Goal: Communication & Community: Answer question/provide support

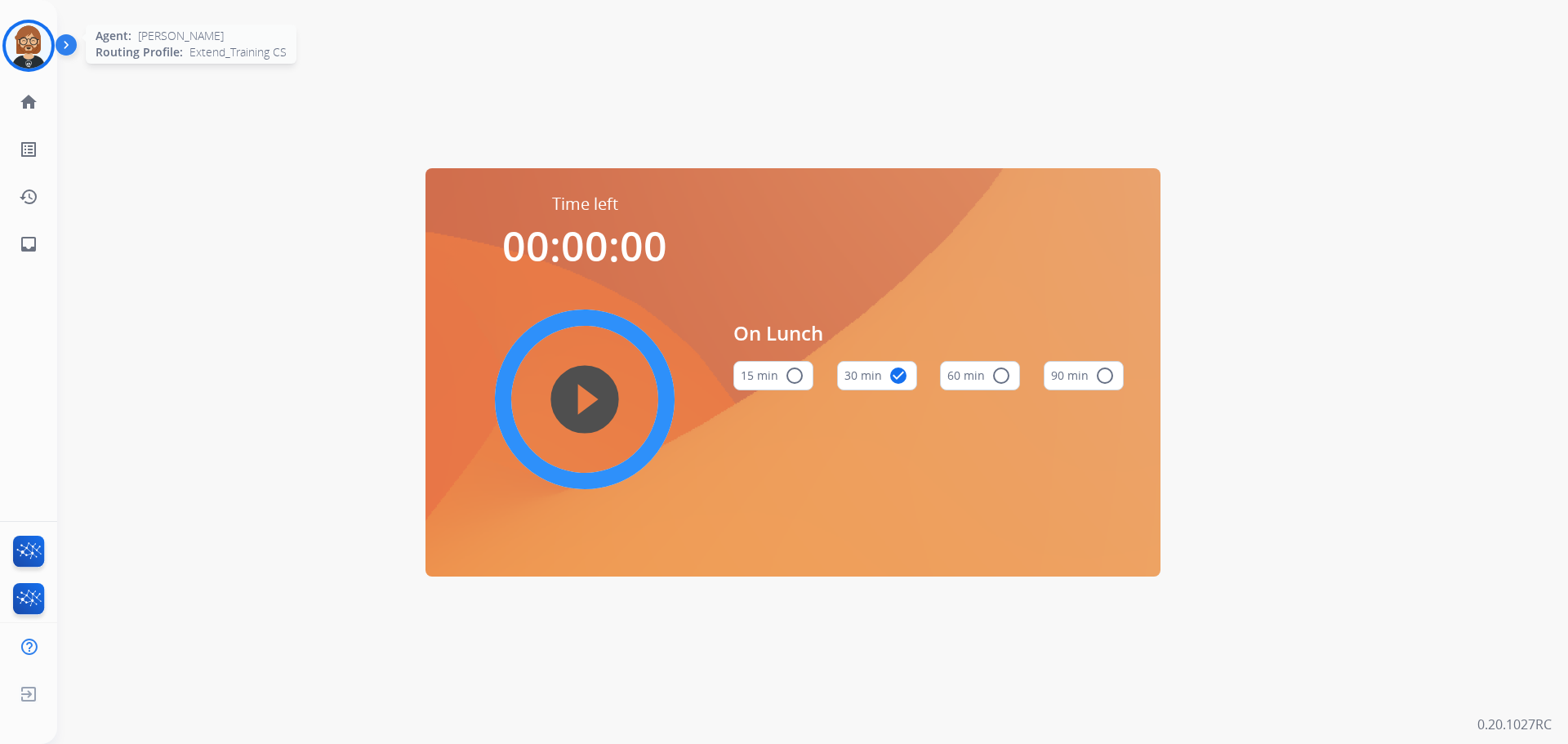
click at [40, 41] on img at bounding box center [28, 45] width 46 height 46
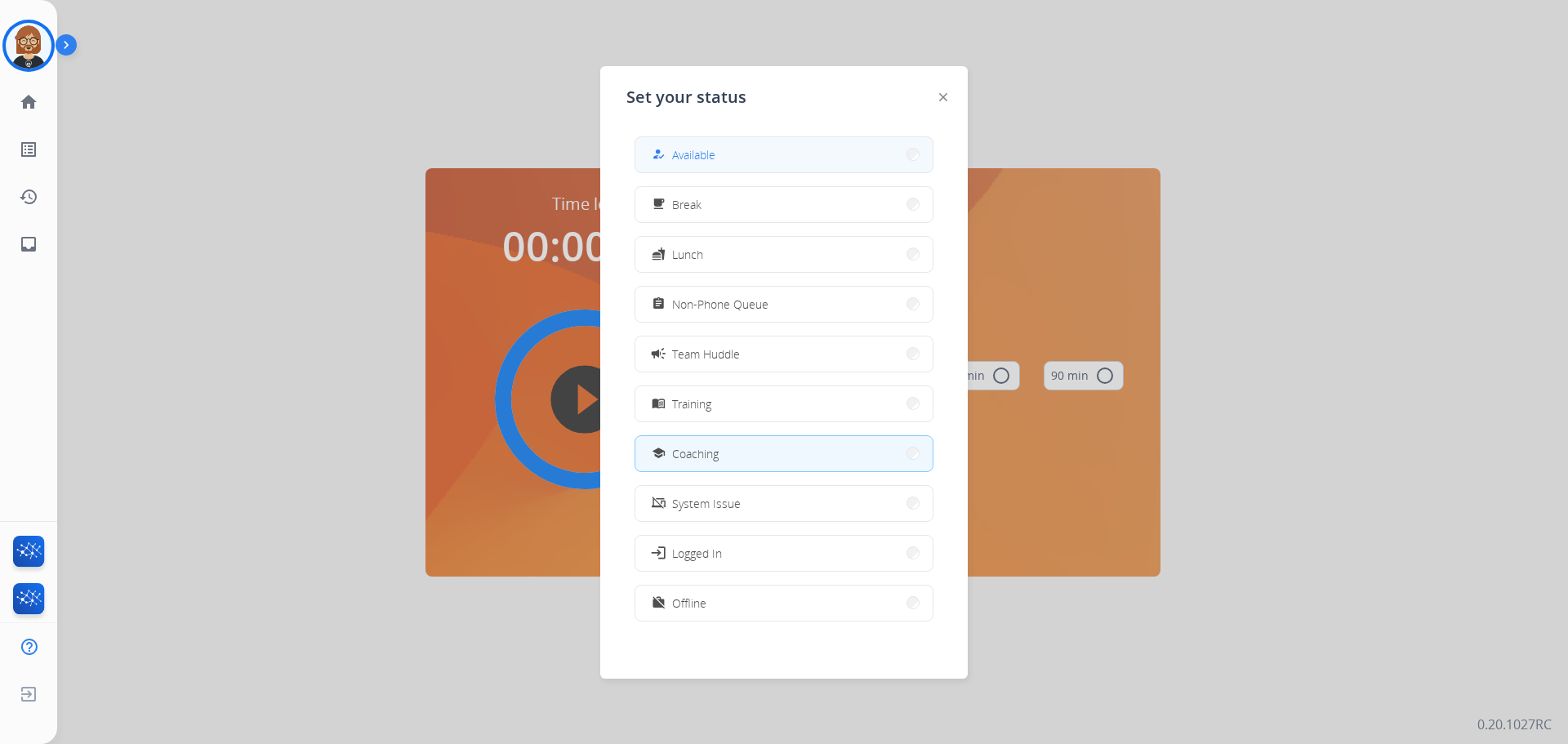
click at [779, 155] on button "how_to_reg Available" at bounding box center [784, 154] width 297 height 35
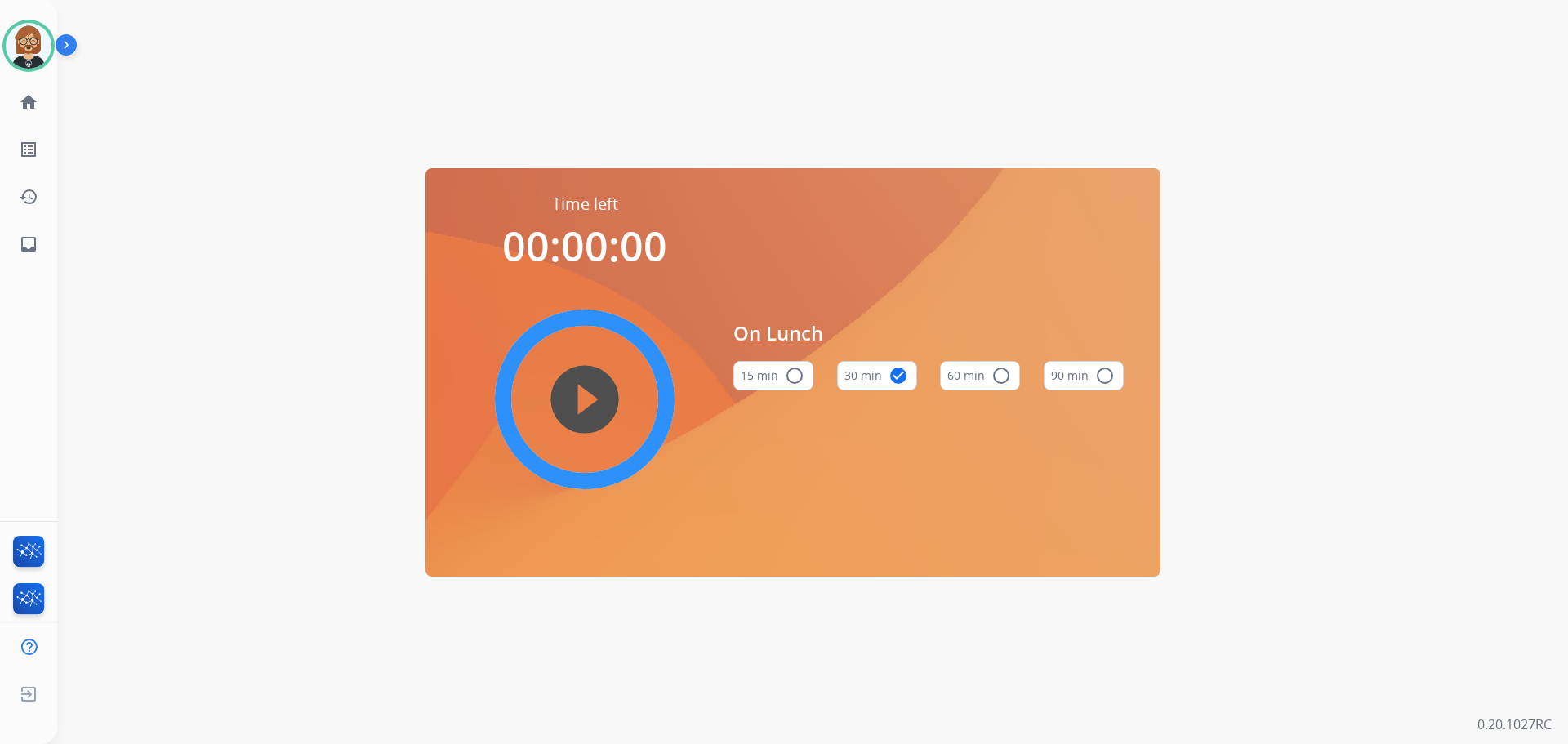
click at [846, 442] on div "On Lunch 15 min radio_button_unchecked 30 min check_circle 60 min radio_button_…" at bounding box center [928, 361] width 390 height 337
click at [35, 47] on img at bounding box center [28, 45] width 46 height 46
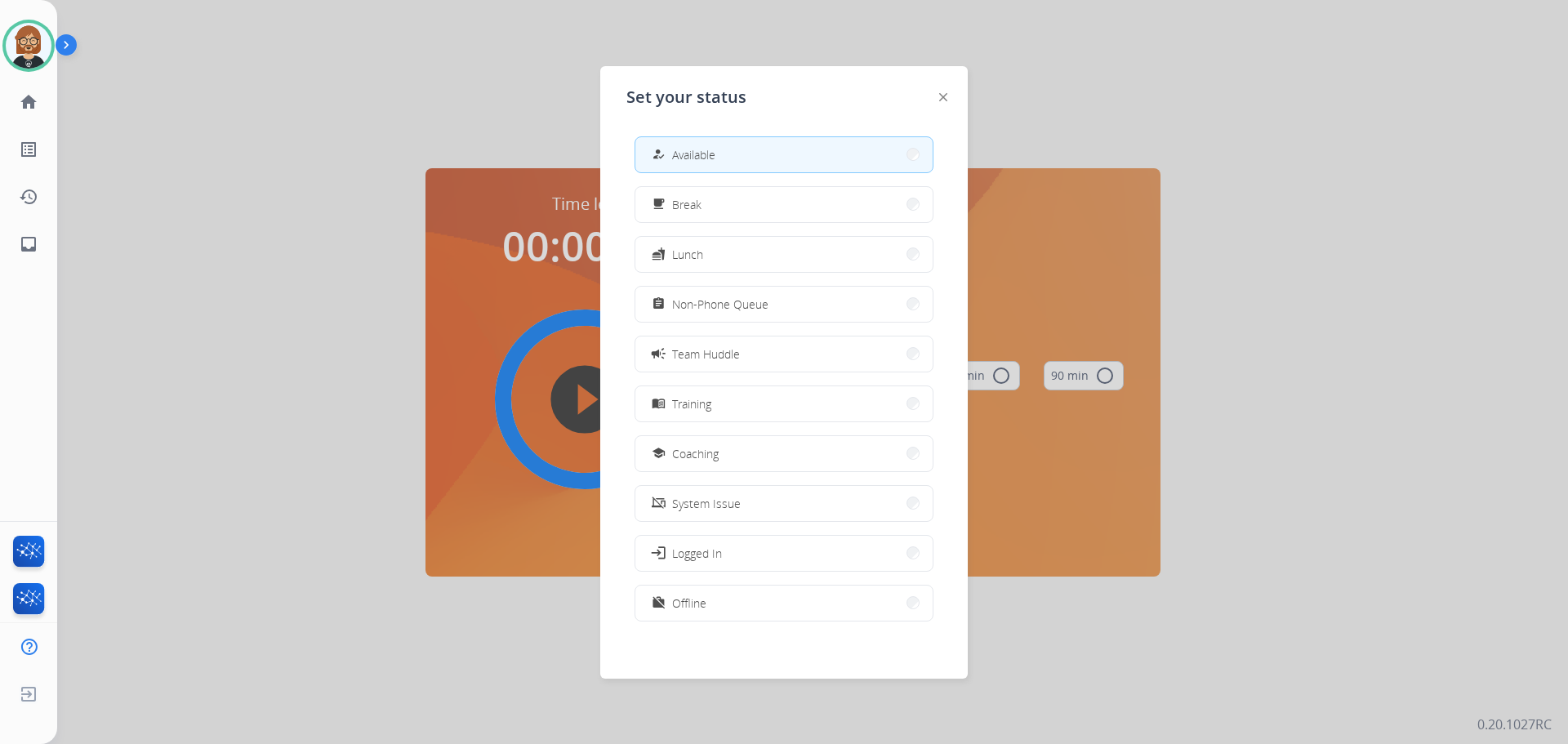
click at [768, 160] on button "how_to_reg Available" at bounding box center [784, 154] width 297 height 35
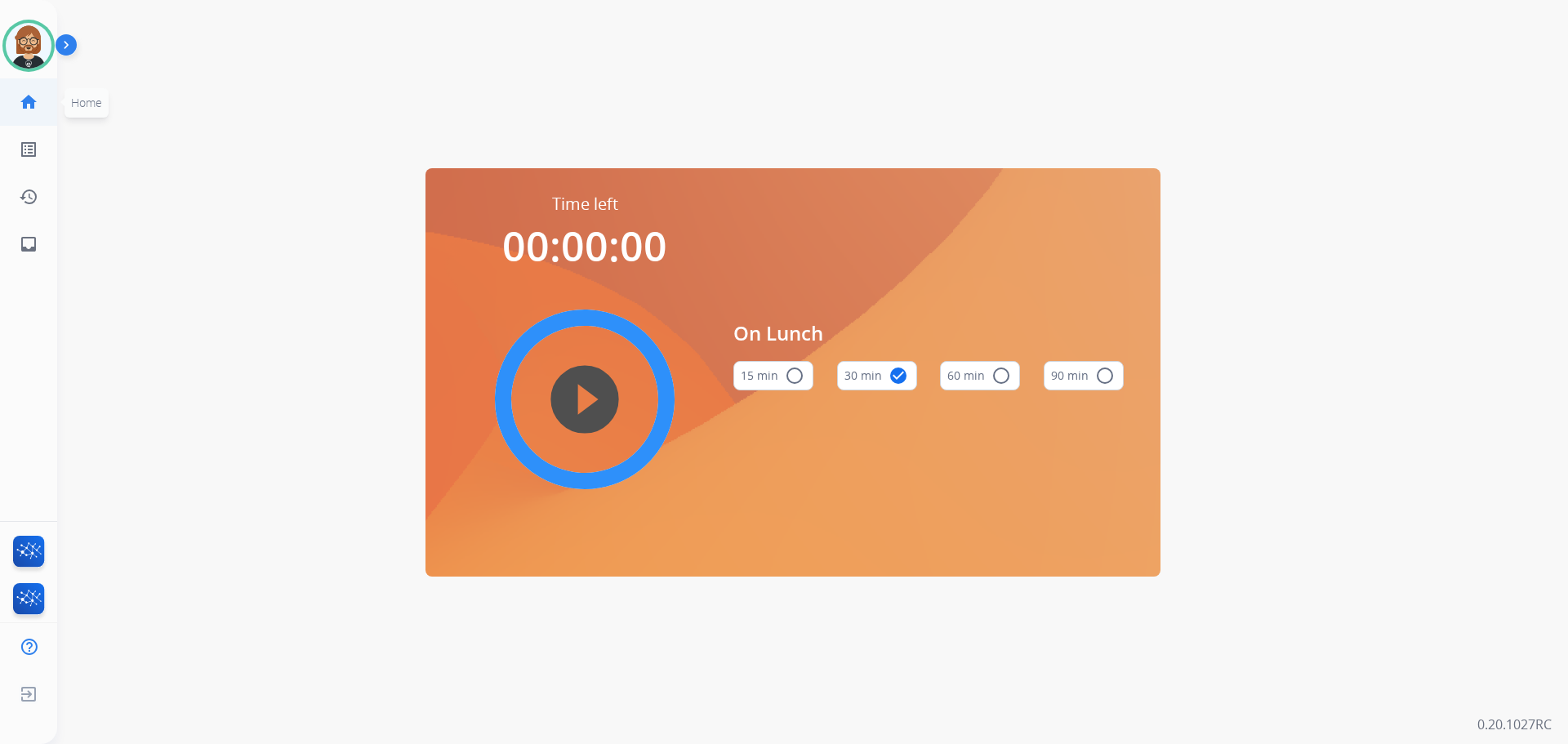
click at [28, 95] on mat-icon "home" at bounding box center [29, 102] width 20 height 20
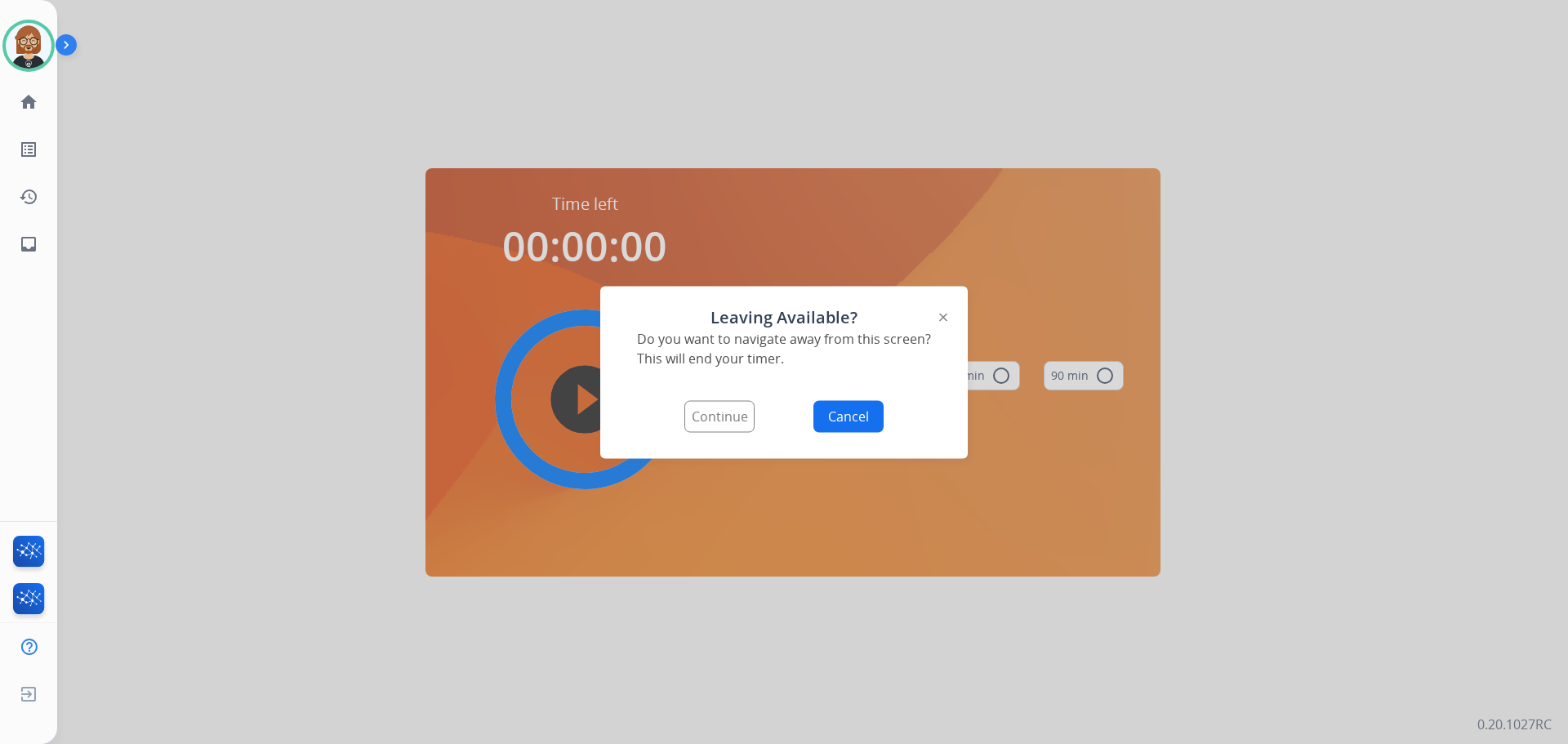
click at [720, 420] on button "Continue" at bounding box center [720, 415] width 70 height 32
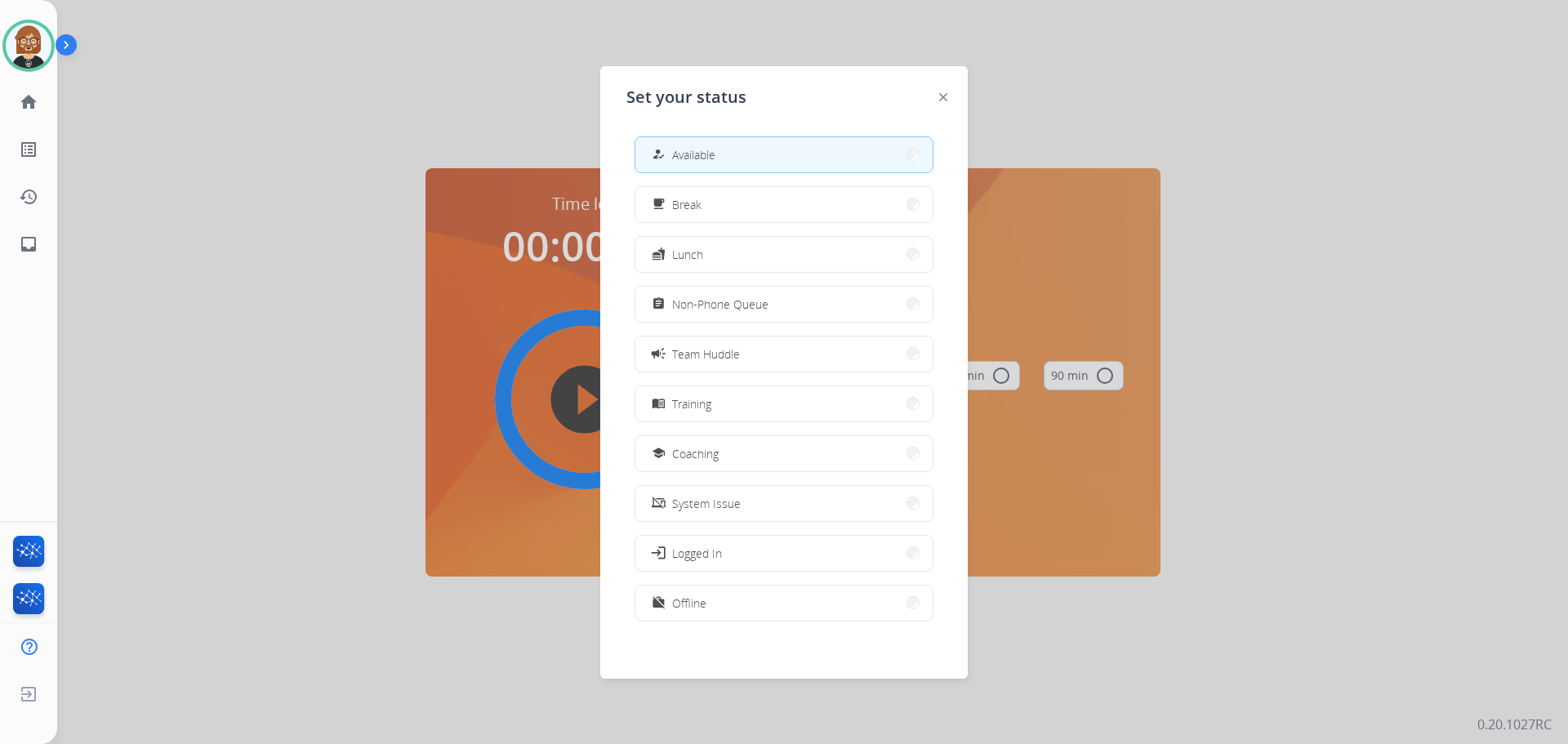
click at [735, 159] on button "how_to_reg Available" at bounding box center [784, 154] width 297 height 35
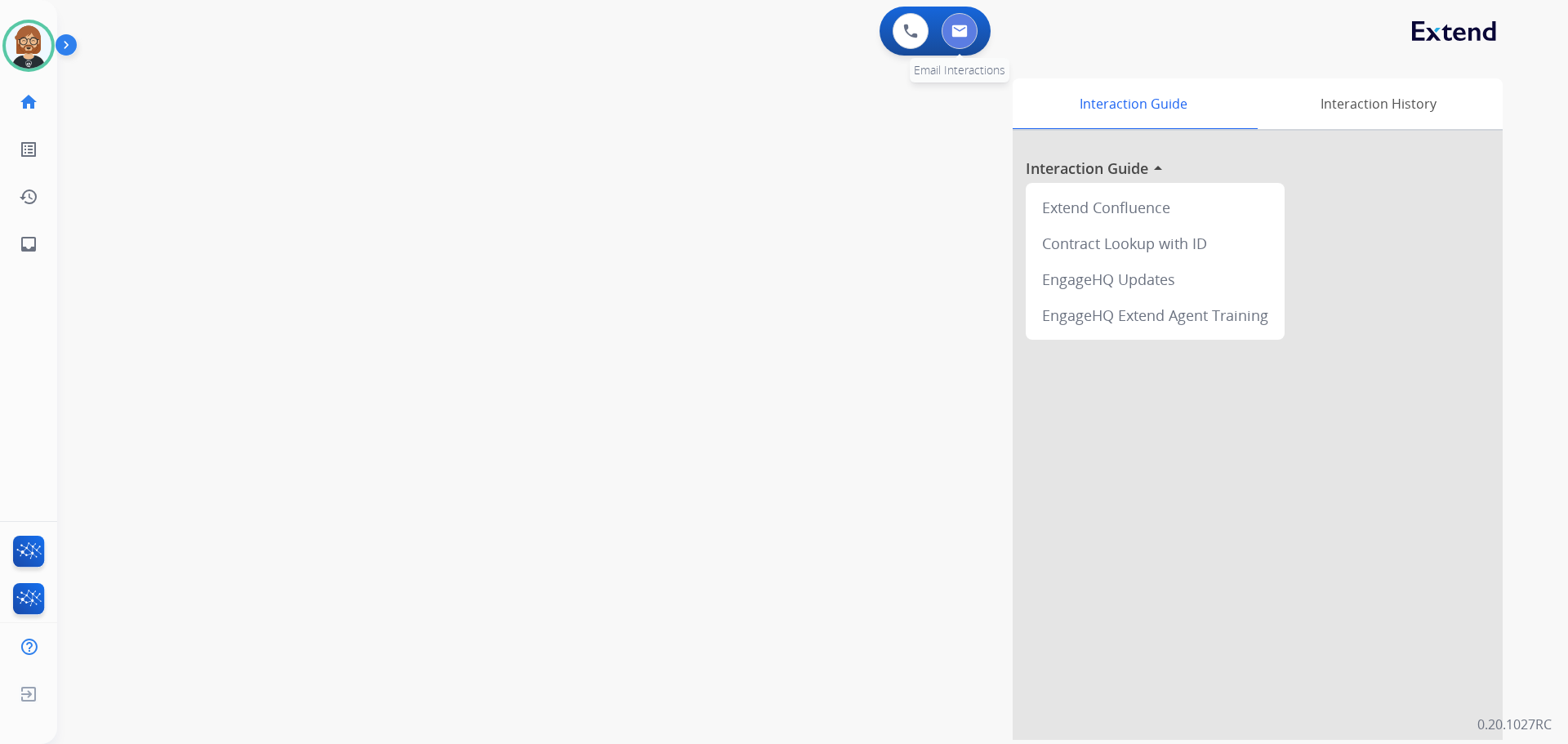
click at [963, 40] on button at bounding box center [960, 32] width 36 height 36
select select "**********"
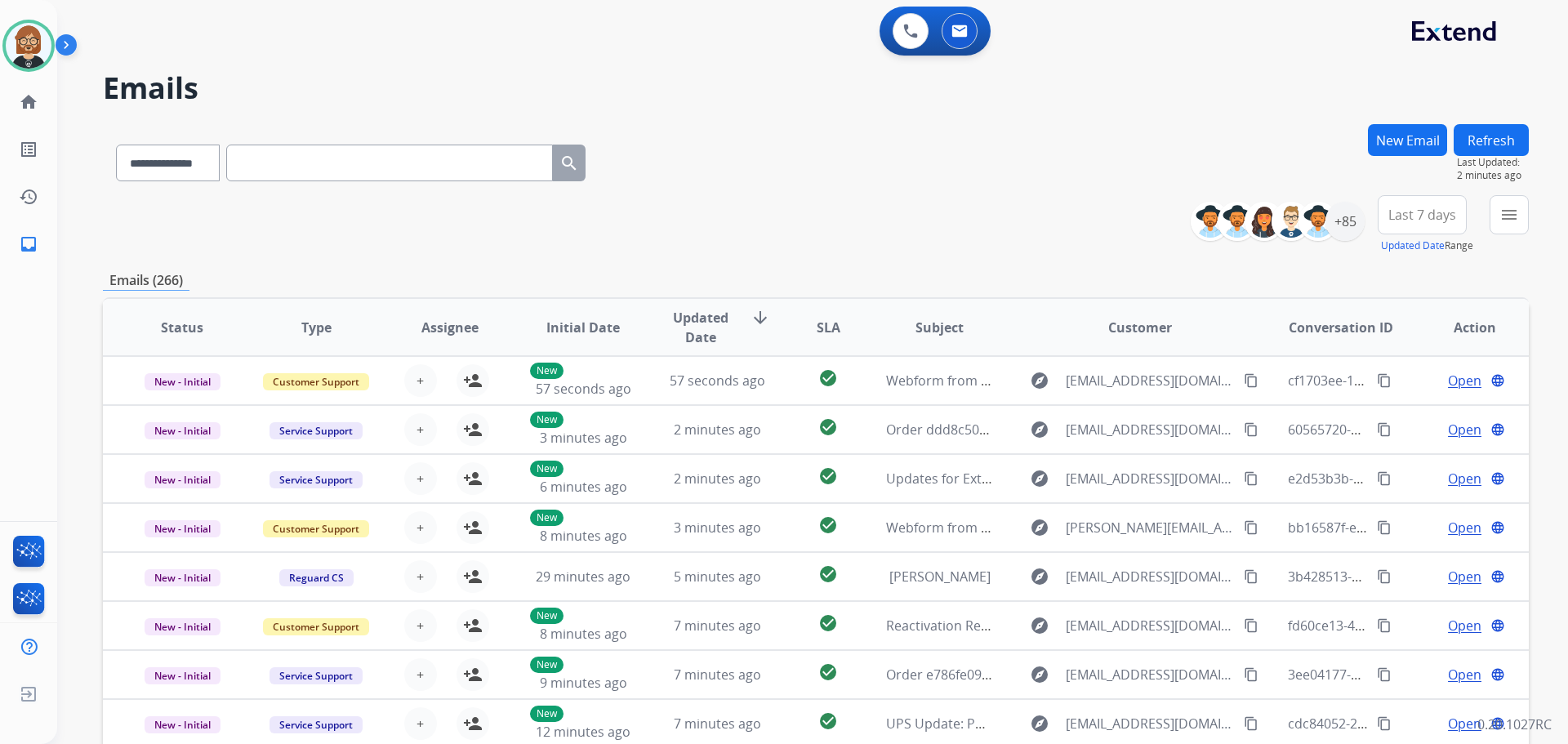
click at [1305, 66] on div "**********" at bounding box center [792, 431] width 1472 height 744
click at [1287, 65] on div "**********" at bounding box center [792, 431] width 1472 height 744
click at [834, 193] on div "**********" at bounding box center [816, 159] width 1427 height 71
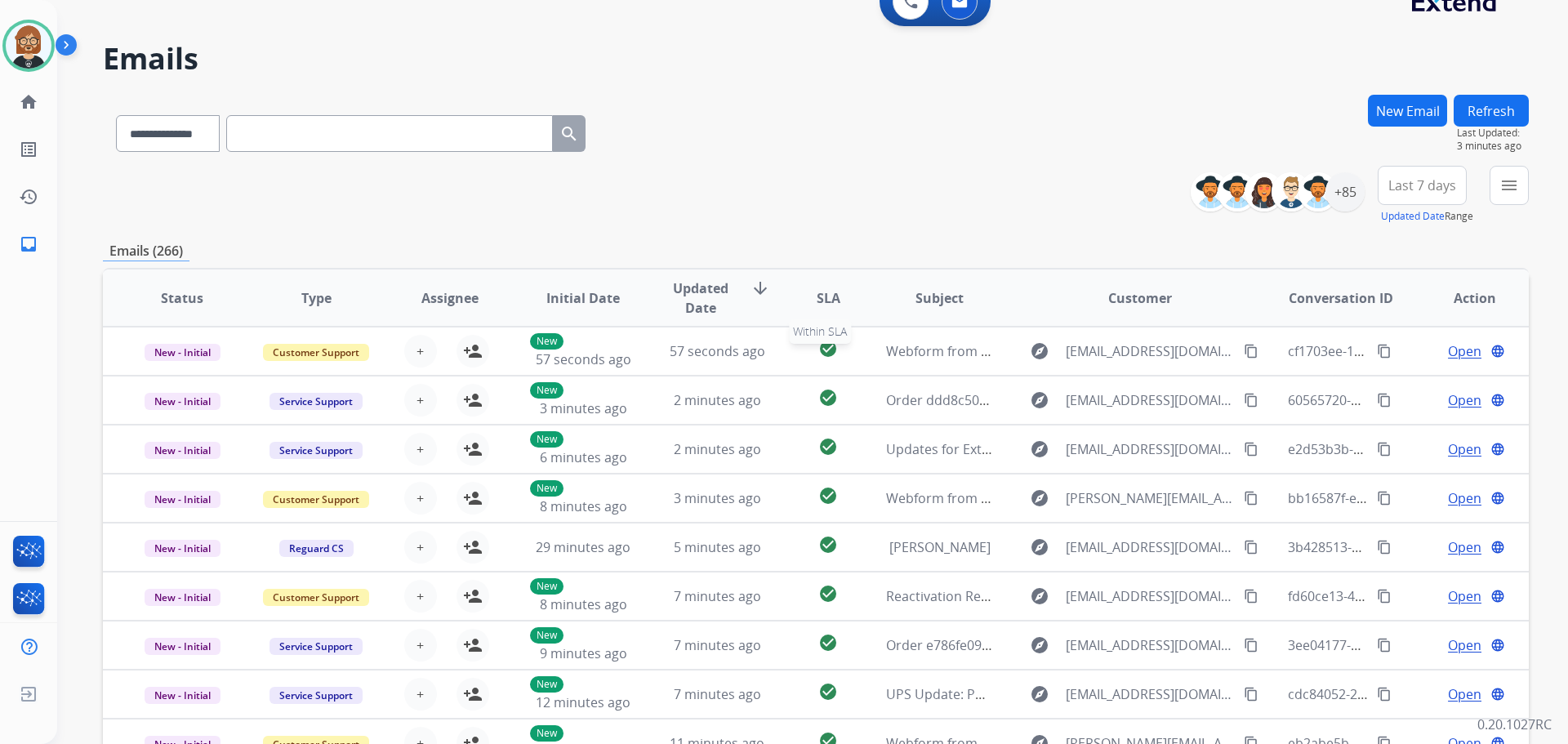
scroll to position [22, 0]
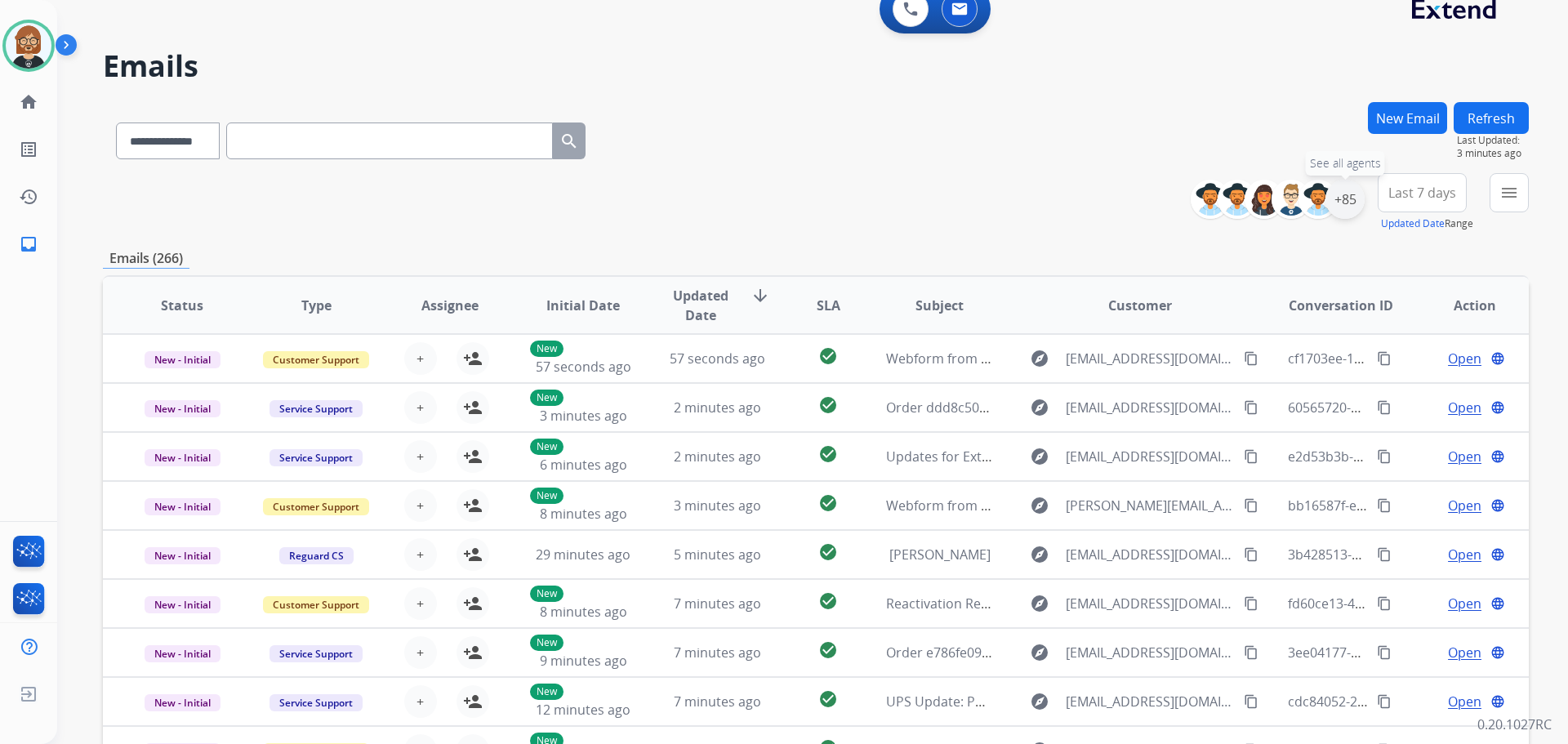
click at [1348, 196] on div "+85" at bounding box center [1345, 199] width 40 height 40
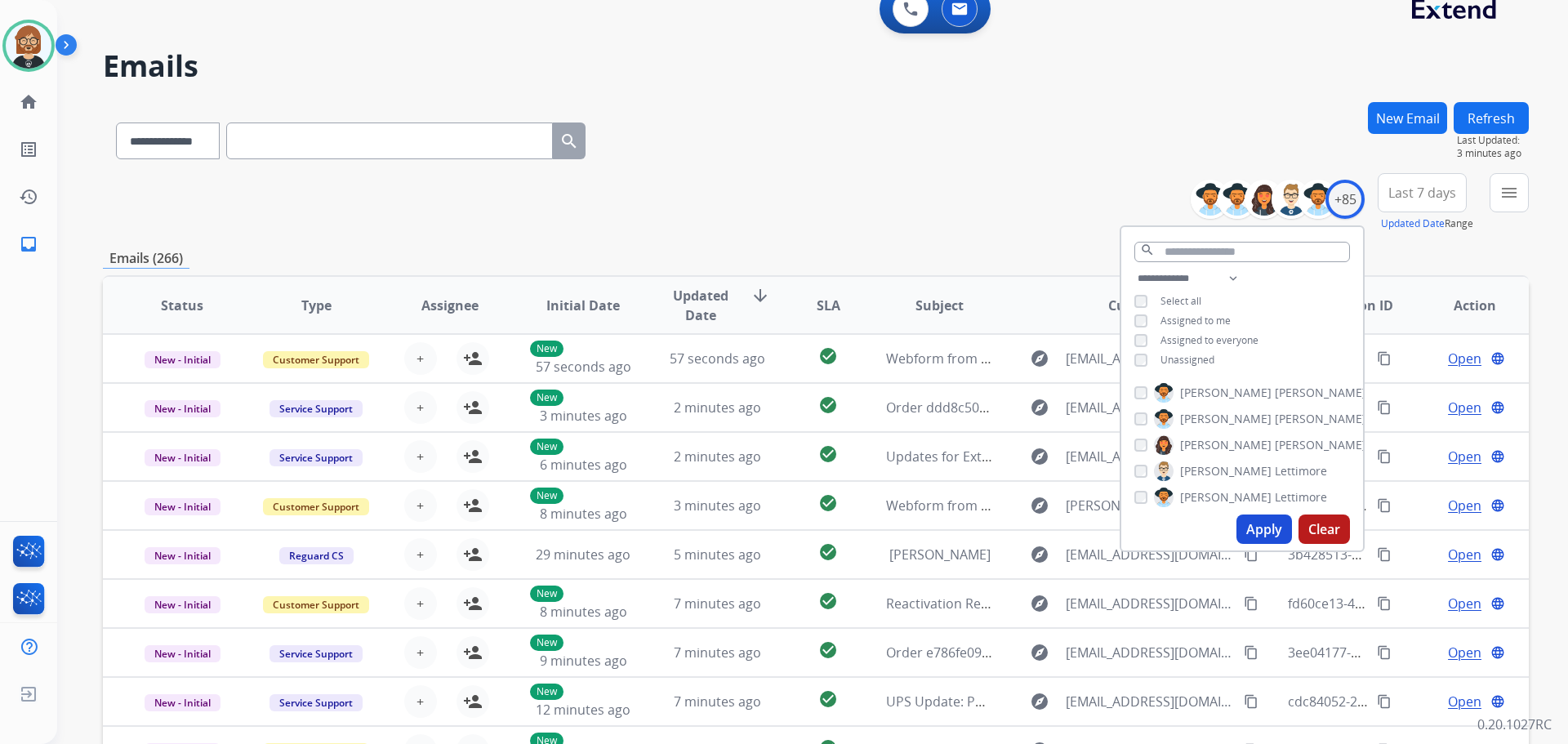
click at [1250, 530] on button "Apply" at bounding box center [1264, 529] width 56 height 30
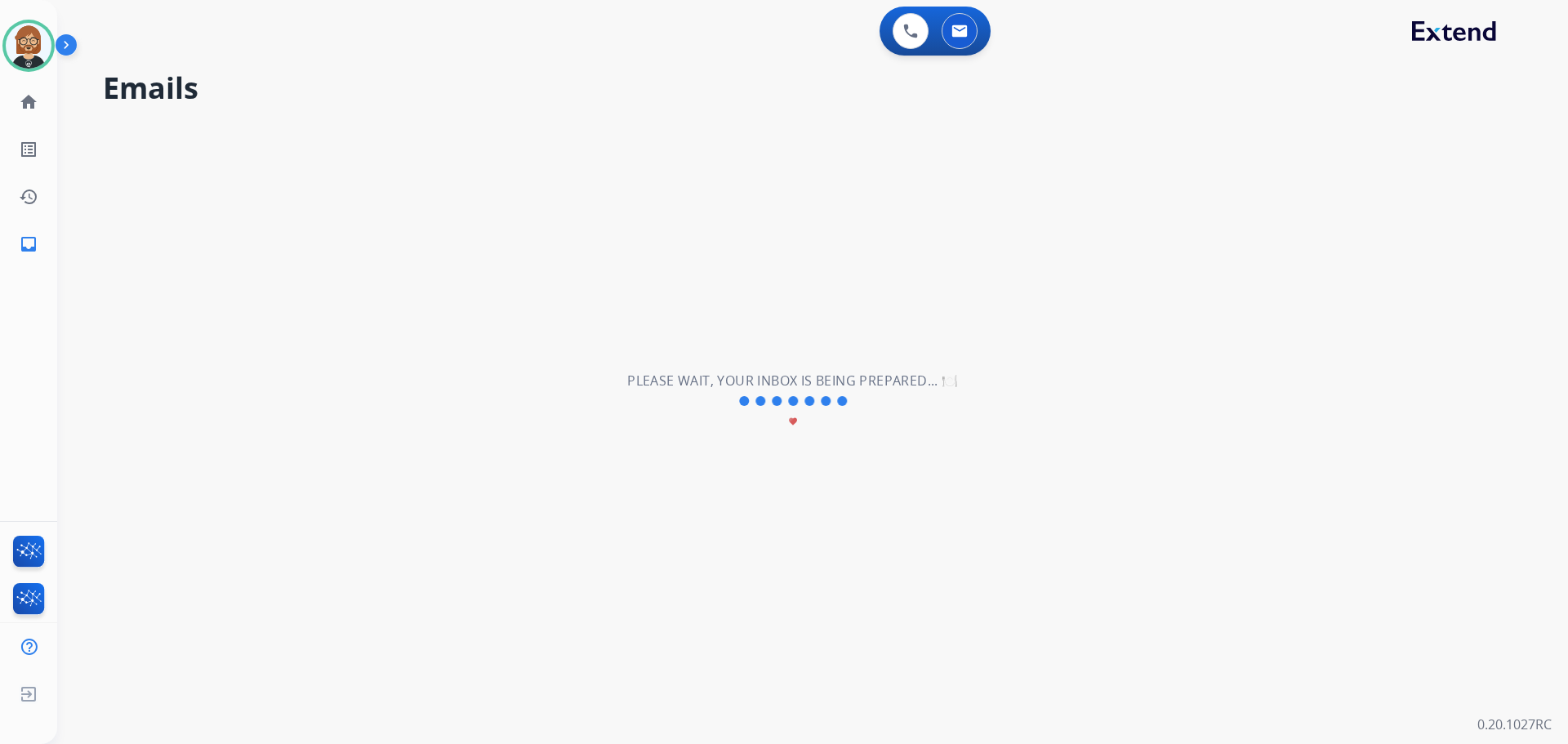
scroll to position [0, 0]
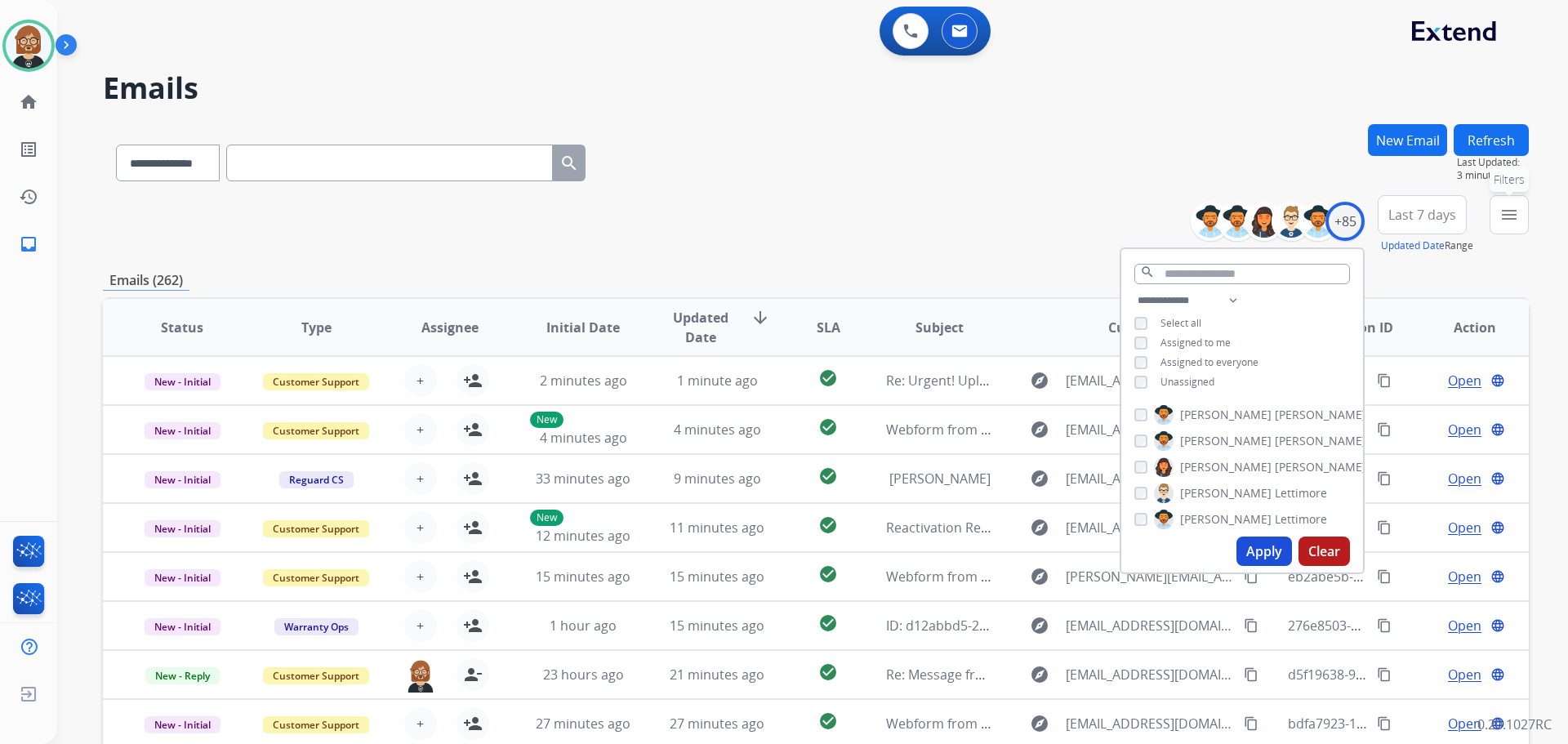
click at [1514, 205] on mat-icon "menu" at bounding box center [1509, 215] width 20 height 20
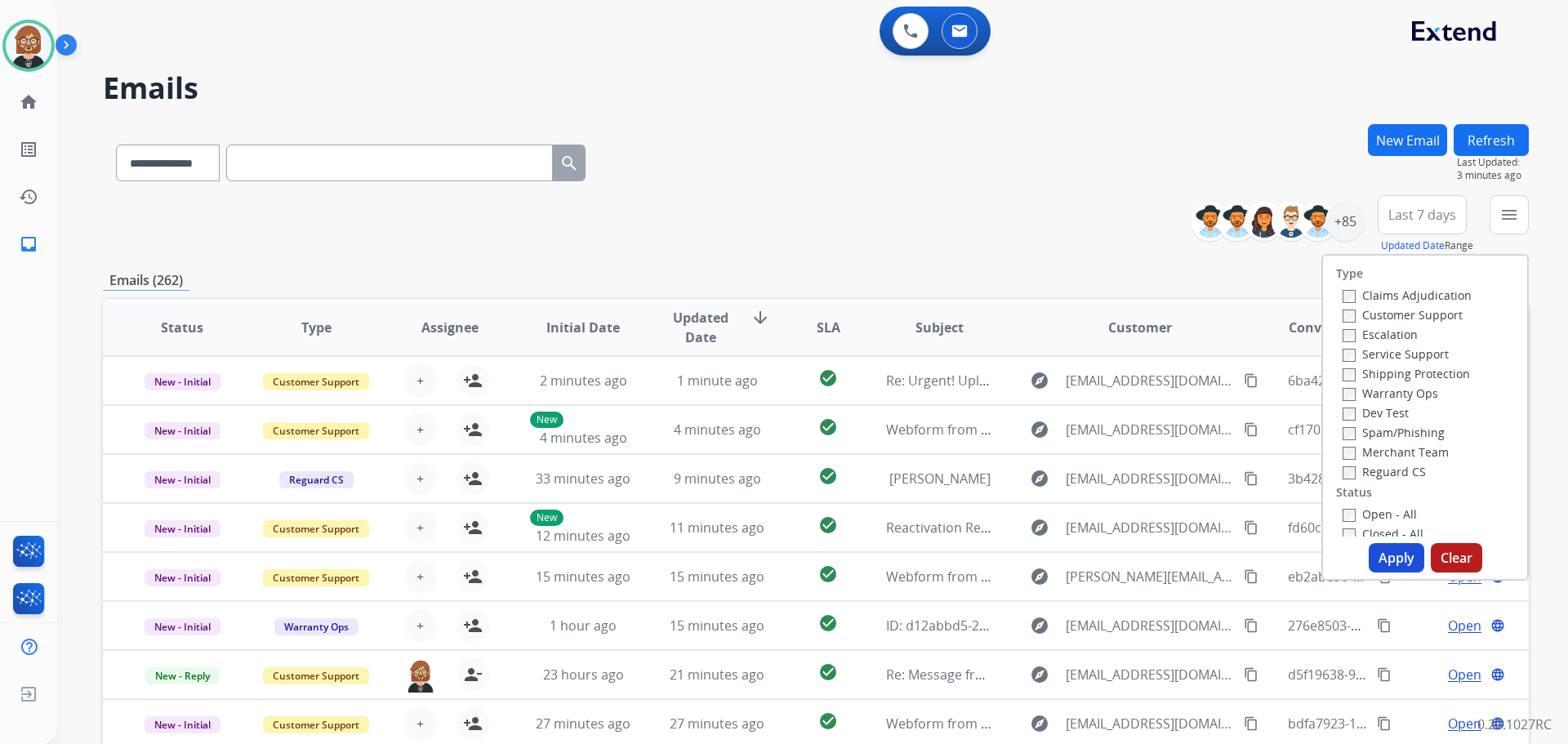
click at [1393, 476] on label "Reguard CS" at bounding box center [1384, 471] width 83 height 15
click at [1398, 314] on label "Customer Support" at bounding box center [1402, 314] width 120 height 15
click at [1387, 374] on label "Shipping Protection" at bounding box center [1406, 373] width 127 height 15
click at [1388, 555] on button "Apply" at bounding box center [1397, 558] width 56 height 30
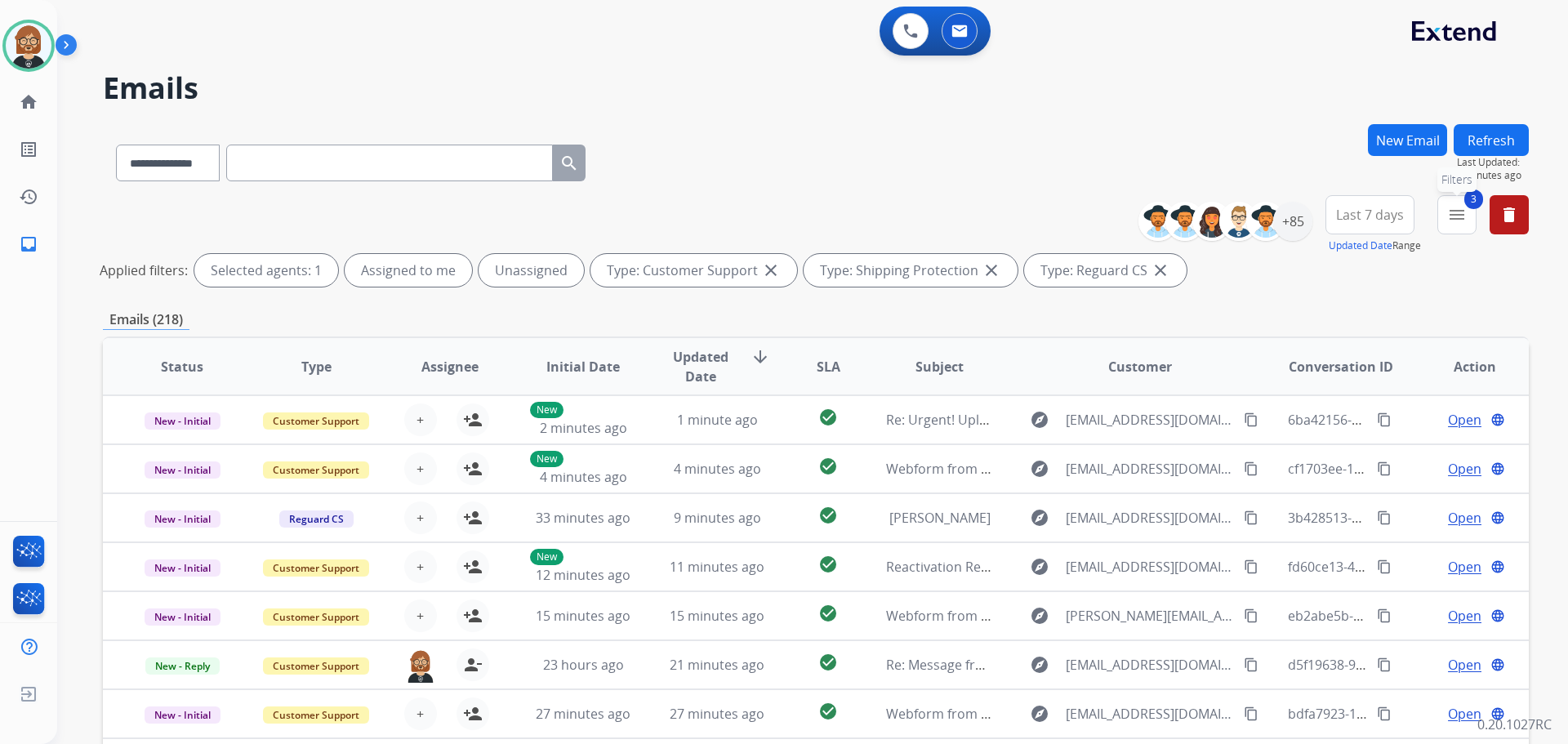
click at [1459, 218] on mat-icon "menu" at bounding box center [1457, 215] width 20 height 20
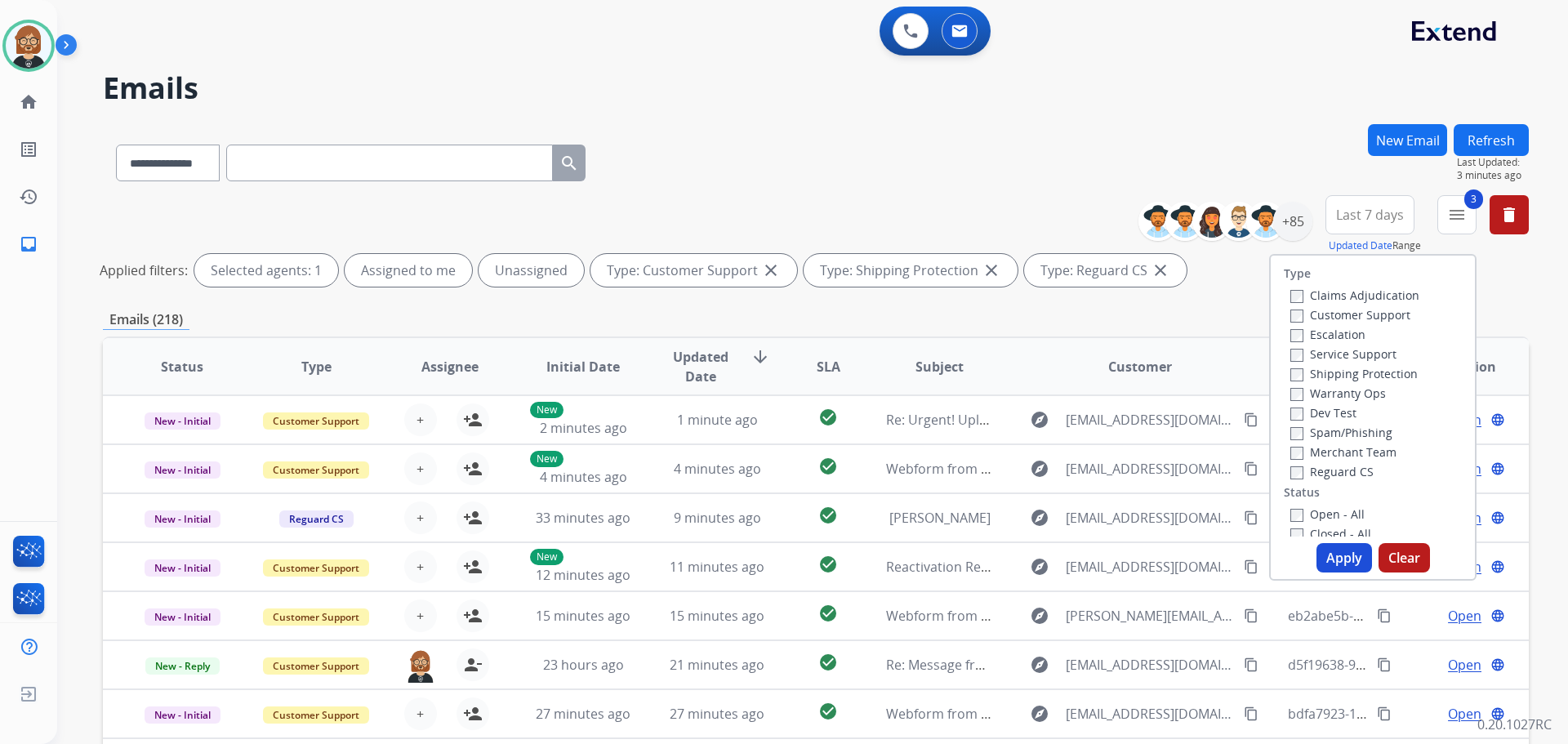
click at [1301, 514] on label "Open - All" at bounding box center [1327, 513] width 74 height 15
click at [1342, 558] on button "Apply" at bounding box center [1345, 558] width 56 height 30
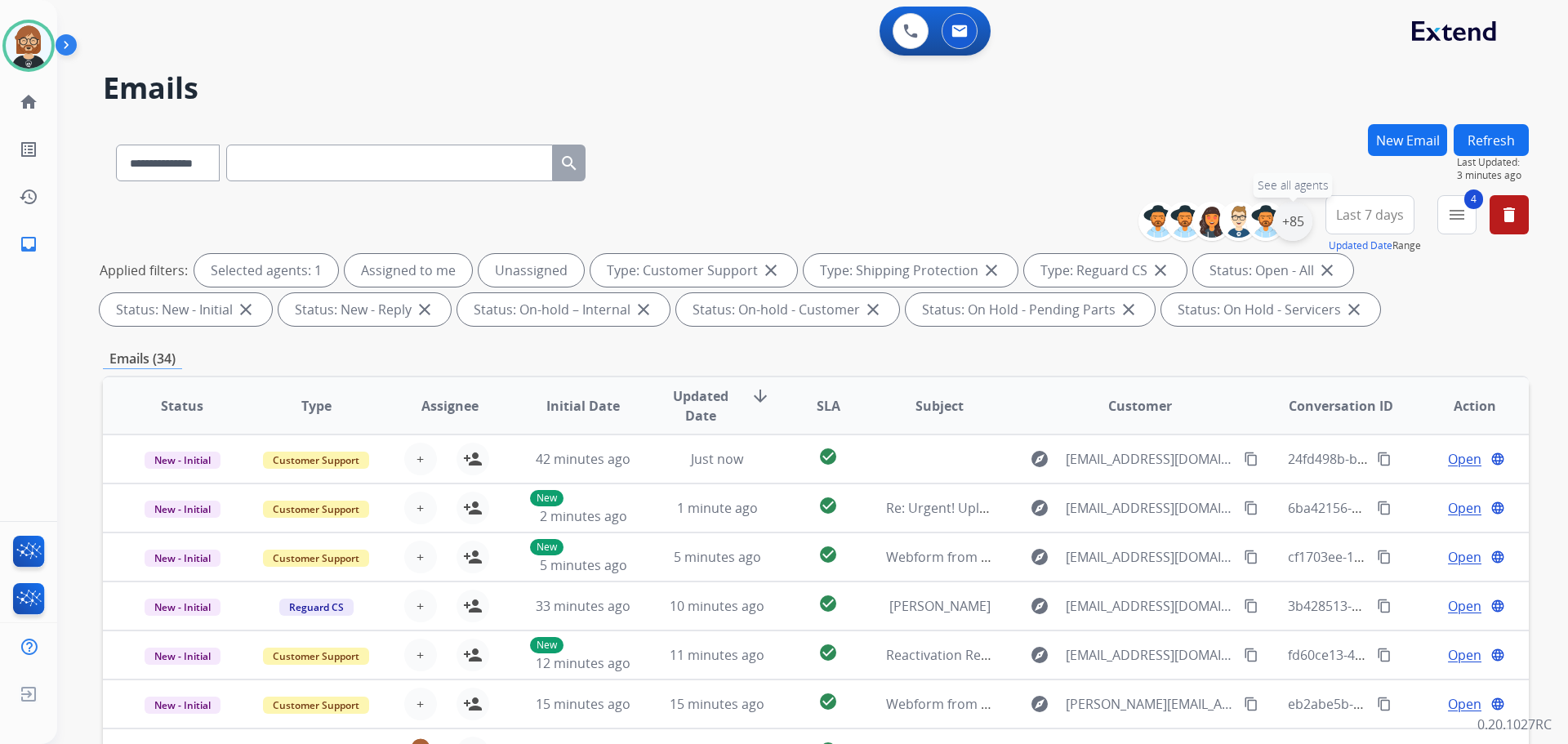
click at [1300, 226] on div "+85" at bounding box center [1293, 222] width 40 height 40
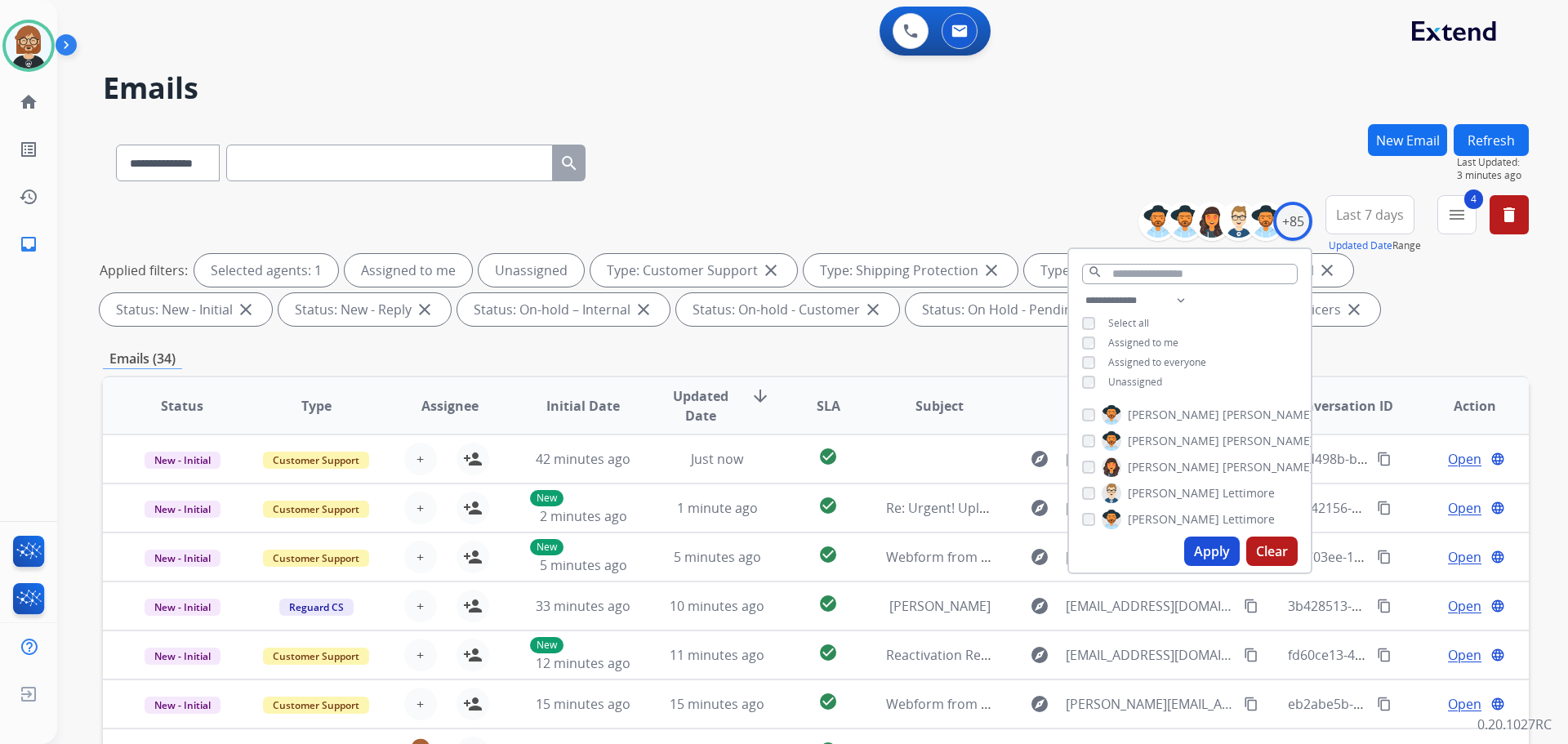
click at [1192, 549] on button "Apply" at bounding box center [1212, 551] width 56 height 30
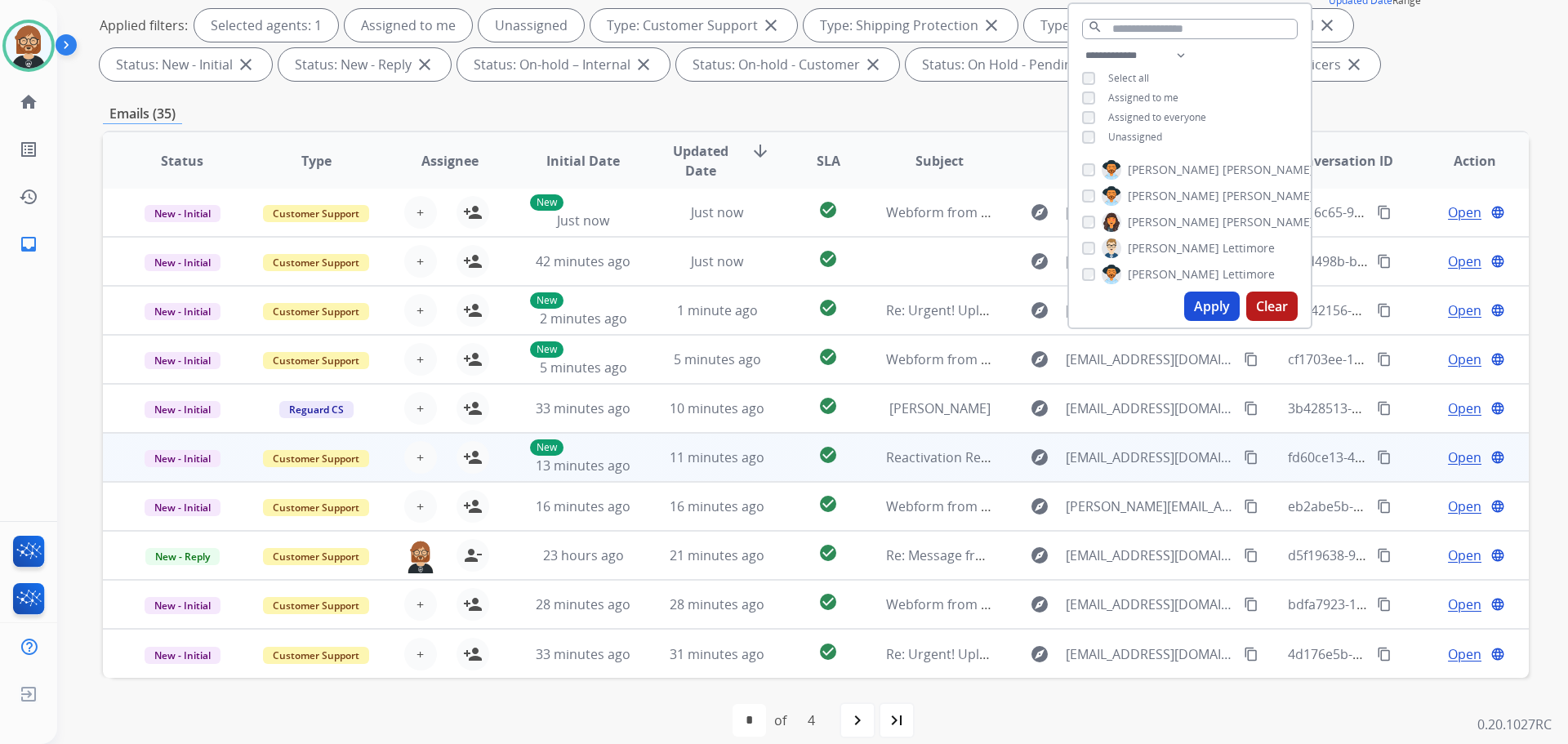
scroll to position [264, 0]
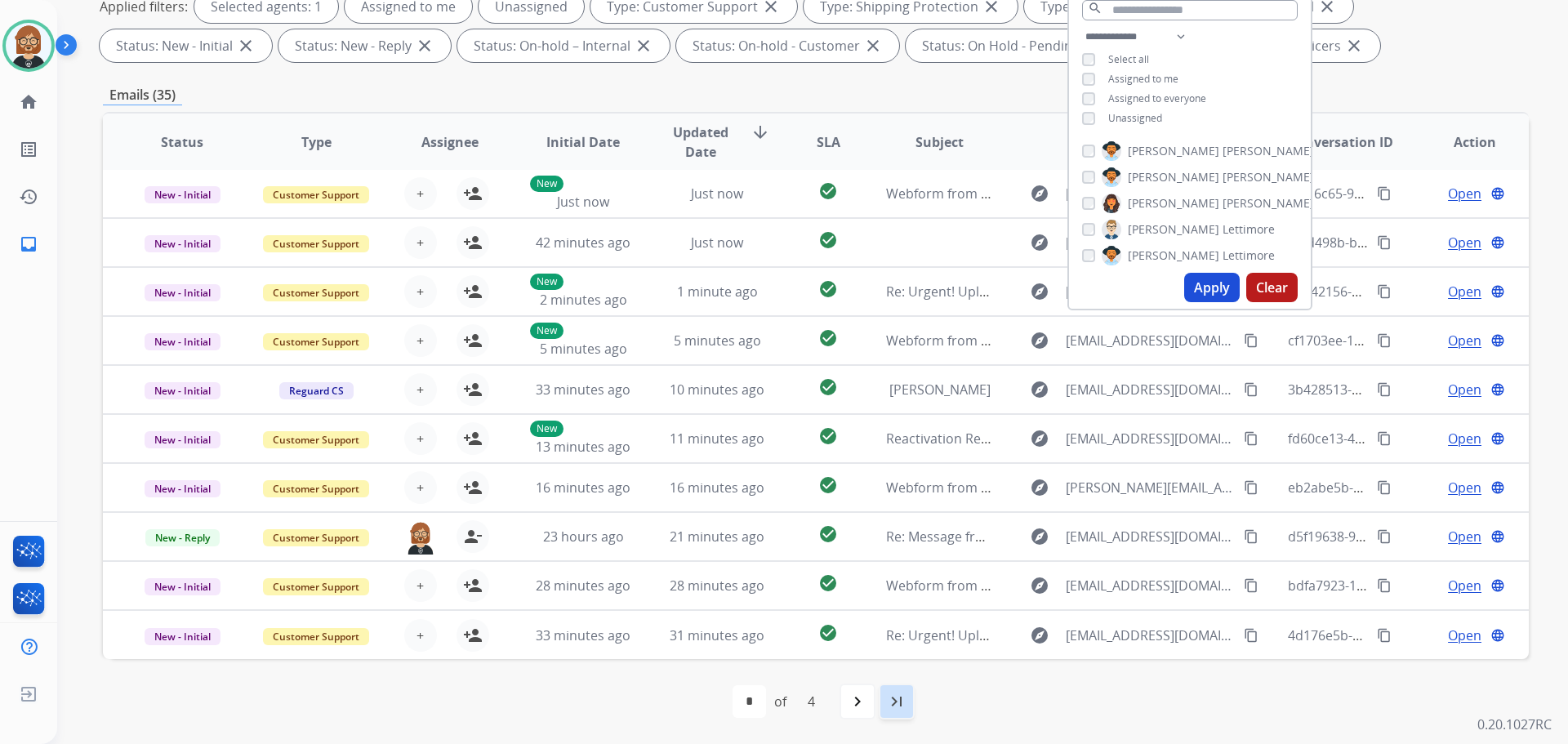
click at [897, 708] on mat-icon "last_page" at bounding box center [897, 702] width 20 height 20
select select "*"
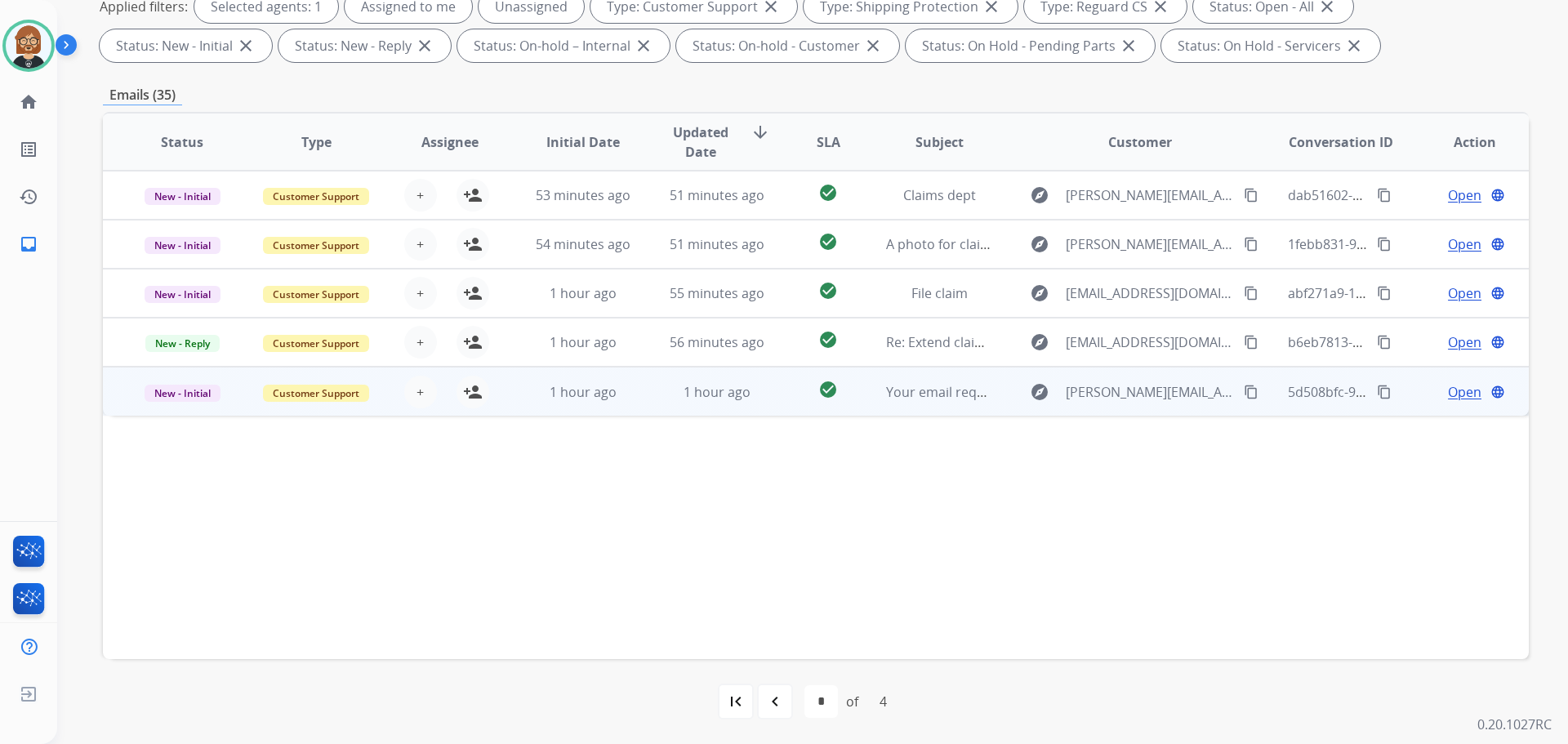
click at [699, 404] on td "1 hour ago" at bounding box center [705, 391] width 134 height 49
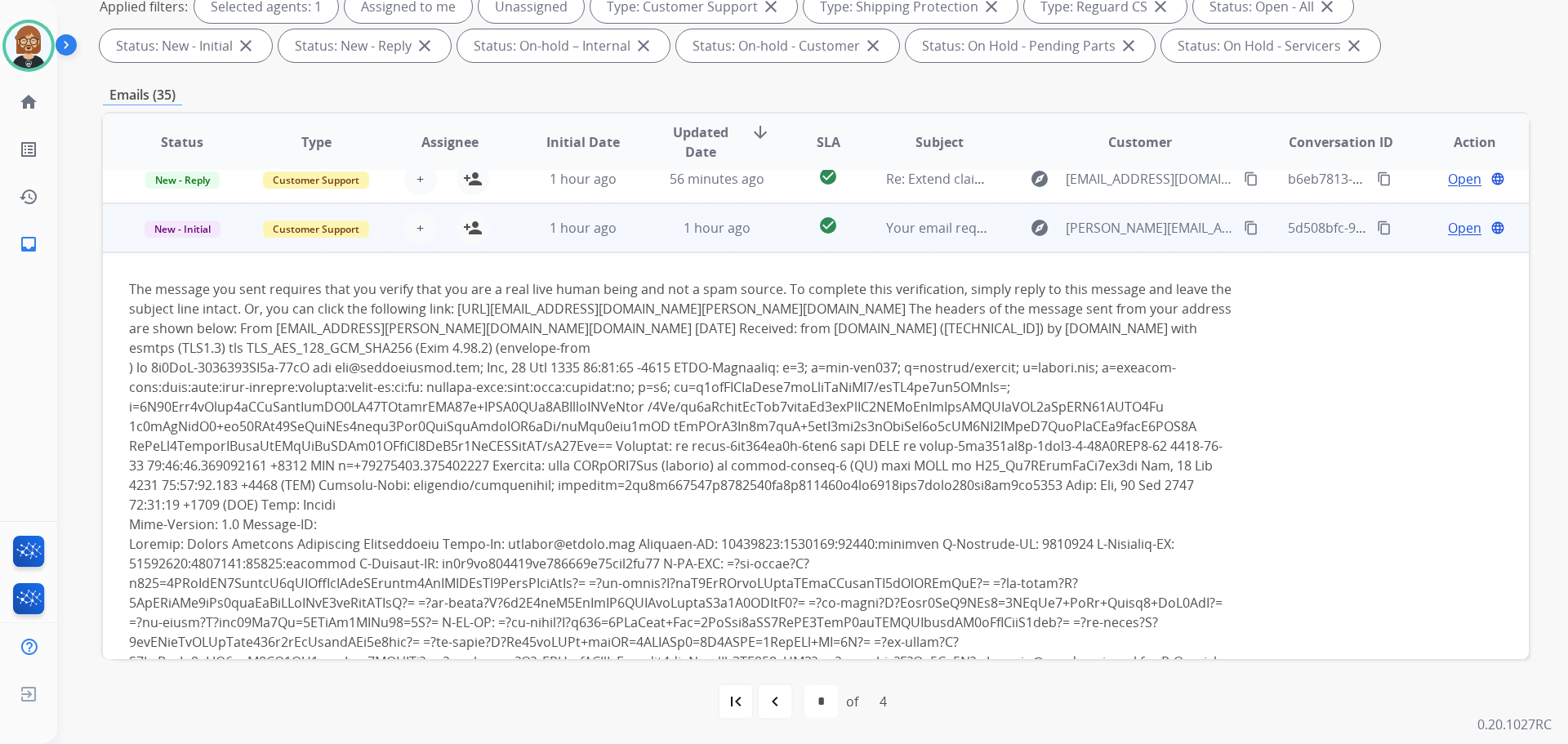
scroll to position [82, 0]
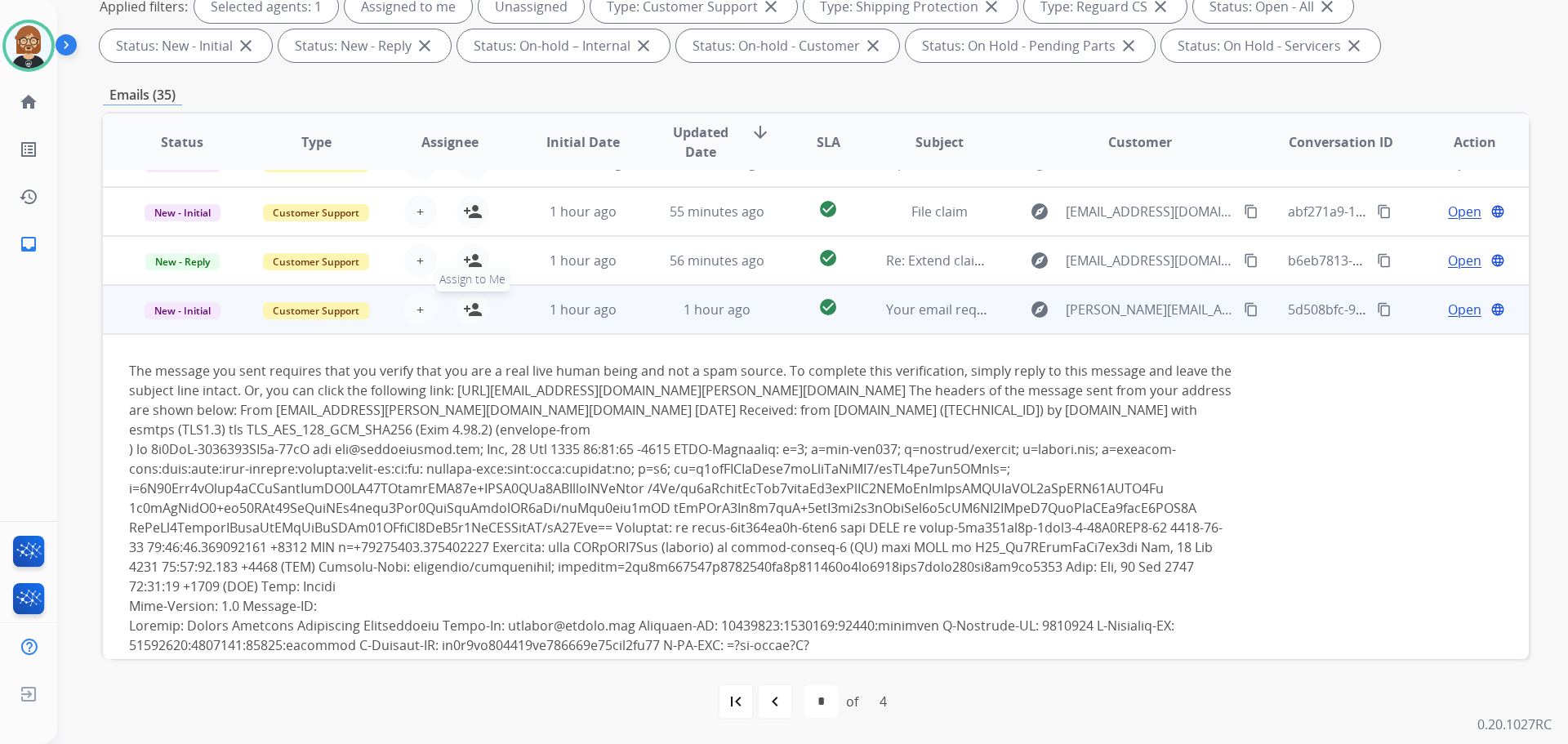
click at [479, 309] on button "person_add Assign to Me" at bounding box center [473, 309] width 32 height 32
click at [1450, 306] on span "Open" at bounding box center [1464, 310] width 33 height 20
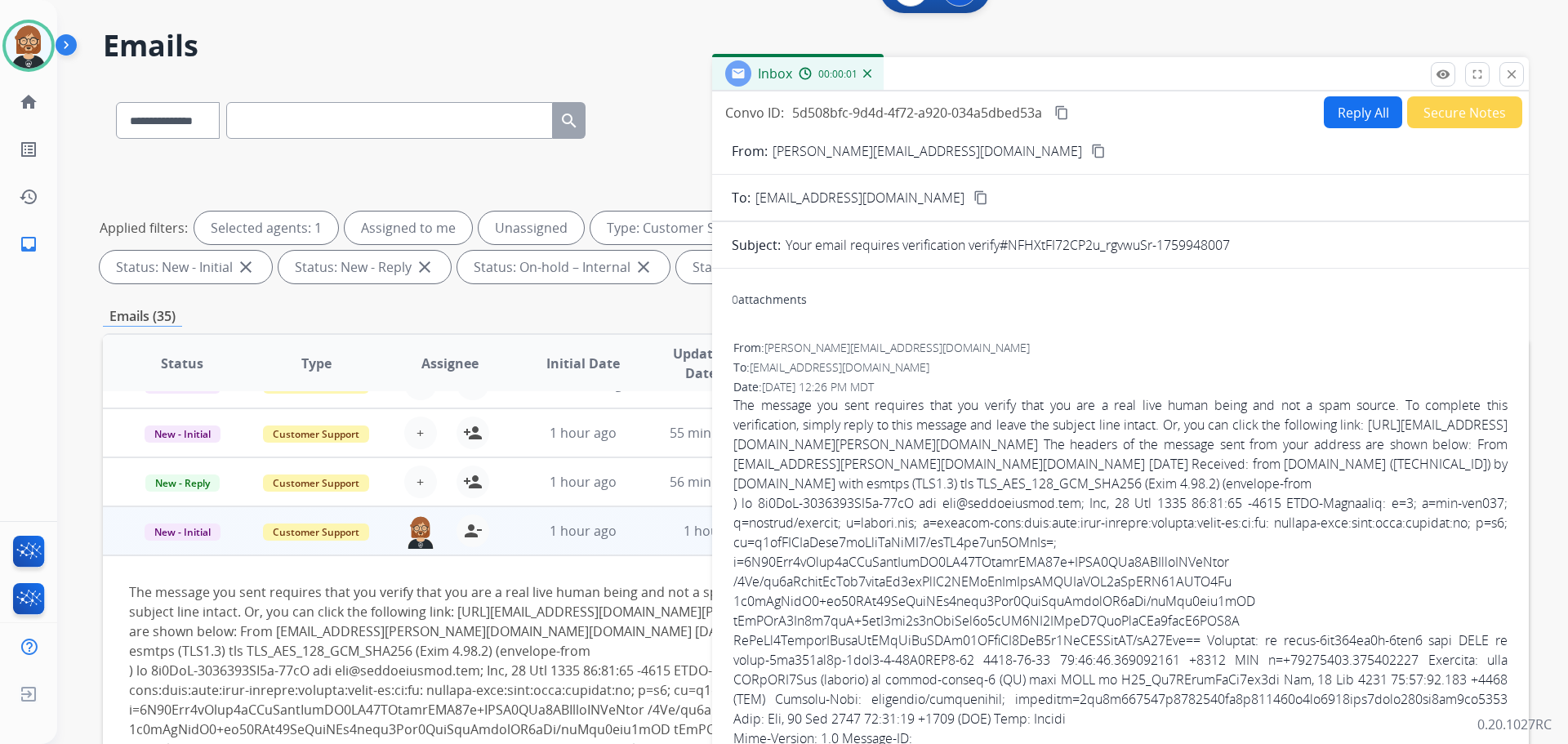
scroll to position [0, 0]
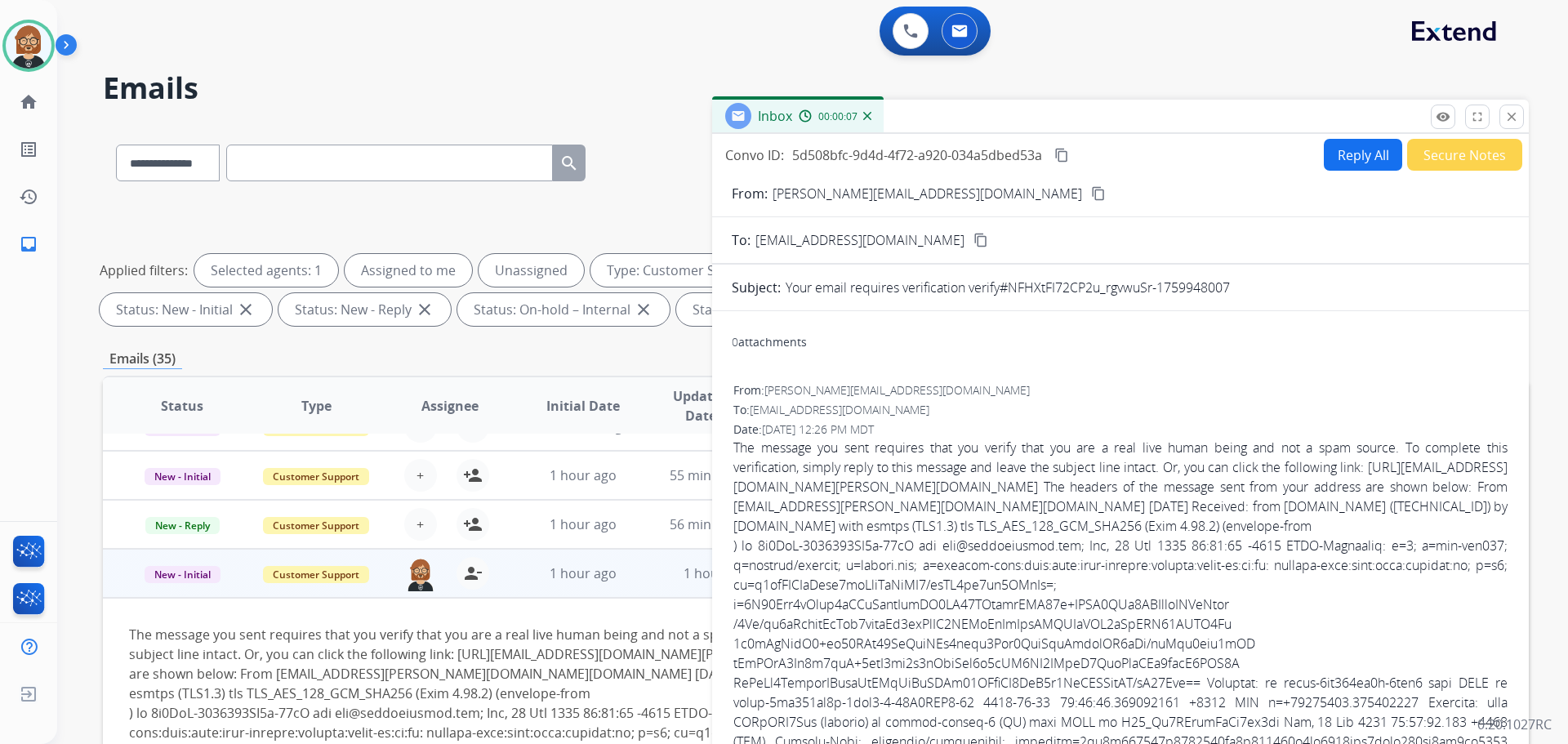
click at [1437, 150] on button "Secure Notes" at bounding box center [1465, 154] width 115 height 32
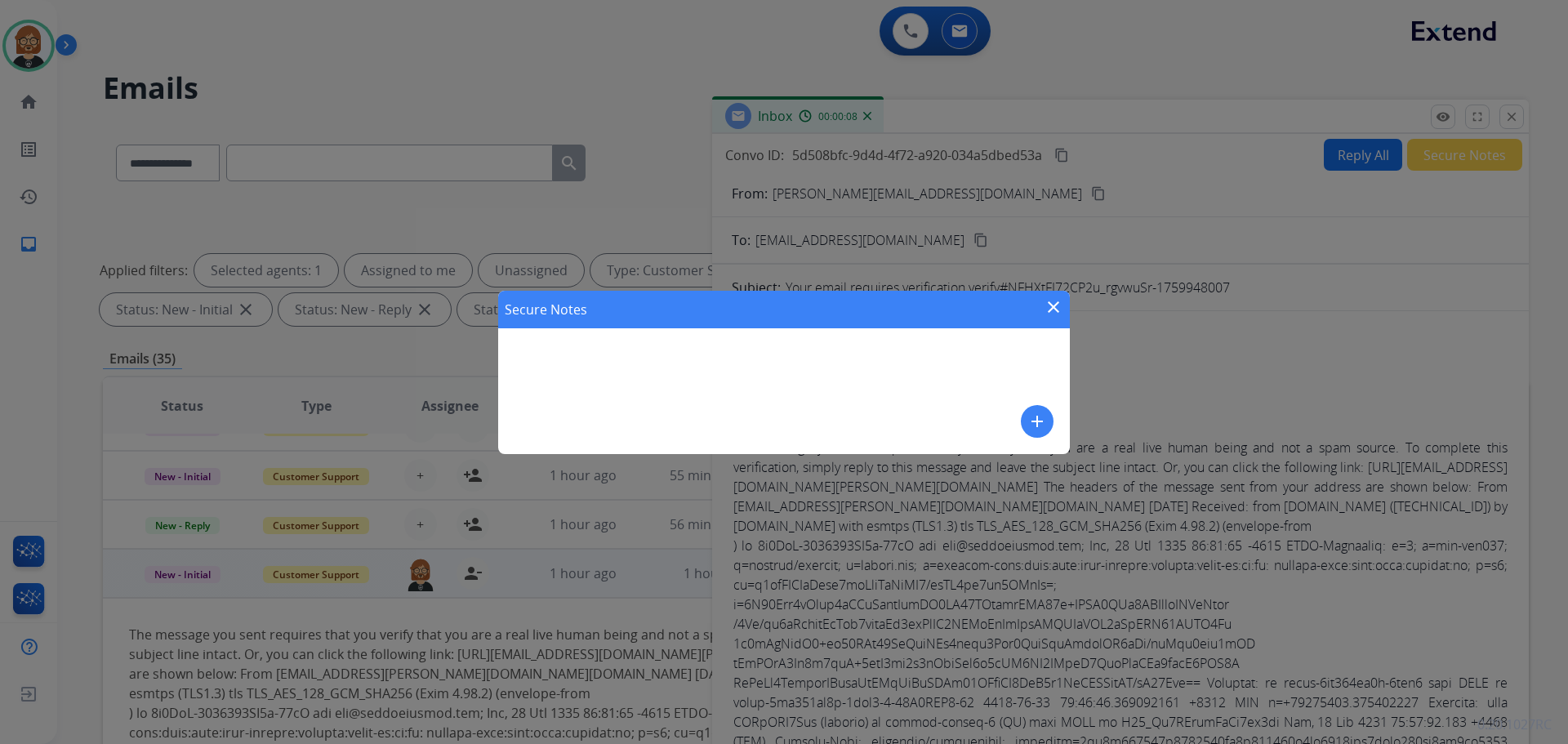
click at [1045, 429] on mat-icon "add" at bounding box center [1037, 422] width 20 height 20
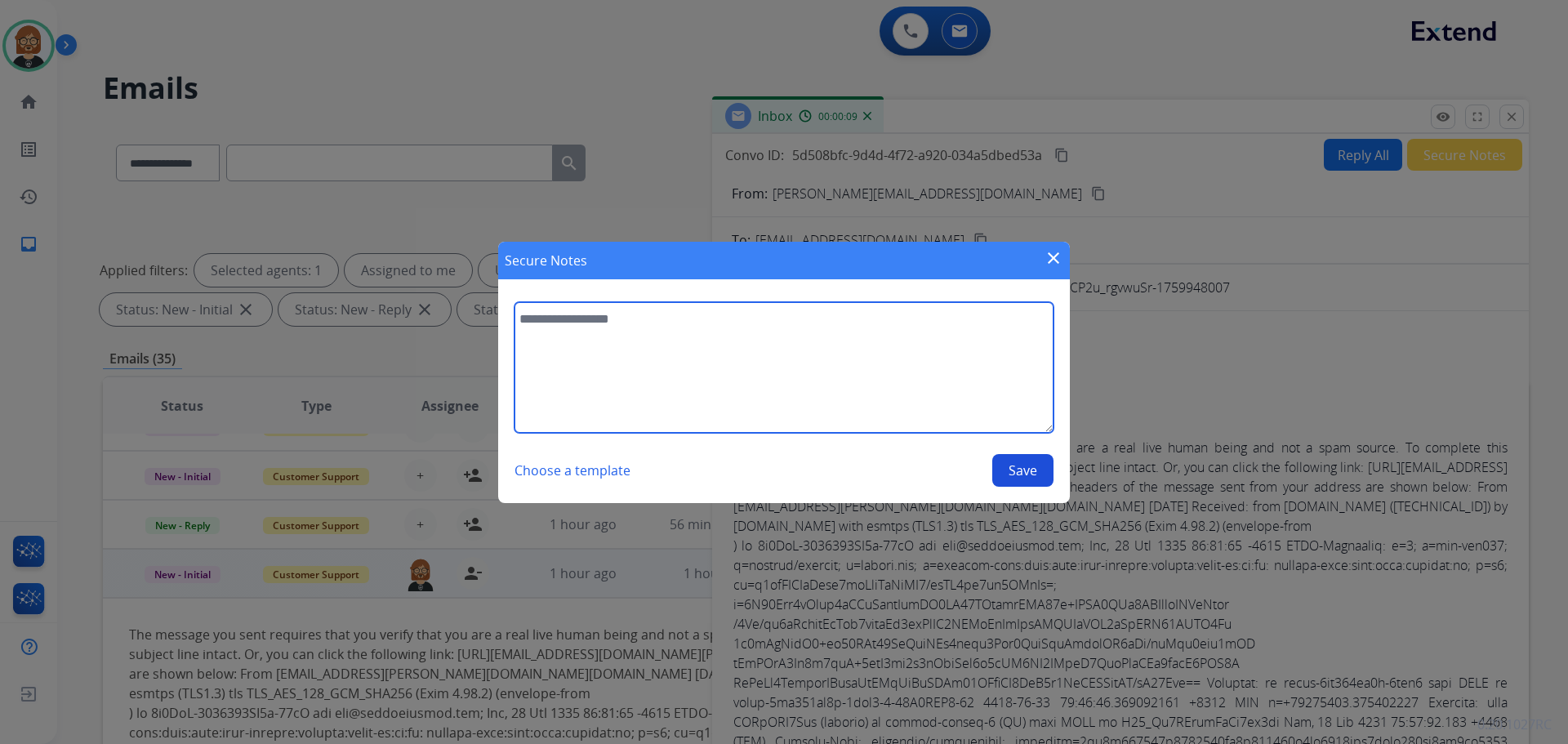
click at [880, 404] on textarea at bounding box center [784, 367] width 539 height 131
type textarea "*********"
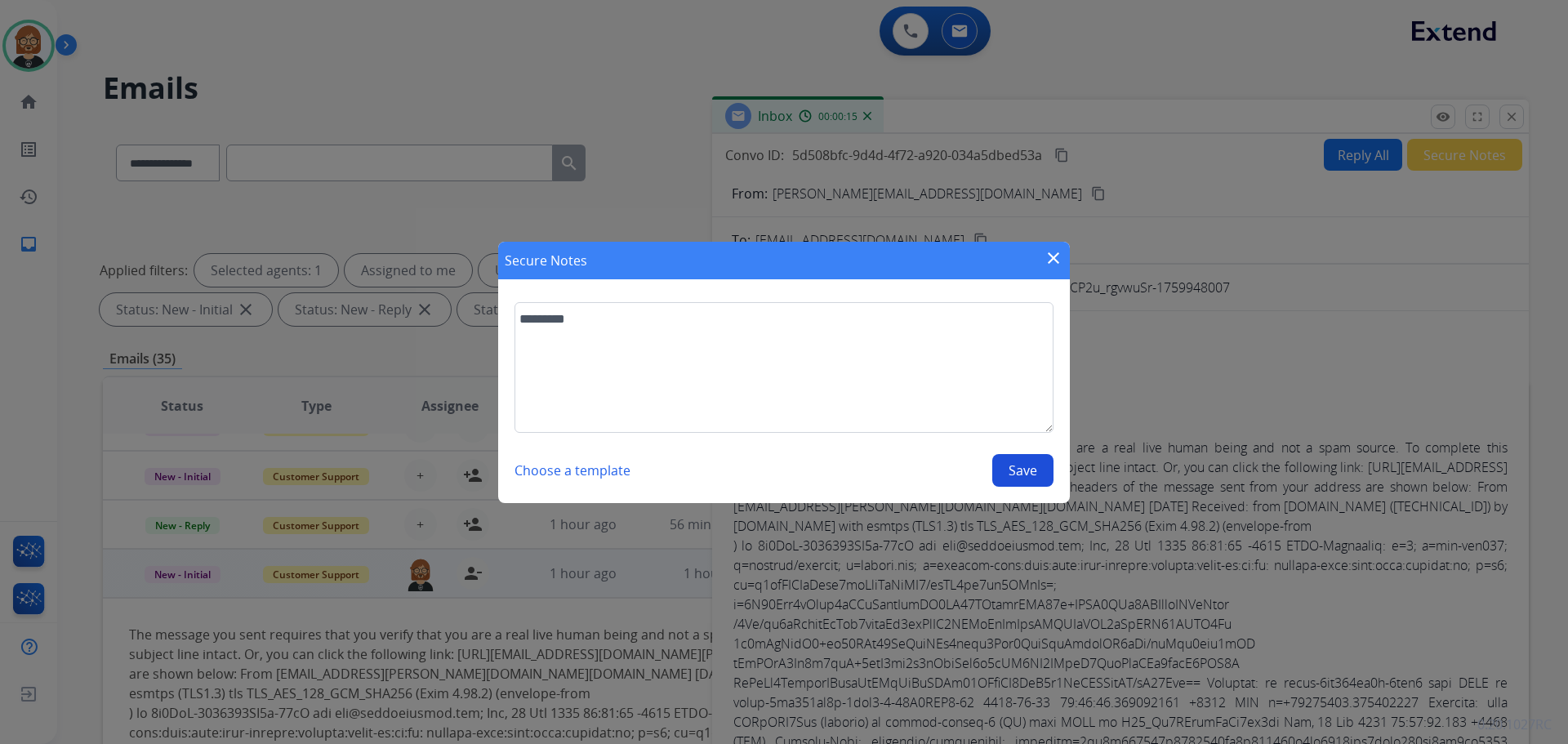
click at [1024, 476] on button "Save" at bounding box center [1023, 470] width 61 height 32
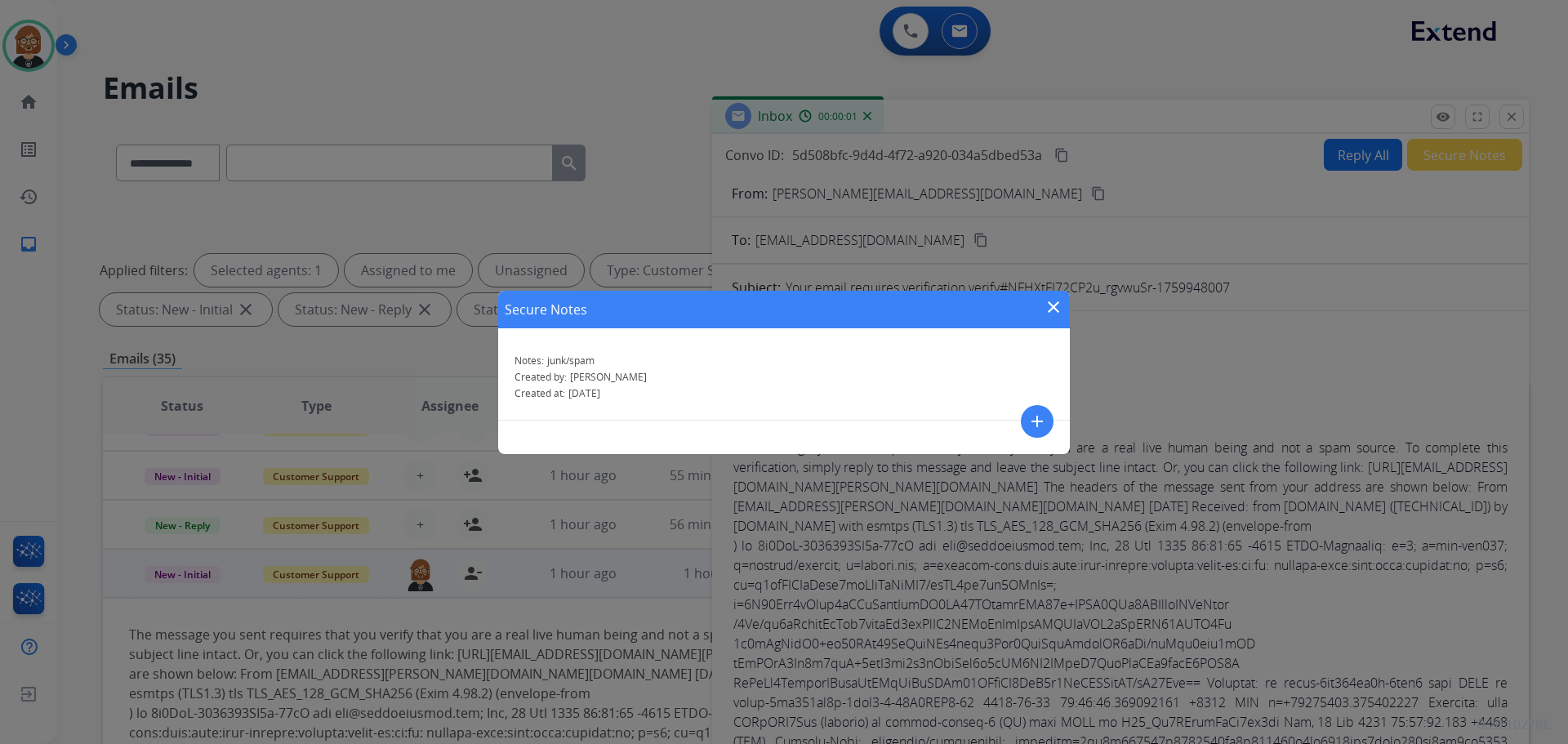
click at [1053, 302] on mat-icon "close" at bounding box center [1053, 307] width 20 height 20
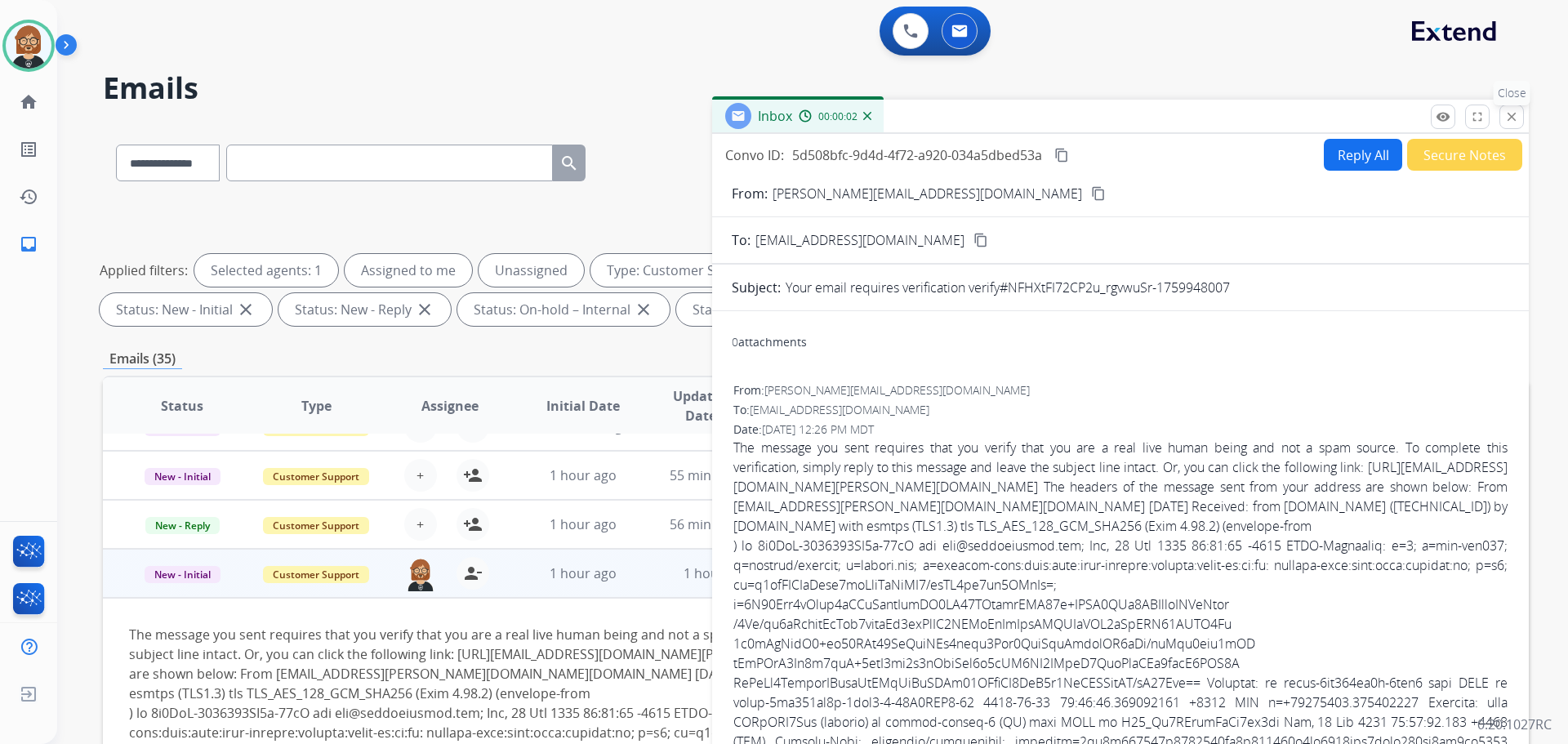
click at [1520, 122] on button "close Close" at bounding box center [1511, 116] width 24 height 24
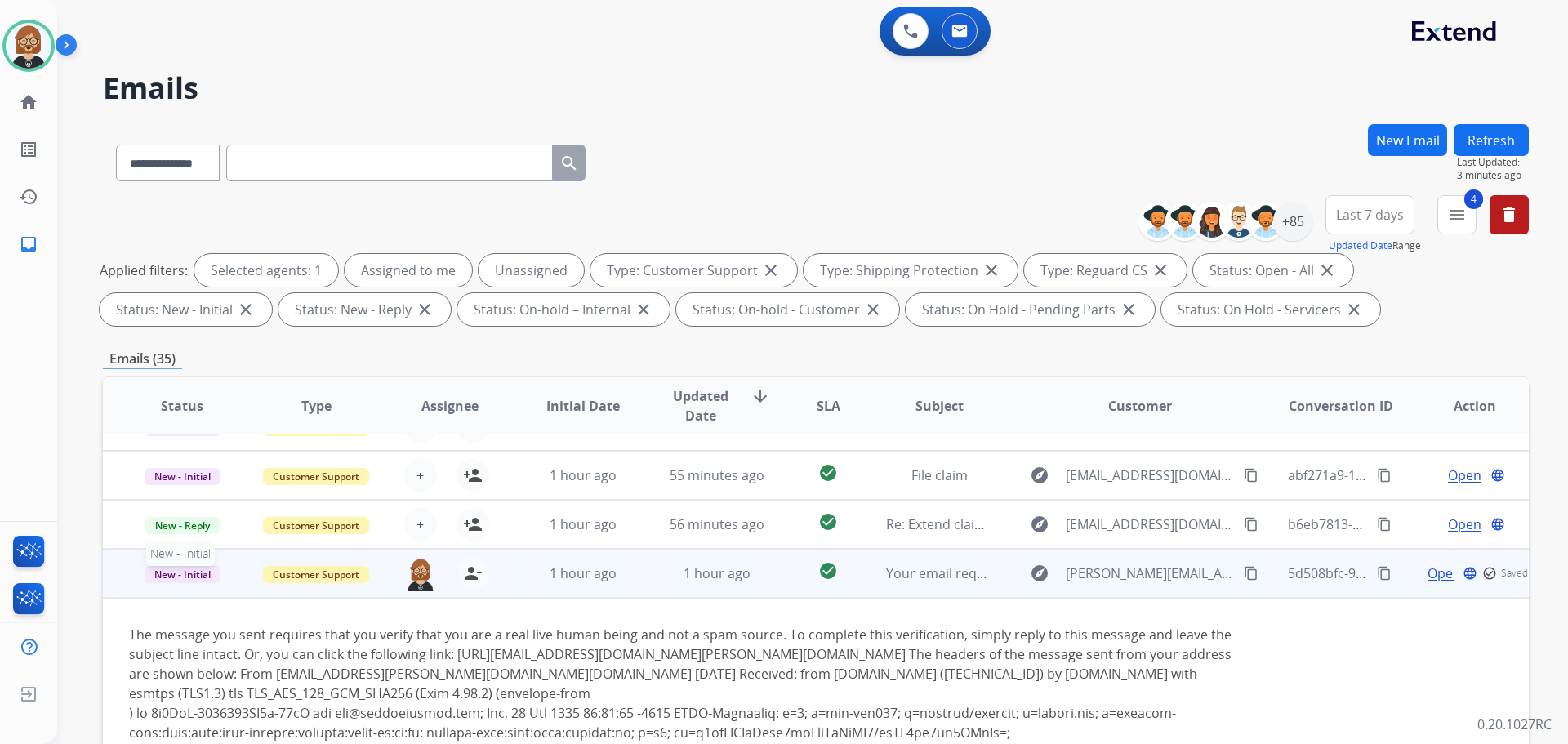
click at [184, 573] on span "New - Initial" at bounding box center [182, 574] width 76 height 17
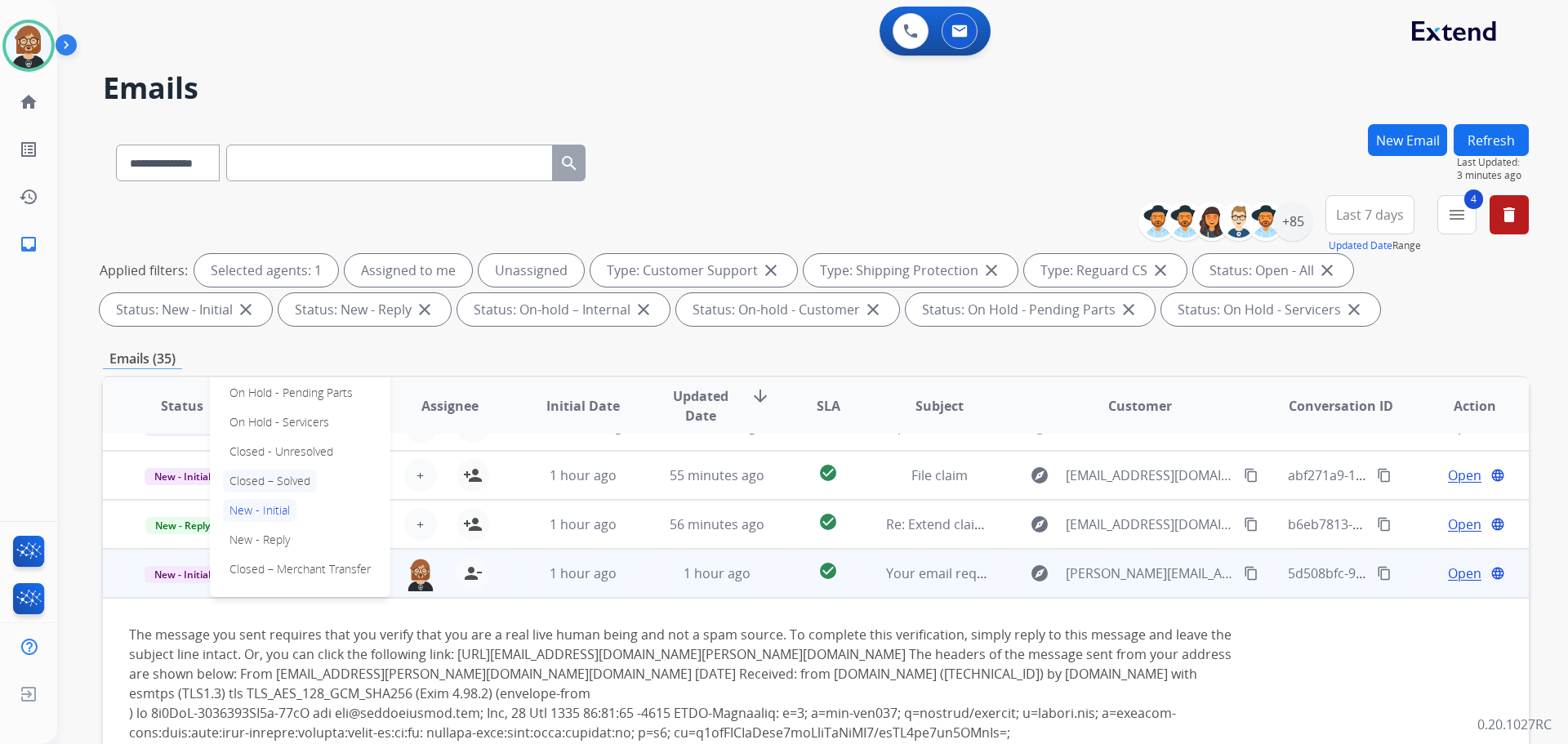
click at [299, 479] on p "Closed – Solved" at bounding box center [269, 480] width 94 height 23
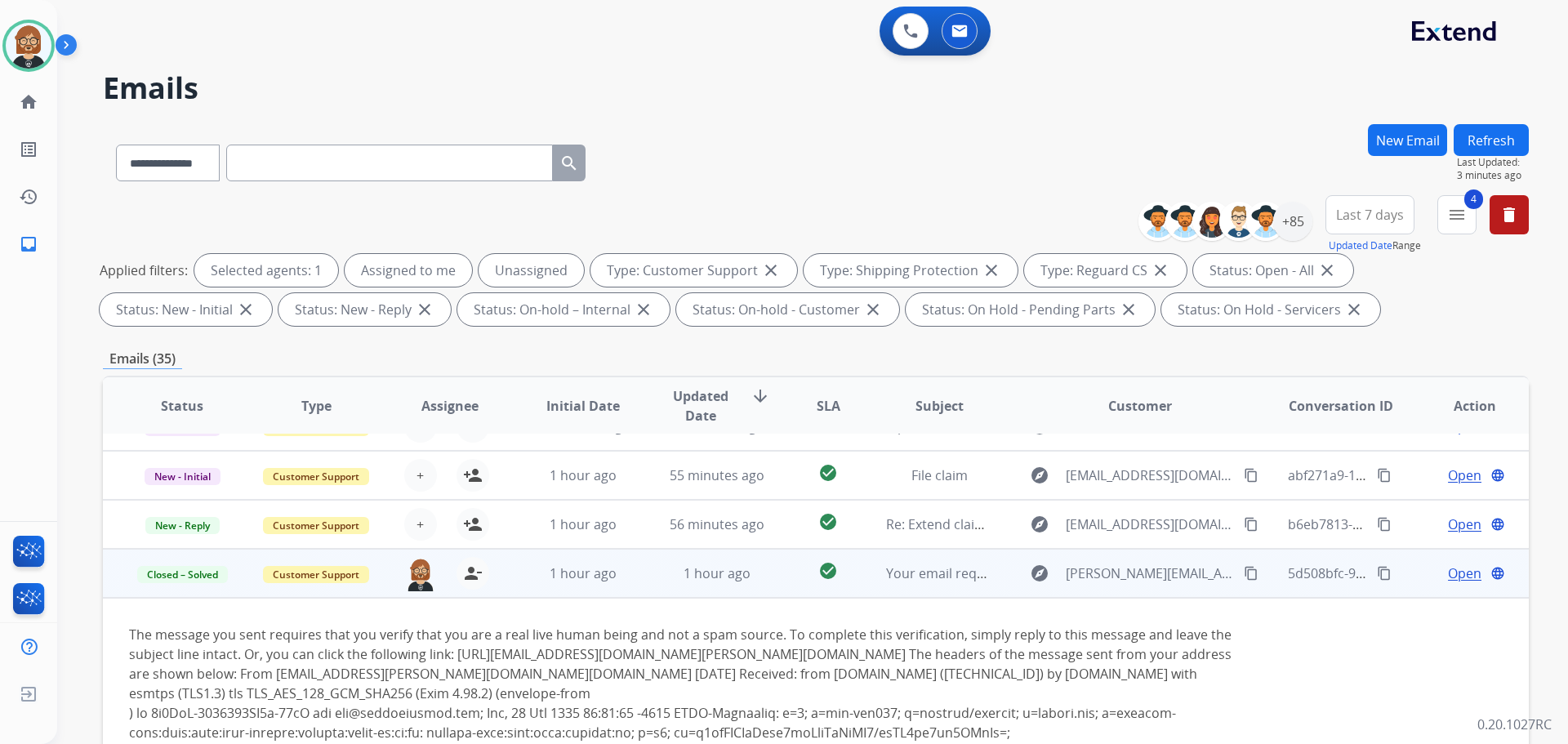
click at [1506, 139] on button "Refresh" at bounding box center [1491, 140] width 75 height 32
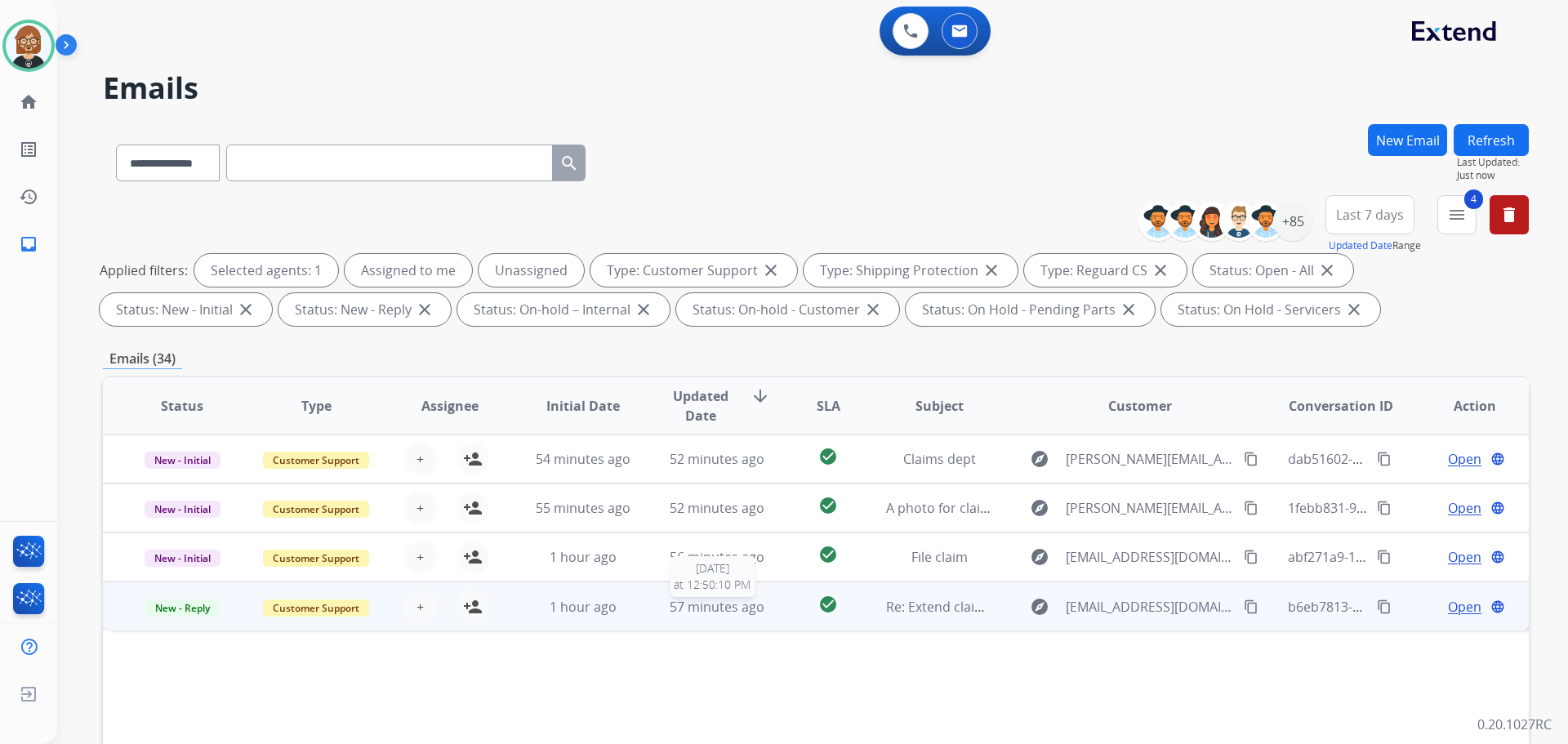
click at [688, 612] on span "57 minutes ago" at bounding box center [716, 606] width 95 height 18
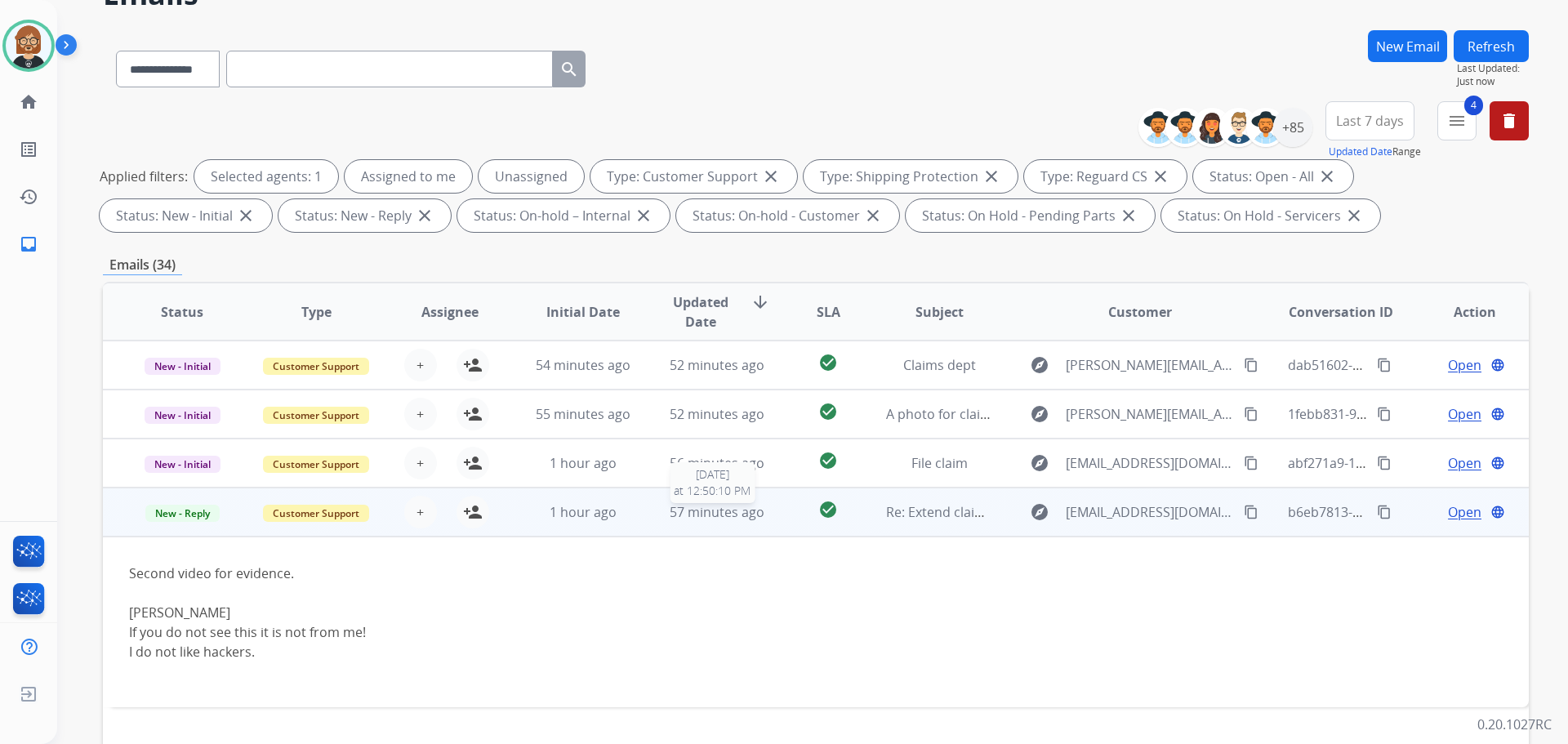
scroll to position [163, 0]
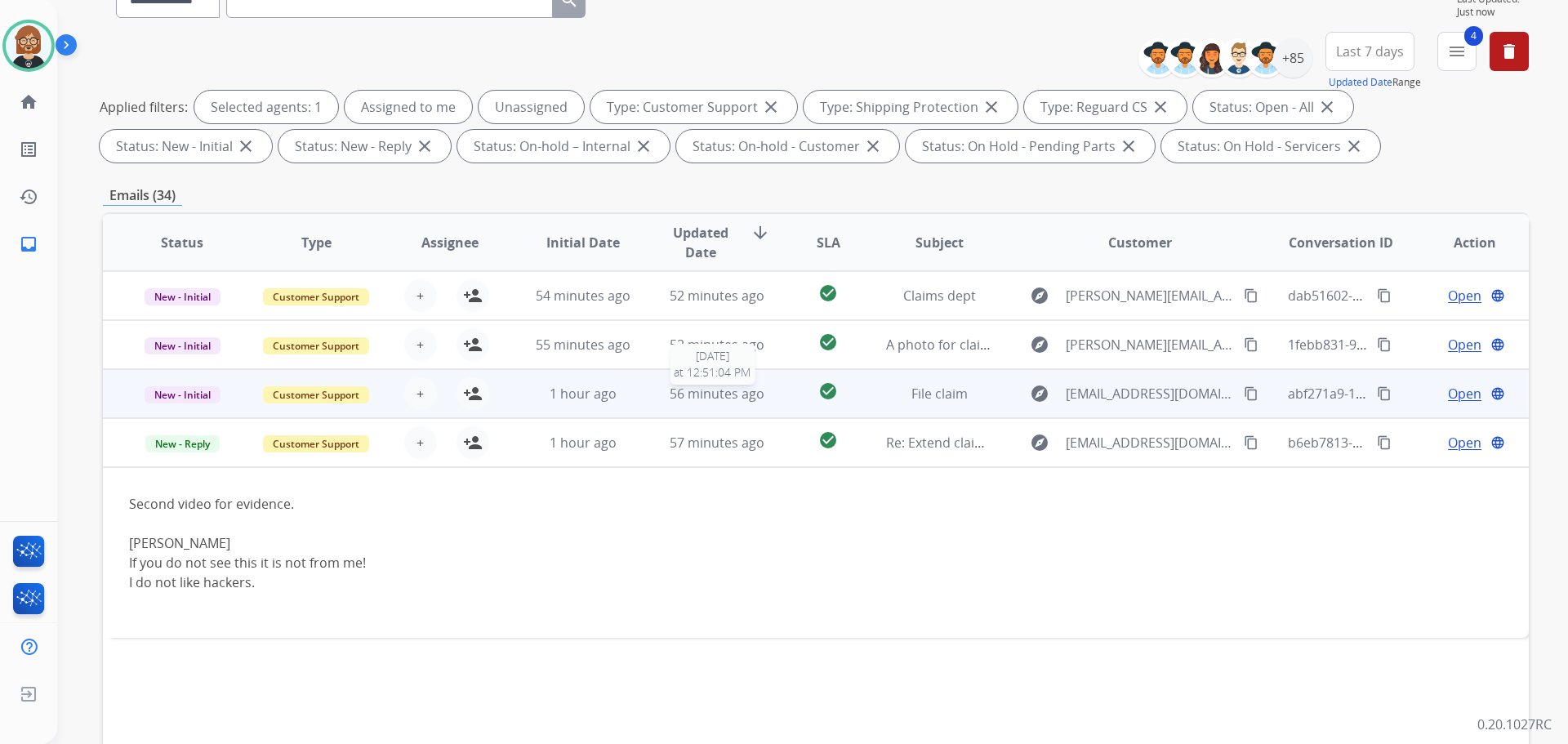
click at [742, 388] on span "56 minutes ago" at bounding box center [716, 394] width 95 height 18
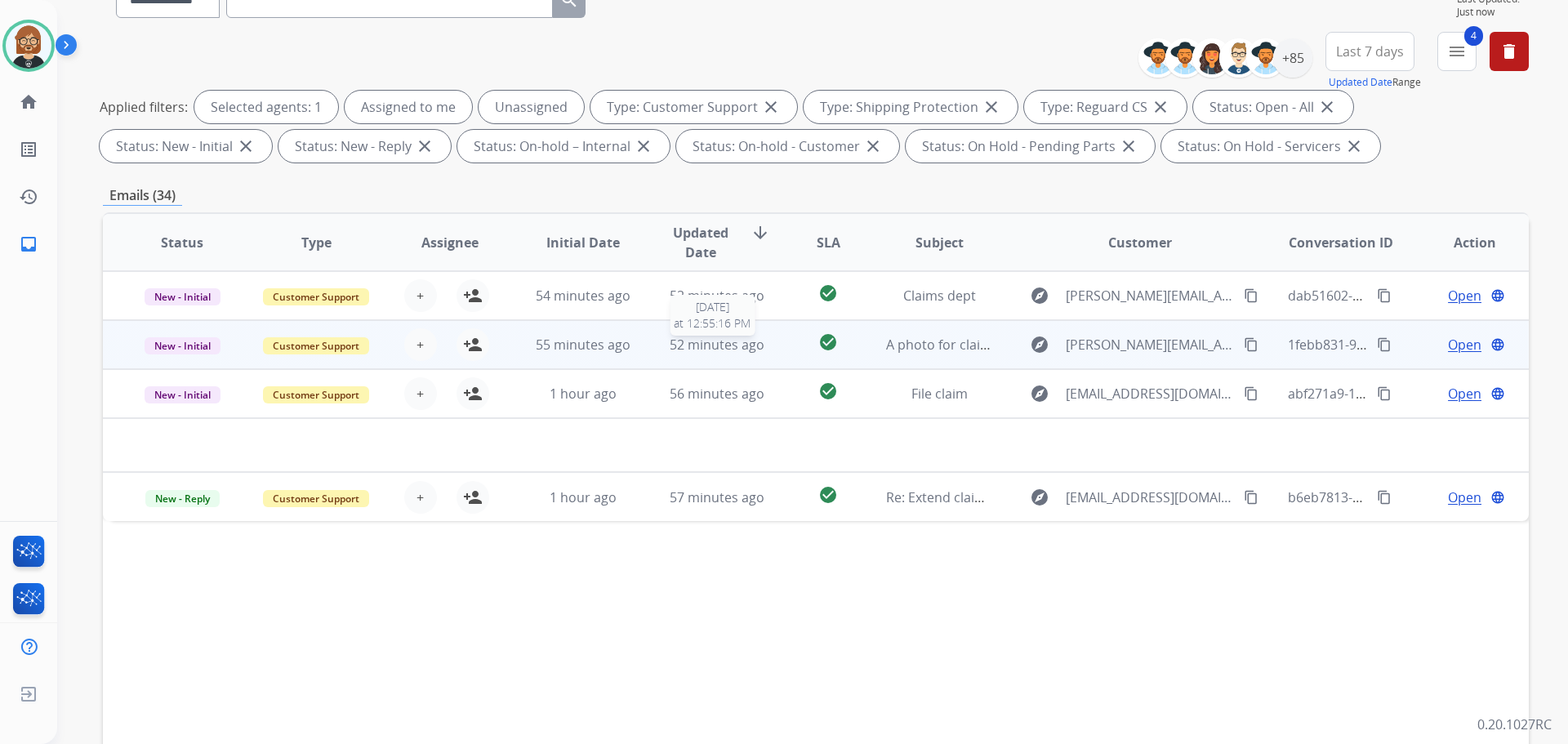
click at [749, 338] on span "52 minutes ago" at bounding box center [716, 345] width 95 height 18
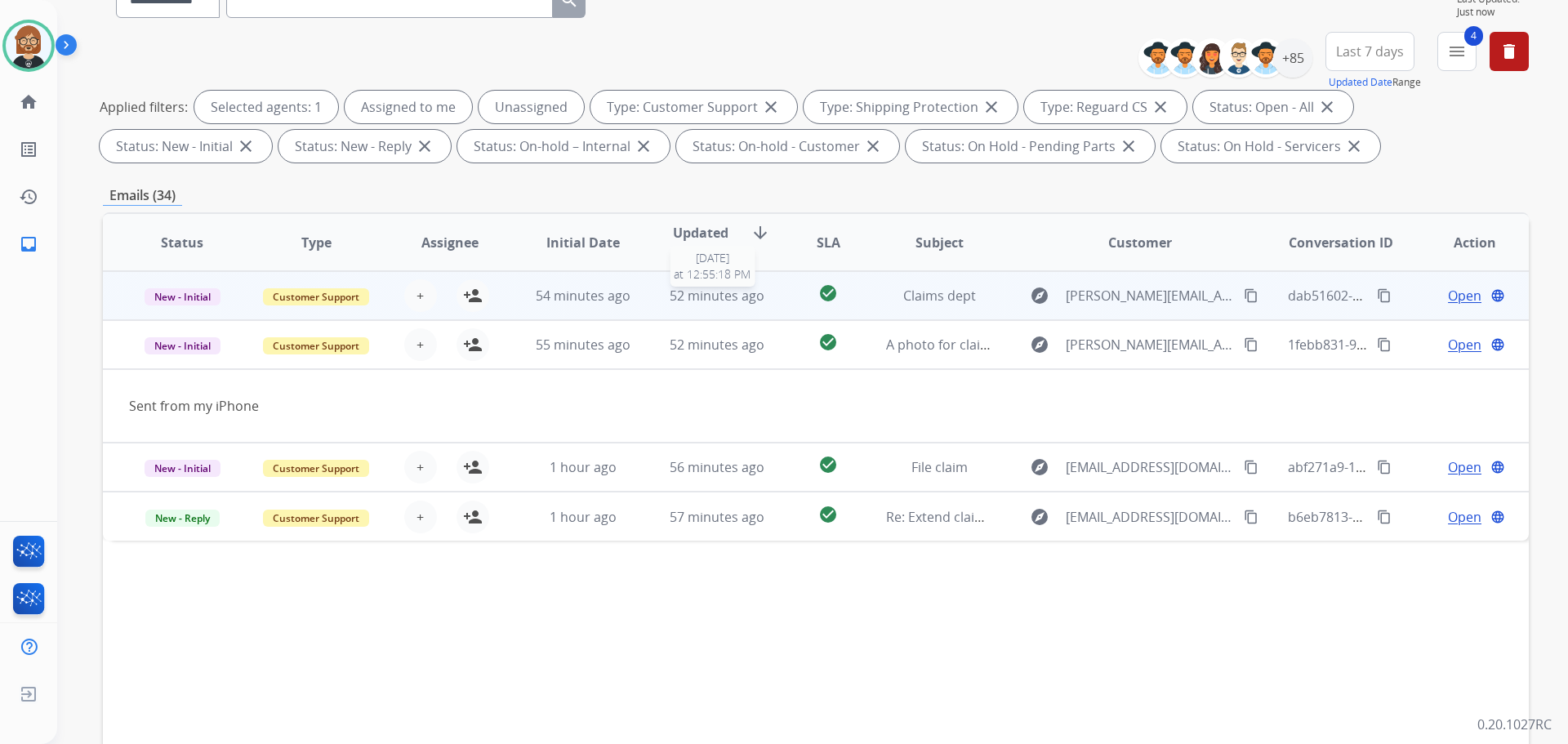
click at [745, 304] on div "52 minutes ago" at bounding box center [717, 295] width 107 height 20
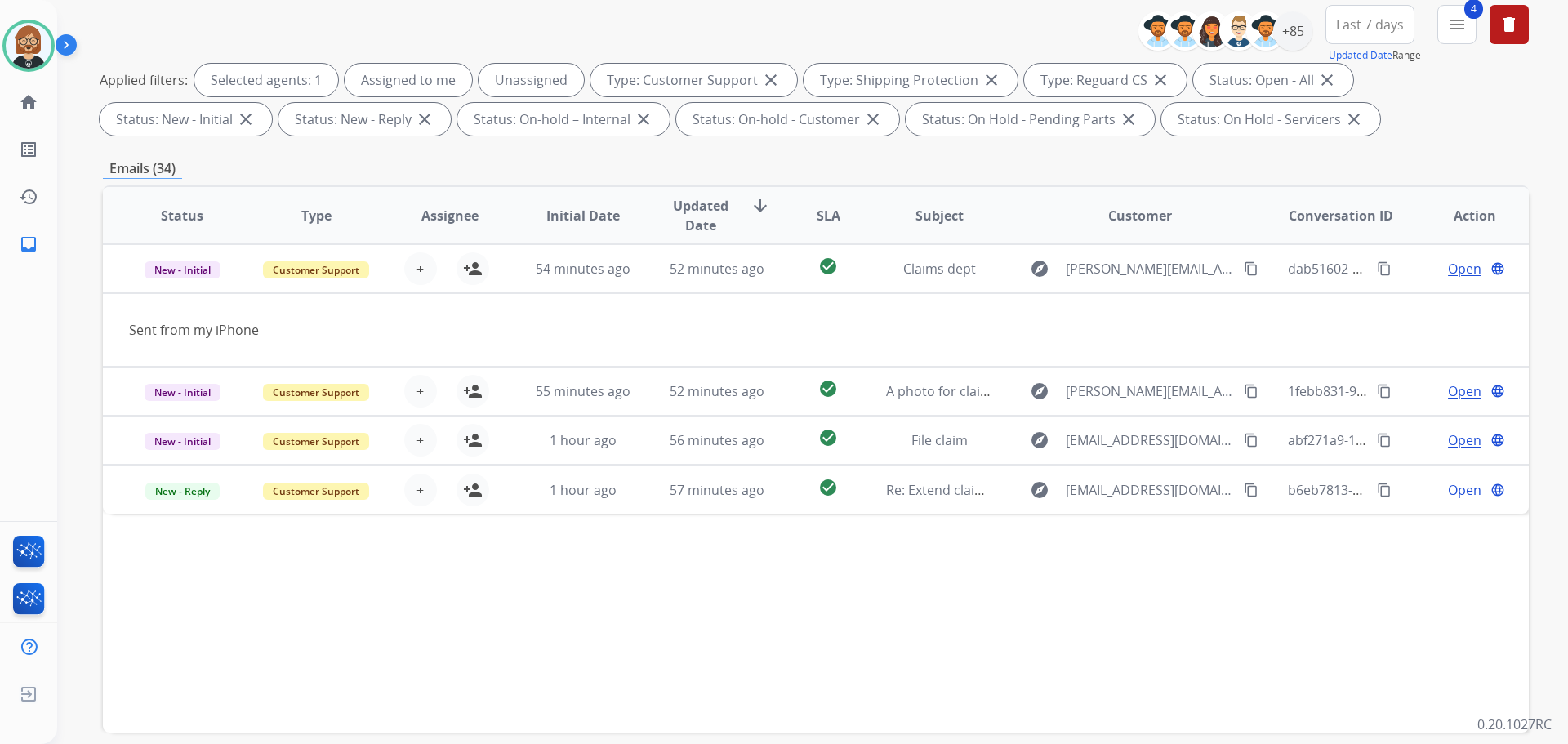
scroll to position [264, 0]
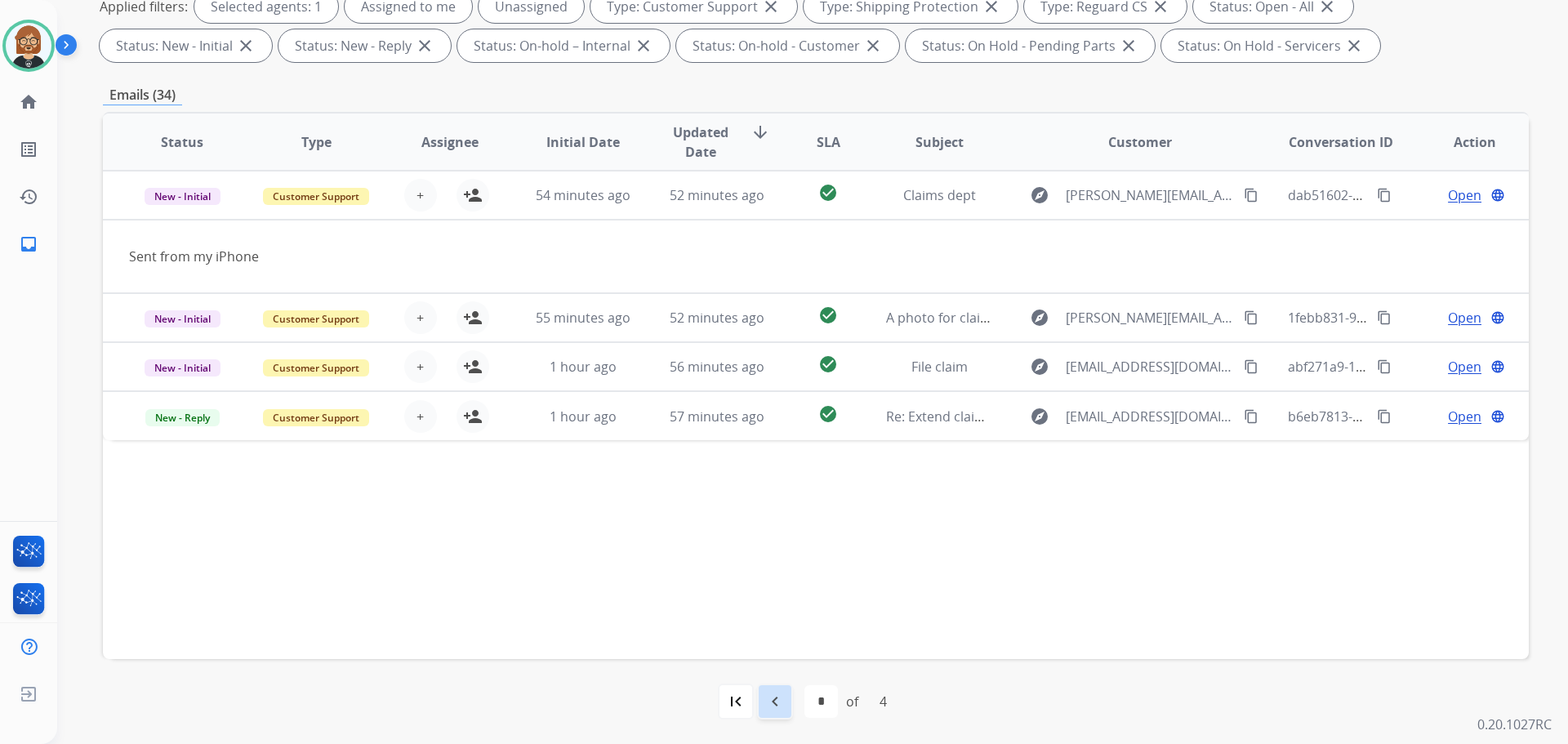
click at [769, 698] on mat-icon "navigate_before" at bounding box center [775, 702] width 20 height 20
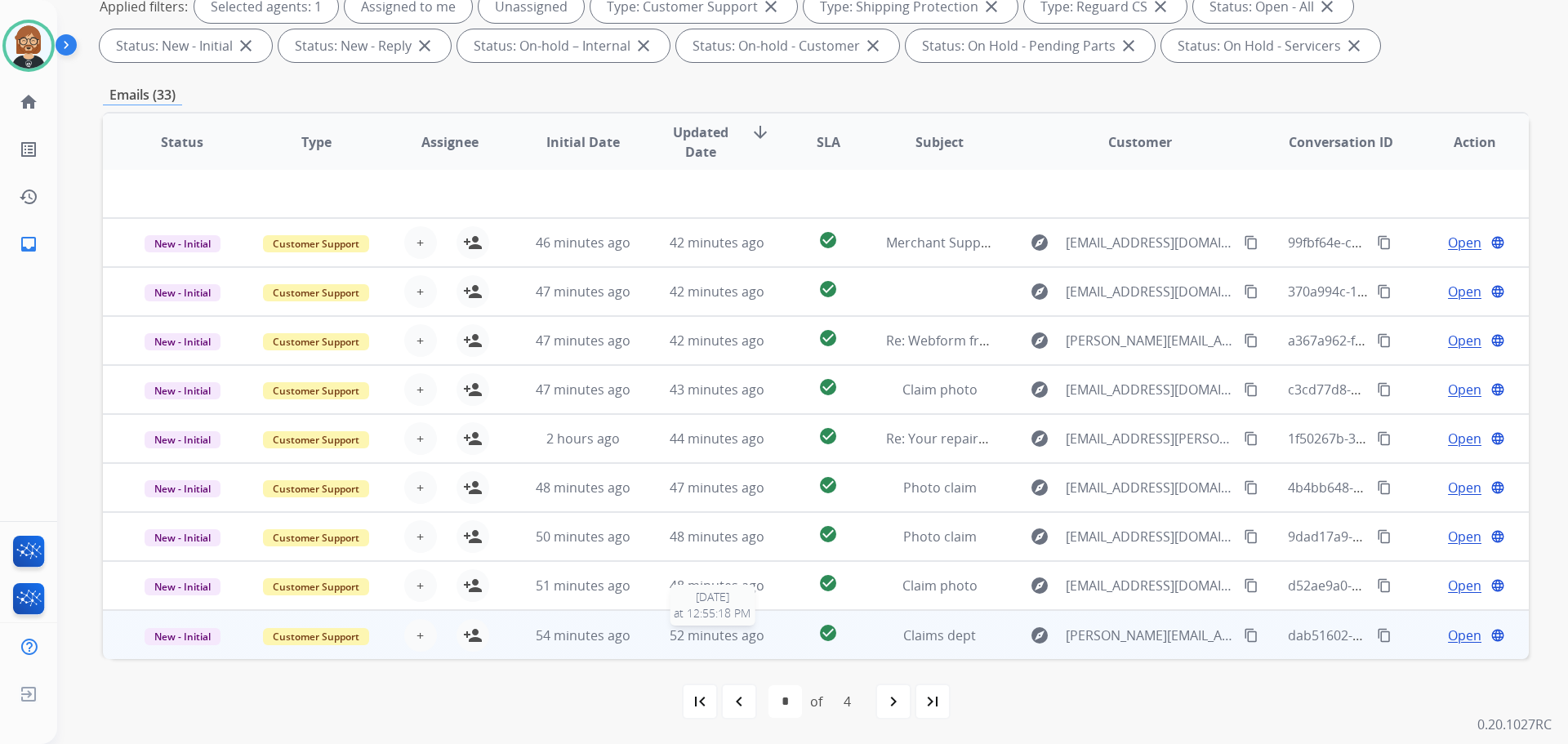
click at [686, 632] on span "52 minutes ago" at bounding box center [716, 635] width 95 height 18
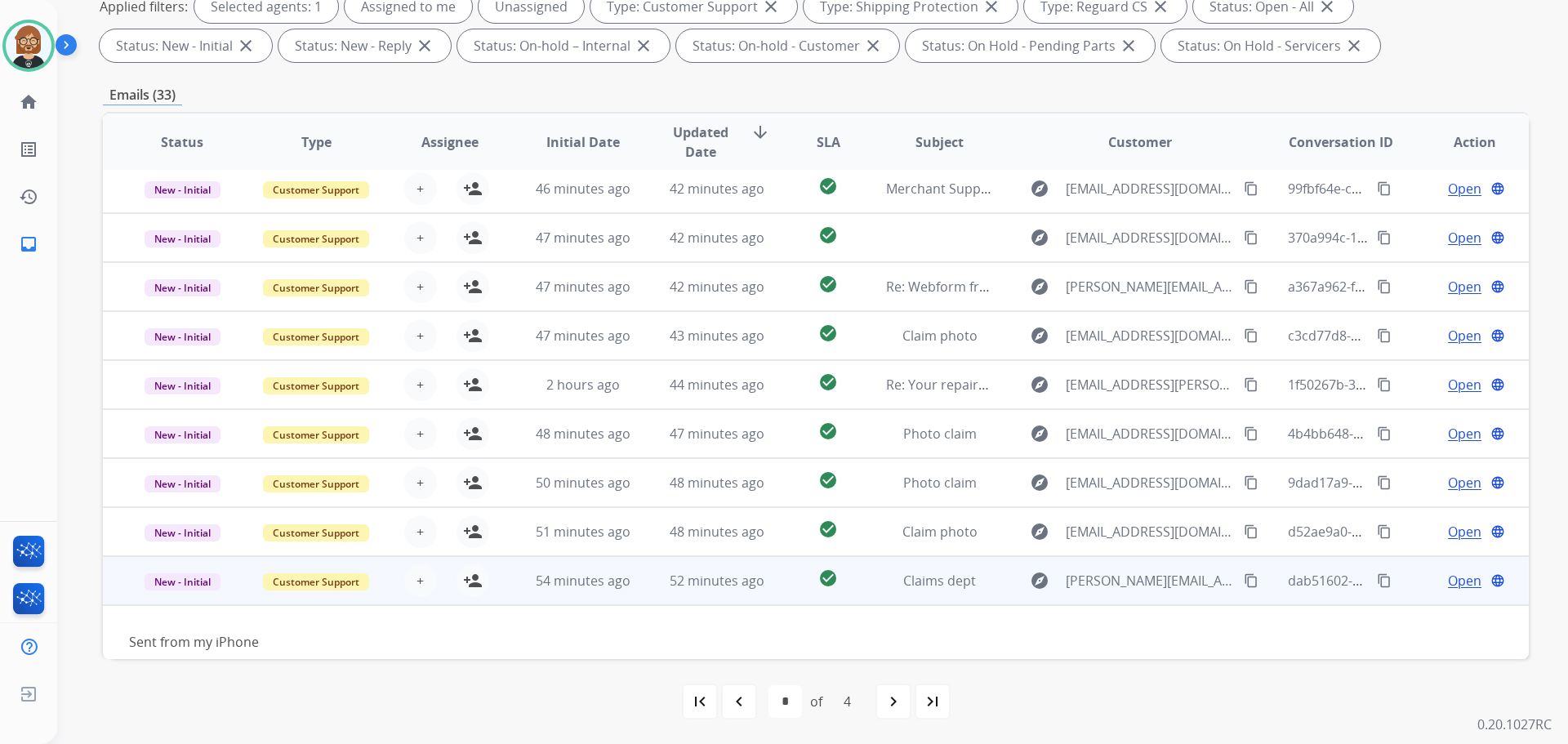
scroll to position [74, 0]
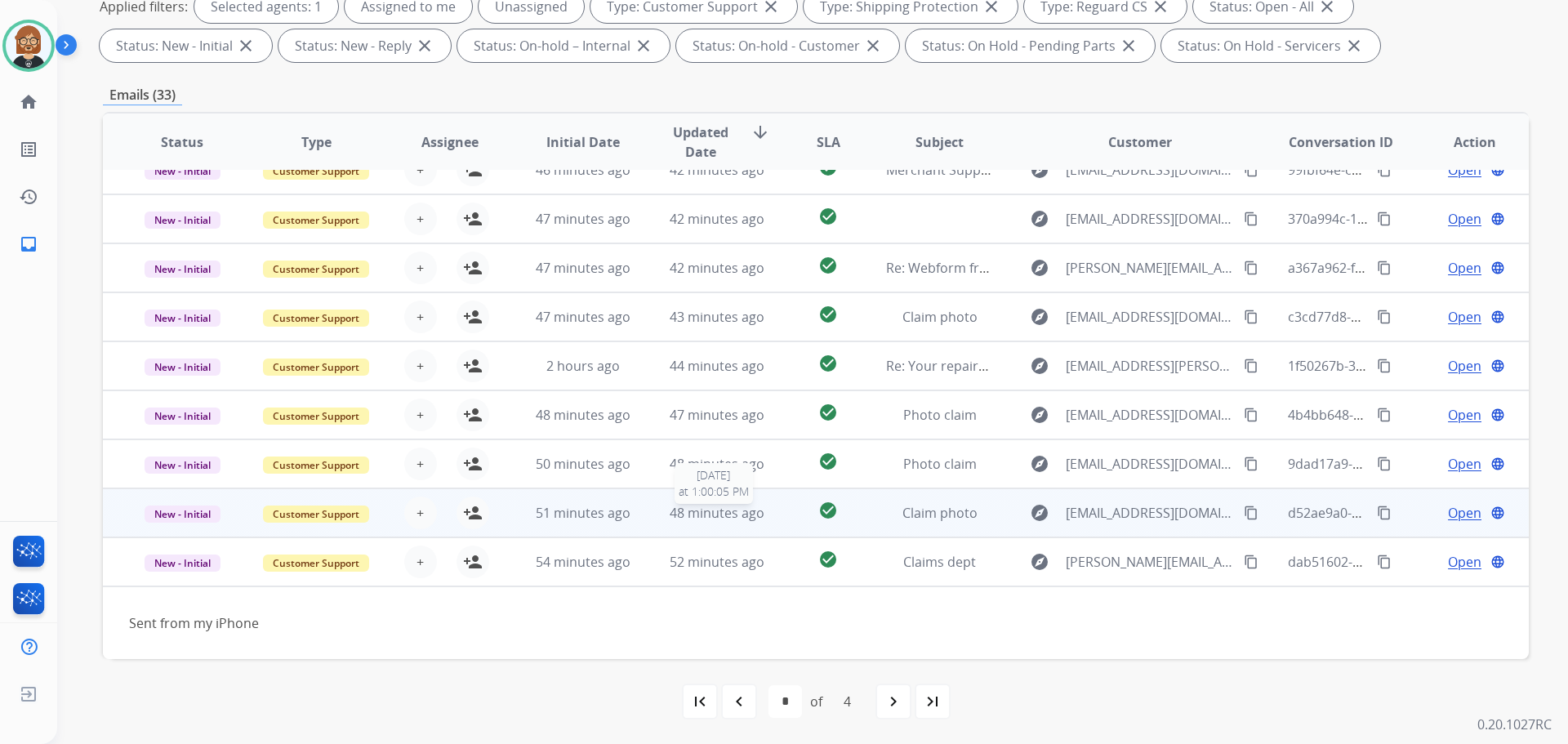
click at [726, 506] on span "48 minutes ago" at bounding box center [716, 513] width 95 height 18
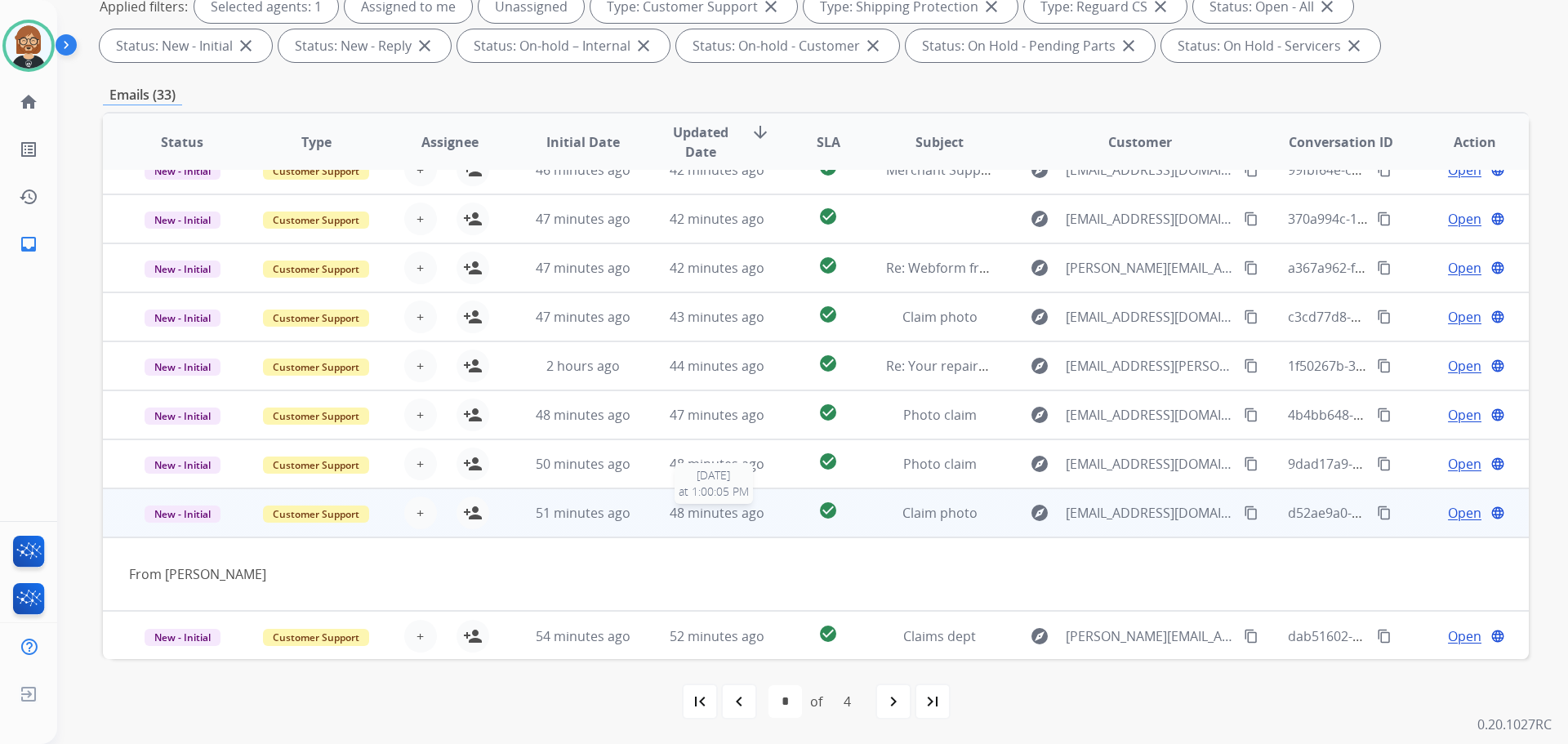
scroll to position [75, 0]
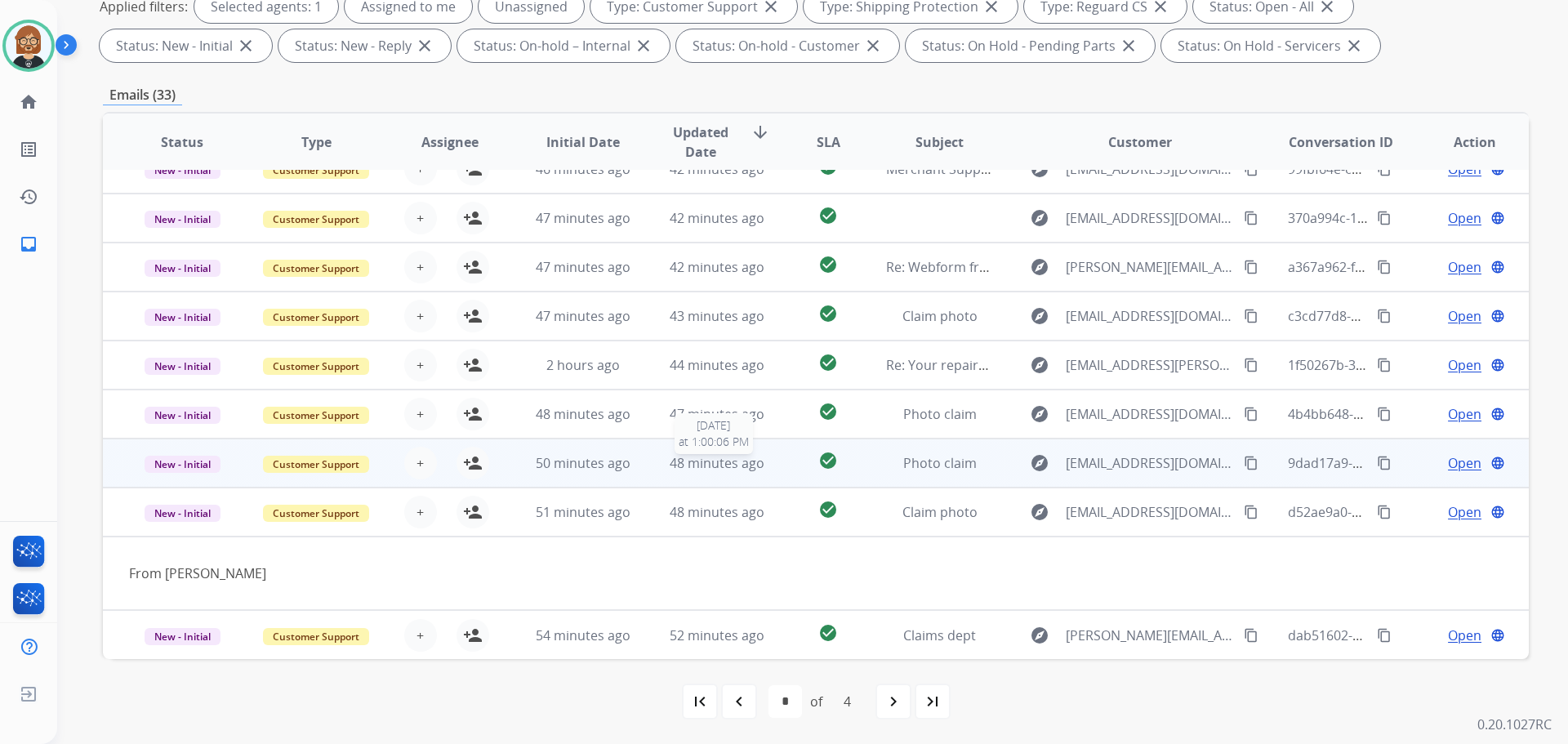
click at [726, 460] on span "48 minutes ago" at bounding box center [716, 463] width 95 height 18
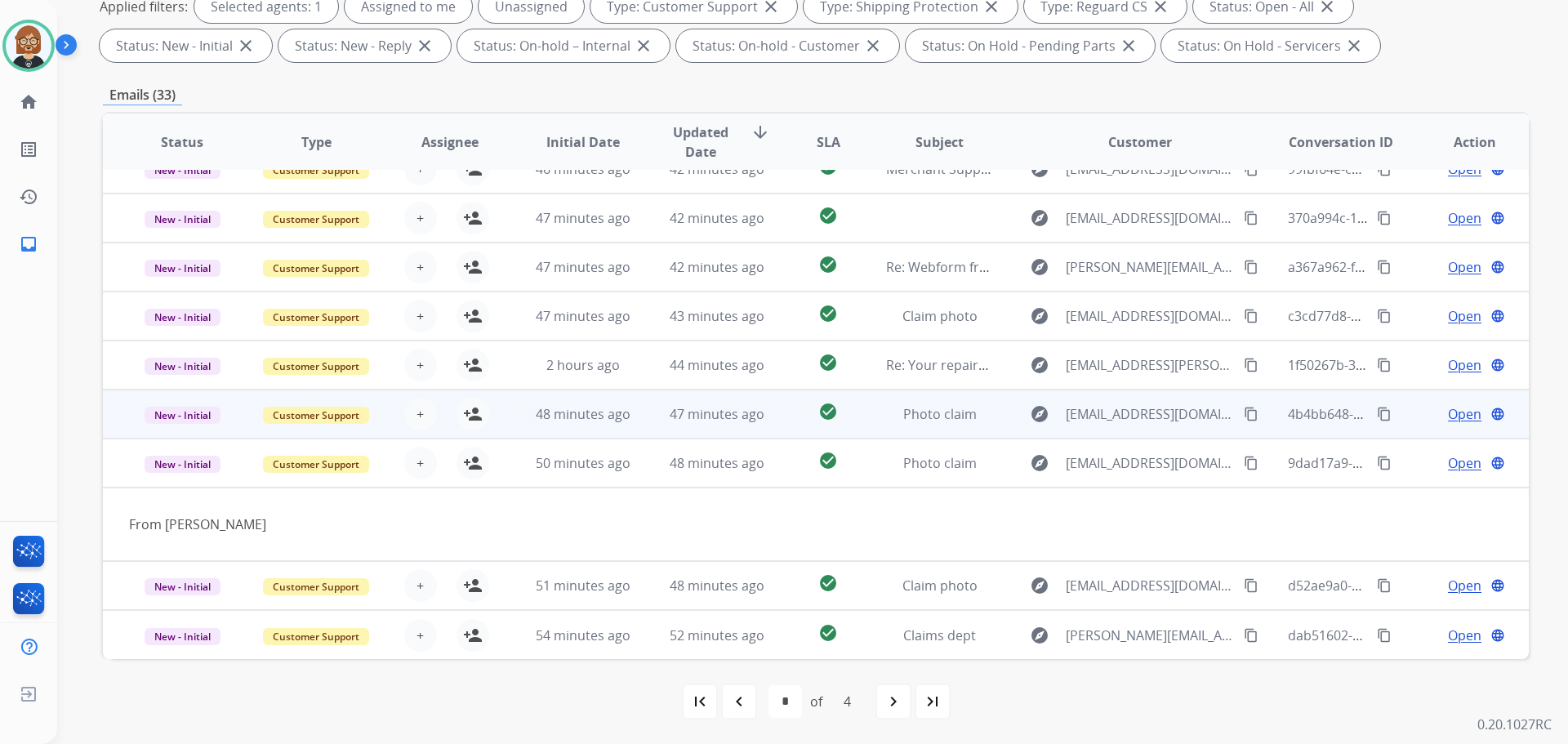
click at [721, 431] on td "47 minutes ago" at bounding box center [705, 413] width 134 height 49
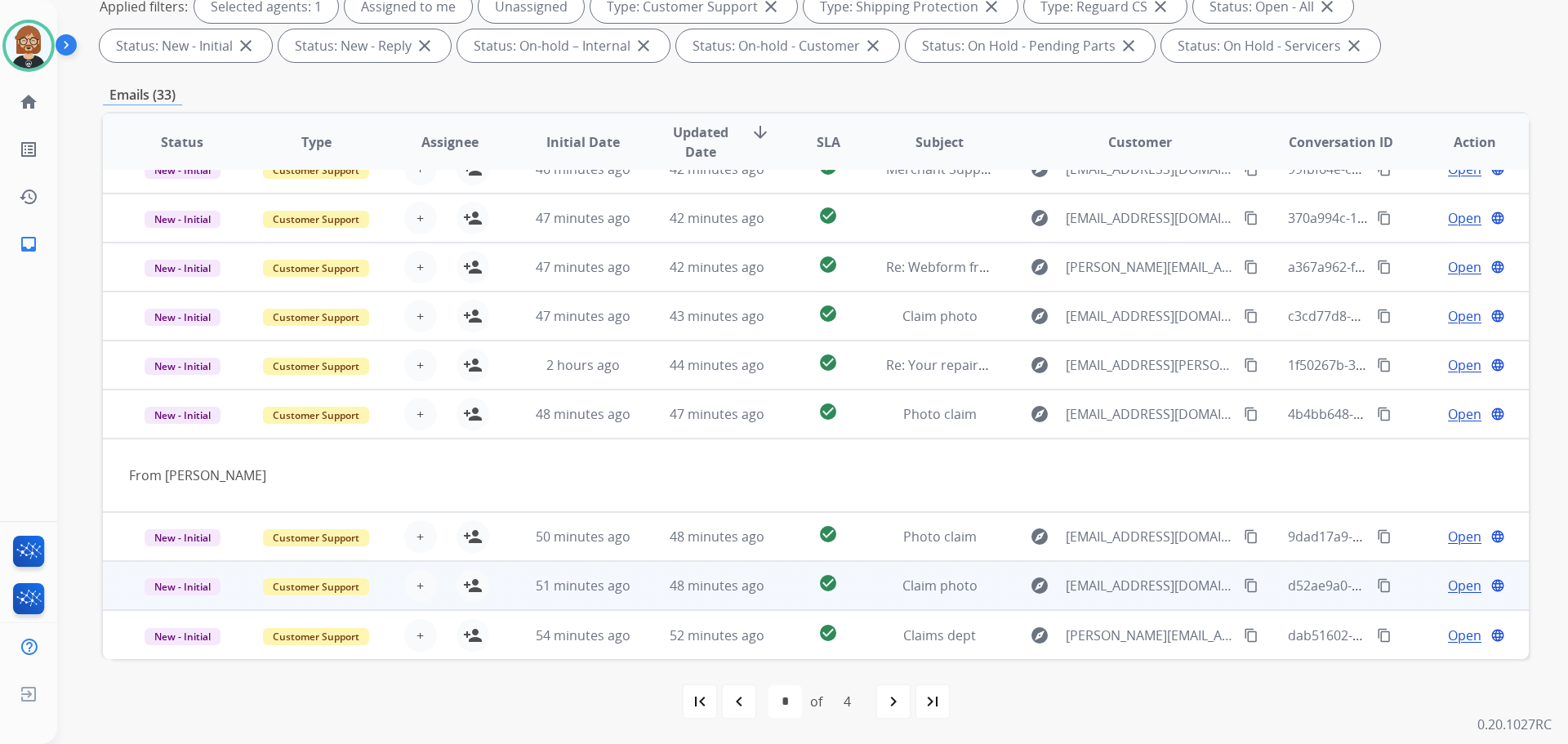
click at [1466, 592] on span "Open" at bounding box center [1464, 585] width 33 height 20
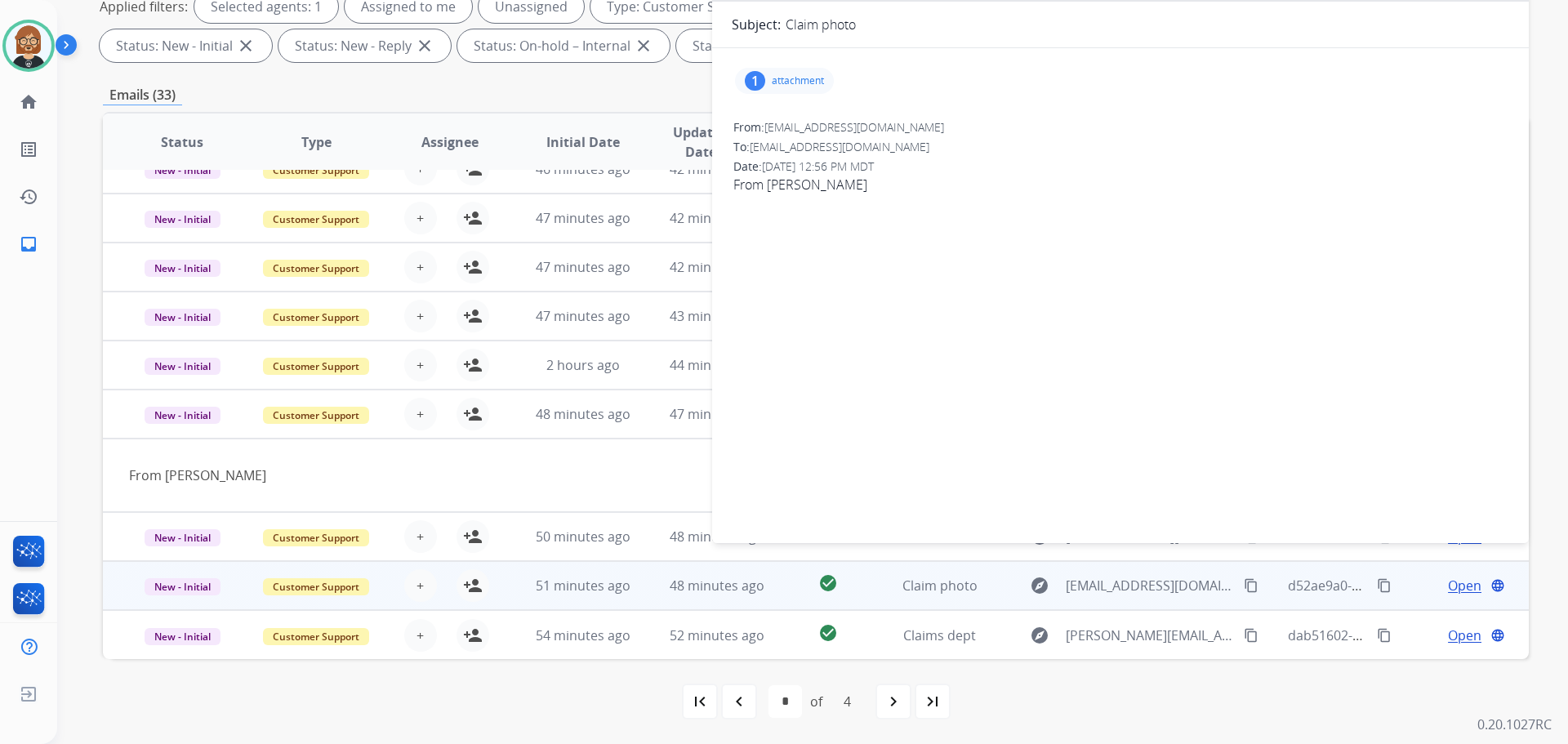
scroll to position [19, 0]
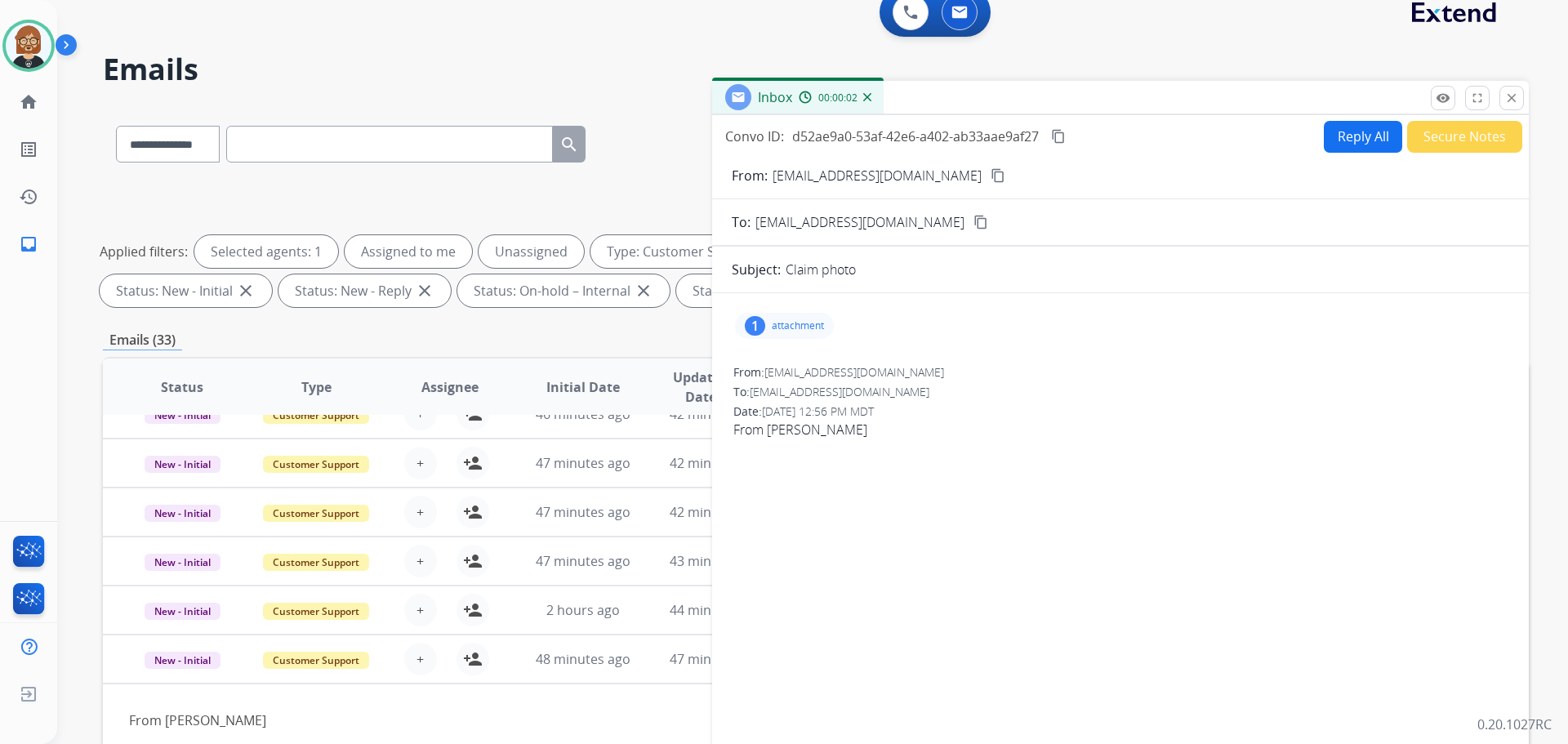
click at [809, 328] on p "attachment" at bounding box center [798, 325] width 52 height 14
click at [804, 388] on div at bounding box center [792, 370] width 82 height 57
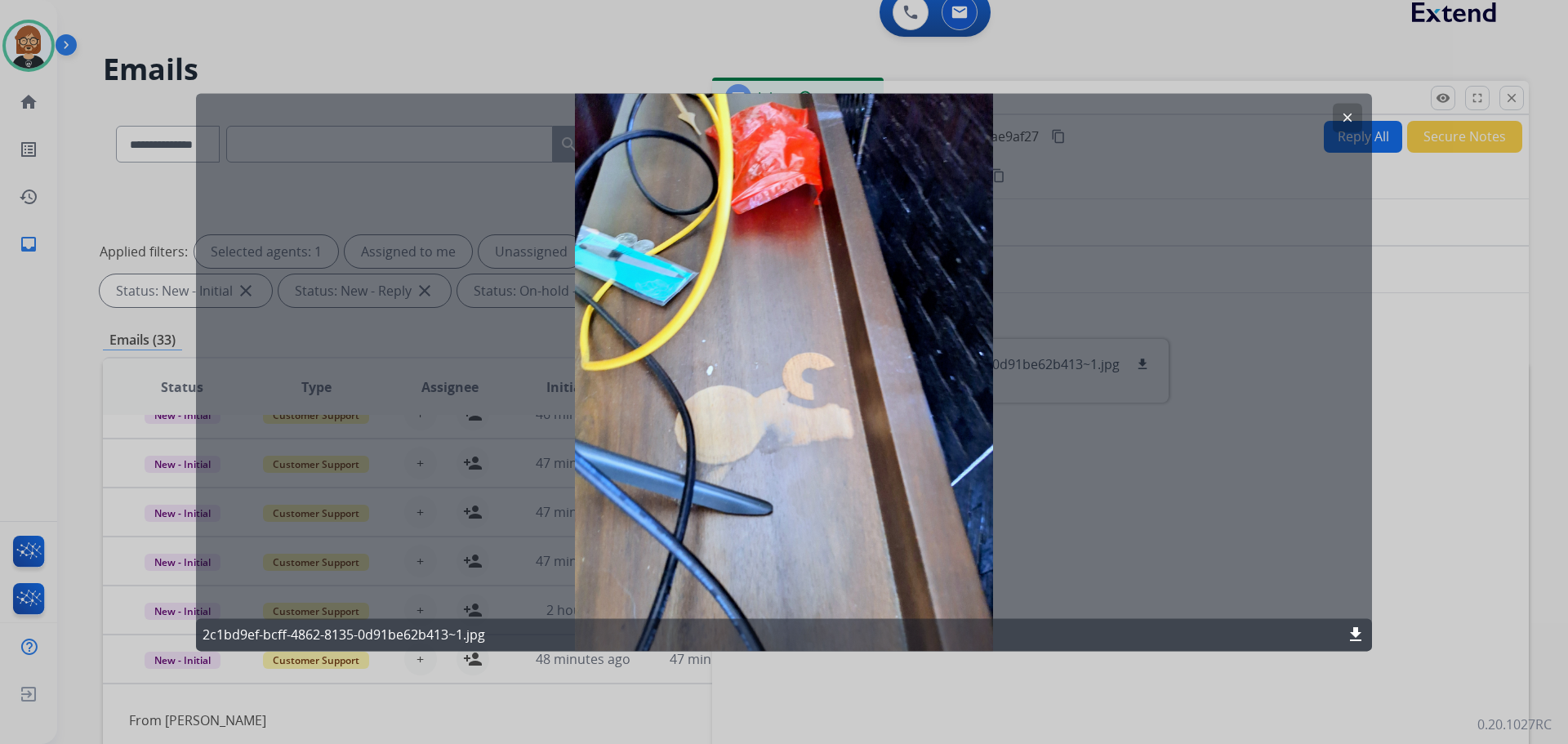
click at [74, 392] on div at bounding box center [784, 372] width 1568 height 744
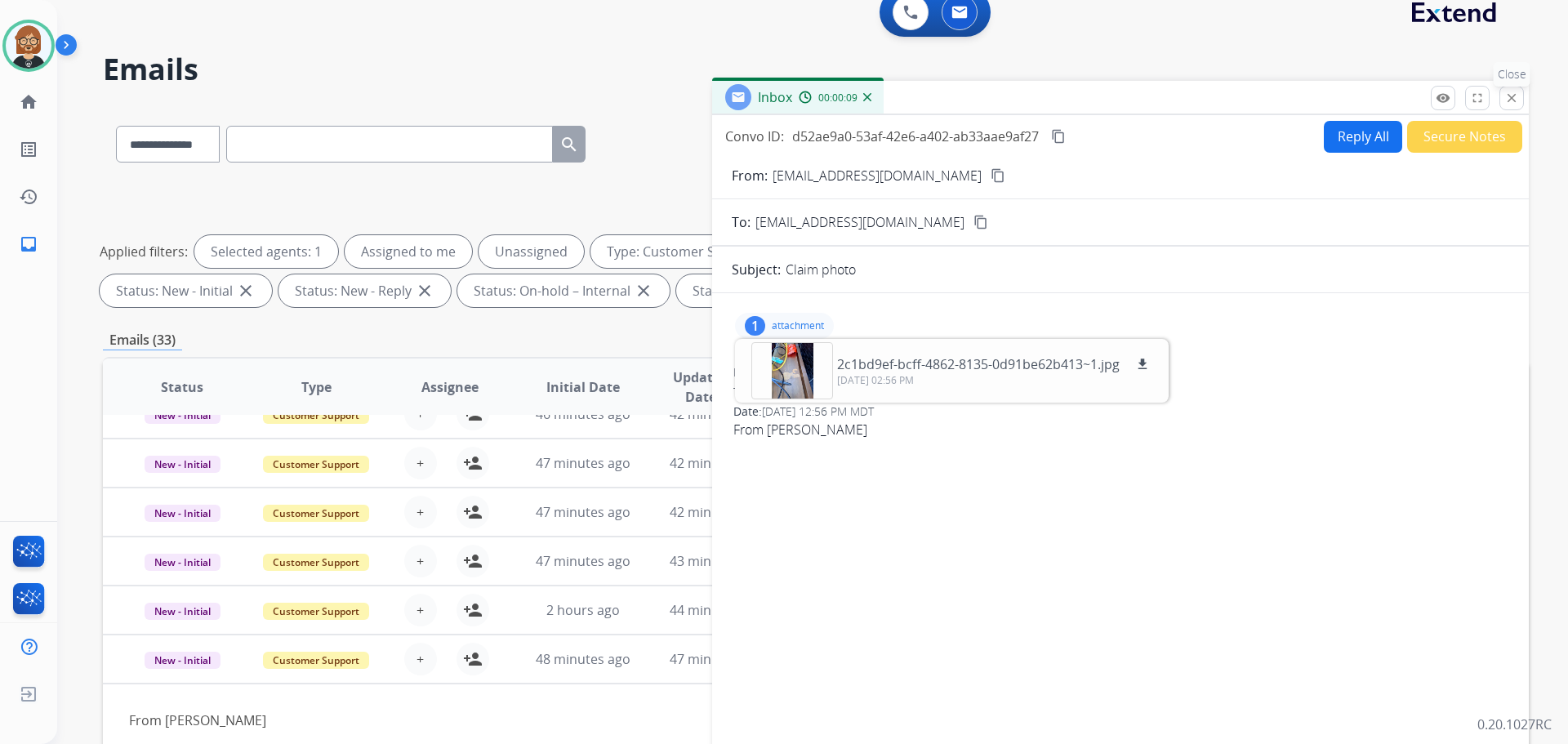
click at [1523, 97] on button "close Close" at bounding box center [1511, 97] width 24 height 24
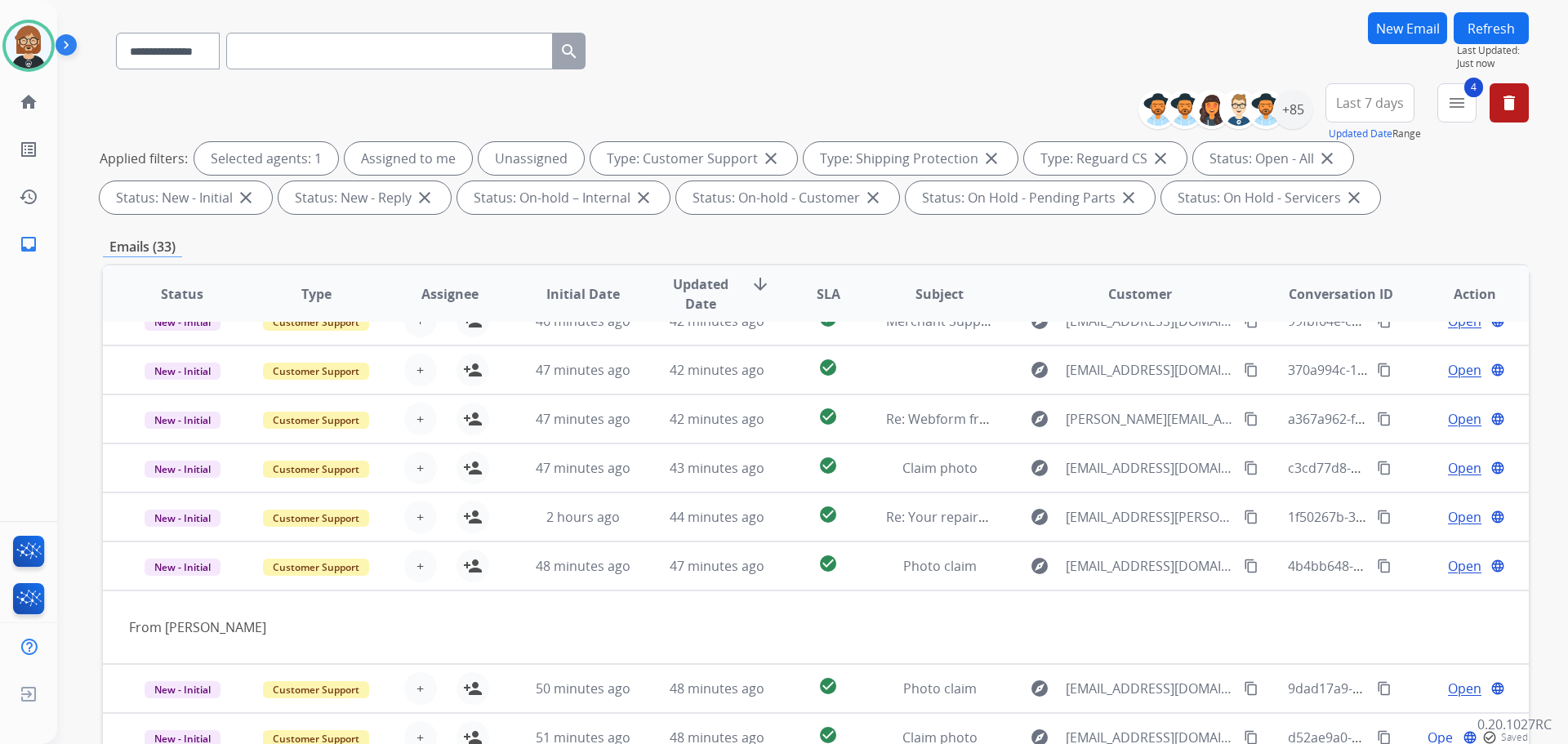
scroll to position [264, 0]
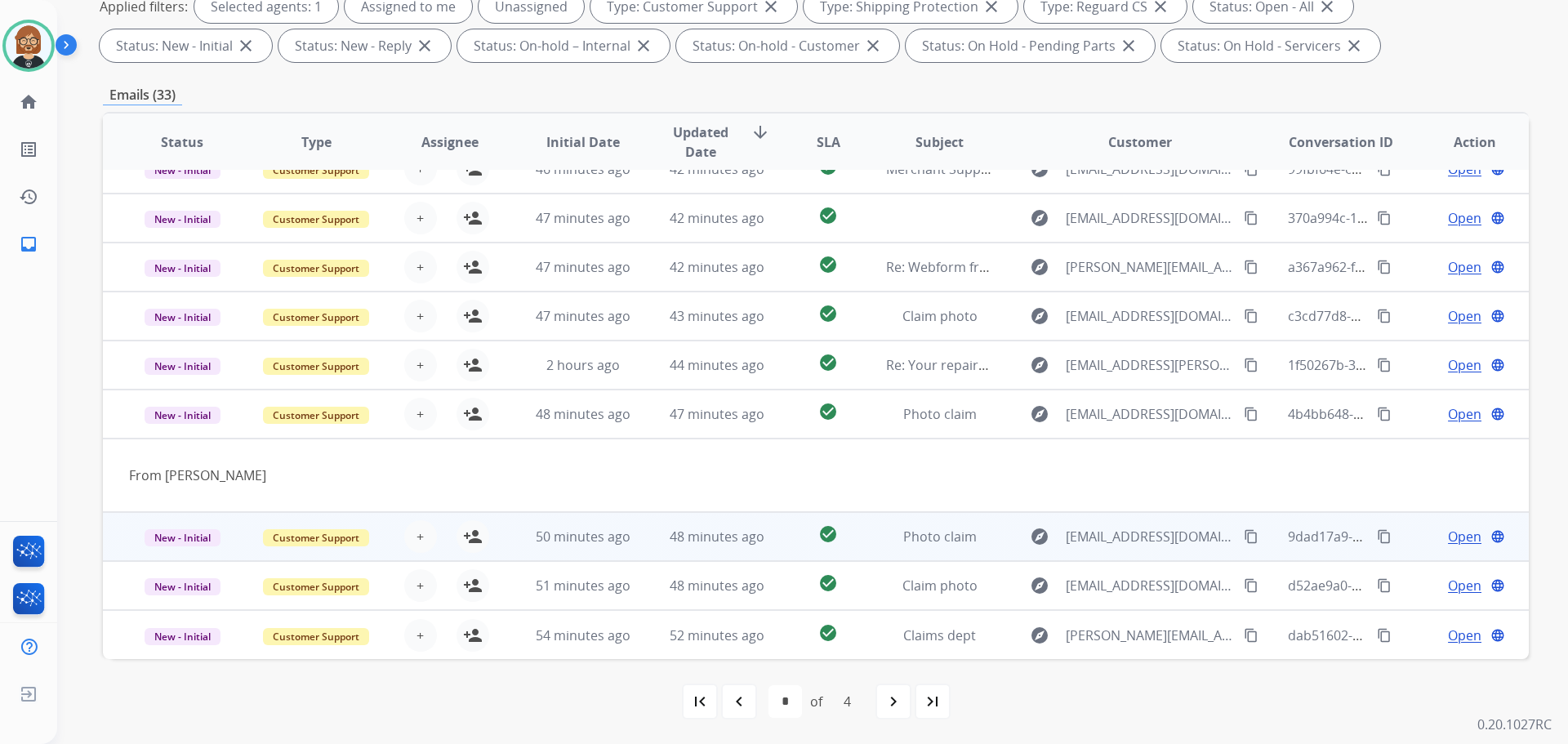
click at [1099, 522] on td "explore [EMAIL_ADDRESS][DOMAIN_NAME] content_copy" at bounding box center [1127, 536] width 267 height 49
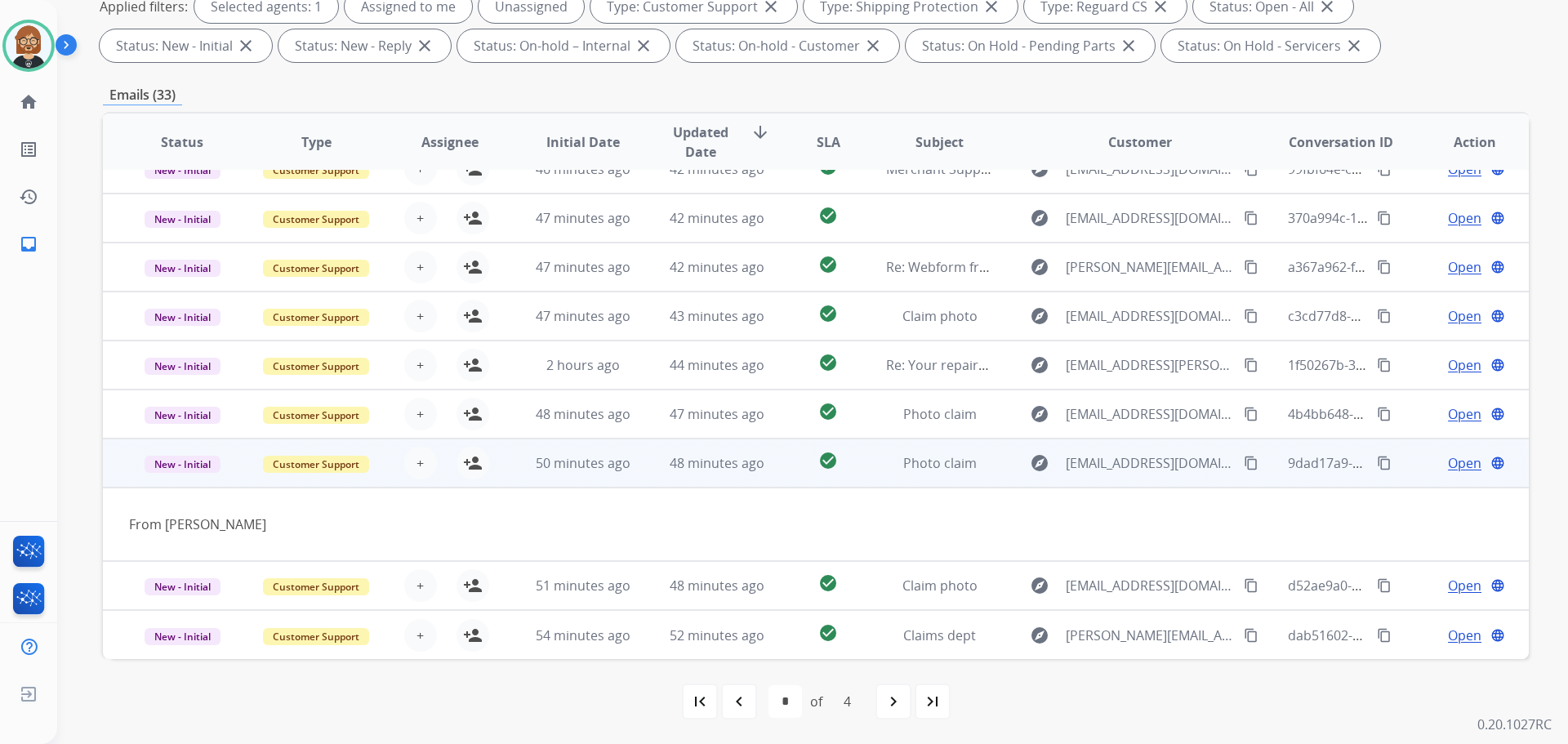
click at [1451, 455] on span "Open" at bounding box center [1464, 463] width 33 height 20
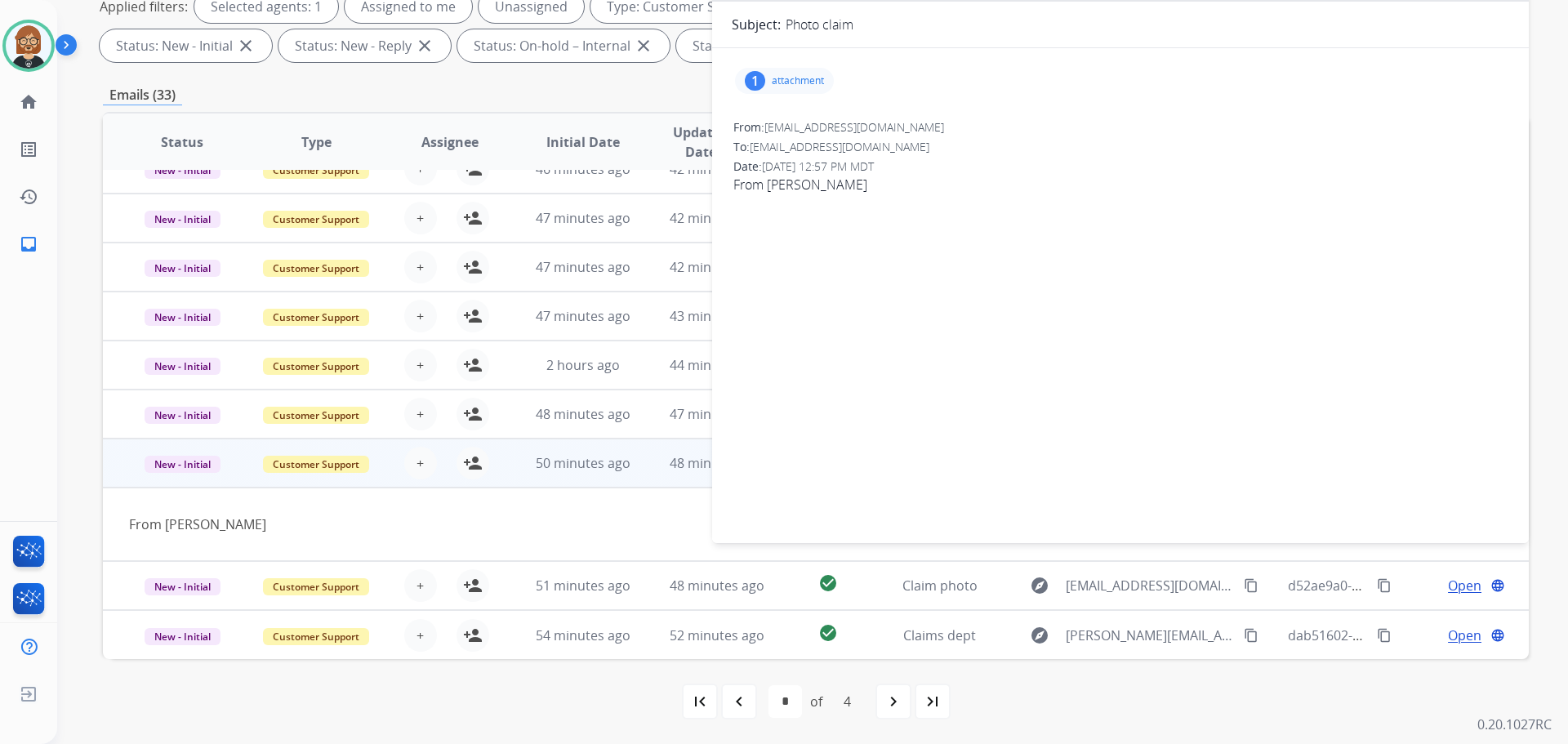
click at [803, 81] on p "attachment" at bounding box center [798, 80] width 52 height 14
click at [802, 126] on div at bounding box center [792, 125] width 82 height 57
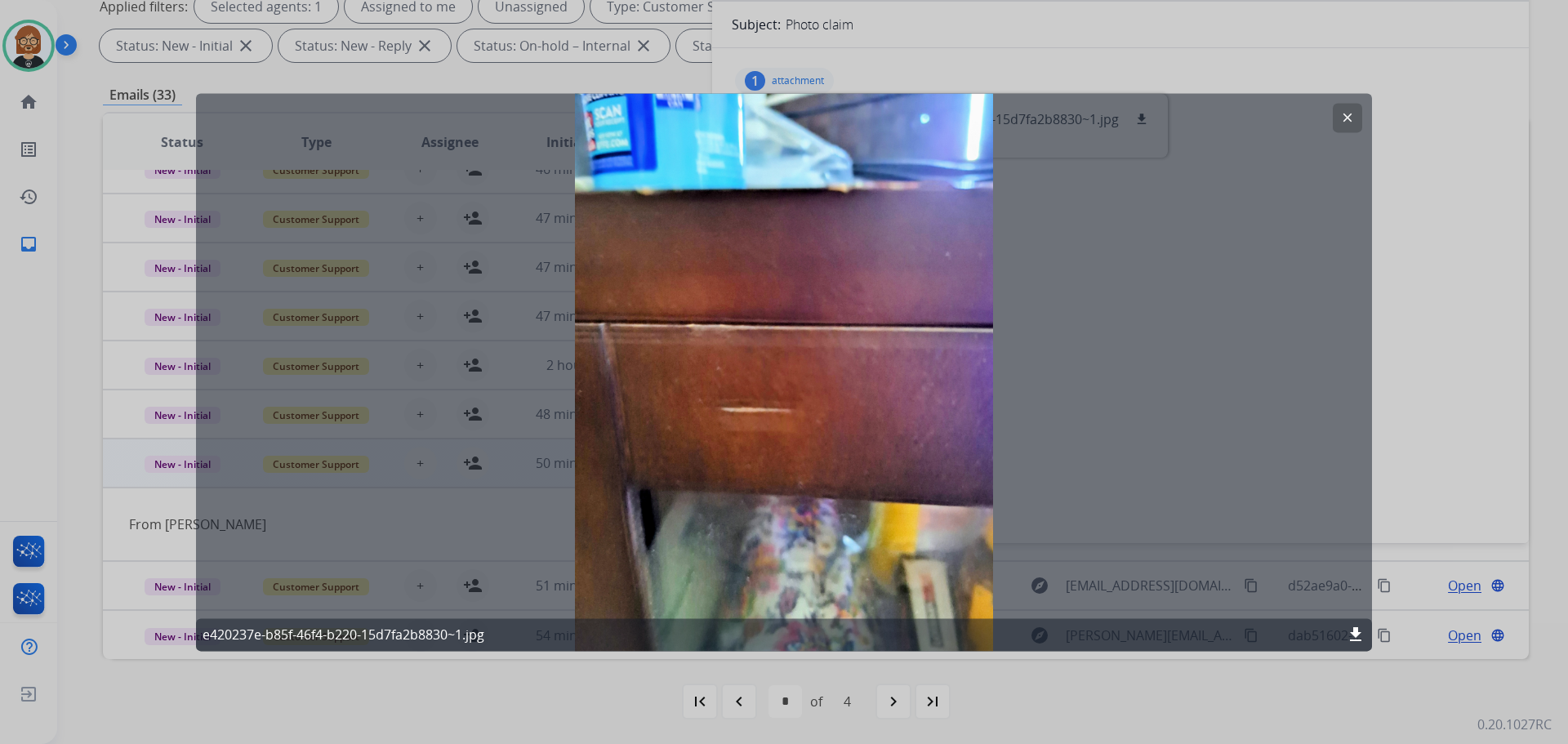
click at [1357, 124] on button "clear" at bounding box center [1347, 117] width 30 height 30
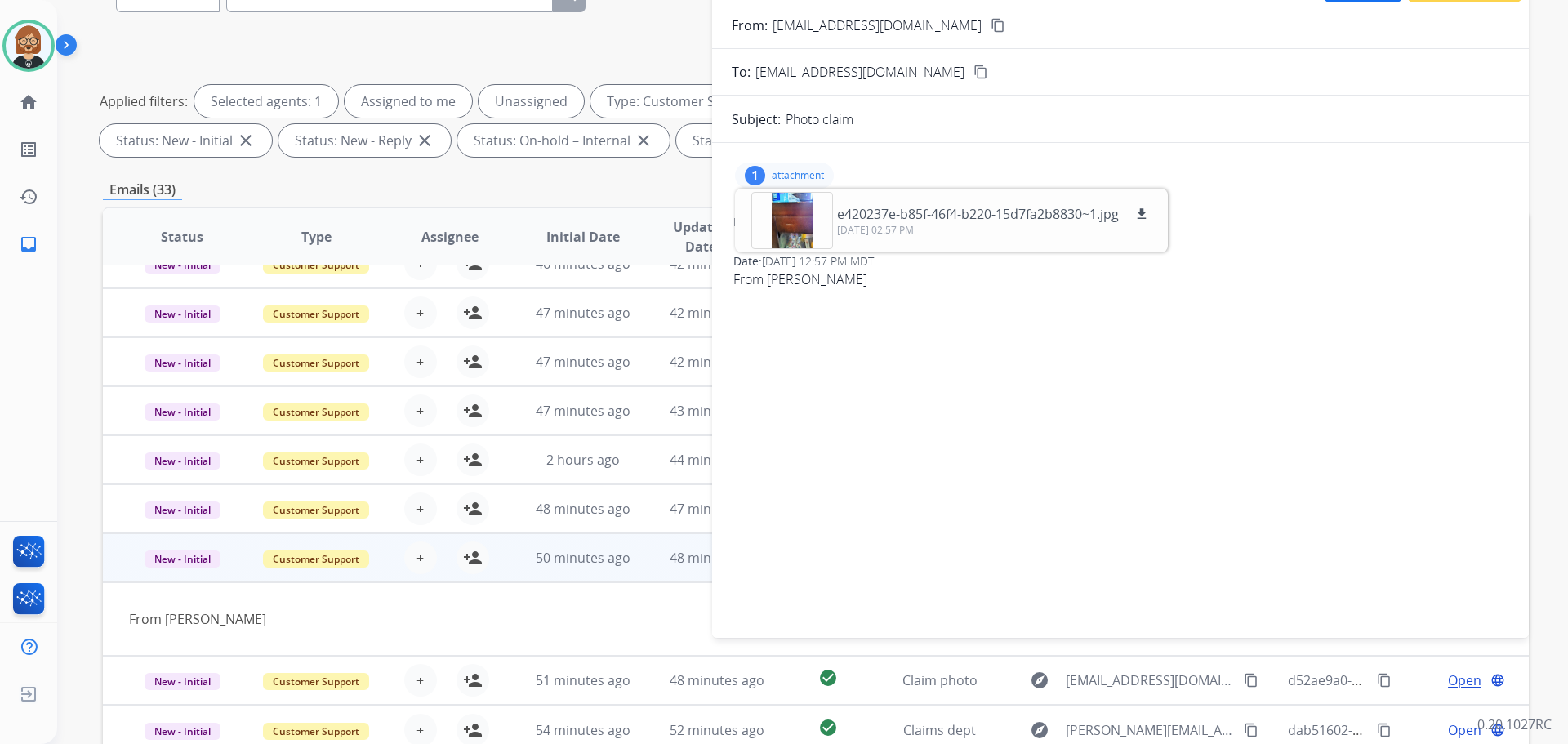
scroll to position [0, 0]
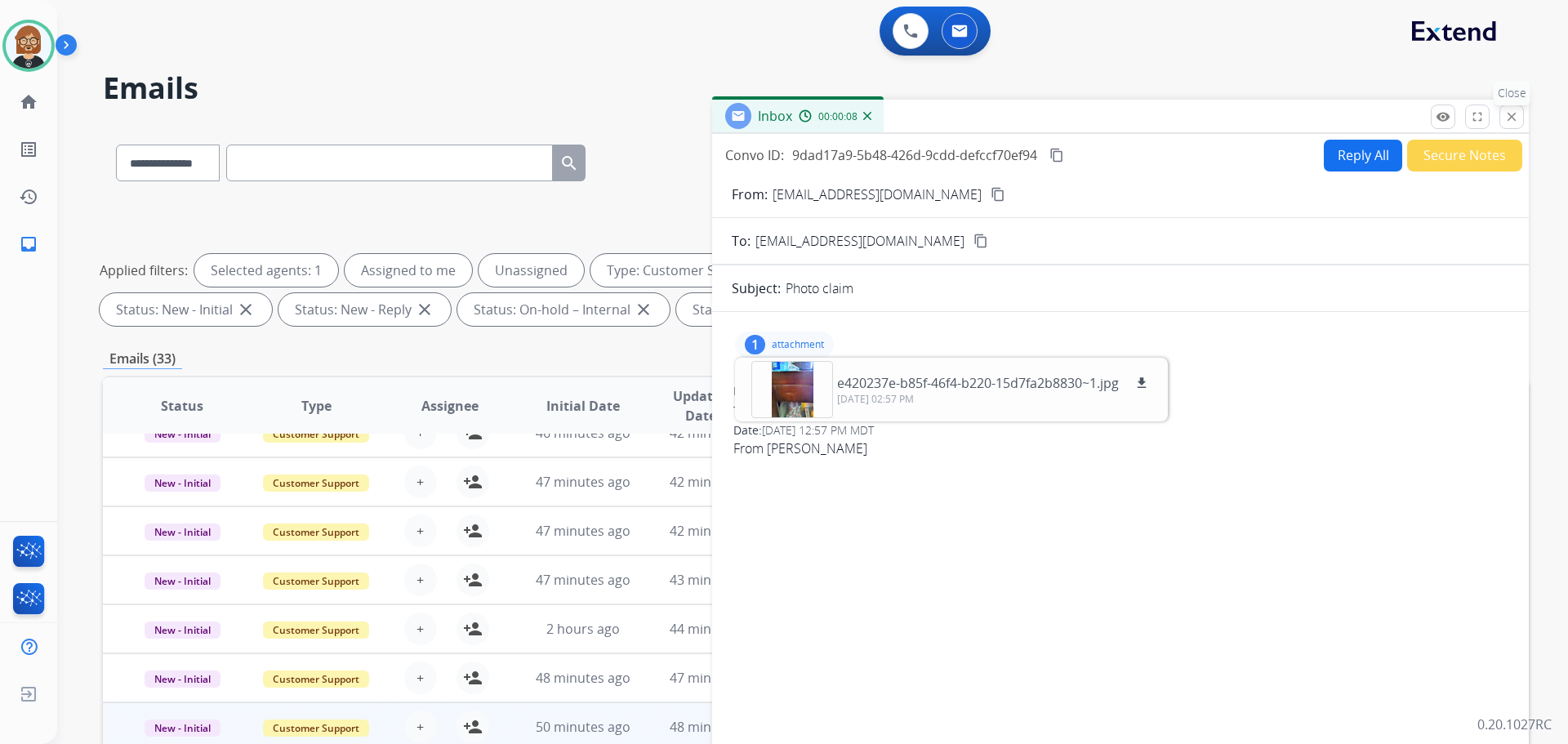
click at [1512, 116] on mat-icon "close" at bounding box center [1512, 116] width 14 height 14
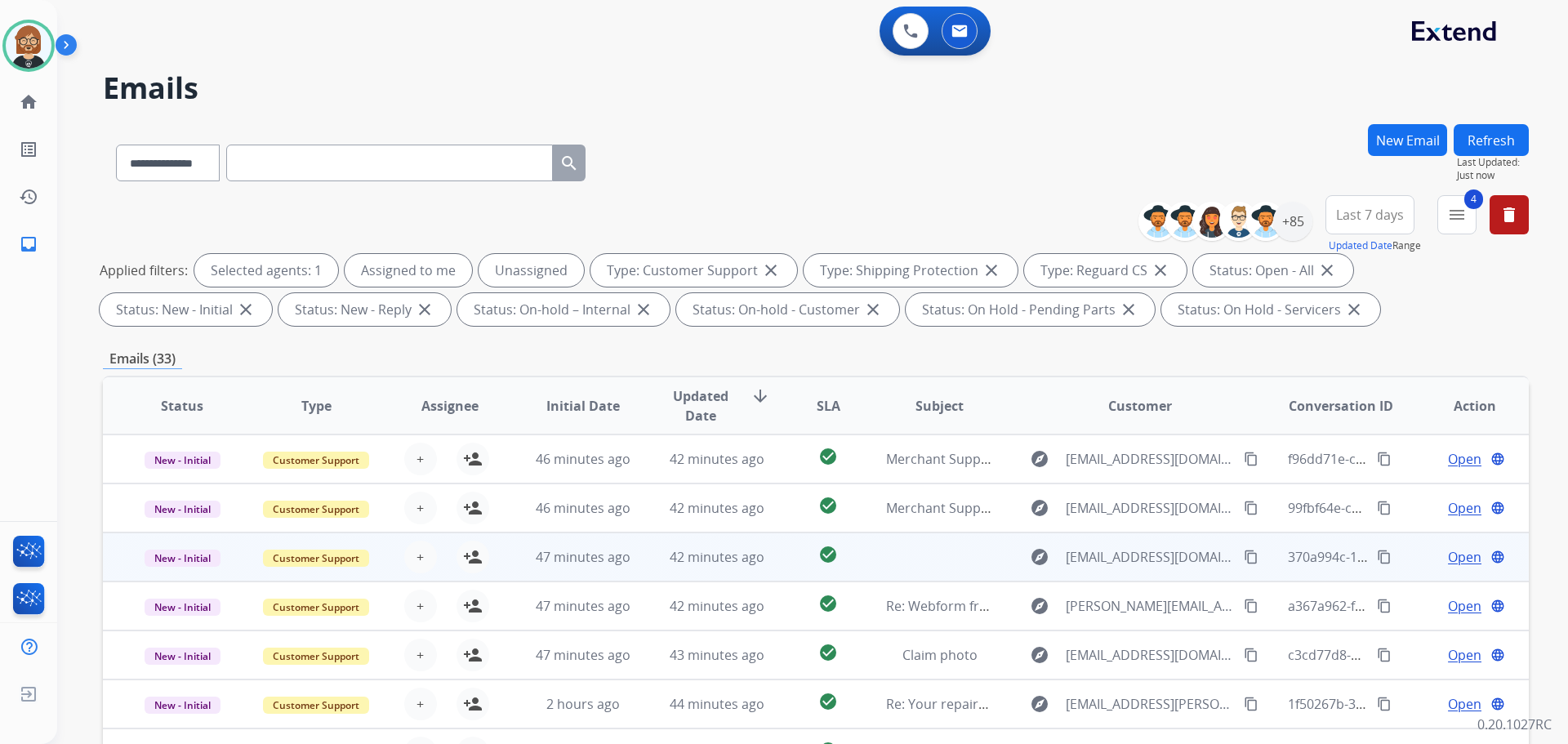
click at [918, 549] on td at bounding box center [926, 557] width 134 height 49
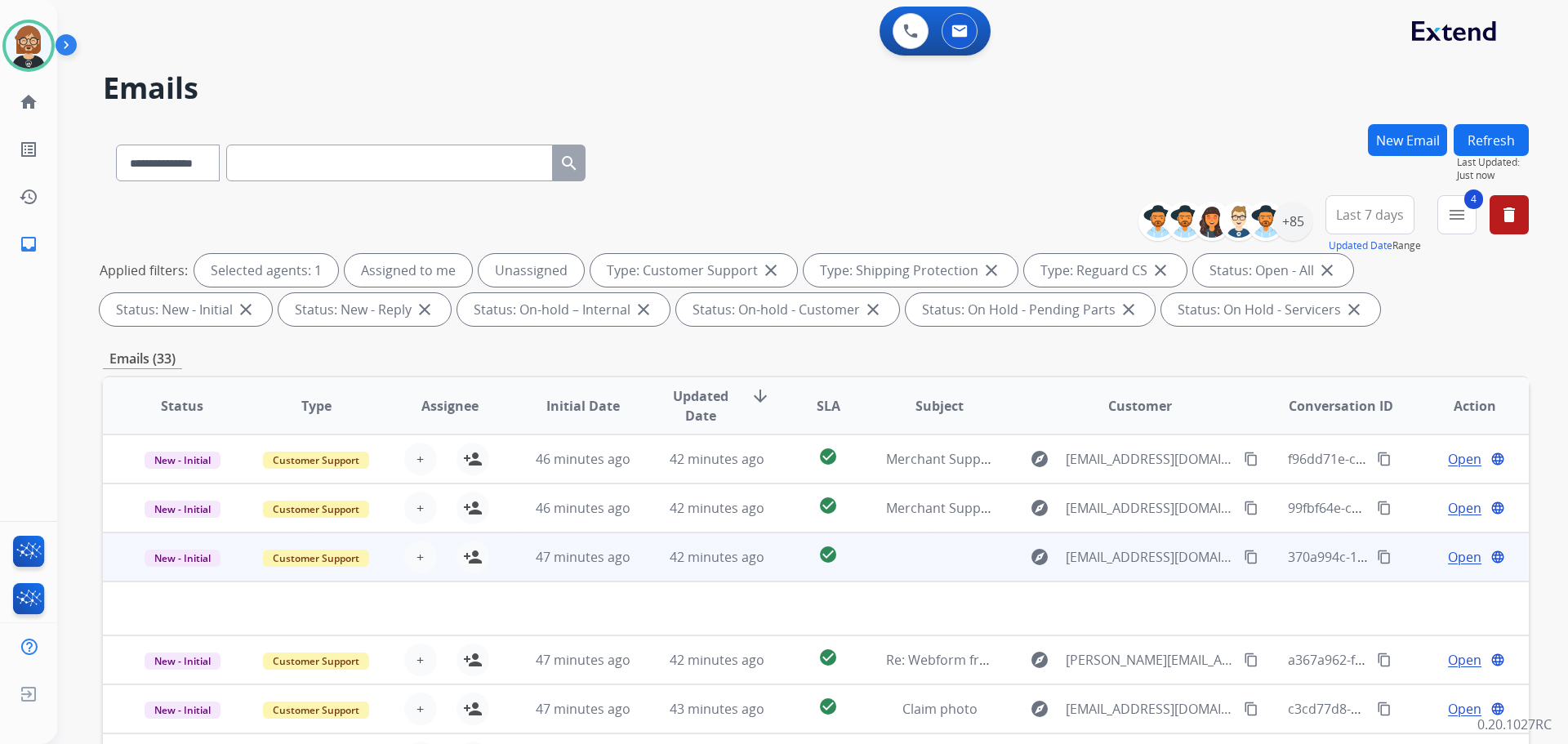
scroll to position [56, 0]
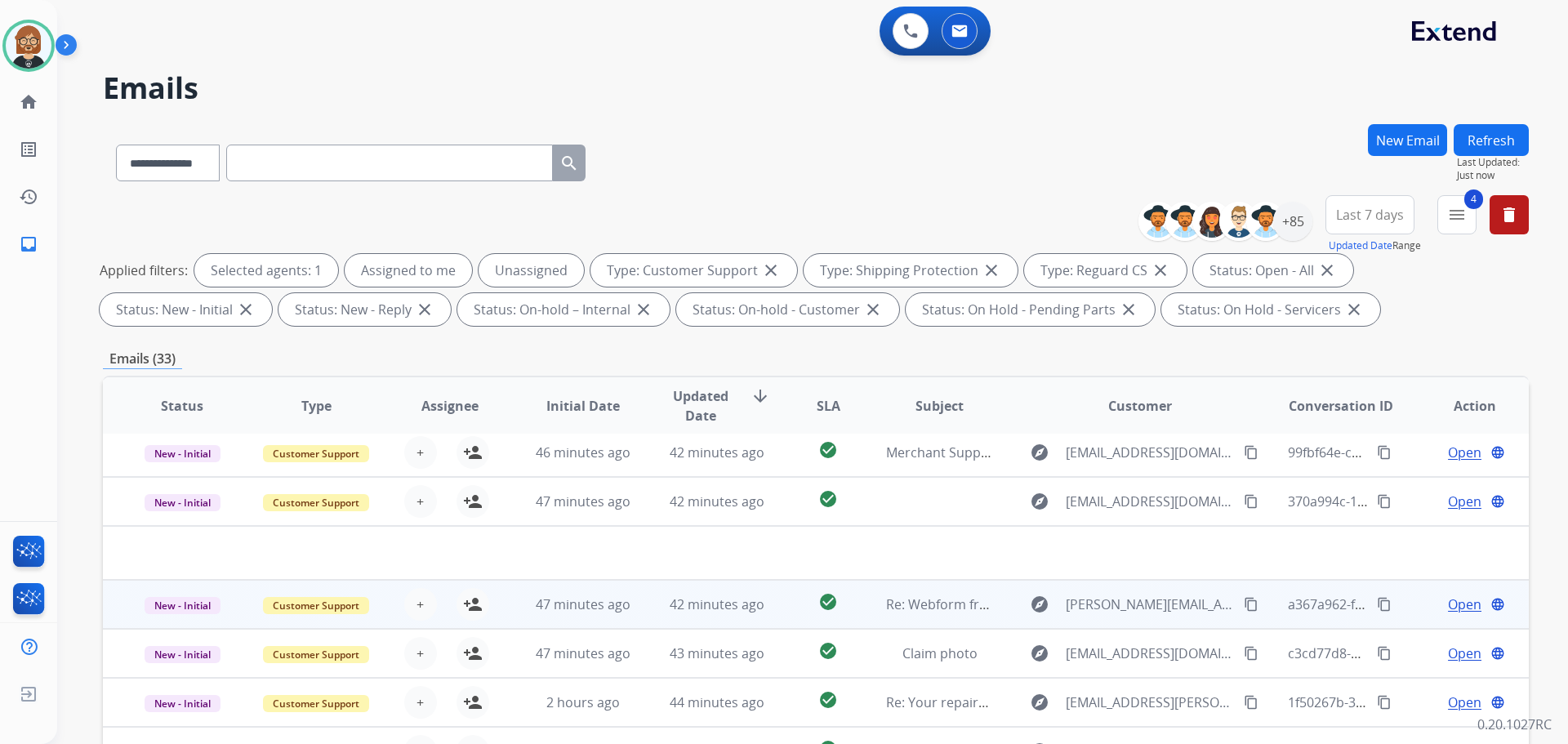
click at [874, 601] on td "Re: Webform from [PERSON_NAME][EMAIL_ADDRESS][PERSON_NAME][DOMAIN_NAME] on [DAT…" at bounding box center [926, 604] width 134 height 49
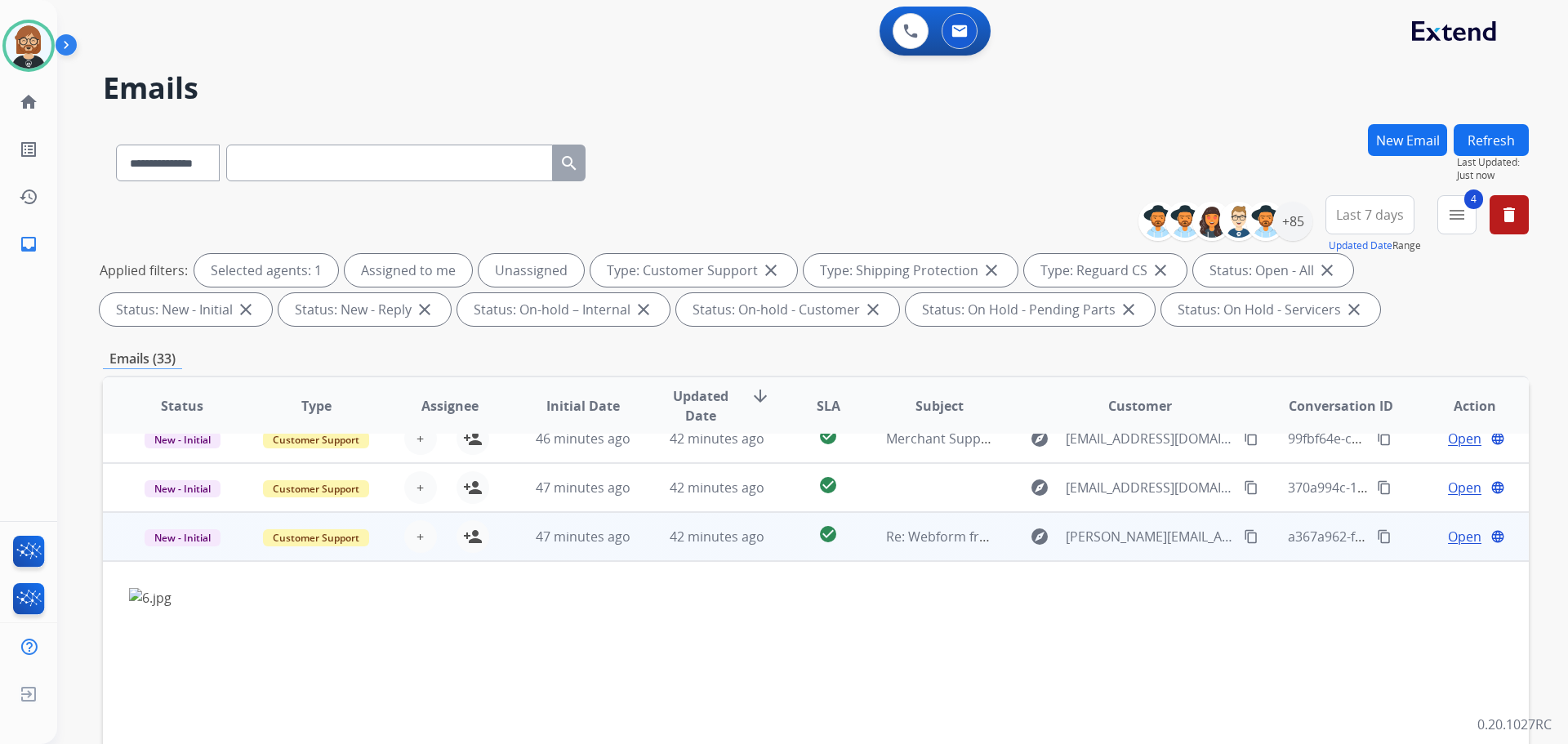
scroll to position [0, 0]
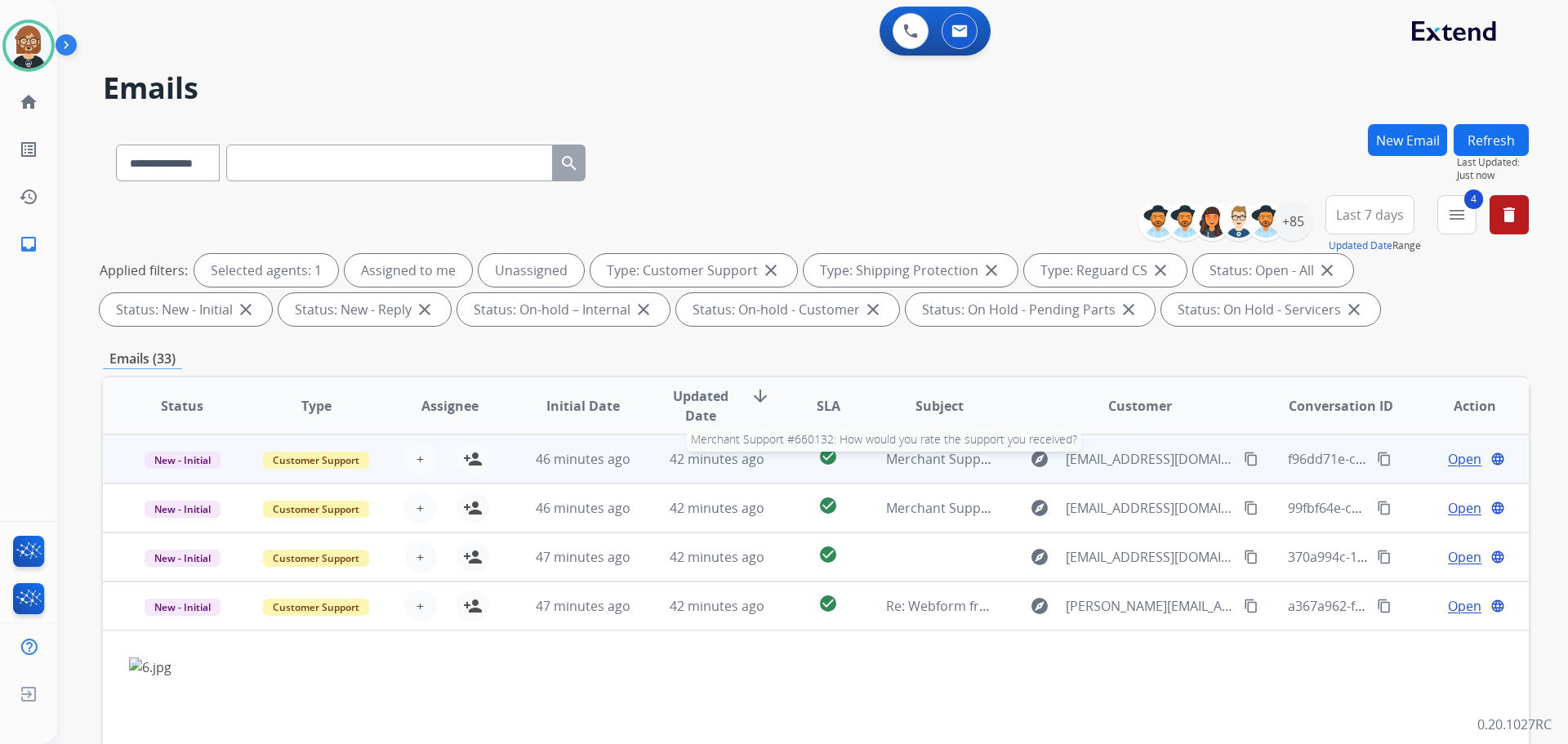
click at [903, 467] on span "Merchant Support #660132: How would you rate the support you received?" at bounding box center [1117, 458] width 463 height 18
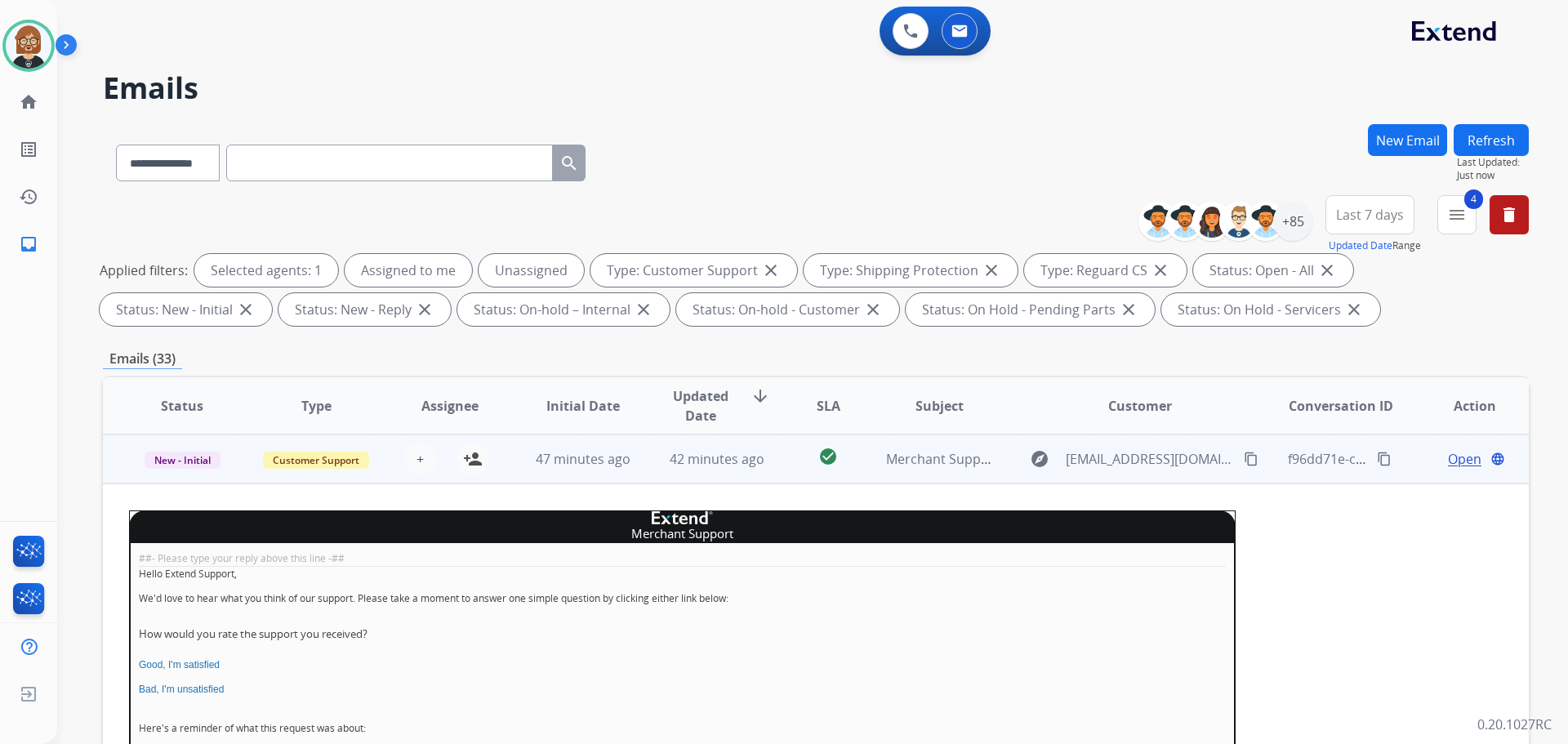
click at [1454, 464] on span "Open" at bounding box center [1464, 459] width 33 height 20
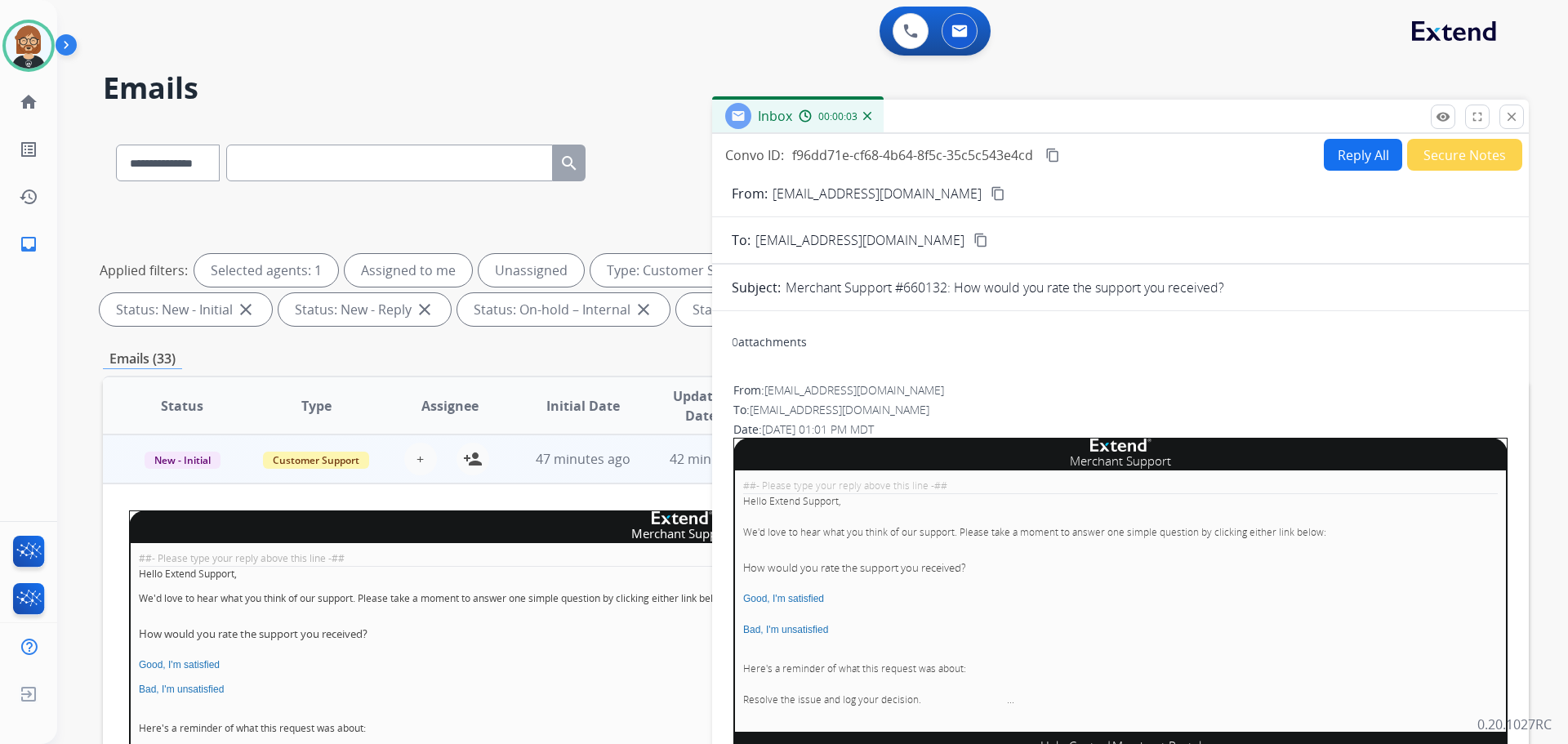
click at [1477, 156] on button "Secure Notes" at bounding box center [1465, 154] width 115 height 32
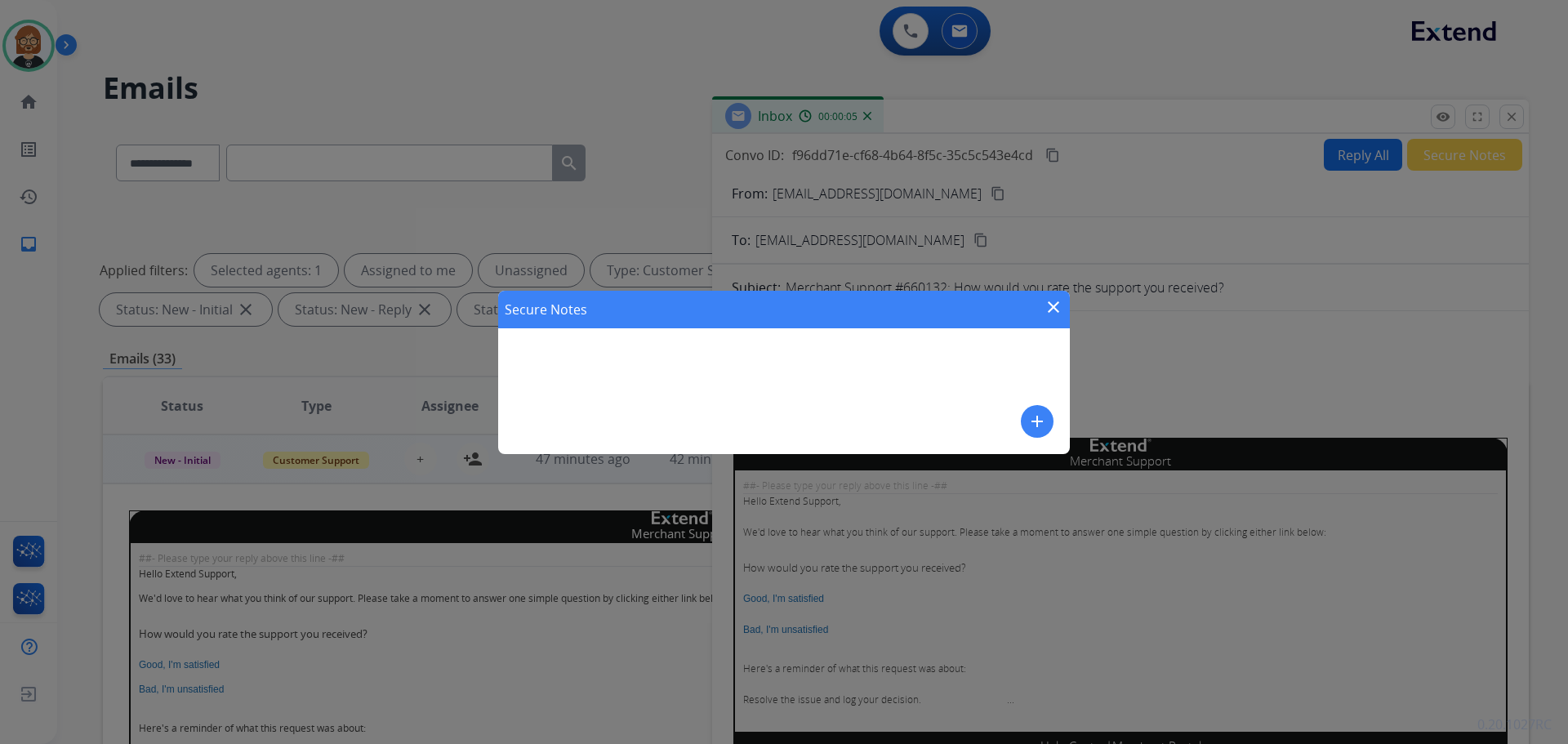
click at [1036, 423] on mat-icon "add" at bounding box center [1037, 422] width 20 height 20
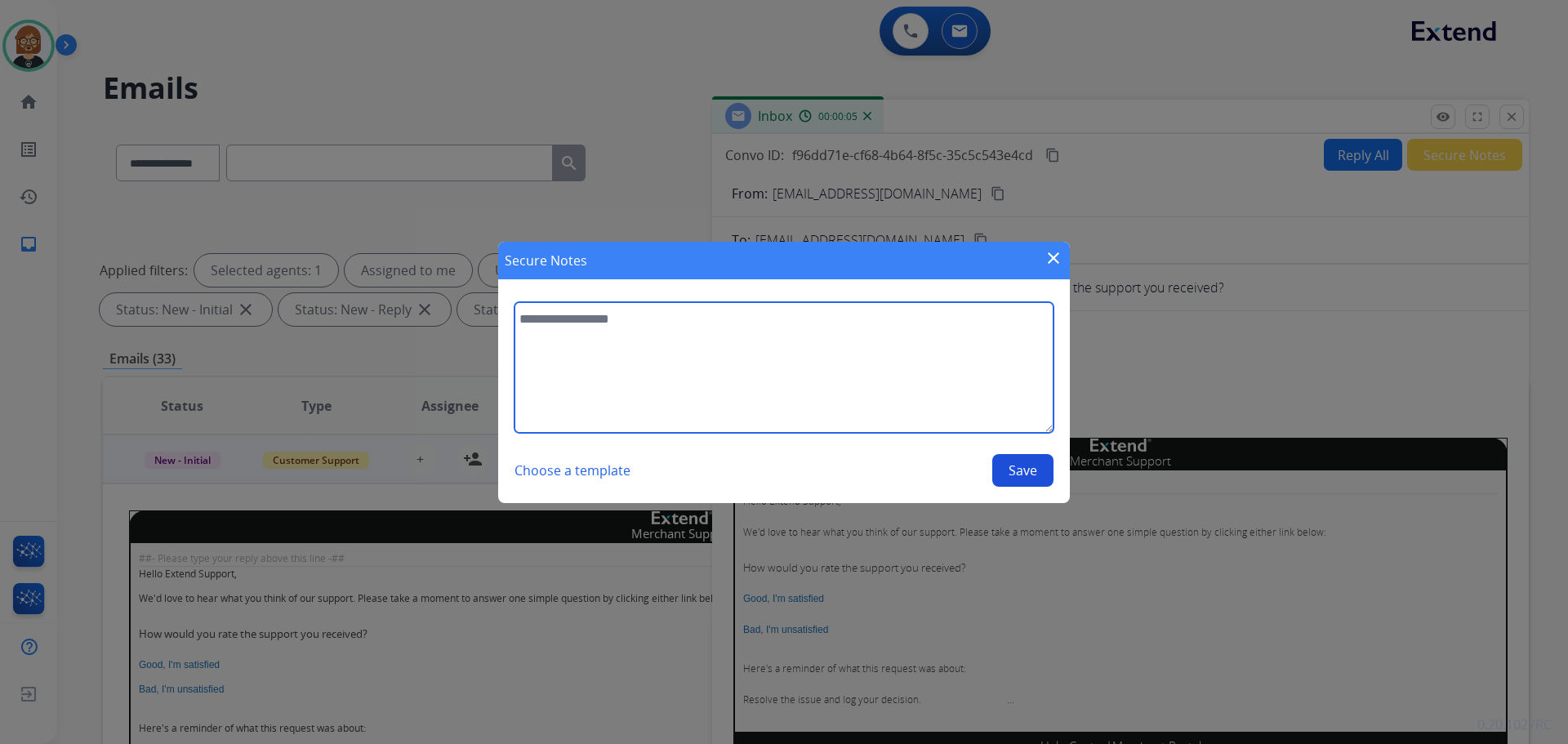
click at [849, 406] on textarea at bounding box center [784, 367] width 539 height 131
type textarea "**********"
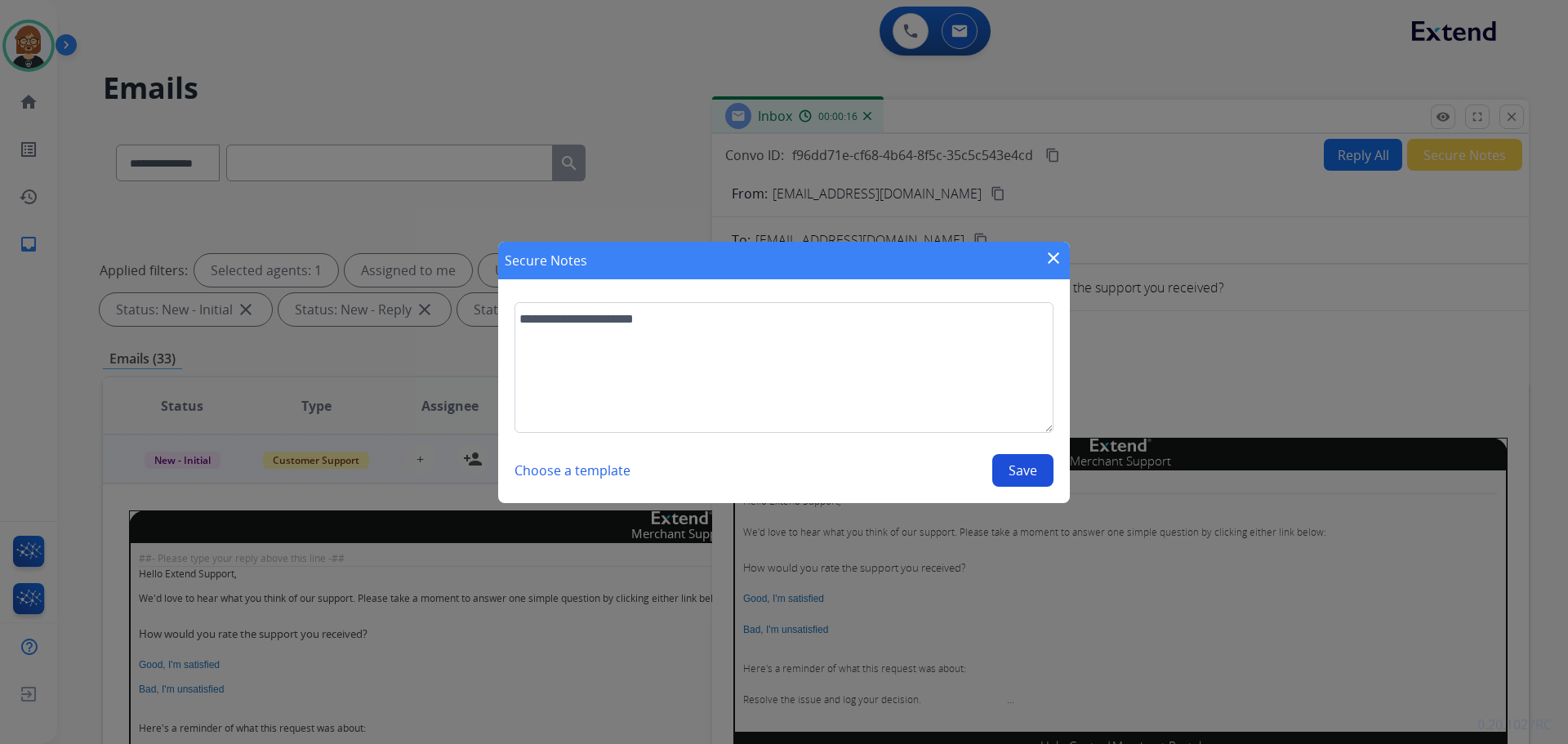
click at [1015, 462] on button "Save" at bounding box center [1023, 470] width 61 height 32
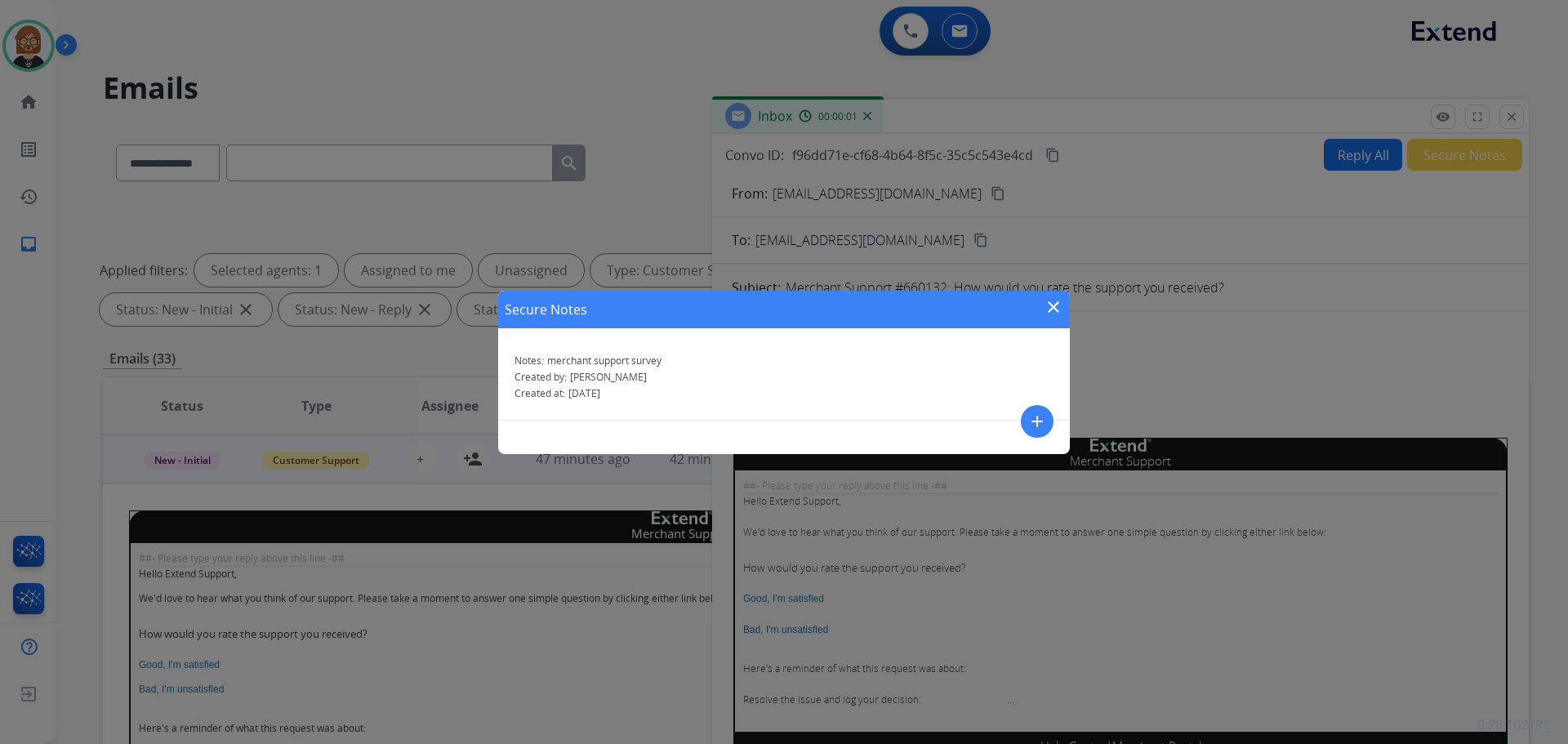
click at [1051, 307] on mat-icon "close" at bounding box center [1053, 307] width 20 height 20
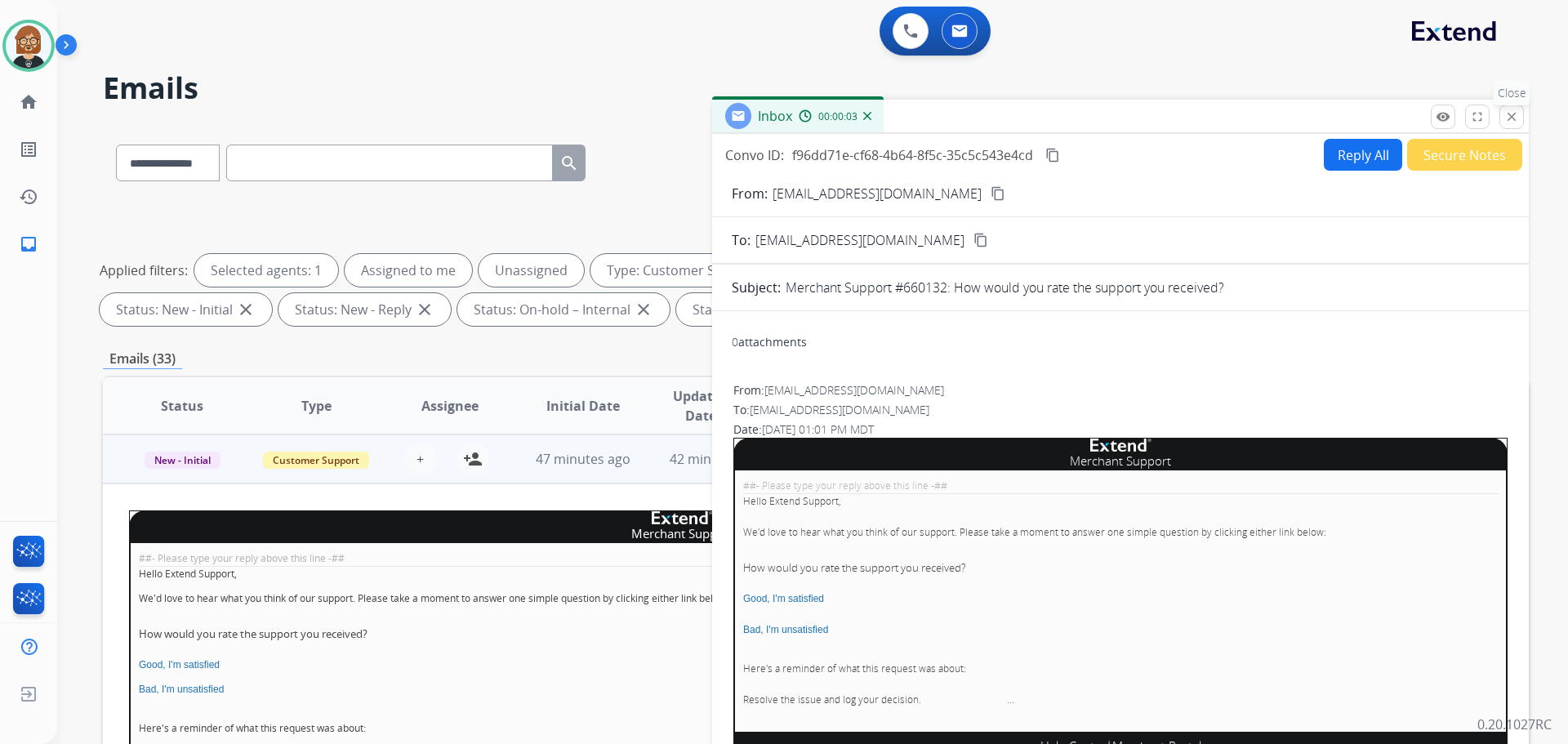
click at [1512, 123] on mat-icon "close" at bounding box center [1512, 116] width 14 height 14
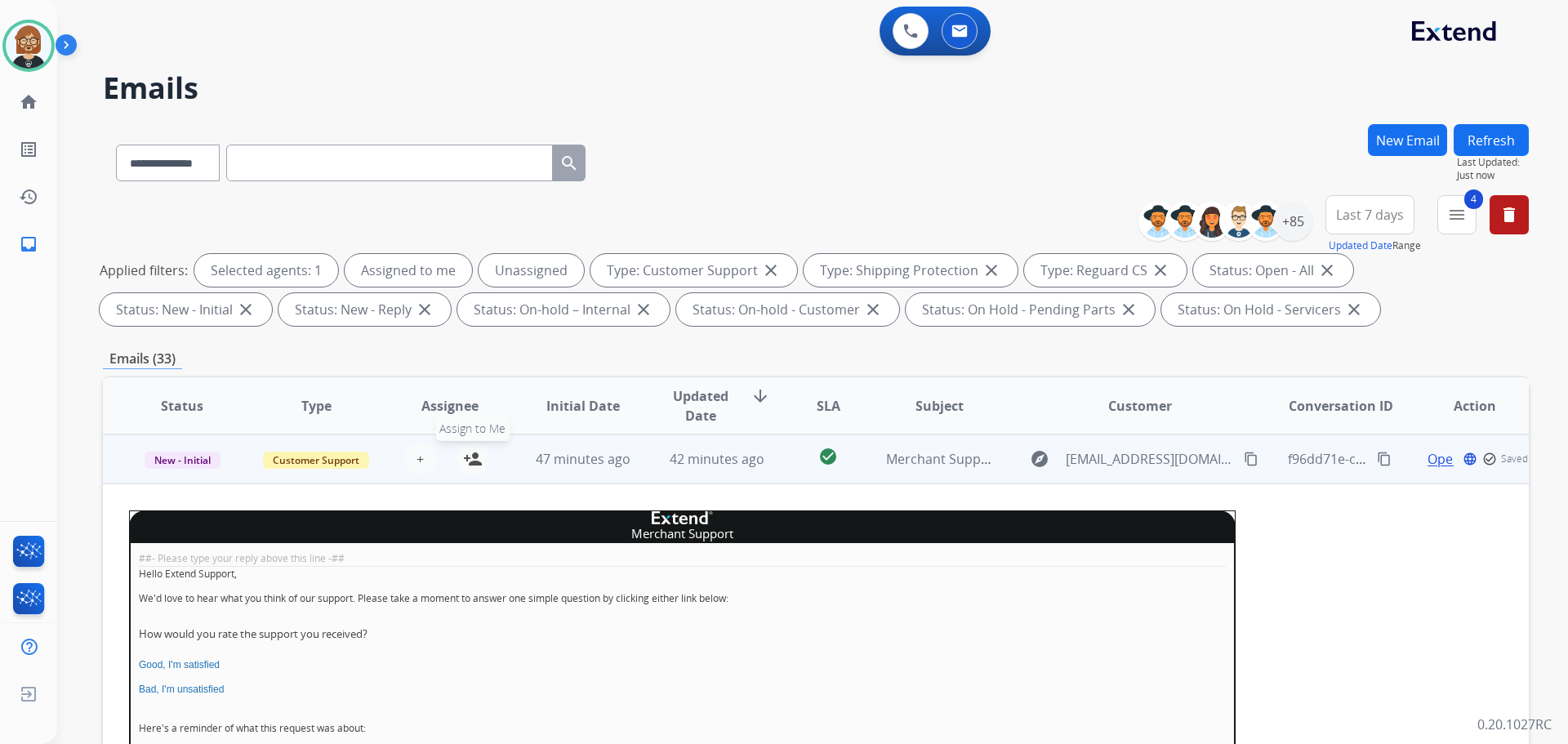
click at [476, 467] on mat-icon "person_add" at bounding box center [473, 459] width 20 height 20
click at [154, 460] on span "New - Initial" at bounding box center [182, 459] width 76 height 17
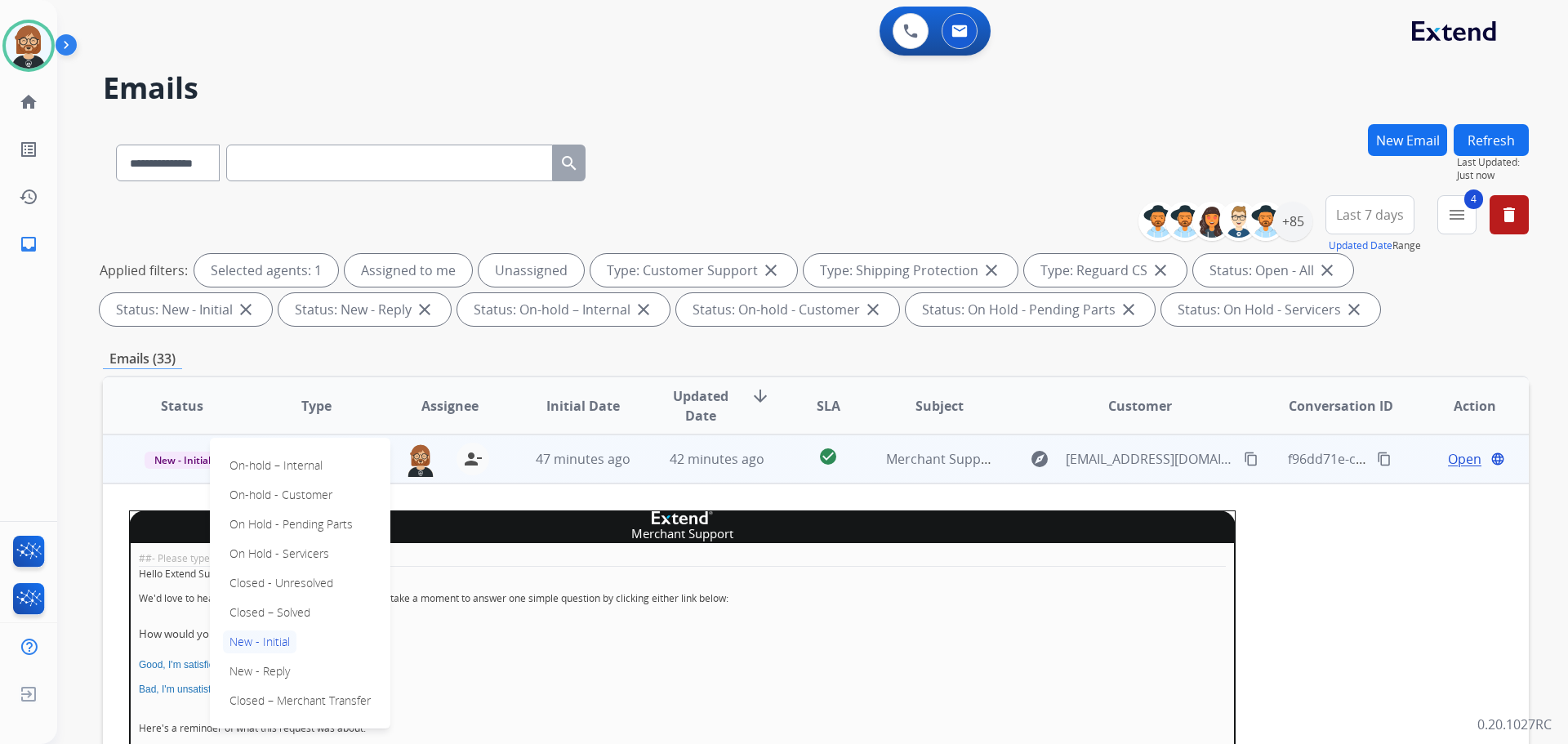
click at [324, 606] on div "On-hold – Internal On-hold - Customer On Hold - Pending Parts On Hold - Service…" at bounding box center [300, 583] width 180 height 291
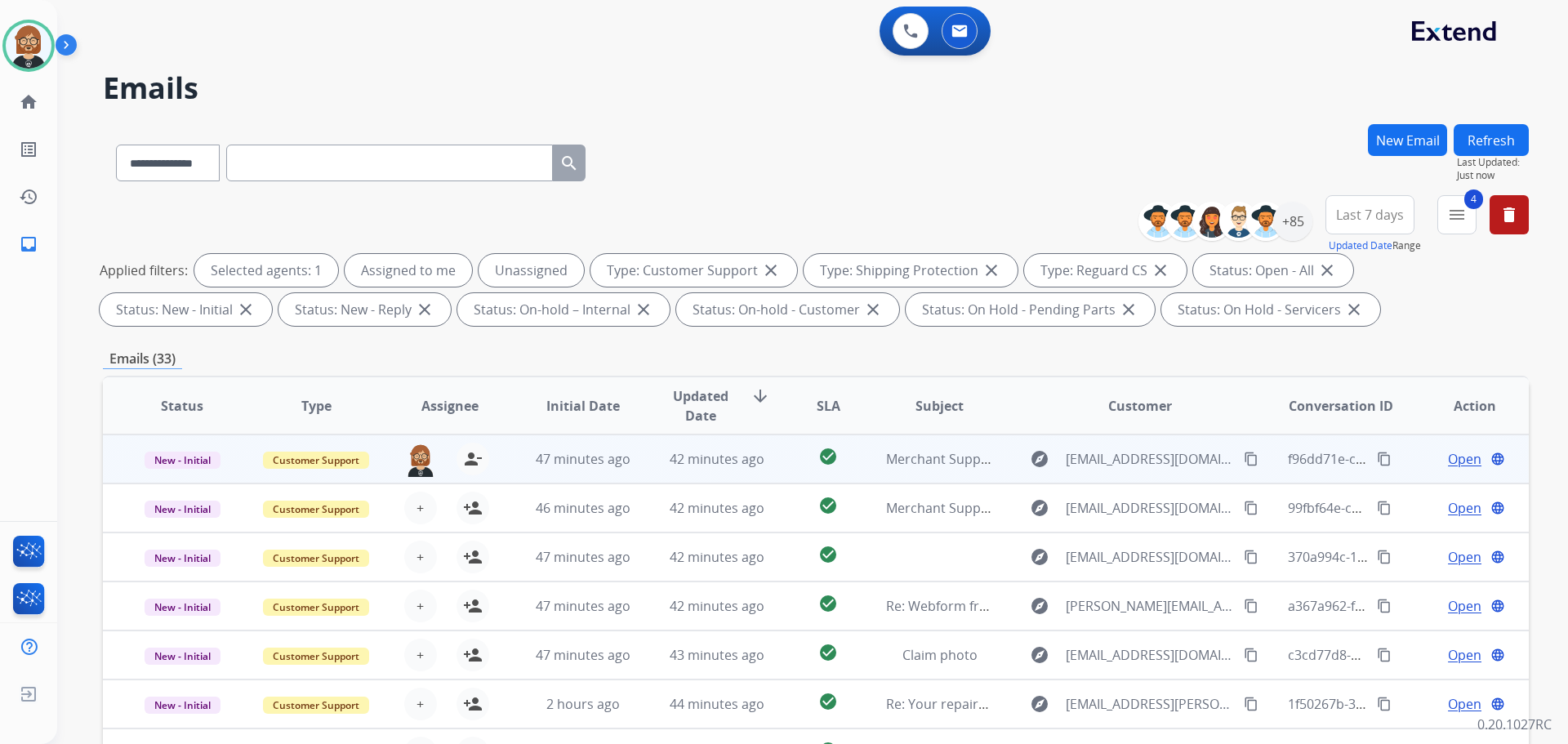
click at [1492, 130] on button "Refresh" at bounding box center [1491, 140] width 75 height 32
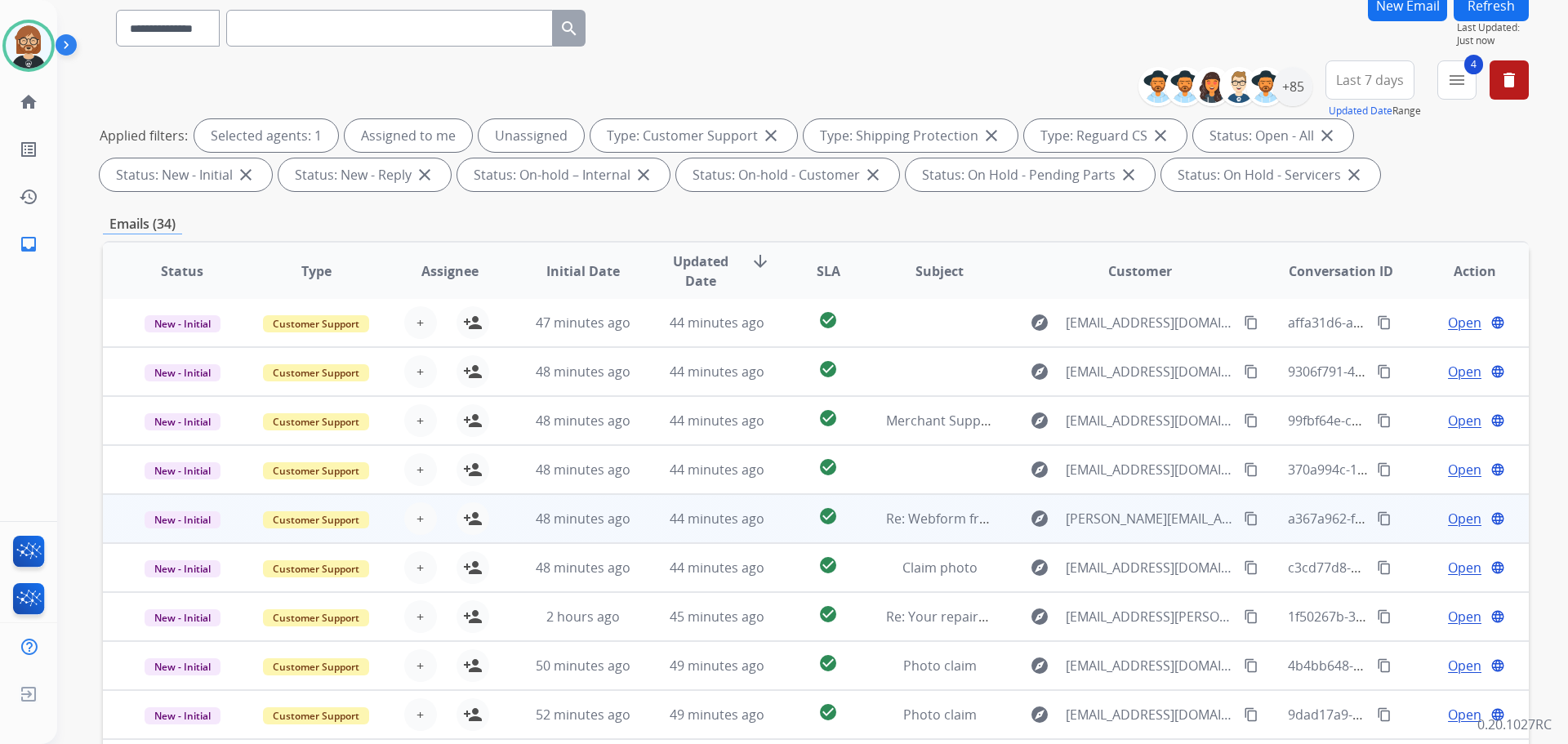
scroll to position [245, 0]
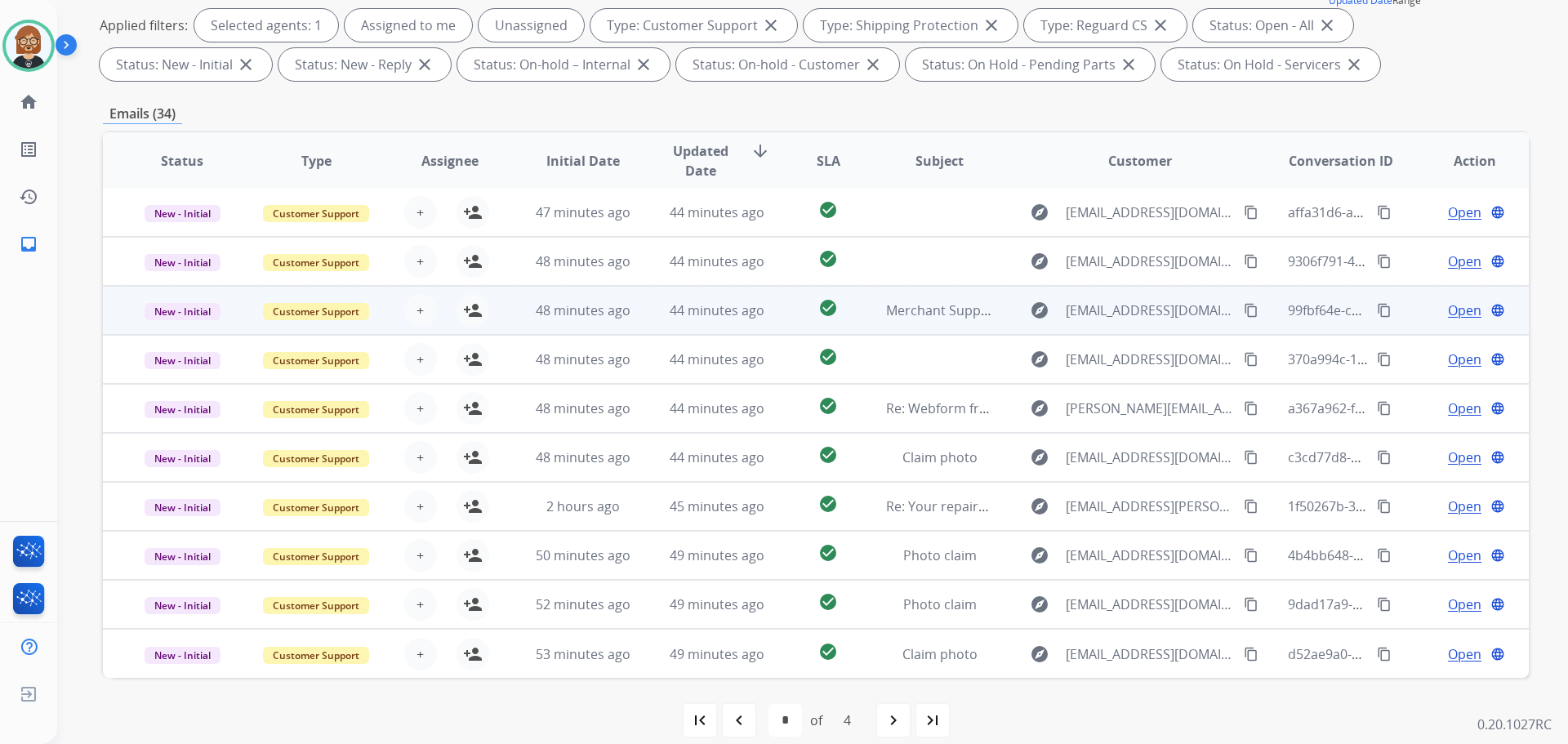
click at [879, 300] on td "Merchant Support #660133: How would you rate the support you received?" at bounding box center [926, 310] width 134 height 49
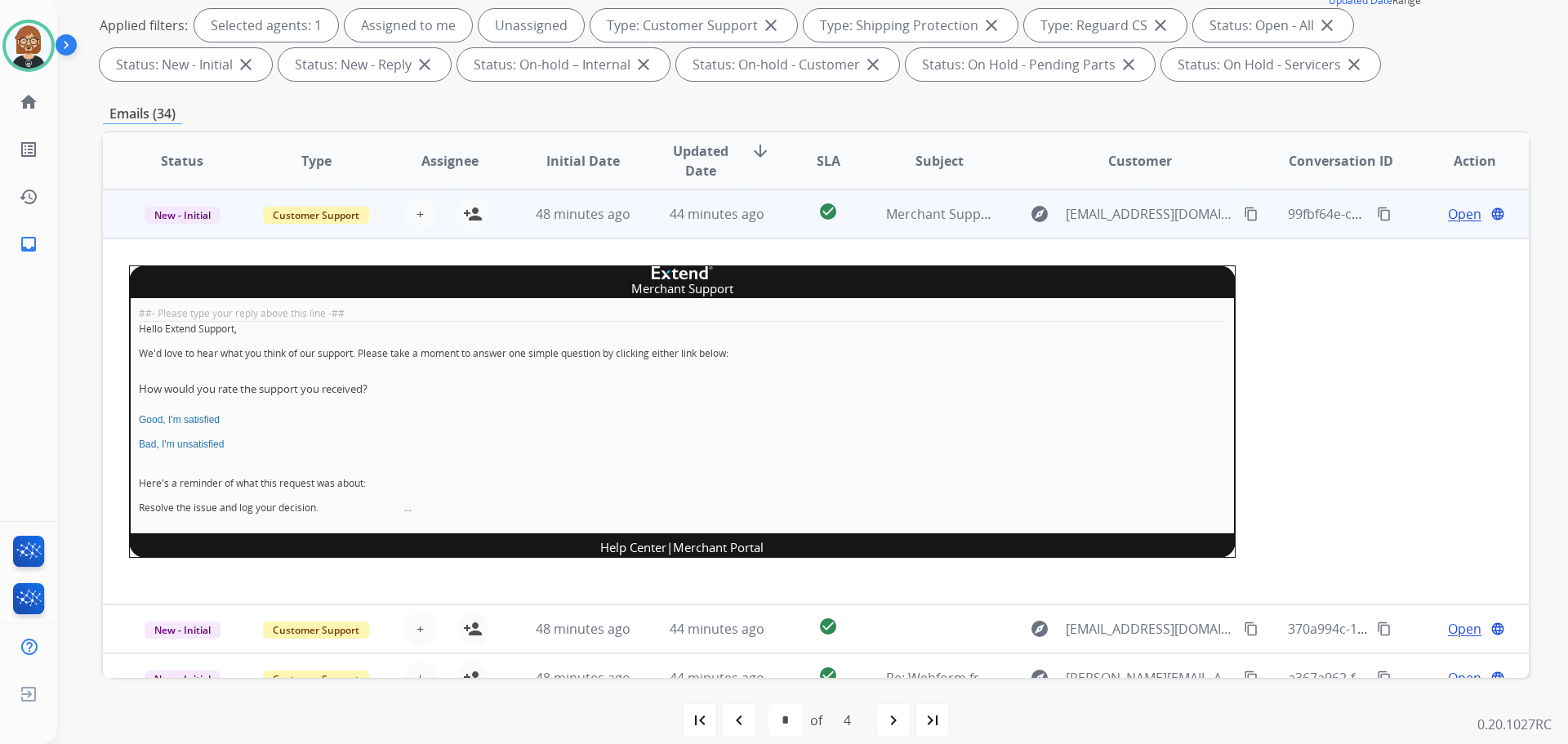
scroll to position [16, 0]
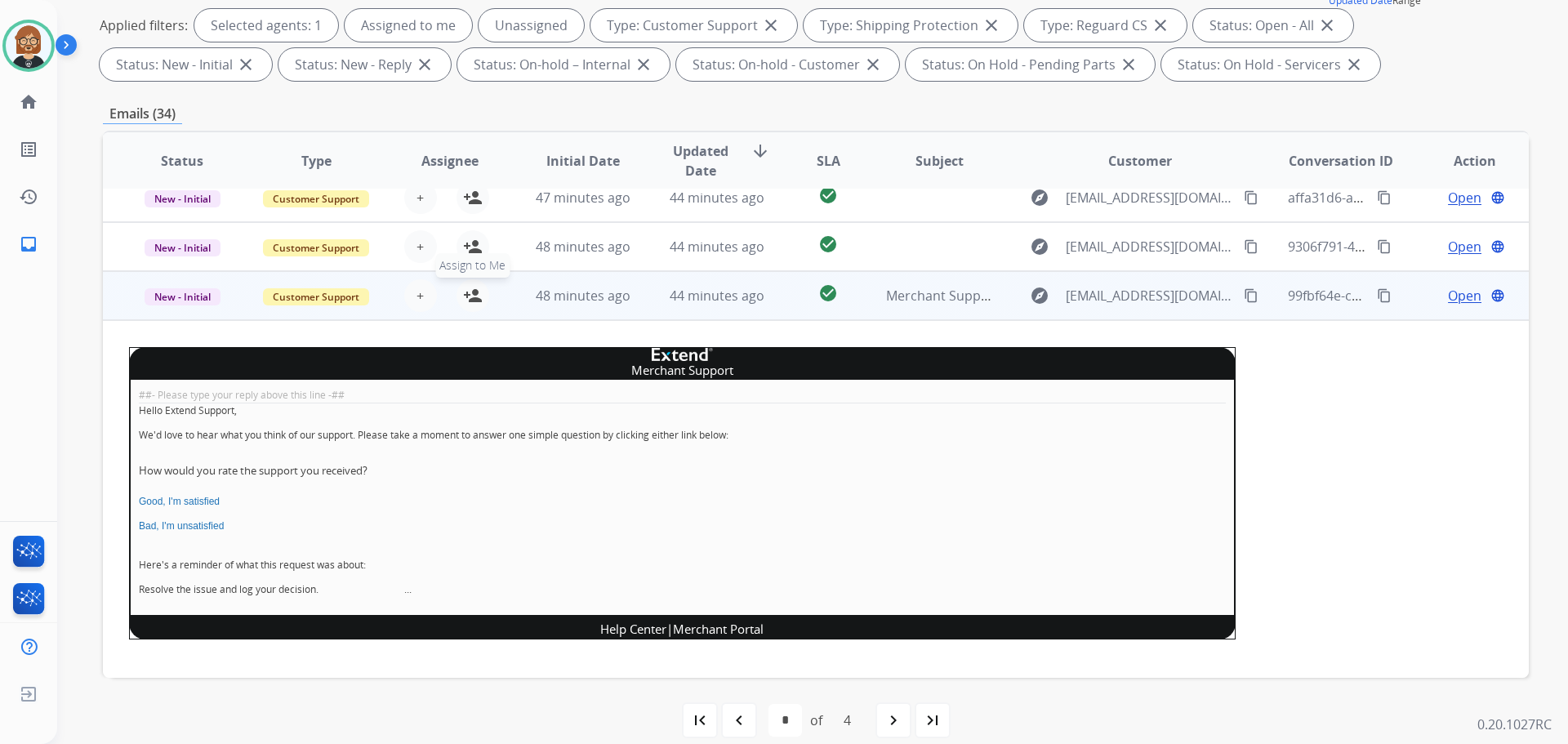
click at [471, 300] on mat-icon "person_add" at bounding box center [473, 295] width 20 height 20
click at [1467, 300] on span "Open" at bounding box center [1464, 295] width 33 height 20
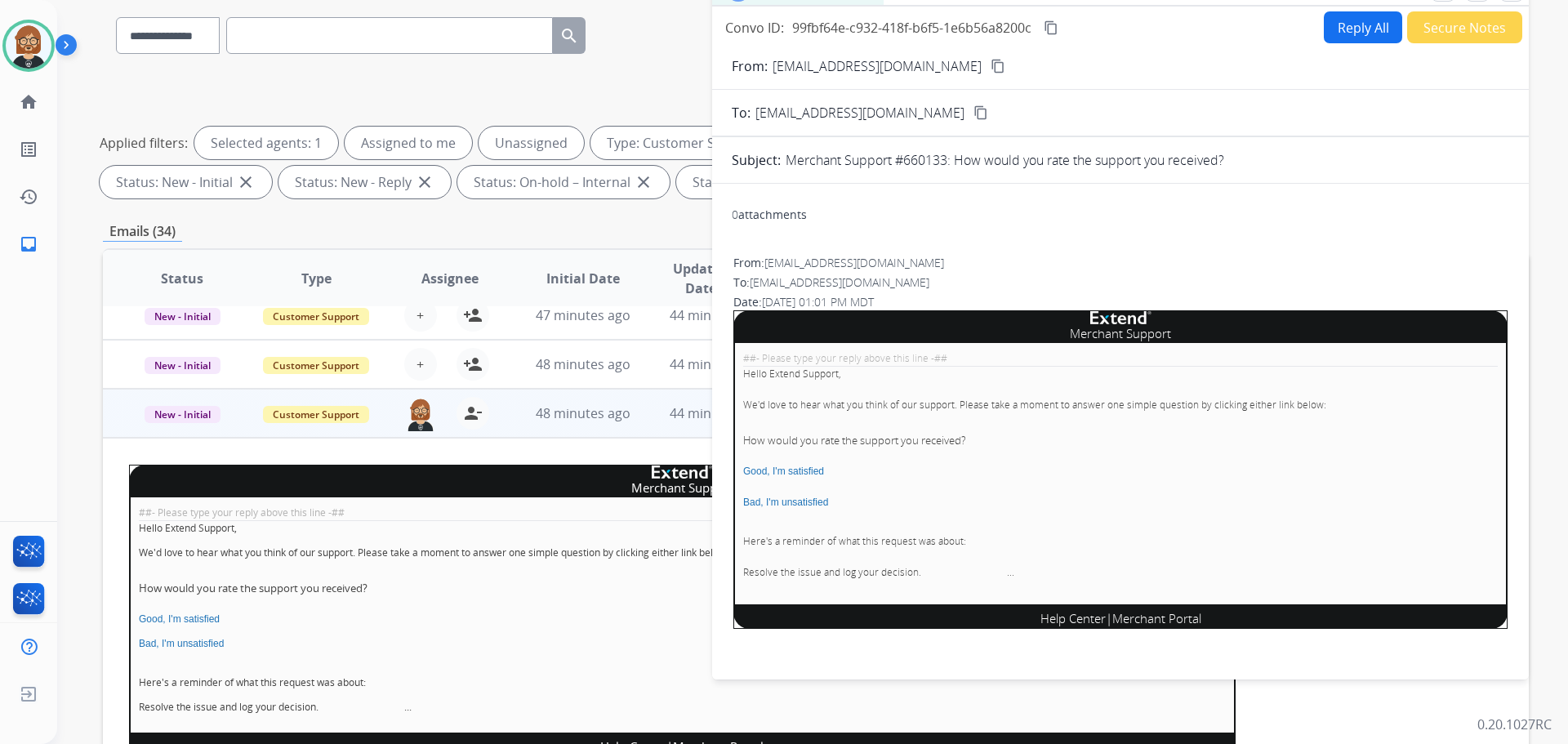
scroll to position [0, 0]
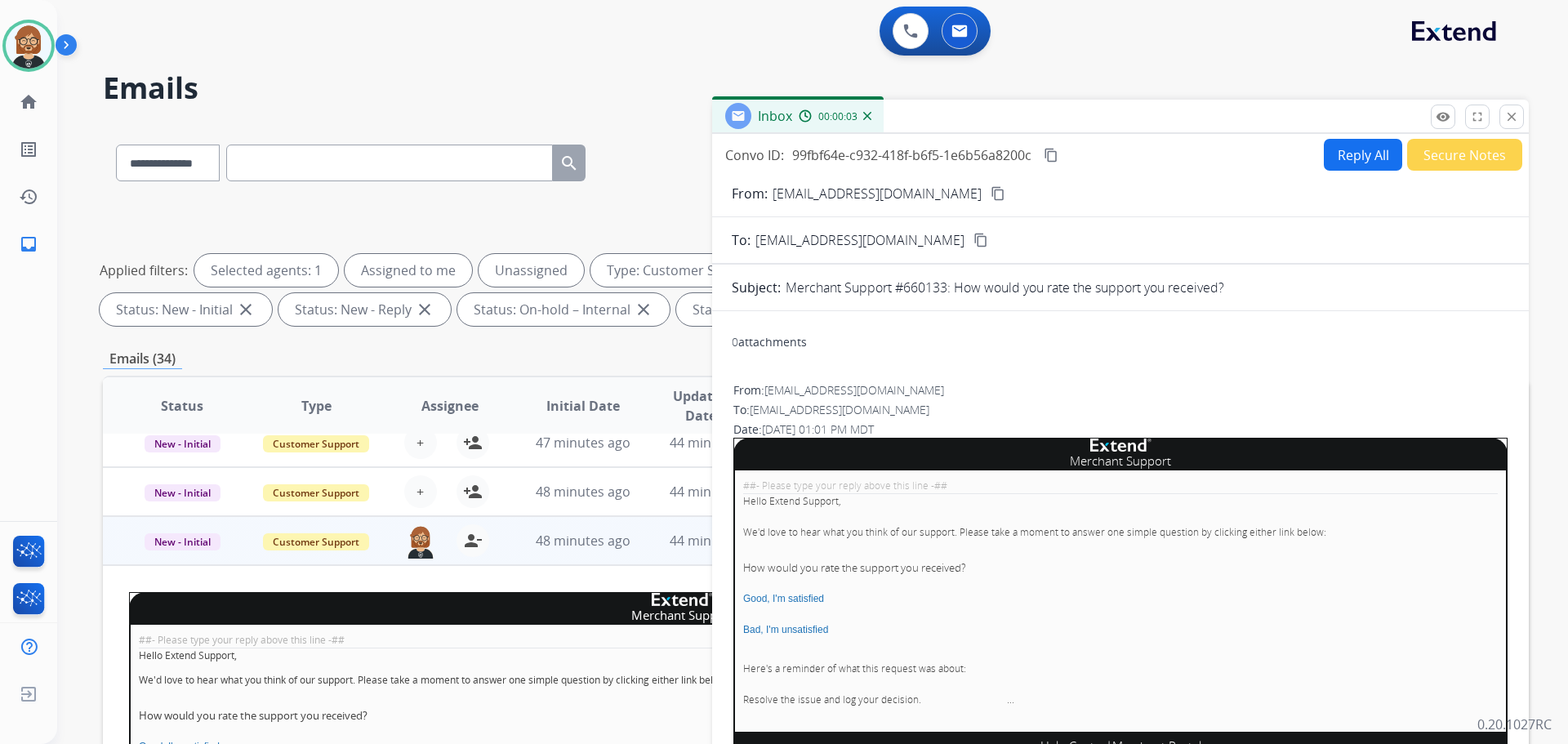
click at [1447, 152] on button "Secure Notes" at bounding box center [1465, 154] width 115 height 32
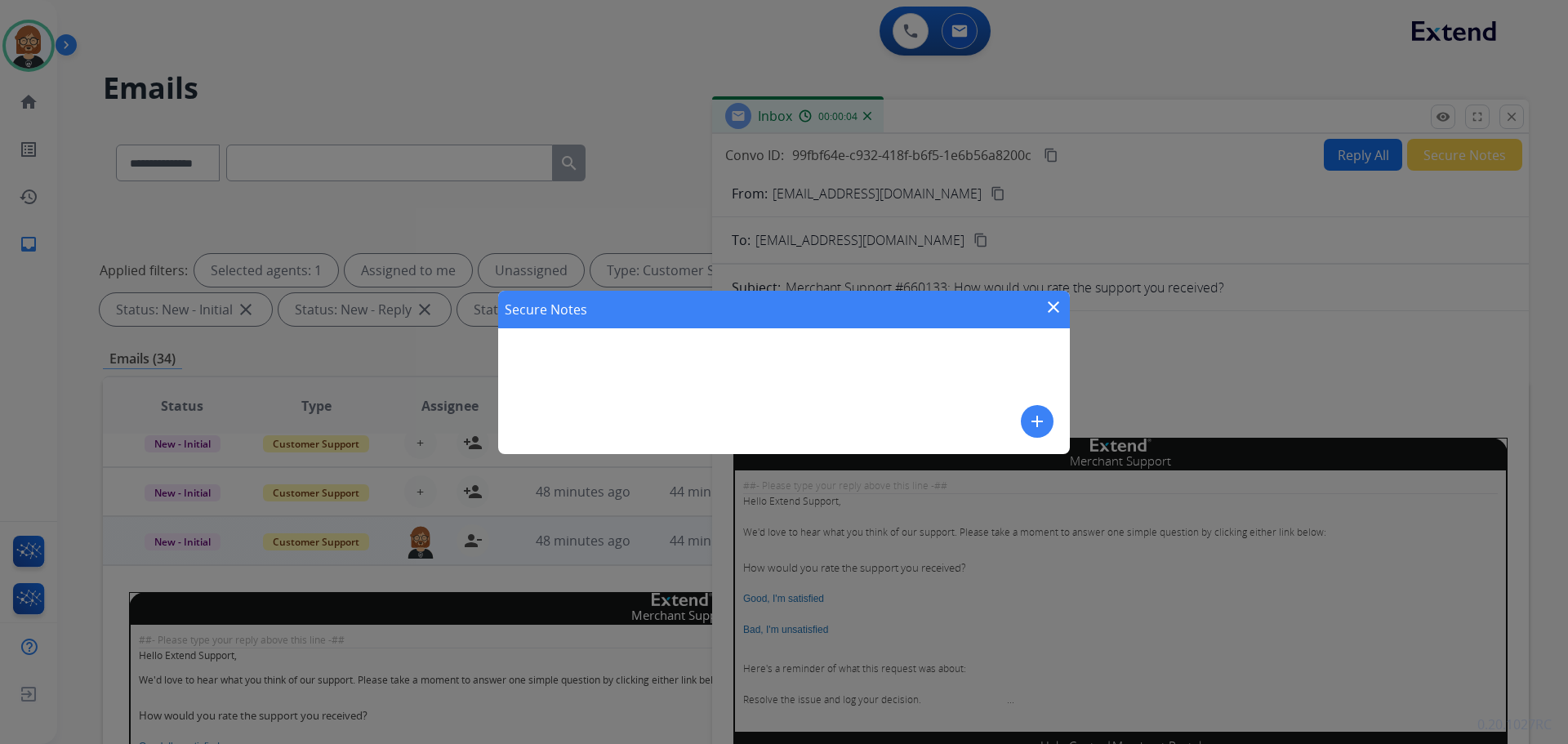
click at [1038, 424] on mat-icon "add" at bounding box center [1037, 422] width 20 height 20
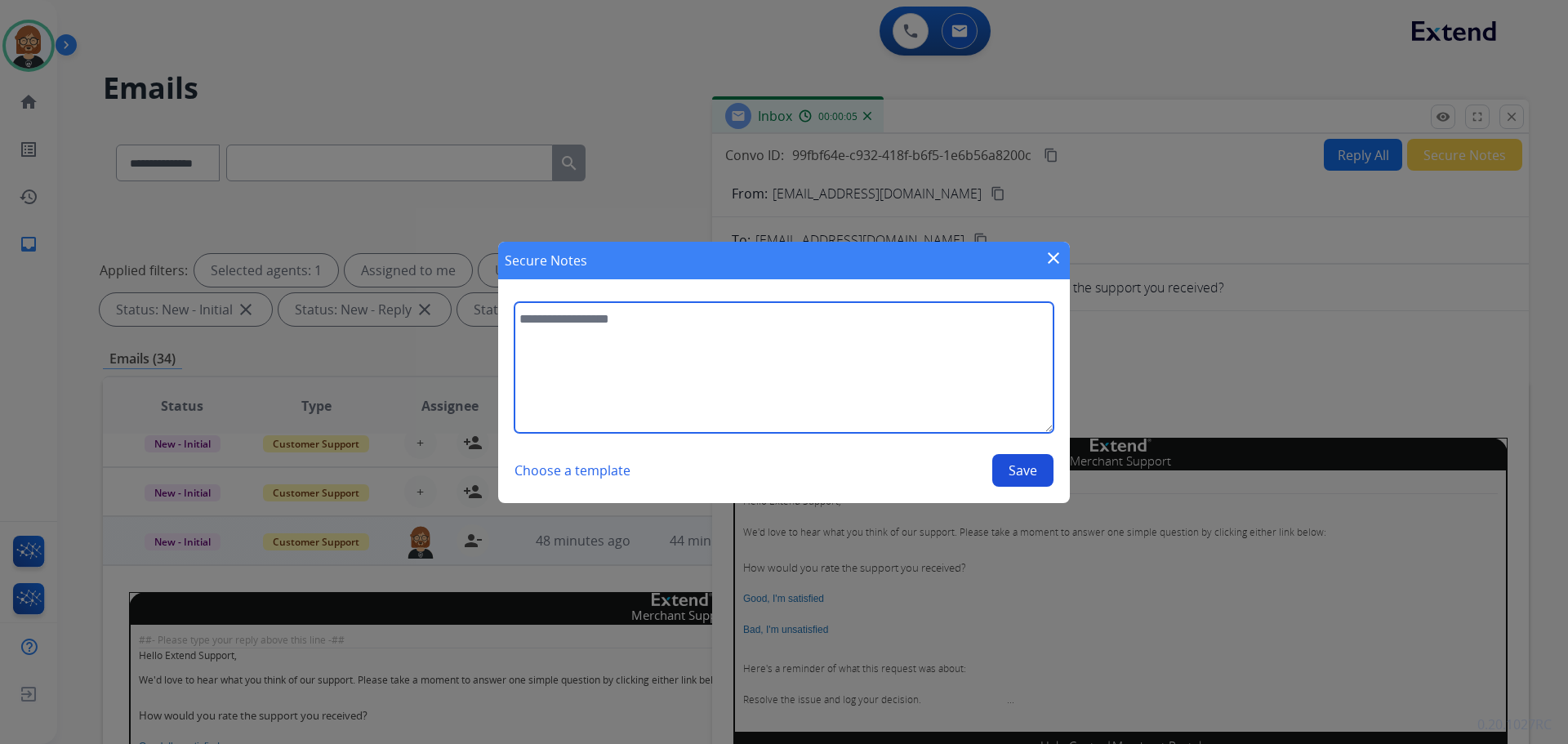
click at [893, 403] on textarea at bounding box center [784, 367] width 539 height 131
type textarea "**********"
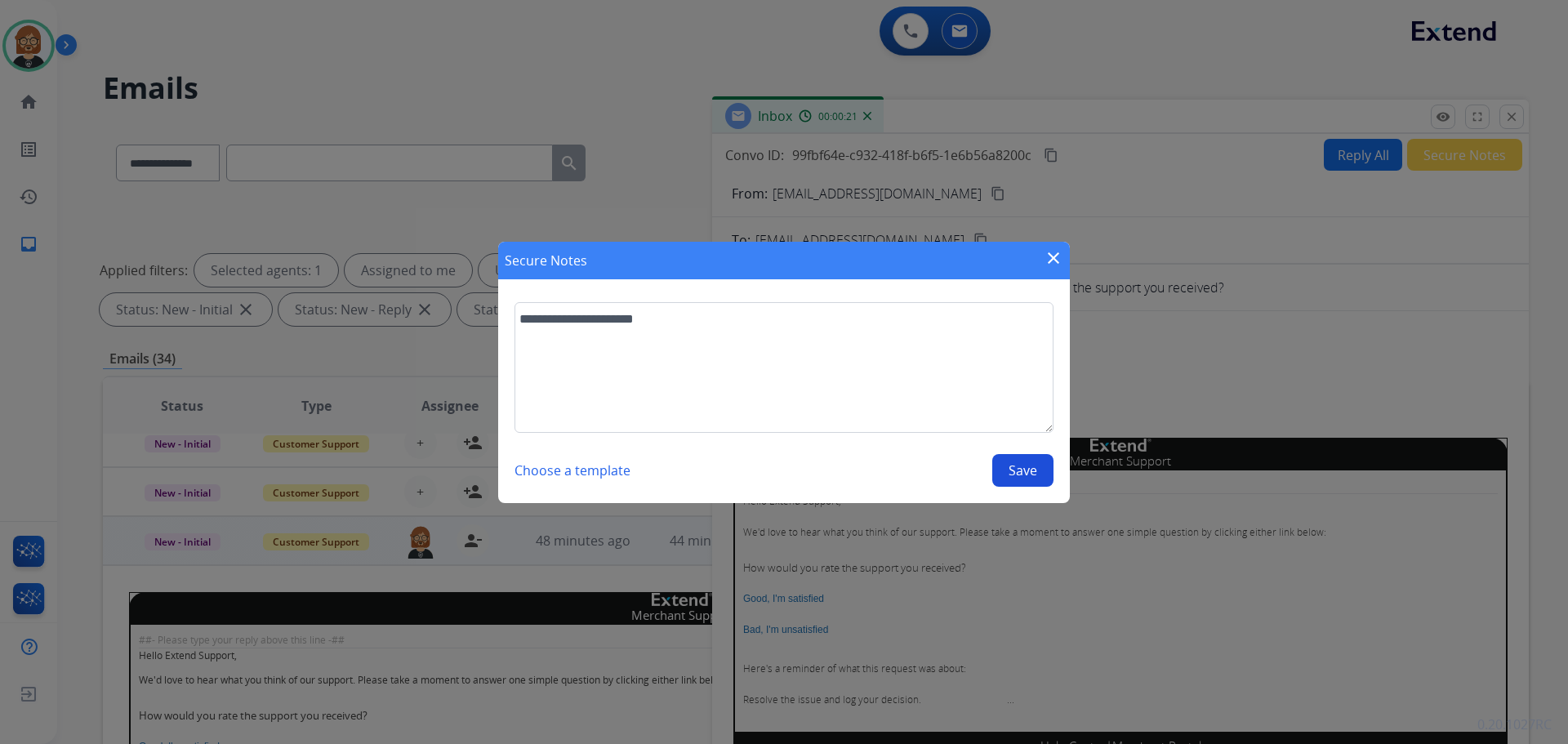
click at [1028, 471] on button "Save" at bounding box center [1023, 470] width 61 height 32
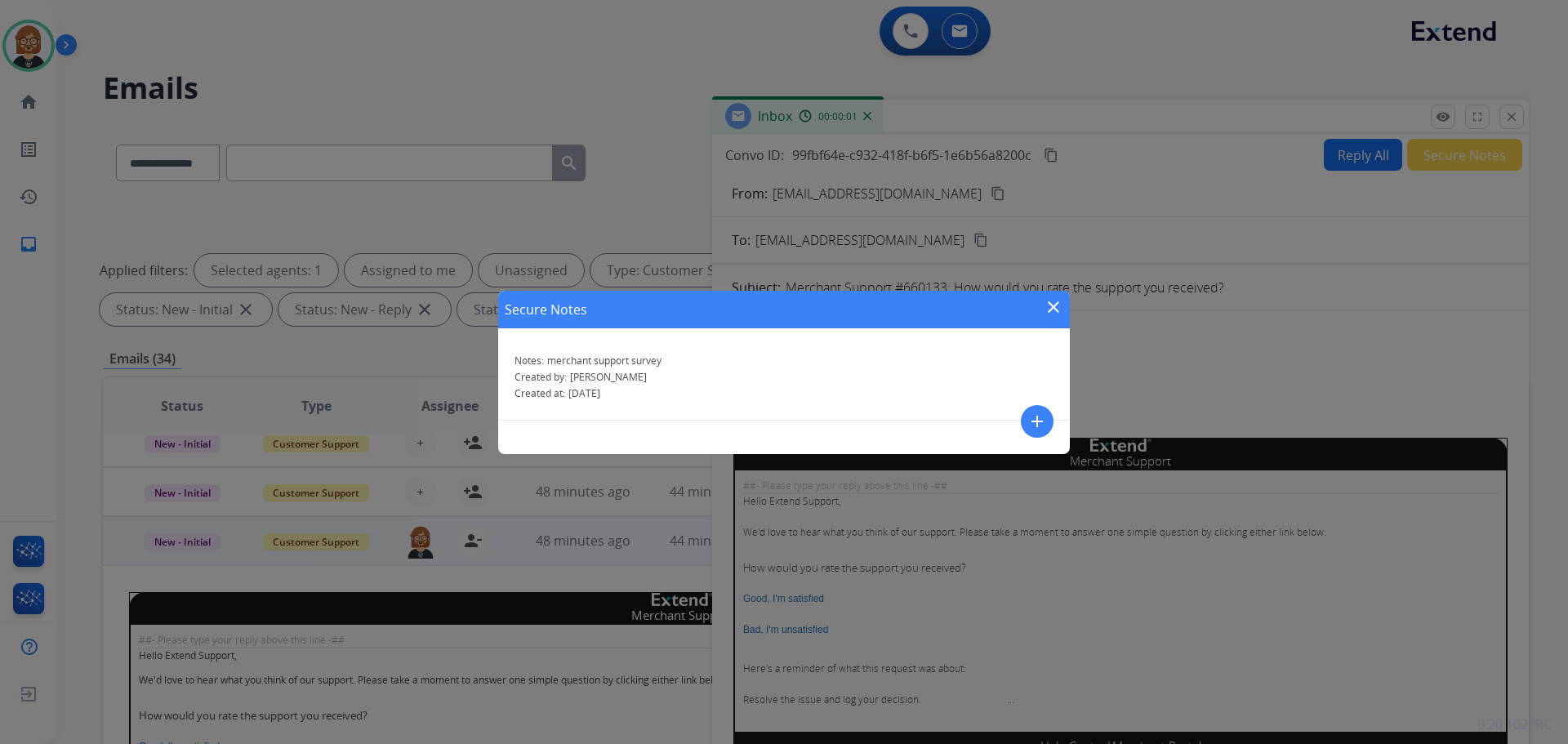
click at [1055, 310] on mat-icon "close" at bounding box center [1053, 307] width 20 height 20
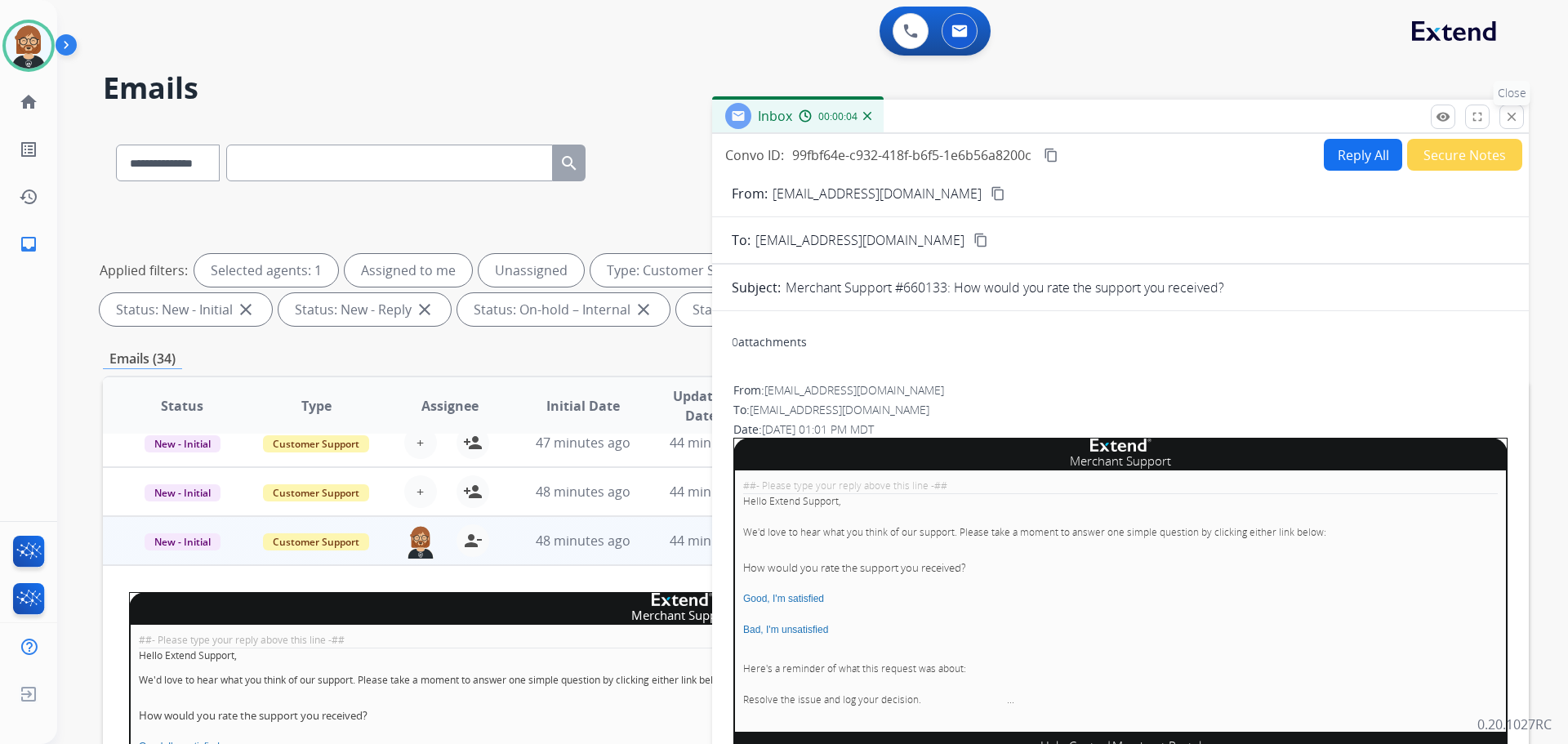
click at [1509, 116] on mat-icon "close" at bounding box center [1512, 116] width 14 height 14
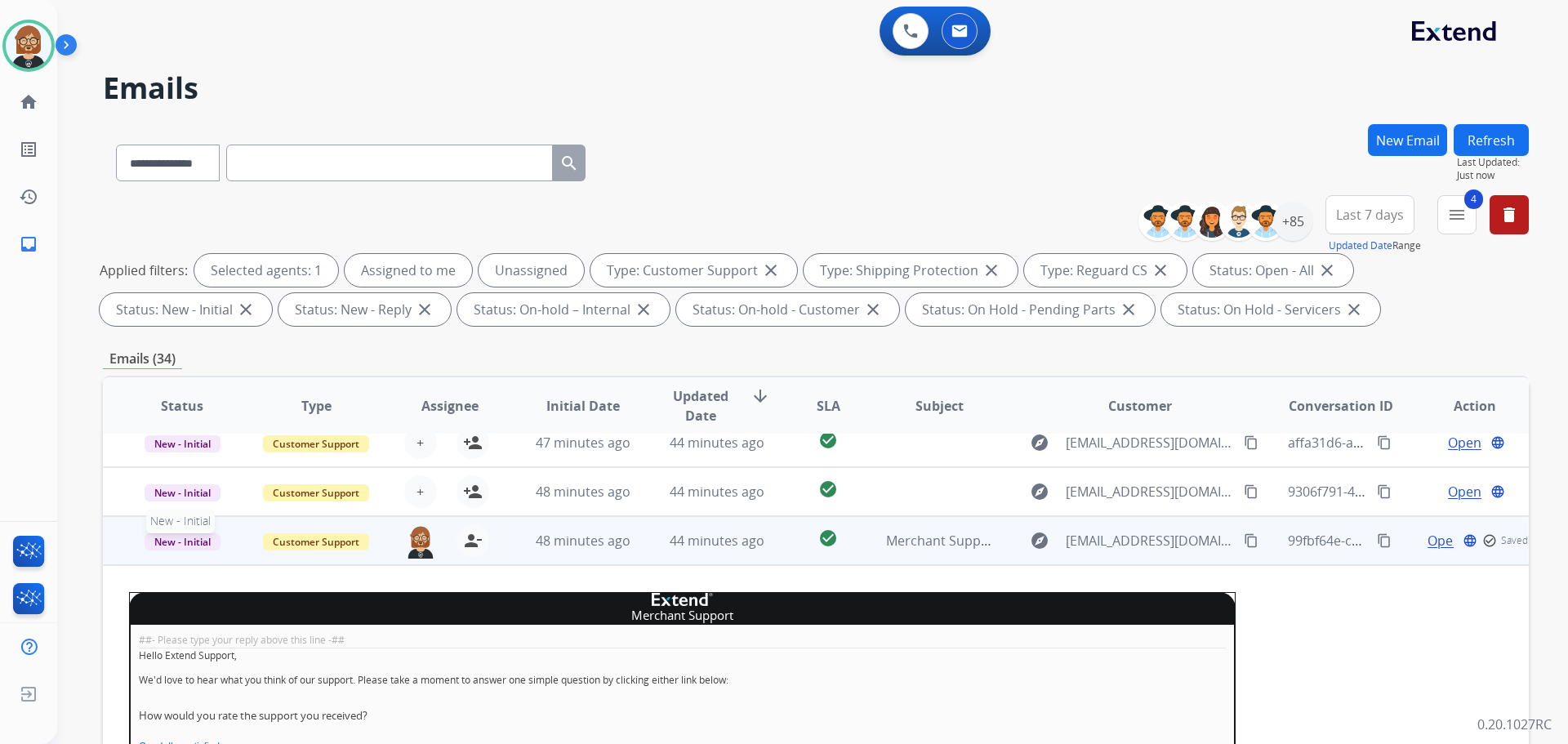
click at [189, 545] on span "New - Initial" at bounding box center [182, 541] width 76 height 17
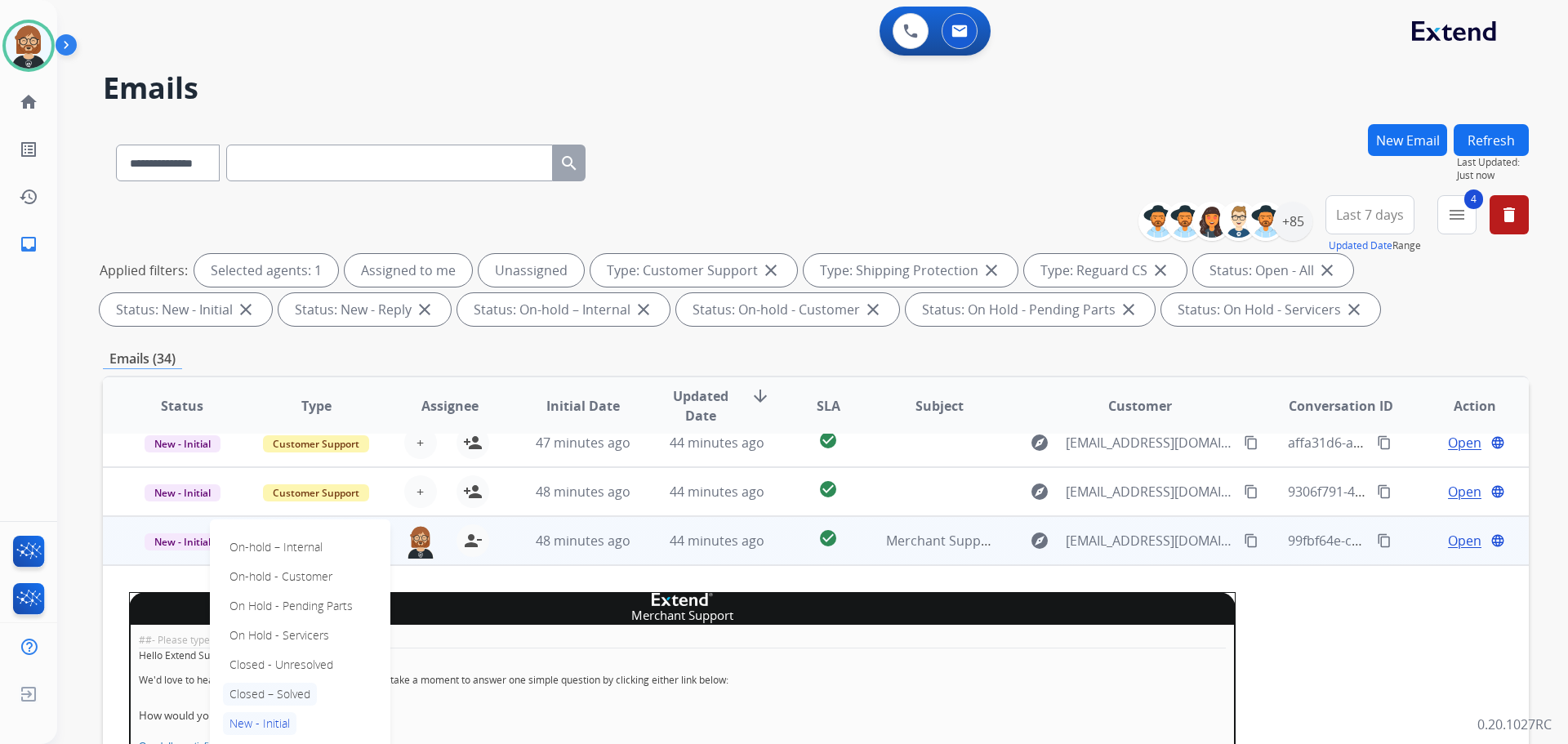
click at [257, 692] on p "Closed – Solved" at bounding box center [269, 694] width 94 height 23
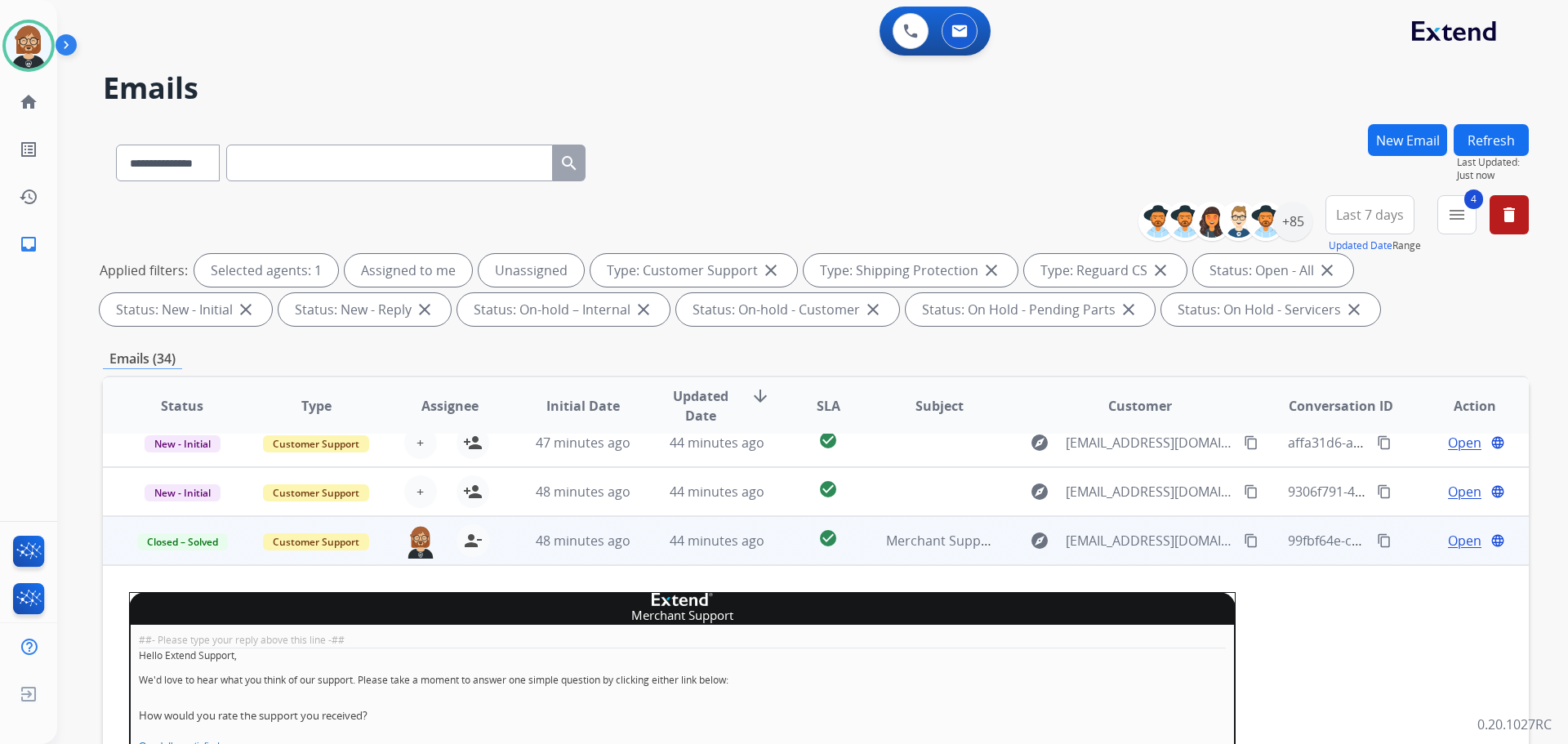
click at [1492, 127] on button "Refresh" at bounding box center [1491, 140] width 75 height 32
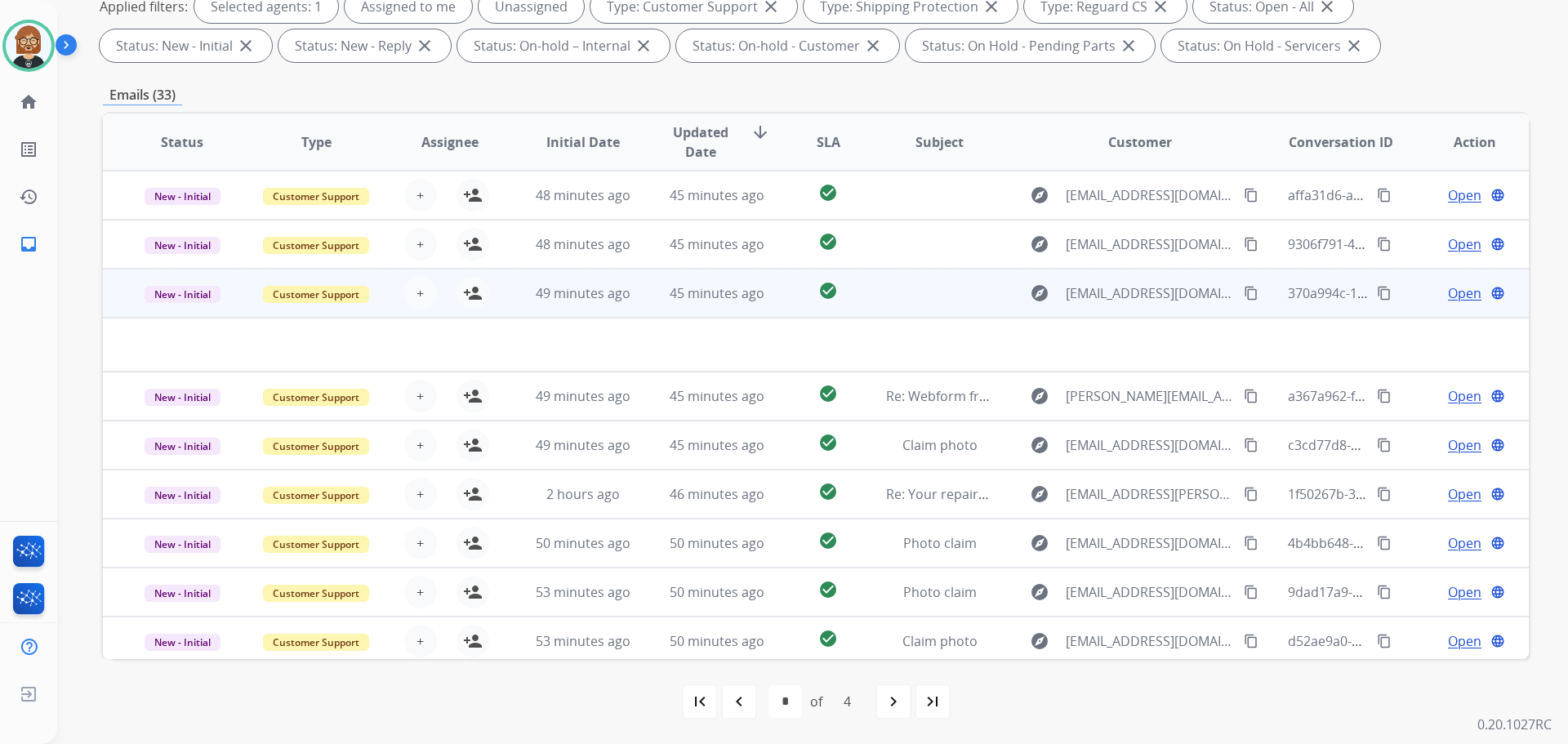
click at [1105, 281] on div "explore [EMAIL_ADDRESS][DOMAIN_NAME] content_copy" at bounding box center [1140, 293] width 240 height 26
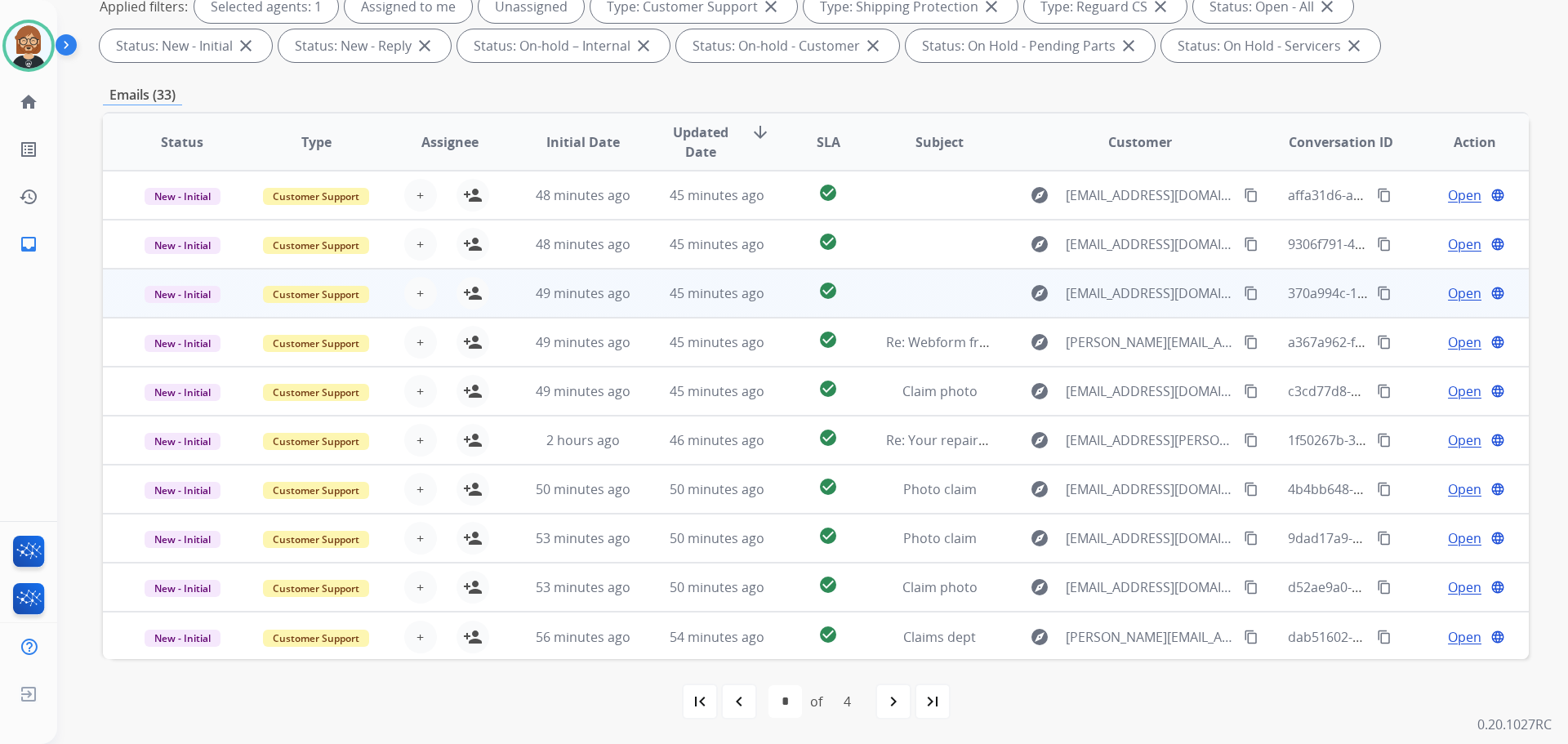
click at [1105, 281] on div "explore [EMAIL_ADDRESS][DOMAIN_NAME] content_copy" at bounding box center [1140, 293] width 240 height 26
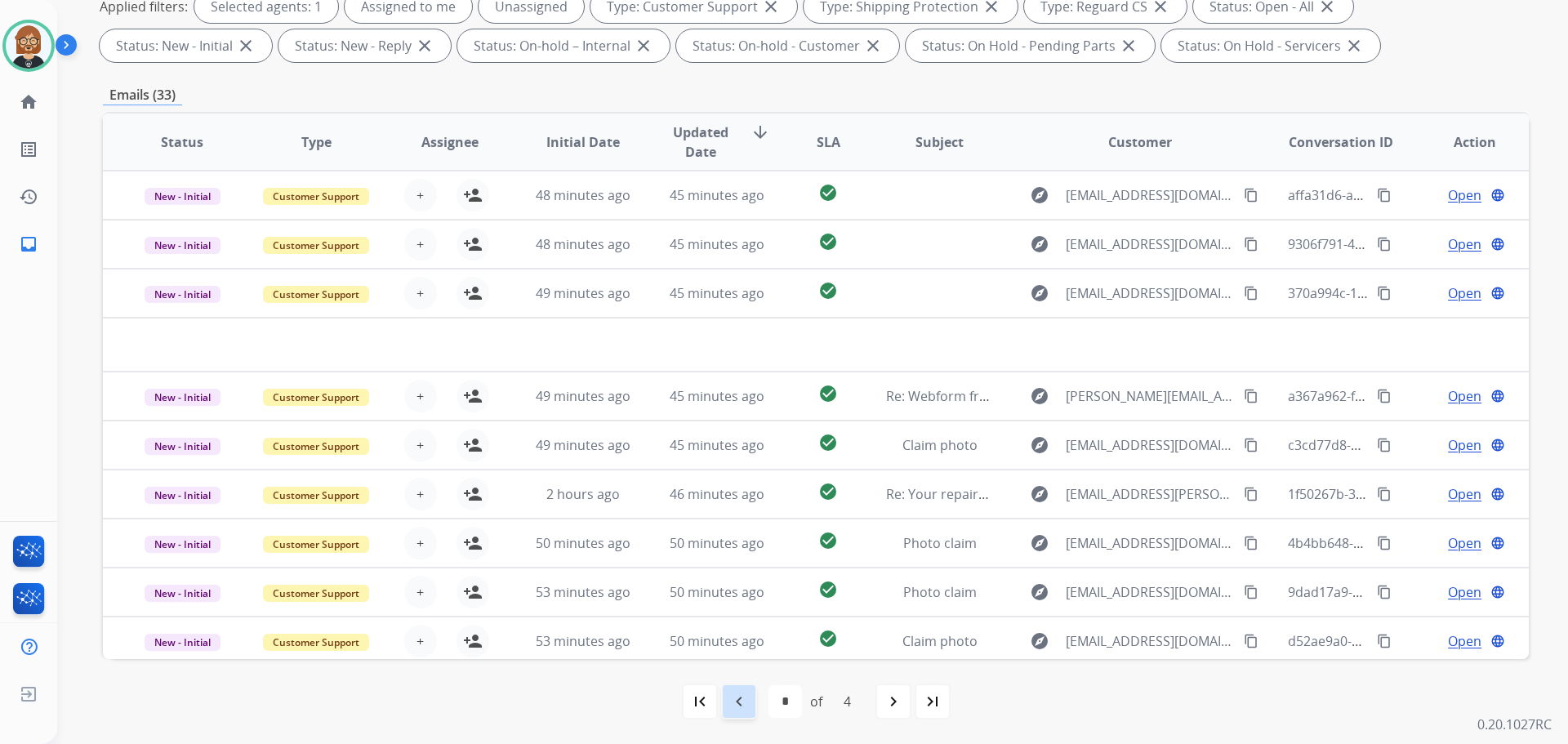
click at [743, 704] on mat-icon "navigate_before" at bounding box center [739, 702] width 20 height 20
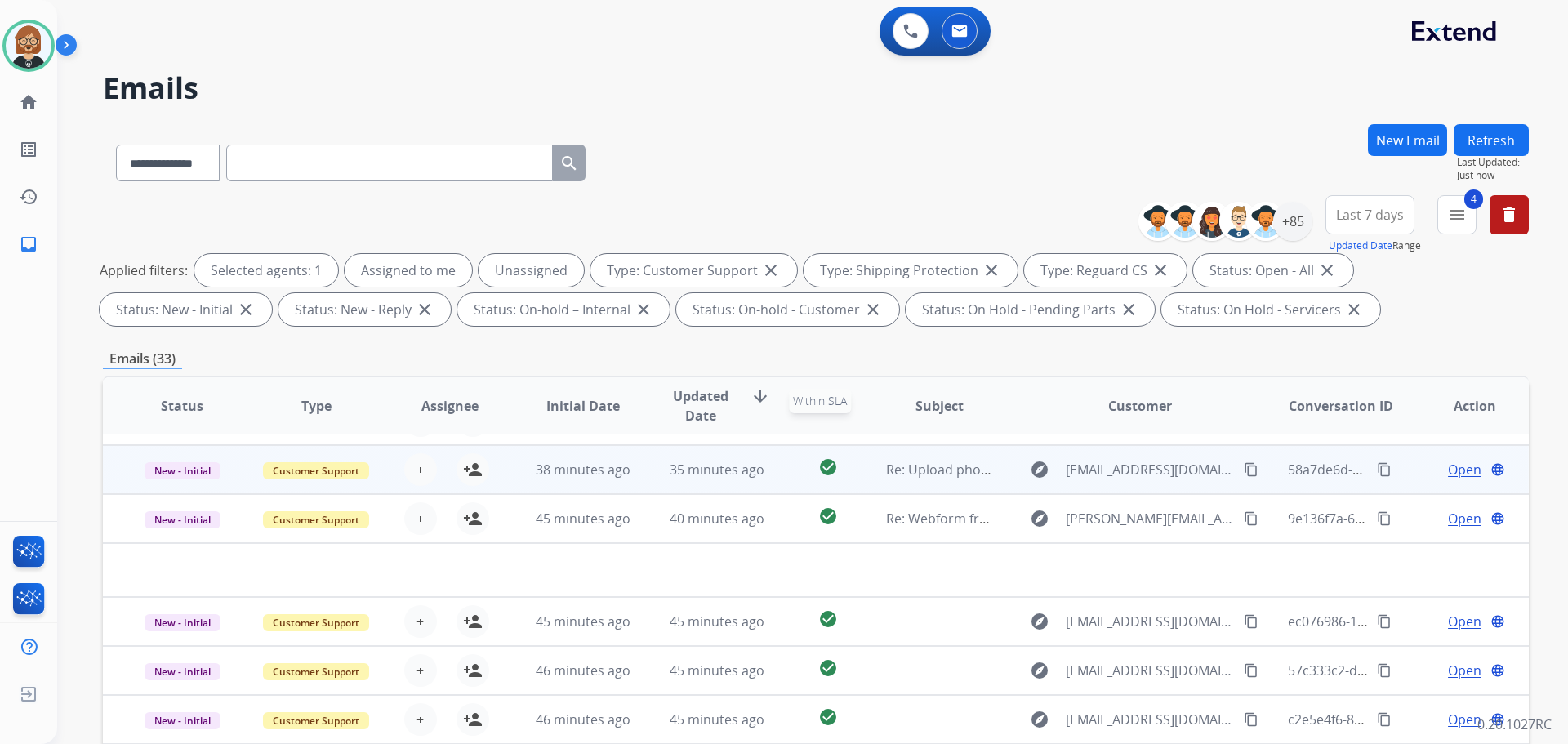
scroll to position [56, 0]
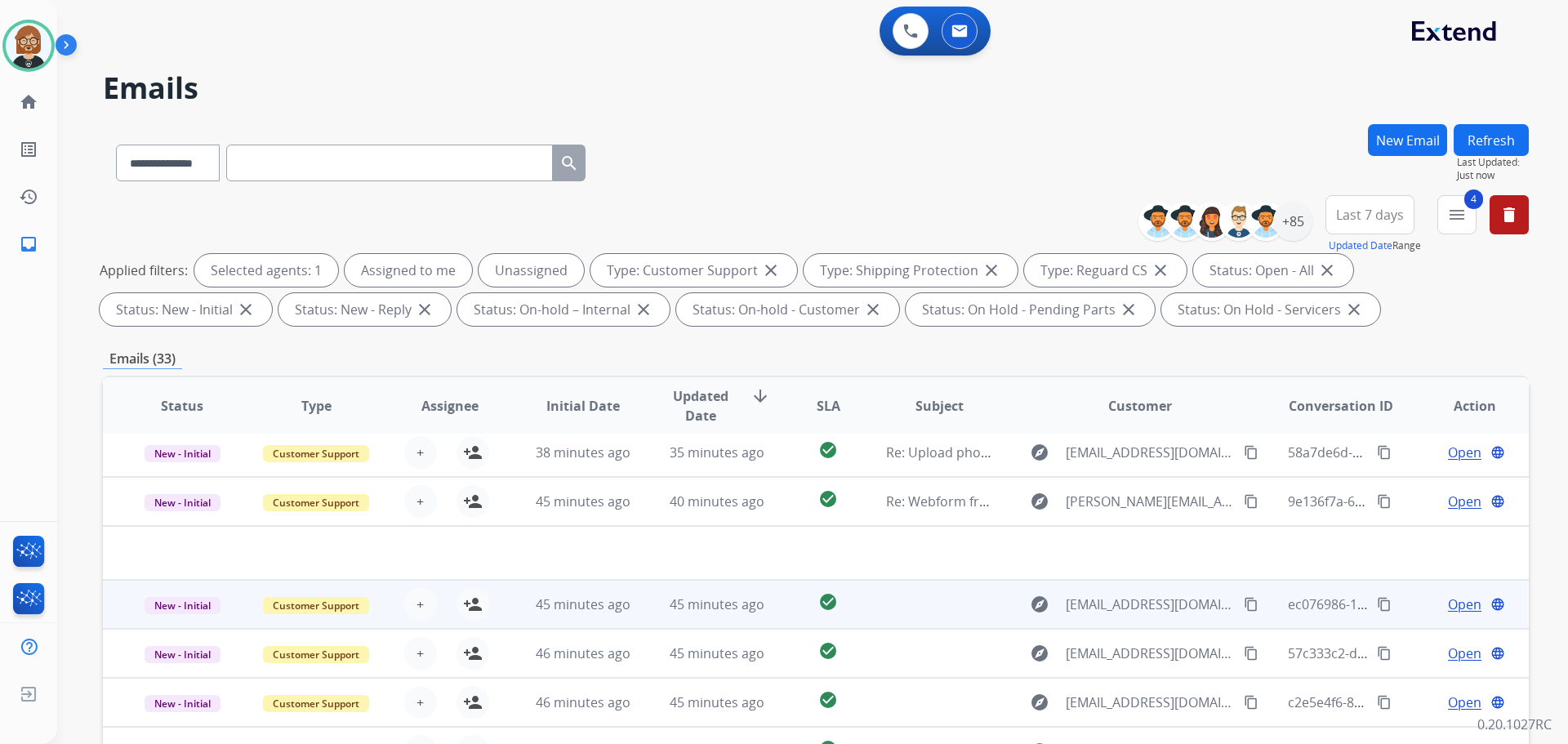
click at [1460, 604] on span "Open" at bounding box center [1464, 604] width 33 height 20
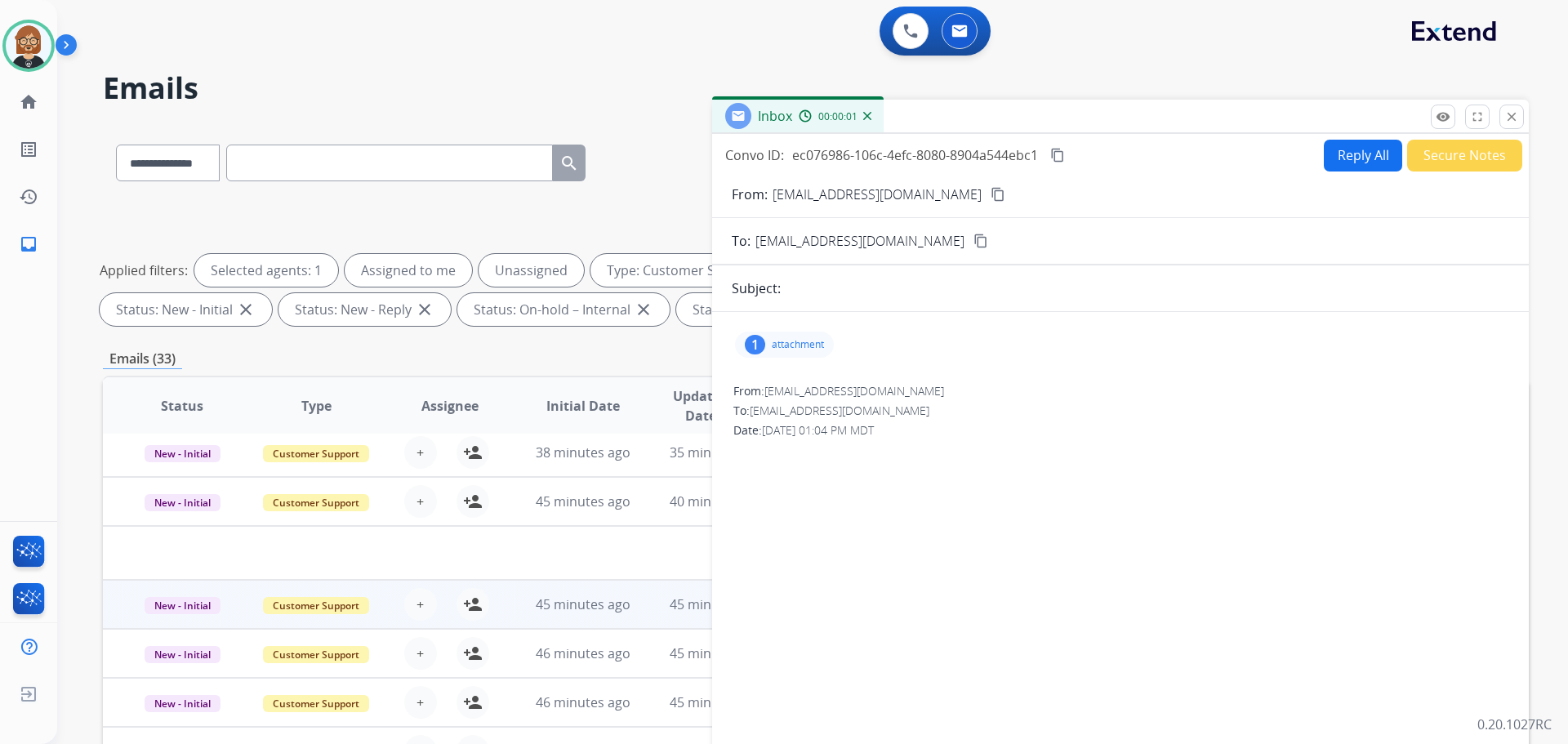
click at [798, 353] on div "1 attachment" at bounding box center [785, 344] width 99 height 26
click at [814, 398] on div at bounding box center [792, 389] width 82 height 57
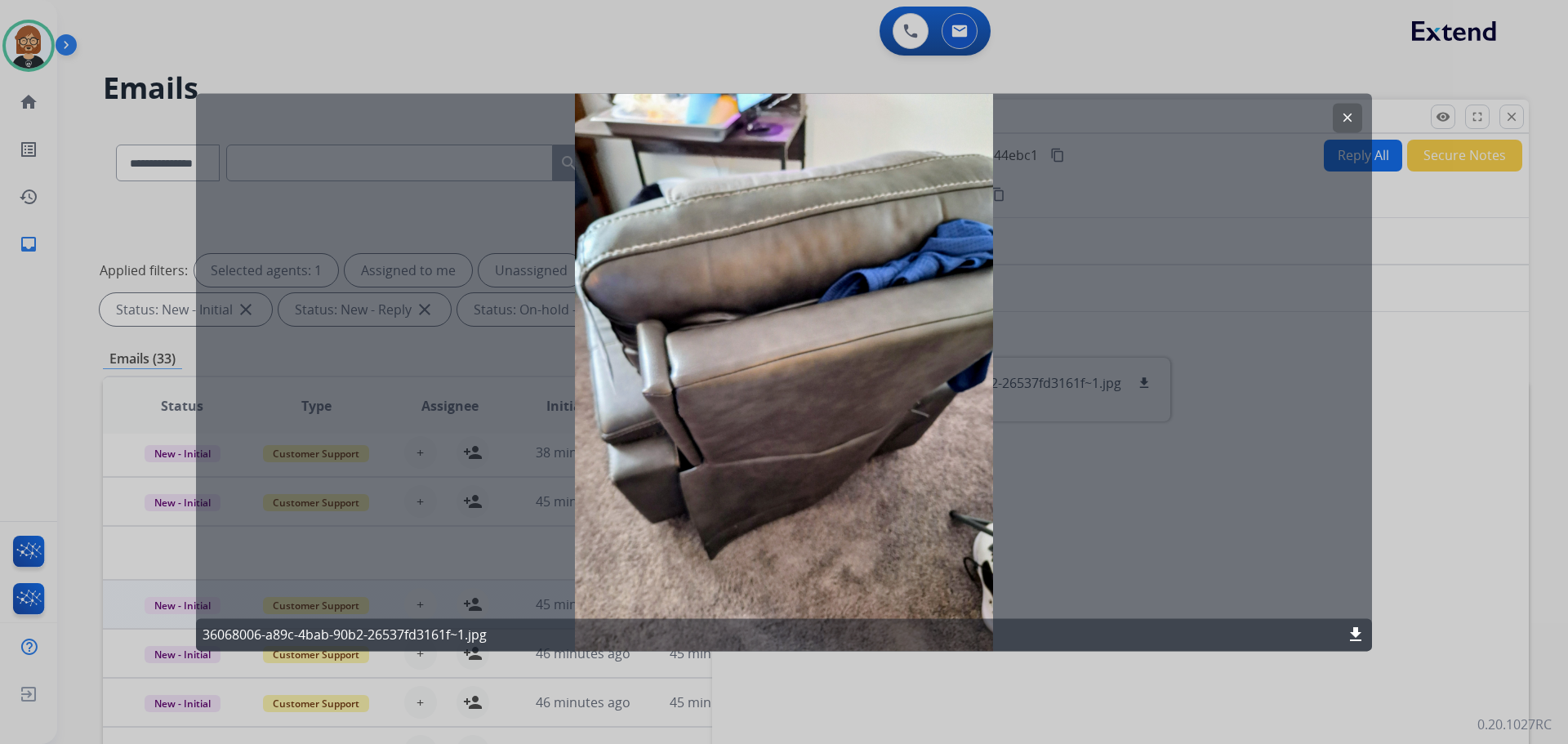
click at [1348, 118] on mat-icon "clear" at bounding box center [1347, 117] width 14 height 14
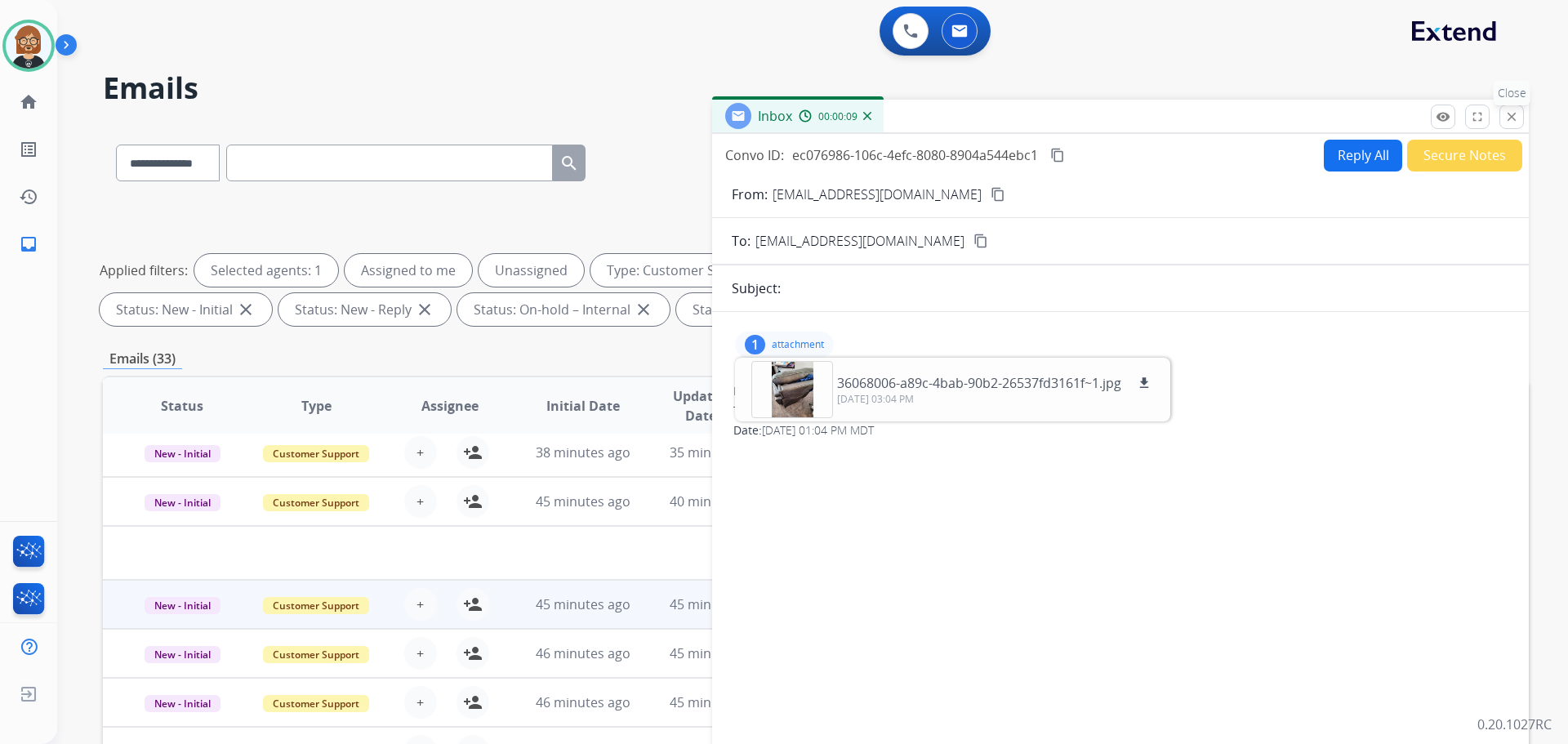
click at [1514, 121] on mat-icon "close" at bounding box center [1512, 116] width 14 height 14
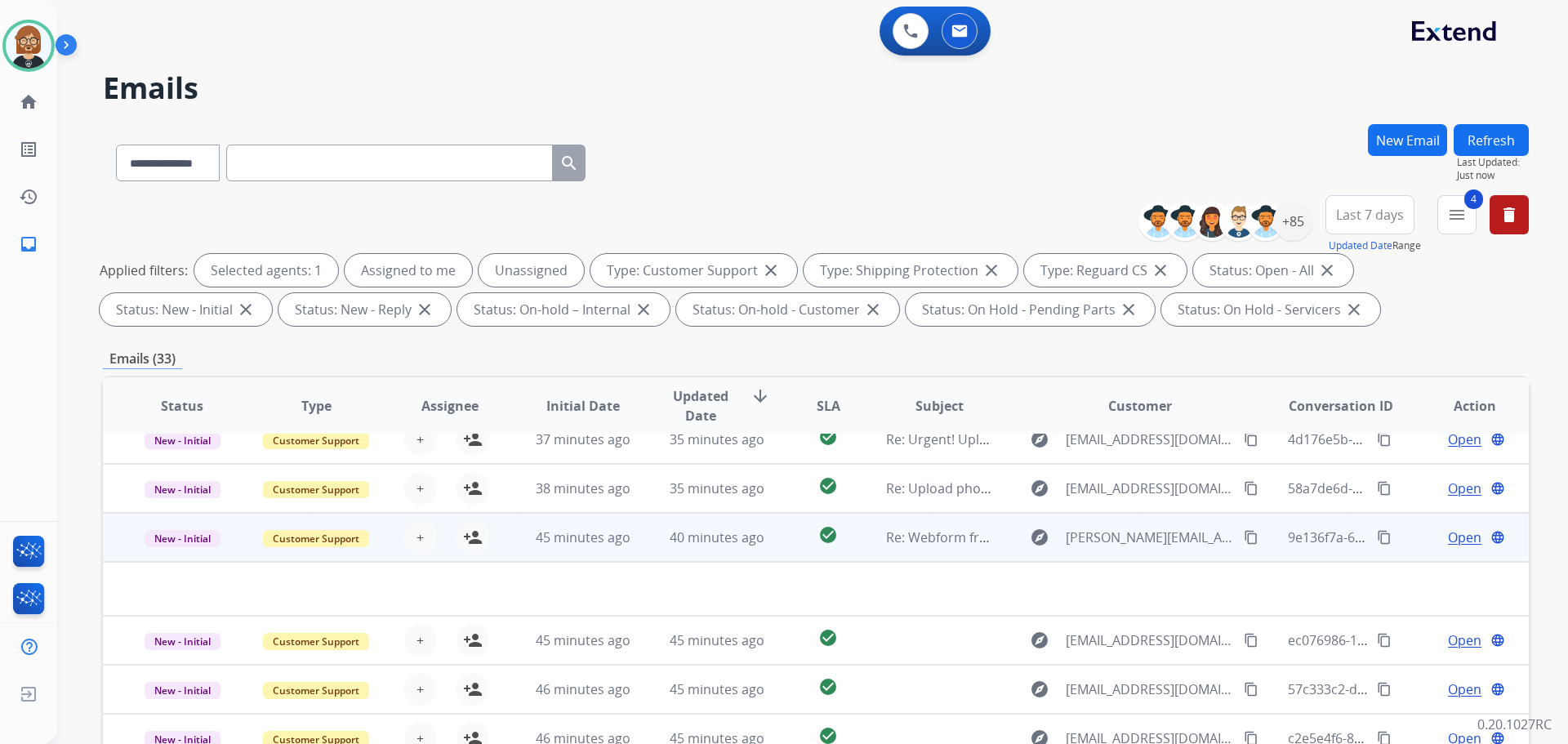
scroll to position [0, 0]
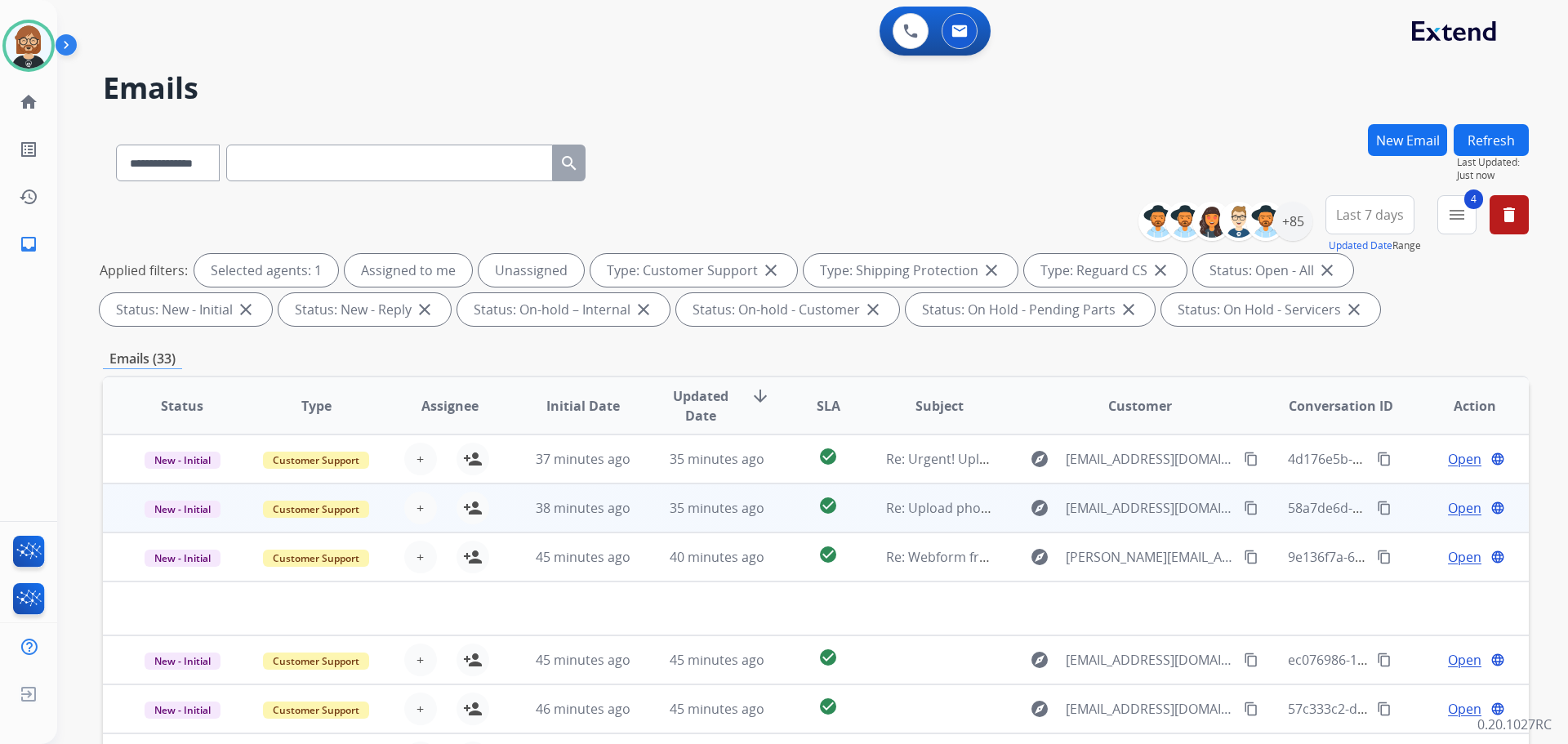
click at [677, 511] on span "35 minutes ago" at bounding box center [716, 508] width 95 height 18
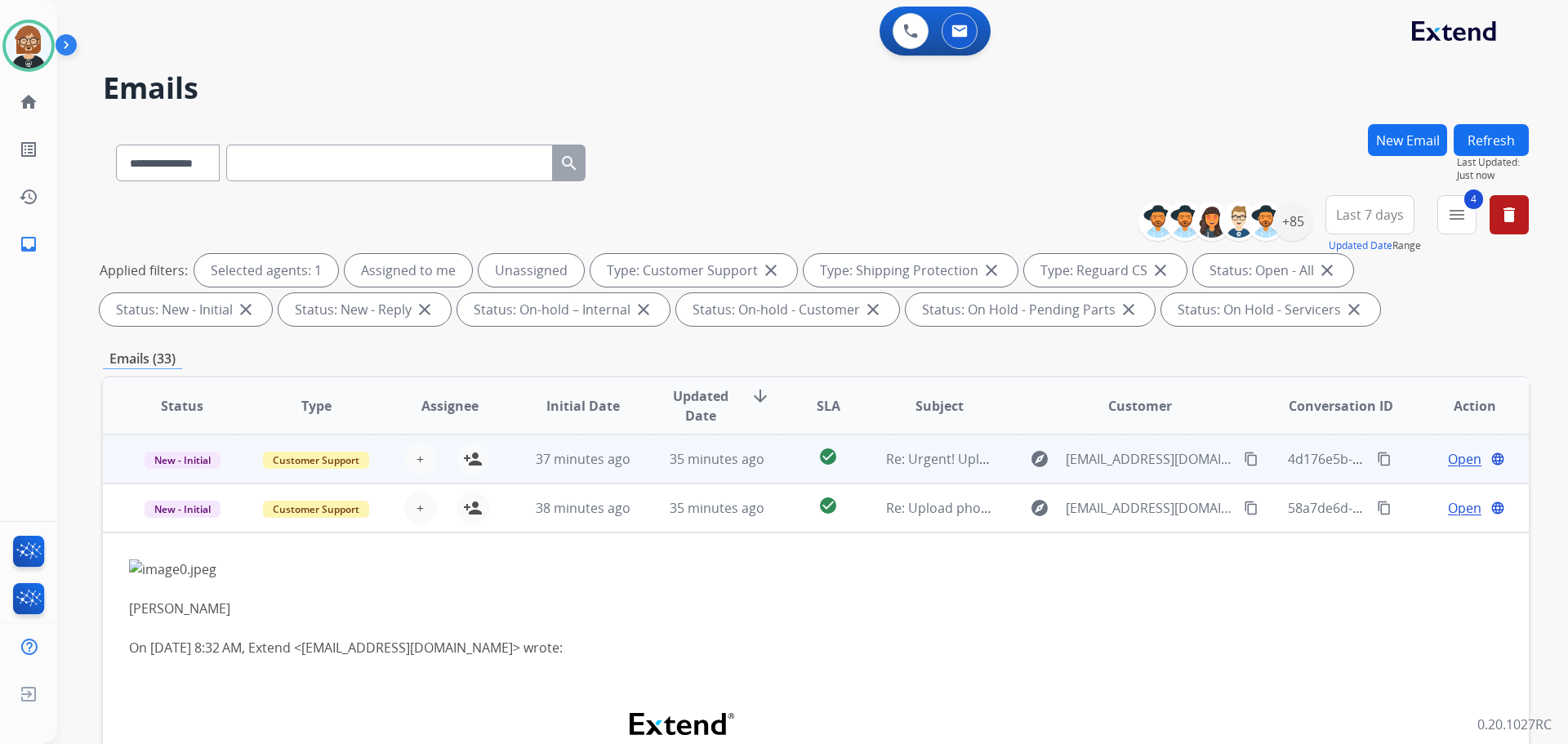
click at [928, 475] on td "Re: Urgent! Upload photos to continue your claim" at bounding box center [926, 458] width 134 height 49
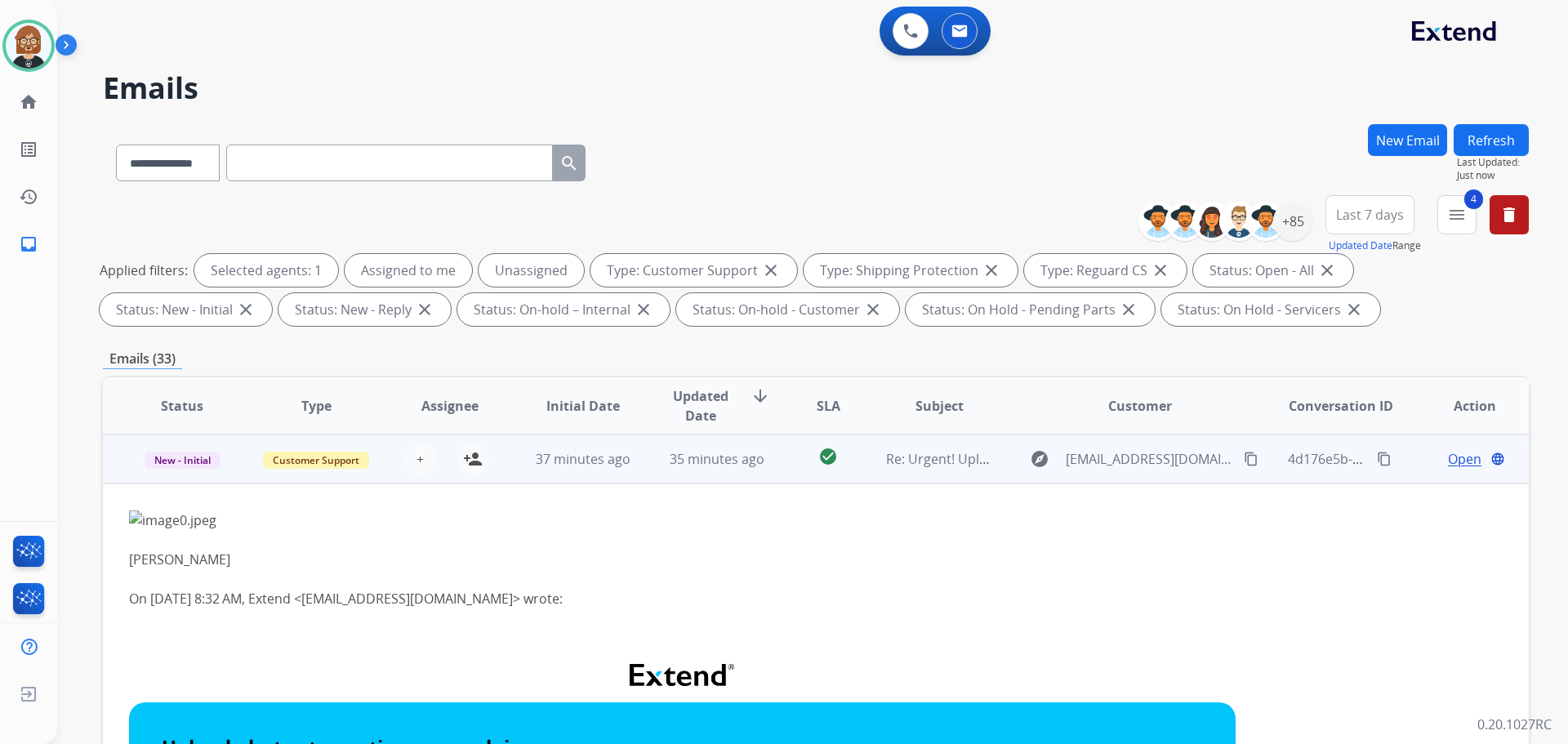
click at [1457, 457] on span "Open" at bounding box center [1464, 459] width 33 height 20
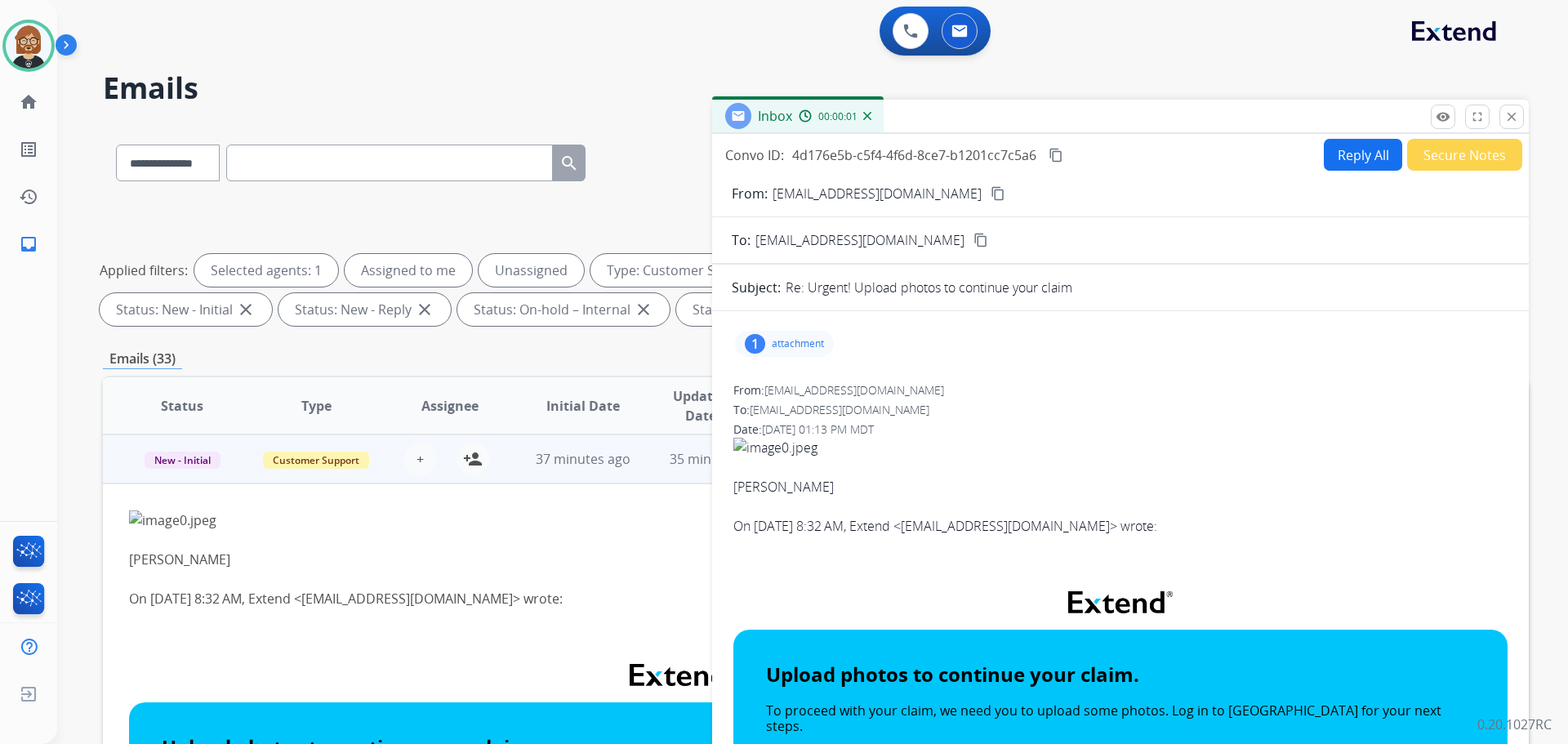
click at [786, 342] on p "attachment" at bounding box center [798, 343] width 52 height 14
click at [783, 386] on div at bounding box center [792, 388] width 82 height 57
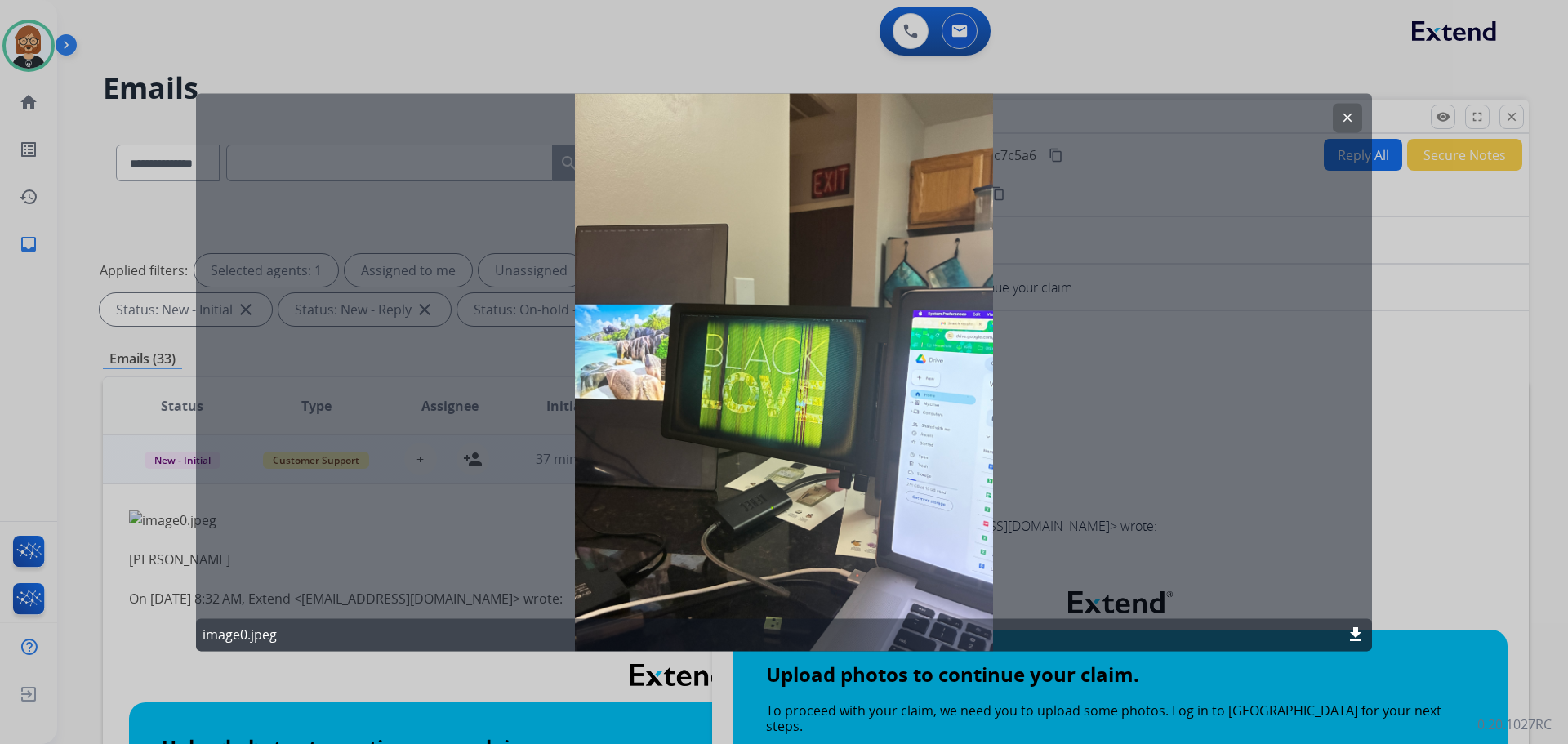
click at [1398, 416] on div at bounding box center [784, 372] width 1568 height 744
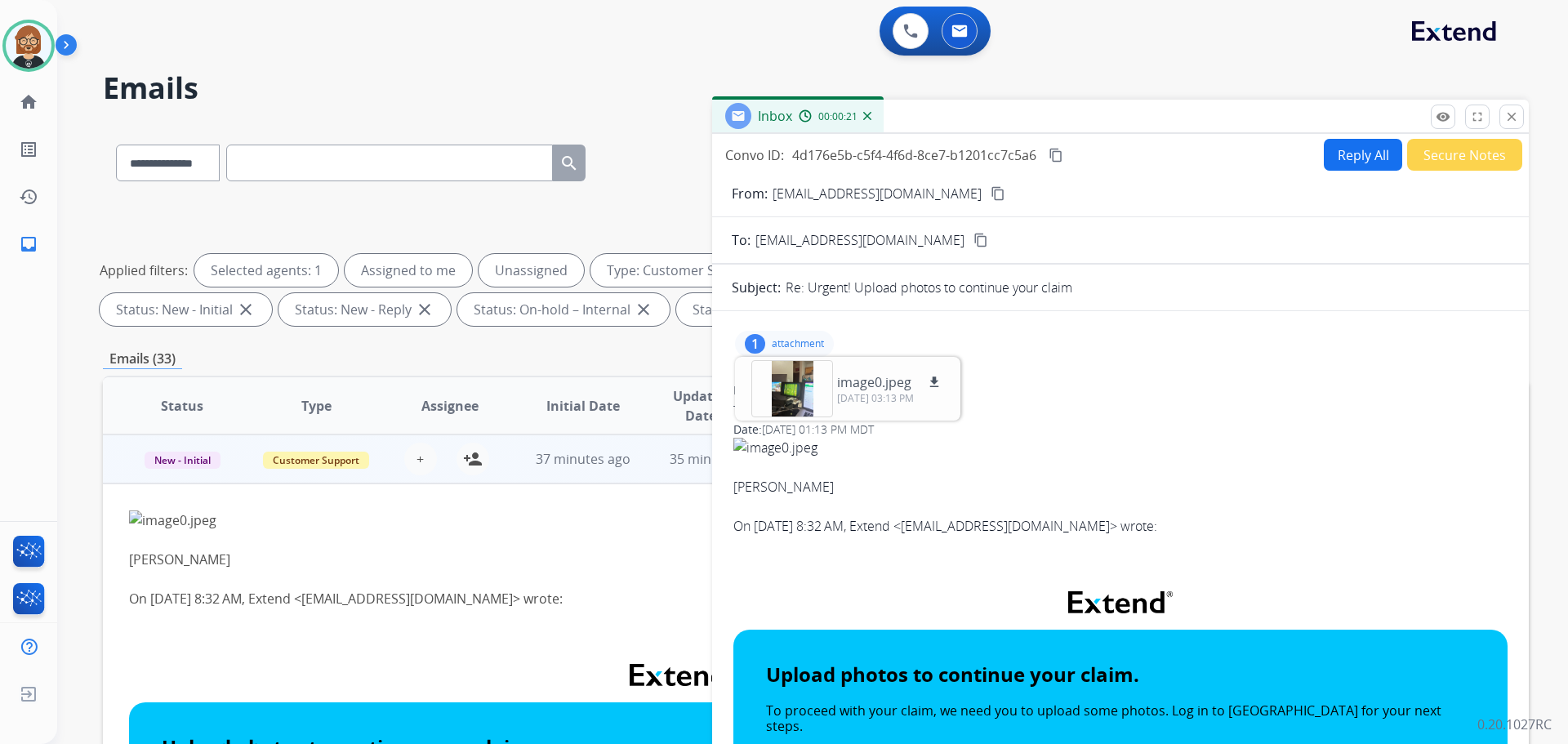
click at [990, 196] on mat-icon "content_copy" at bounding box center [998, 194] width 14 height 14
click at [1506, 118] on mat-icon "close" at bounding box center [1512, 116] width 14 height 14
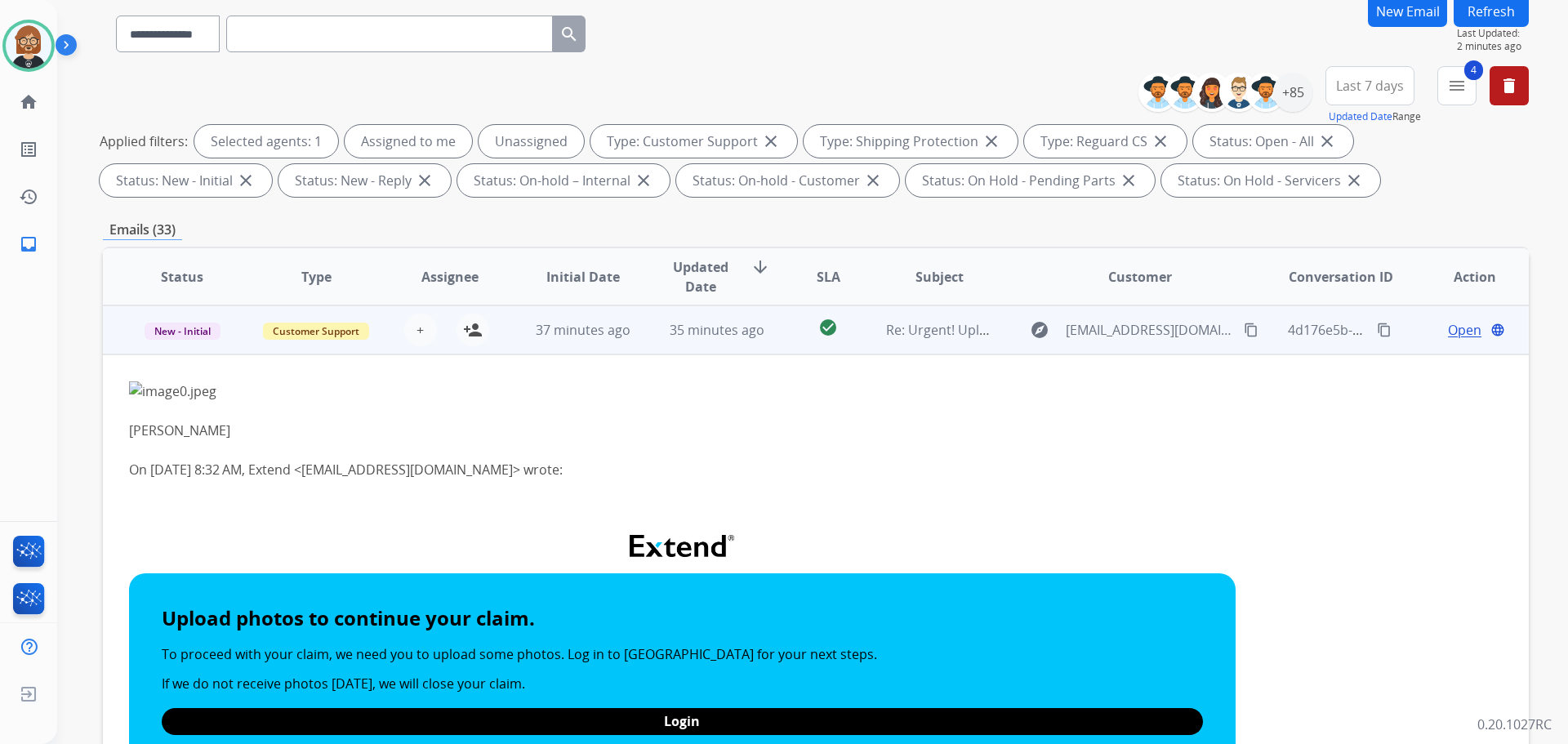
scroll to position [100, 0]
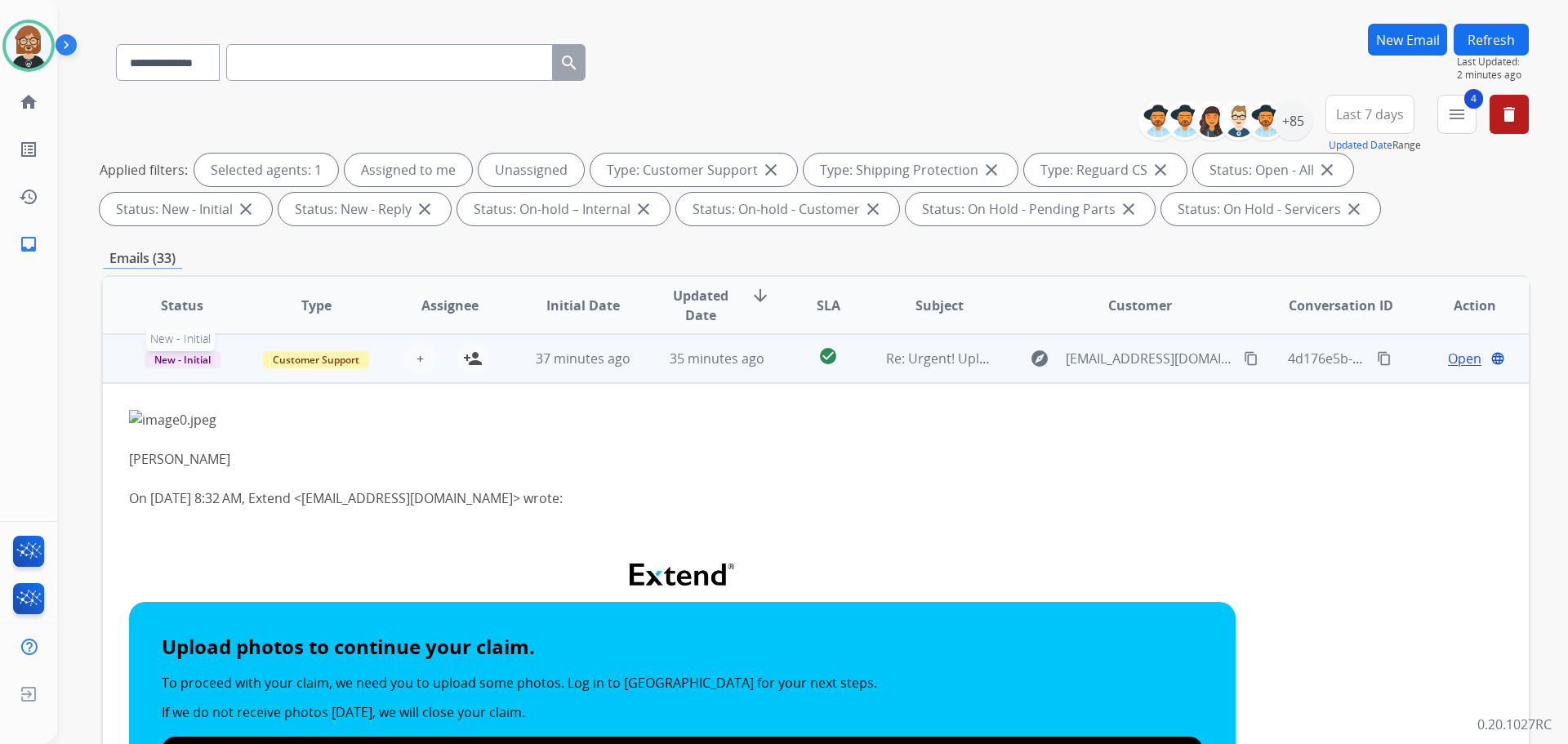
click at [132, 368] on td "New - Initial New - Initial" at bounding box center [169, 358] width 134 height 49
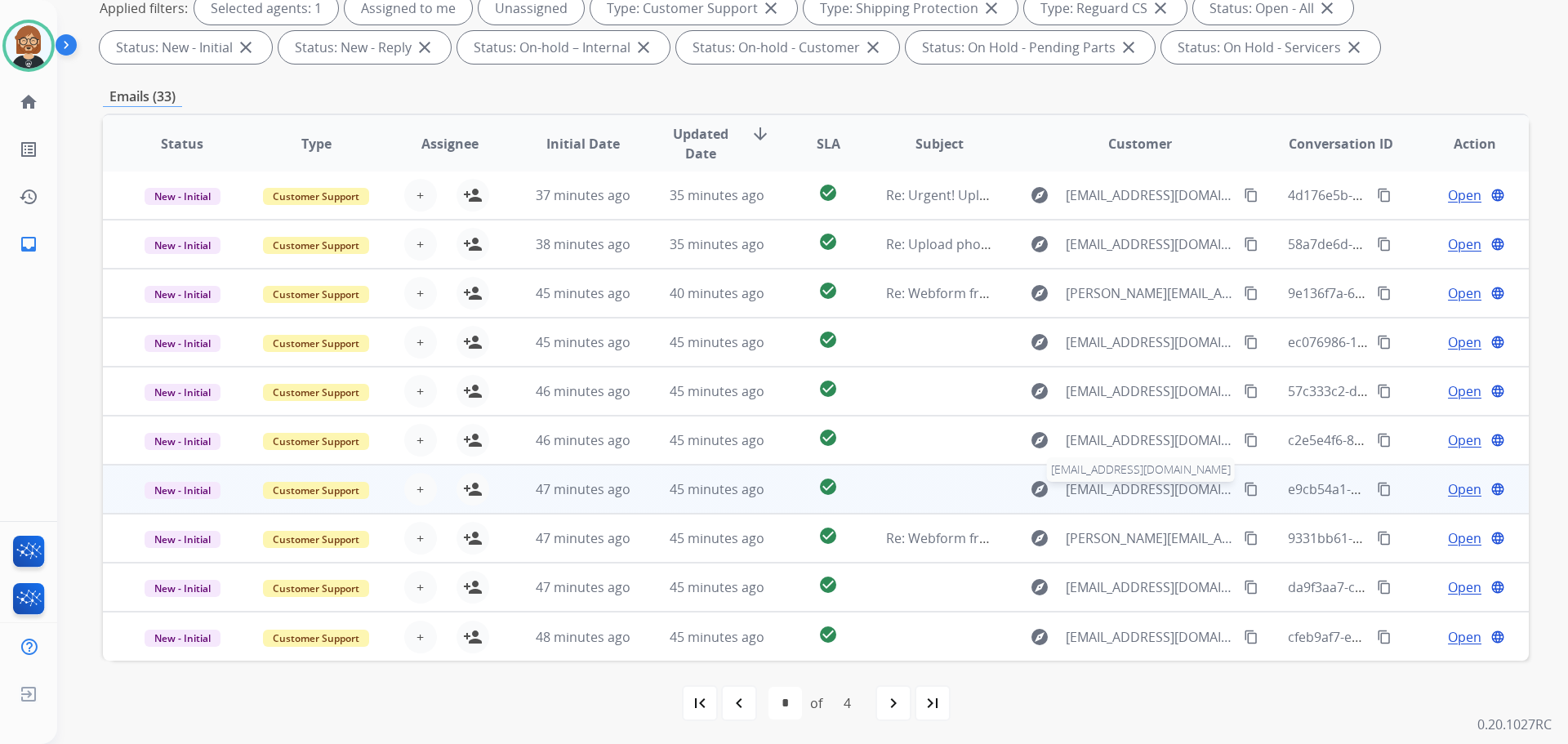
scroll to position [264, 0]
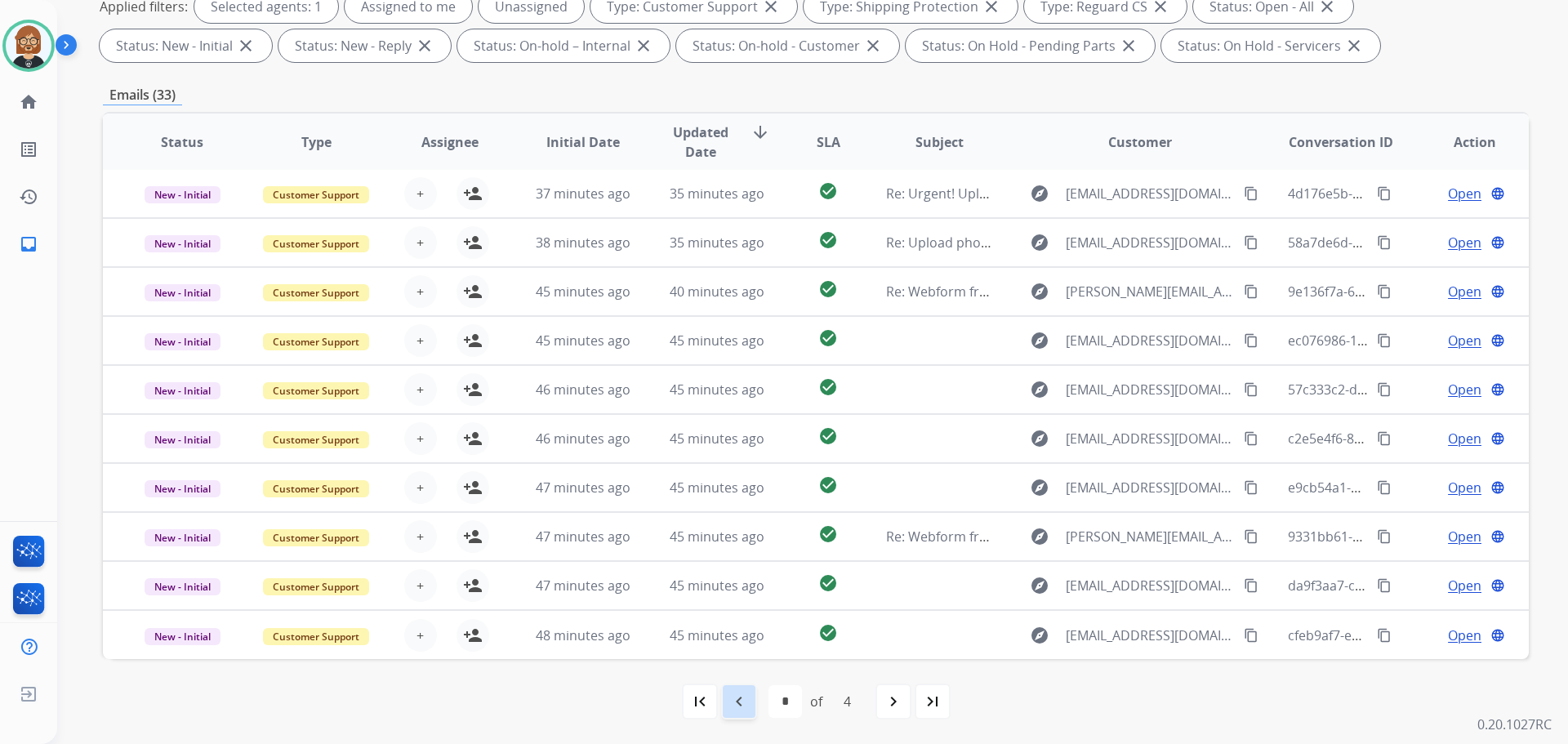
click at [755, 715] on div "navigate_before" at bounding box center [739, 702] width 36 height 36
select select "*"
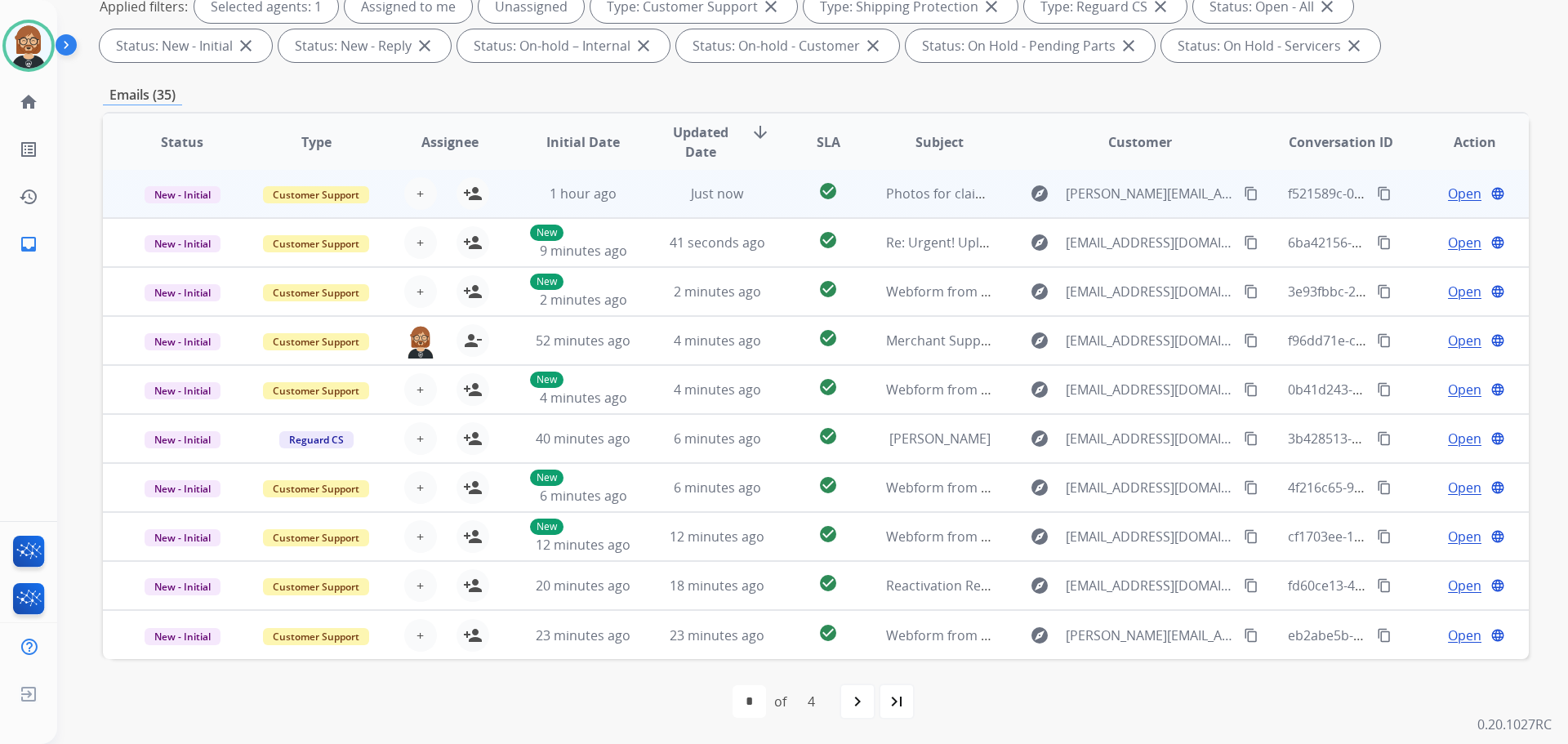
click at [640, 207] on td "Just now" at bounding box center [705, 194] width 134 height 49
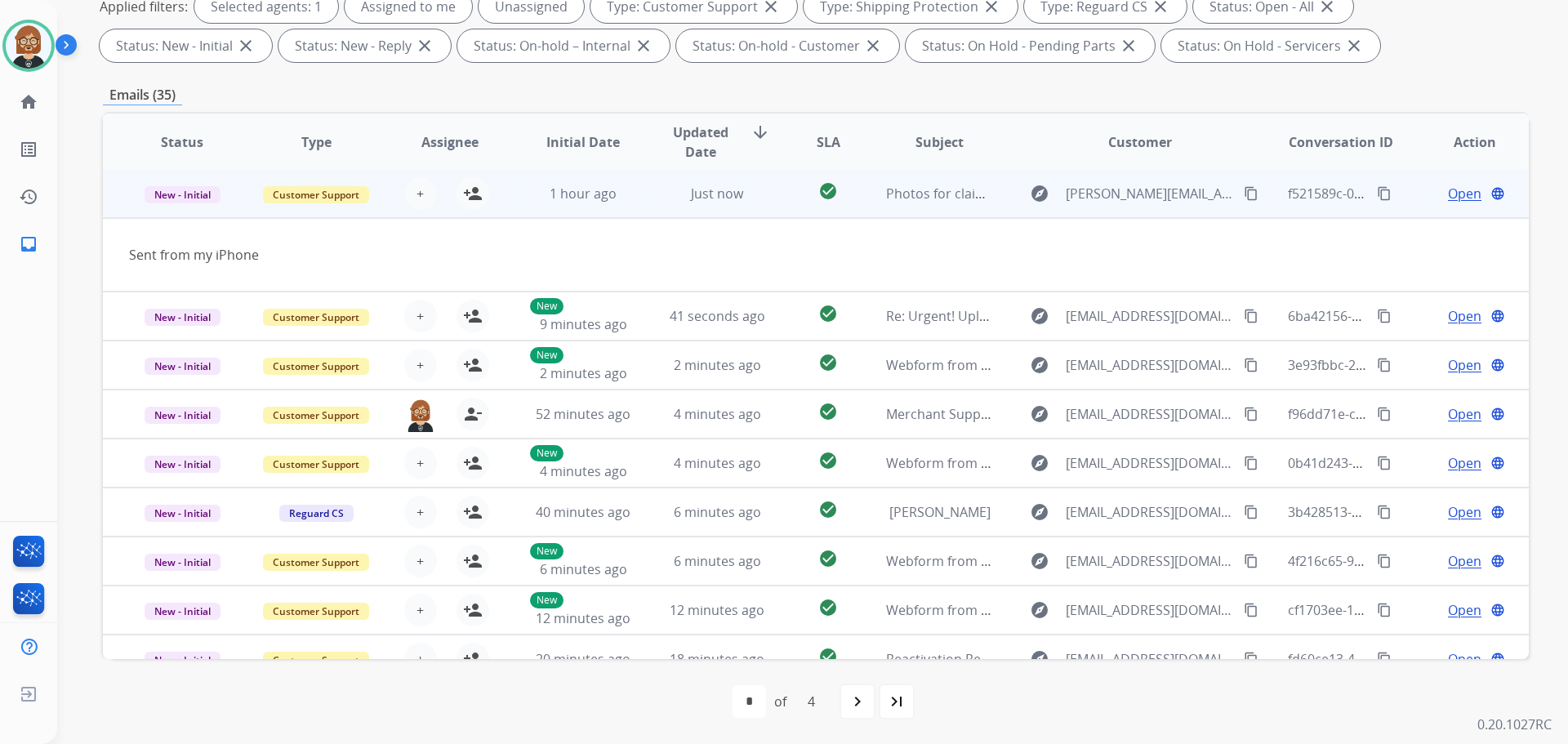
scroll to position [0, 0]
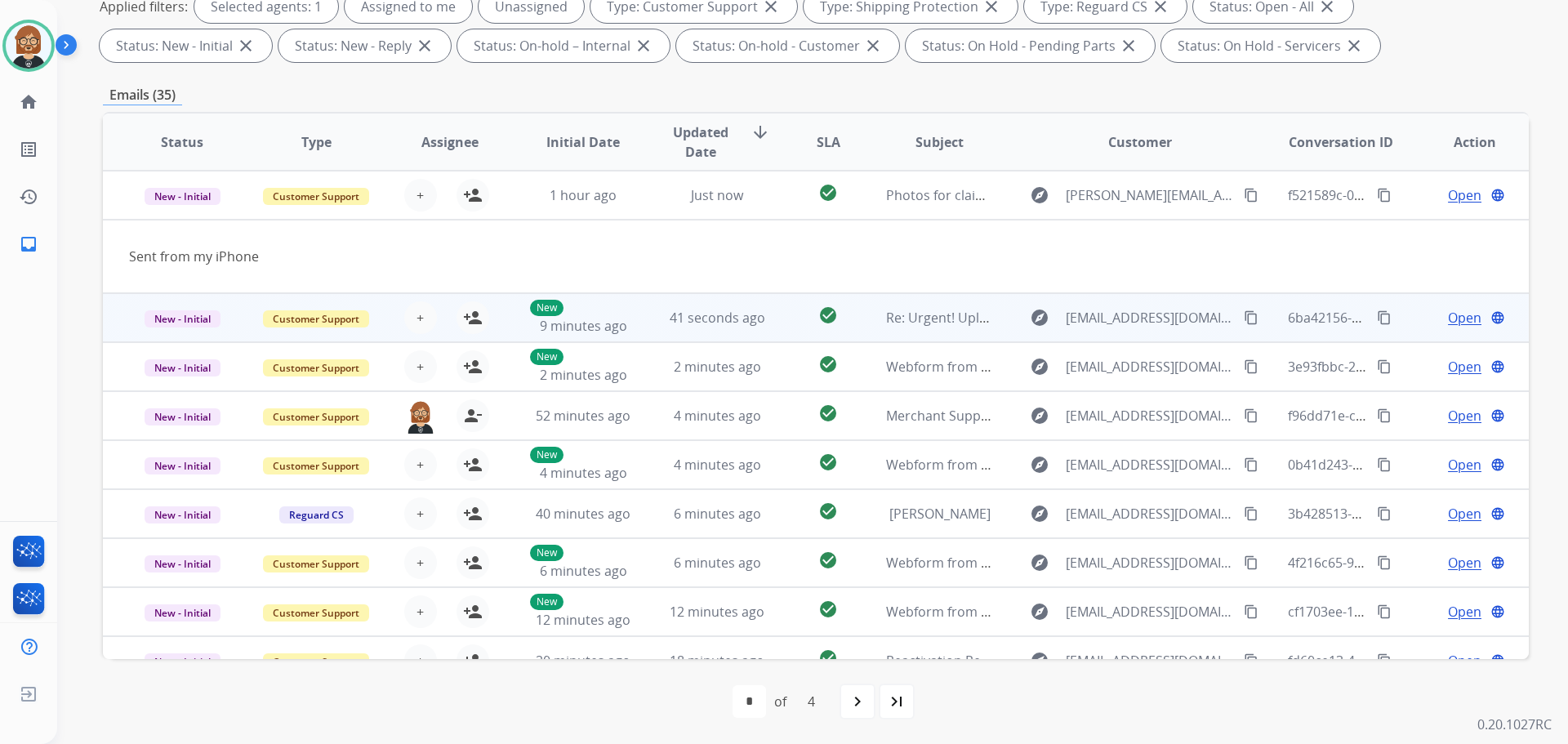
click at [652, 316] on td "41 seconds ago" at bounding box center [705, 317] width 134 height 49
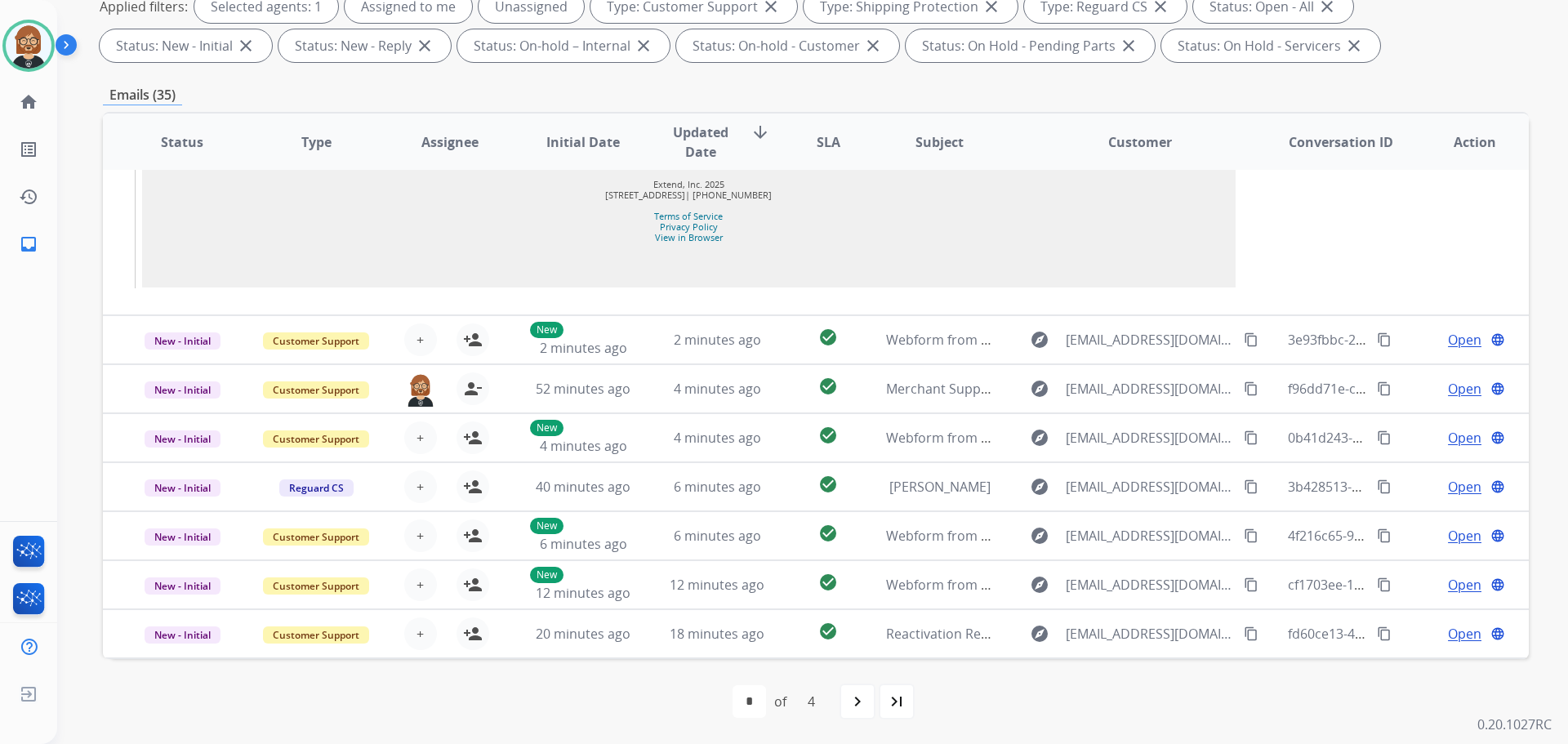
scroll to position [1199, 0]
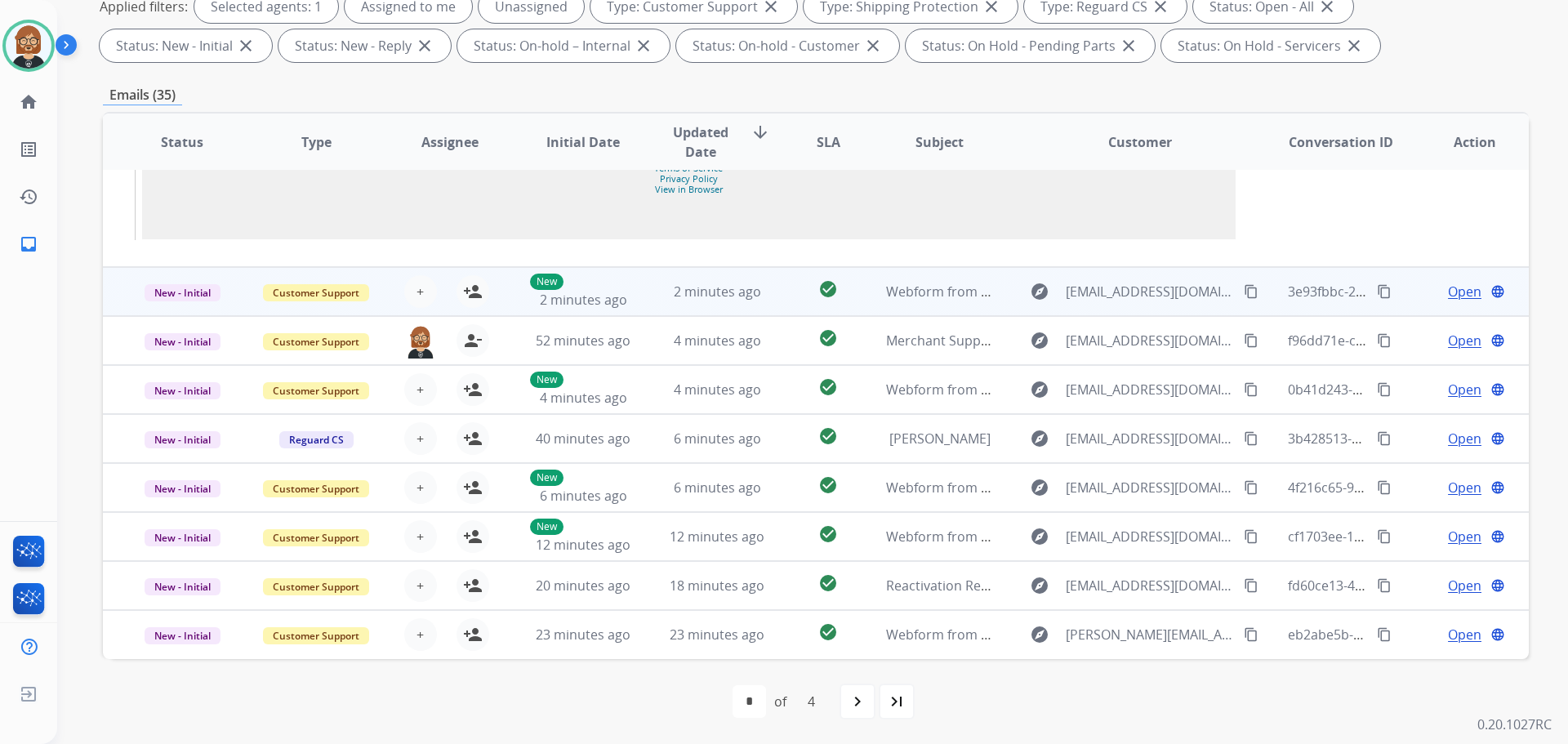
click at [652, 310] on td "2 minutes ago" at bounding box center [705, 291] width 134 height 49
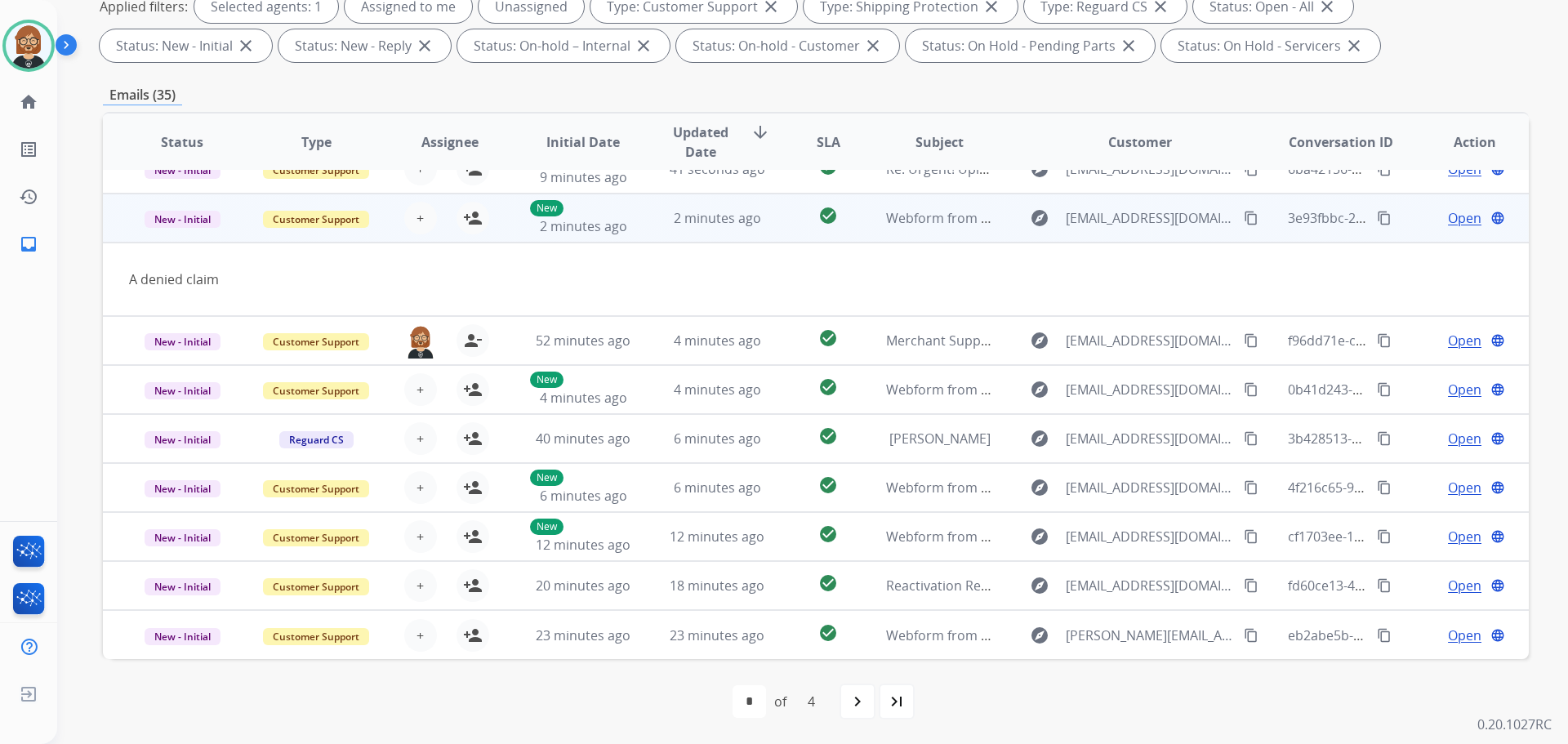
scroll to position [75, 0]
click at [472, 223] on mat-icon "person_add" at bounding box center [473, 218] width 20 height 20
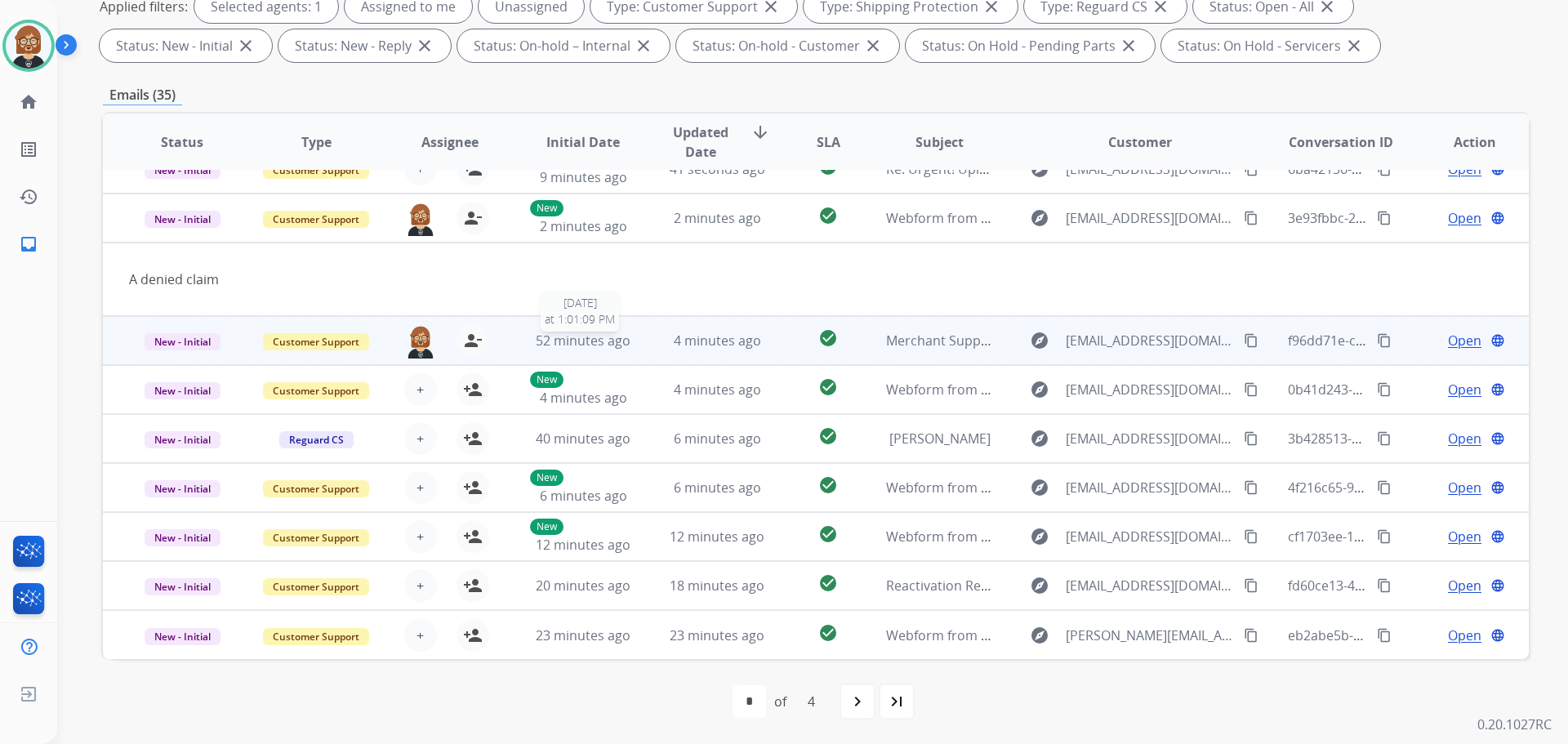
click at [595, 345] on span "52 minutes ago" at bounding box center [583, 340] width 95 height 18
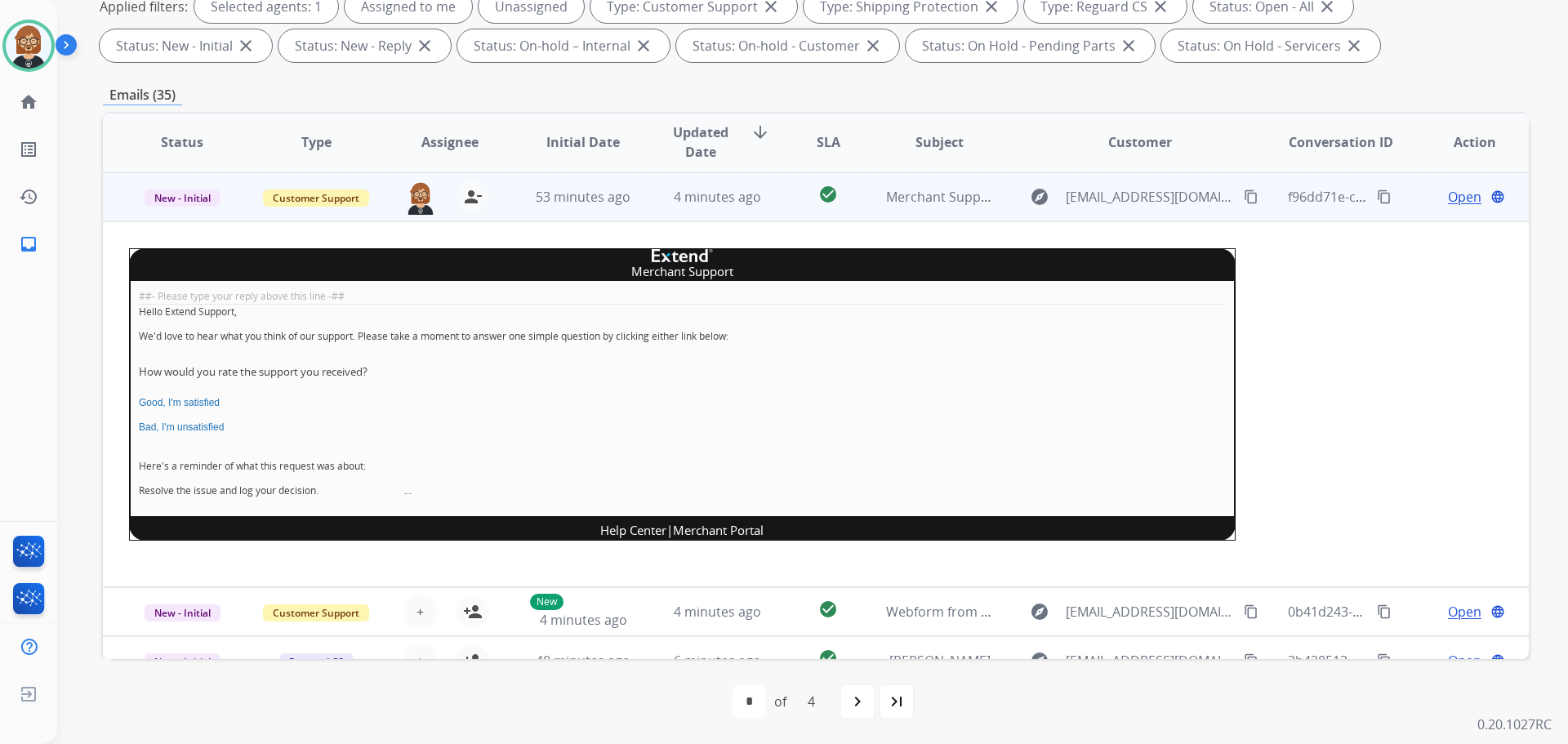
scroll to position [147, 0]
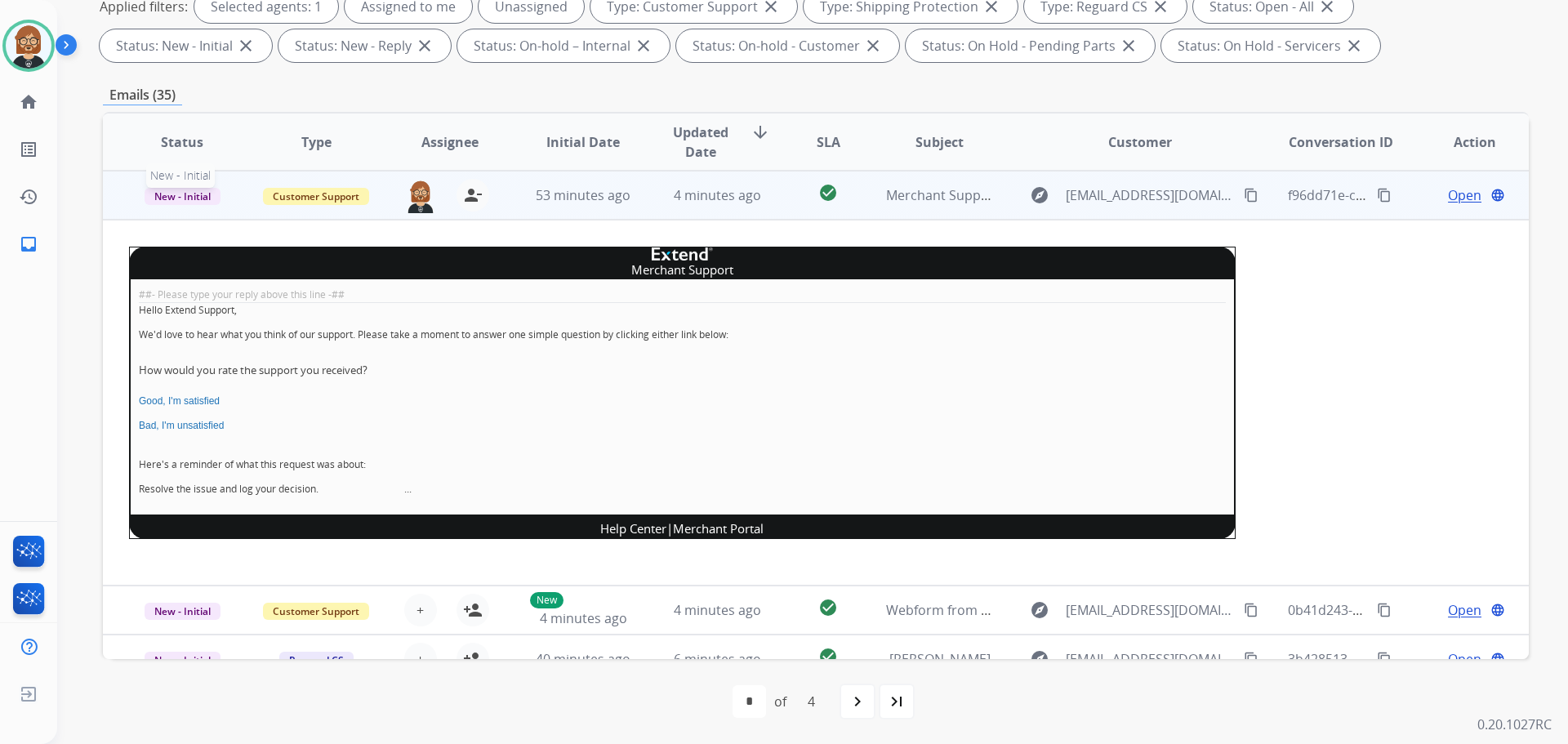
click at [191, 202] on span "New - Initial" at bounding box center [182, 195] width 76 height 17
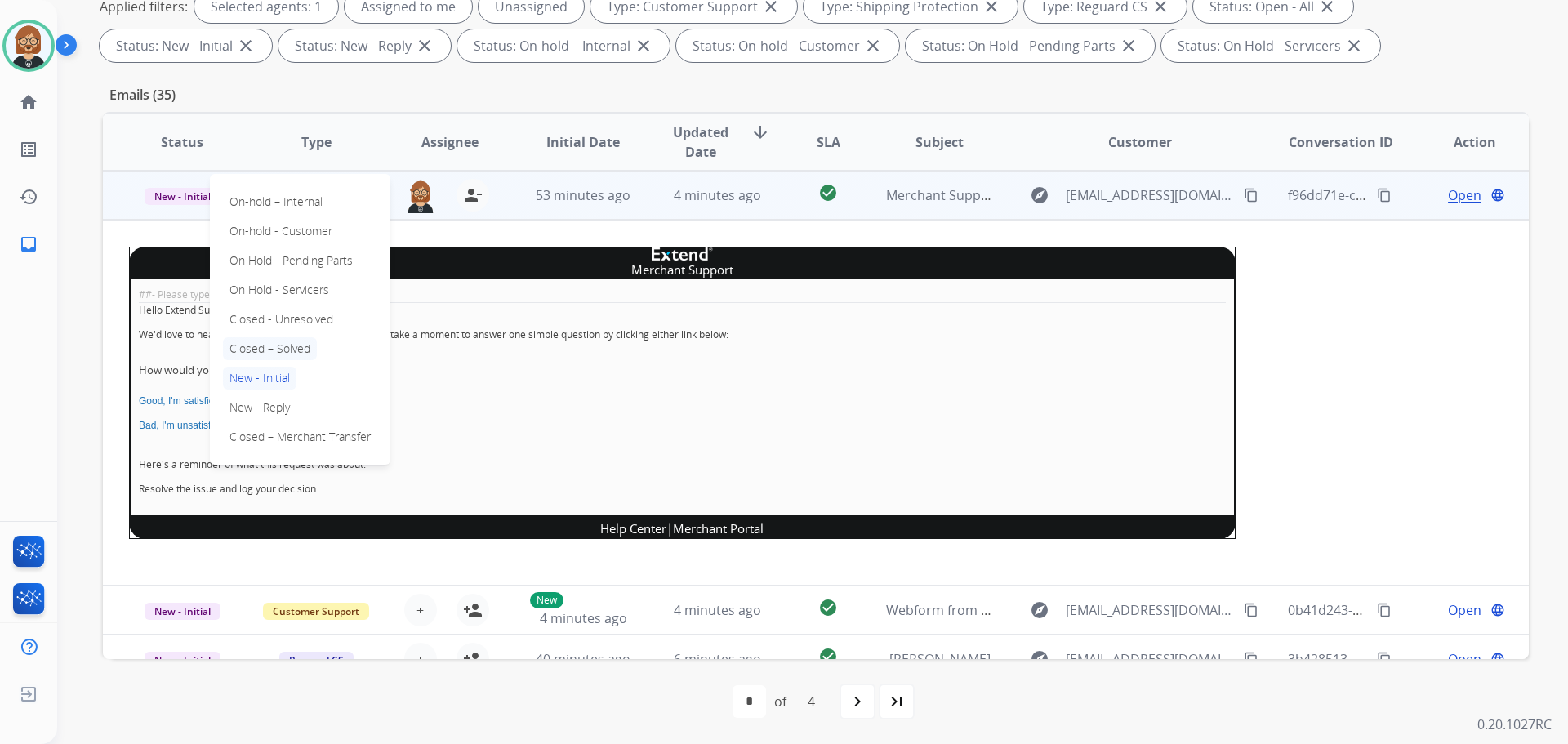
click at [302, 353] on p "Closed – Solved" at bounding box center [269, 348] width 94 height 23
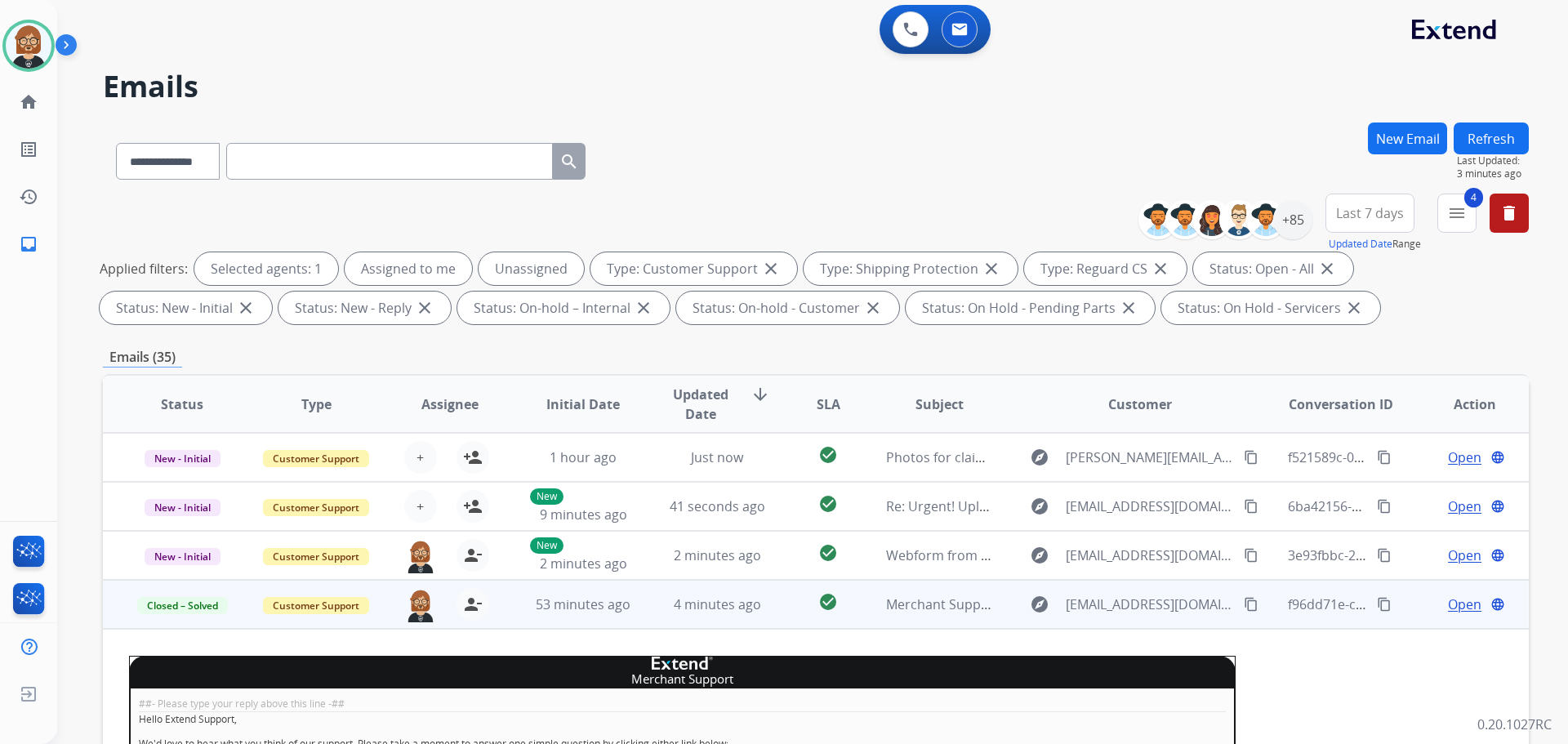
scroll to position [0, 0]
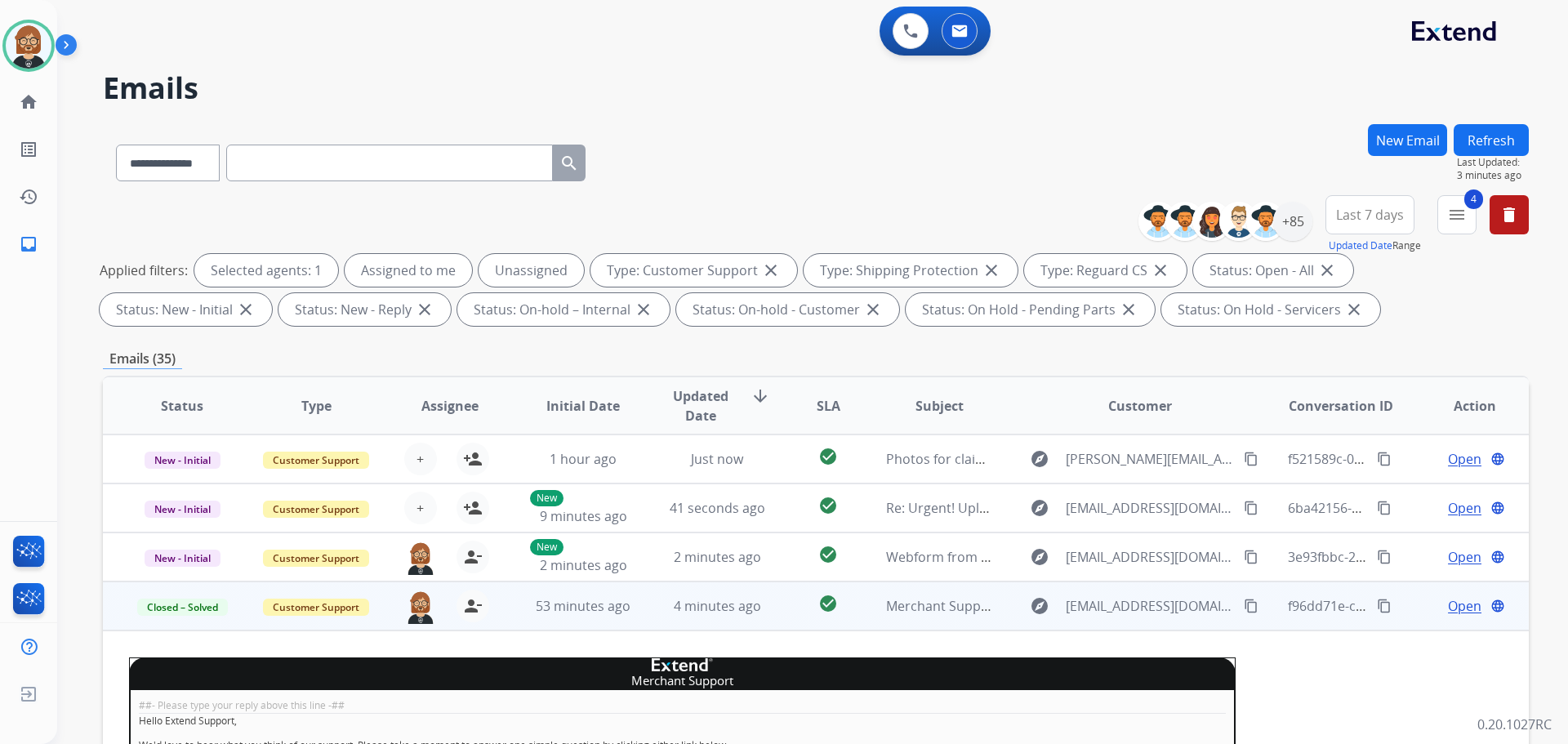
click at [1504, 123] on div "**********" at bounding box center [792, 431] width 1472 height 744
click at [1500, 135] on button "Refresh" at bounding box center [1491, 140] width 75 height 32
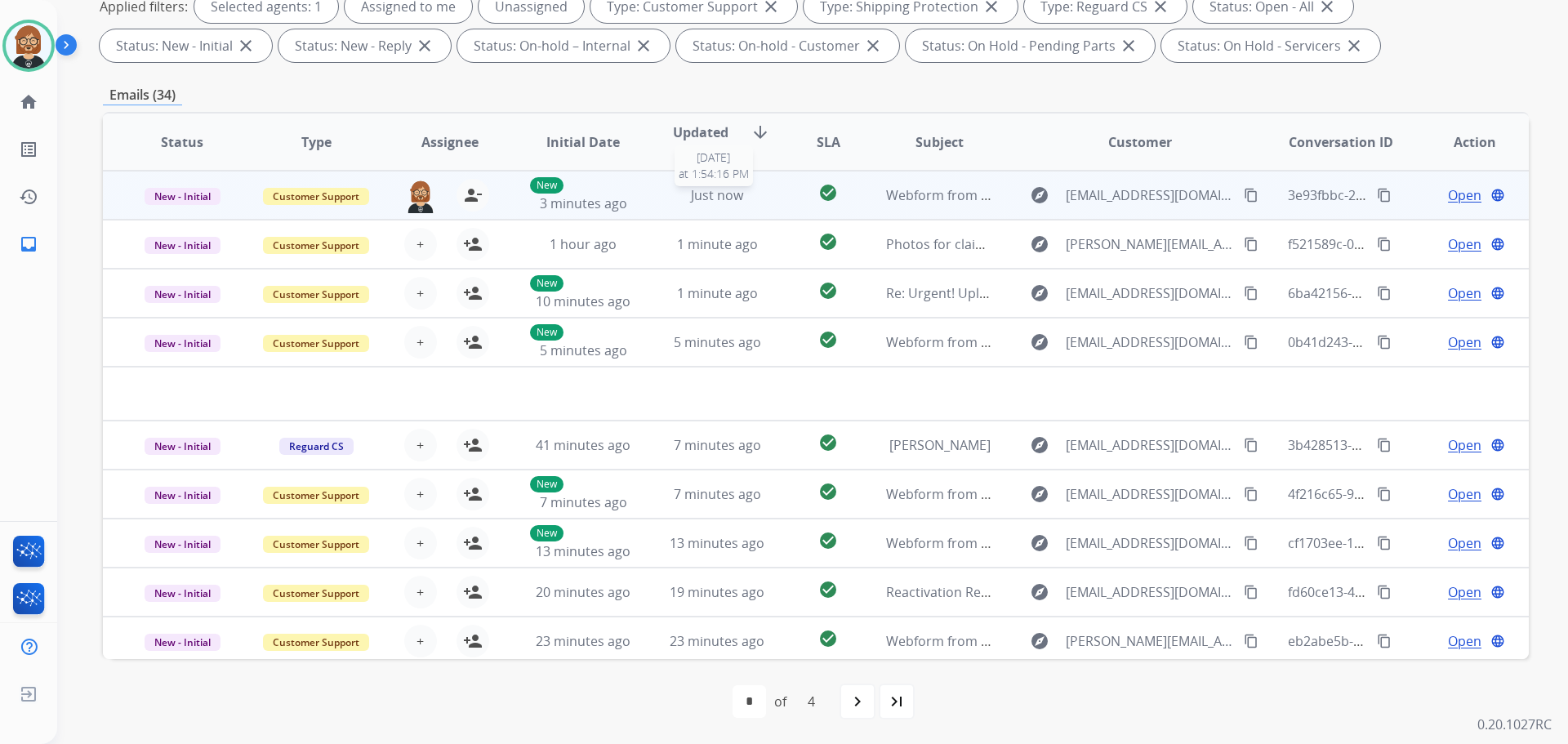
click at [744, 199] on div "Just now" at bounding box center [717, 195] width 107 height 20
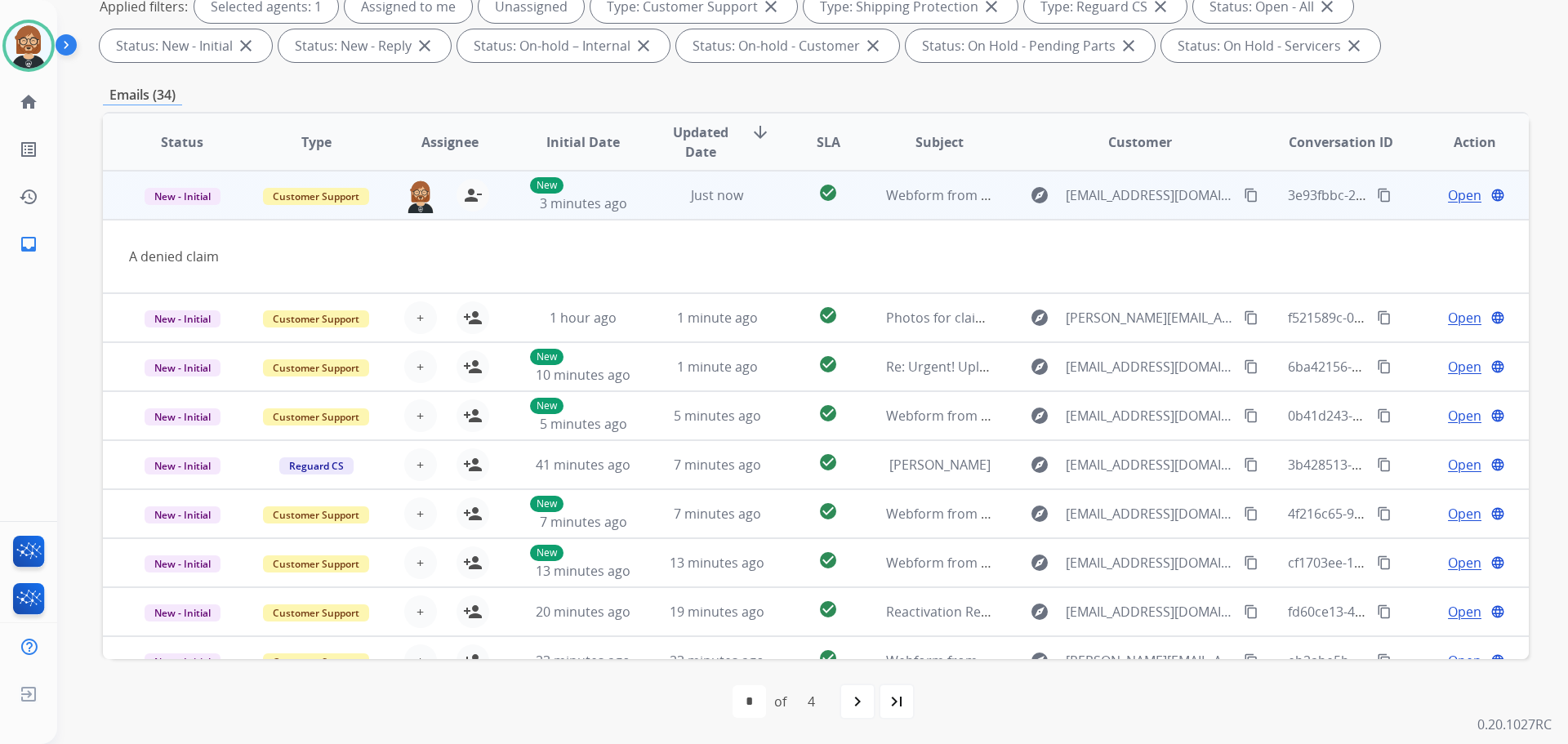
click at [1244, 191] on mat-icon "content_copy" at bounding box center [1251, 195] width 14 height 14
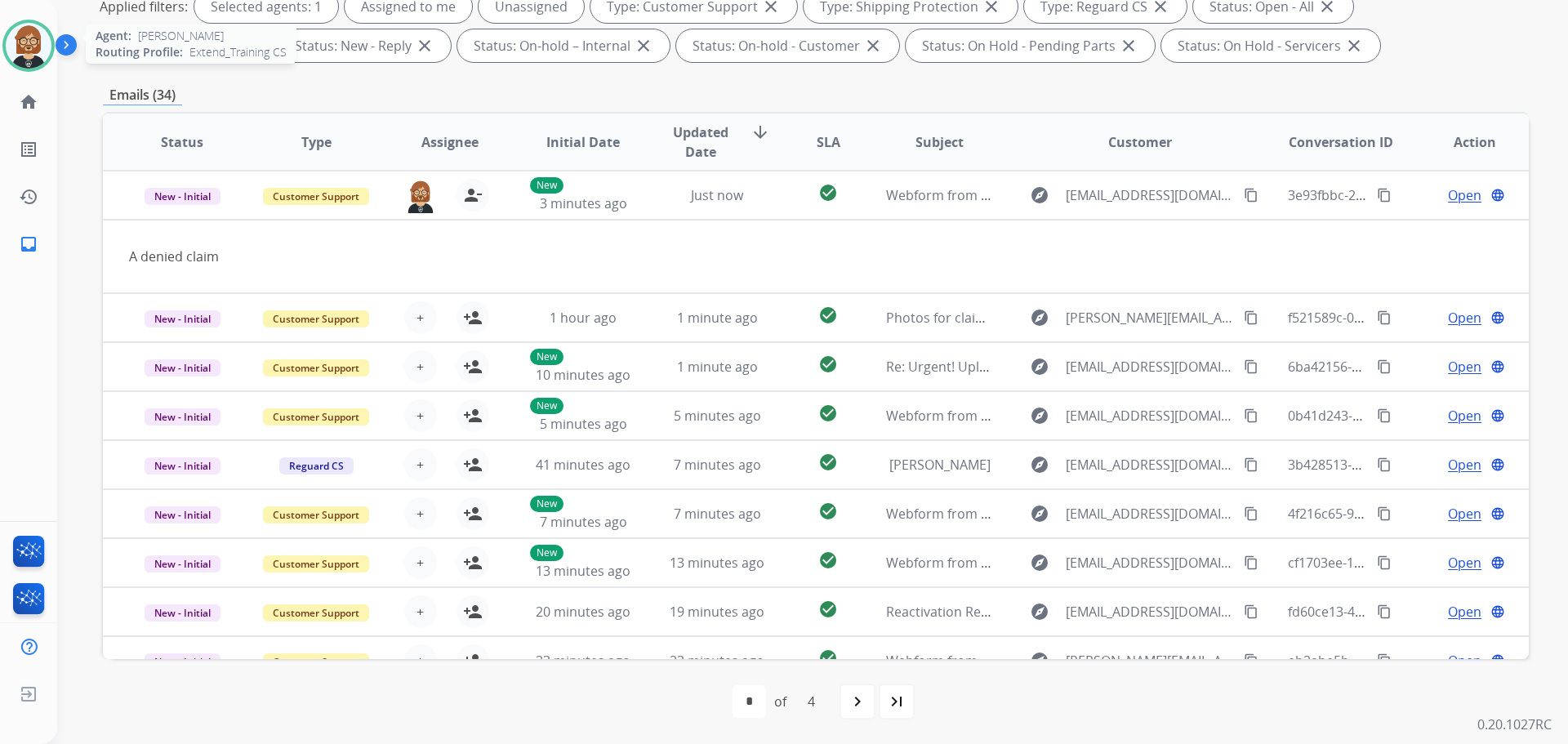
click at [28, 44] on img at bounding box center [28, 45] width 46 height 46
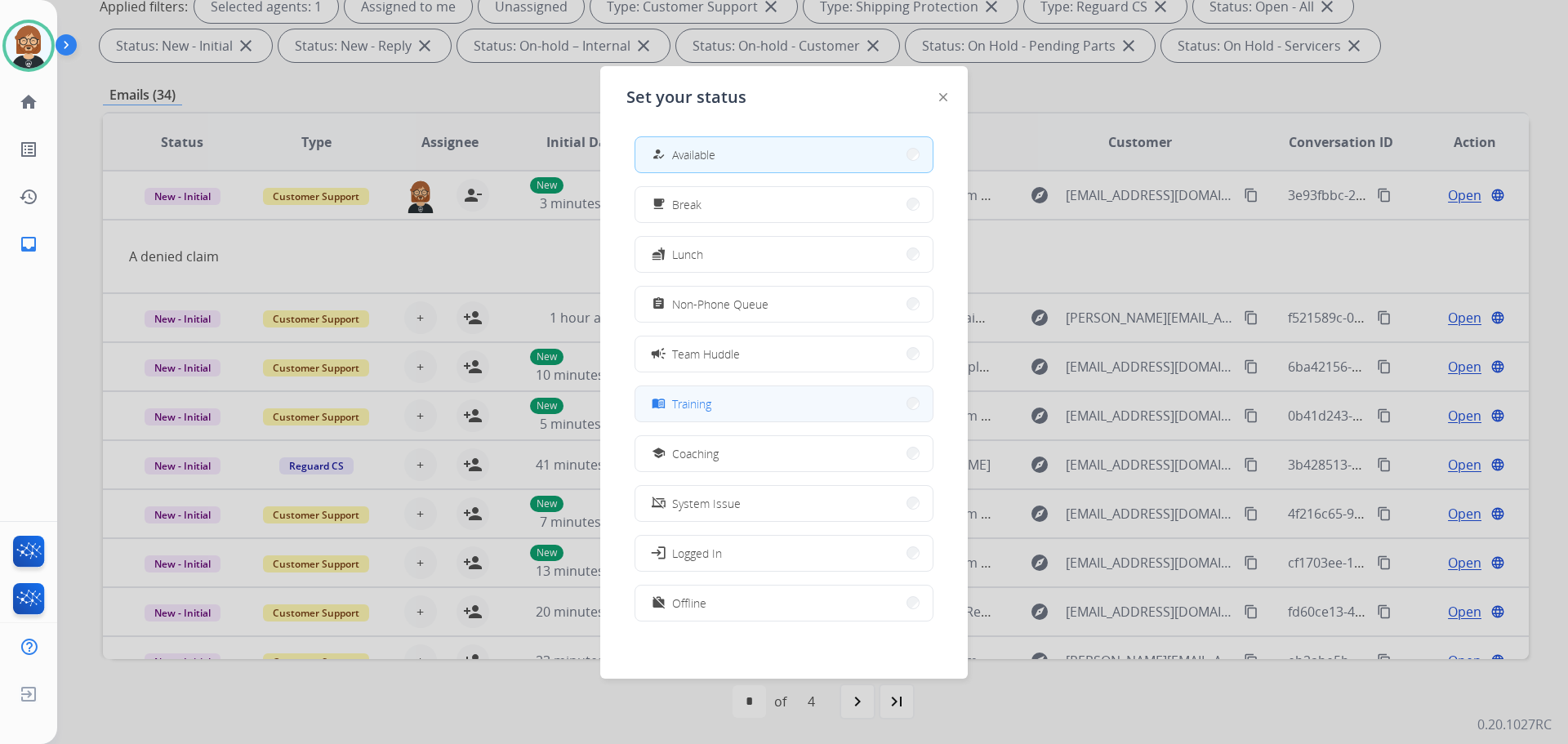
click at [813, 401] on button "menu_book Training" at bounding box center [784, 404] width 297 height 35
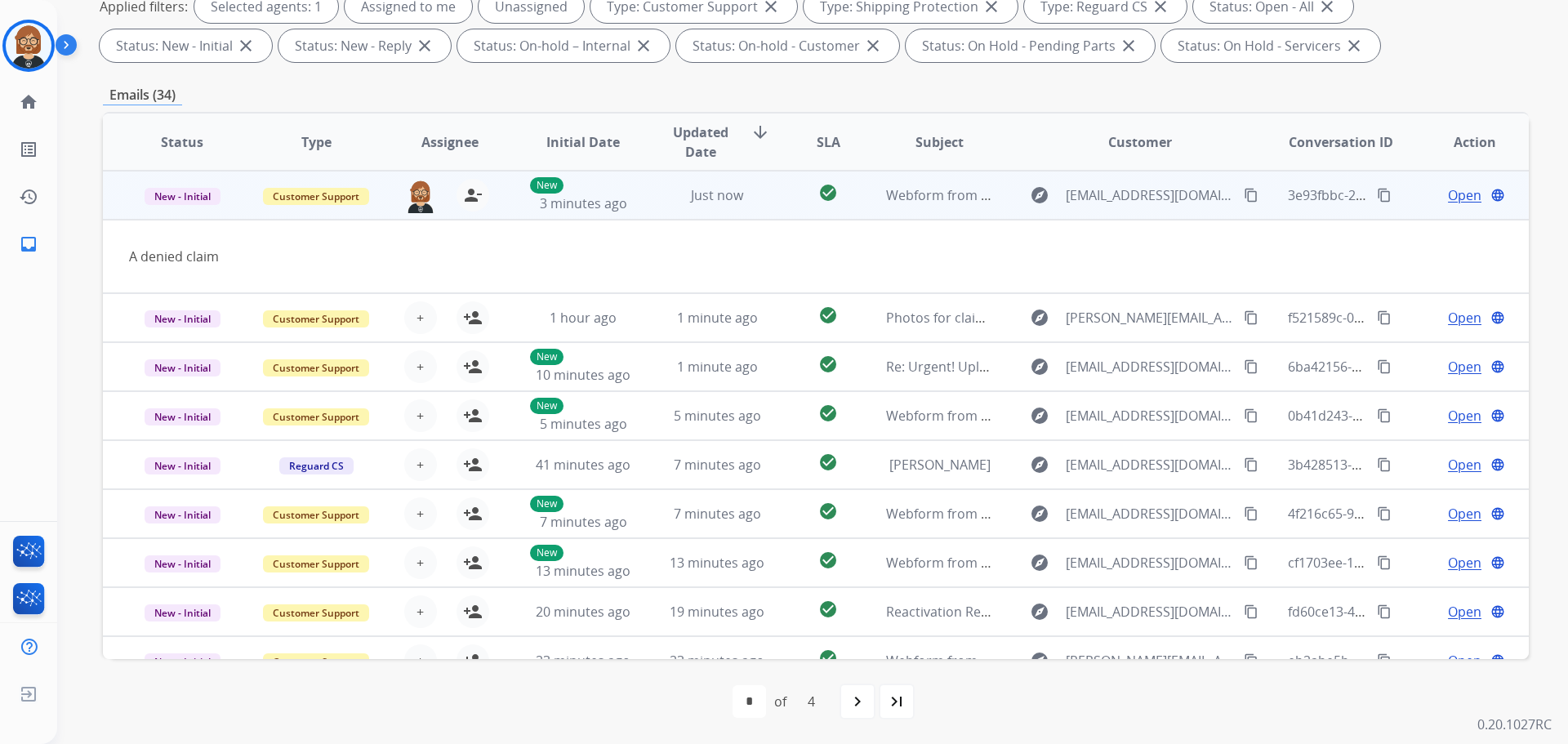
click at [1466, 193] on span "Open" at bounding box center [1464, 195] width 33 height 20
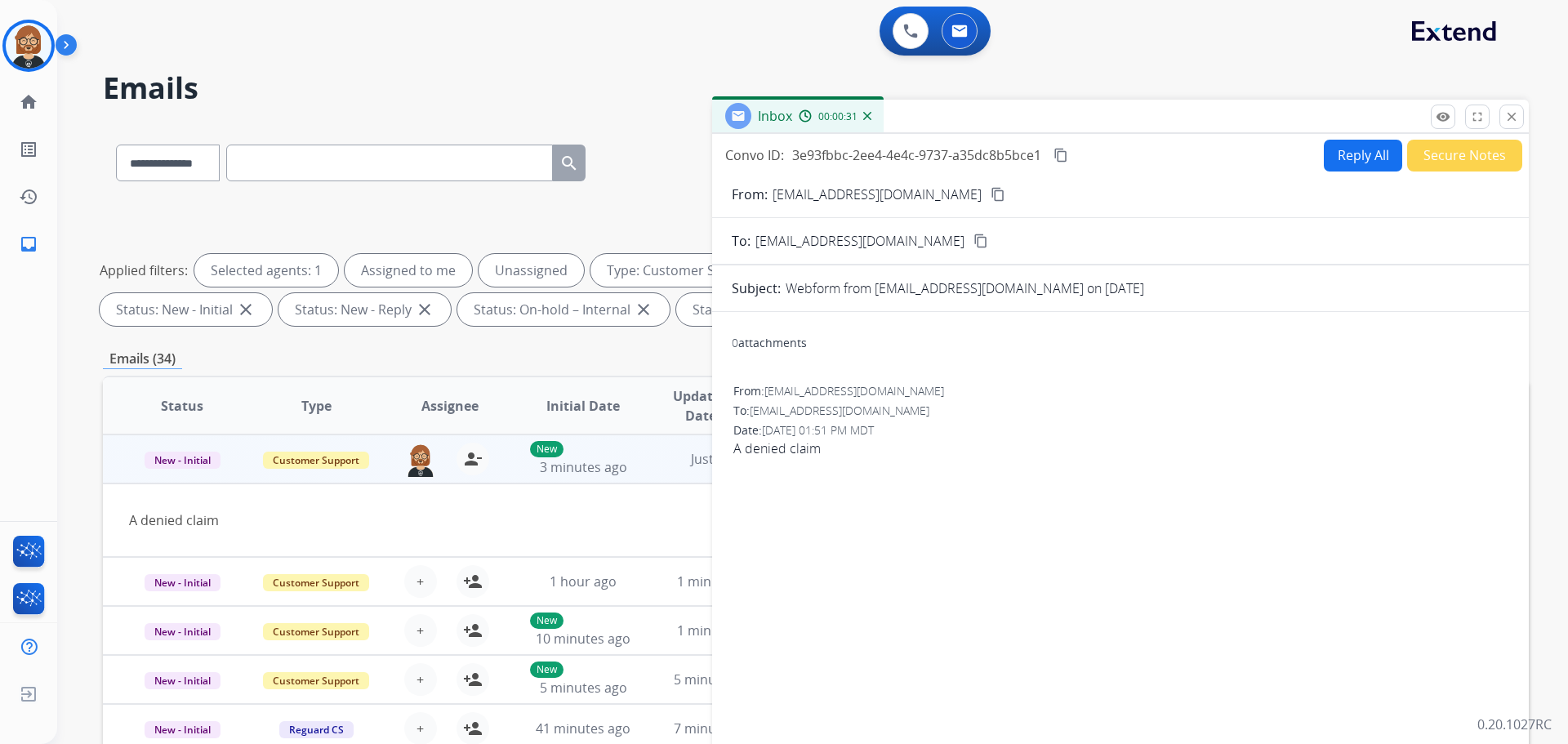
click at [1357, 157] on button "Reply All" at bounding box center [1363, 155] width 78 height 32
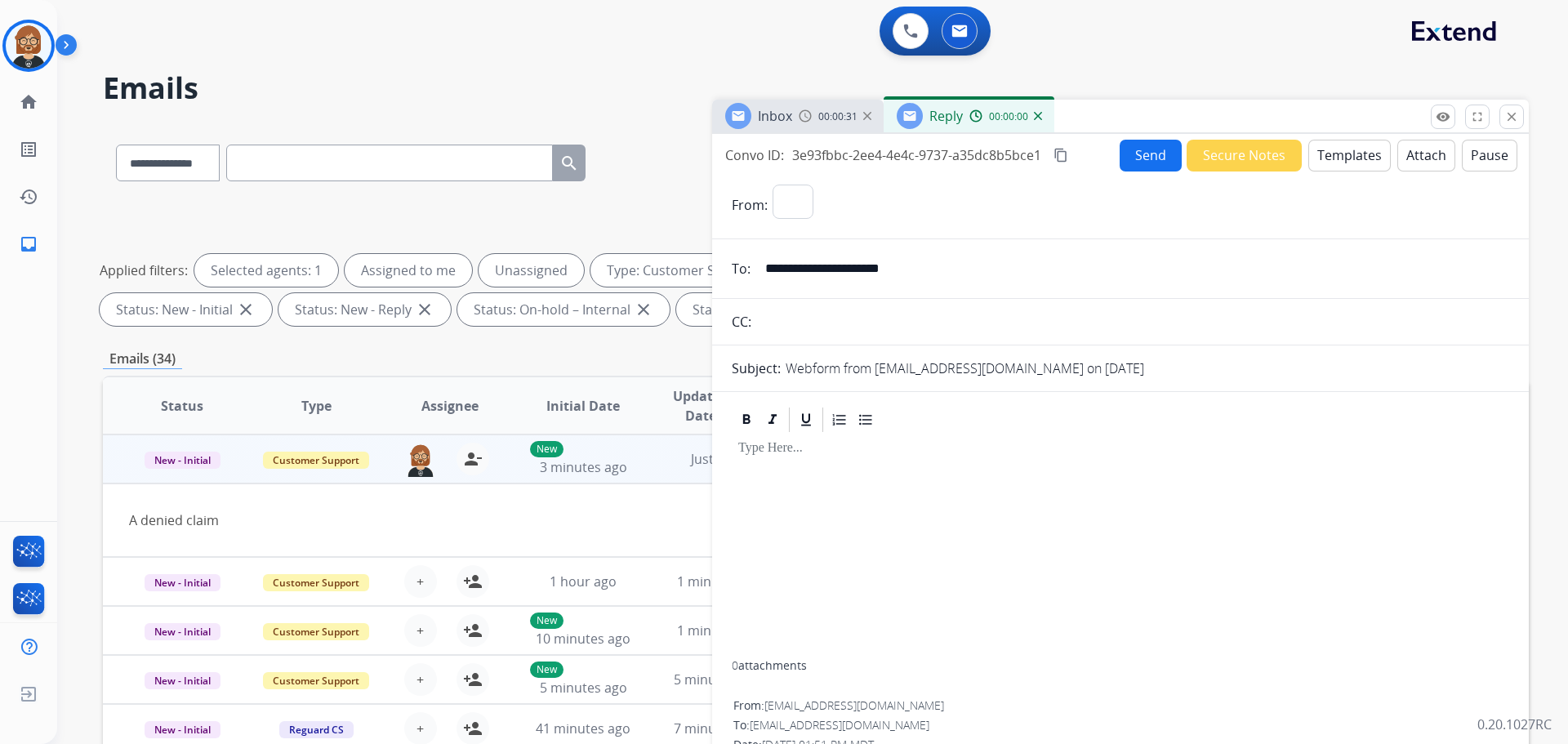
select select "**********"
click at [1349, 152] on button "Templates" at bounding box center [1350, 155] width 83 height 32
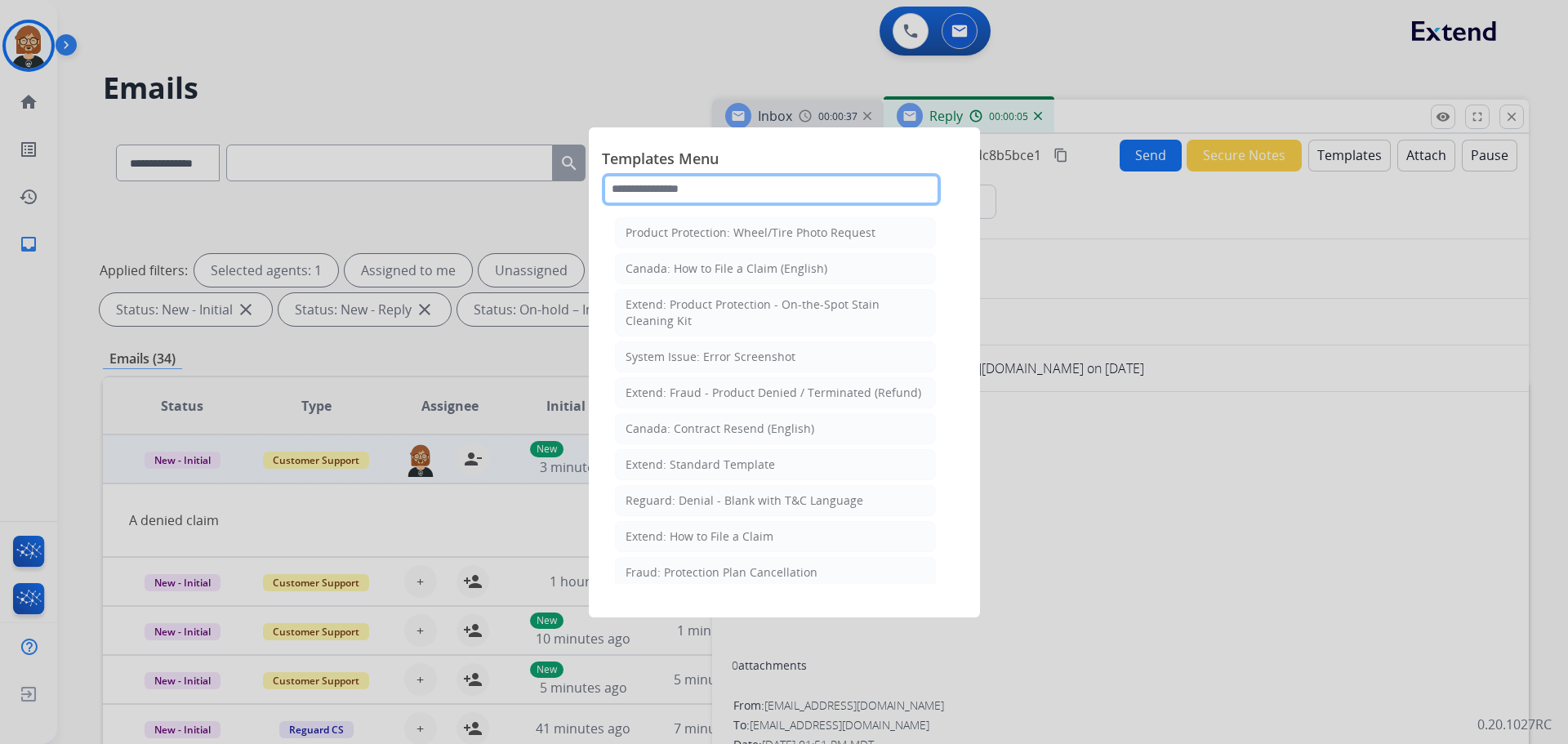
click at [749, 190] on input "text" at bounding box center [771, 189] width 339 height 32
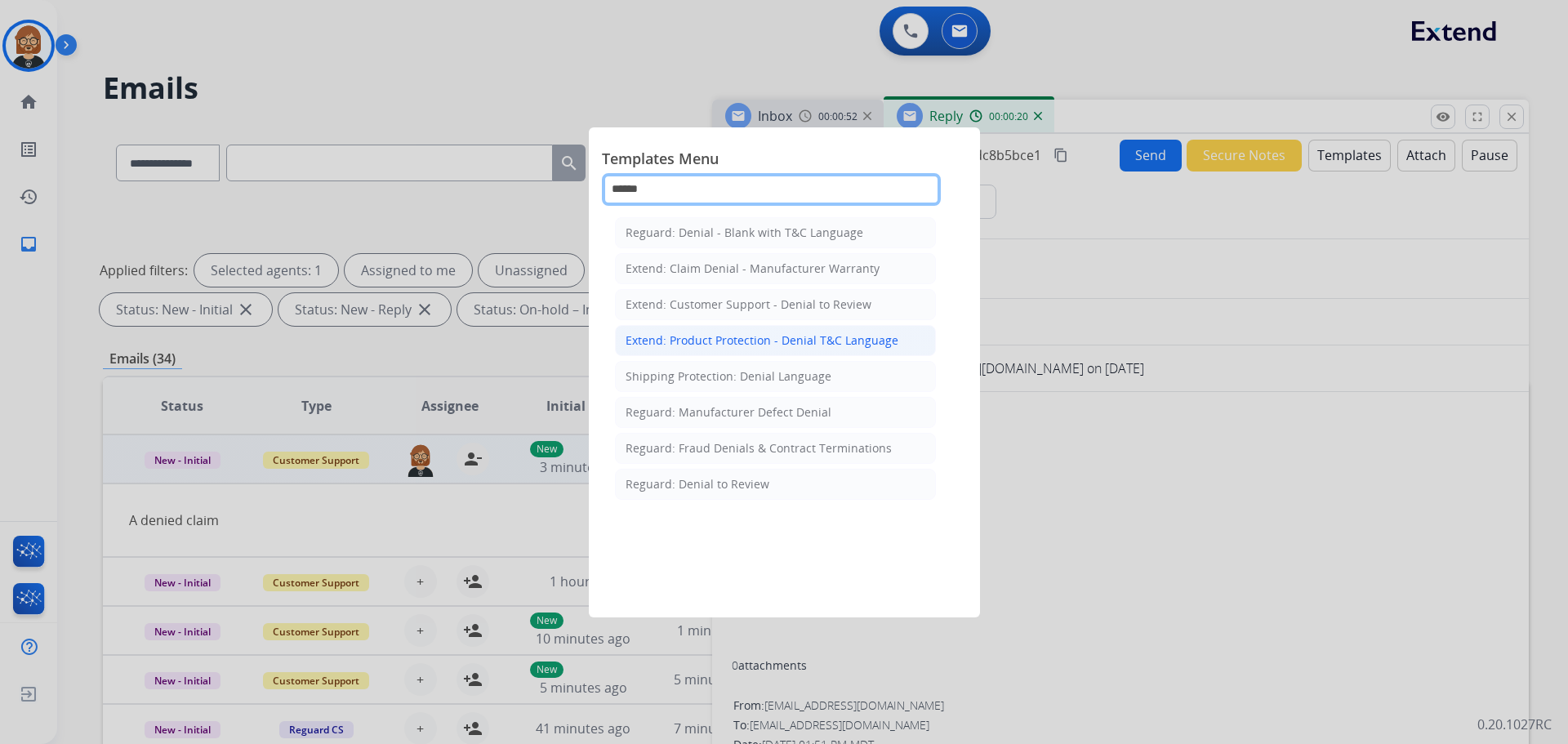
type input "******"
click at [792, 343] on div "Extend: Product Protection - Denial T&C Language" at bounding box center [761, 340] width 273 height 16
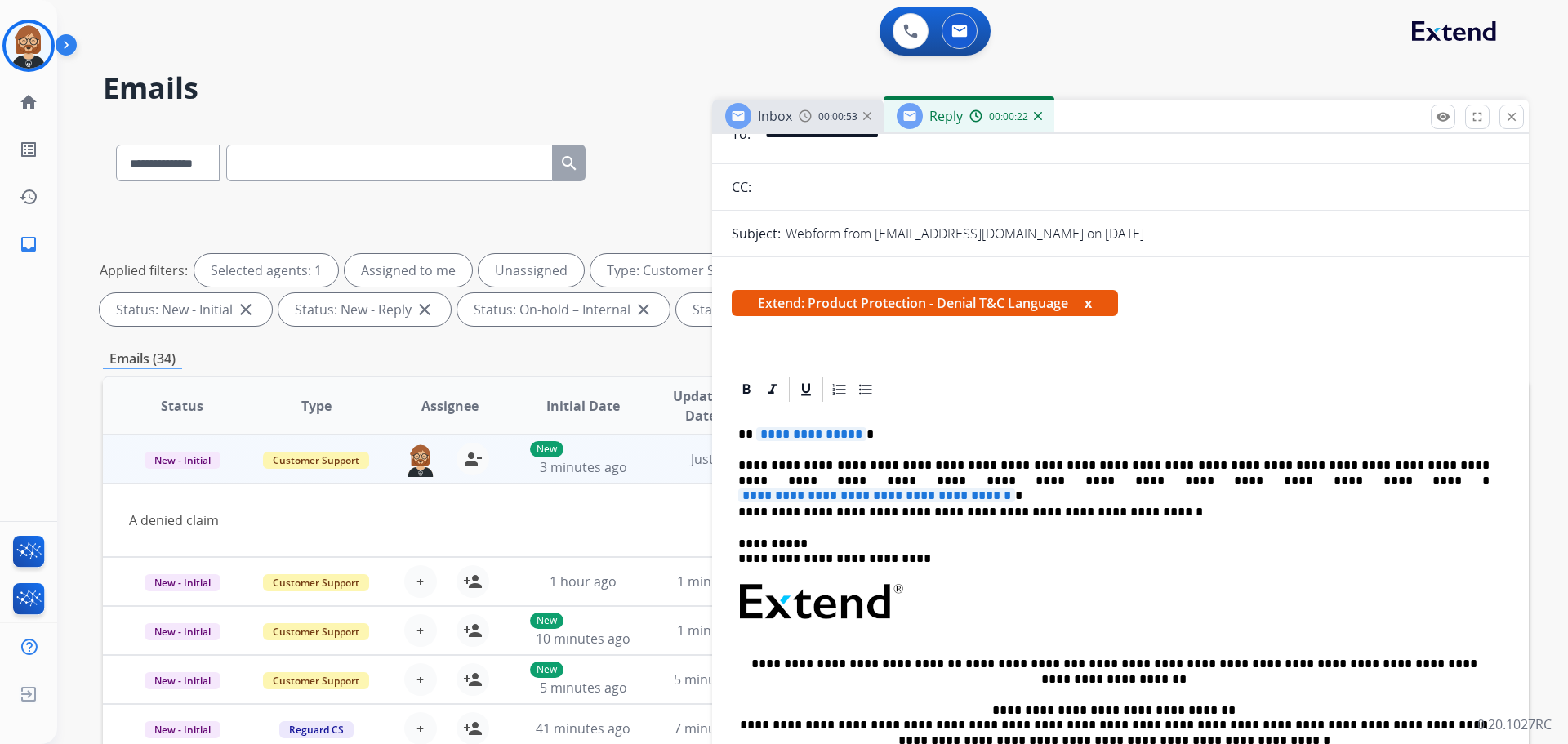
scroll to position [245, 0]
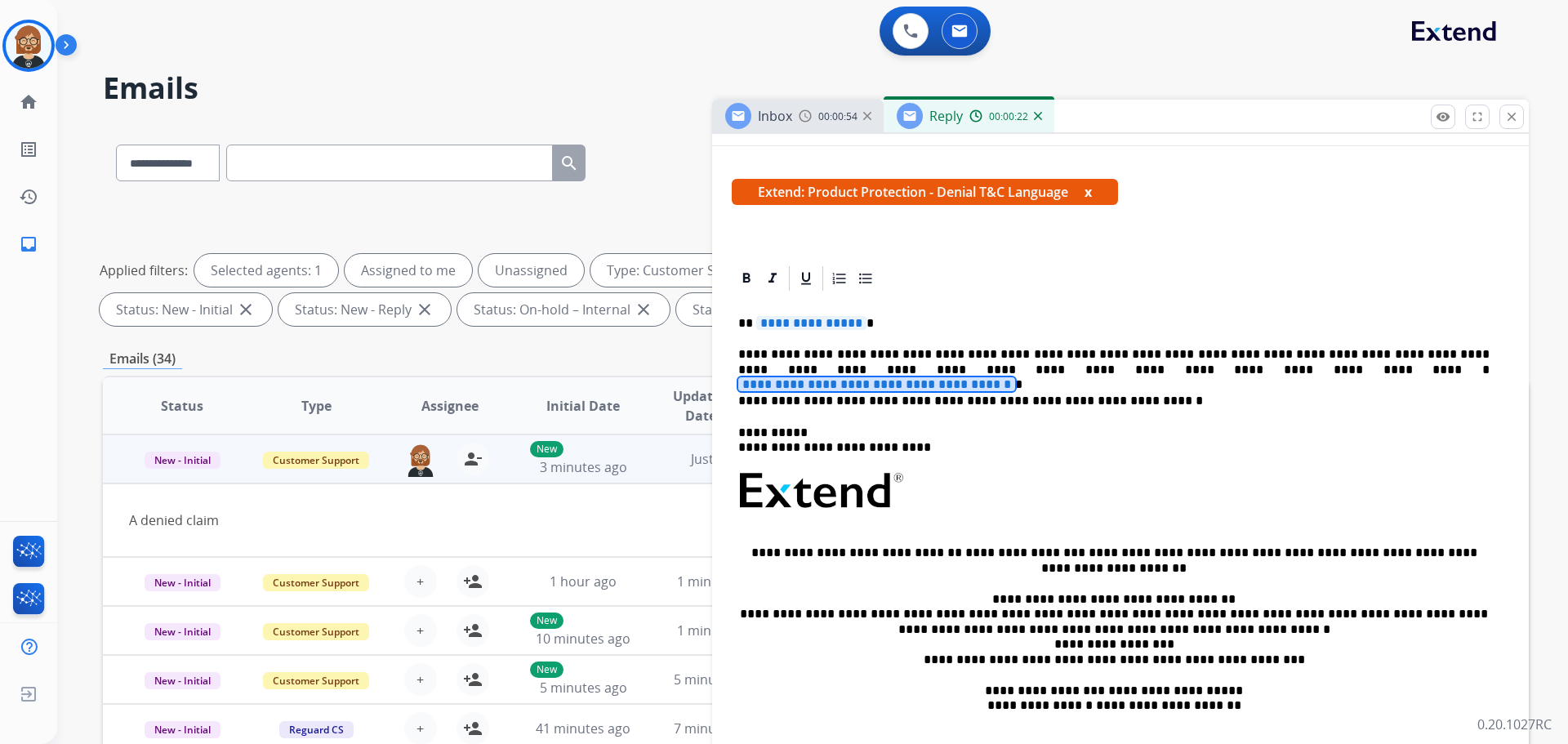
click at [1016, 377] on span "**********" at bounding box center [876, 384] width 277 height 14
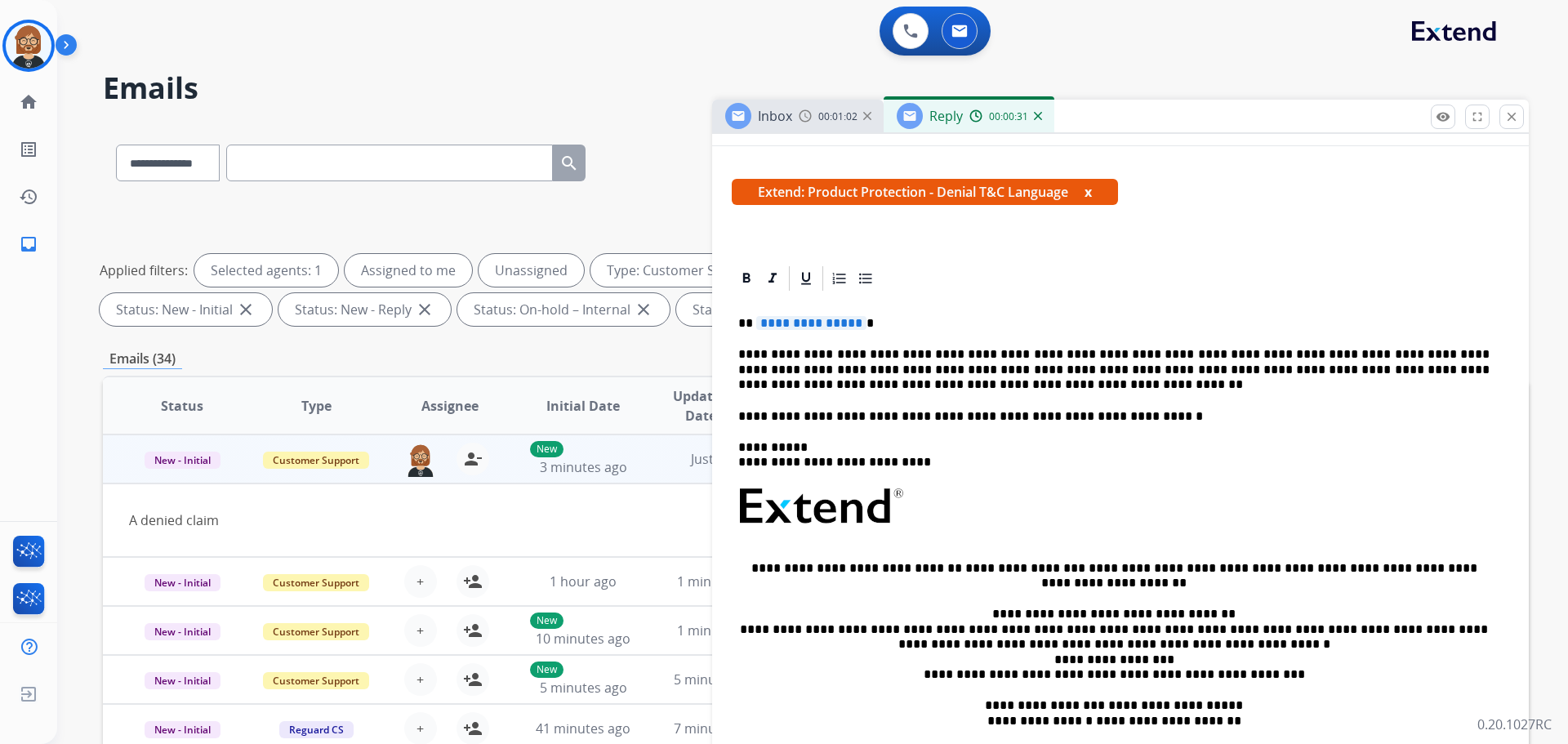
click at [803, 318] on span "**********" at bounding box center [811, 322] width 110 height 14
click at [789, 325] on span "**********" at bounding box center [811, 322] width 110 height 14
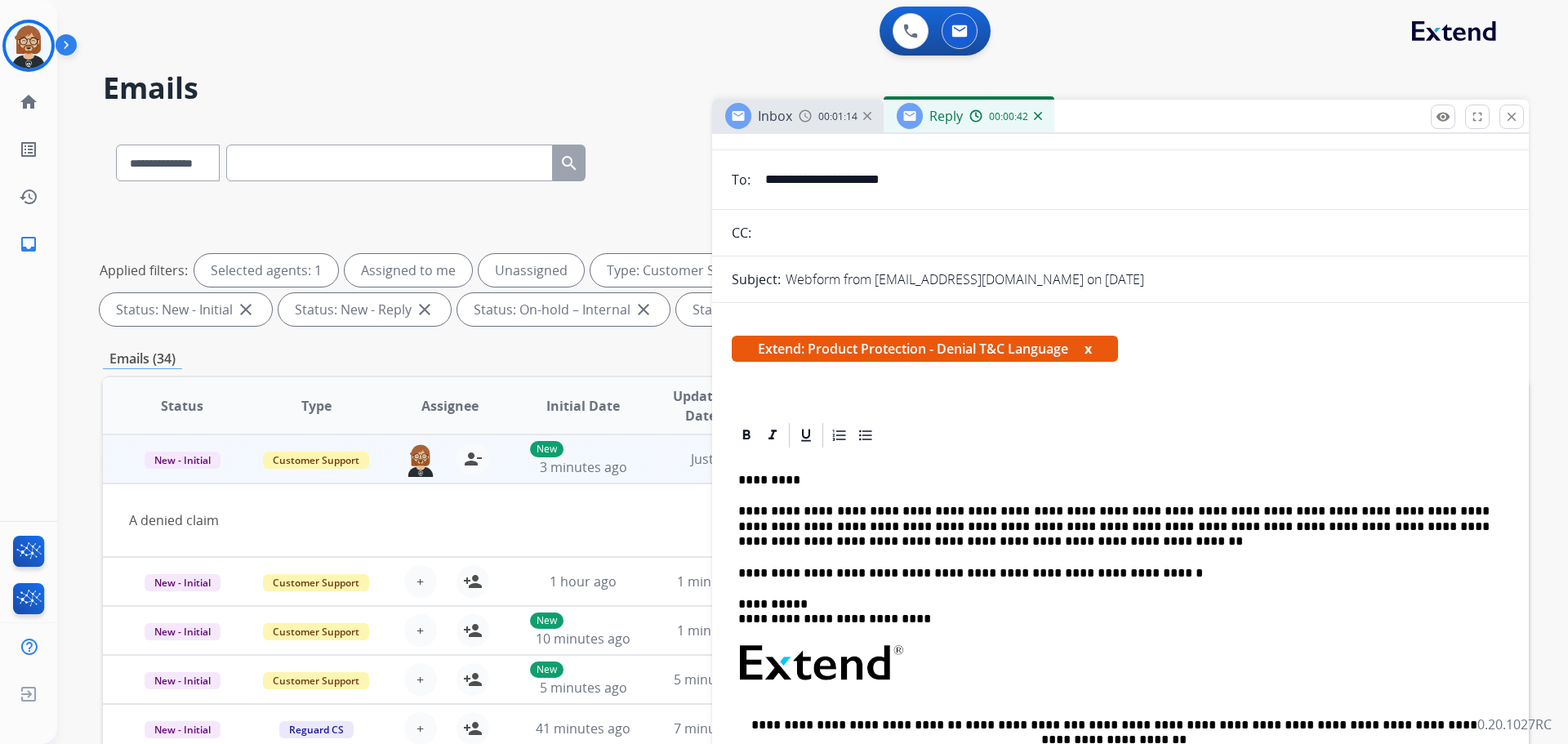
scroll to position [0, 0]
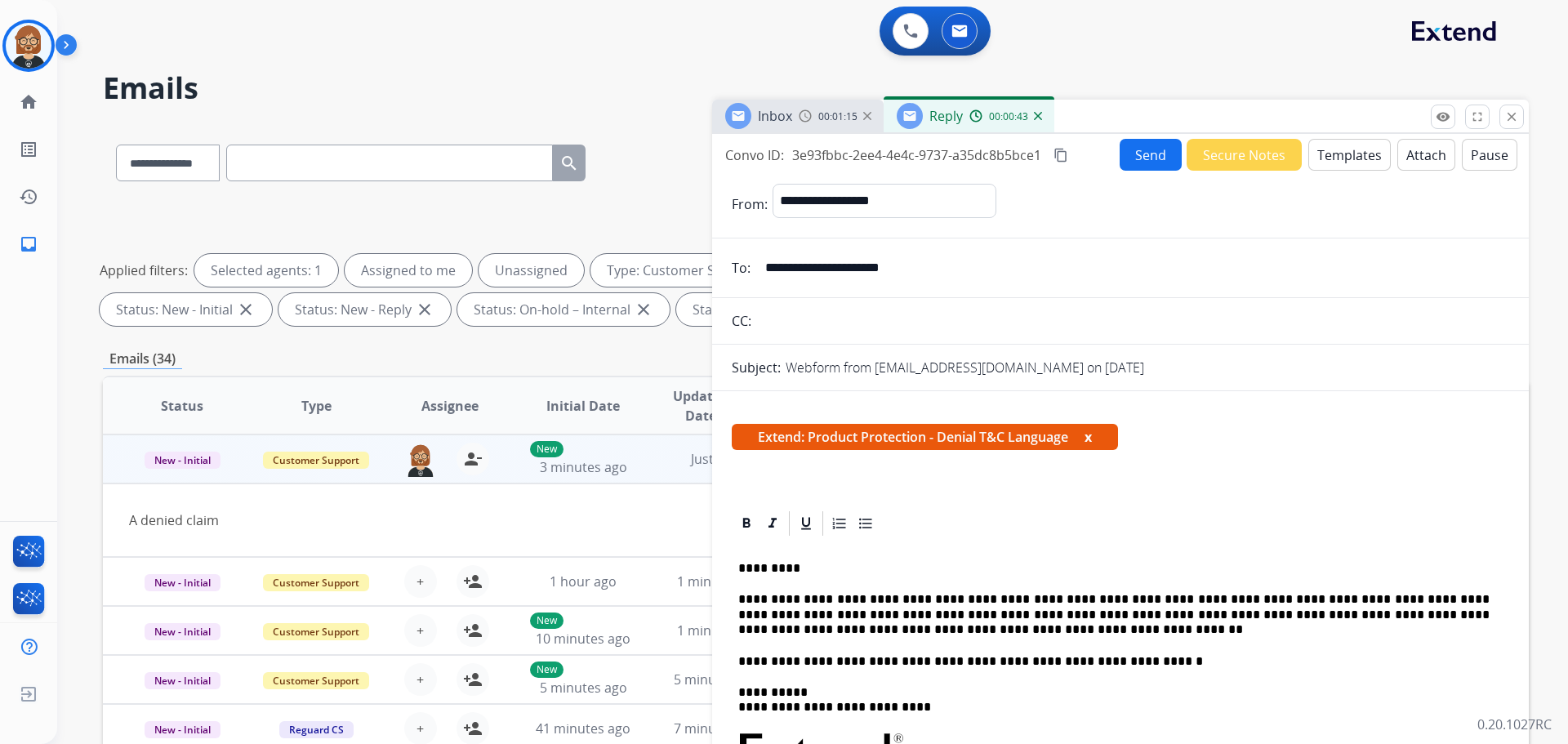
click at [1413, 152] on button "Attach" at bounding box center [1427, 154] width 58 height 32
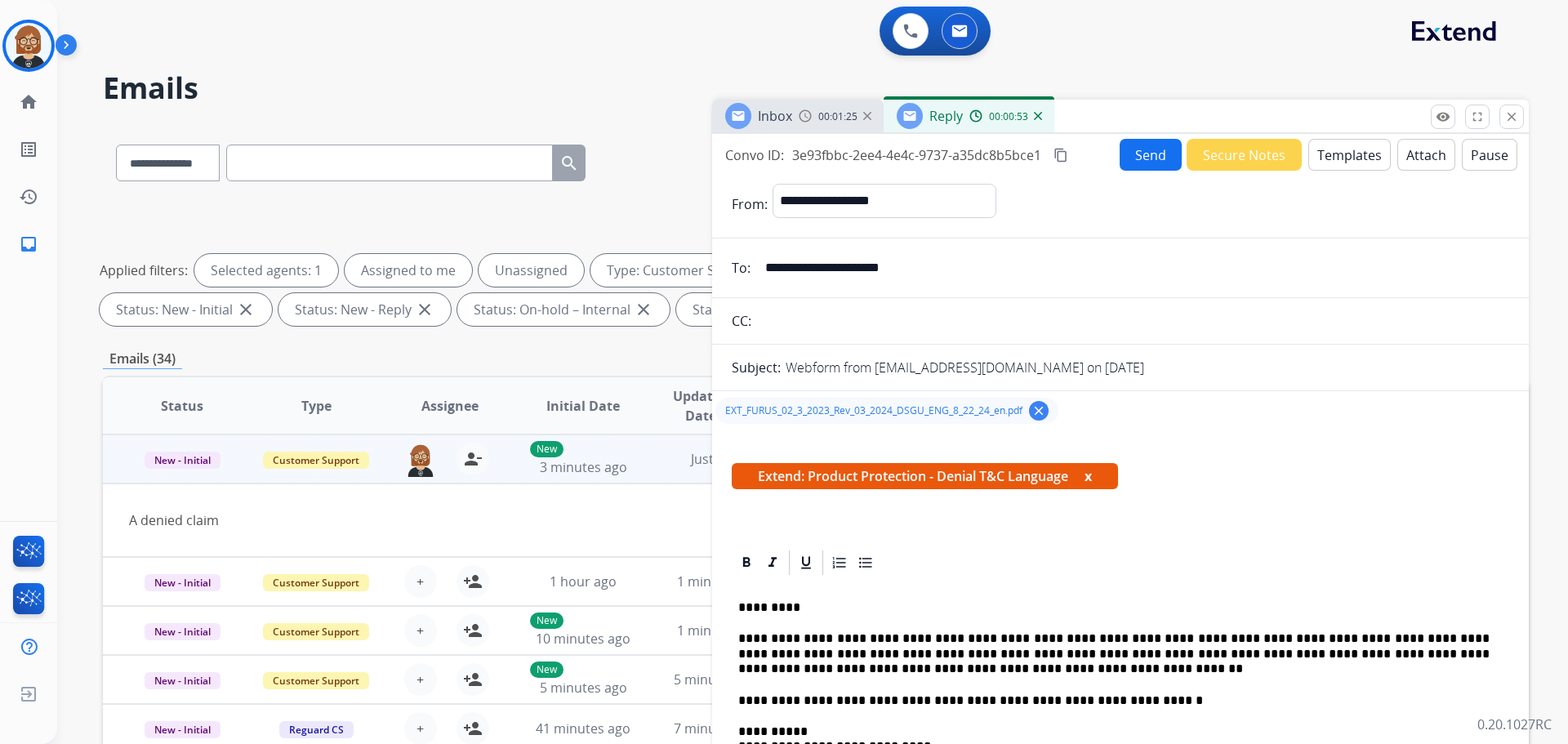
click at [1156, 160] on button "Send" at bounding box center [1151, 154] width 62 height 32
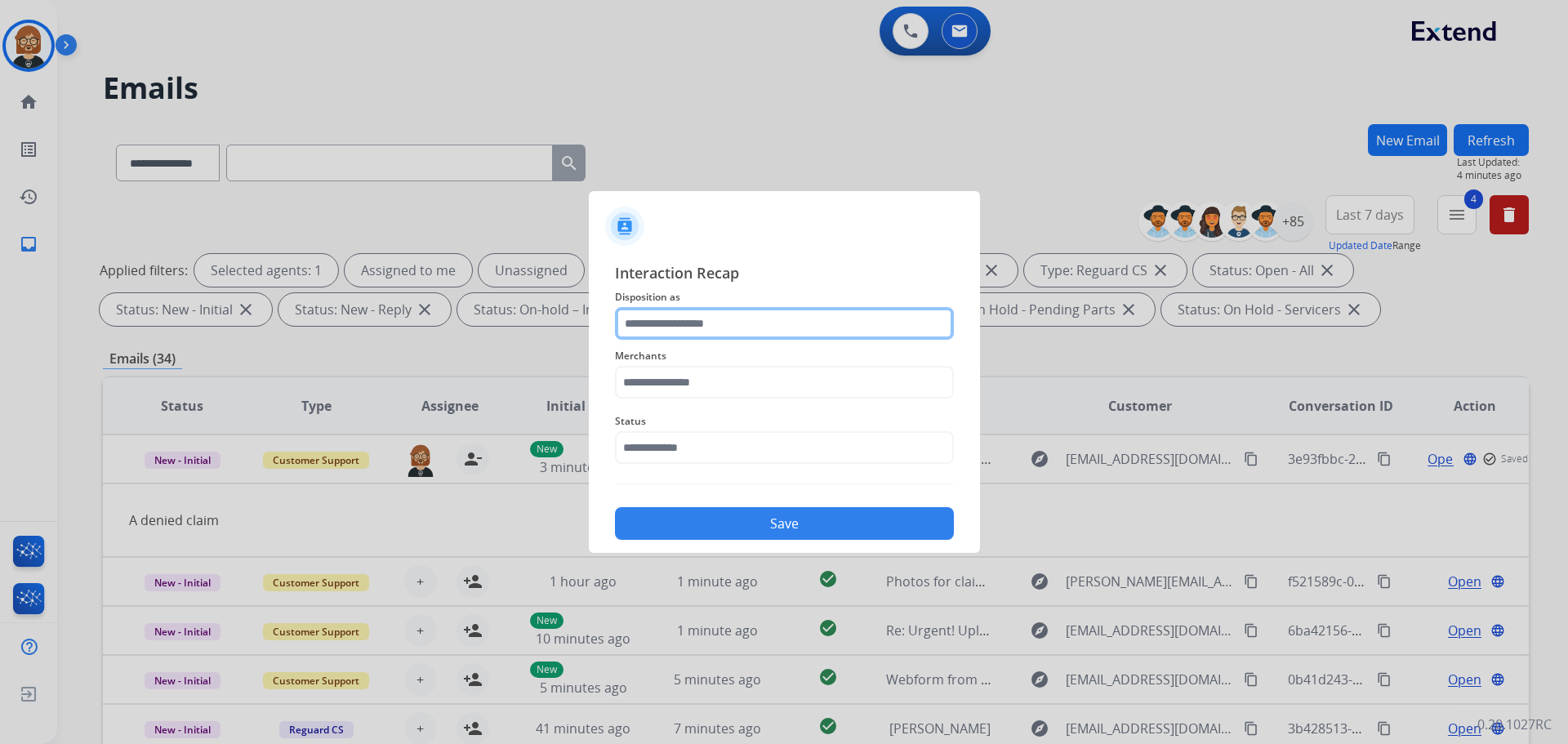
click at [756, 331] on input "text" at bounding box center [785, 323] width 339 height 32
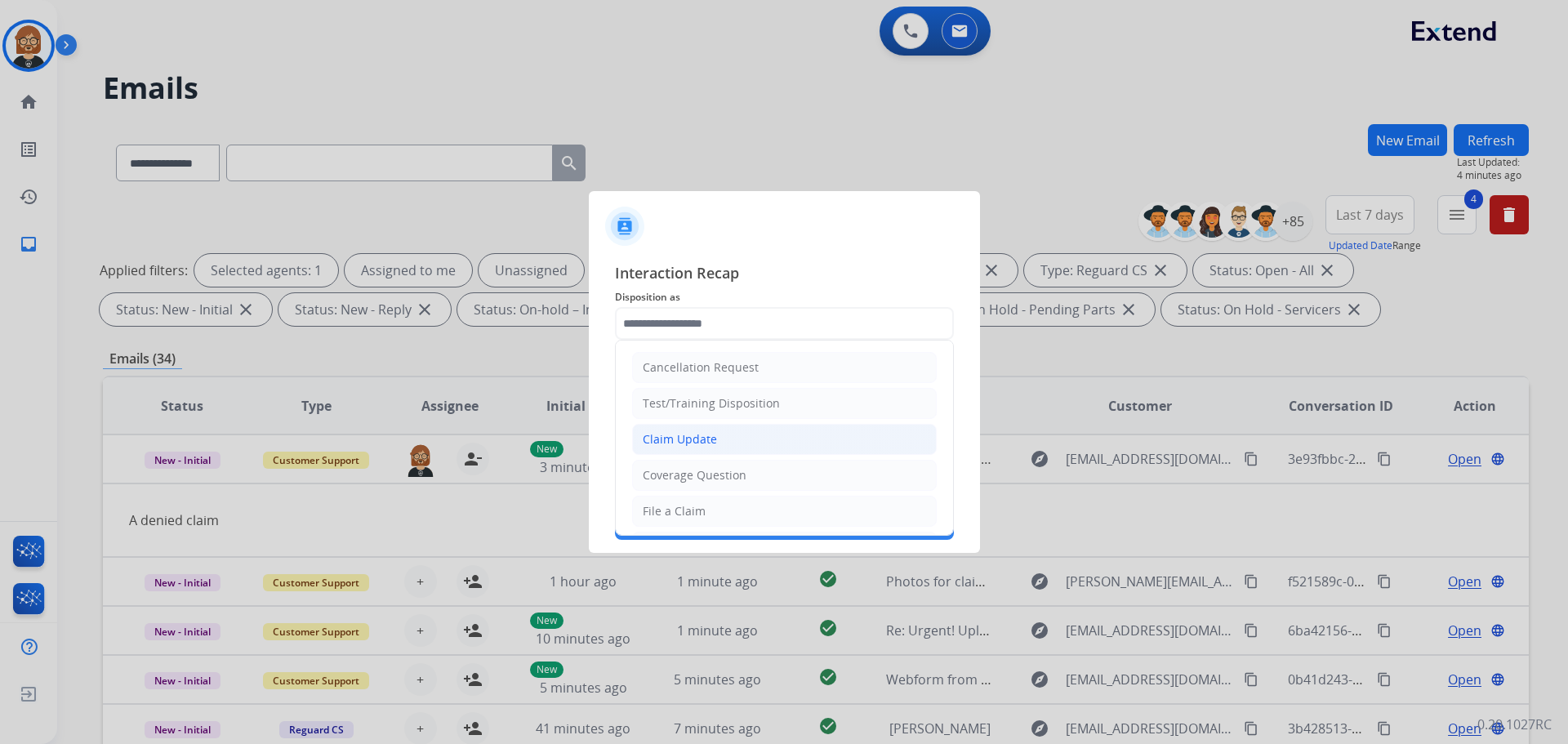
click at [819, 424] on li "Claim Update" at bounding box center [785, 439] width 305 height 31
type input "**********"
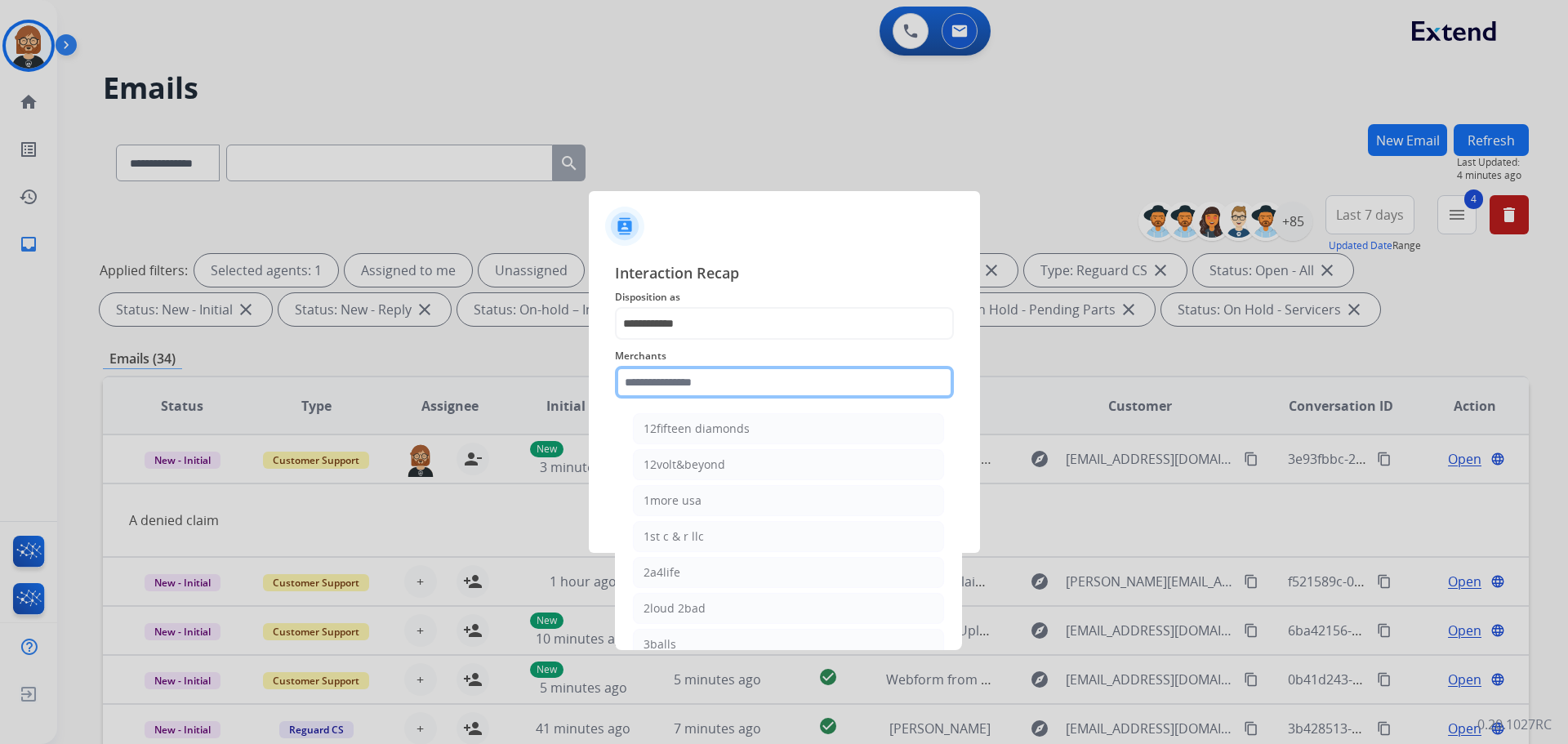
click at [783, 375] on input "text" at bounding box center [785, 382] width 339 height 32
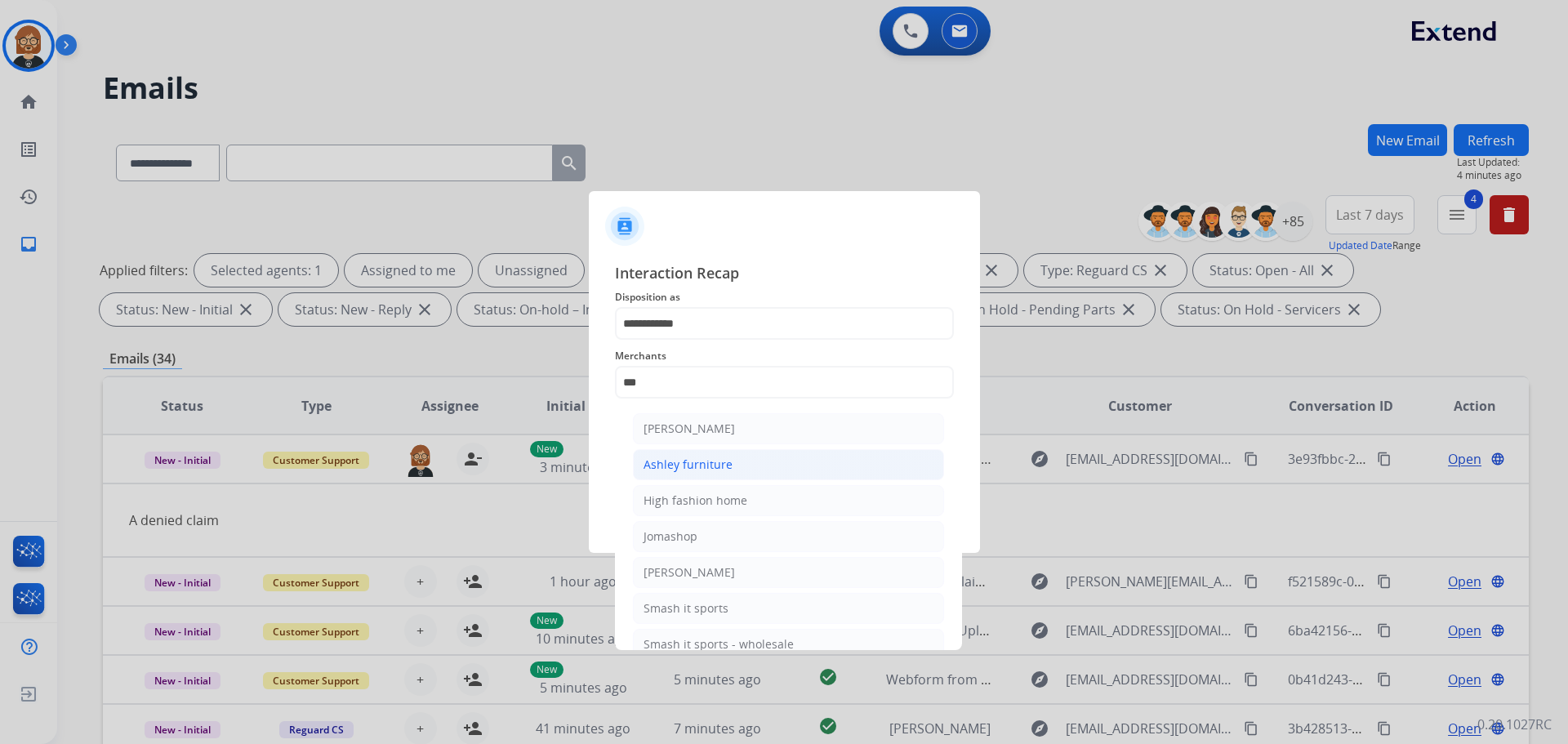
click at [849, 476] on li "Ashley furniture" at bounding box center [788, 465] width 311 height 31
type input "**********"
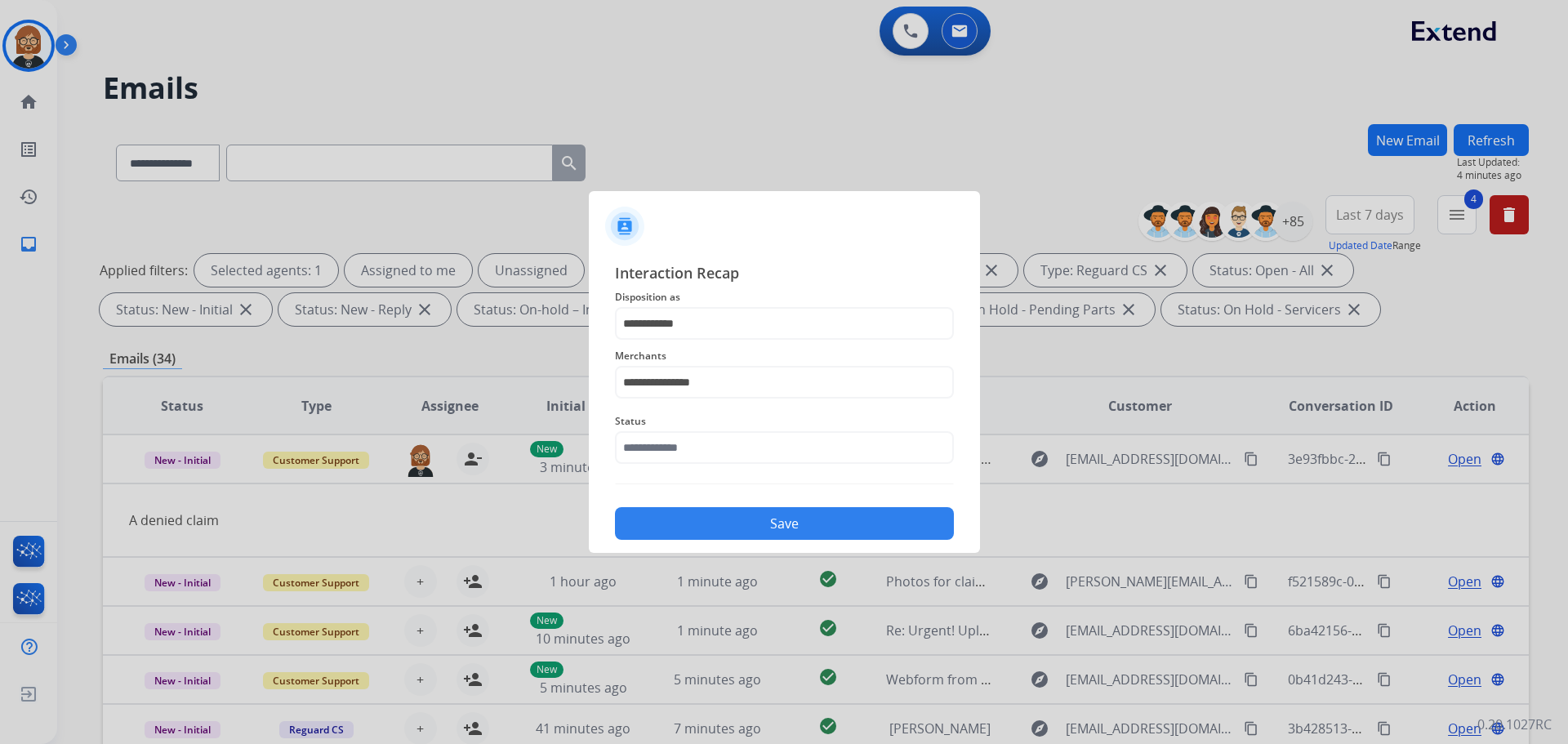
click at [849, 476] on div "**********" at bounding box center [785, 400] width 339 height 278
drag, startPoint x: 875, startPoint y: 443, endPoint x: 867, endPoint y: 451, distance: 11.3
click at [869, 450] on input "text" at bounding box center [785, 448] width 339 height 32
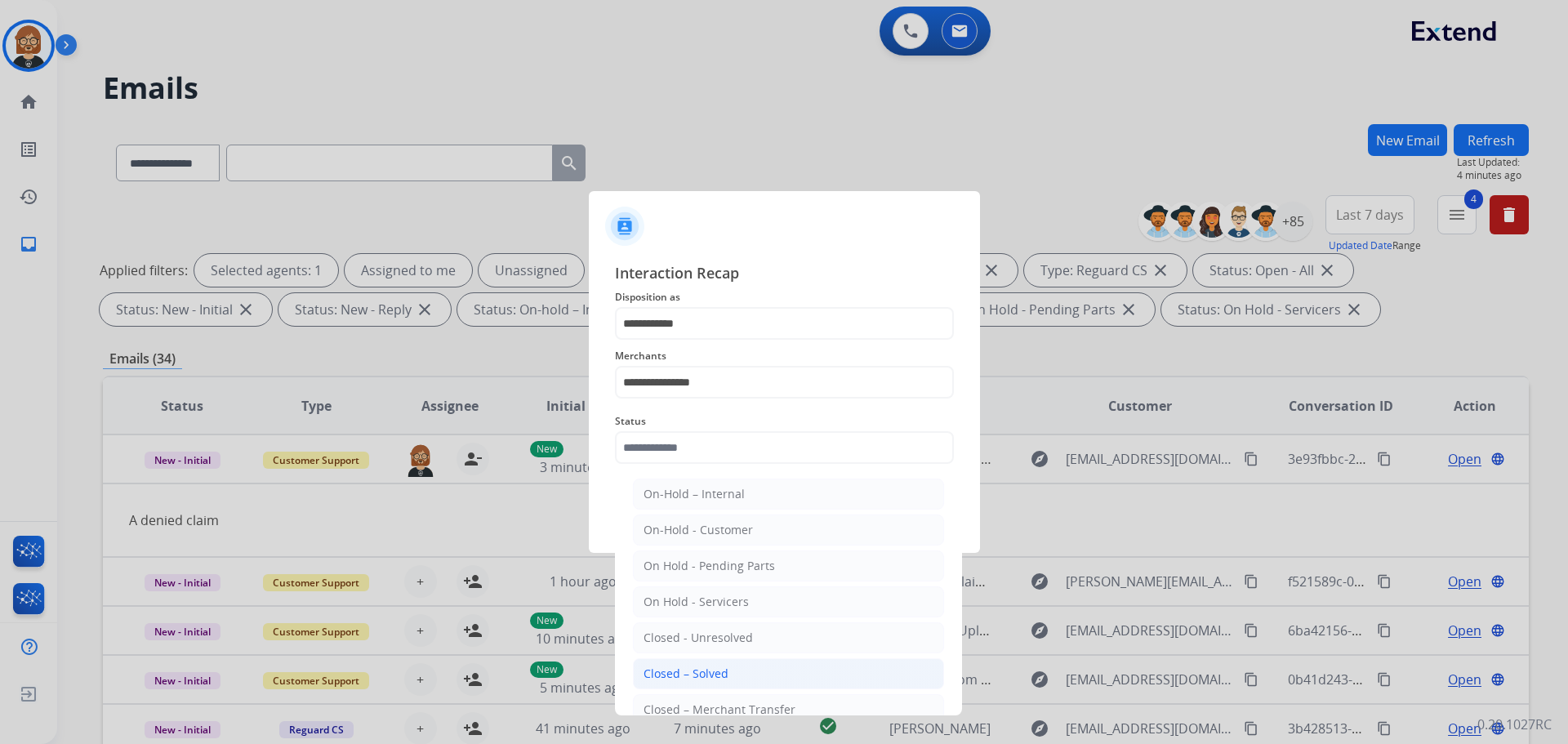
click at [795, 665] on li "Closed – Solved" at bounding box center [788, 674] width 311 height 31
type input "**********"
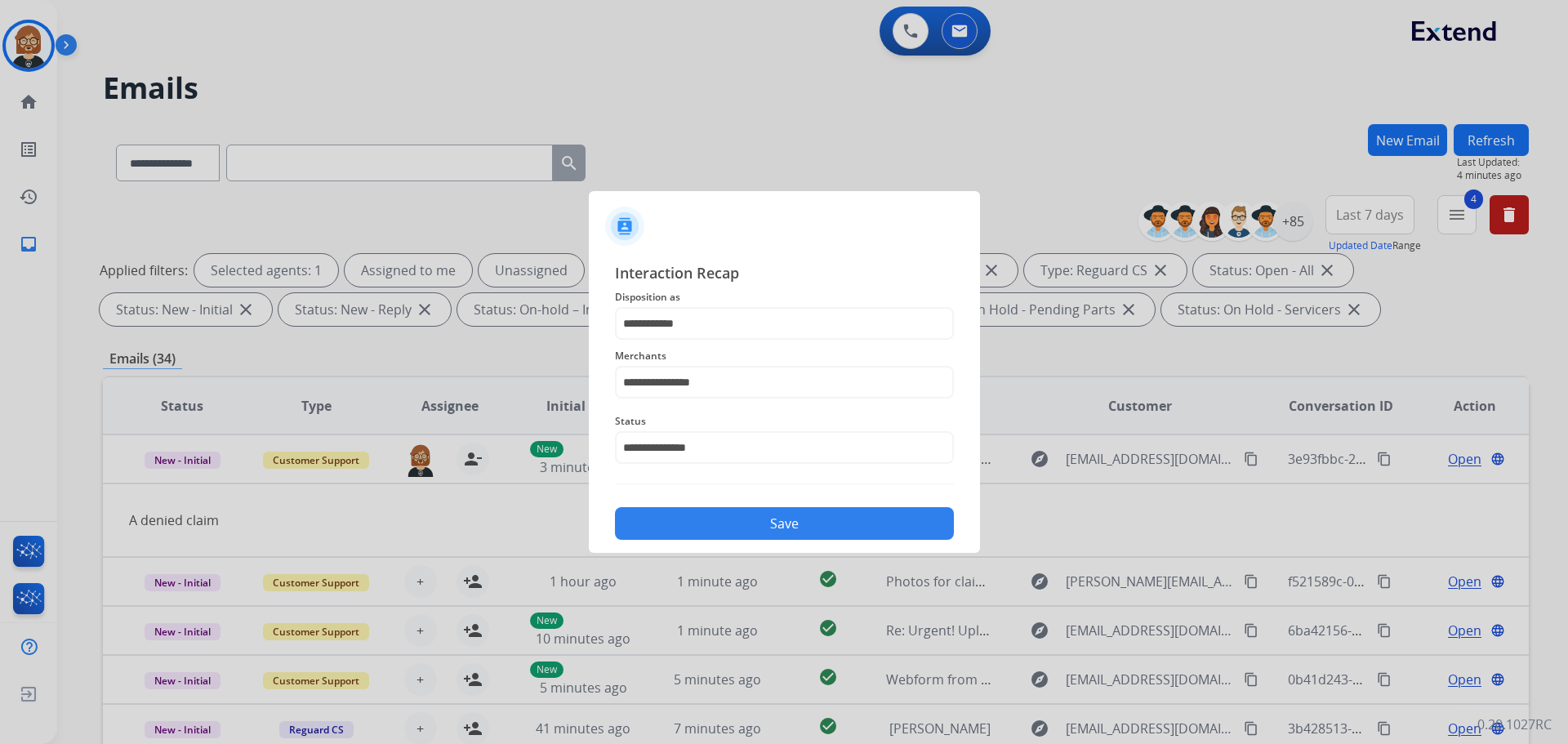
click at [835, 523] on button "Save" at bounding box center [785, 523] width 339 height 32
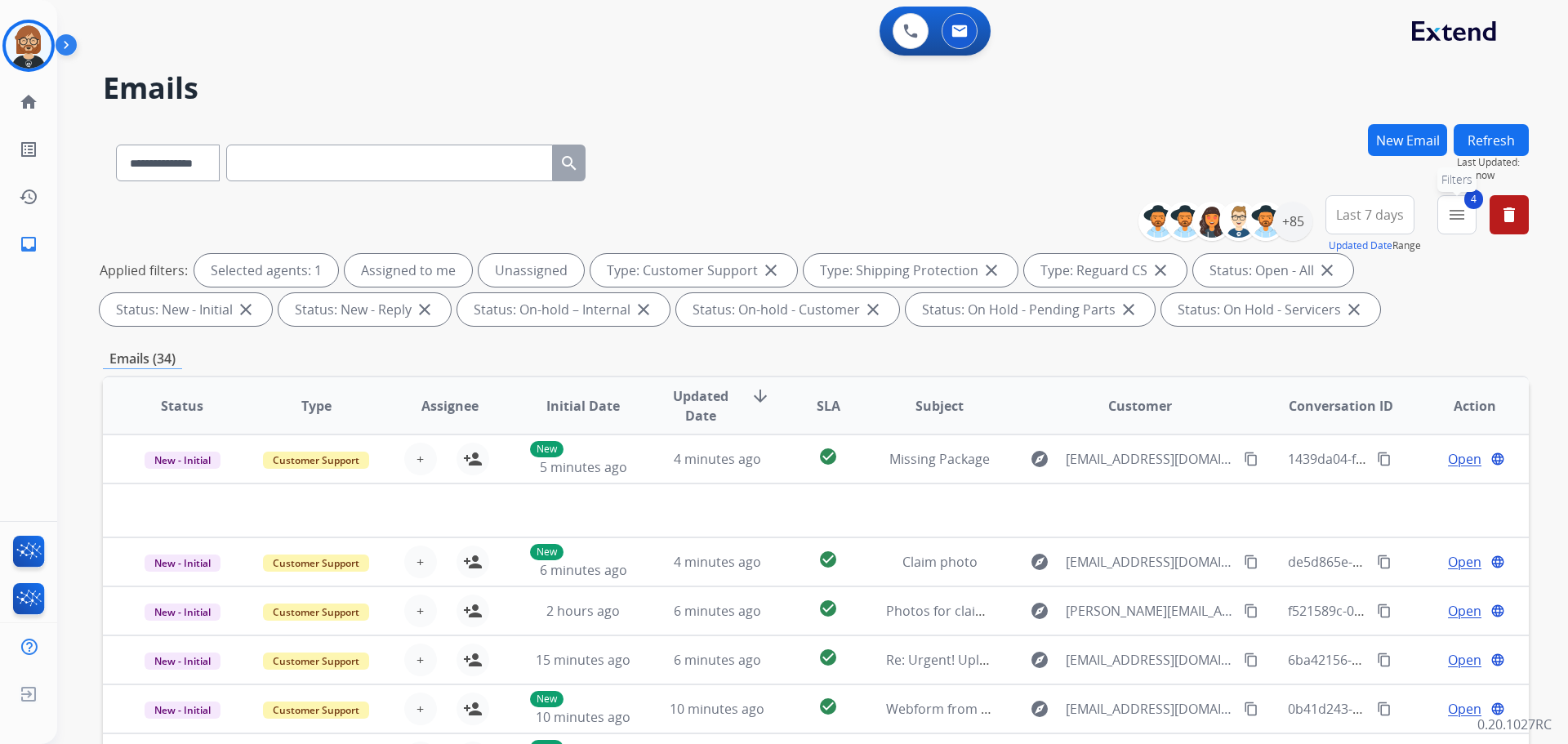
click at [1461, 218] on mat-icon "menu" at bounding box center [1457, 215] width 20 height 20
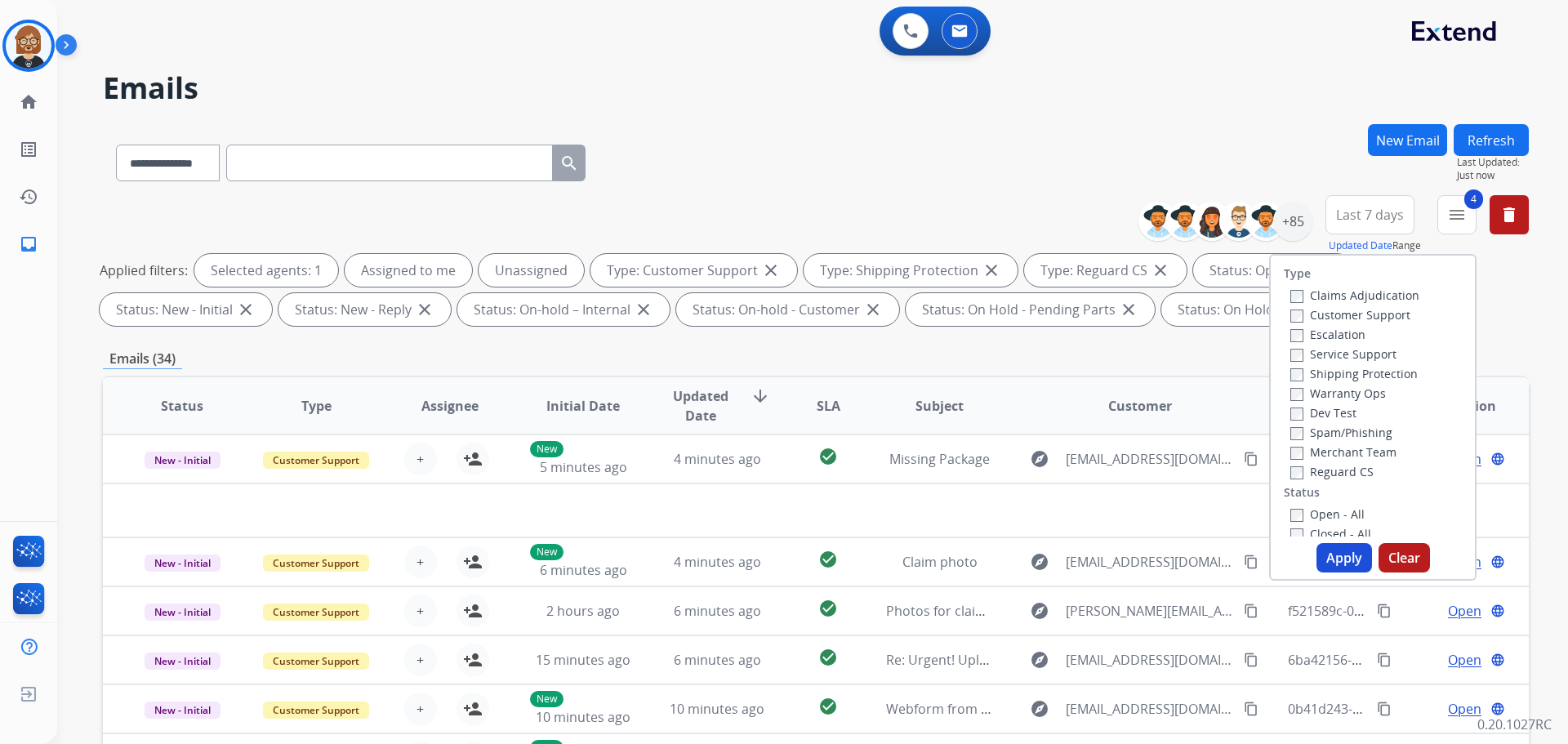
click at [1311, 535] on label "Closed - All" at bounding box center [1331, 533] width 81 height 15
click at [1330, 554] on button "Apply" at bounding box center [1345, 558] width 56 height 30
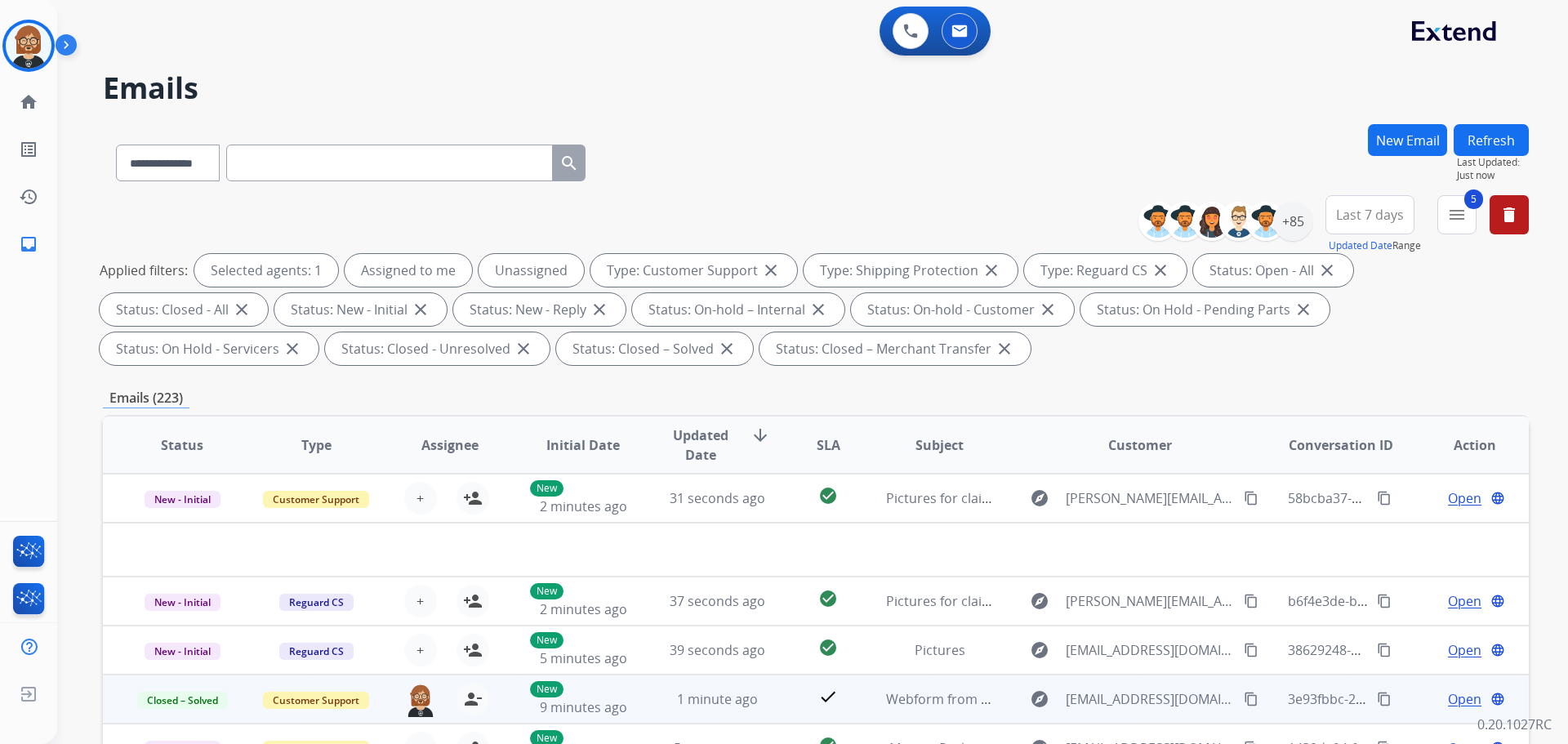
click at [1377, 698] on mat-icon "content_copy" at bounding box center [1384, 699] width 14 height 14
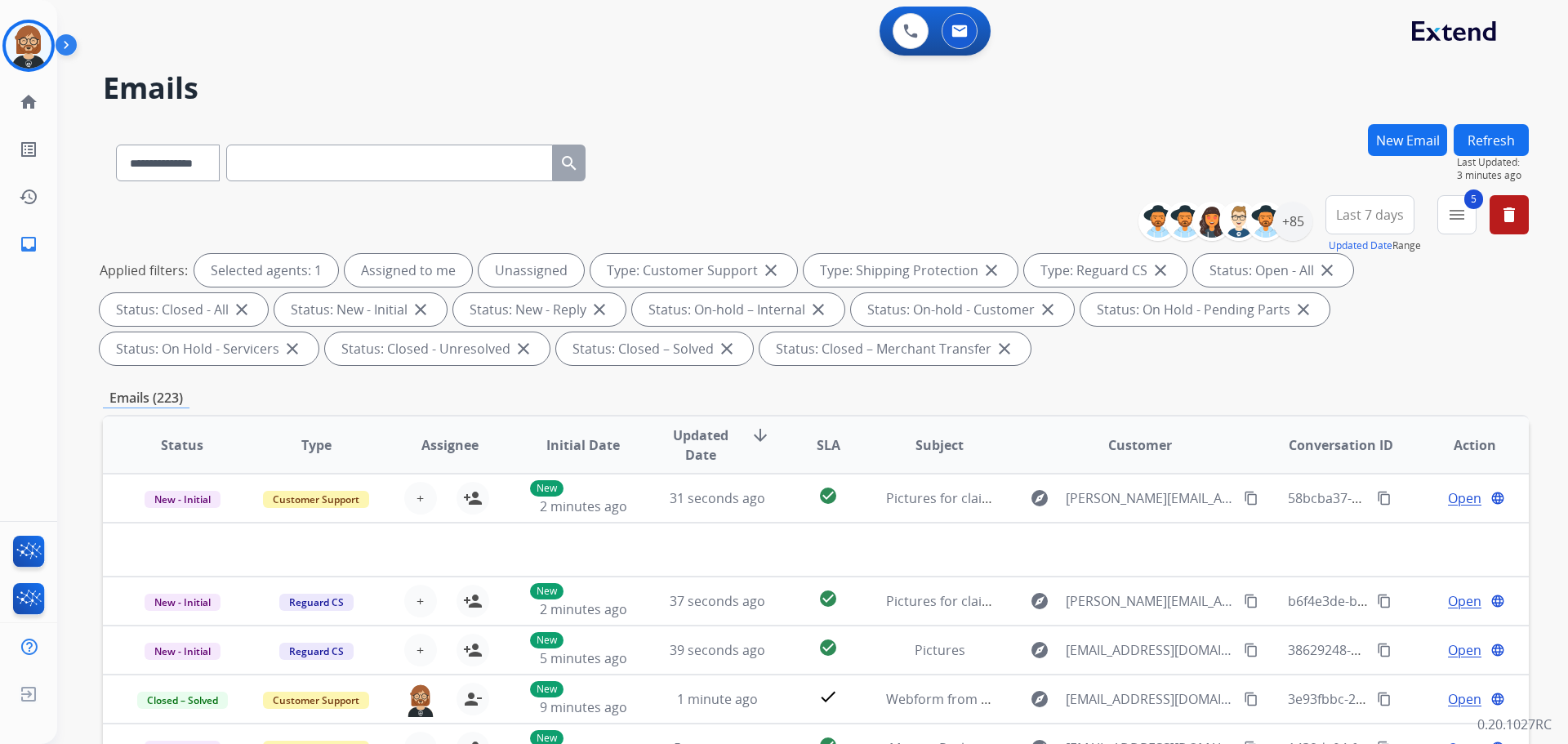
click at [1419, 388] on div "Emails (223)" at bounding box center [816, 398] width 1427 height 21
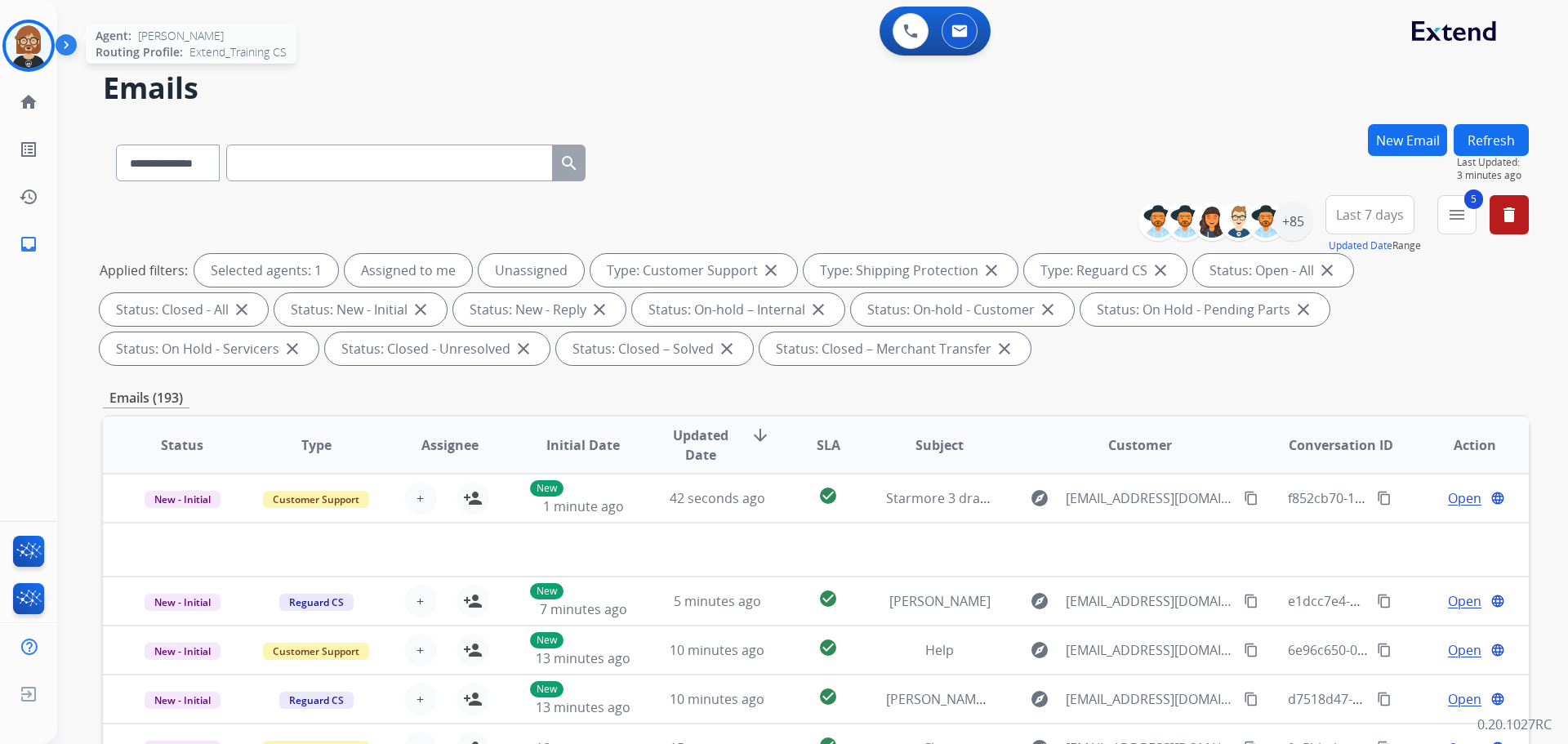
click at [48, 32] on div at bounding box center [29, 46] width 52 height 52
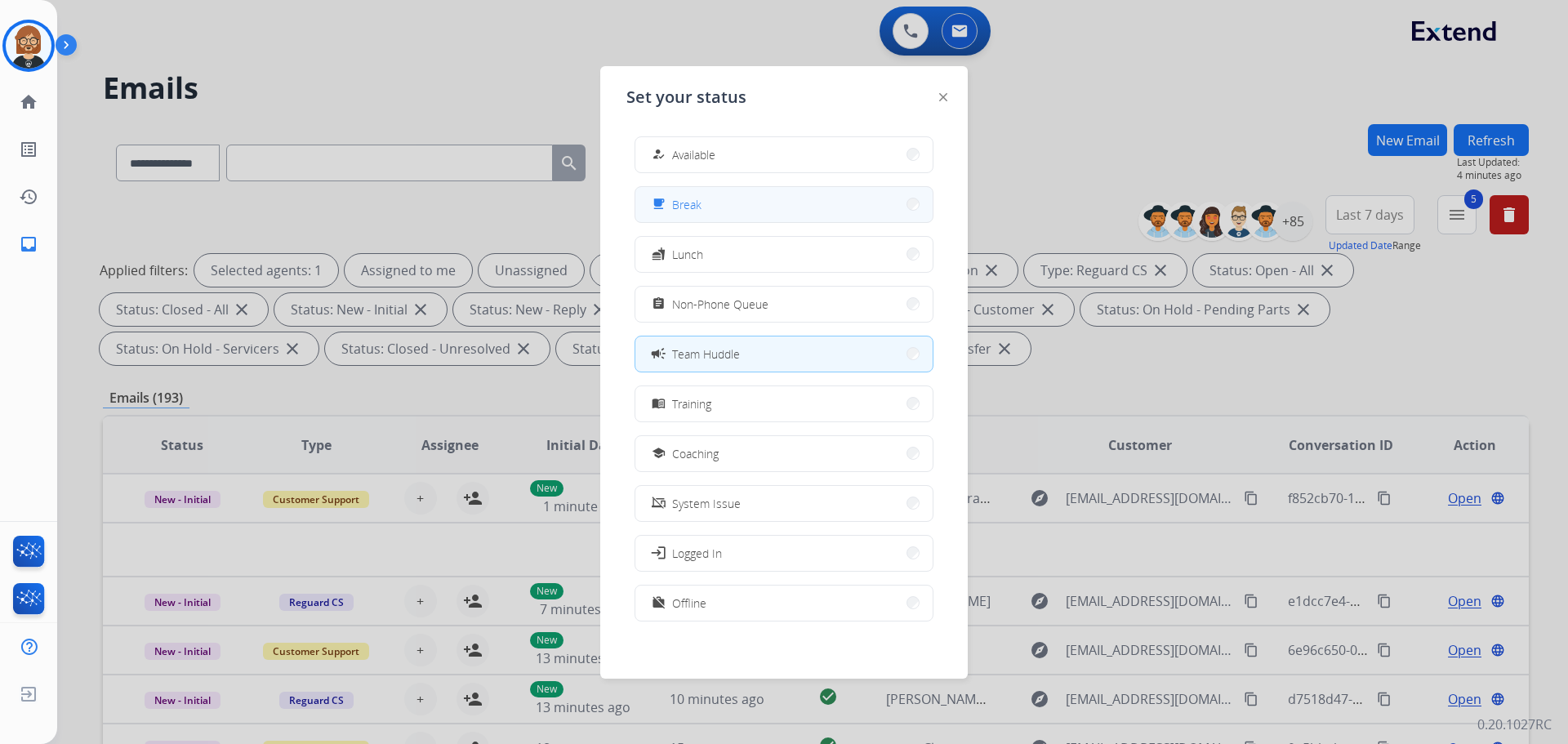
click at [711, 203] on button "free_breakfast Break" at bounding box center [784, 204] width 297 height 35
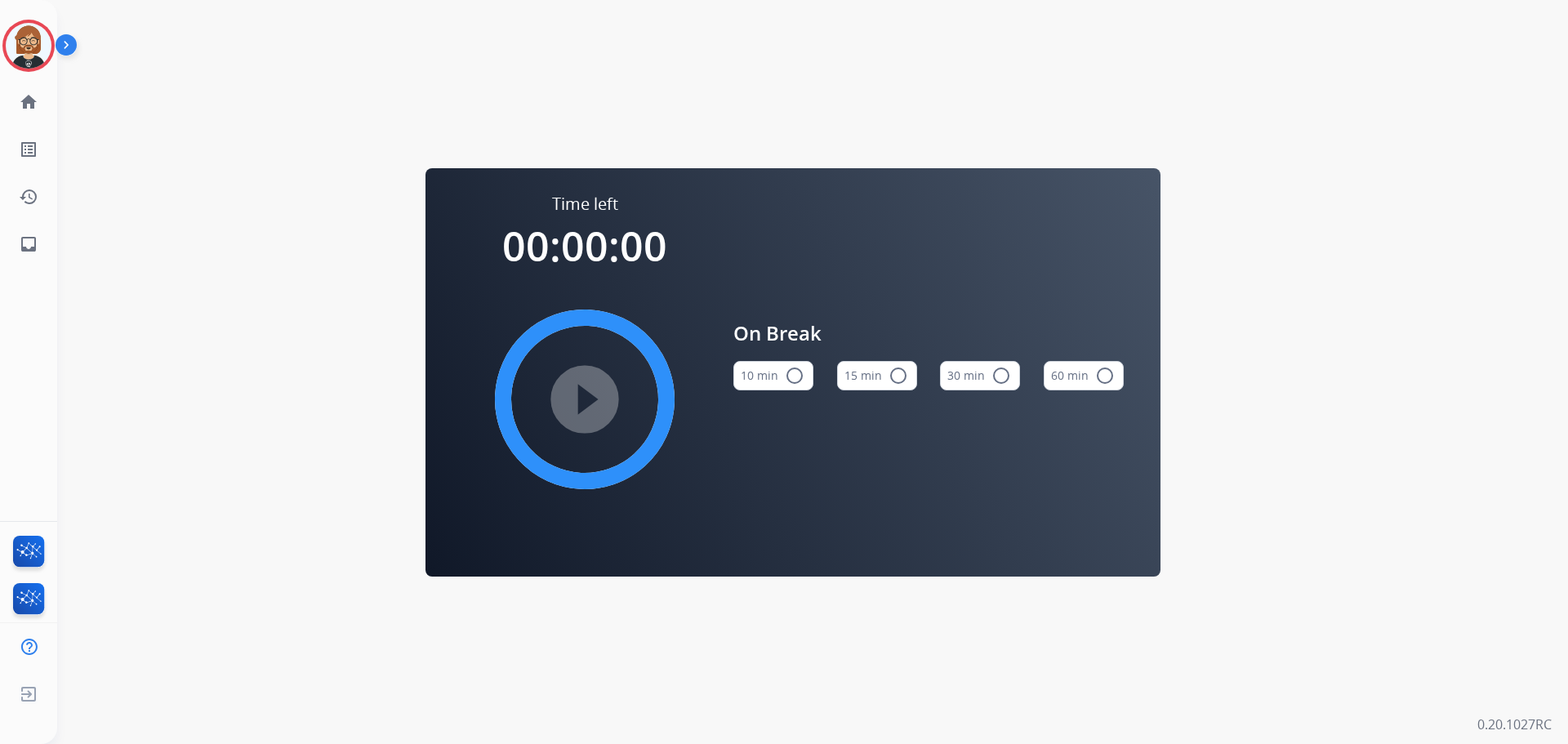
click at [746, 375] on button "10 min radio_button_unchecked" at bounding box center [773, 376] width 80 height 30
click at [595, 396] on mat-icon "play_circle_filled" at bounding box center [585, 399] width 20 height 20
click at [162, 178] on div "Time left 00:00:00 play_circle_filled On Break 10 min check_circle 15 min radio…" at bounding box center [792, 372] width 1472 height 744
click at [33, 51] on img at bounding box center [28, 45] width 46 height 46
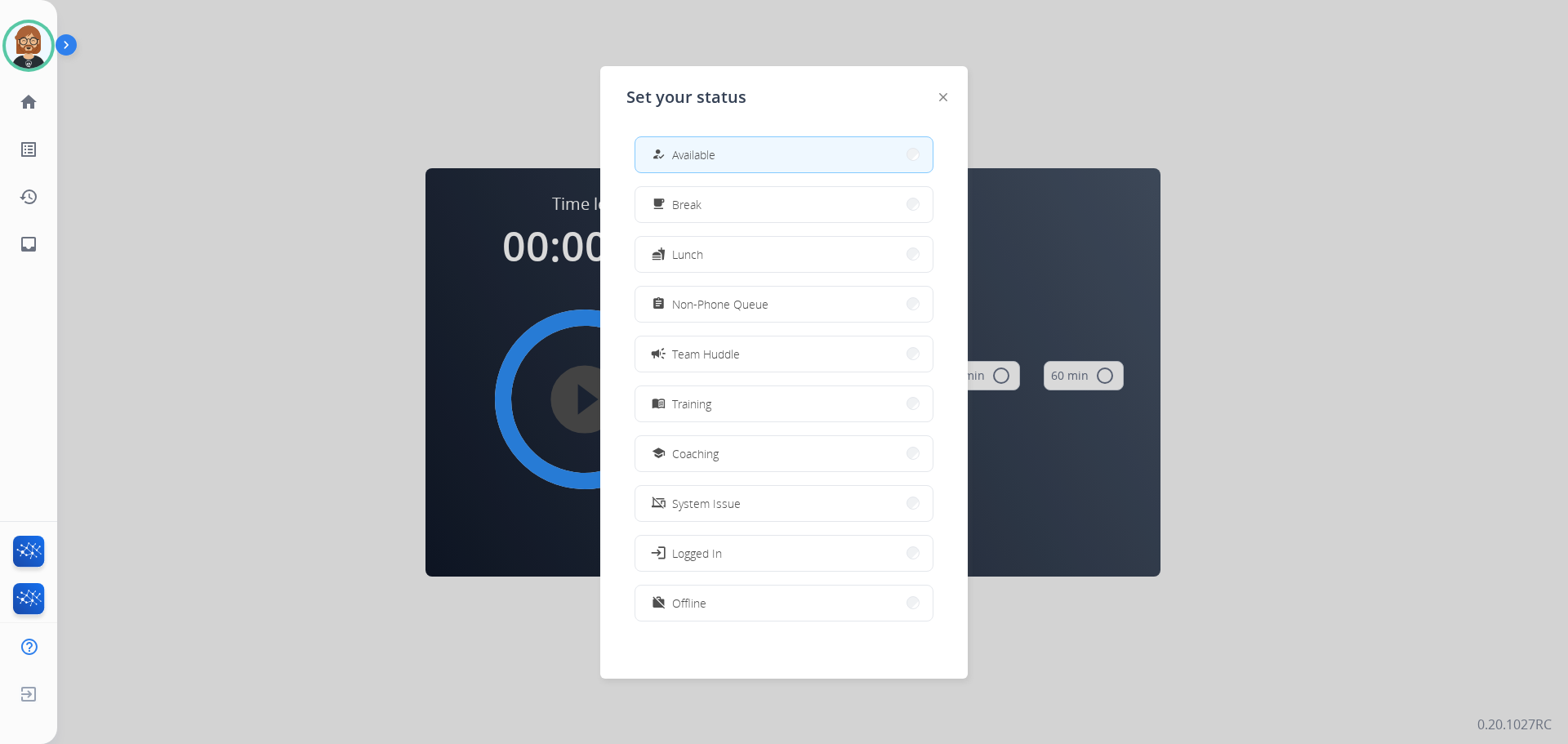
click at [1087, 253] on div at bounding box center [784, 372] width 1568 height 744
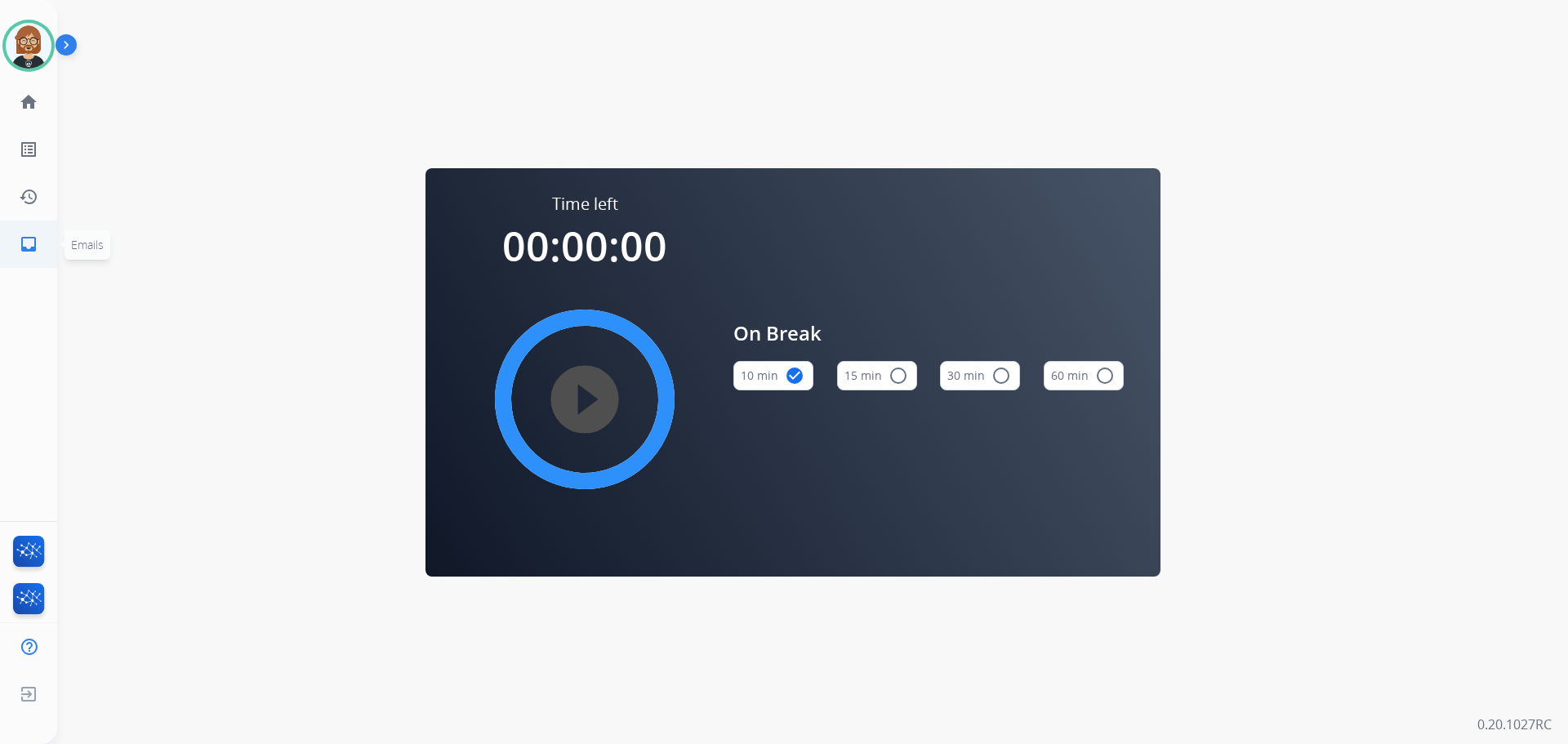
click at [31, 240] on mat-icon "inbox" at bounding box center [29, 244] width 20 height 20
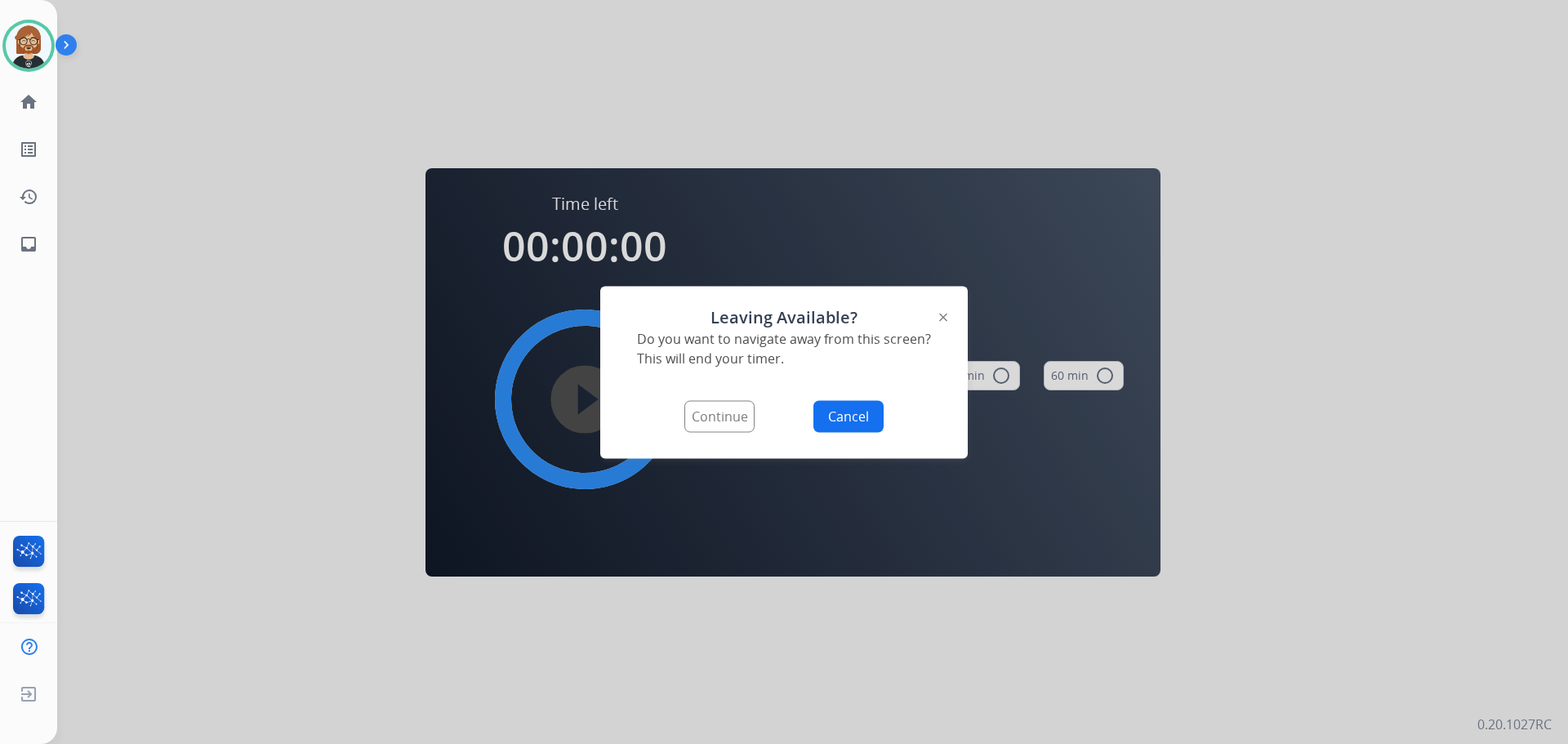
click at [720, 423] on button "Continue" at bounding box center [720, 415] width 70 height 32
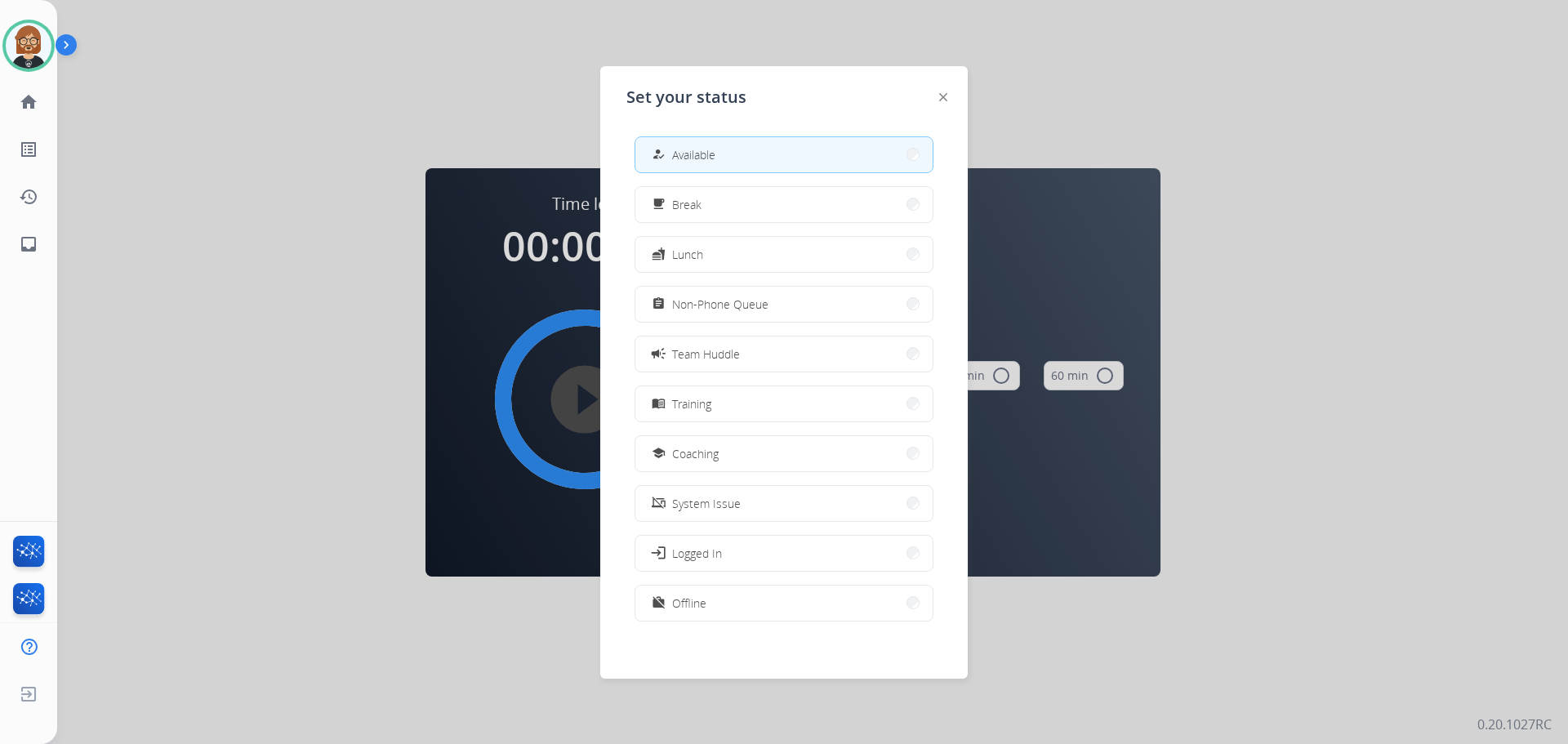
click at [713, 157] on span "Available" at bounding box center [694, 154] width 43 height 17
select select "**********"
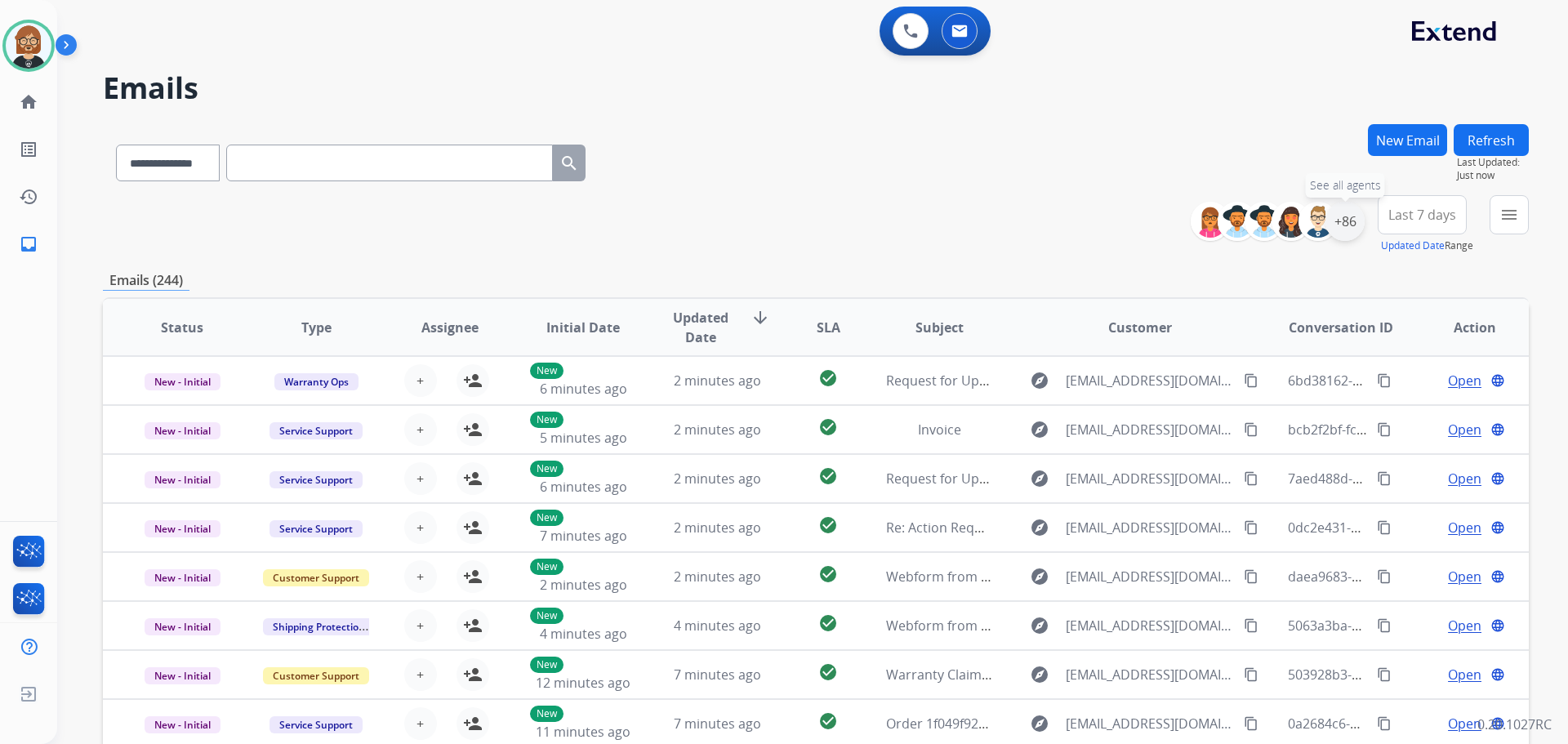
click at [1351, 213] on div "+86" at bounding box center [1345, 222] width 40 height 40
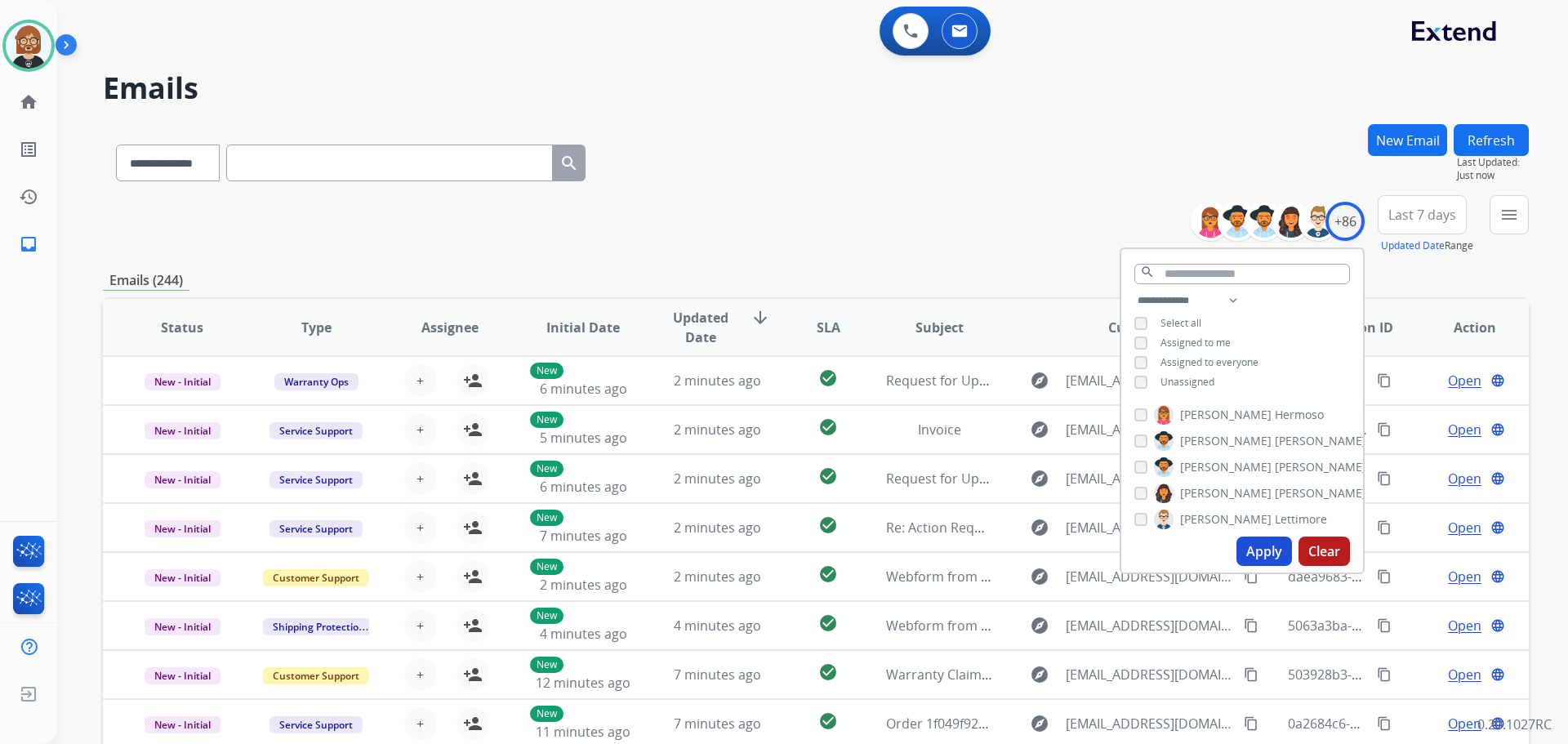
click at [1171, 375] on span "Unassigned" at bounding box center [1188, 381] width 54 height 14
click at [1255, 549] on button "Apply" at bounding box center [1264, 551] width 56 height 30
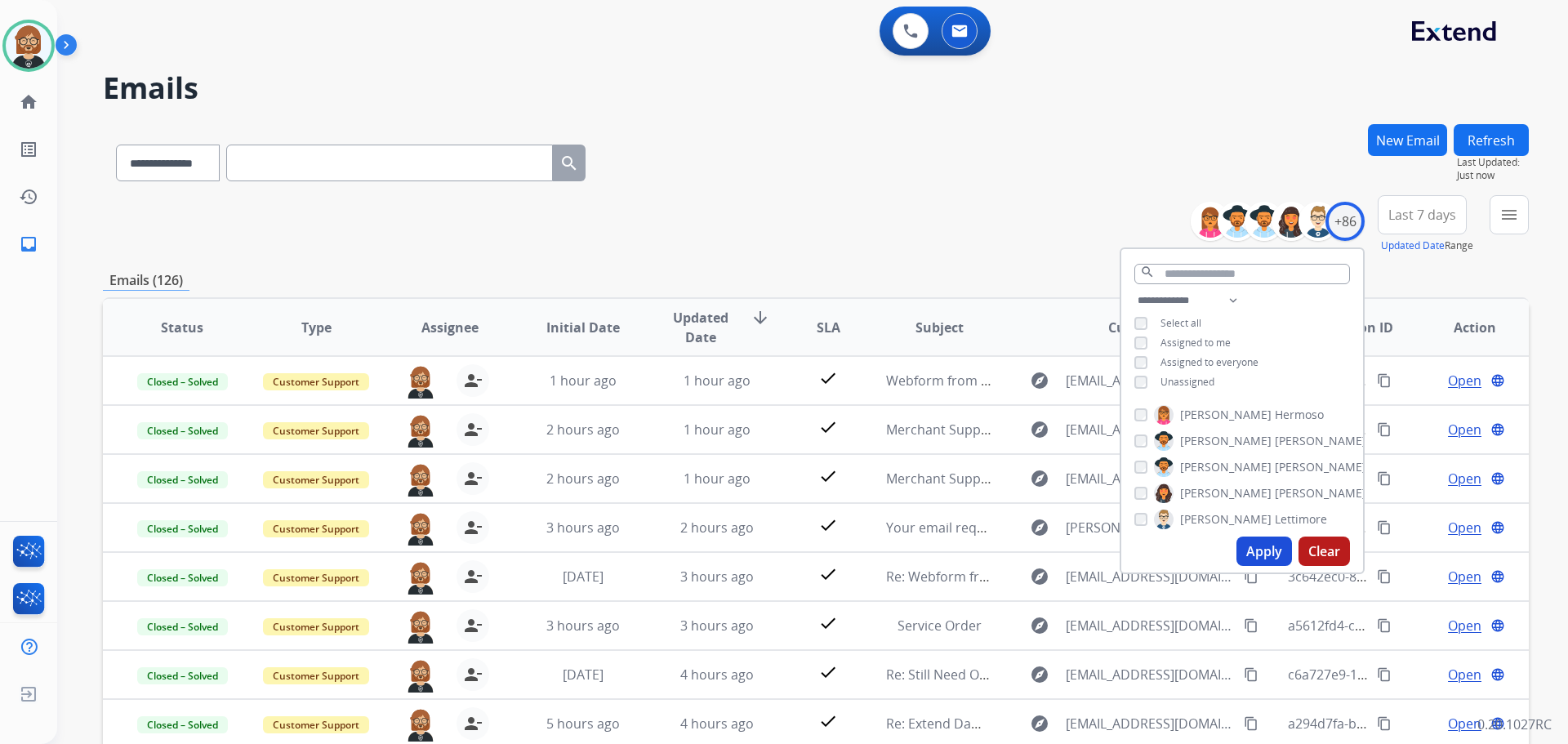
click at [953, 188] on div "**********" at bounding box center [816, 159] width 1427 height 71
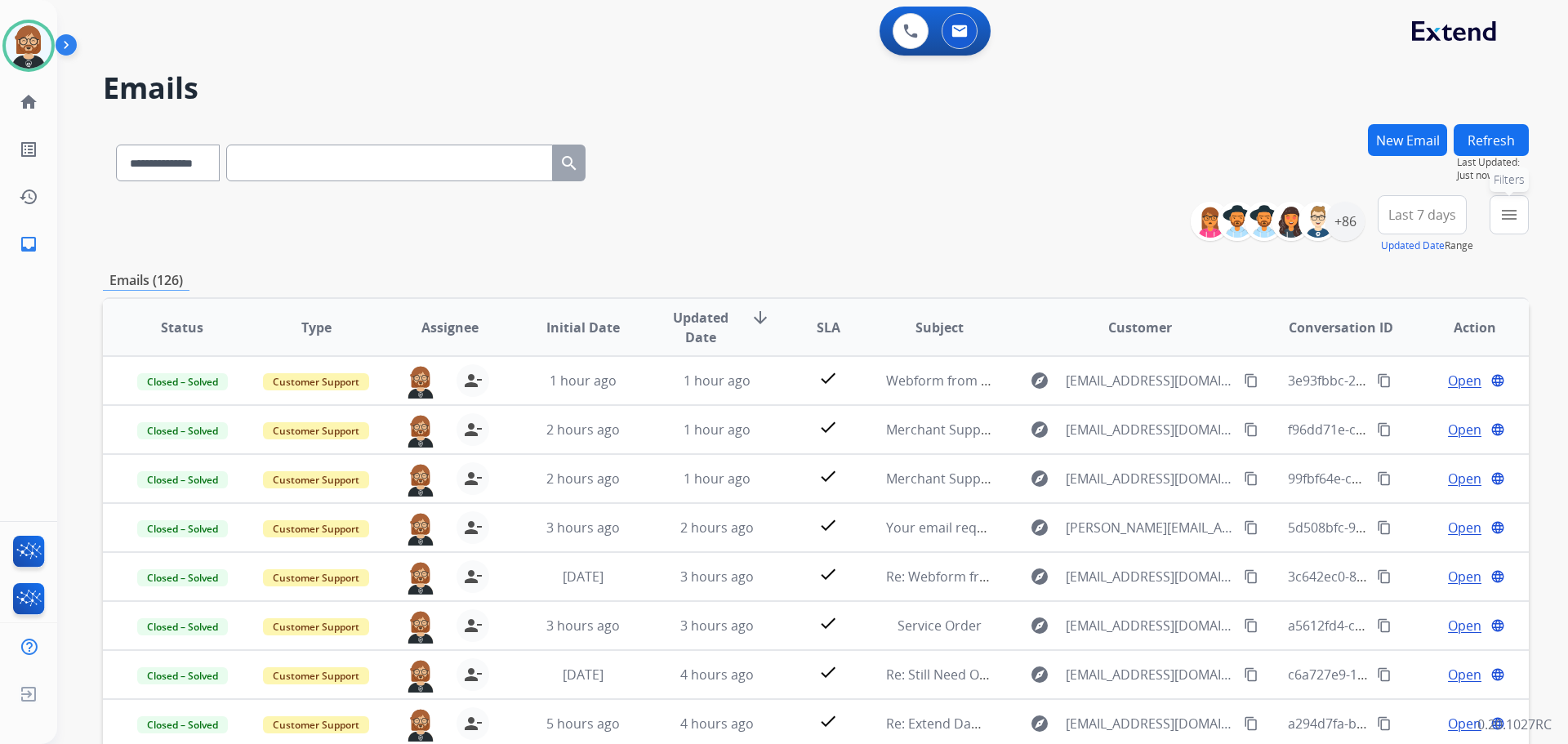
click at [1511, 215] on mat-icon "menu" at bounding box center [1509, 215] width 20 height 20
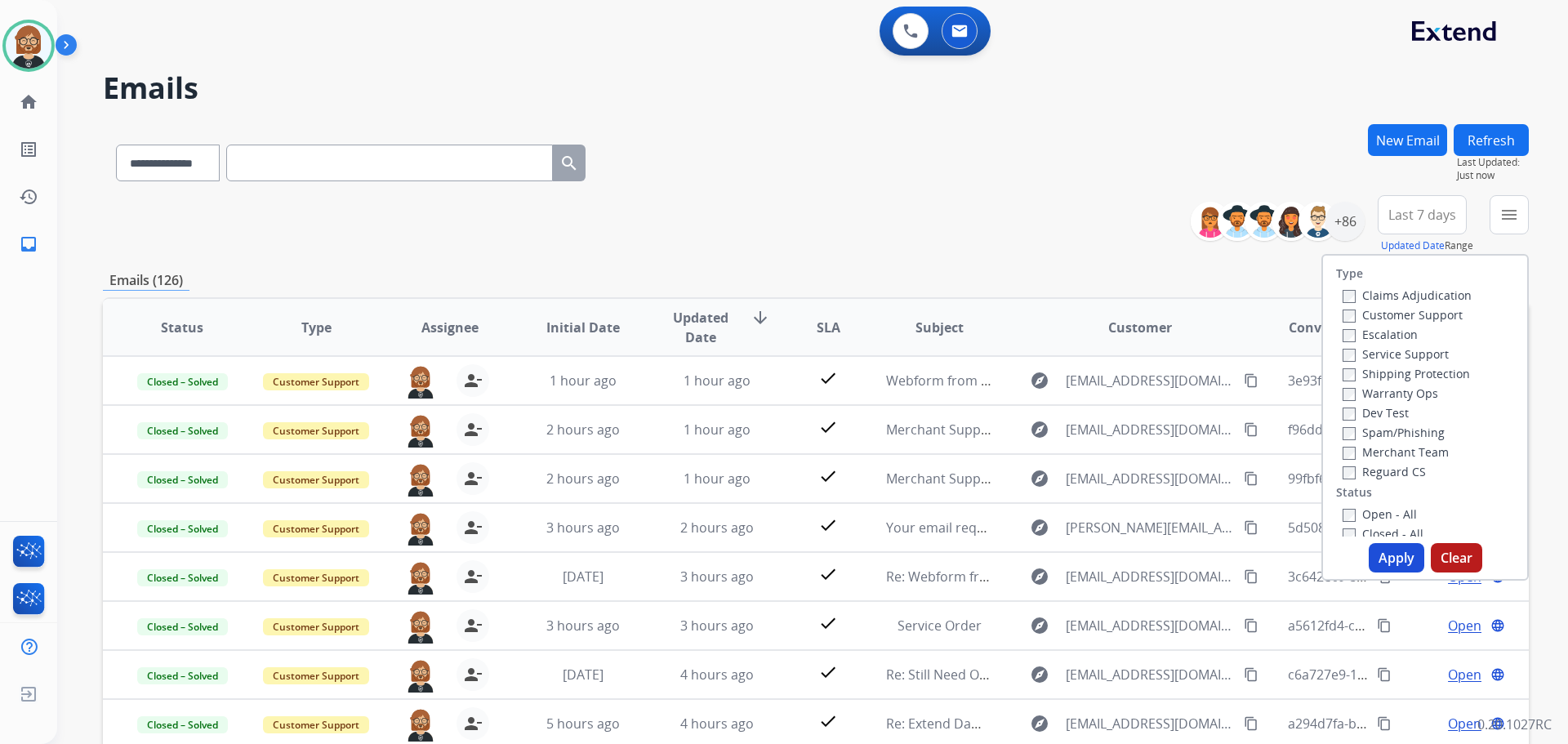
click at [1364, 474] on label "Reguard CS" at bounding box center [1384, 471] width 83 height 15
click at [1386, 313] on label "Customer Support" at bounding box center [1402, 314] width 120 height 15
click at [1388, 374] on label "Shipping Protection" at bounding box center [1406, 373] width 127 height 15
click at [1385, 510] on label "Open - All" at bounding box center [1380, 513] width 74 height 15
click at [1405, 564] on button "Apply" at bounding box center [1397, 558] width 56 height 30
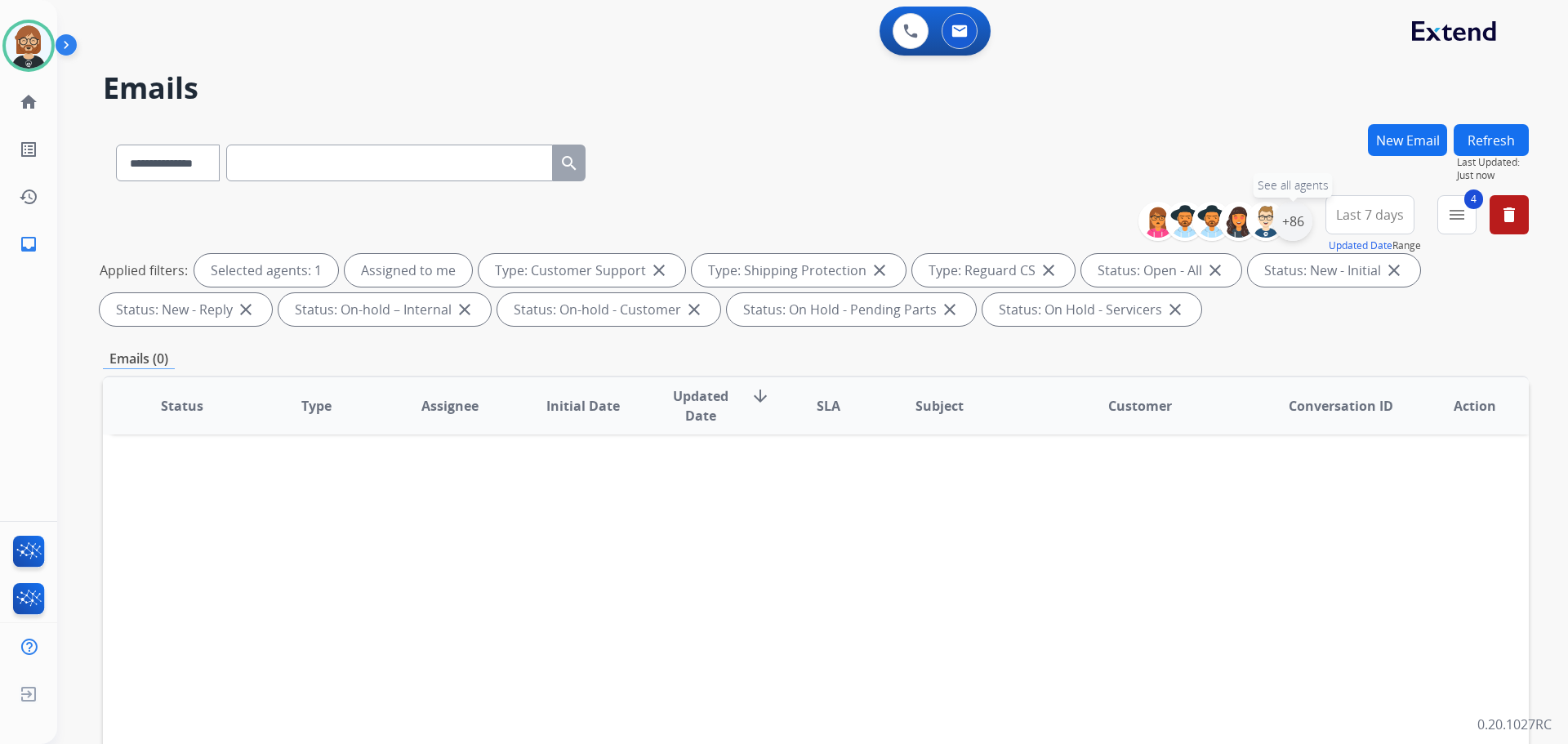
click at [1294, 220] on div "+86" at bounding box center [1293, 222] width 40 height 40
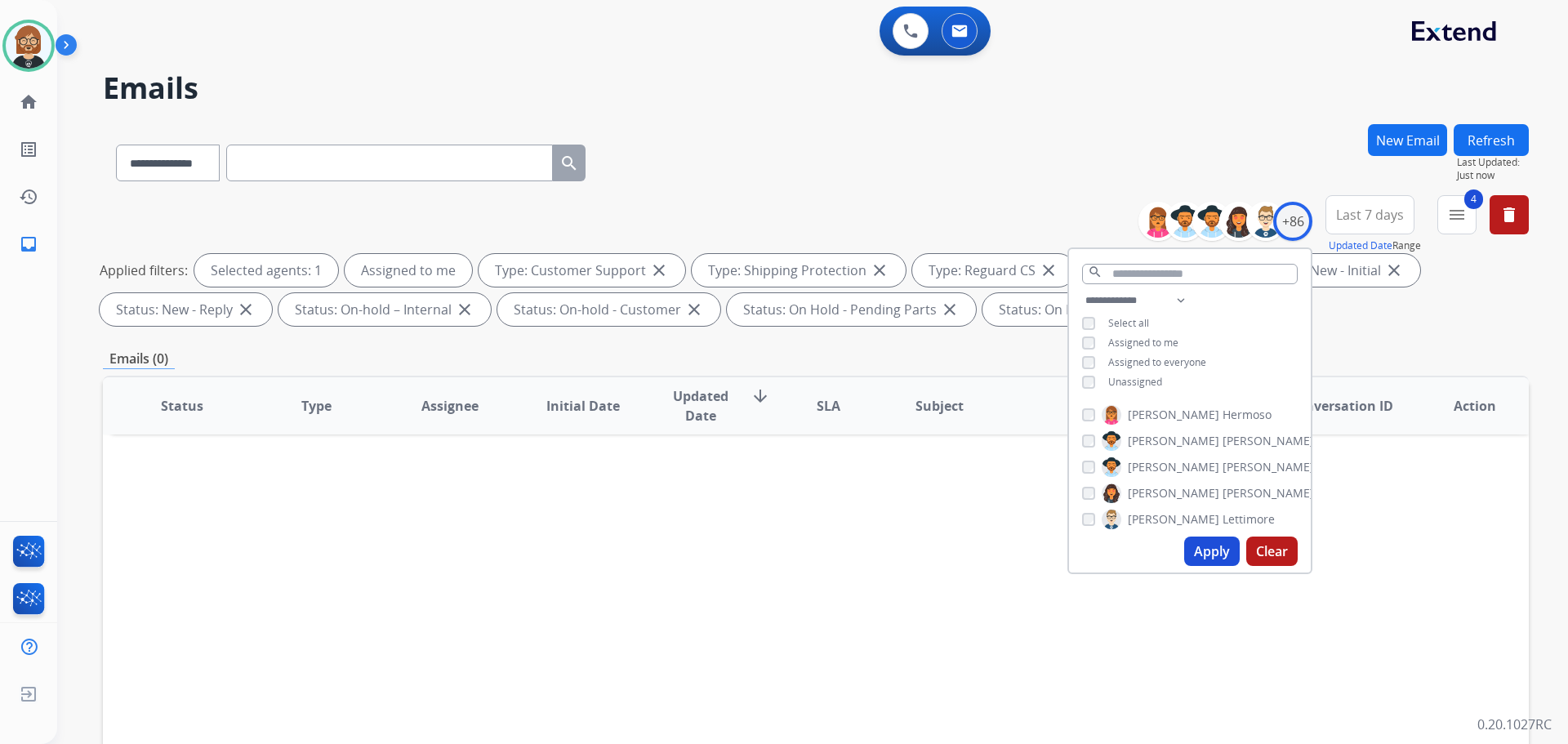
click at [1113, 381] on span "Unassigned" at bounding box center [1135, 381] width 54 height 14
click at [1211, 549] on button "Apply" at bounding box center [1212, 551] width 56 height 30
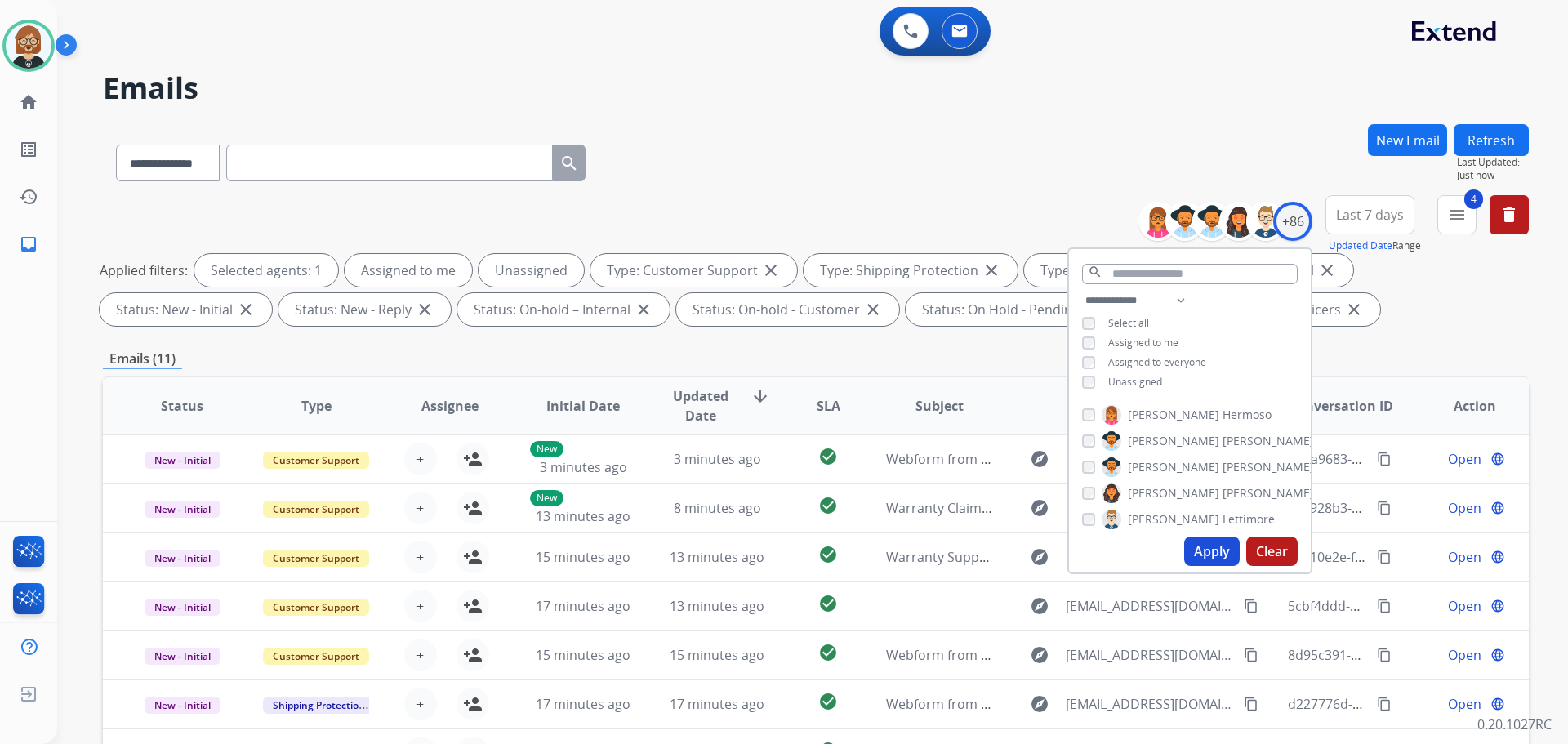
click at [984, 347] on div "**********" at bounding box center [816, 566] width 1427 height 884
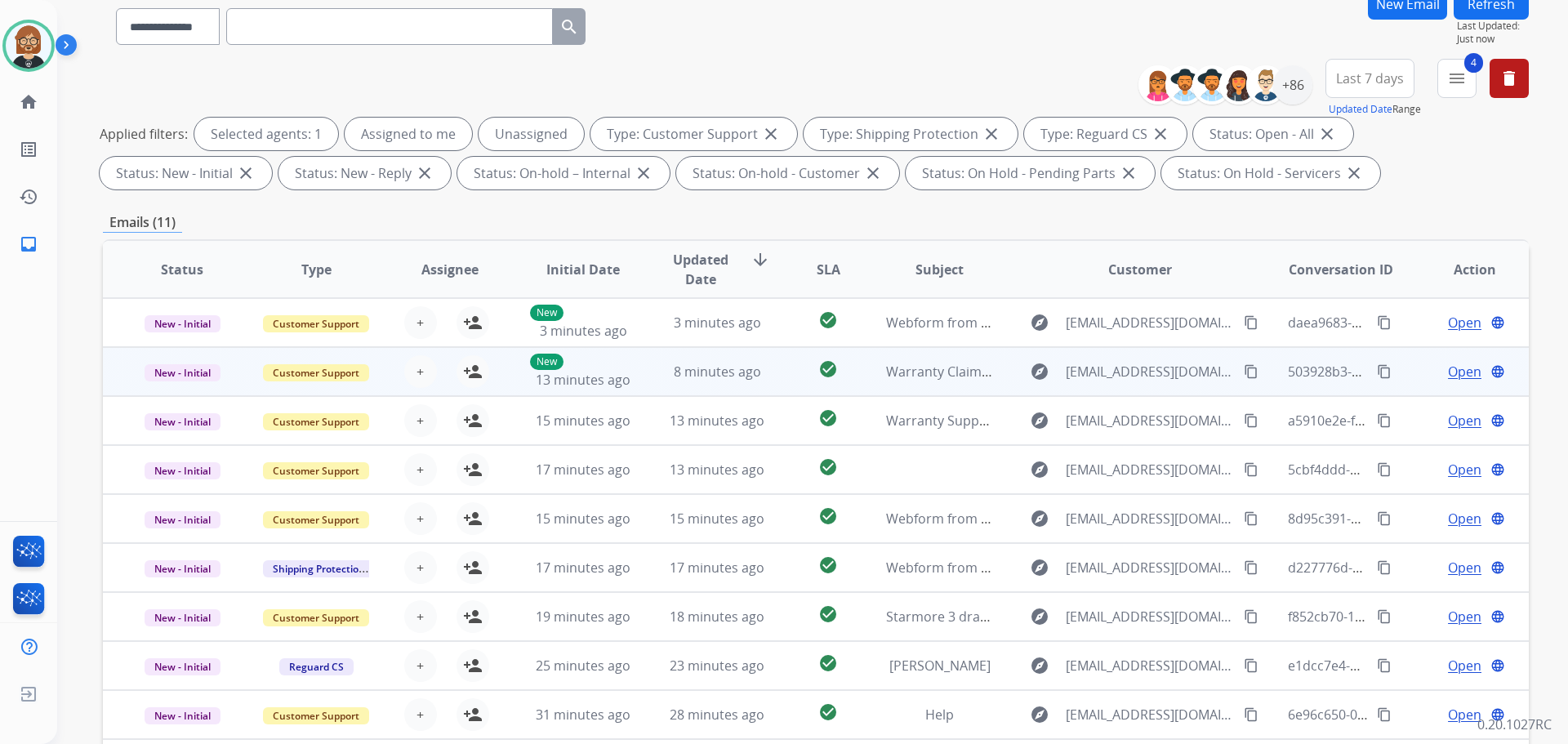
scroll to position [264, 0]
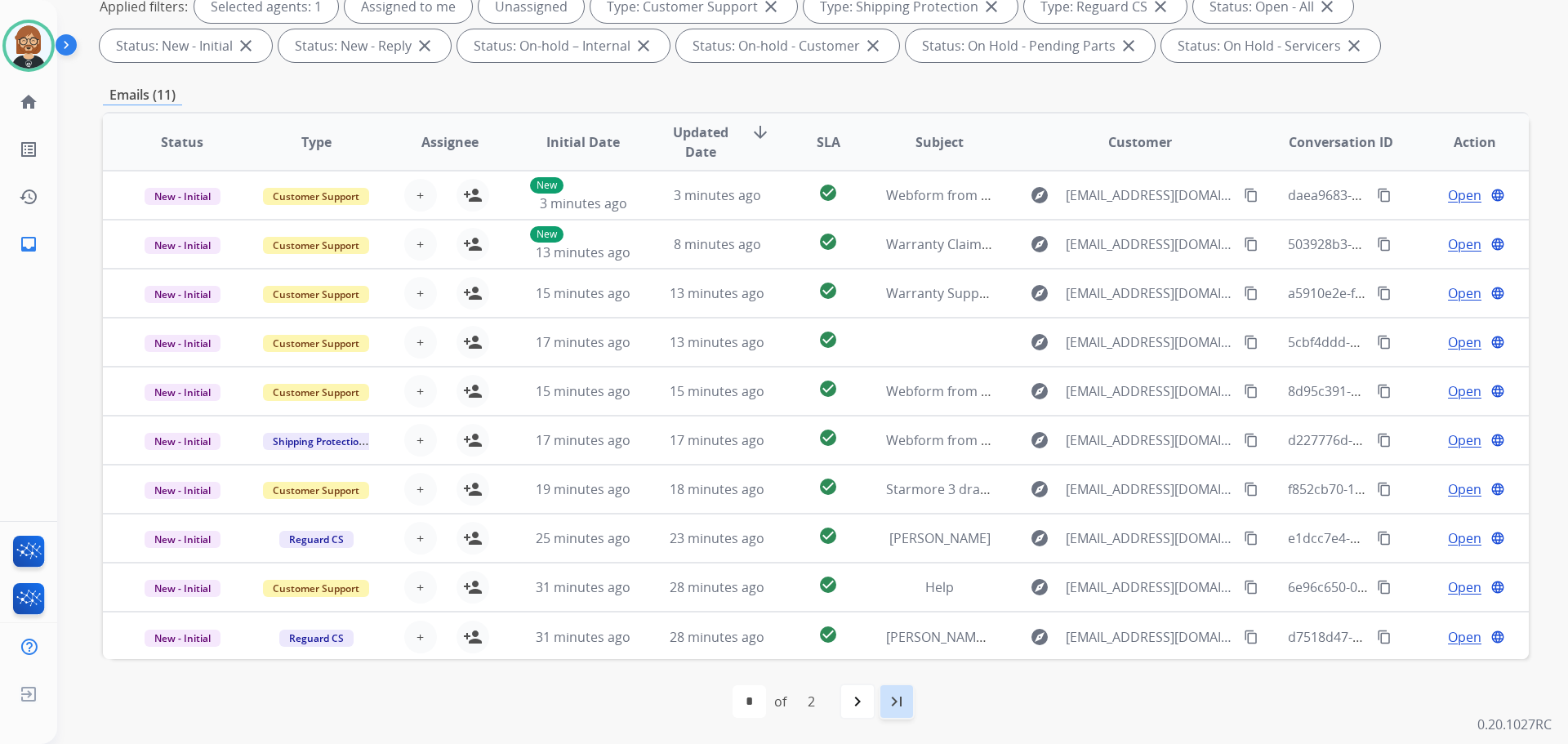
click at [907, 703] on mat-icon "last_page" at bounding box center [897, 702] width 20 height 20
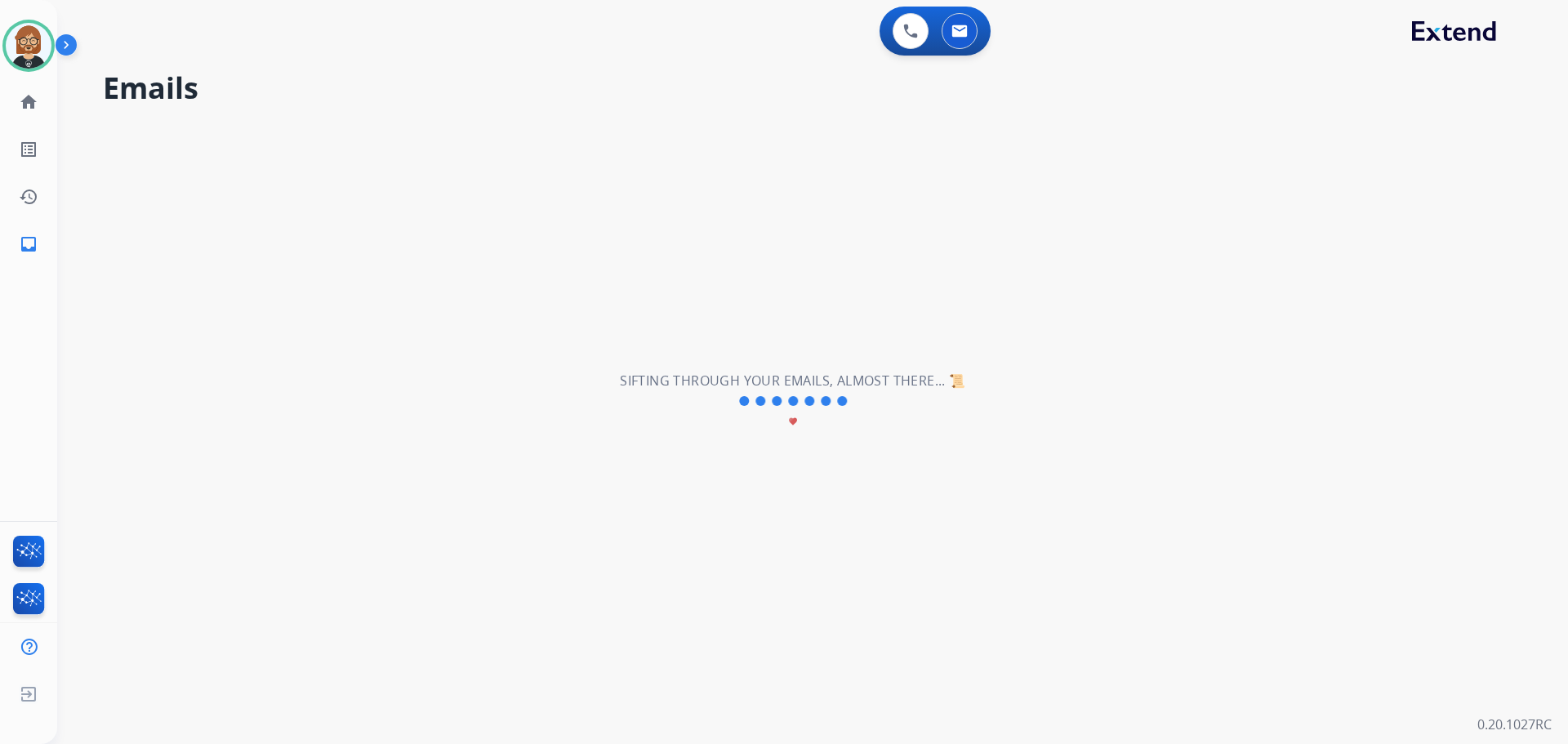
scroll to position [0, 0]
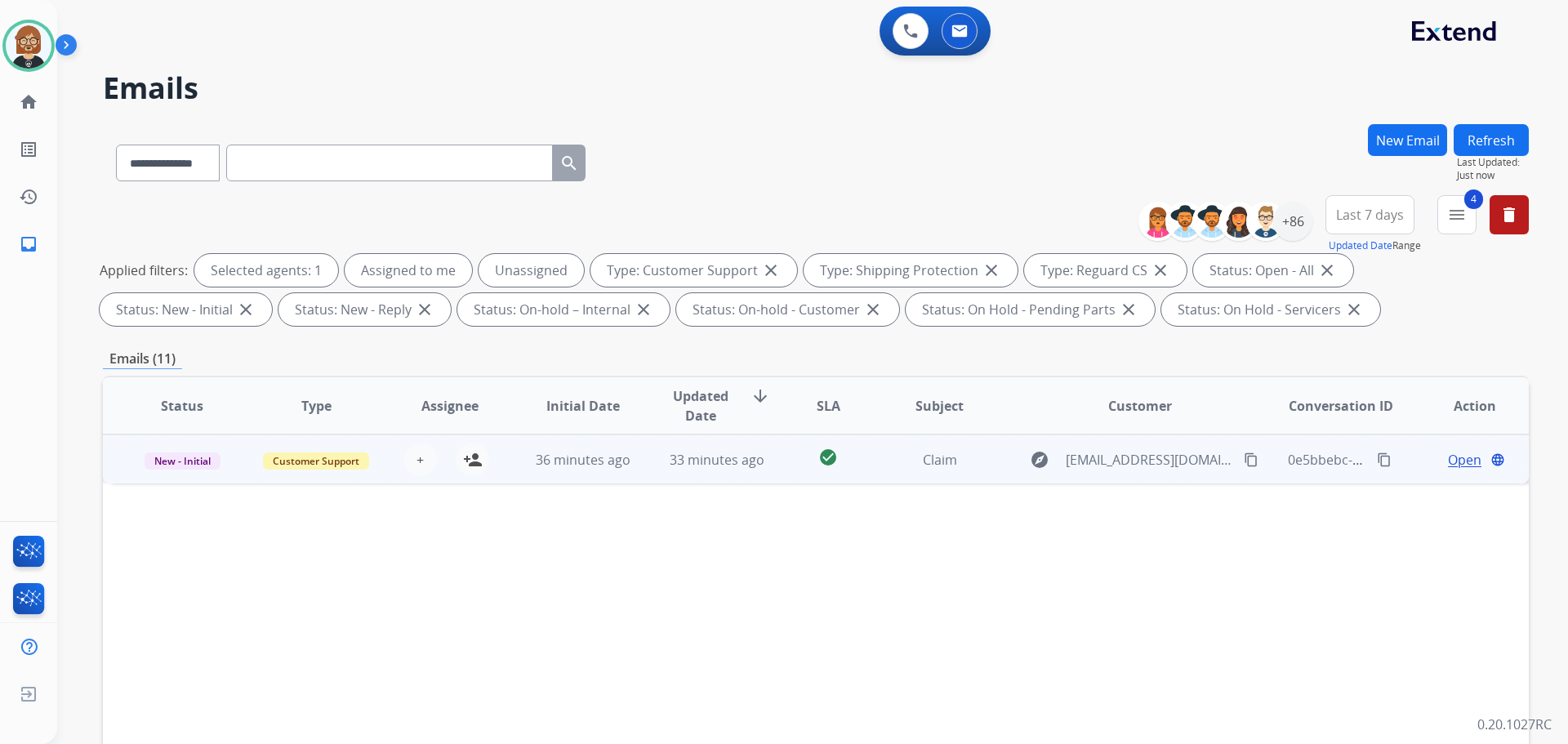
click at [588, 475] on td "36 minutes ago" at bounding box center [570, 458] width 134 height 49
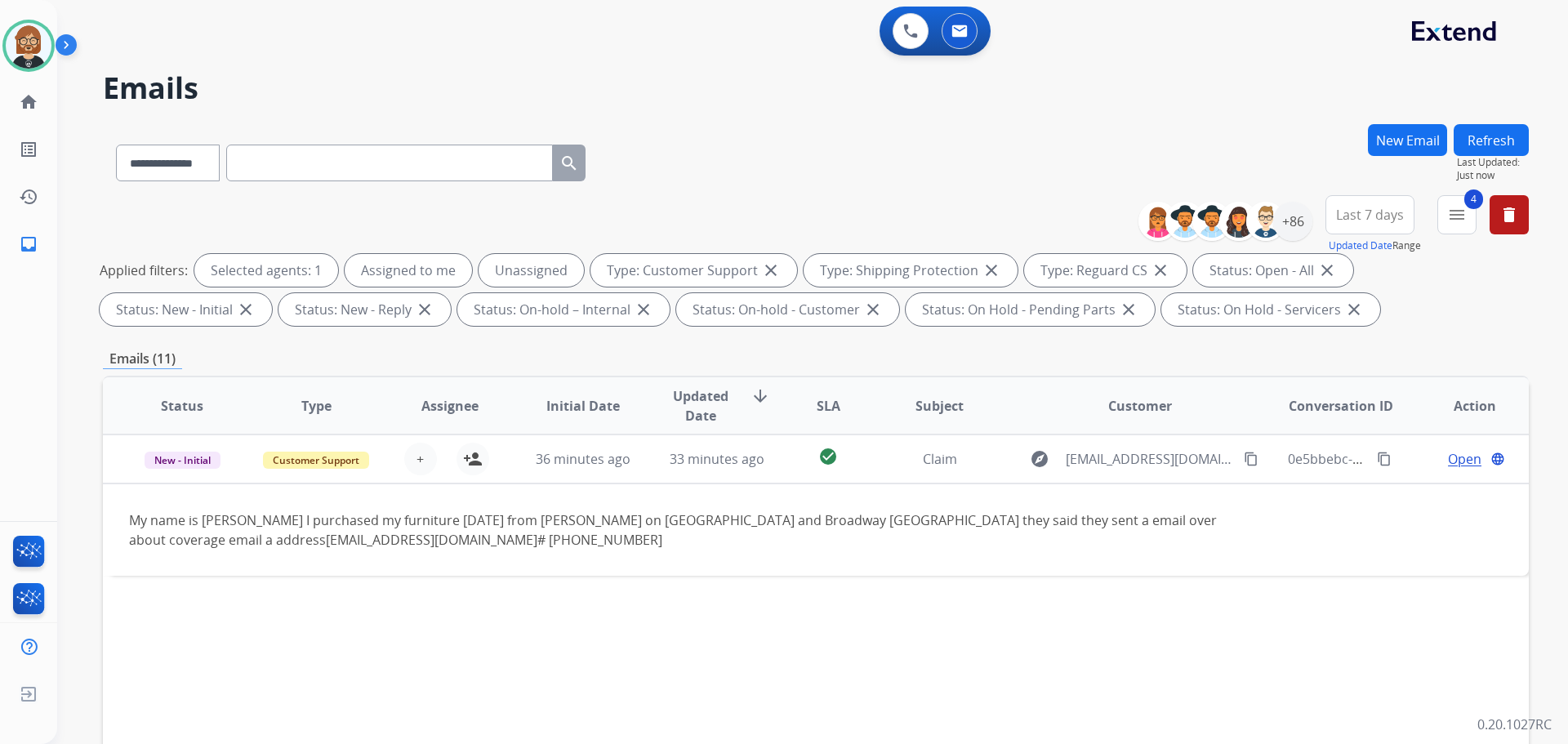
scroll to position [264, 0]
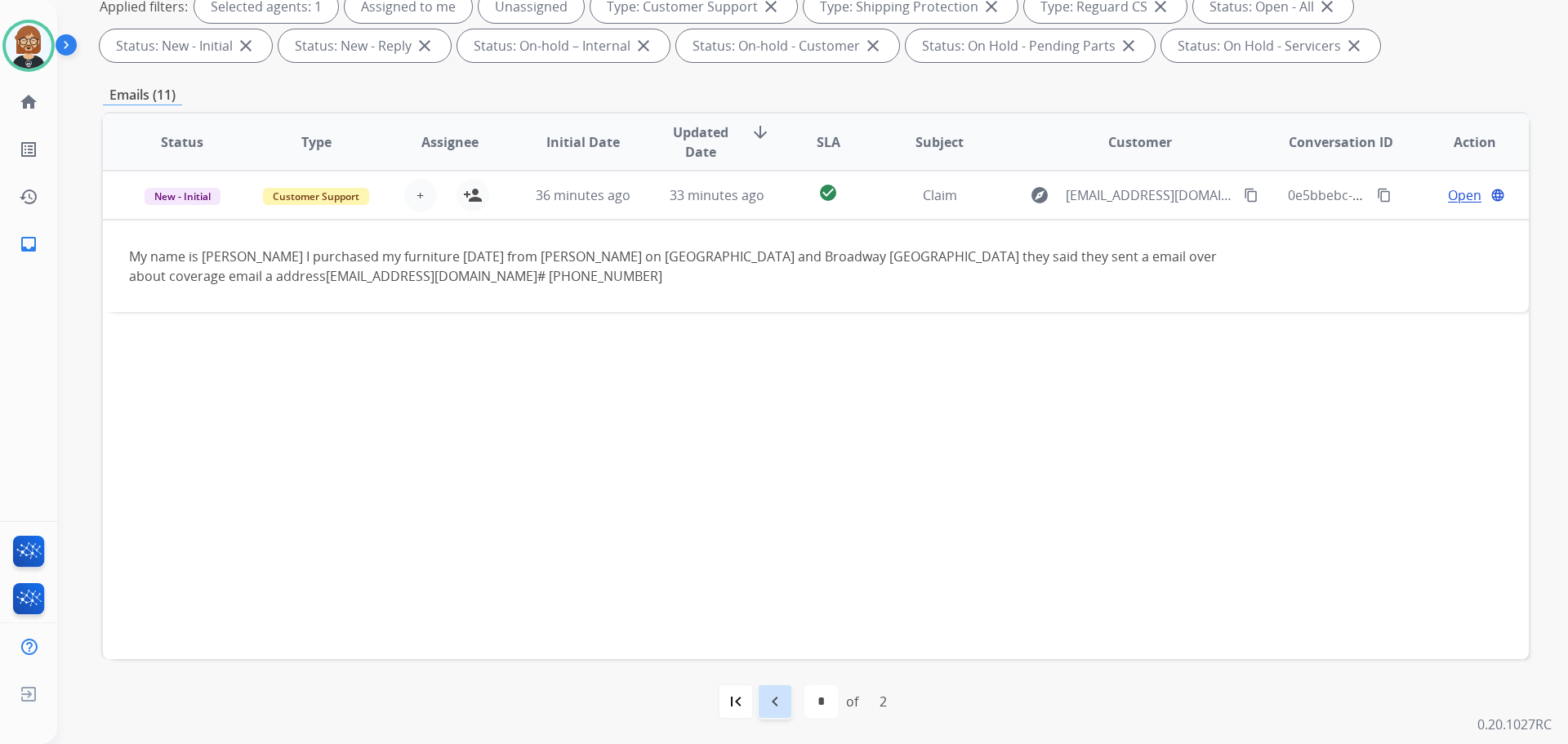
click at [772, 707] on mat-icon "navigate_before" at bounding box center [775, 702] width 20 height 20
select select "*"
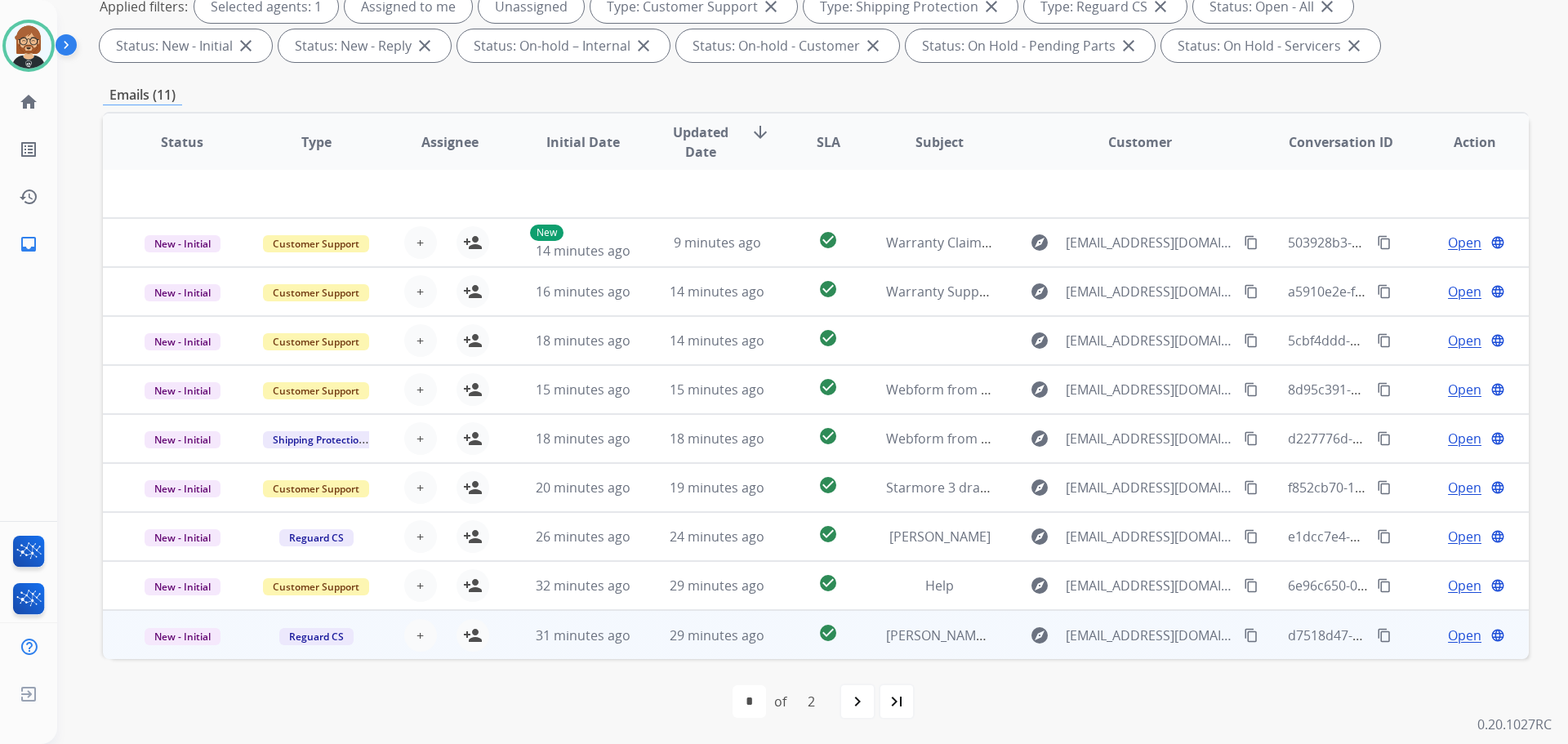
click at [759, 645] on td "29 minutes ago" at bounding box center [705, 634] width 134 height 49
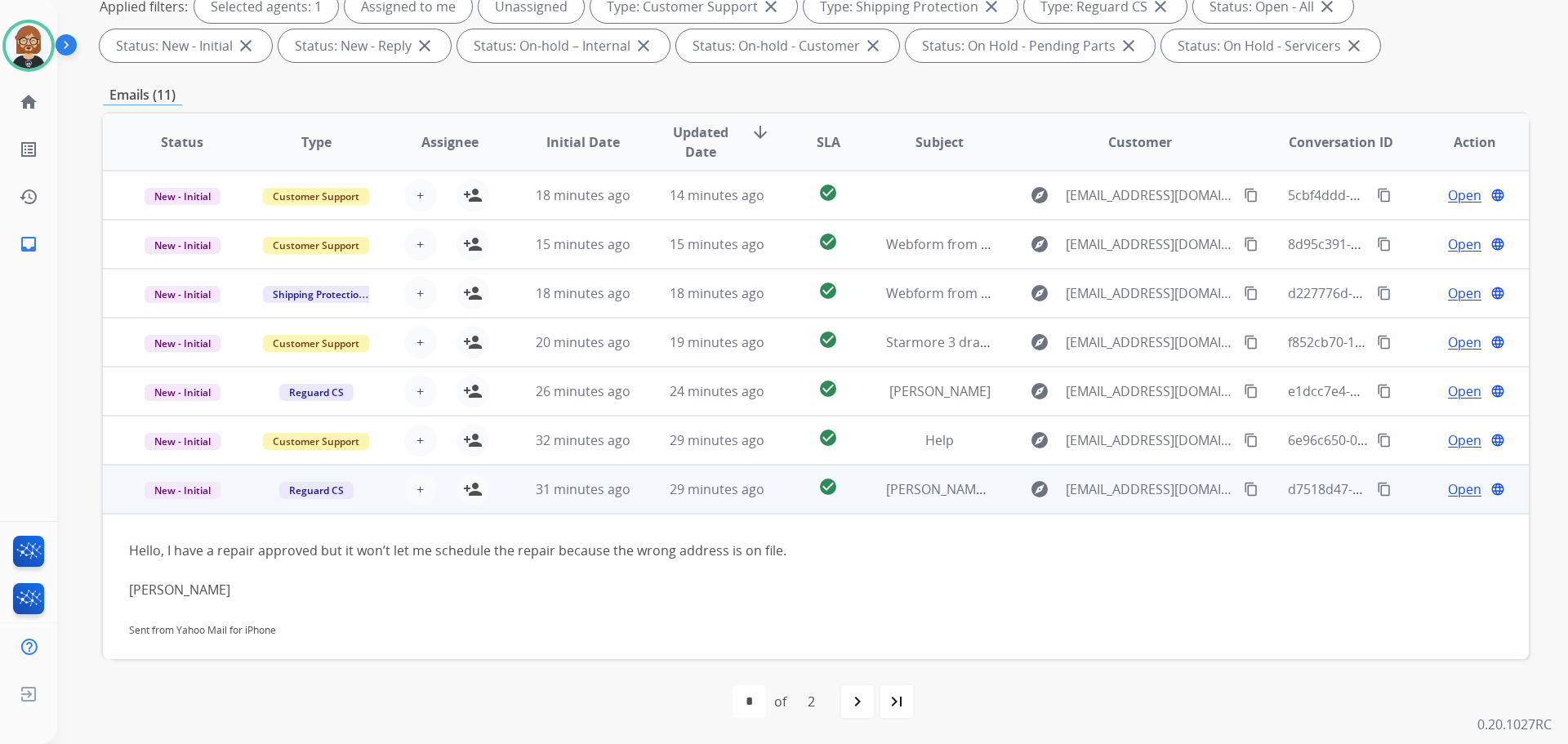
scroll to position [152, 0]
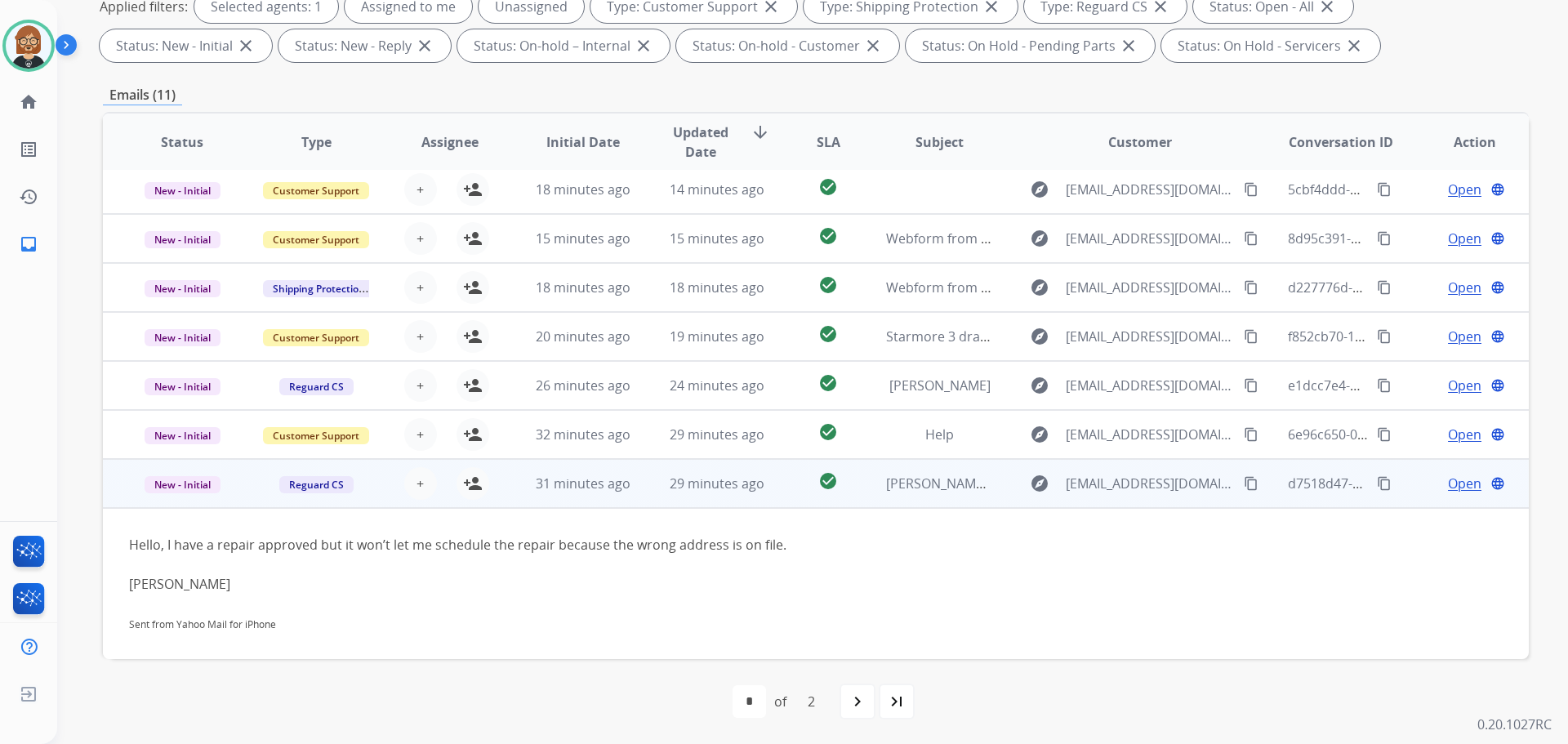
click at [1244, 483] on mat-icon "content_copy" at bounding box center [1251, 483] width 14 height 14
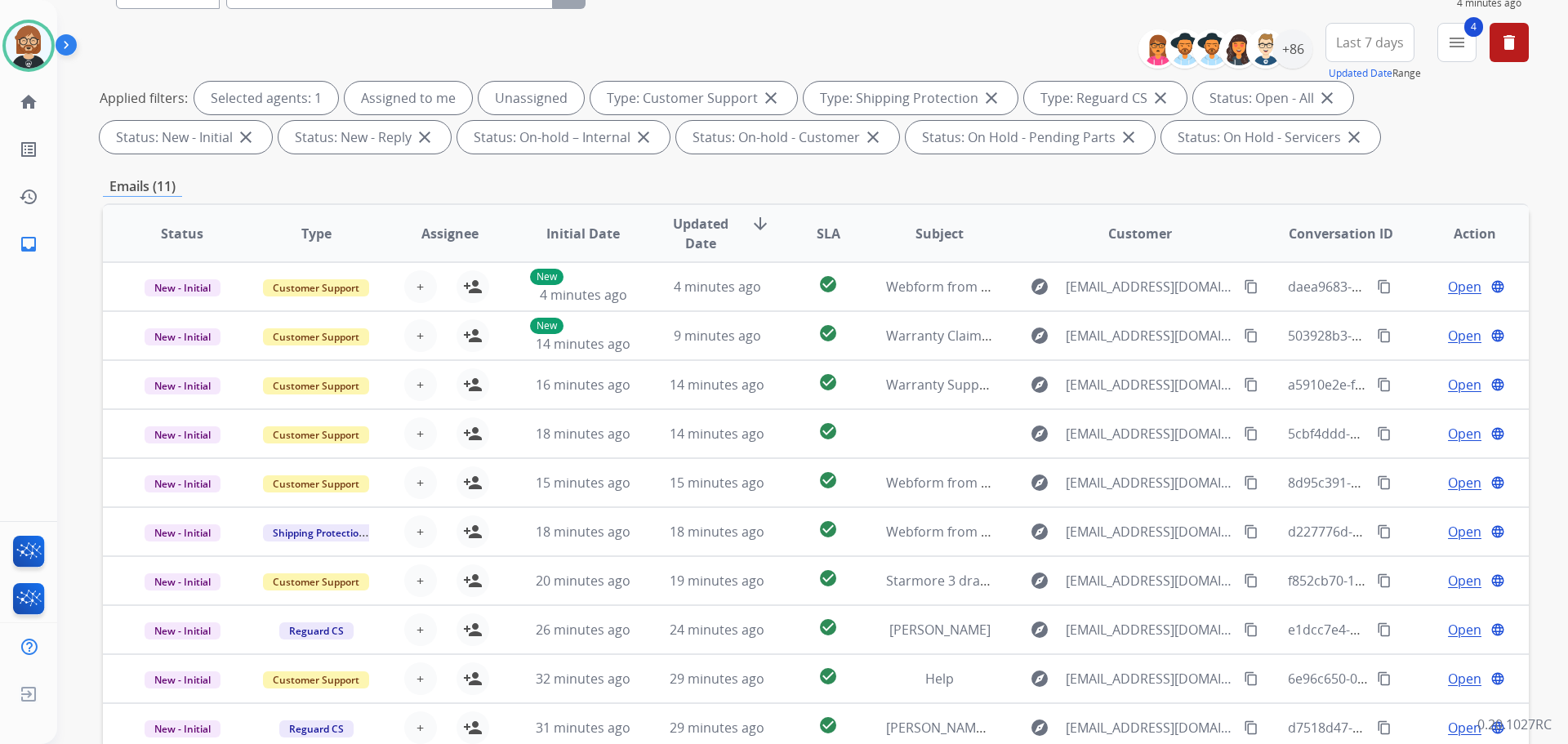
scroll to position [100, 0]
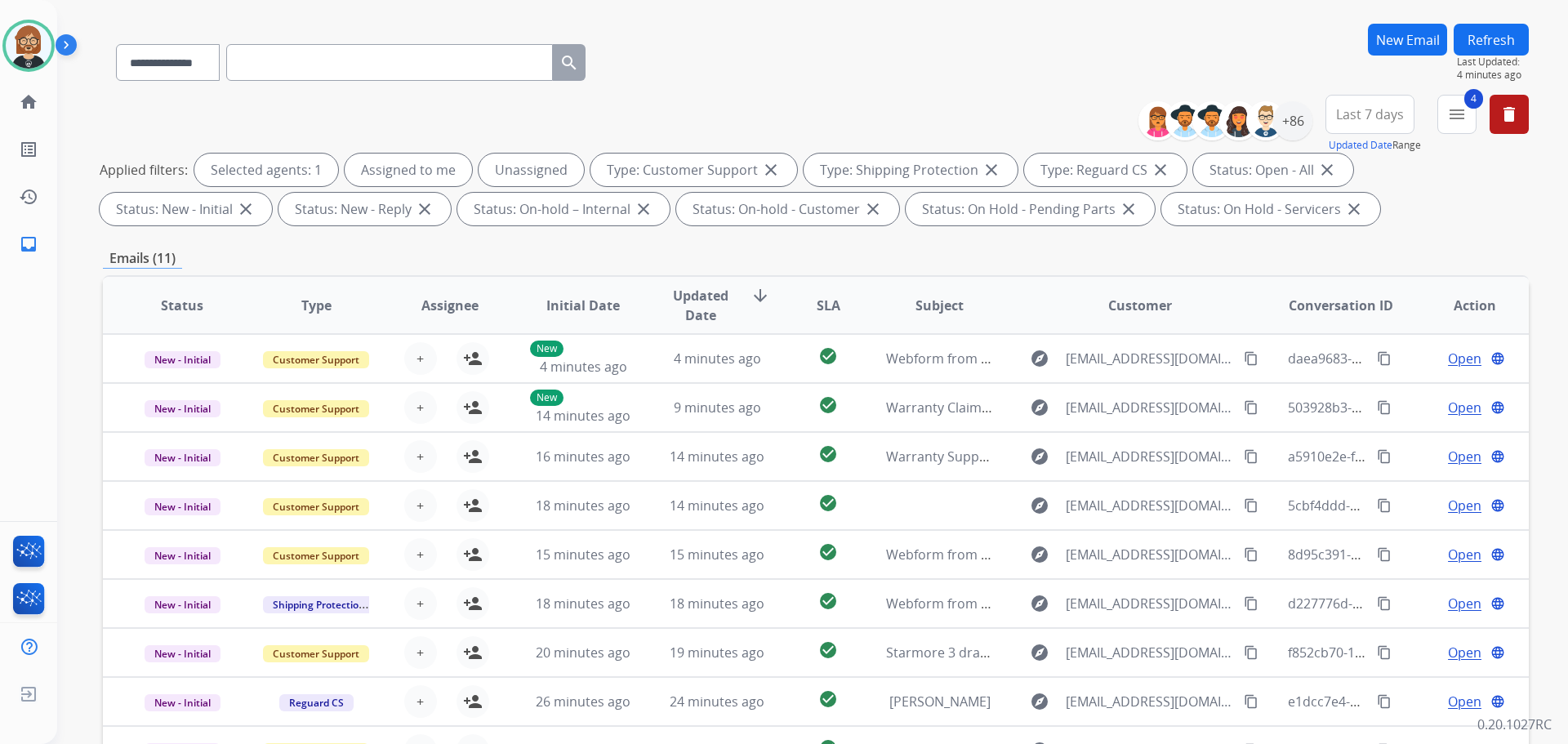
click at [1492, 39] on button "Refresh" at bounding box center [1491, 39] width 75 height 32
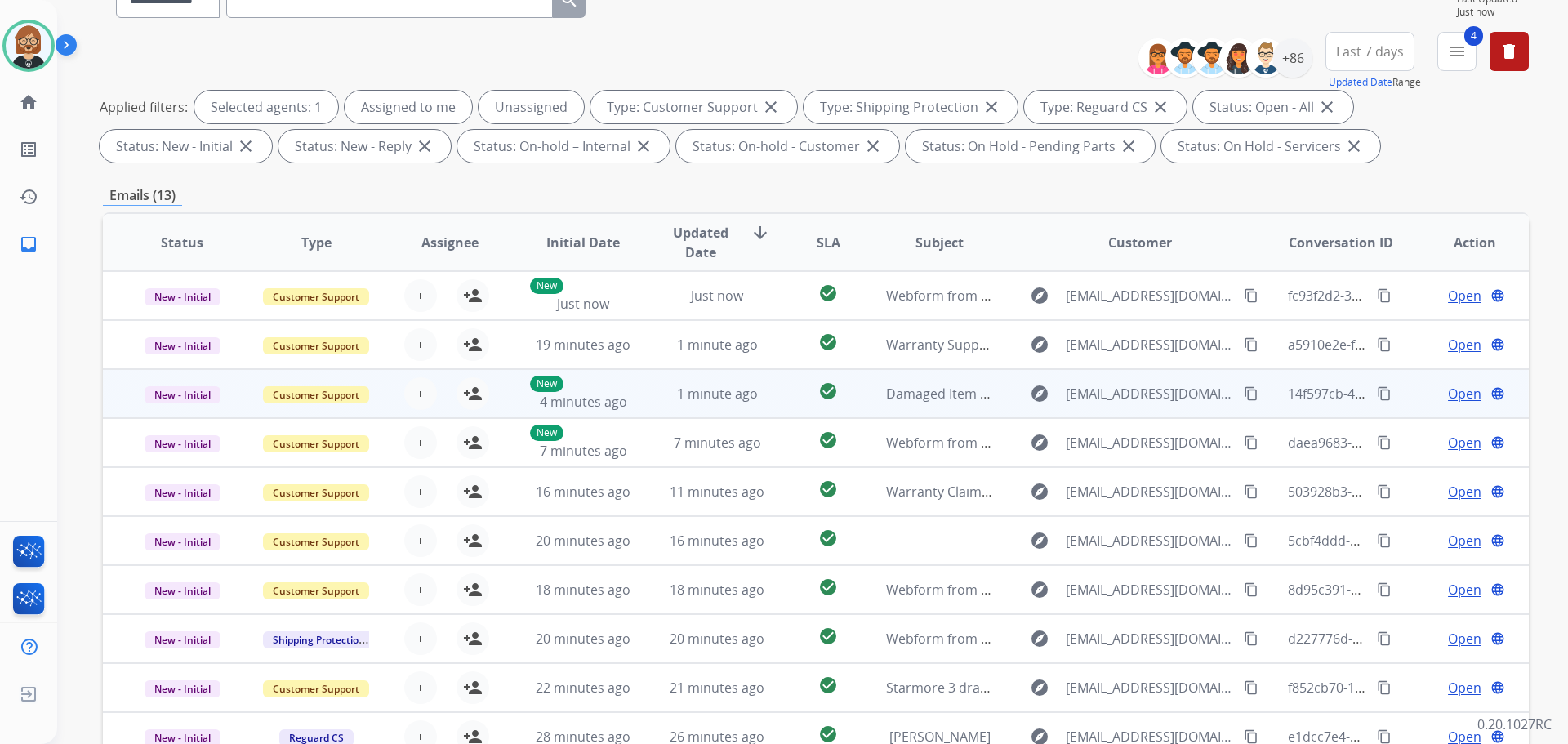
scroll to position [245, 0]
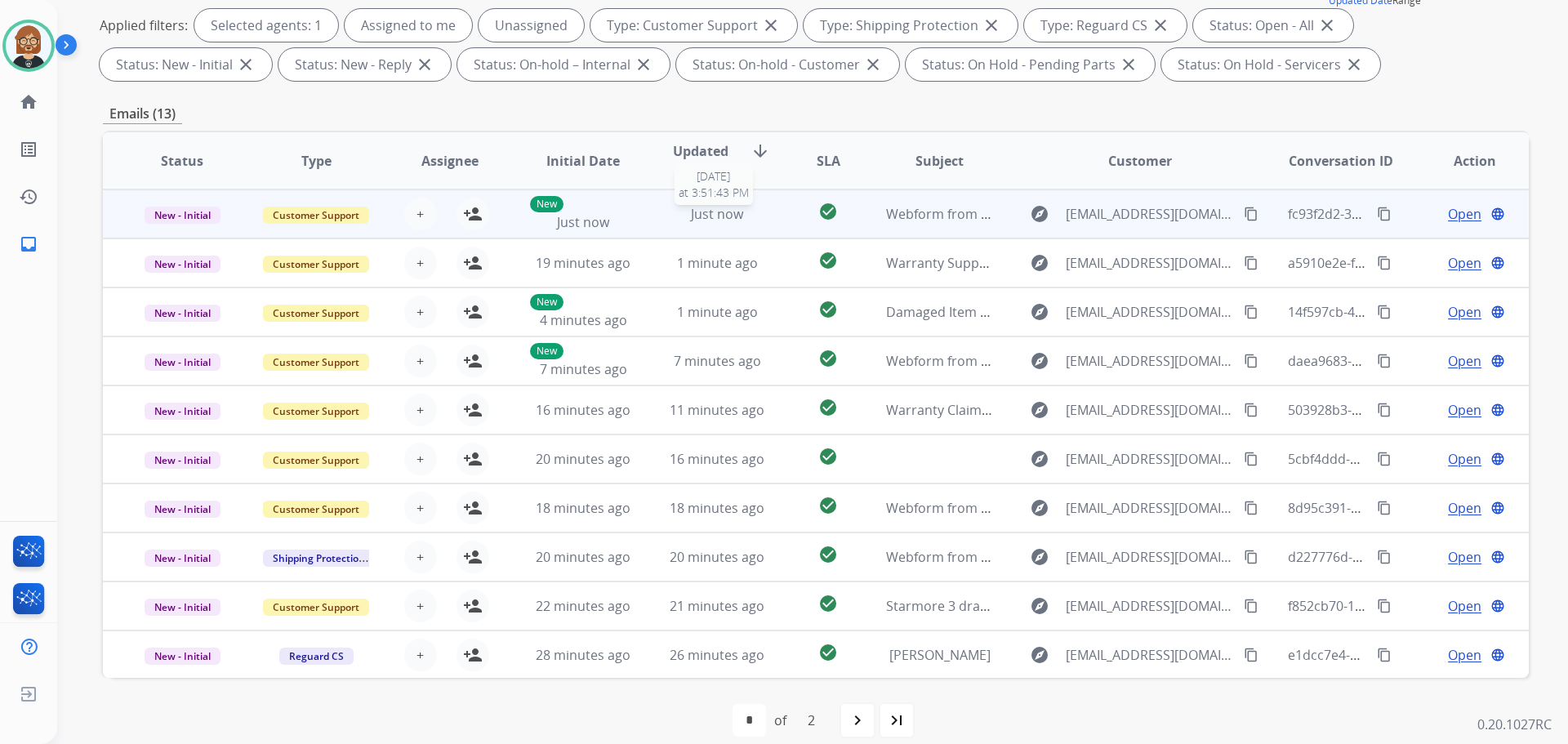
click at [755, 222] on div "Just now" at bounding box center [717, 214] width 107 height 20
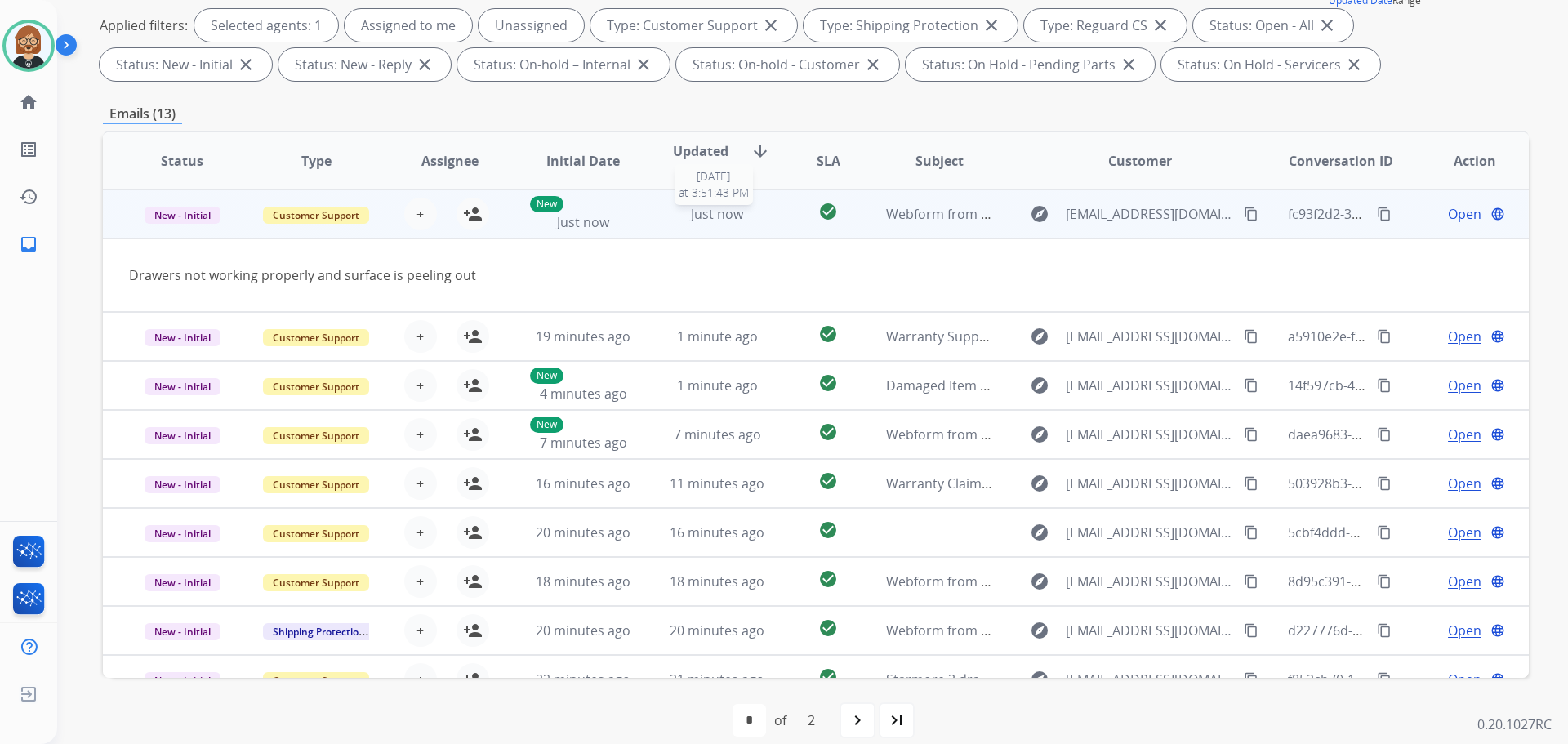
click at [755, 222] on div "Just now" at bounding box center [717, 214] width 107 height 20
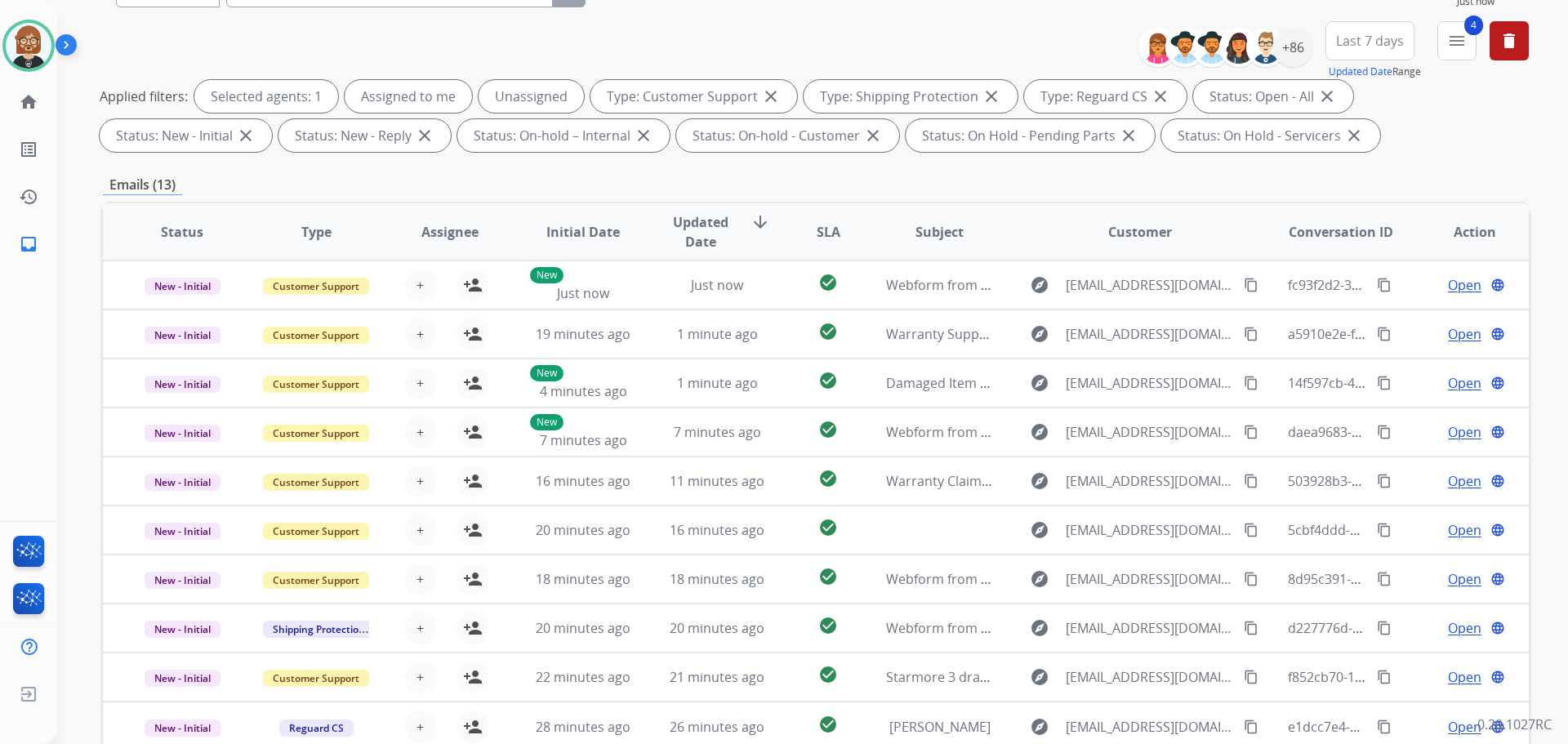
scroll to position [82, 0]
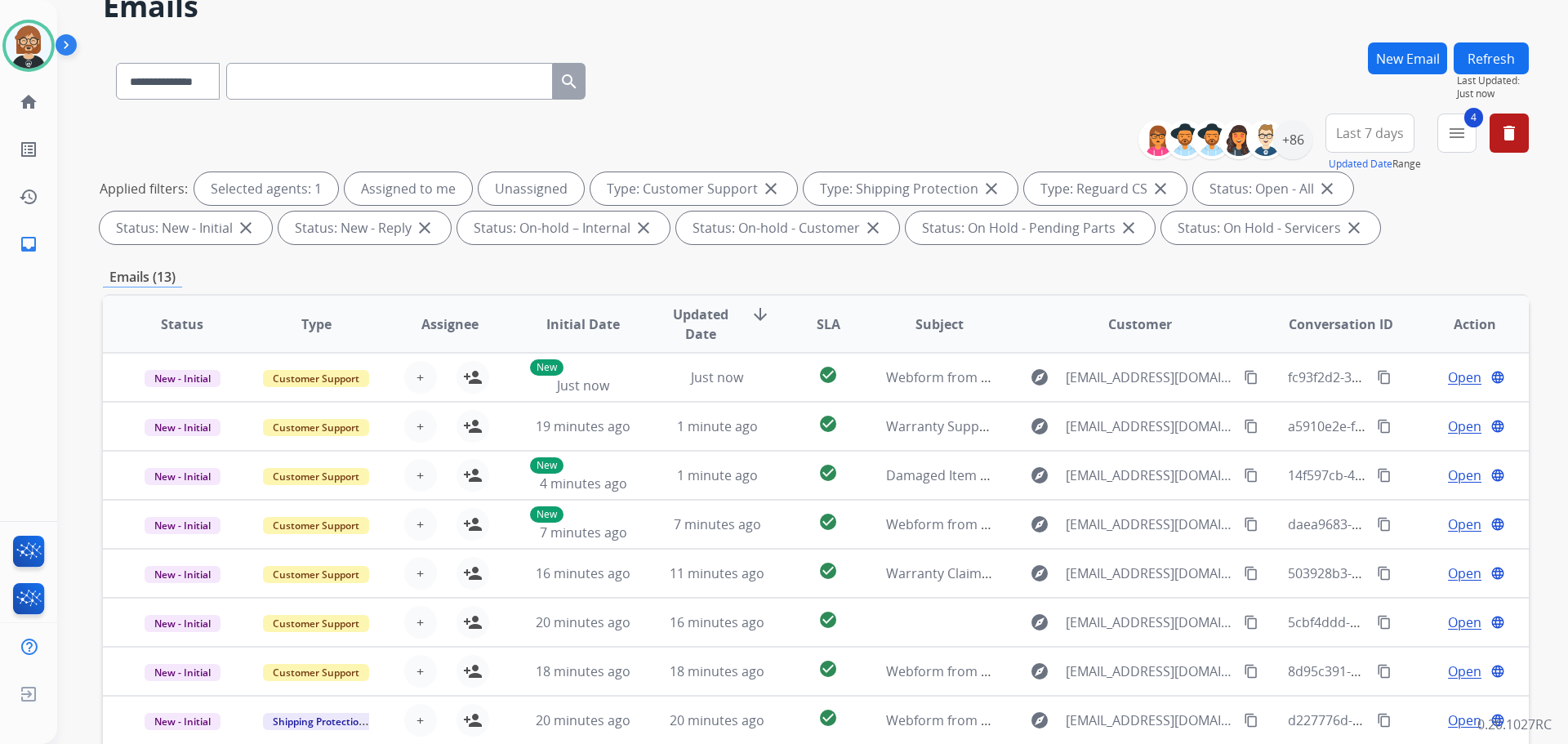
click at [1495, 62] on button "Refresh" at bounding box center [1491, 58] width 75 height 32
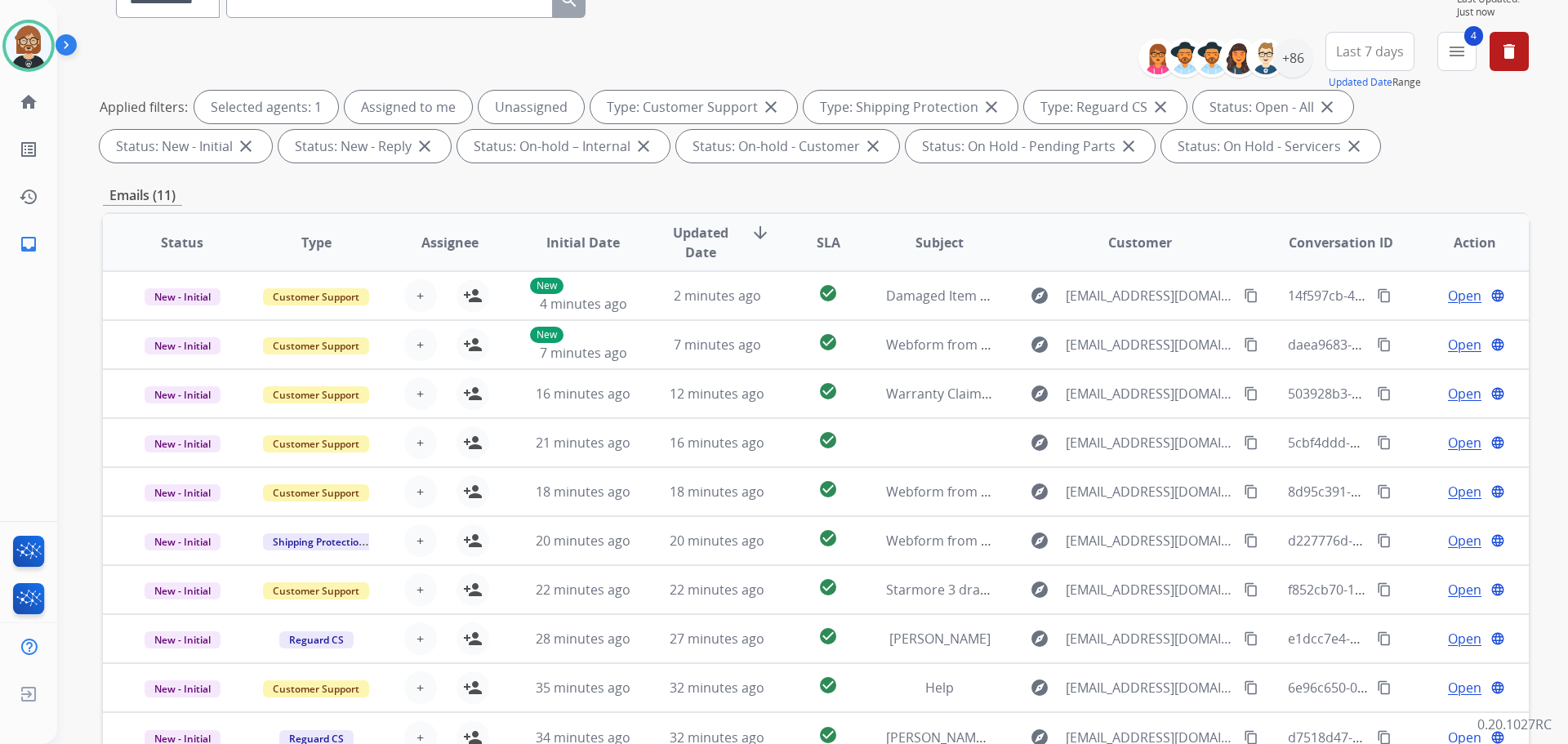
scroll to position [2, 0]
click at [1292, 56] on div "+86" at bounding box center [1293, 59] width 40 height 40
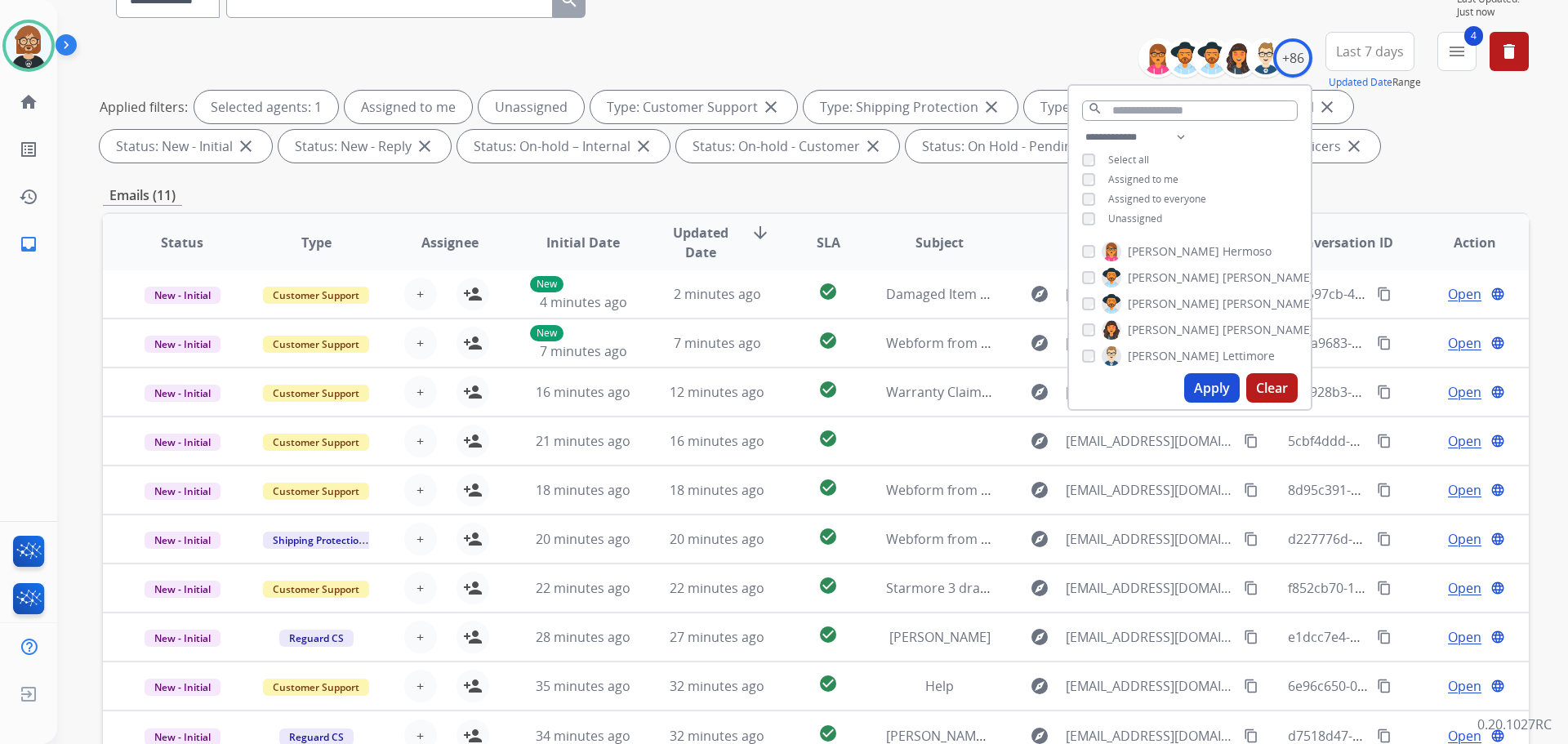
click at [1197, 396] on button "Apply" at bounding box center [1212, 387] width 56 height 30
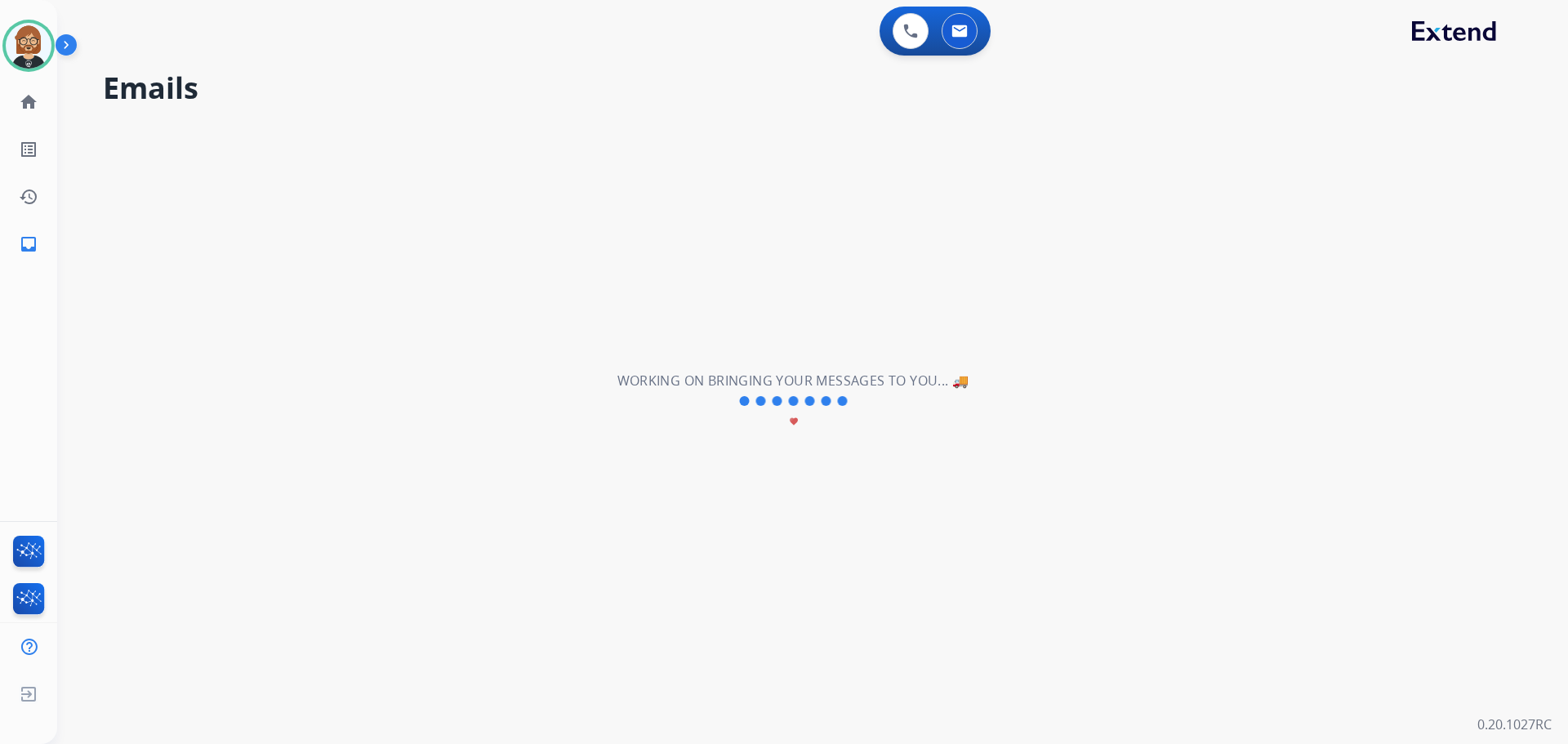
scroll to position [0, 0]
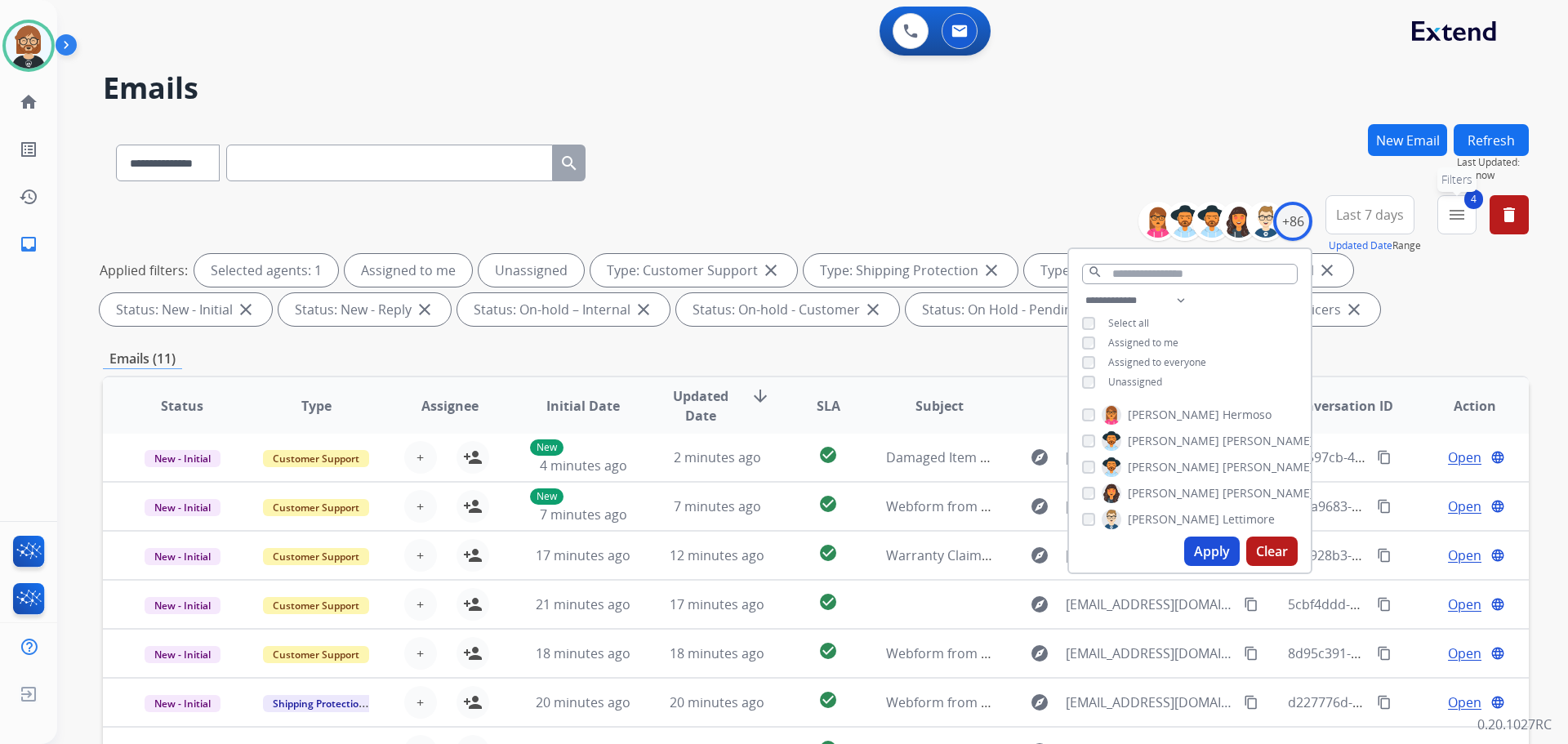
click at [1454, 220] on mat-icon "menu" at bounding box center [1457, 215] width 20 height 20
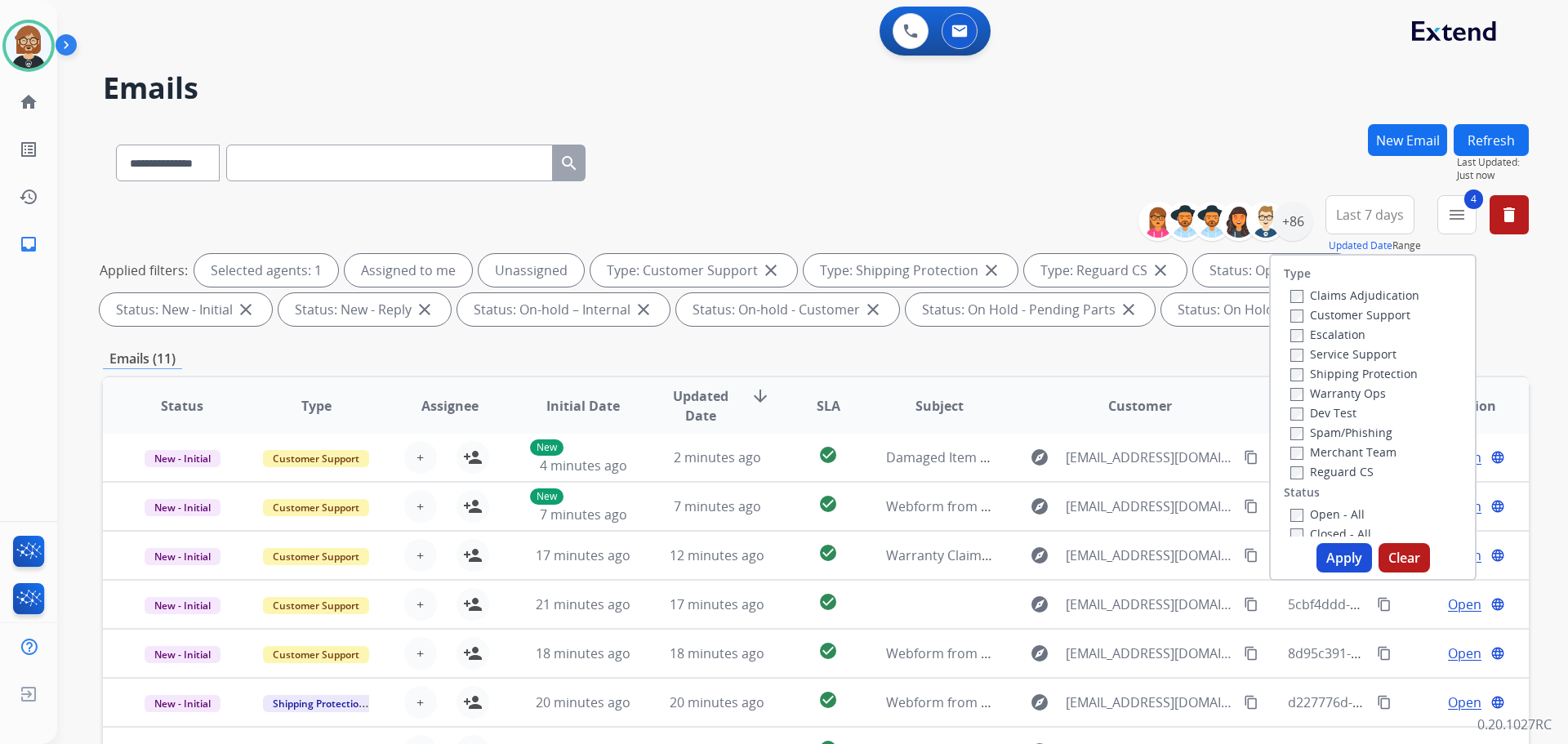
click at [1328, 560] on button "Apply" at bounding box center [1345, 558] width 56 height 30
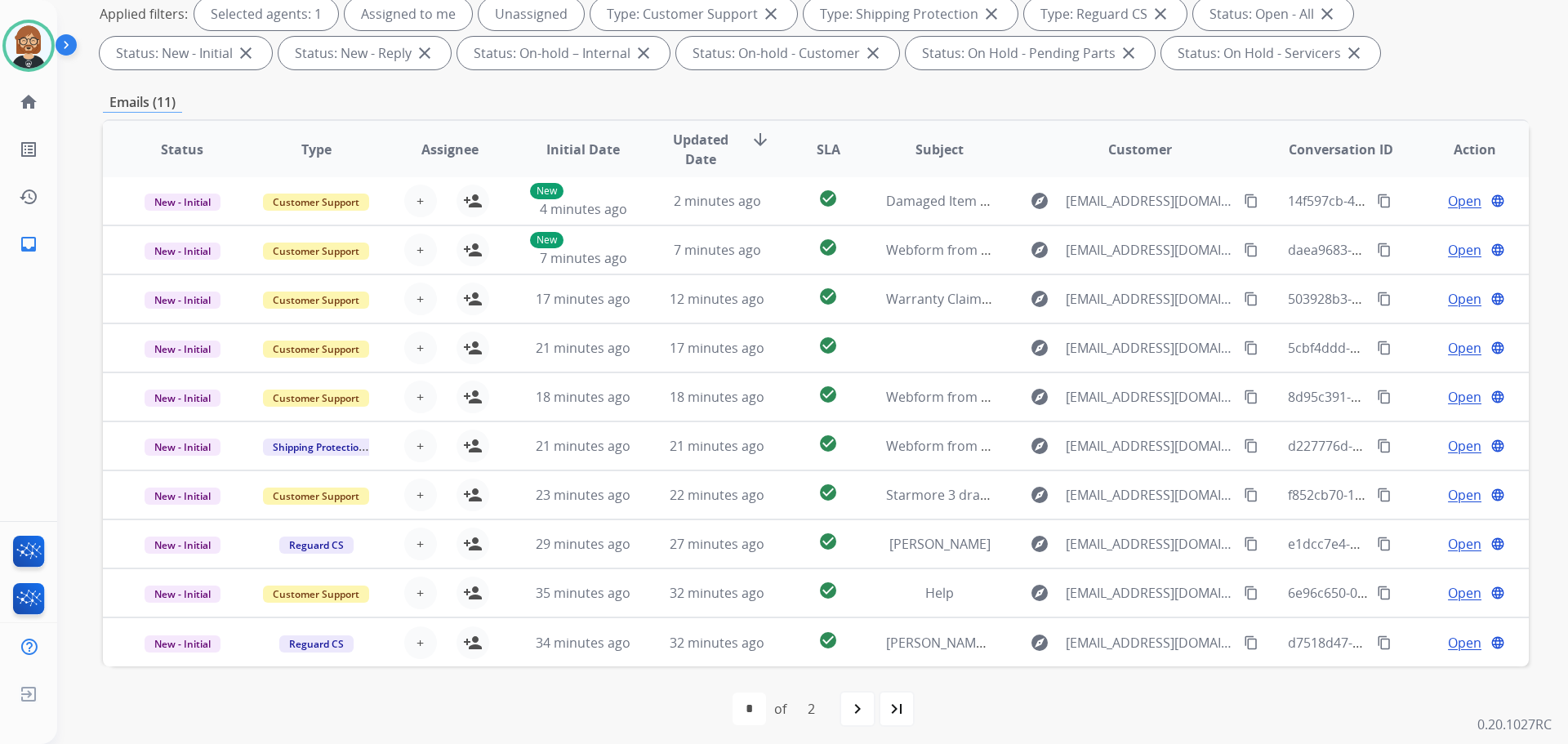
scroll to position [264, 0]
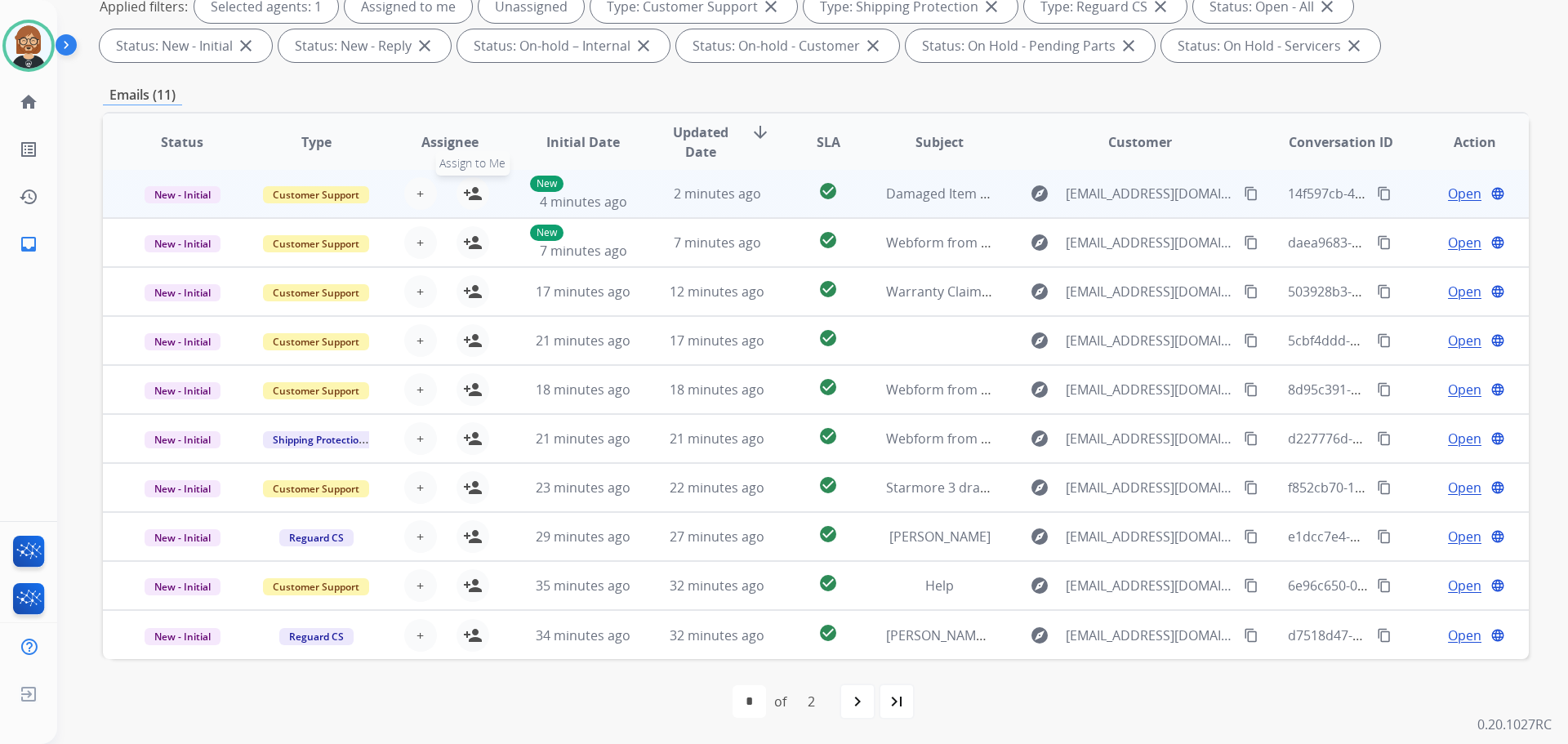
click at [476, 204] on button "person_add Assign to Me" at bounding box center [473, 194] width 32 height 32
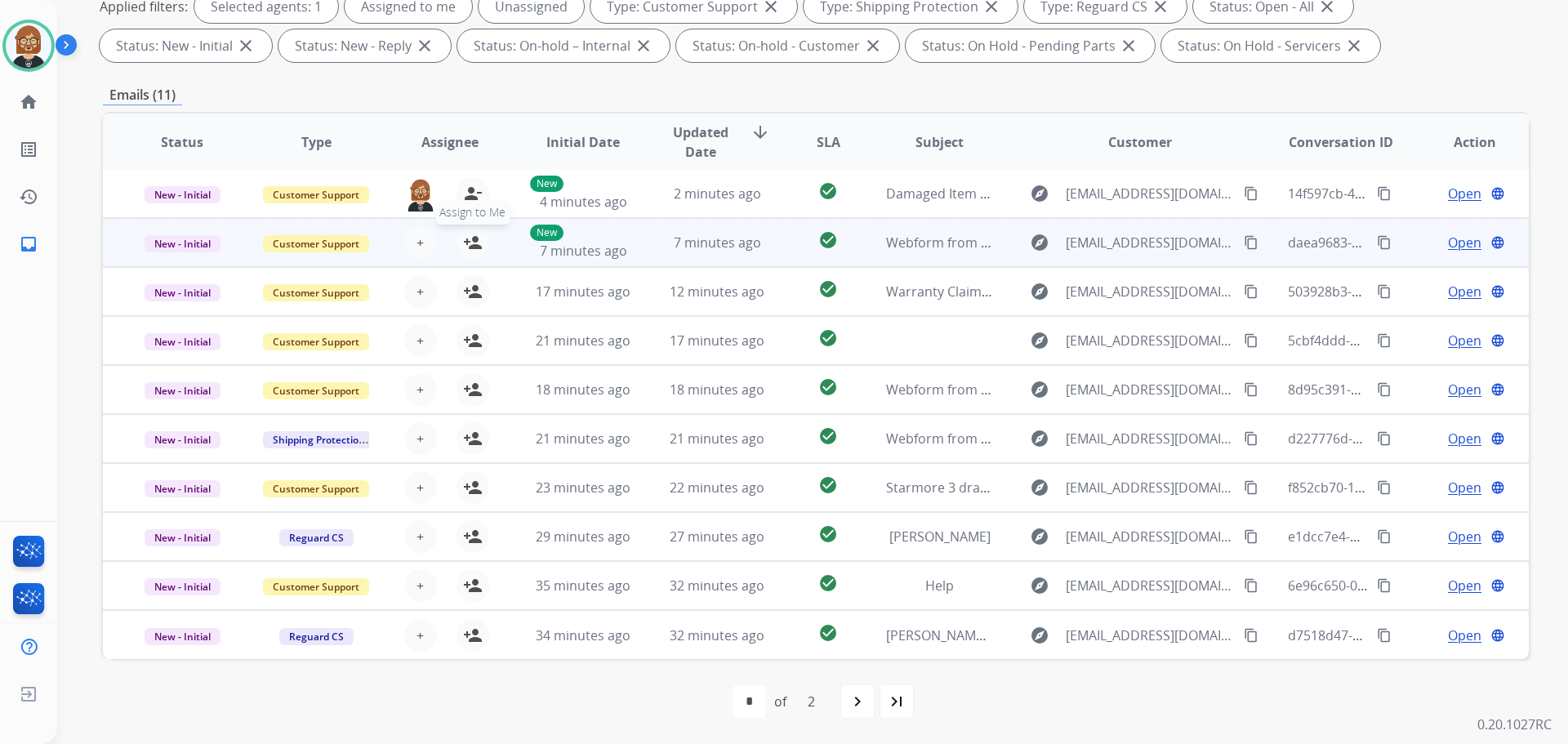
click at [476, 237] on mat-icon "person_add" at bounding box center [473, 242] width 20 height 20
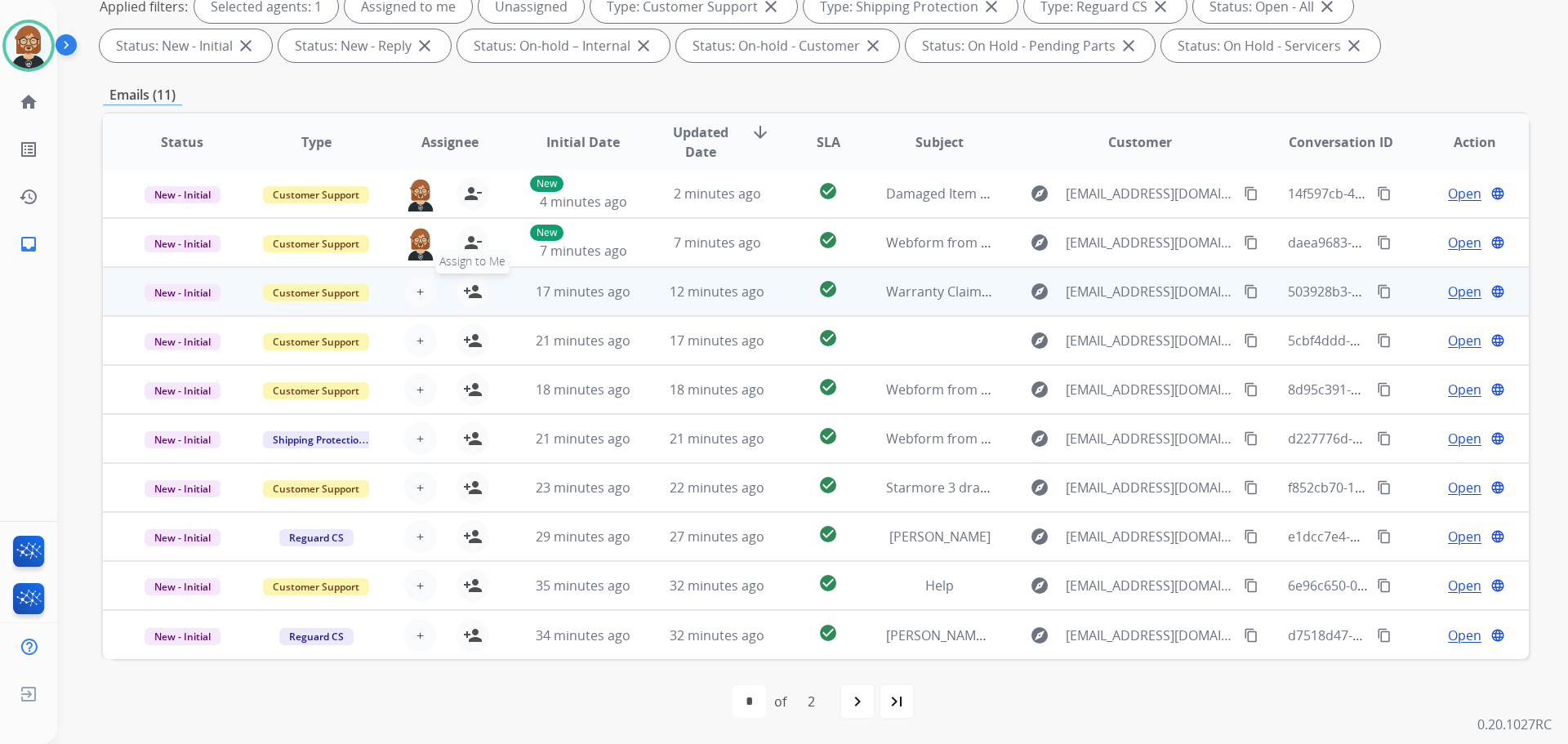
click at [476, 285] on mat-icon "person_add" at bounding box center [473, 292] width 20 height 20
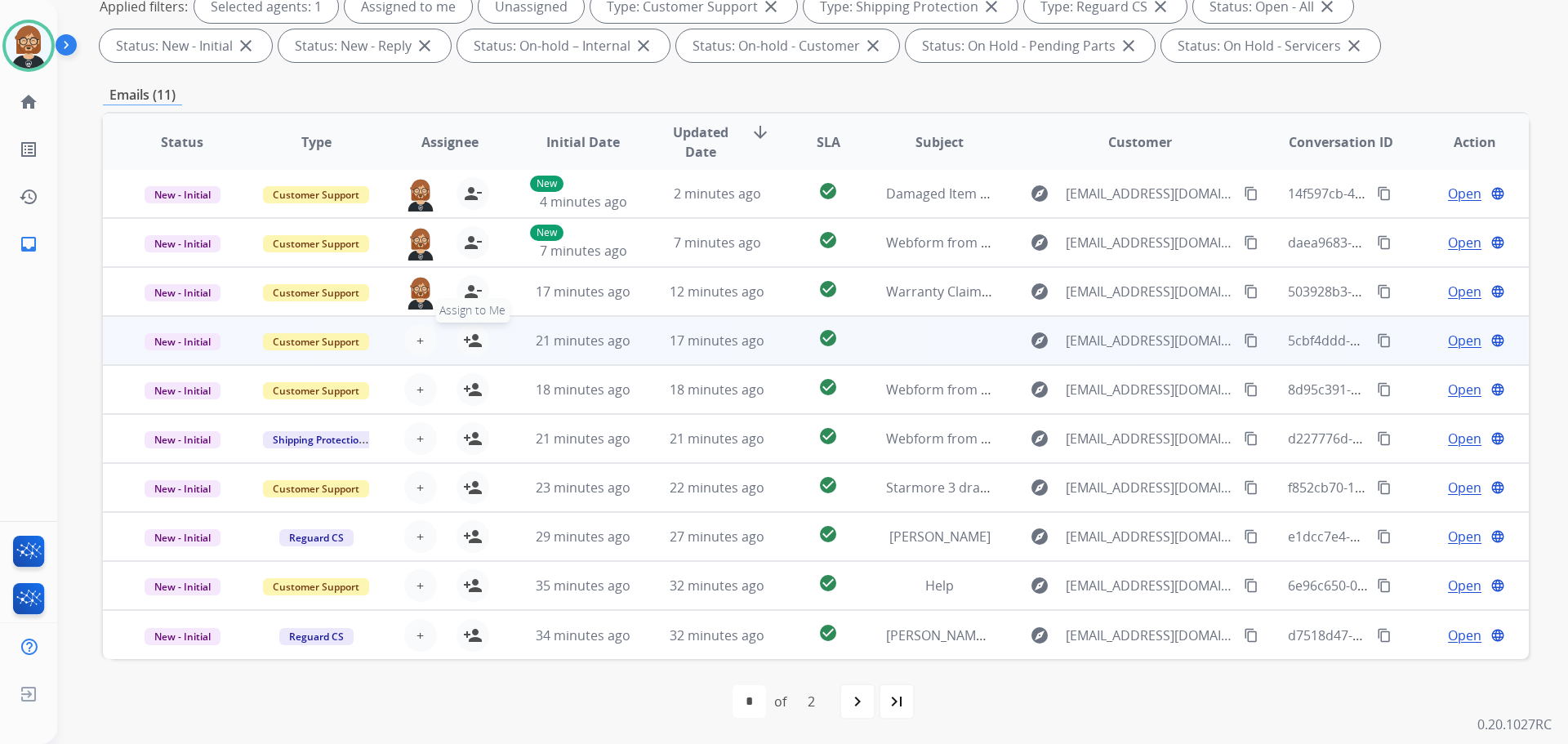
click at [479, 336] on button "person_add Assign to Me" at bounding box center [473, 340] width 32 height 32
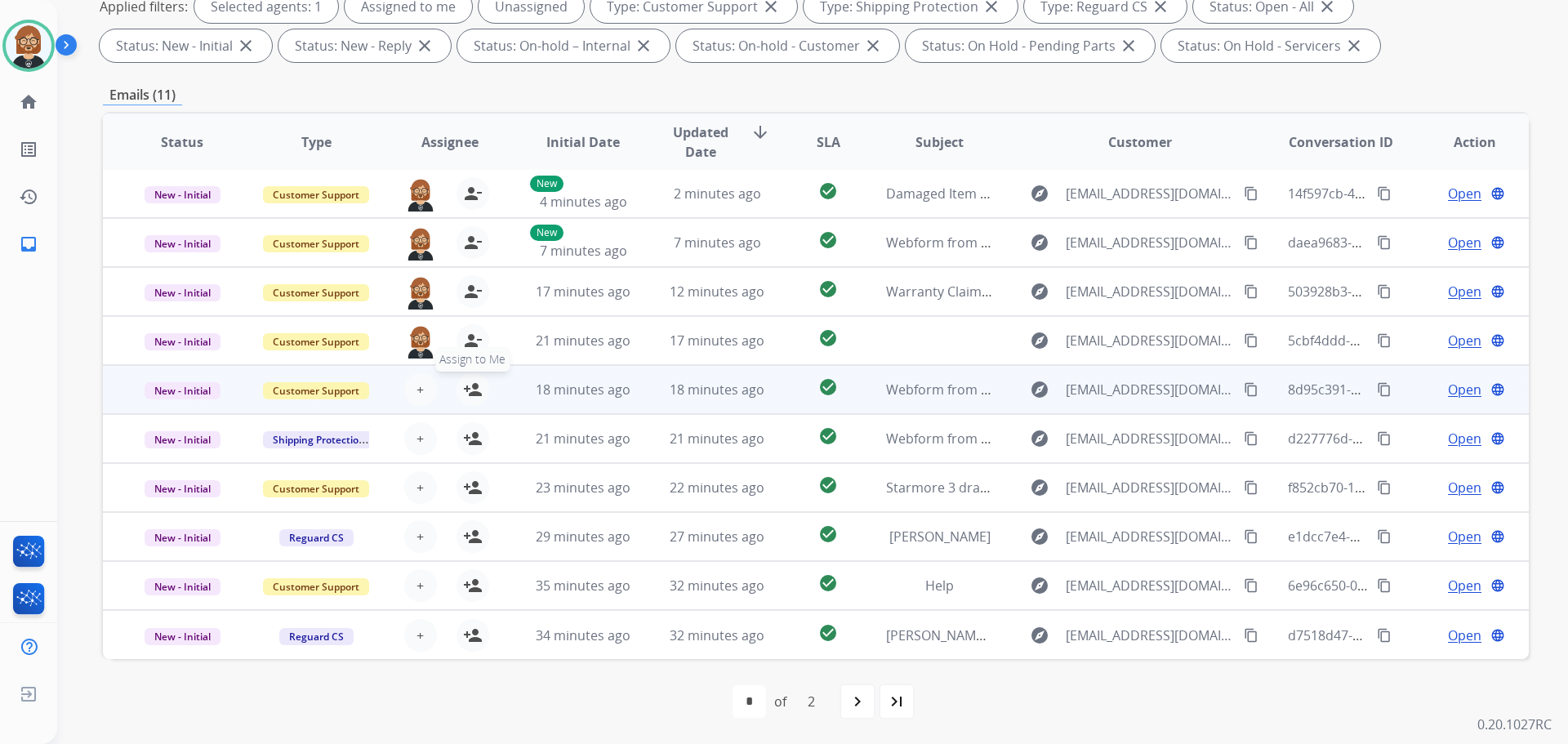
click at [476, 391] on mat-icon "person_add" at bounding box center [473, 389] width 20 height 20
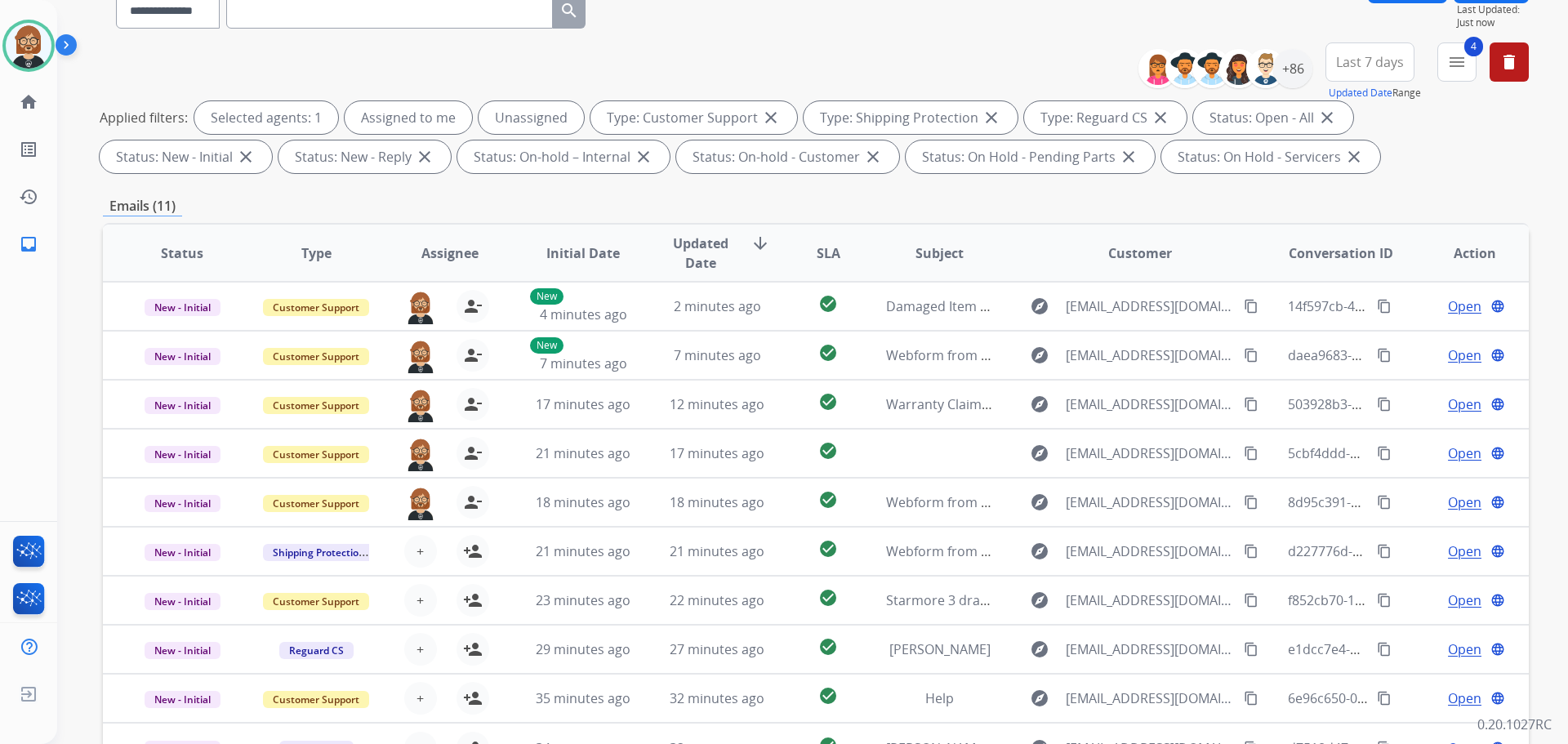
scroll to position [0, 0]
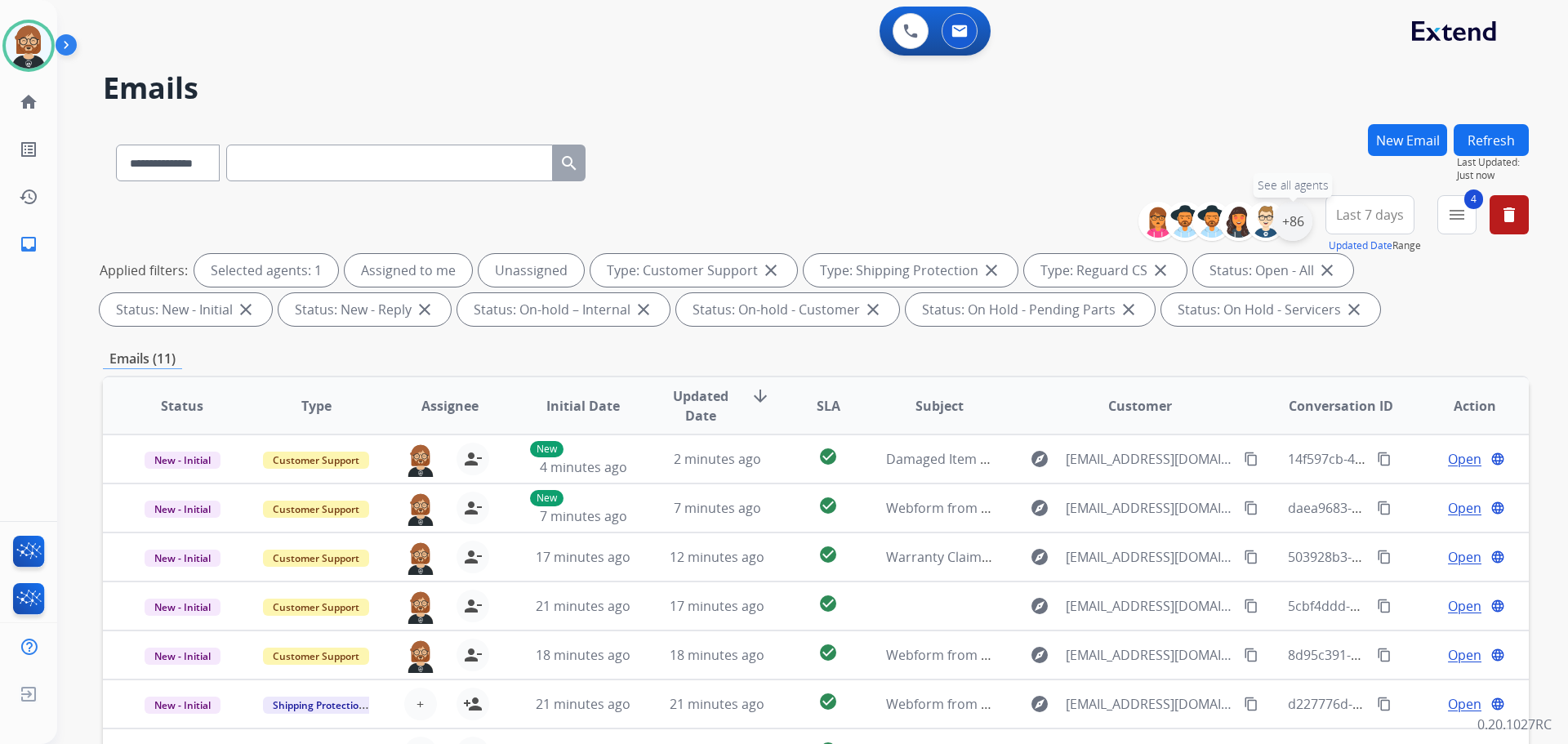
click at [1293, 212] on div "+86" at bounding box center [1293, 222] width 40 height 40
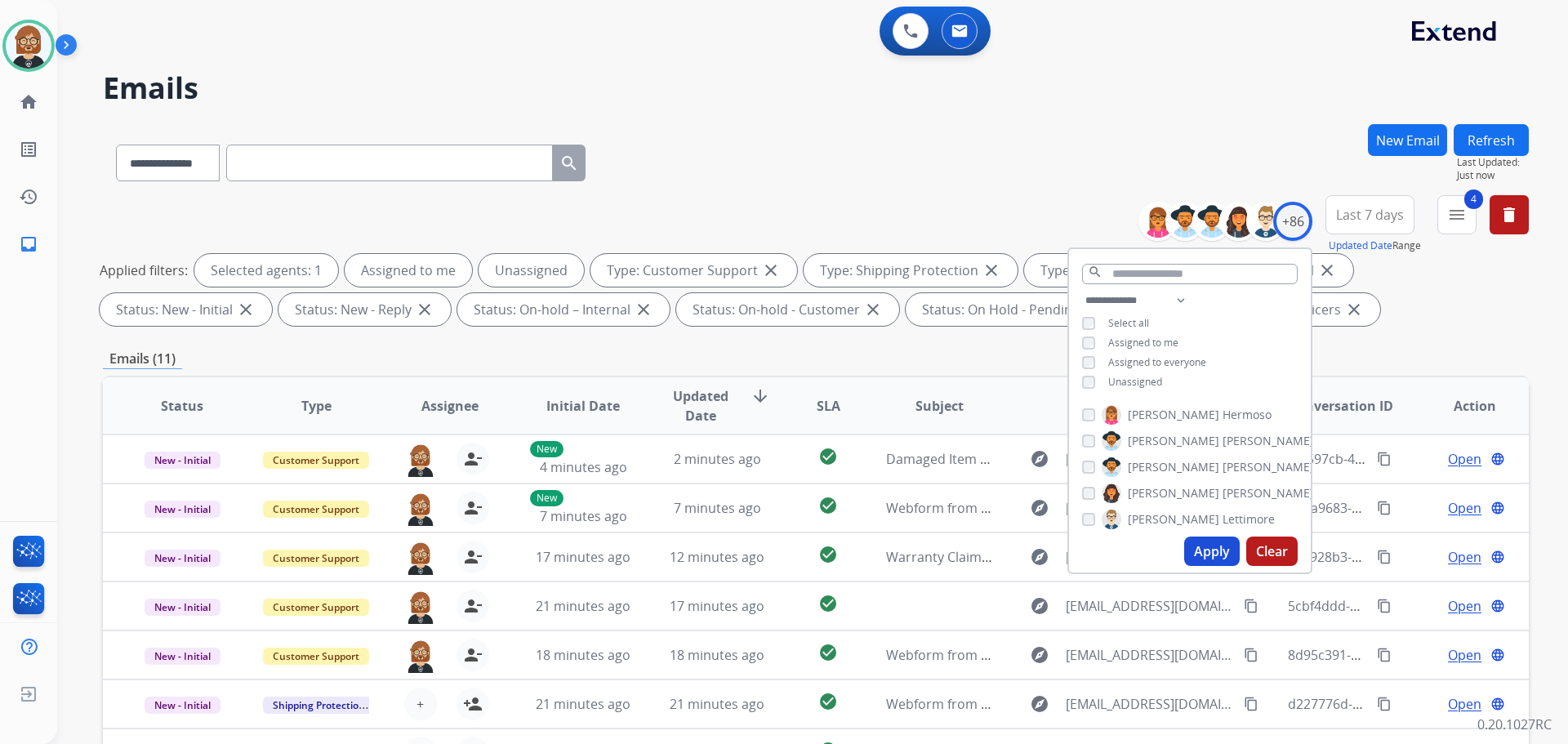
click at [1131, 383] on span "Unassigned" at bounding box center [1135, 381] width 54 height 14
click at [1199, 547] on button "Apply" at bounding box center [1212, 551] width 56 height 30
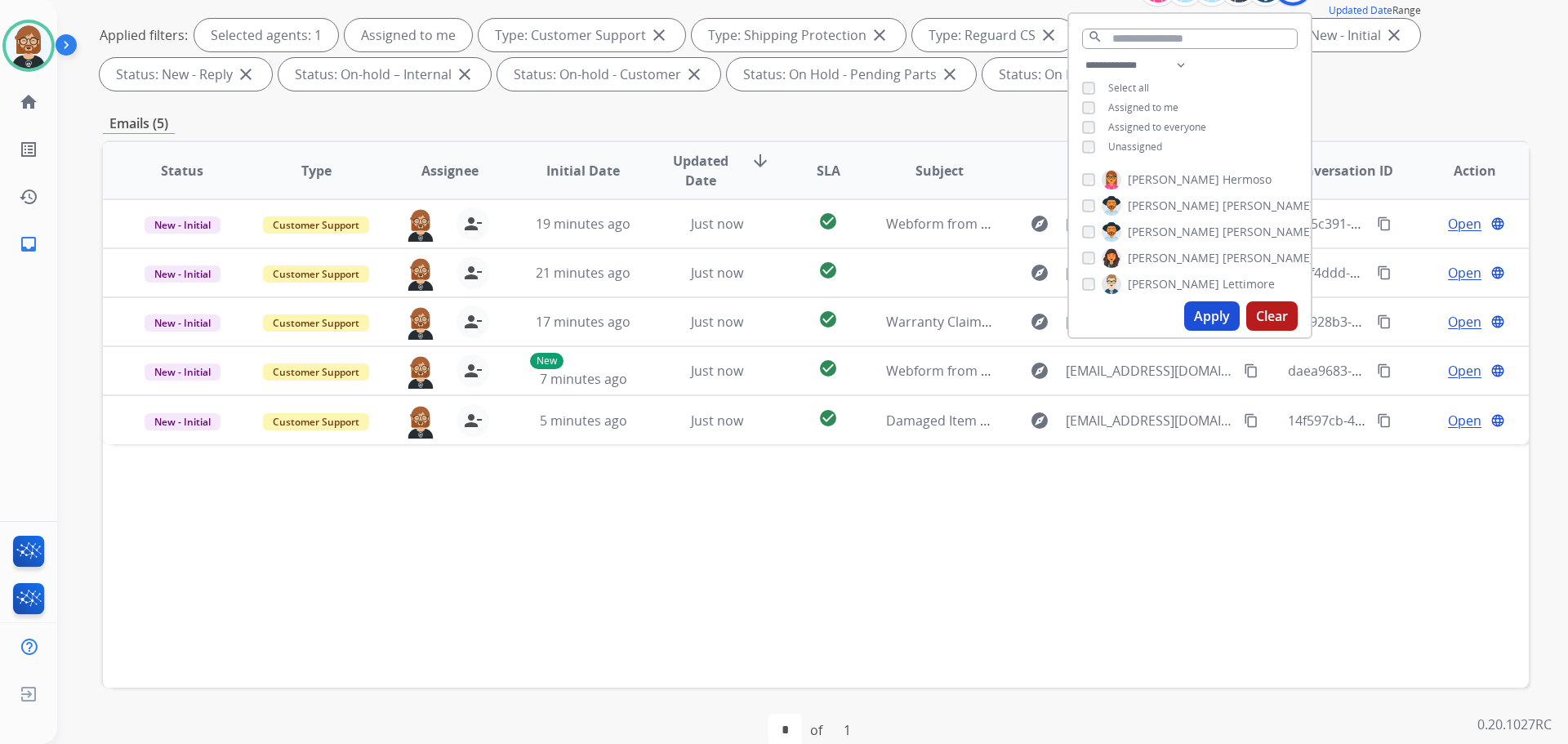
scroll to position [245, 0]
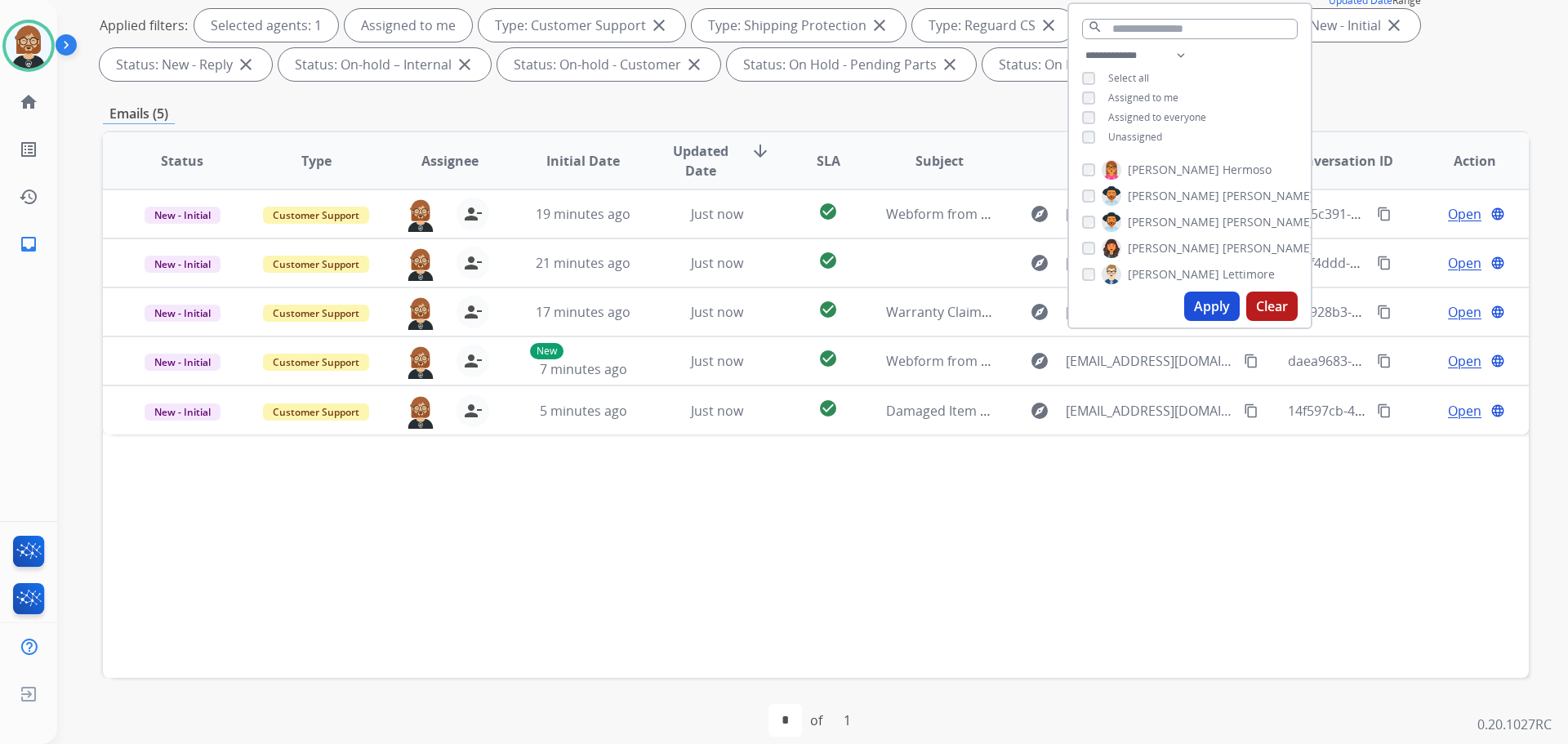
click at [808, 566] on div "Status Type Assignee Initial Date Updated Date arrow_downward SLA Subject Custo…" at bounding box center [816, 404] width 1427 height 547
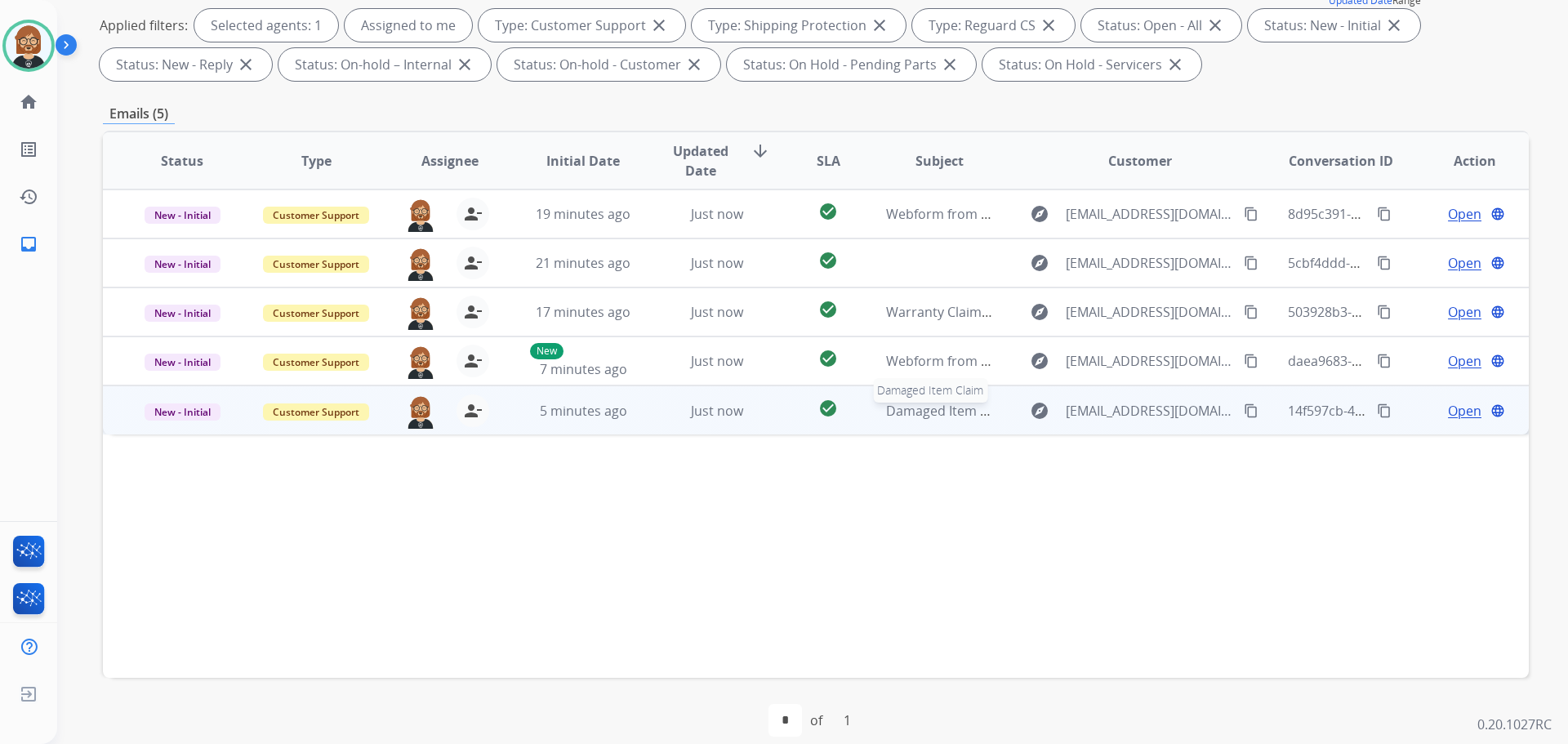
click at [927, 406] on span "Damaged Item Claim" at bounding box center [950, 411] width 128 height 18
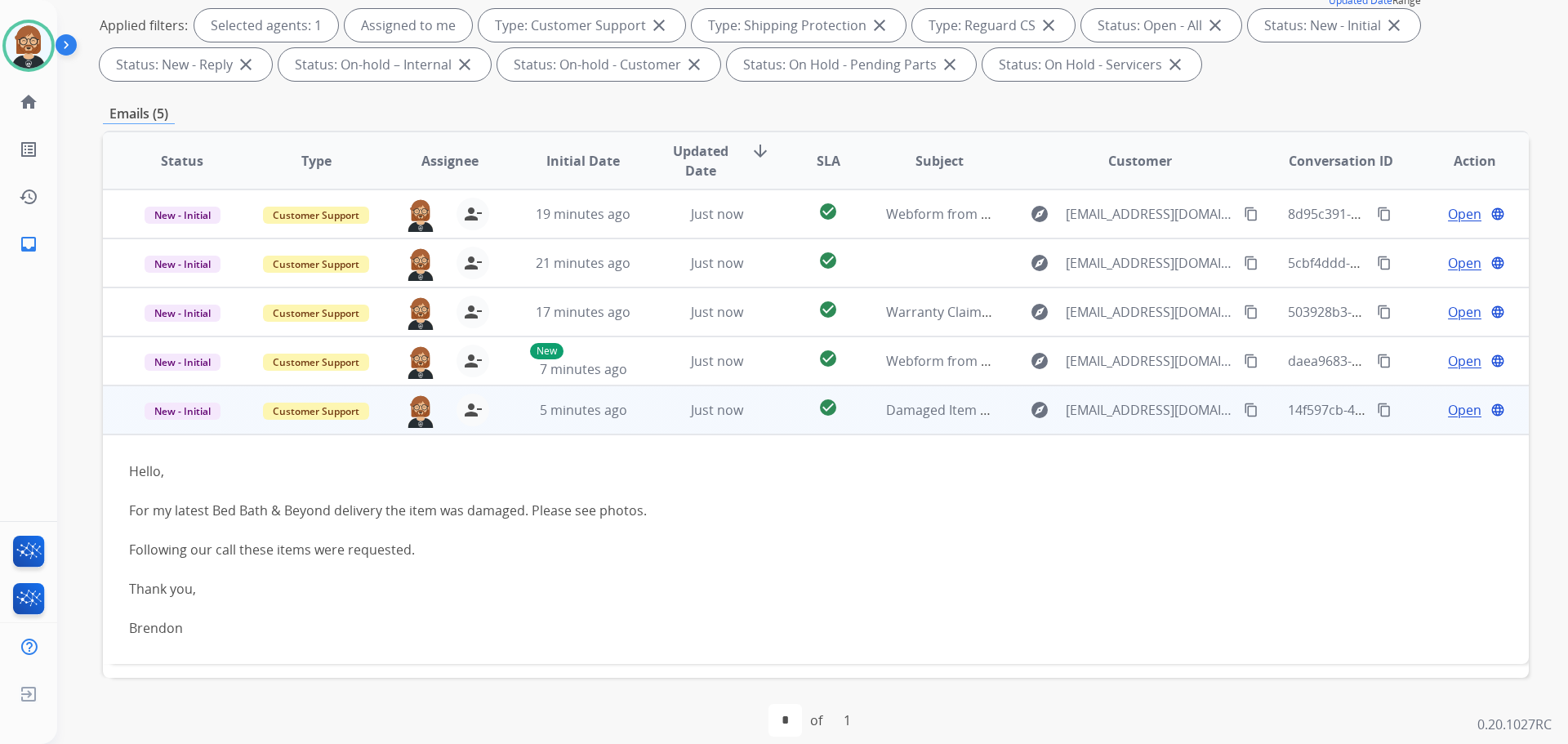
click at [1449, 413] on span "Open" at bounding box center [1464, 410] width 33 height 20
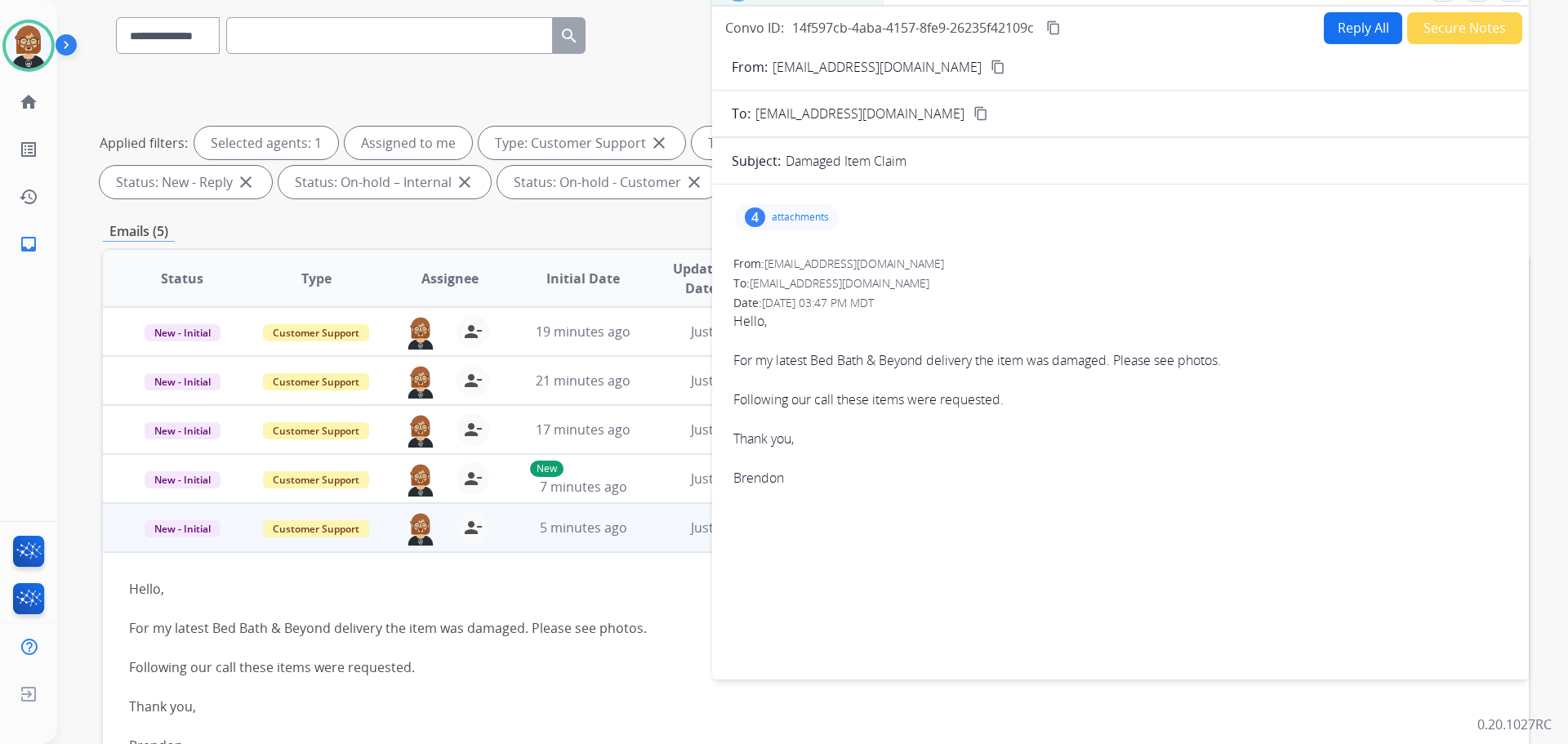
scroll to position [82, 0]
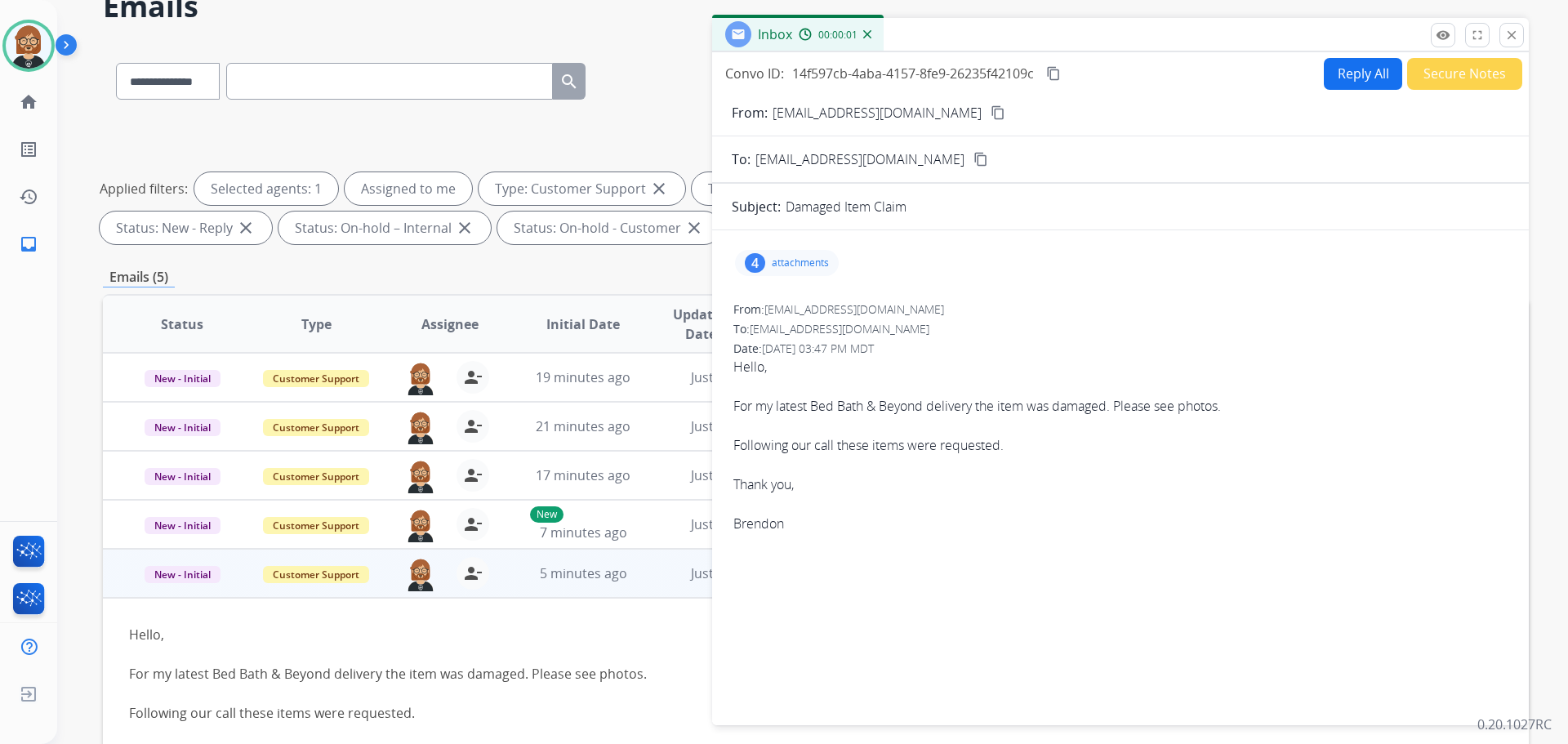
click at [790, 267] on p "attachments" at bounding box center [800, 263] width 57 height 14
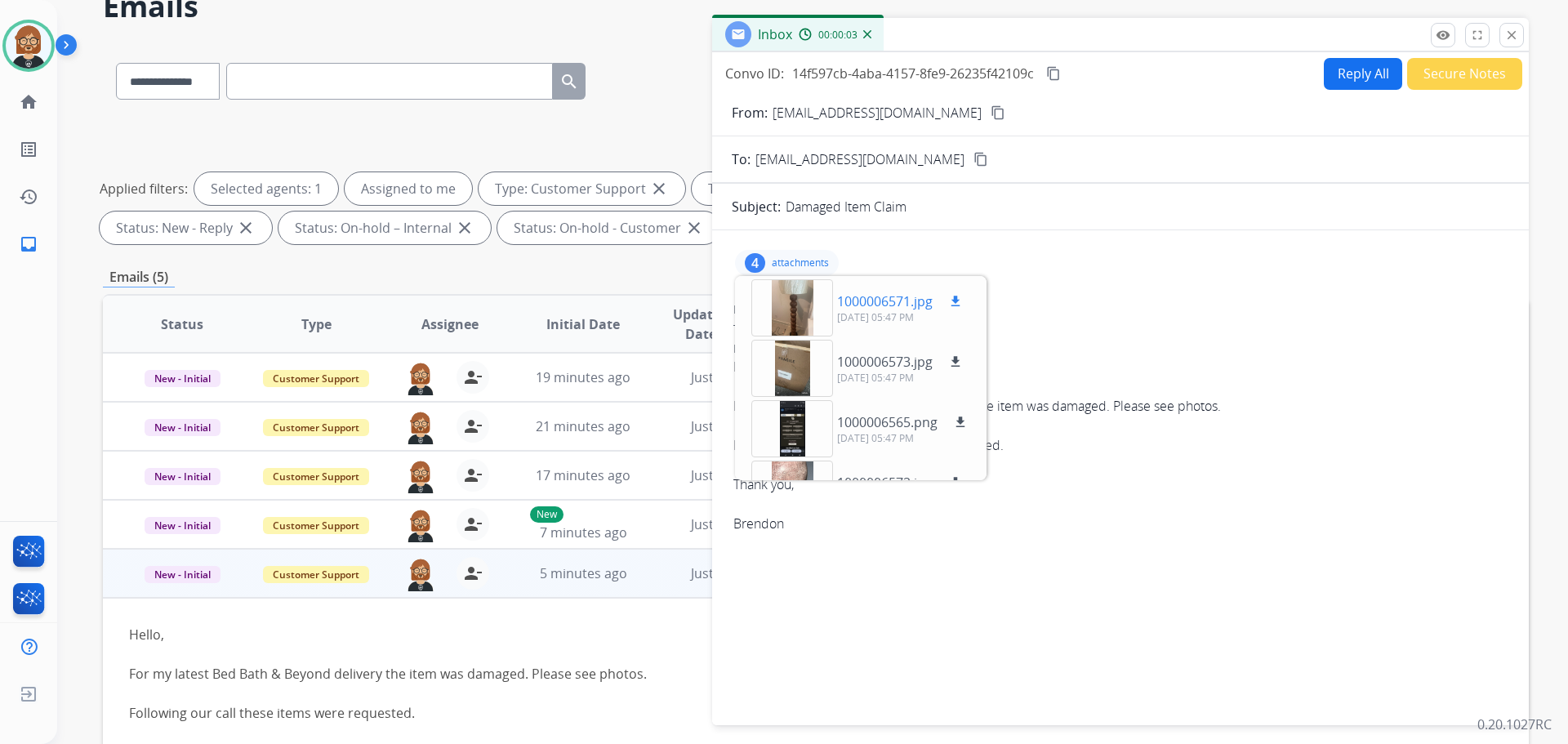
click at [956, 297] on mat-icon "download" at bounding box center [955, 301] width 14 height 14
click at [962, 356] on mat-icon "download" at bounding box center [955, 361] width 14 height 14
click at [962, 423] on mat-icon "download" at bounding box center [961, 422] width 14 height 14
click at [960, 476] on mat-icon "download" at bounding box center [955, 483] width 14 height 14
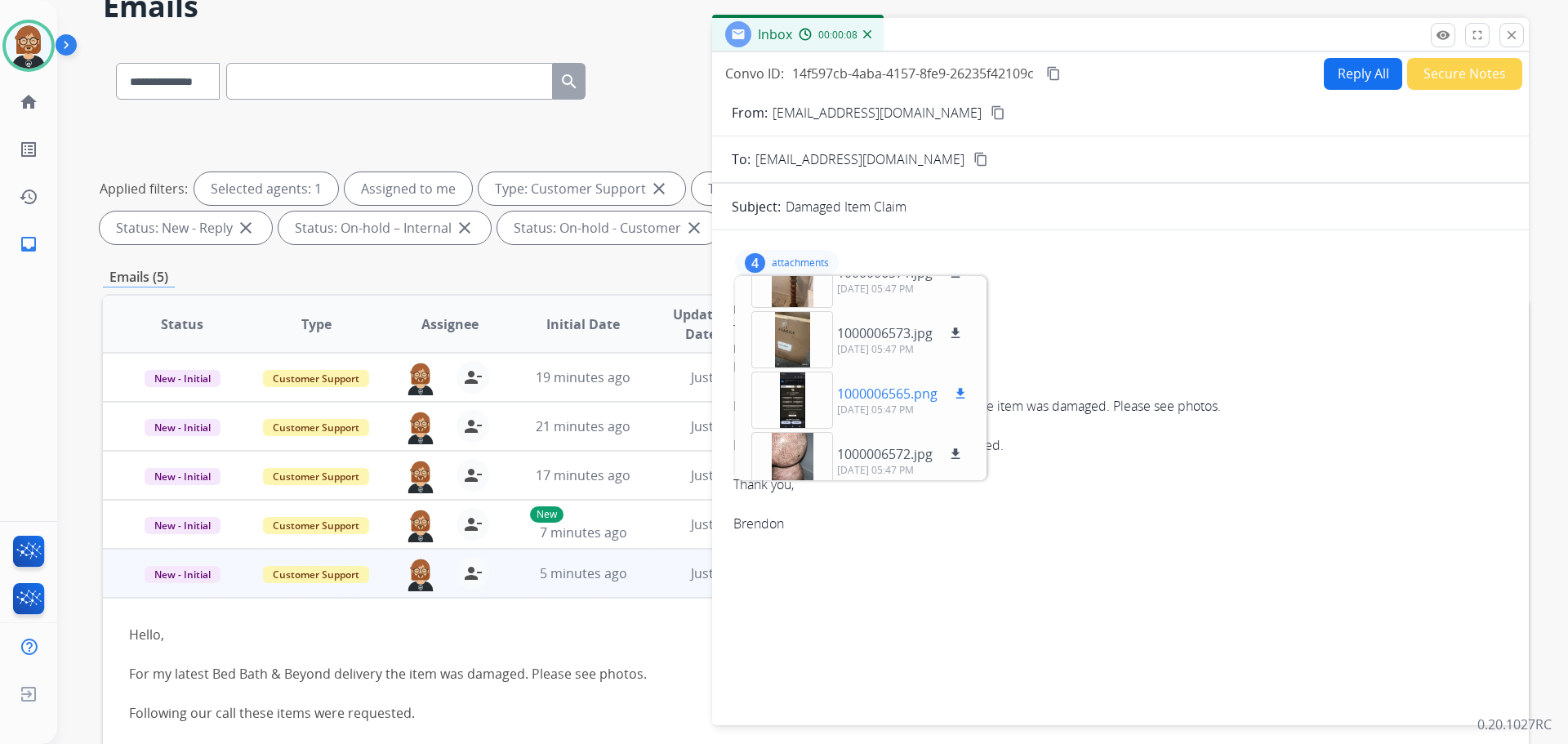
scroll to position [41, 0]
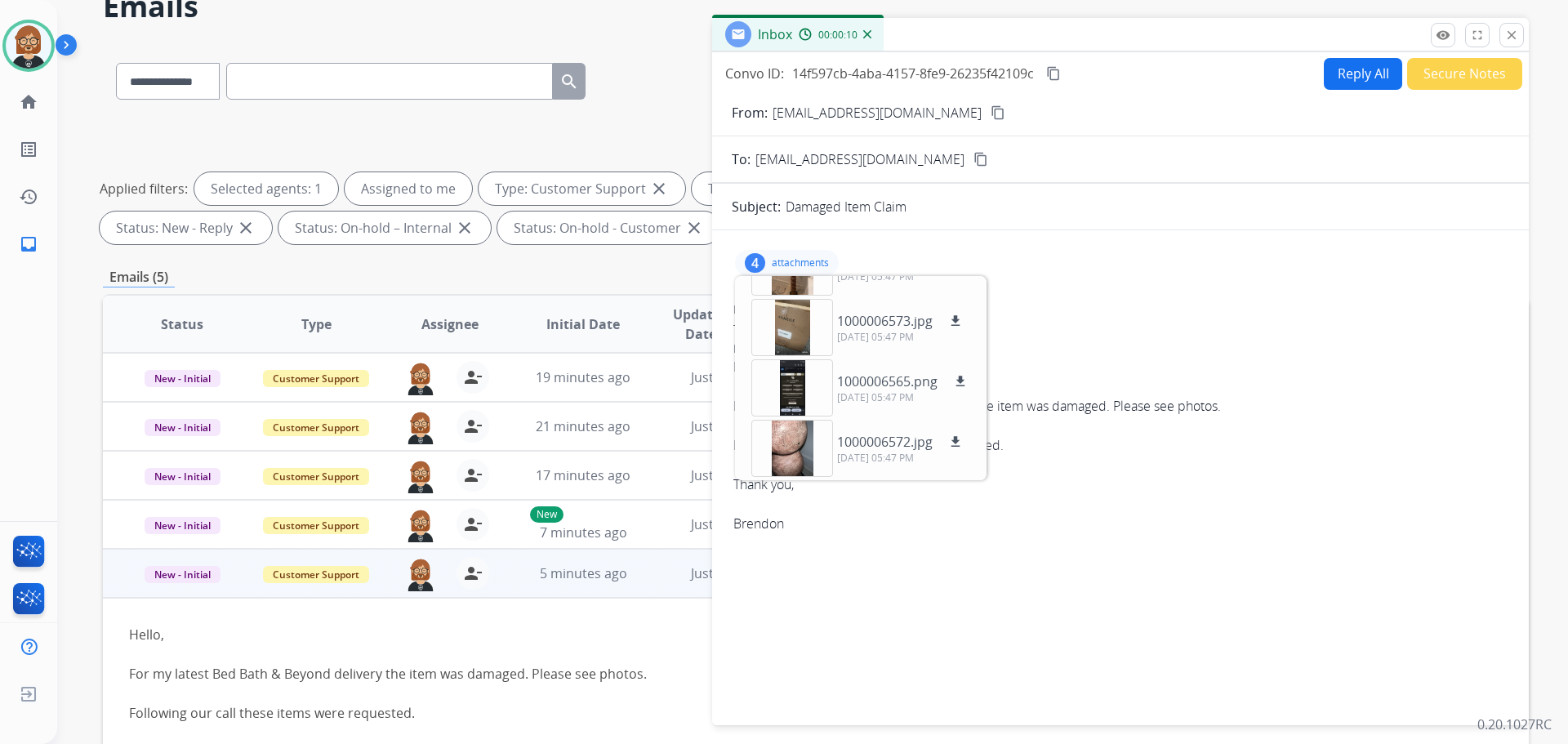
click at [661, 707] on div "Following our call these items were requested." at bounding box center [682, 712] width 1107 height 20
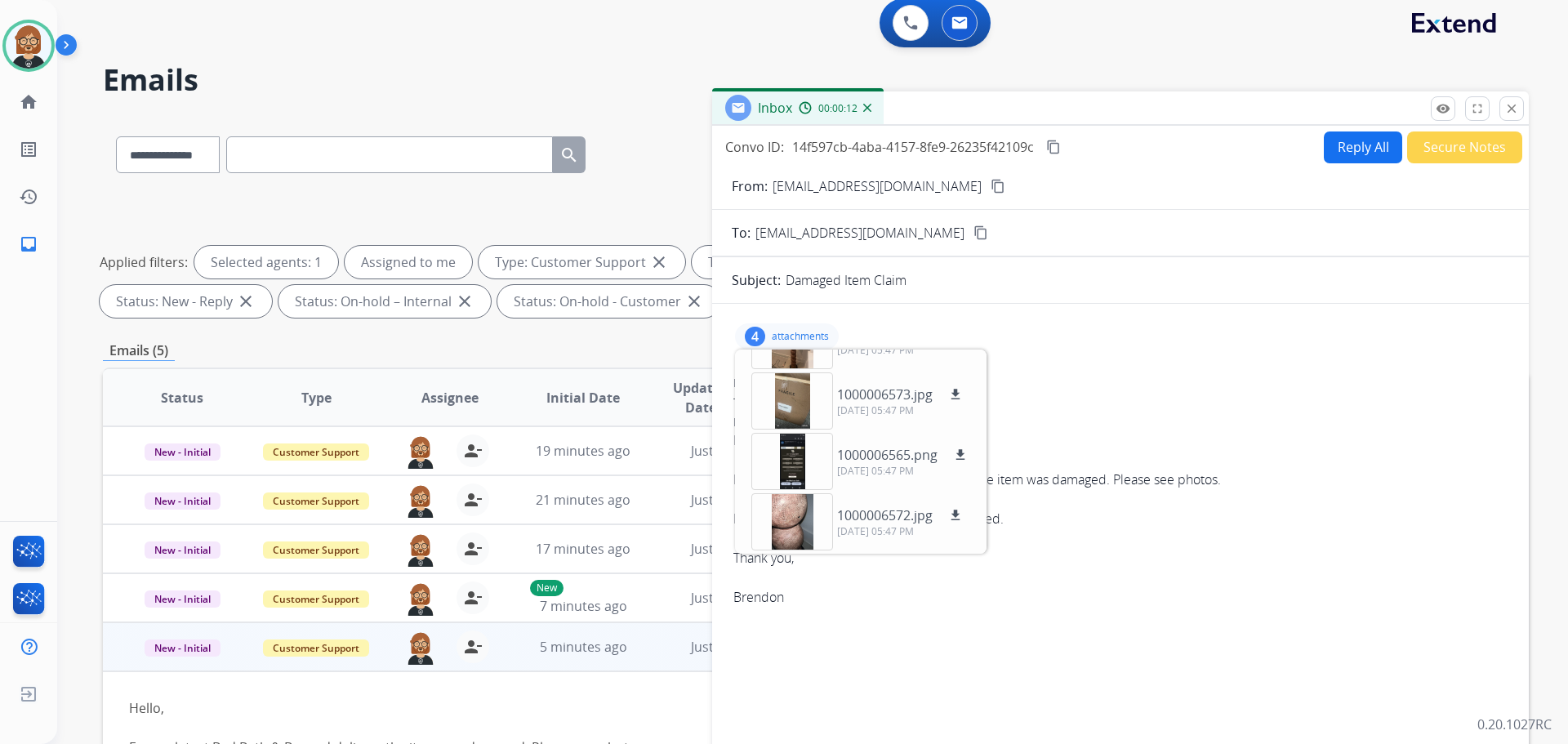
scroll to position [0, 0]
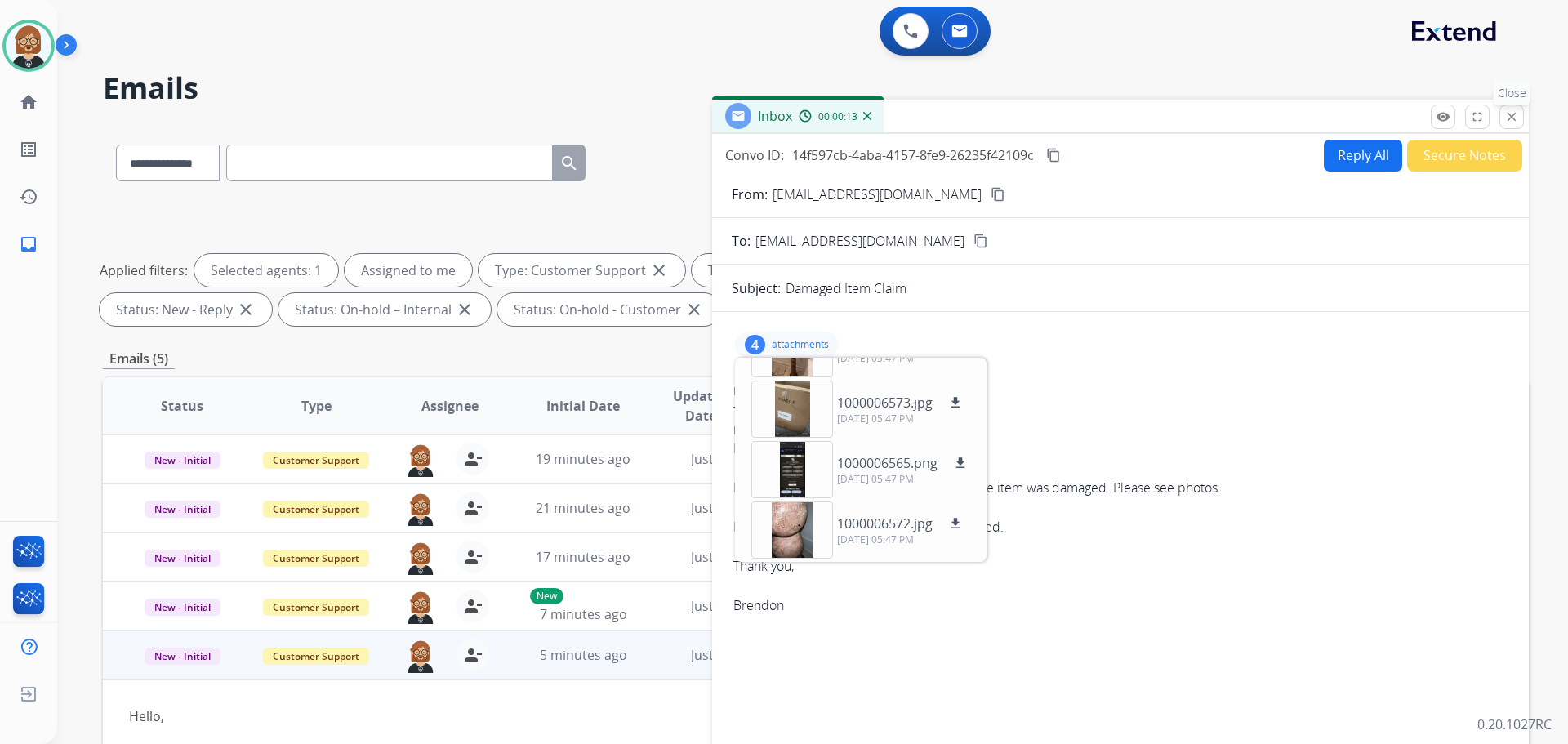
click at [1504, 113] on button "close Close" at bounding box center [1511, 116] width 24 height 24
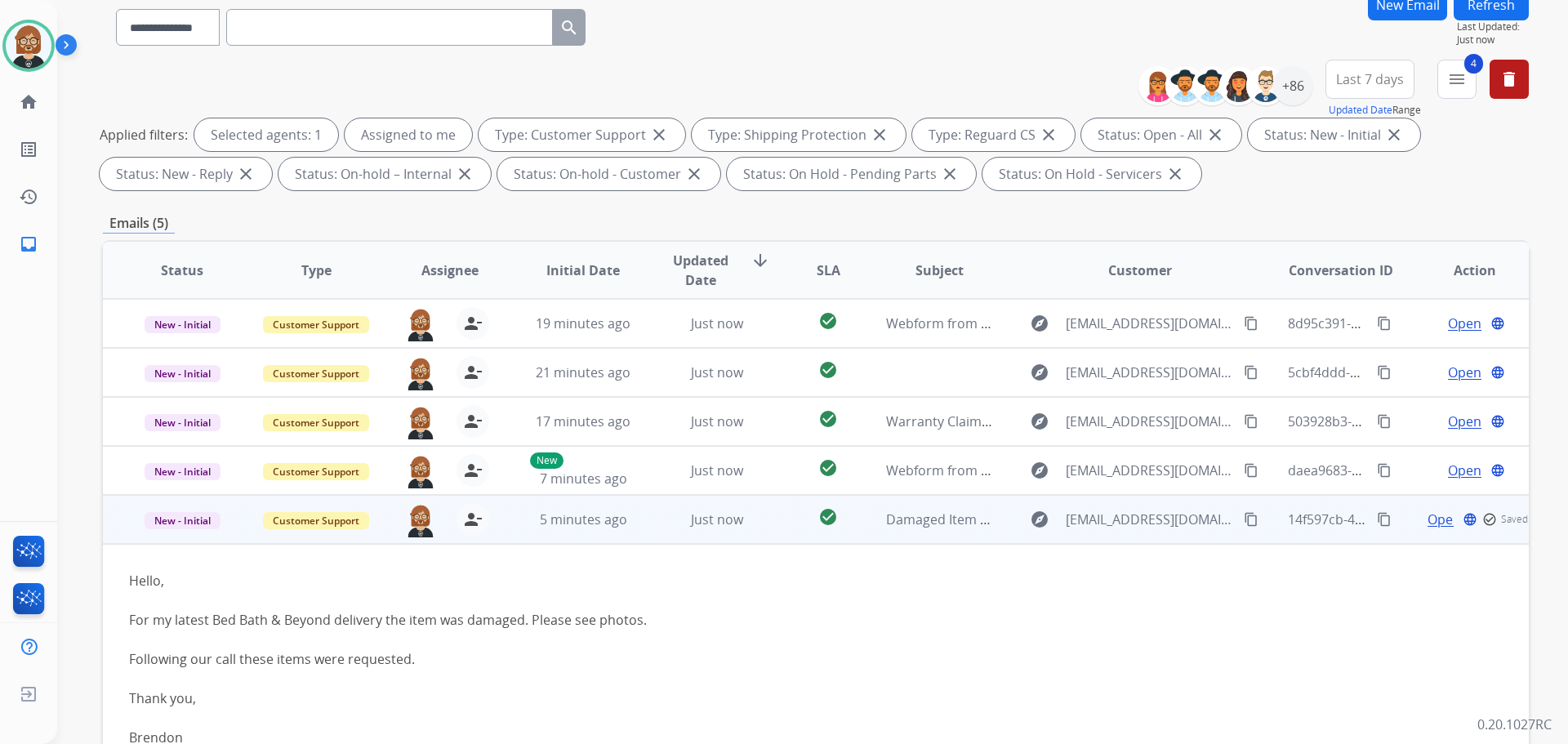
scroll to position [264, 0]
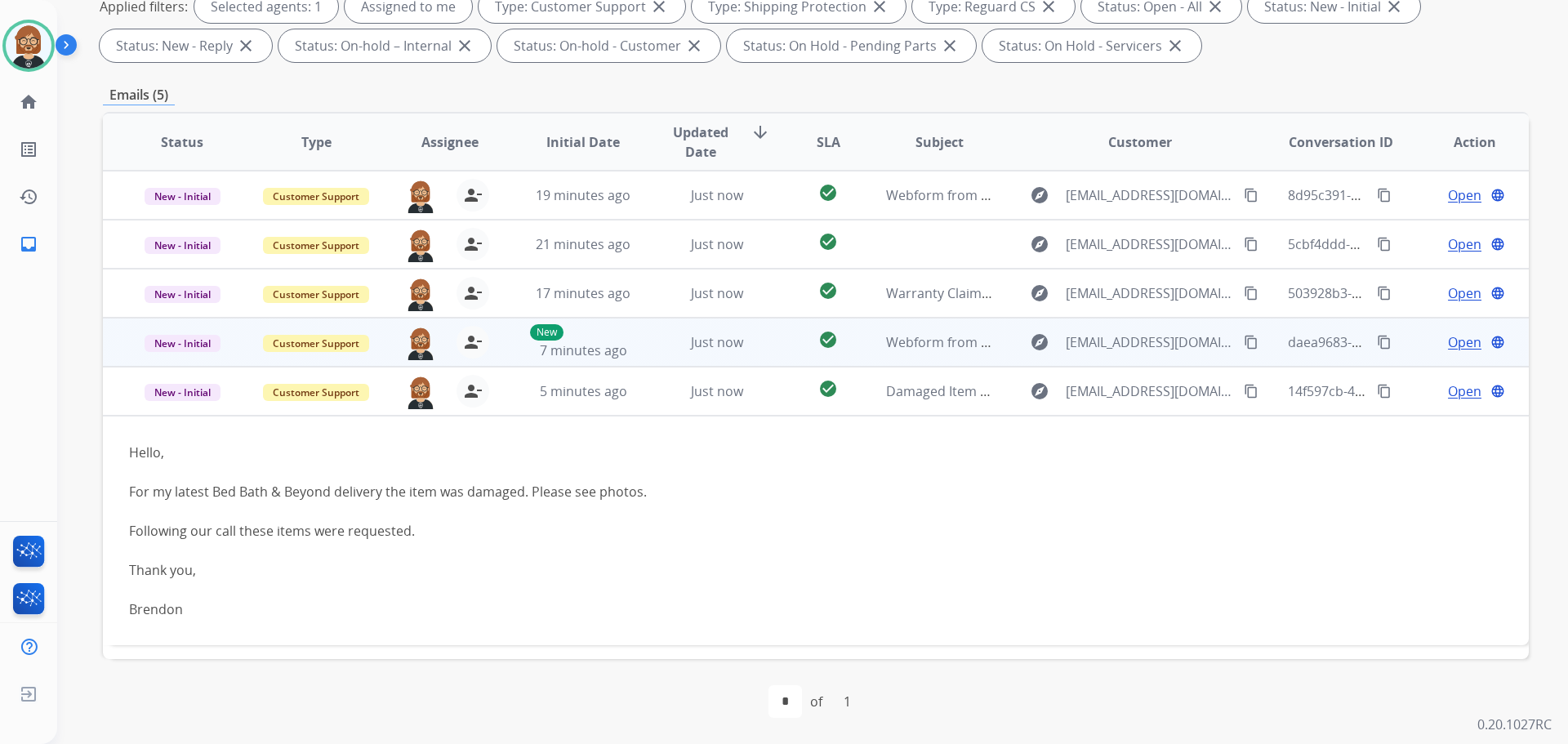
click at [786, 348] on td "check_circle" at bounding box center [816, 342] width 89 height 49
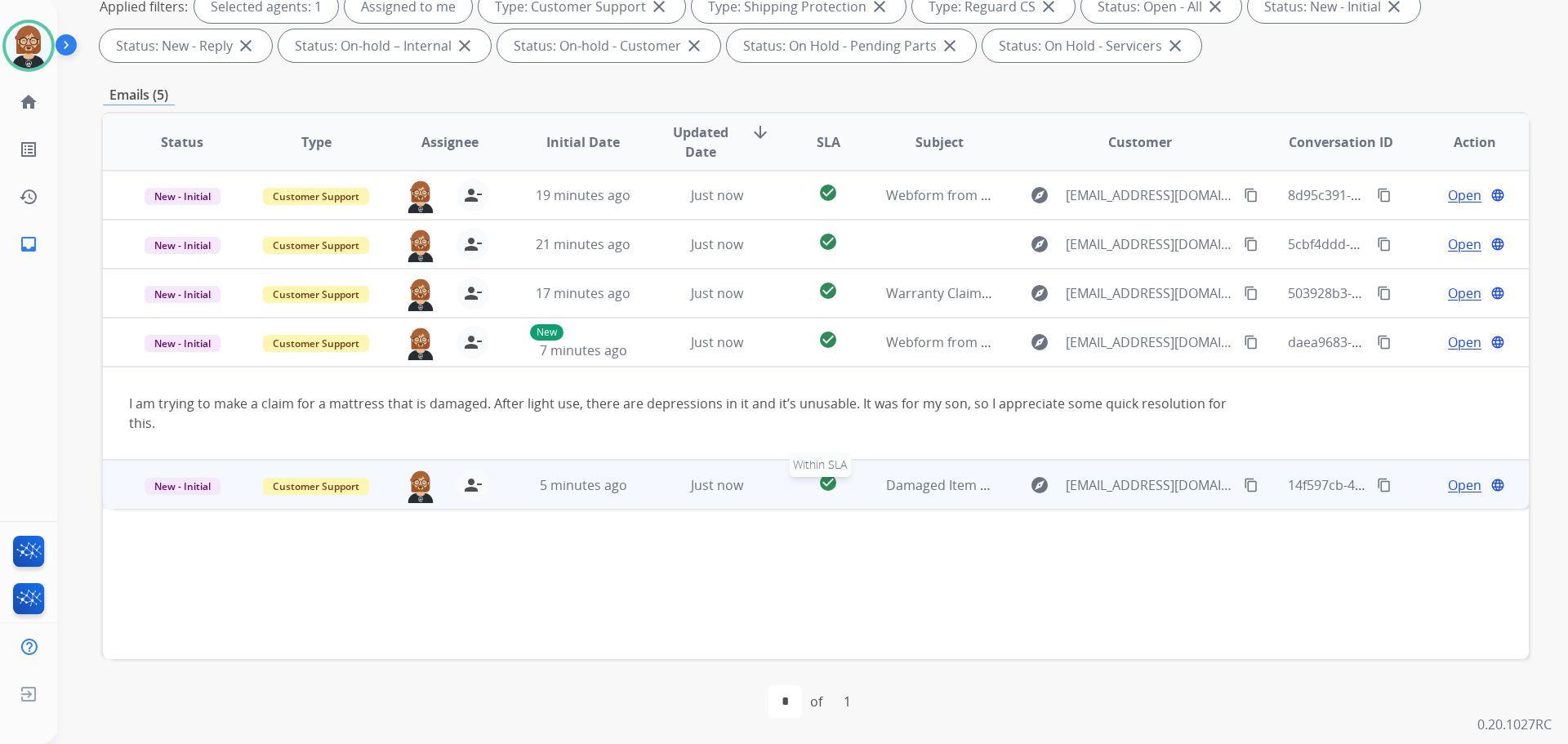
click at [798, 478] on div "check_circle" at bounding box center [828, 485] width 62 height 24
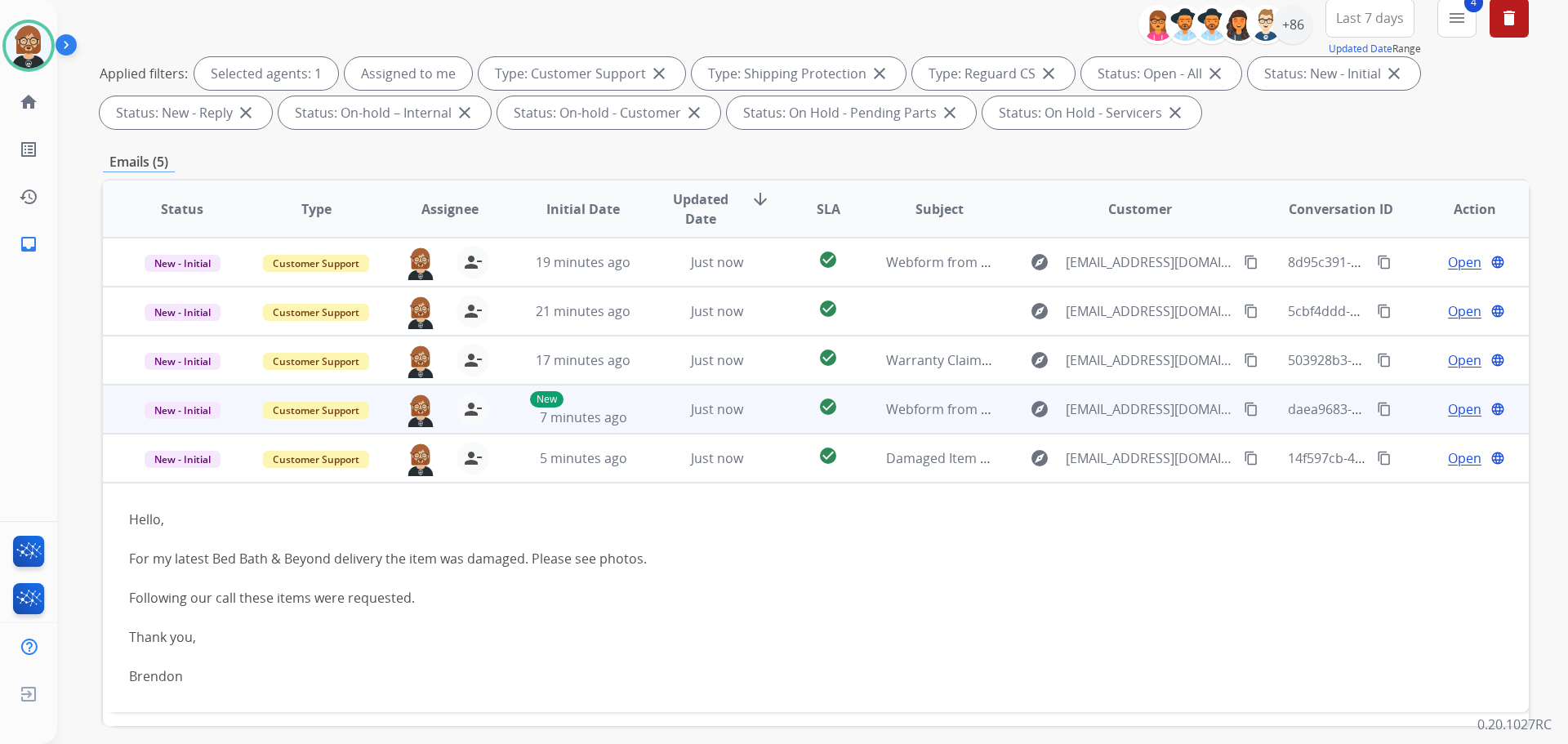
scroll to position [182, 0]
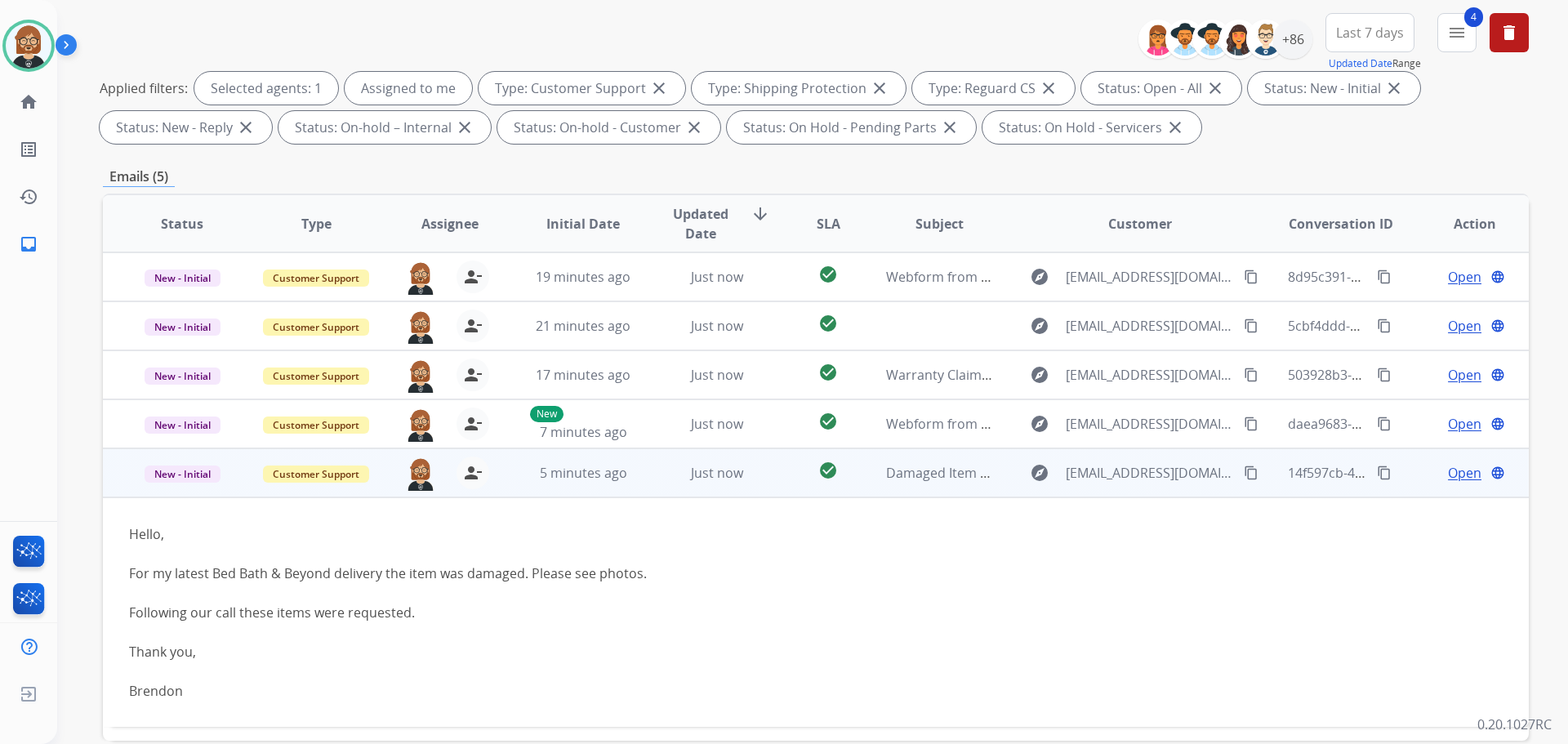
click at [1244, 476] on mat-icon "content_copy" at bounding box center [1251, 473] width 14 height 14
click at [1456, 472] on span "Open" at bounding box center [1464, 473] width 33 height 20
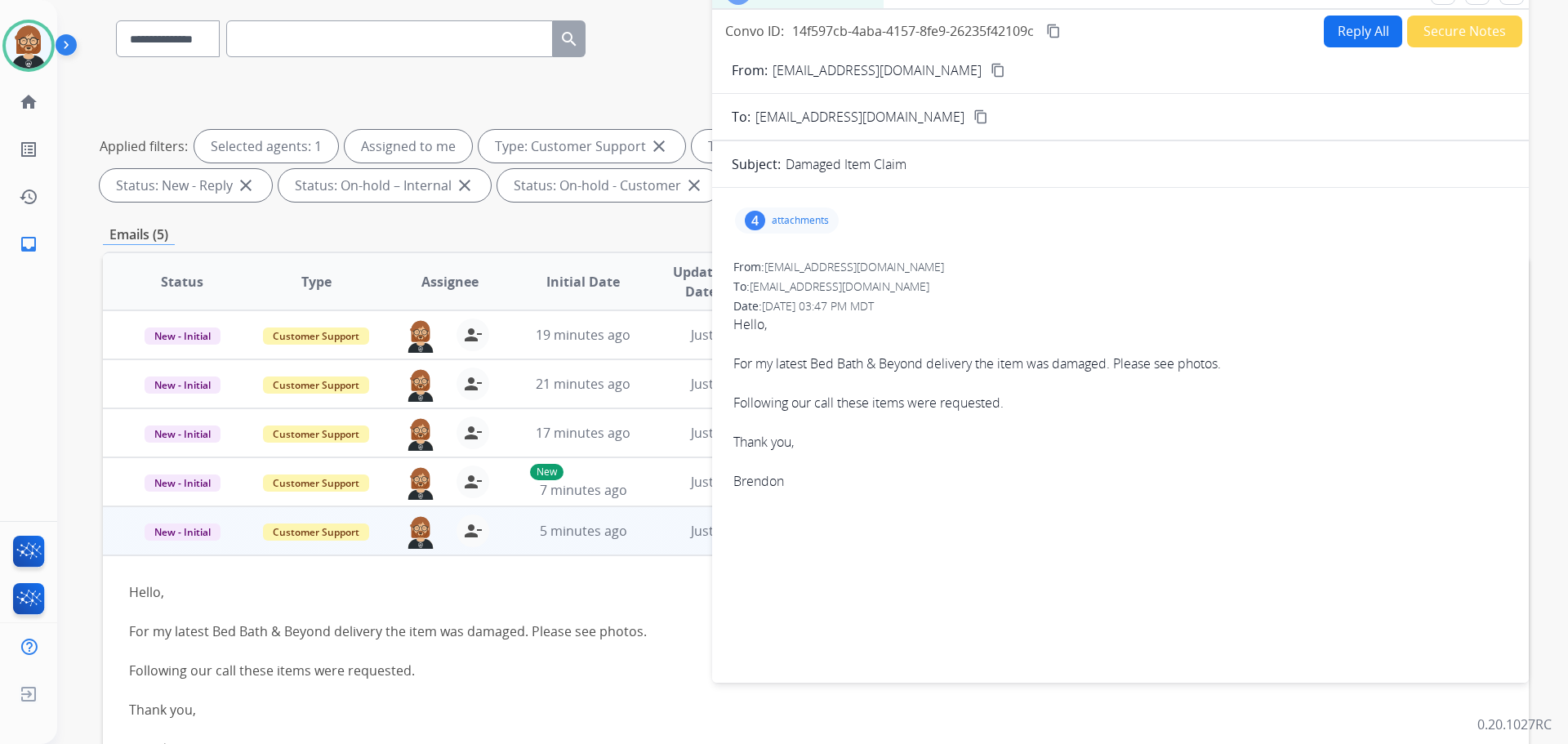
scroll to position [0, 0]
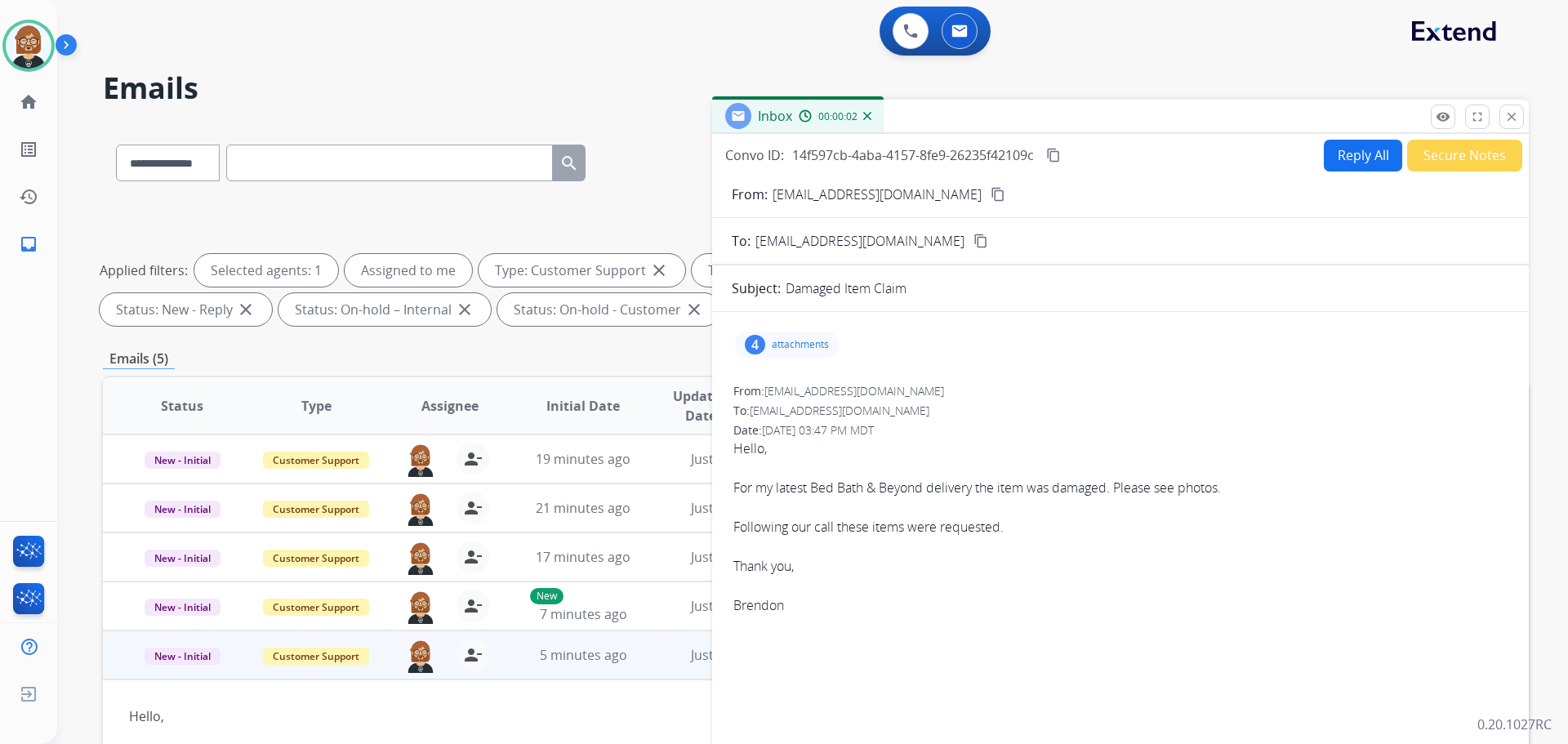
click at [1354, 150] on button "Reply All" at bounding box center [1363, 155] width 78 height 32
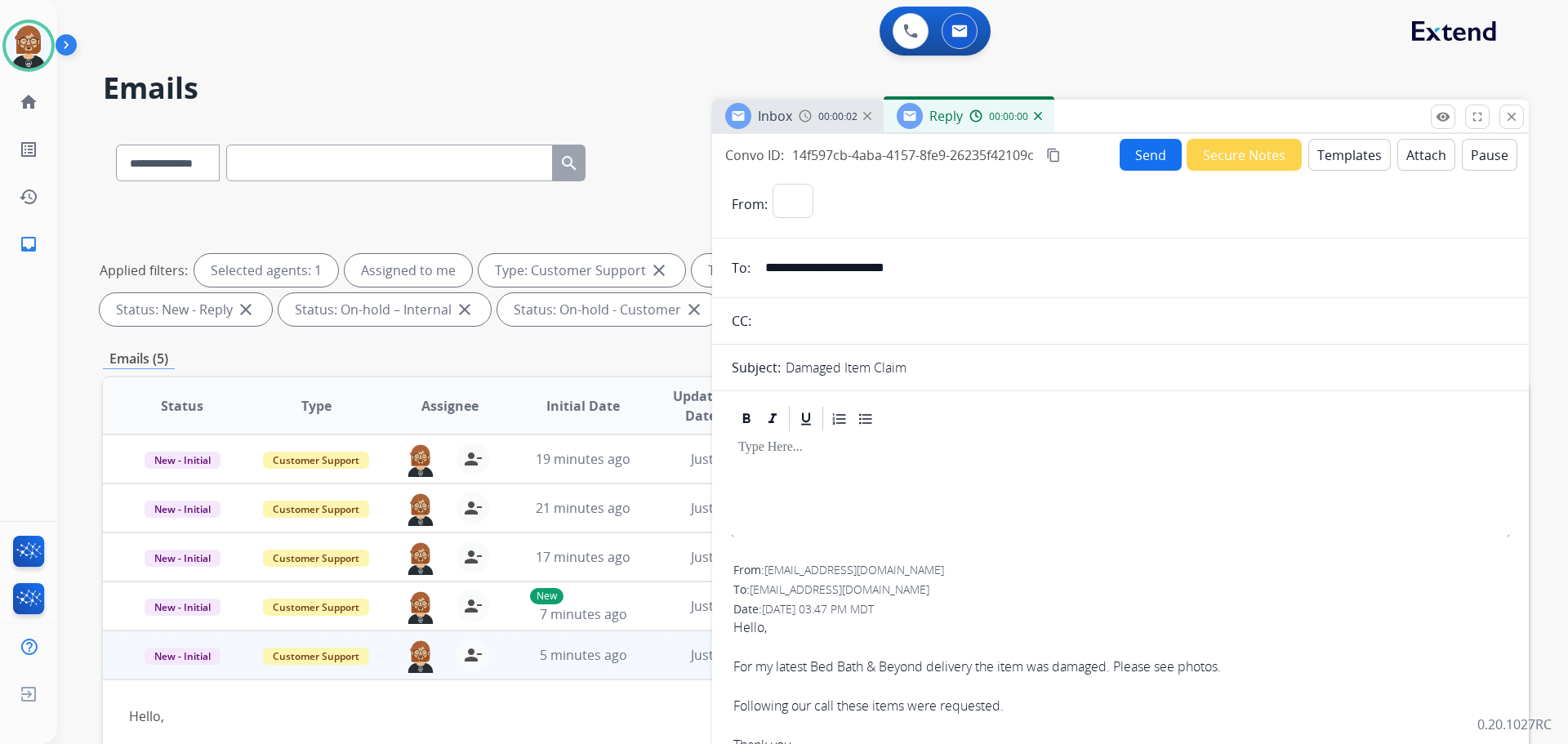
select select "**********"
click at [1349, 157] on button "Templates" at bounding box center [1350, 154] width 83 height 32
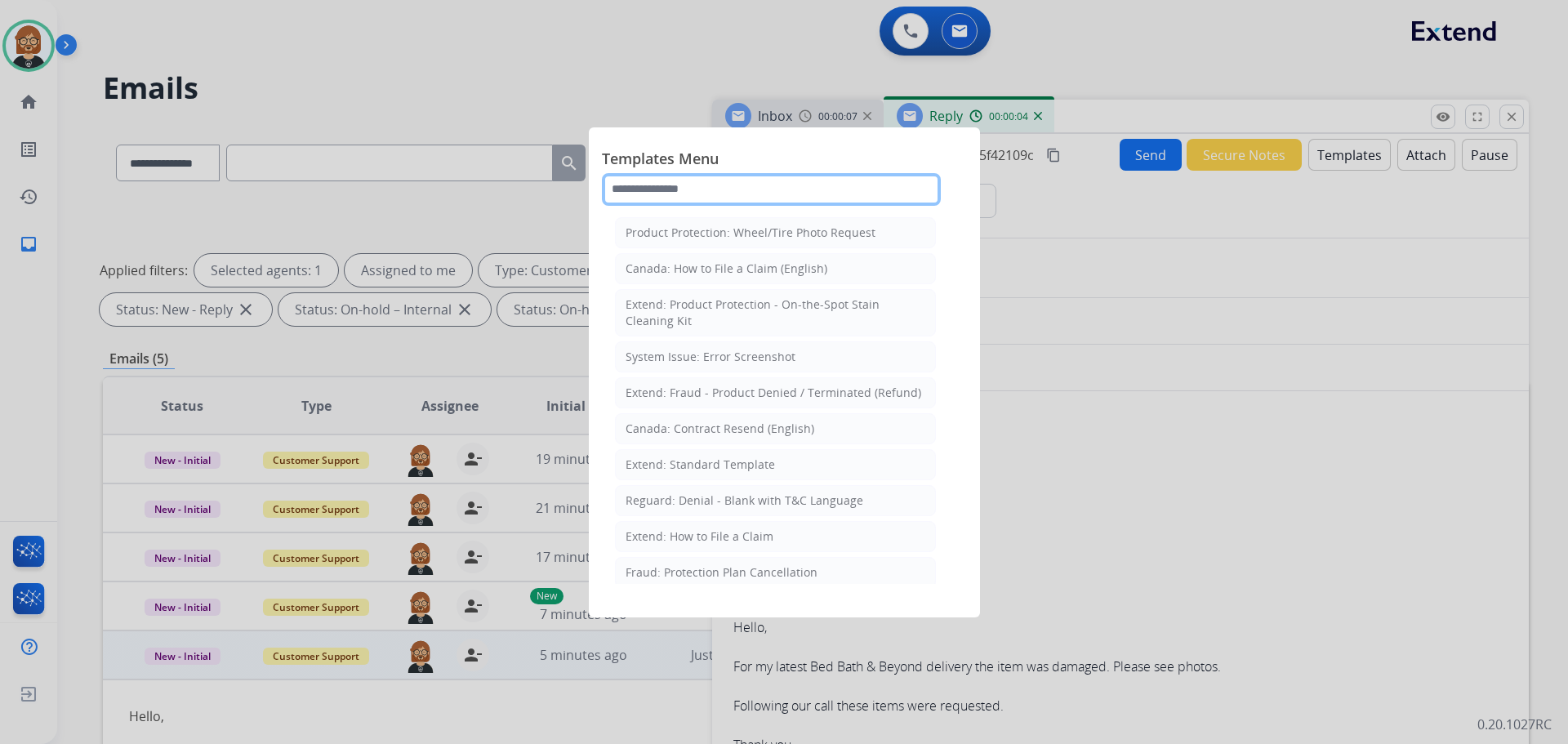
click at [706, 187] on input "text" at bounding box center [771, 189] width 339 height 32
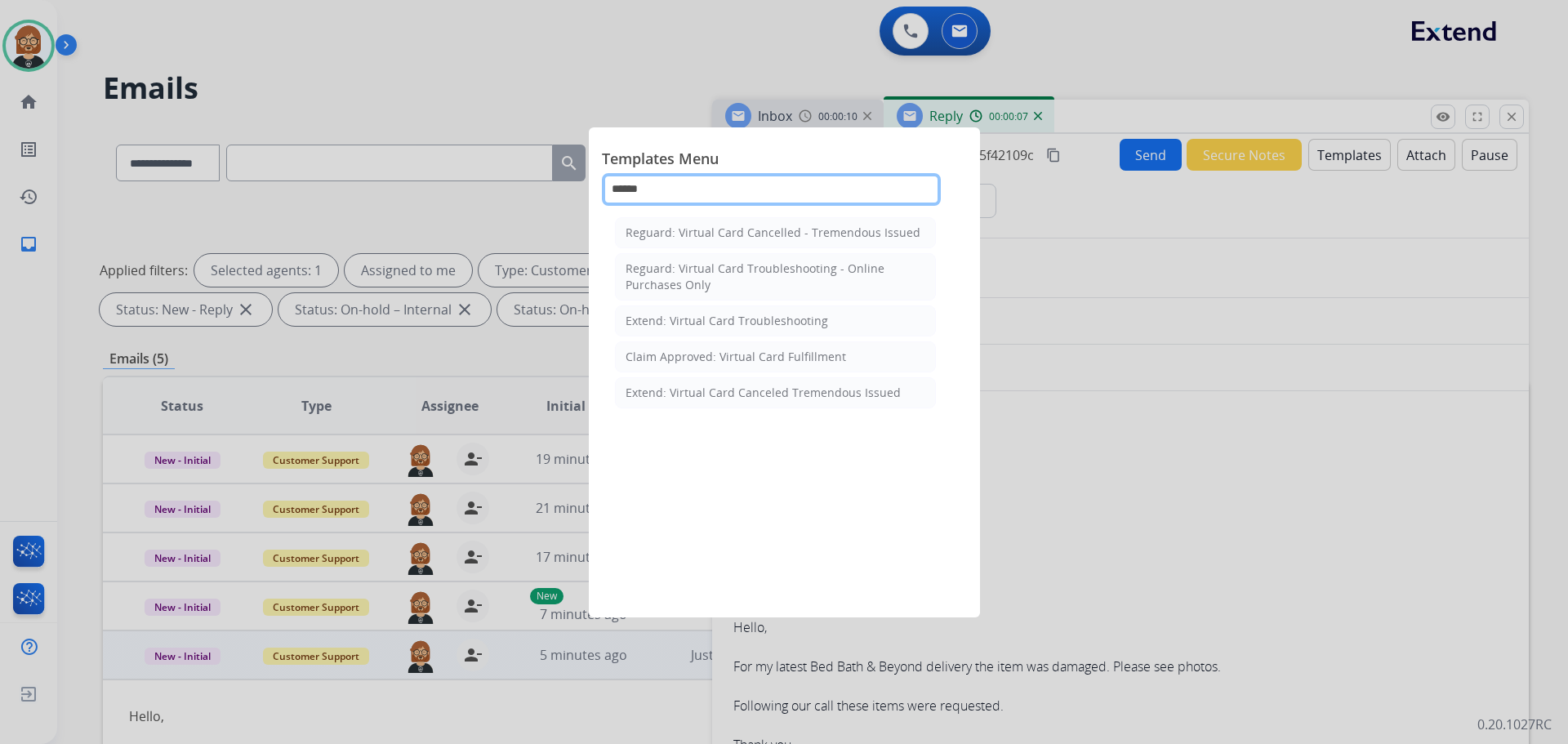
type input "*******"
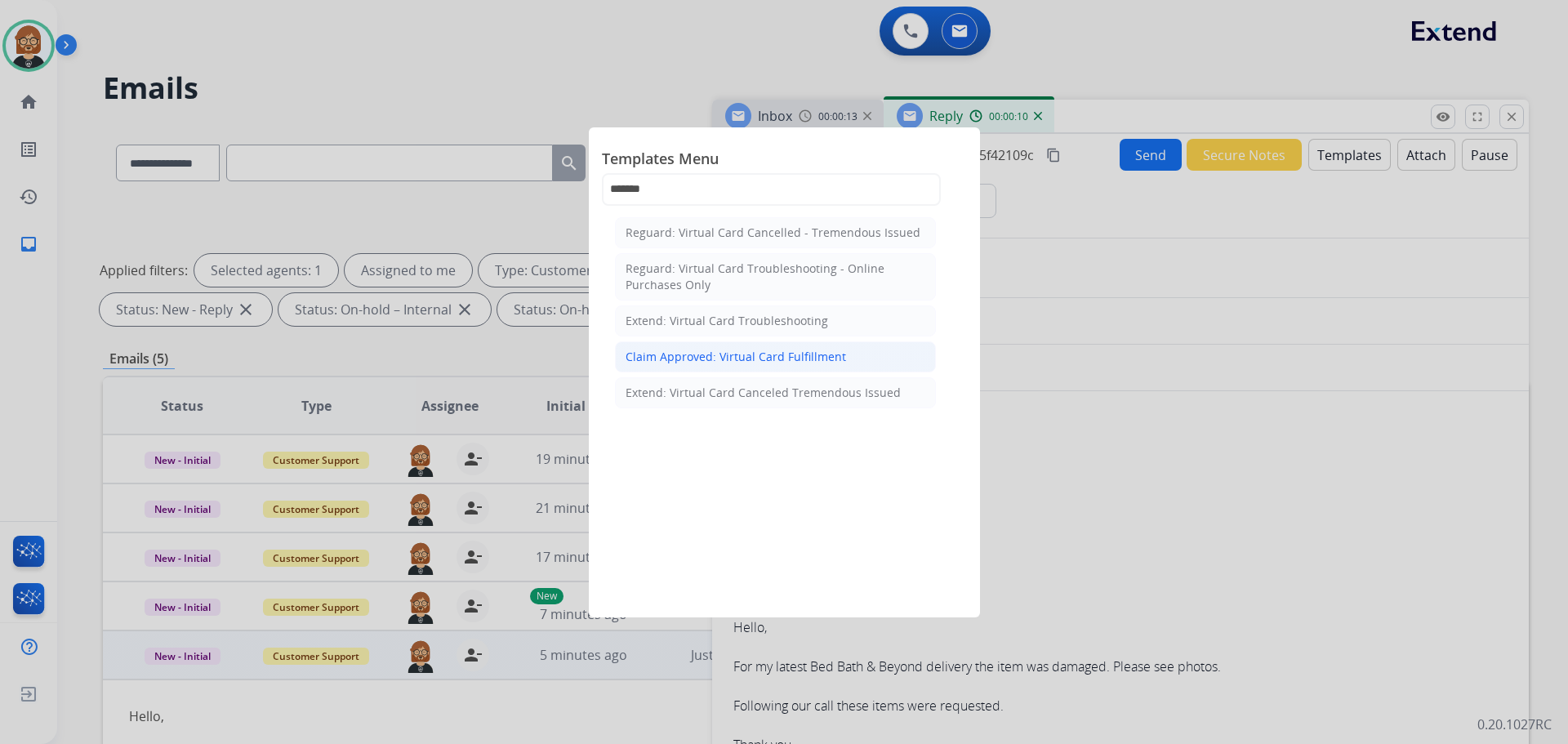
click at [776, 358] on div "Claim Approved: Virtual Card Fulfillment" at bounding box center [735, 357] width 221 height 16
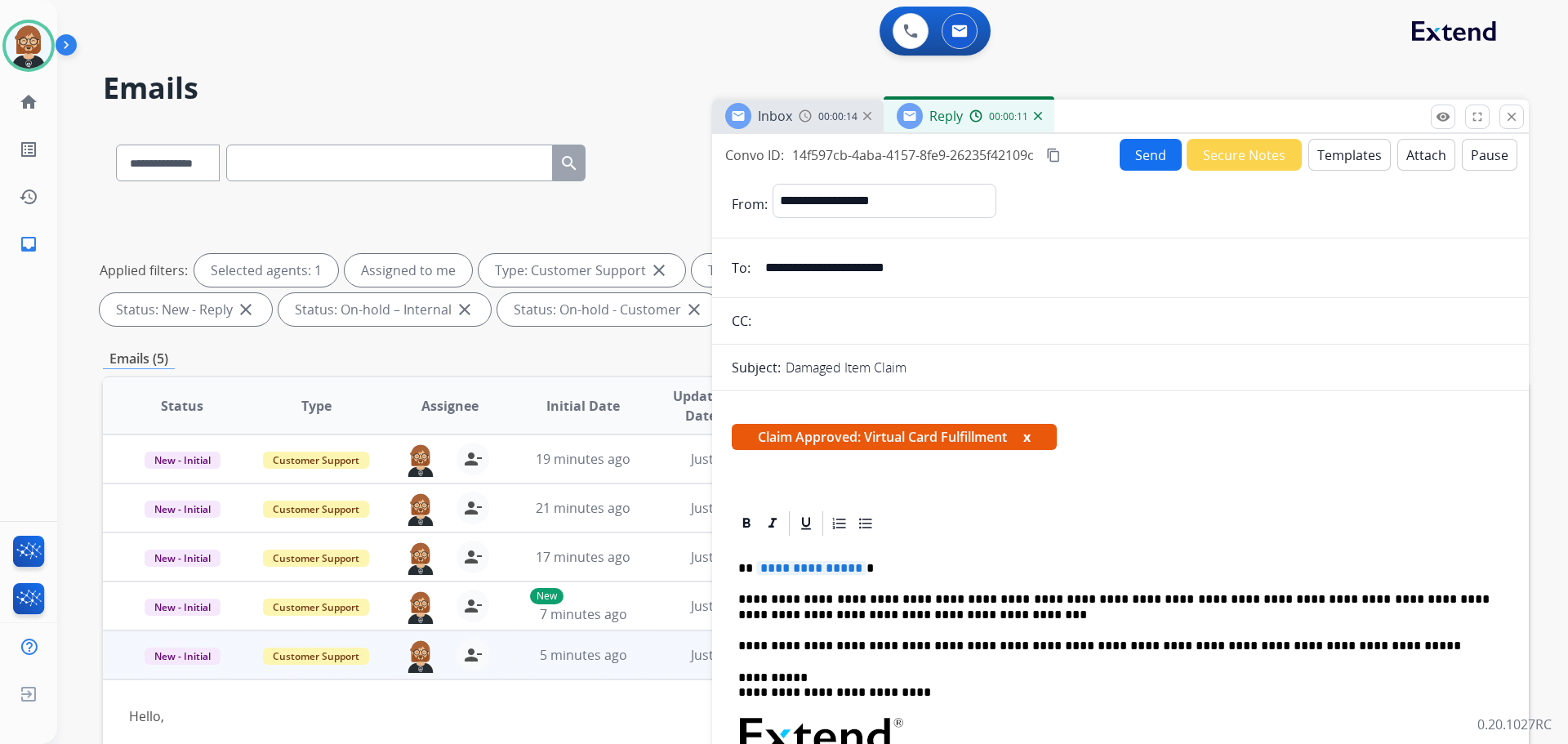
scroll to position [163, 0]
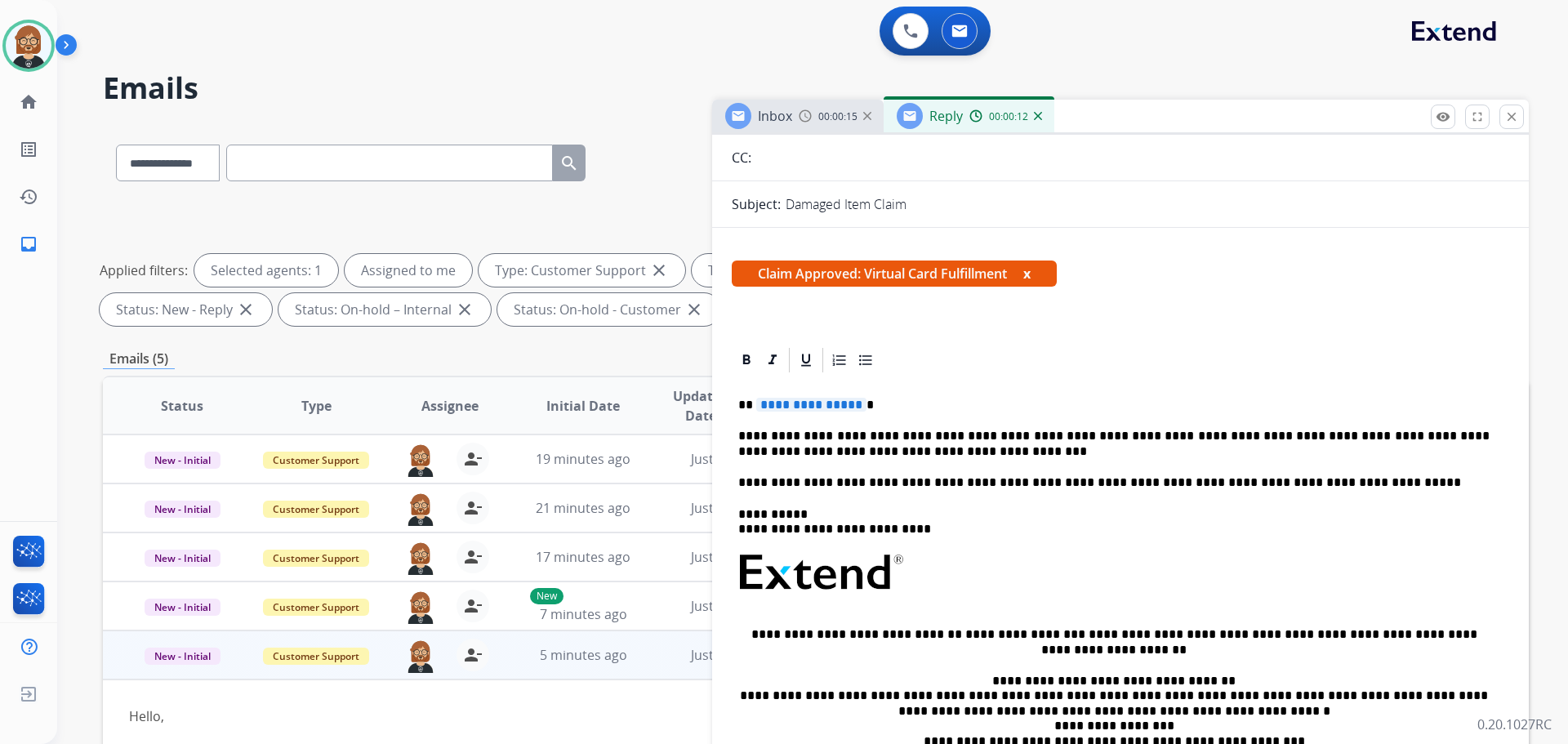
click at [824, 397] on span "**********" at bounding box center [811, 404] width 110 height 14
click at [820, 406] on span "**********" at bounding box center [811, 404] width 110 height 14
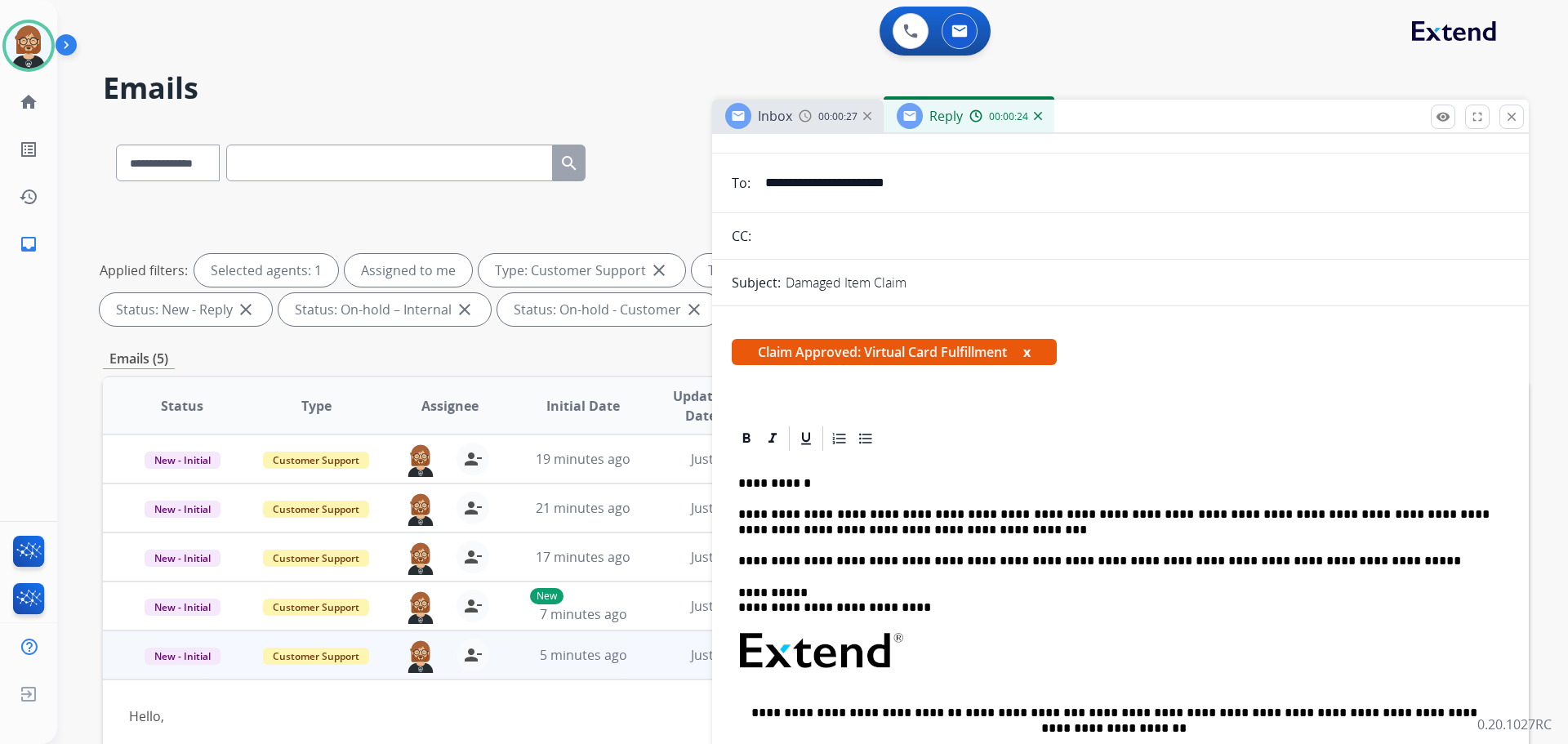
scroll to position [0, 0]
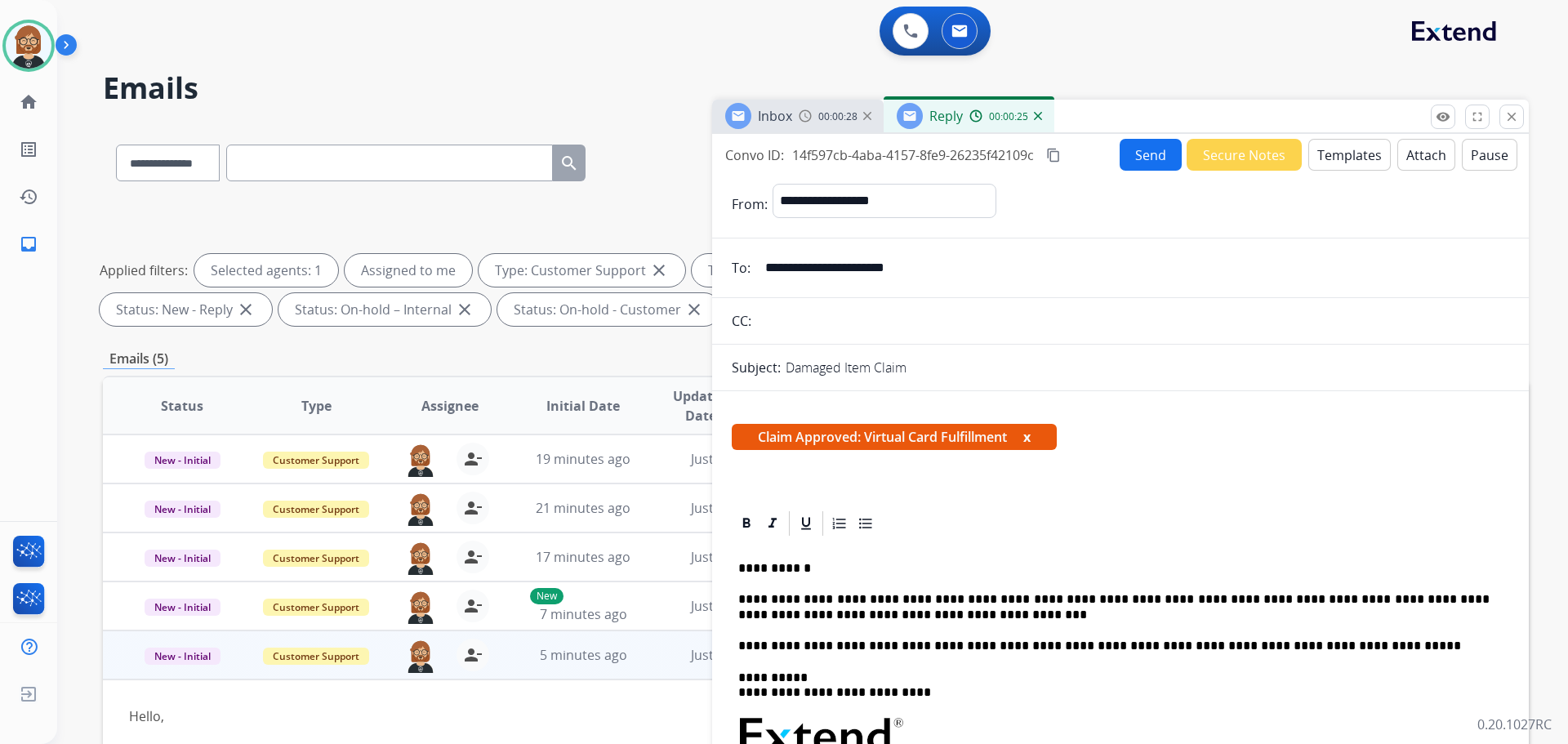
click at [1131, 151] on button "Send" at bounding box center [1151, 154] width 62 height 32
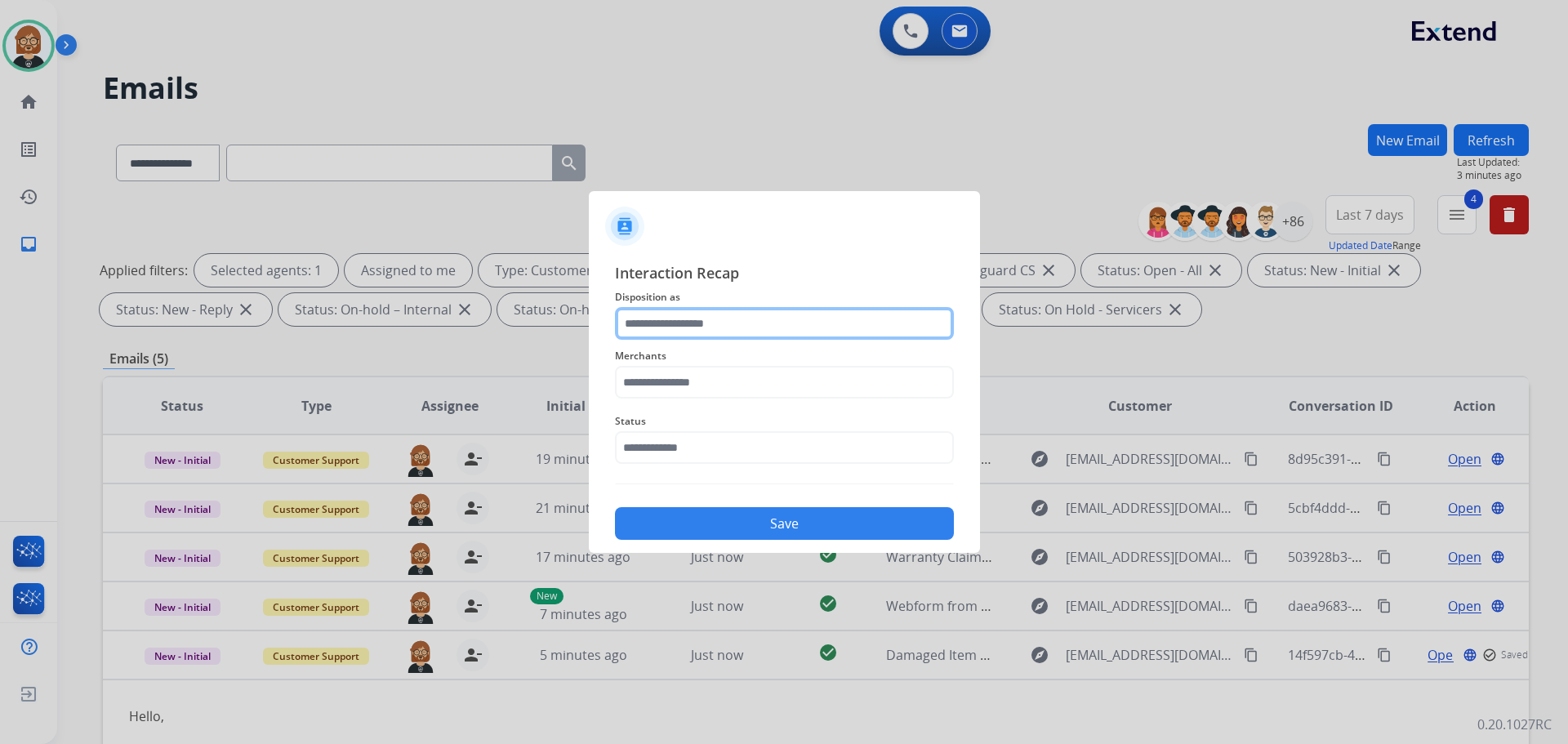
click at [745, 320] on input "text" at bounding box center [785, 323] width 339 height 32
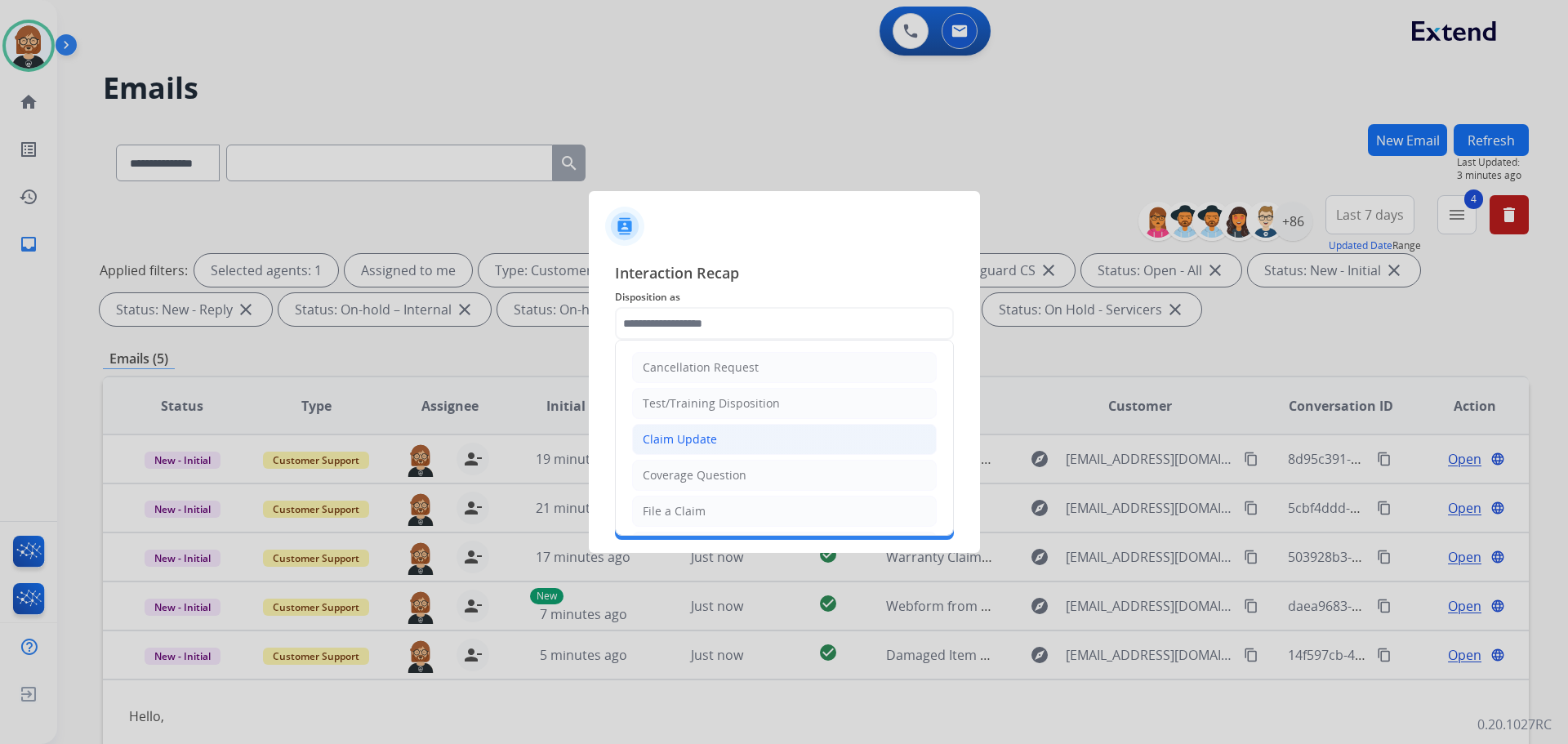
click at [786, 440] on li "Claim Update" at bounding box center [785, 439] width 305 height 31
type input "**********"
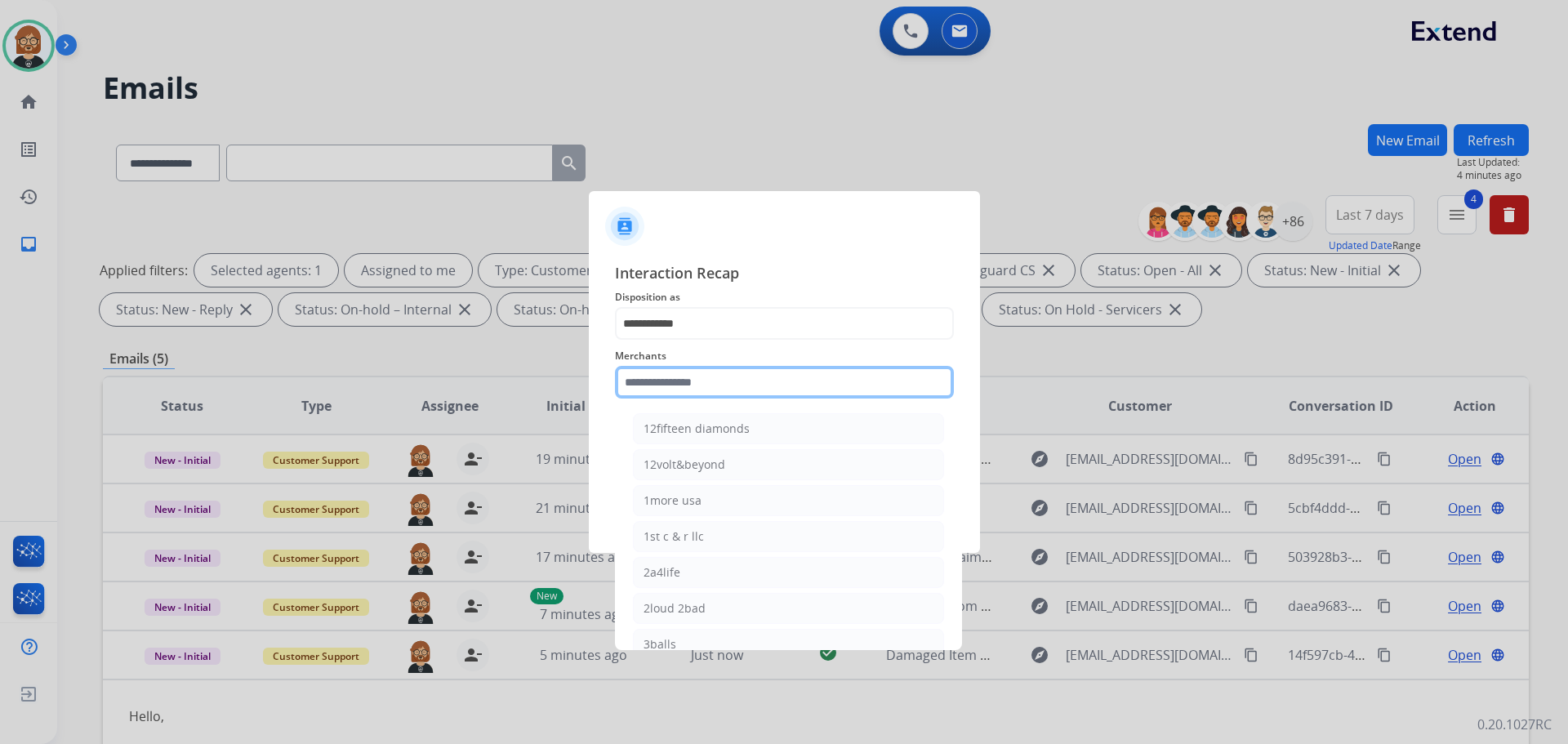
click at [834, 391] on input "text" at bounding box center [785, 382] width 339 height 32
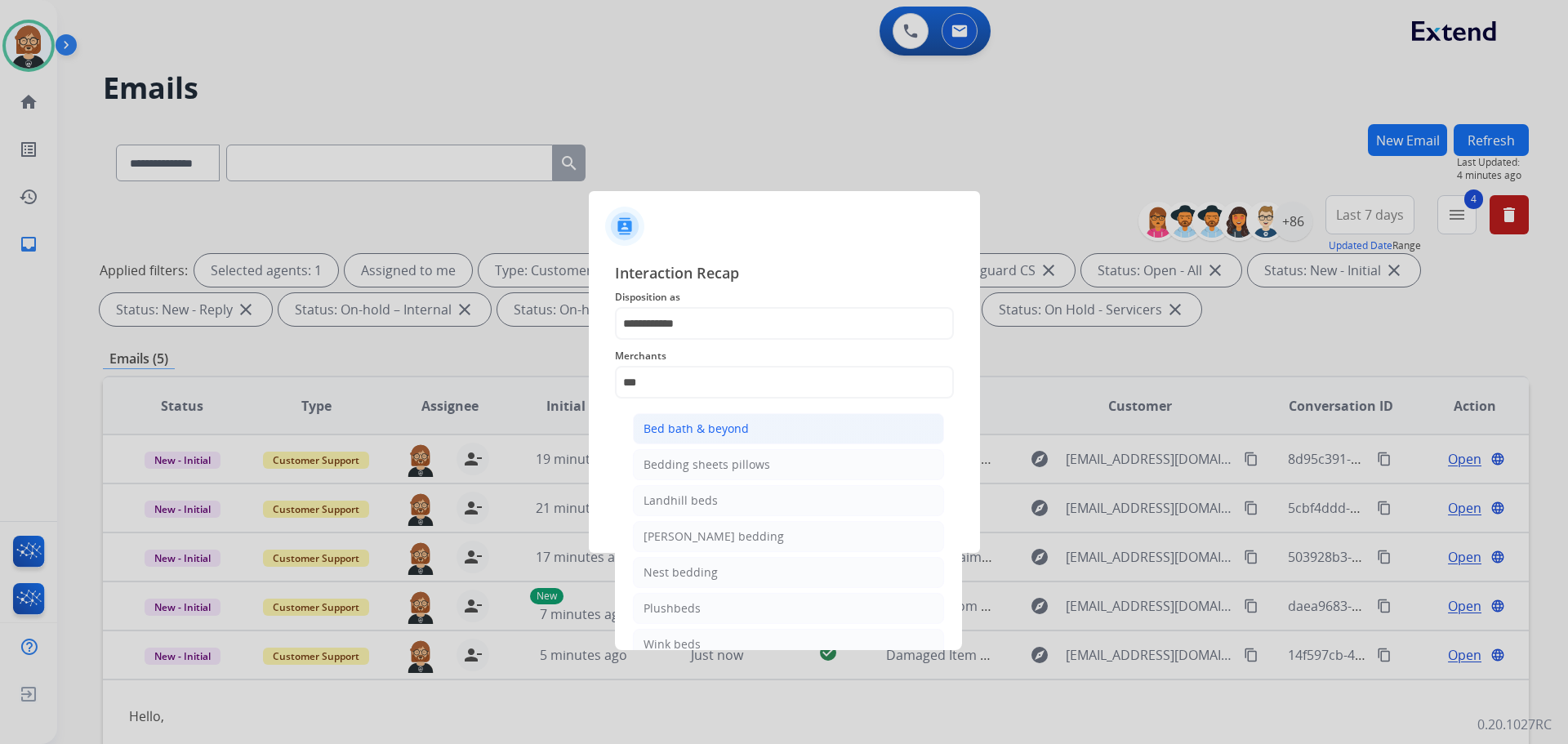
click at [785, 431] on li "Bed bath & beyond" at bounding box center [788, 429] width 311 height 31
type input "**********"
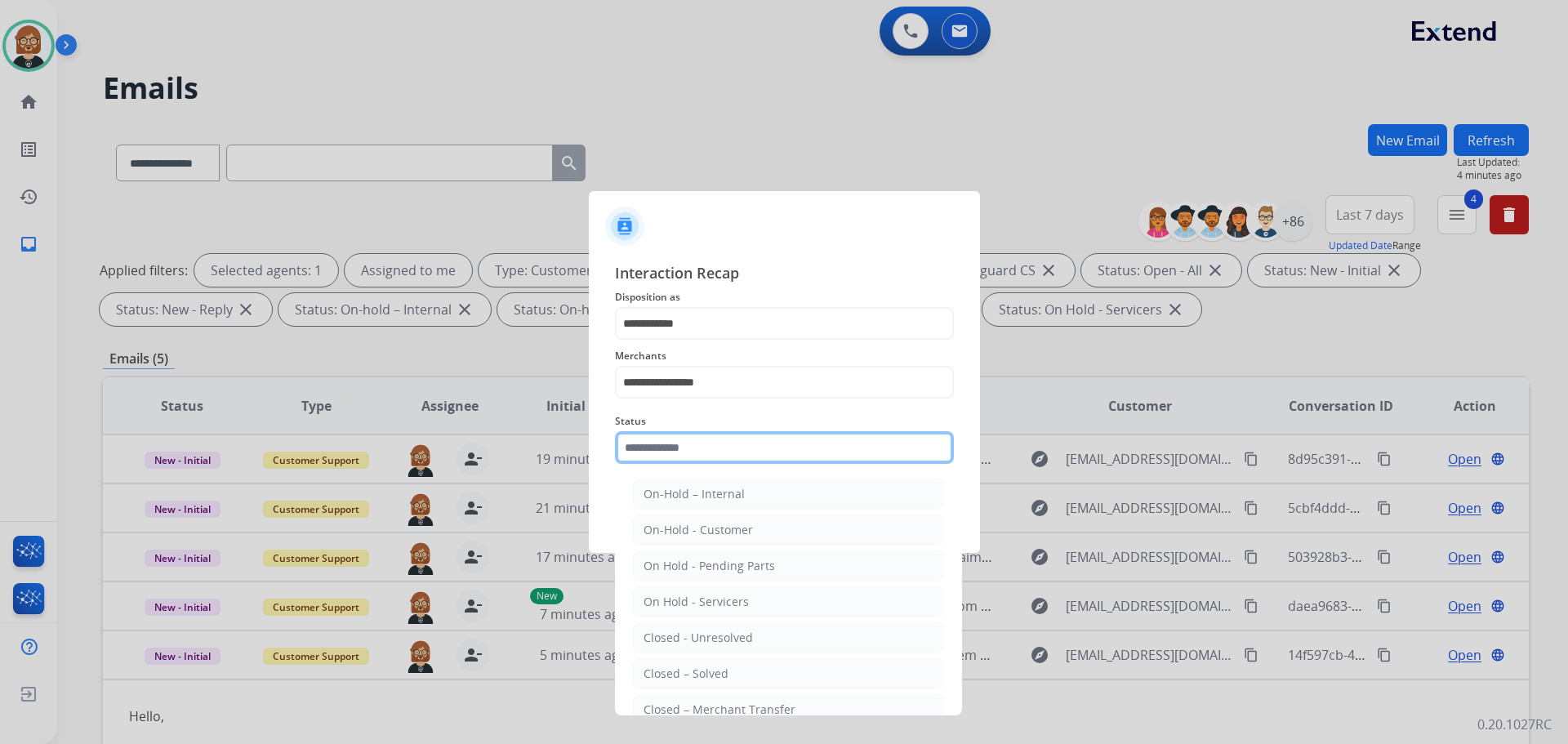
click at [777, 451] on input "text" at bounding box center [785, 448] width 339 height 32
click at [805, 673] on li "Closed – Solved" at bounding box center [788, 674] width 311 height 31
type input "**********"
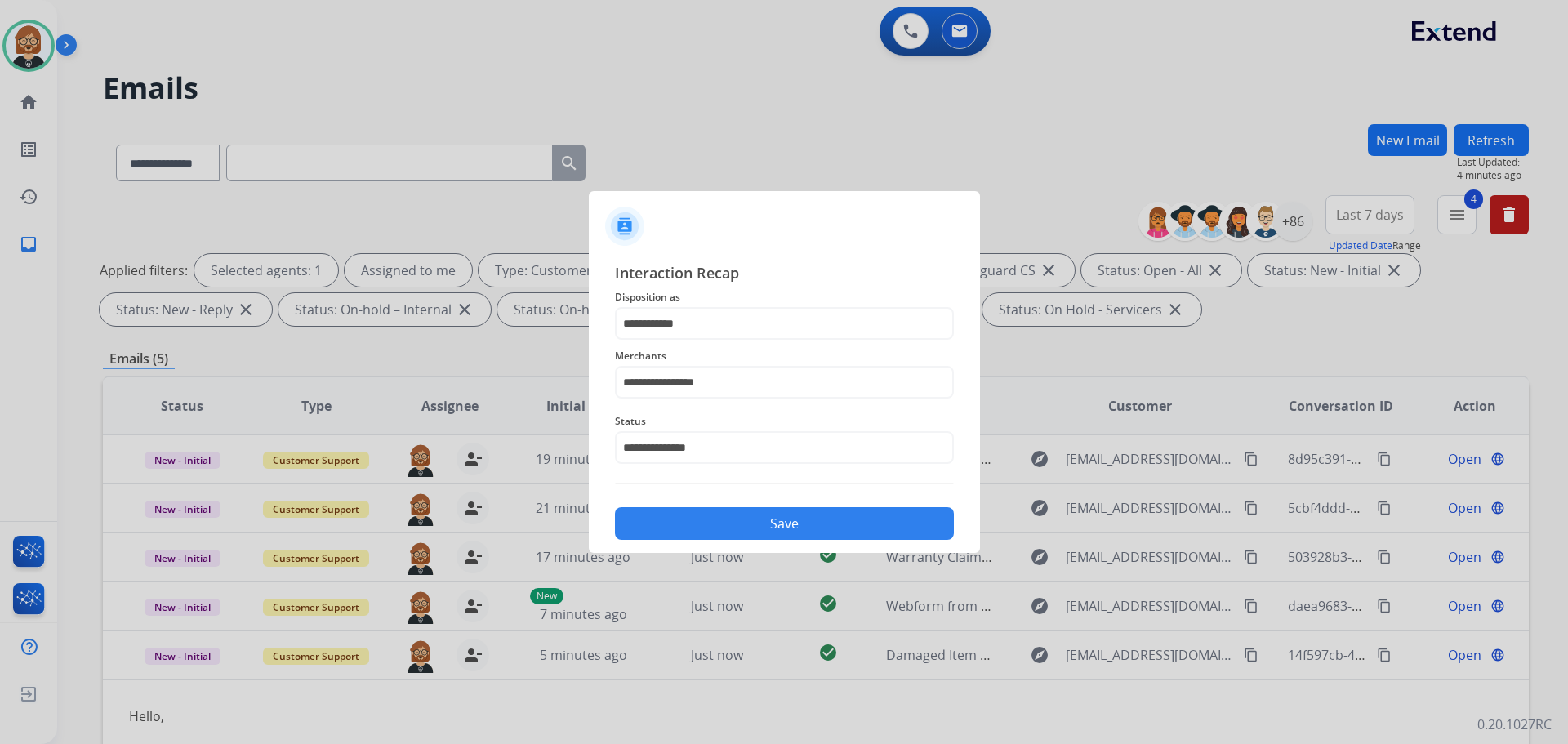
click at [843, 534] on button "Save" at bounding box center [785, 523] width 339 height 32
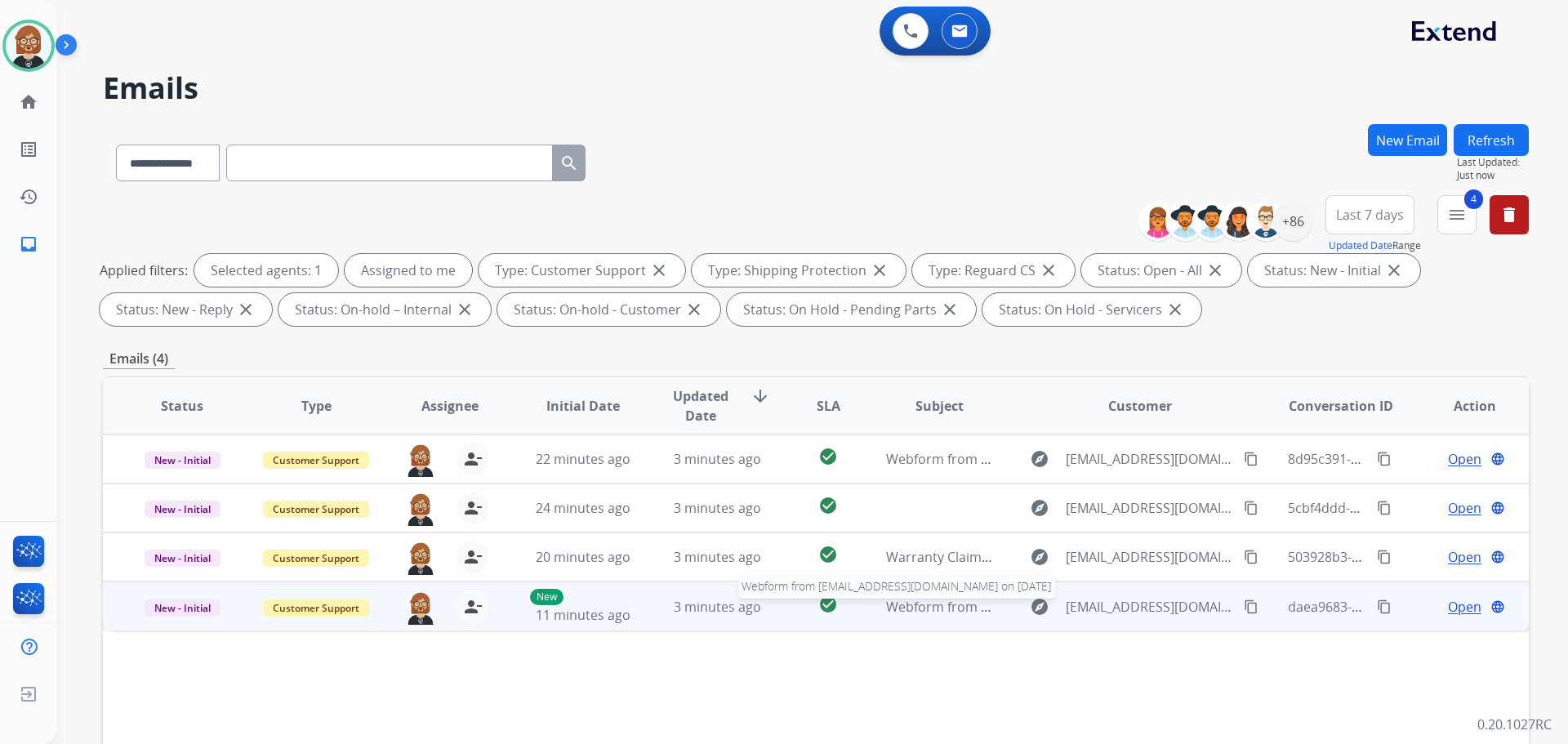
scroll to position [163, 0]
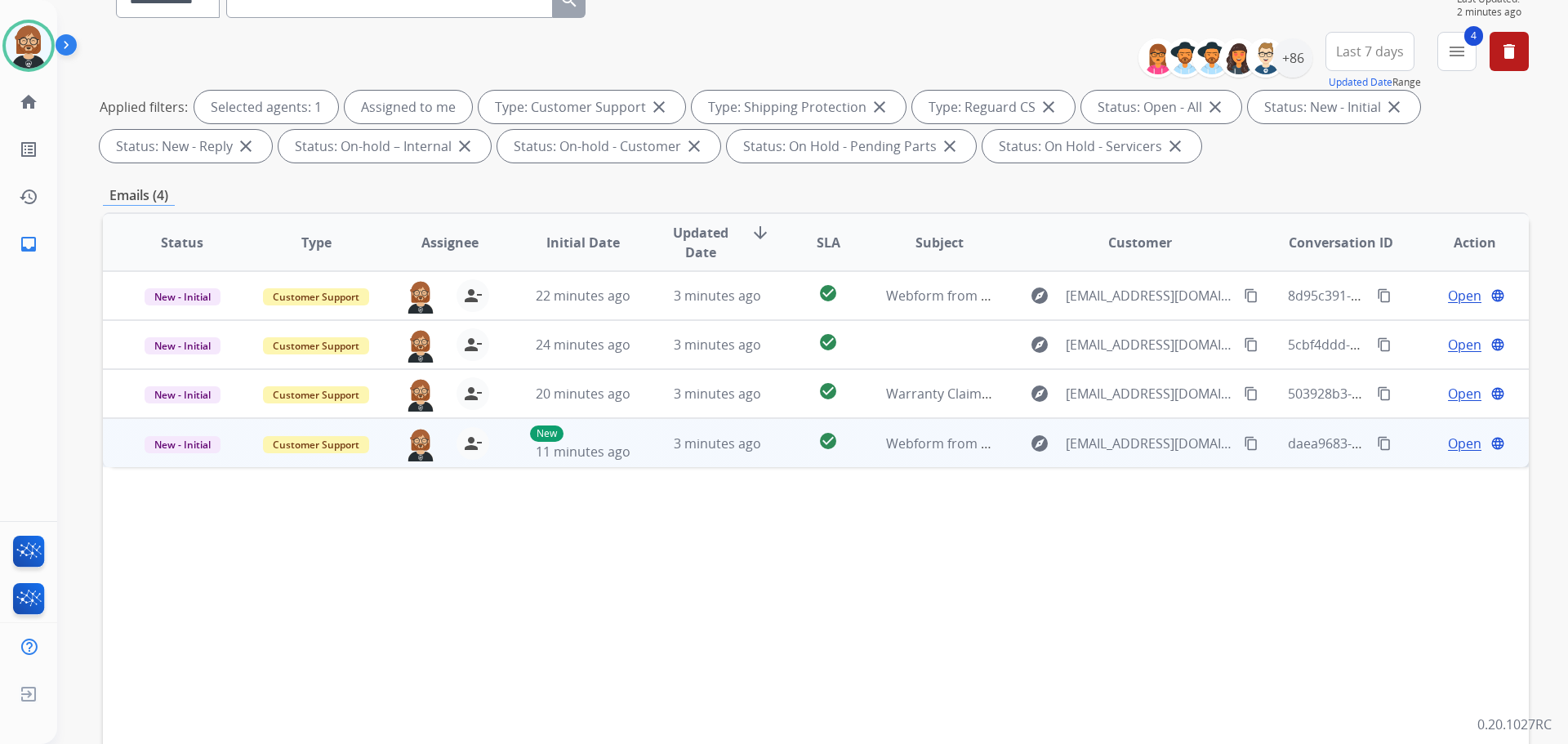
click at [1244, 442] on mat-icon "content_copy" at bounding box center [1251, 443] width 14 height 14
click at [974, 449] on span "Webform from [EMAIL_ADDRESS][DOMAIN_NAME] on [DATE]" at bounding box center [1071, 443] width 370 height 18
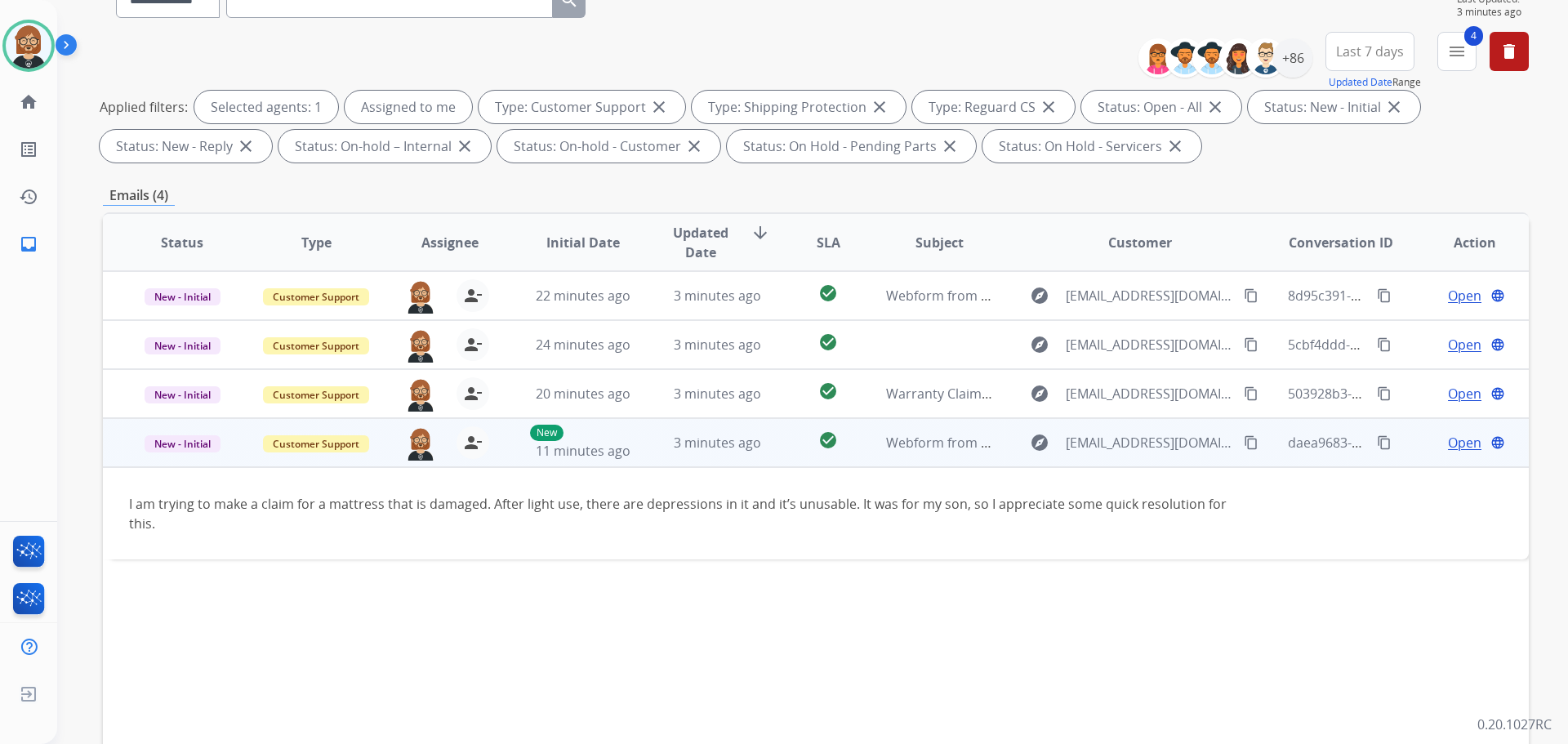
click at [1449, 438] on span "Open" at bounding box center [1464, 442] width 33 height 20
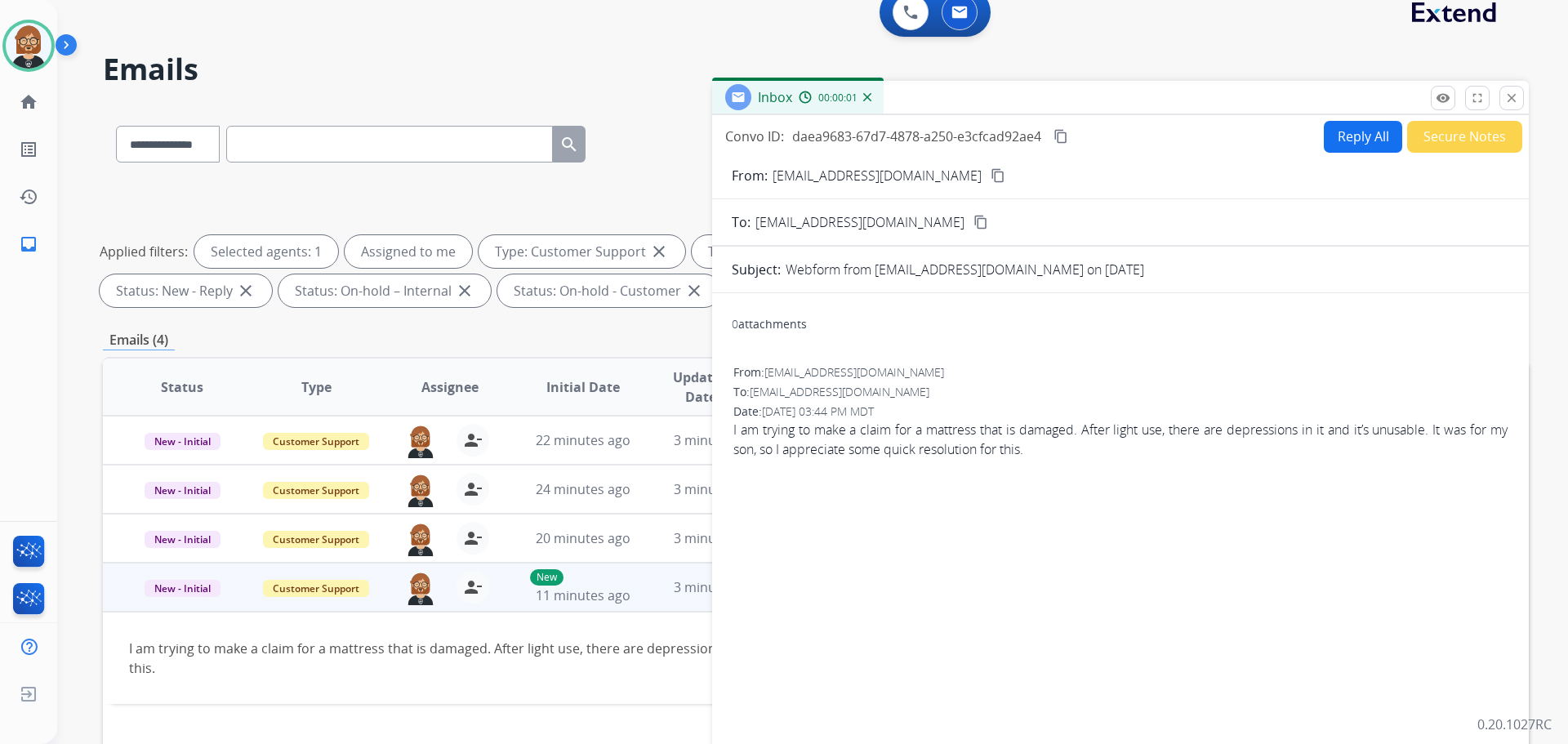
scroll to position [0, 0]
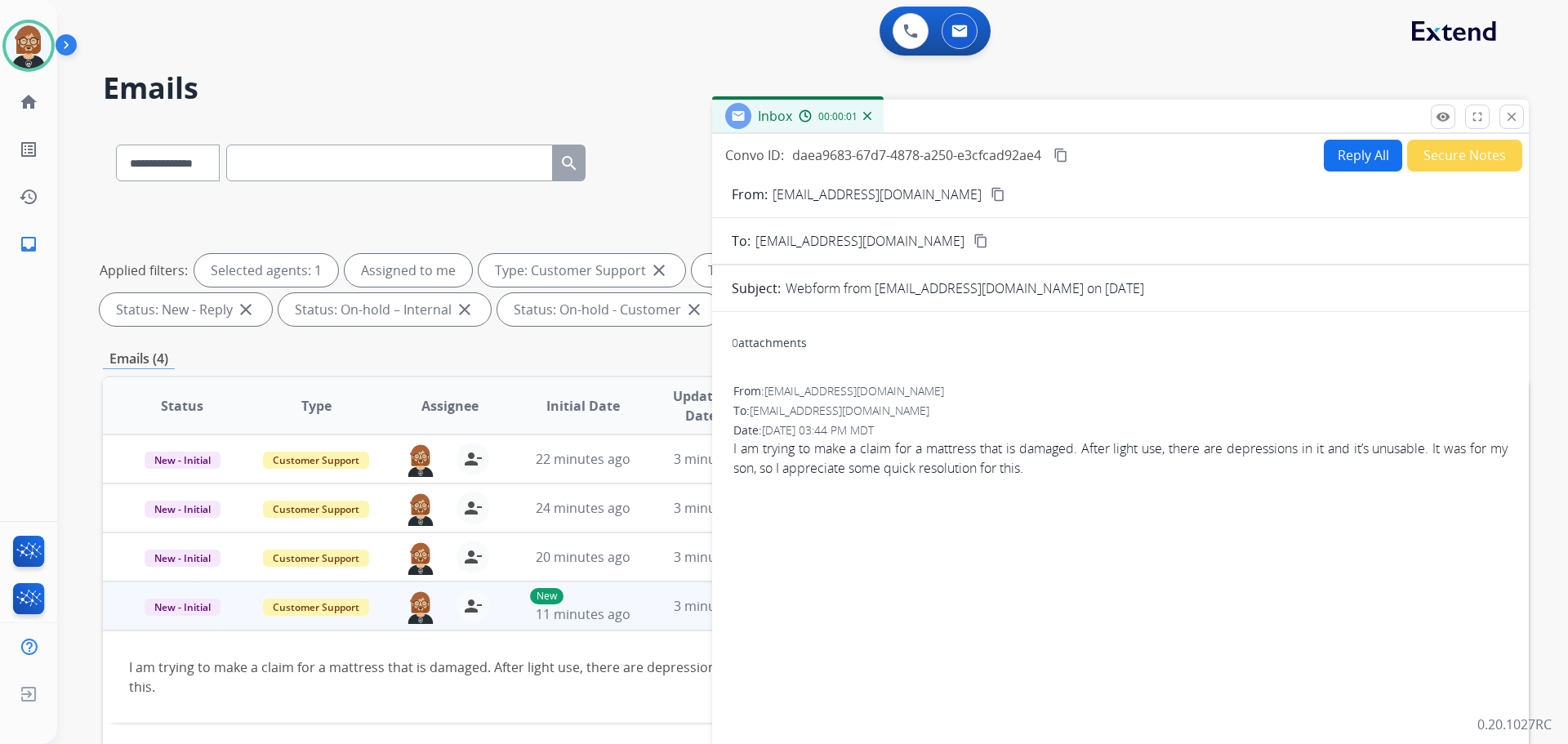
click at [1372, 155] on button "Reply All" at bounding box center [1363, 155] width 78 height 32
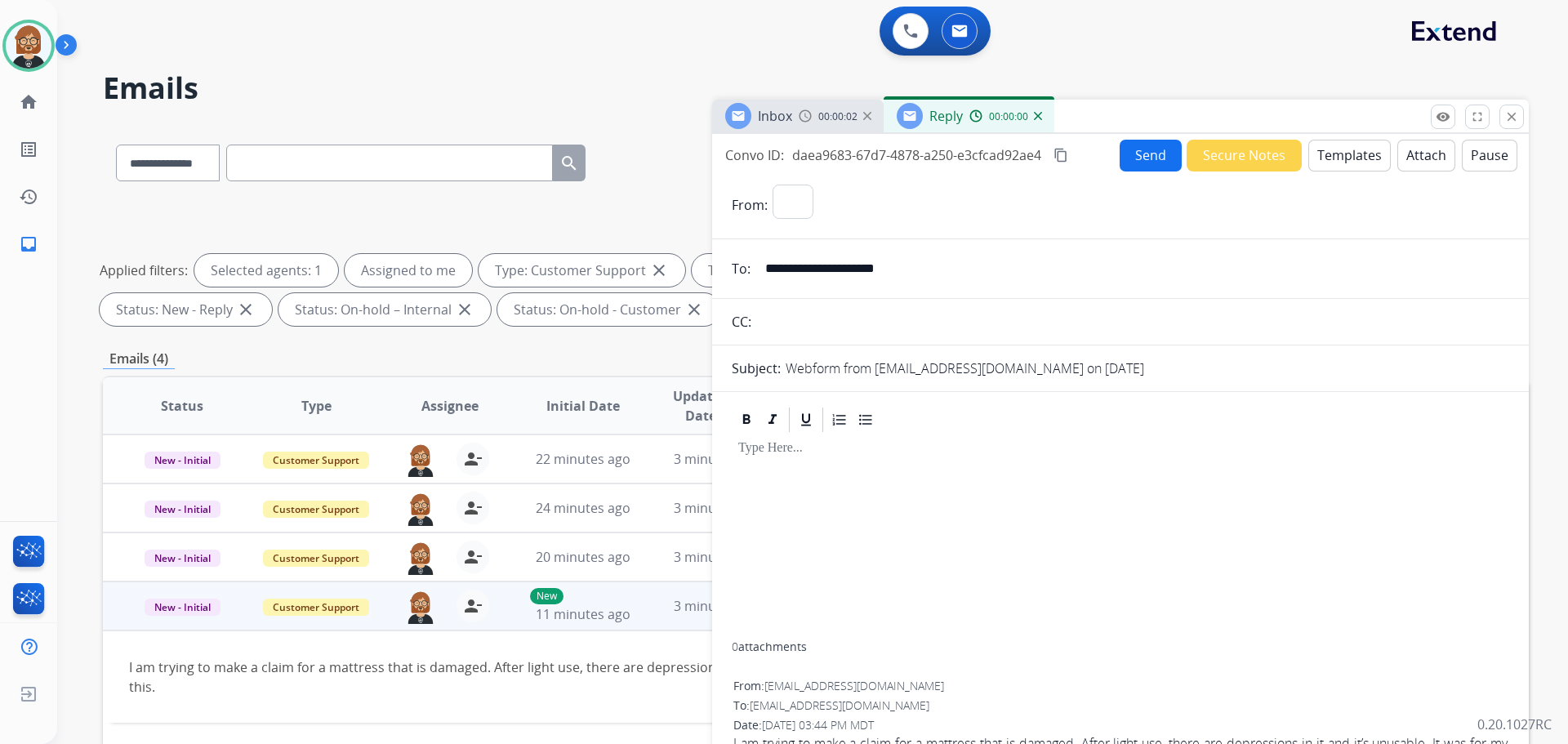
select select "**********"
click at [1347, 161] on button "Templates" at bounding box center [1350, 155] width 83 height 32
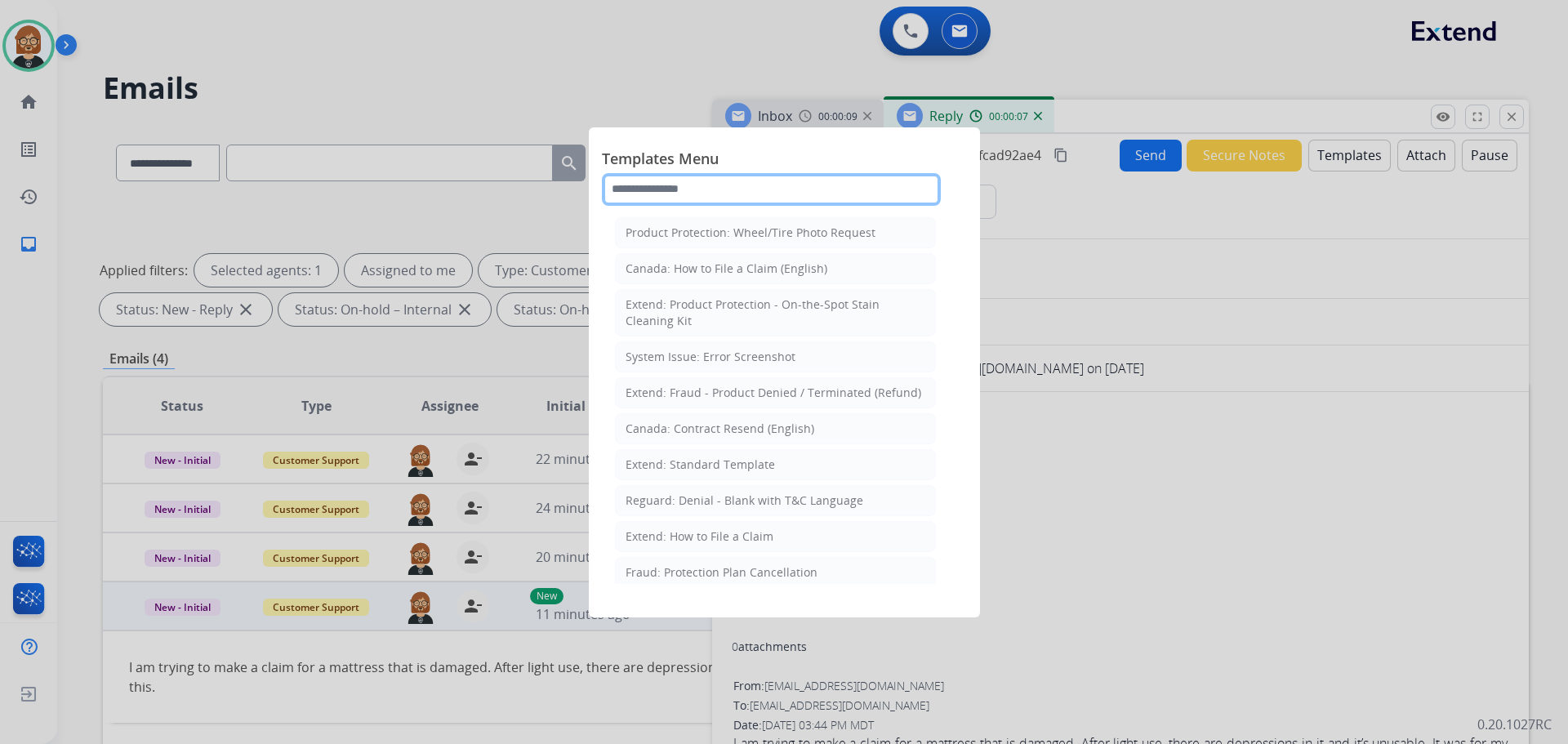
click at [772, 190] on input "text" at bounding box center [771, 189] width 339 height 32
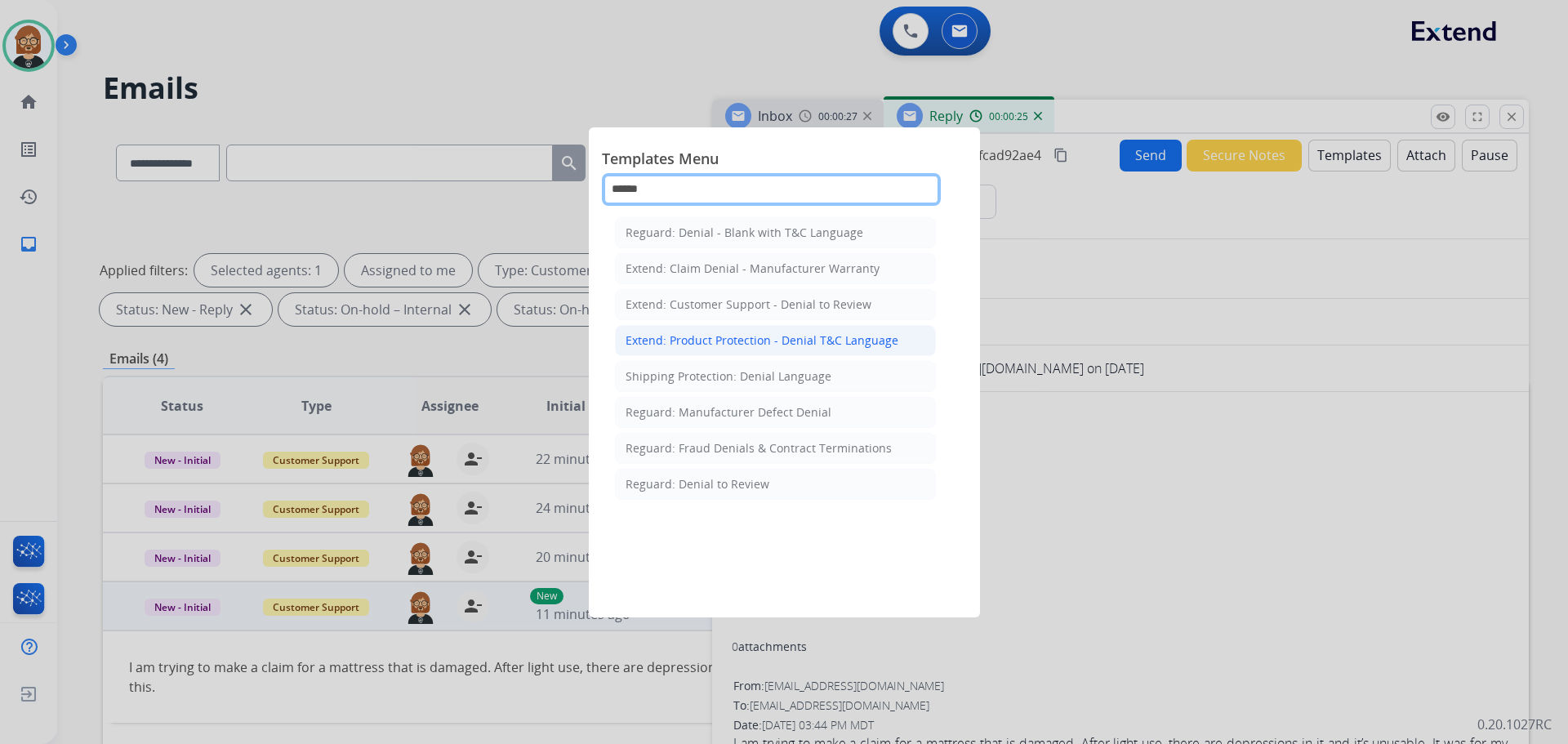
type input "******"
click at [785, 336] on div "Extend: Product Protection - Denial T&C Language" at bounding box center [761, 340] width 273 height 16
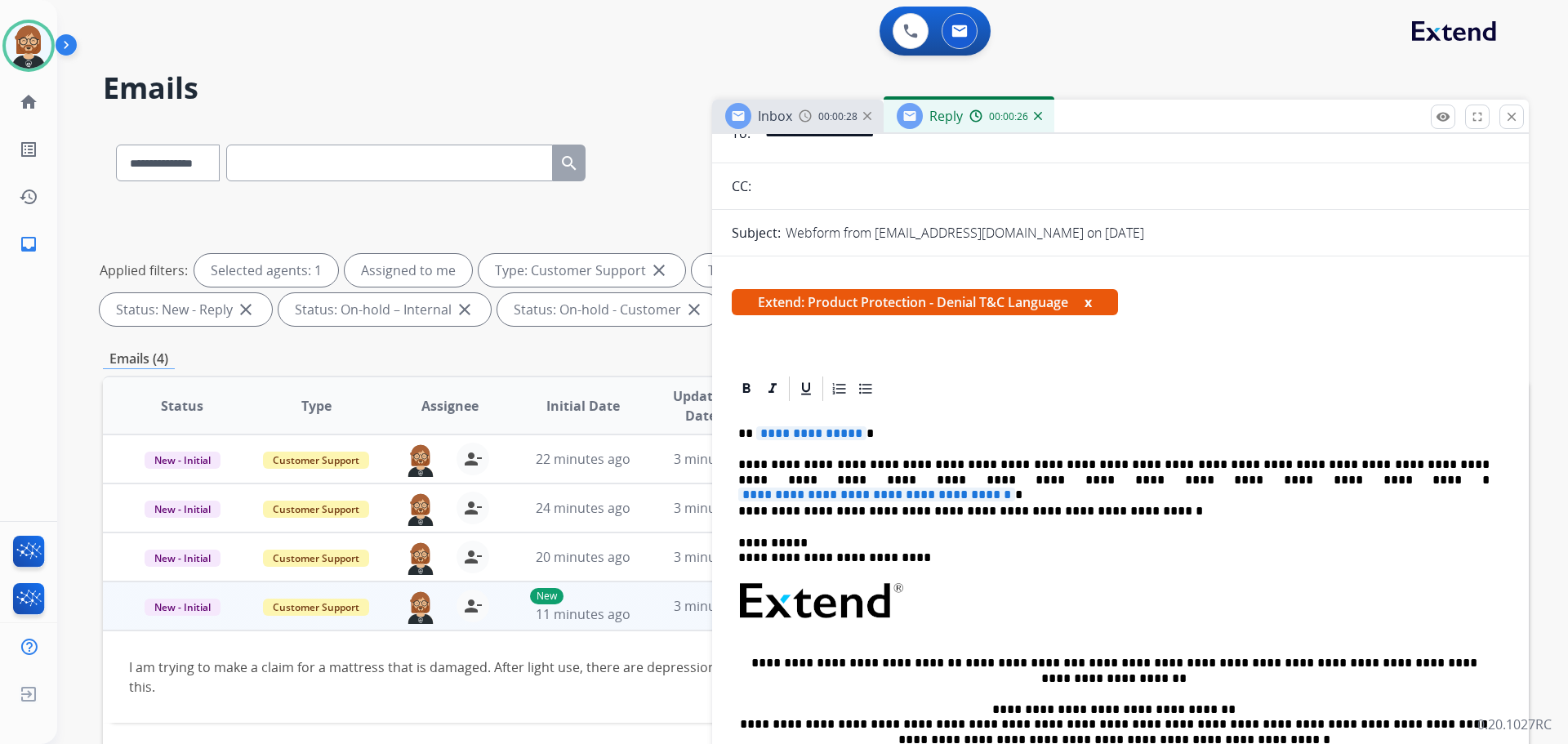
scroll to position [163, 0]
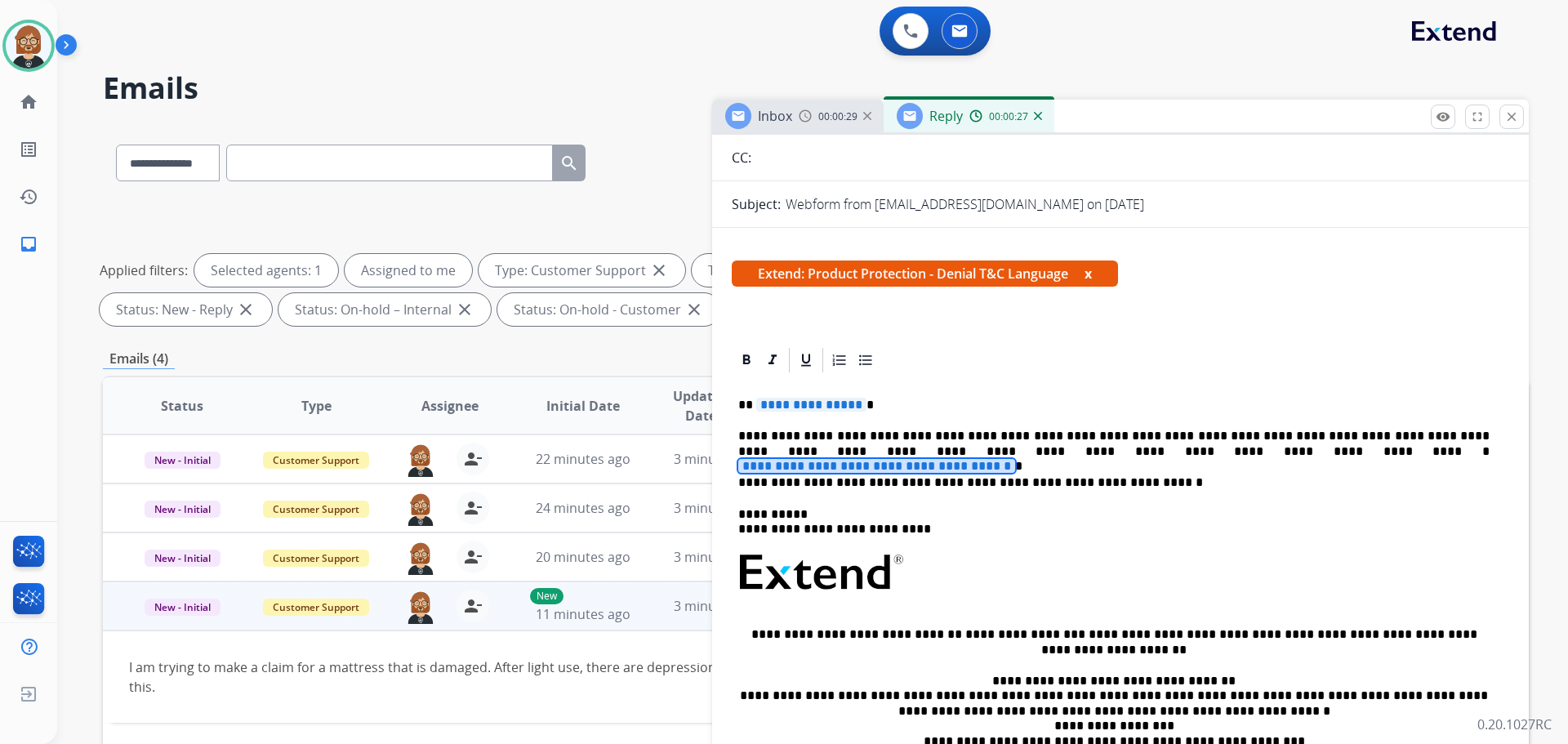
click at [1016, 458] on span "**********" at bounding box center [876, 465] width 277 height 14
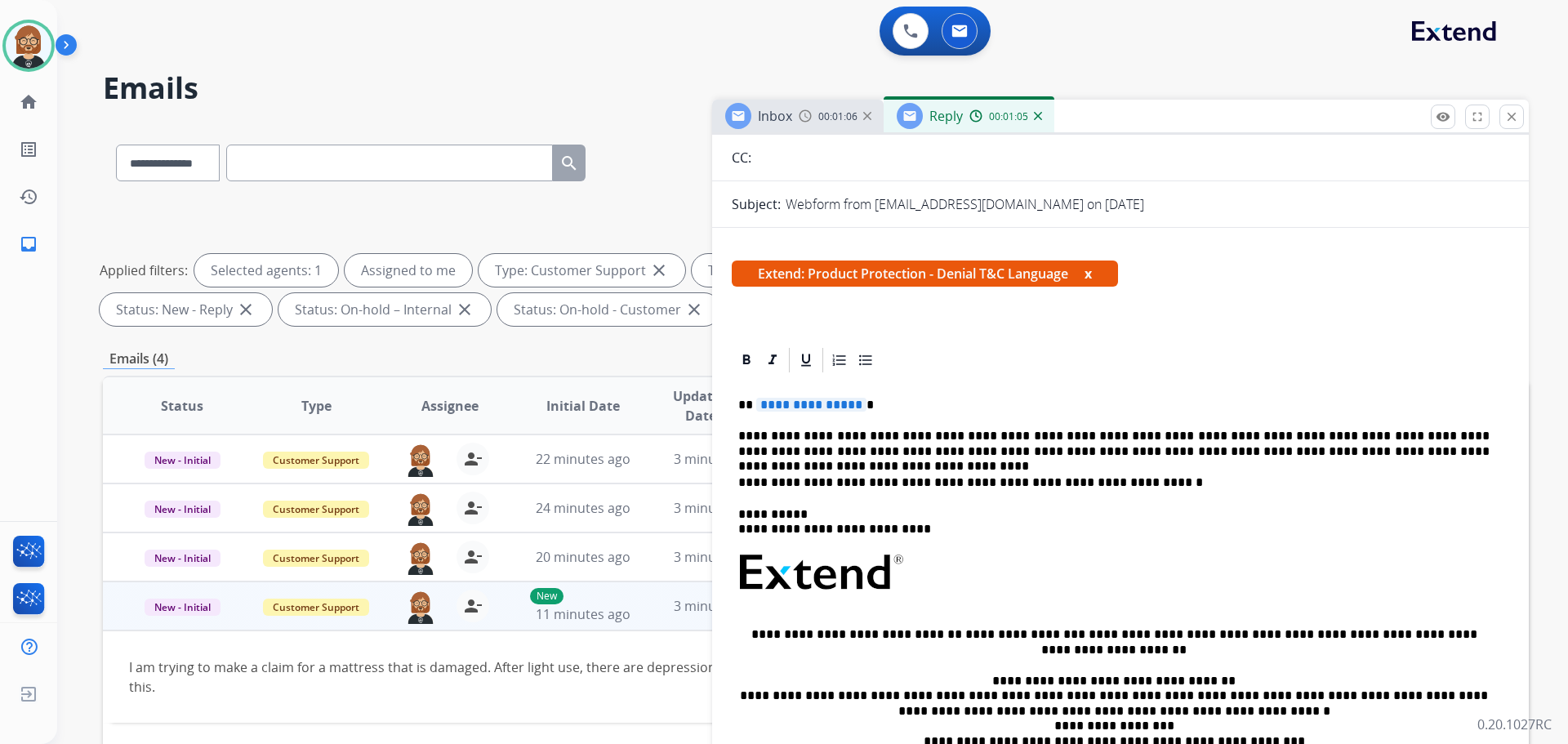
click at [819, 405] on span "**********" at bounding box center [811, 404] width 110 height 14
click at [814, 396] on div "**********" at bounding box center [1120, 616] width 778 height 484
click at [808, 408] on span "**********" at bounding box center [811, 404] width 110 height 14
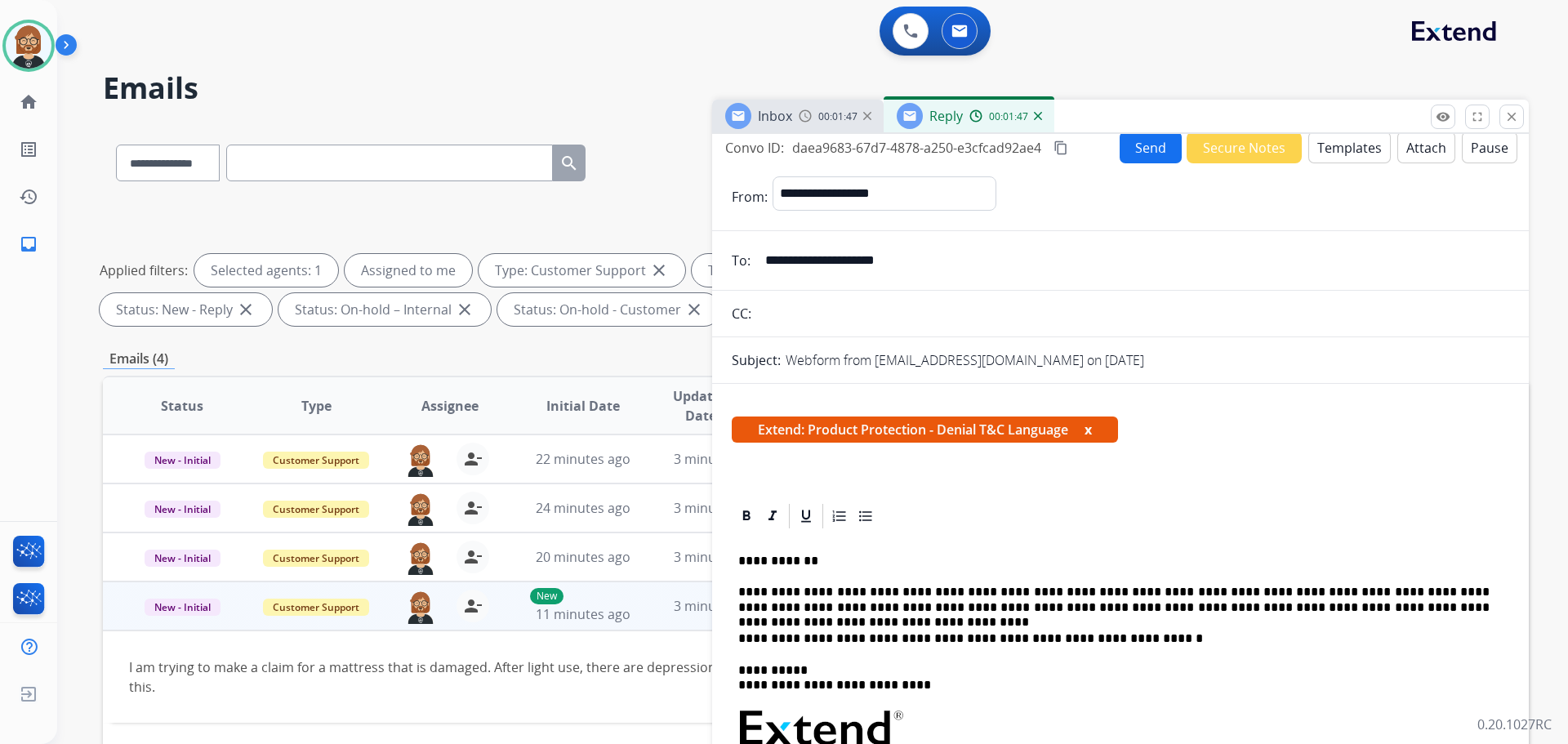
scroll to position [0, 0]
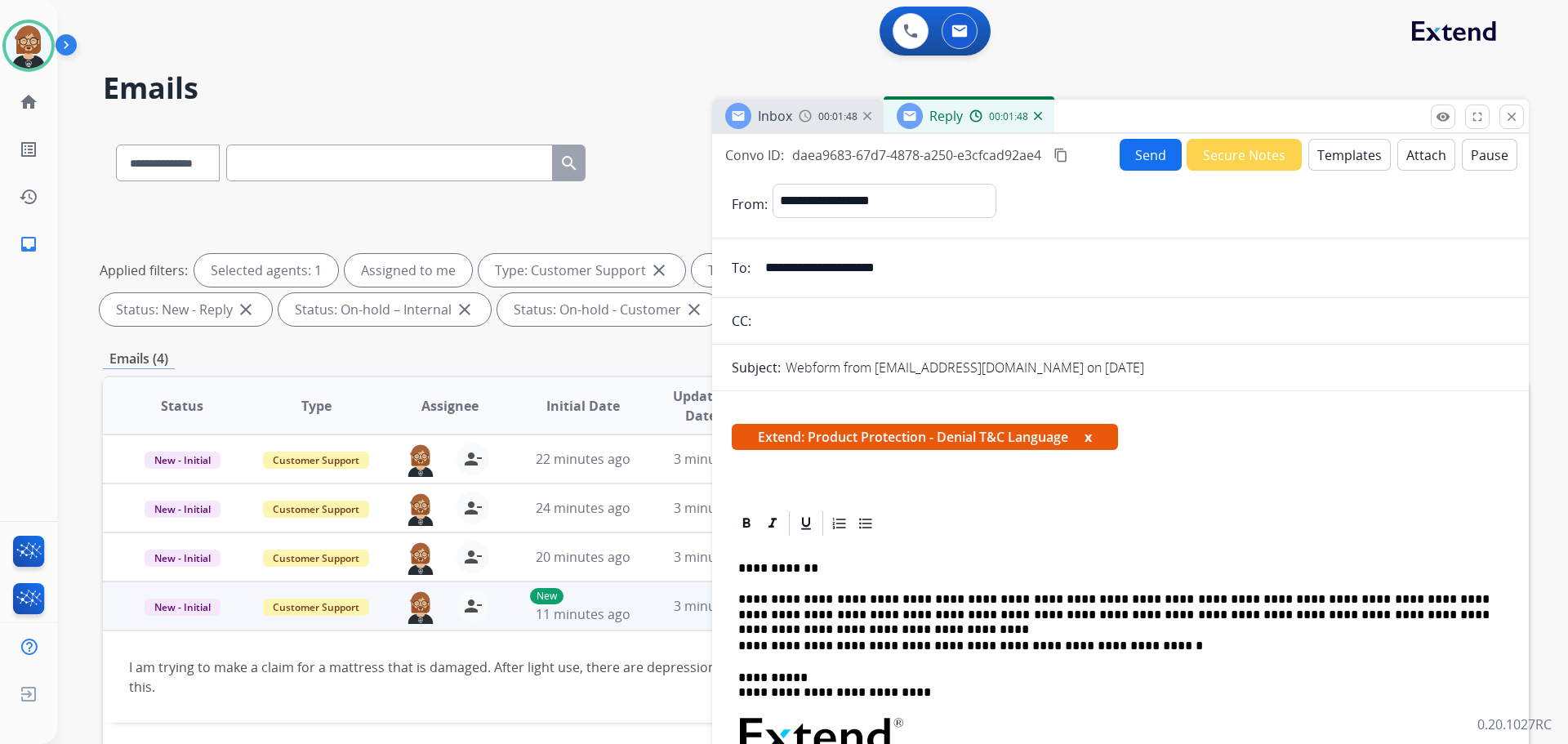
click at [1426, 161] on button "Attach" at bounding box center [1427, 154] width 58 height 32
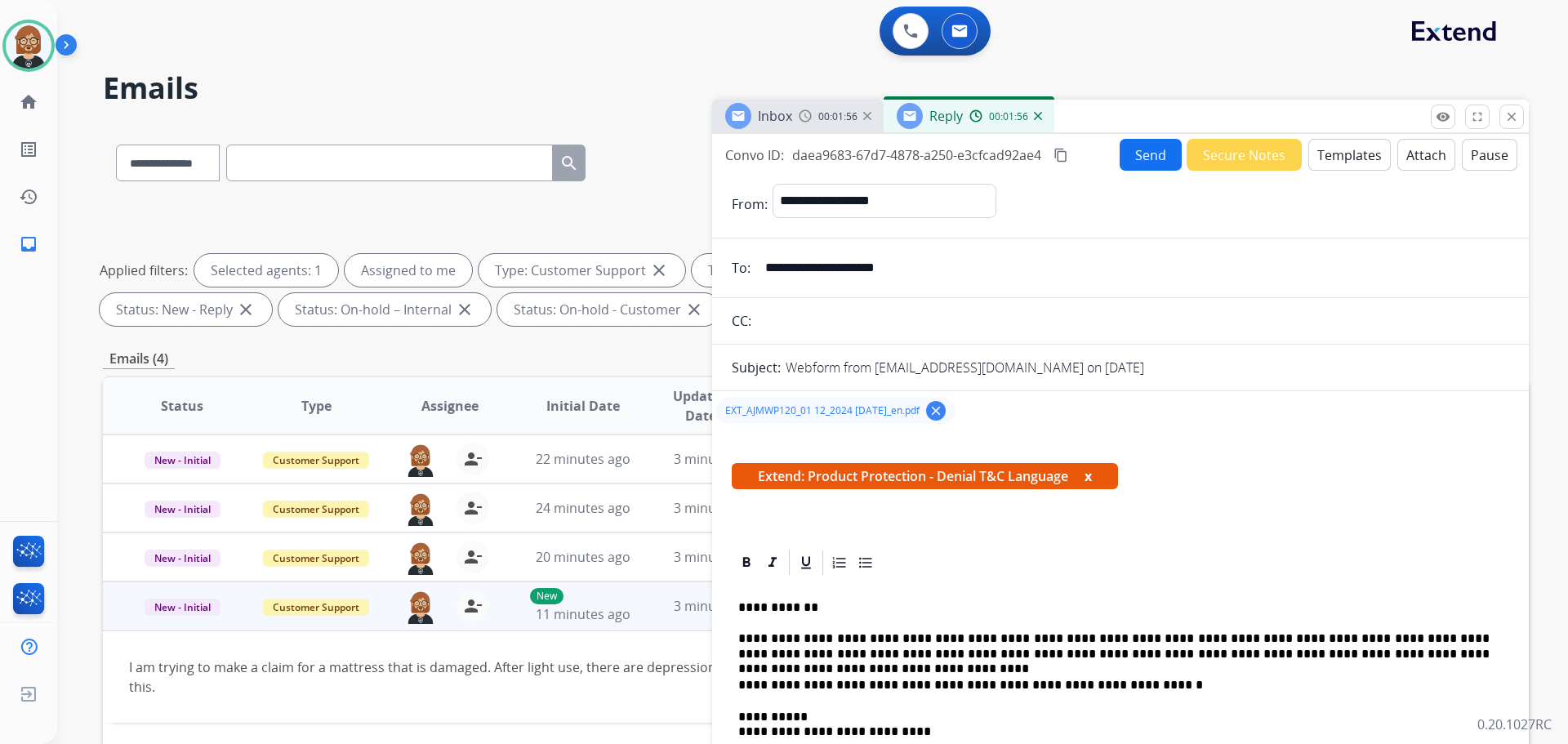
click at [1149, 150] on button "Send" at bounding box center [1151, 154] width 62 height 32
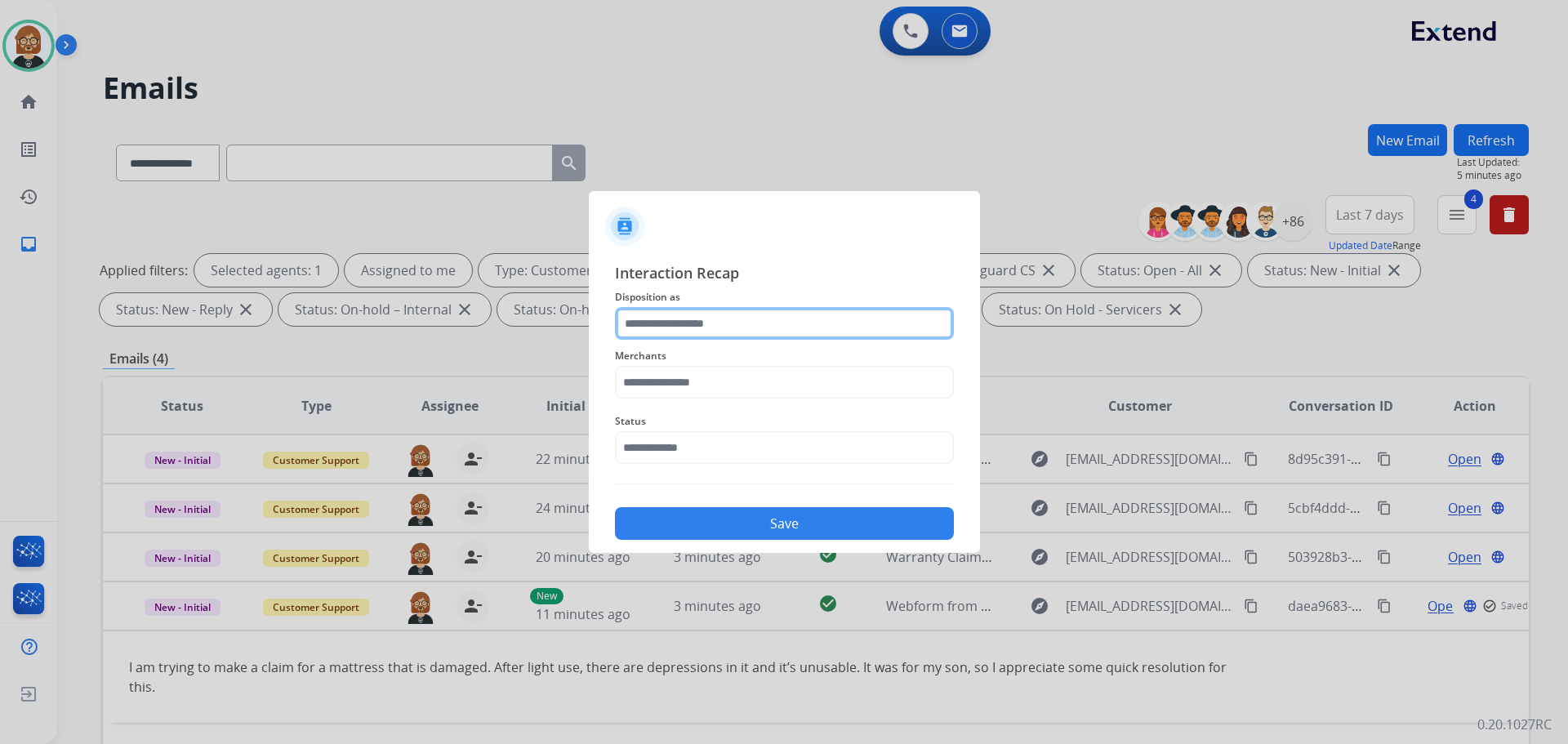
click at [825, 317] on input "text" at bounding box center [785, 323] width 339 height 32
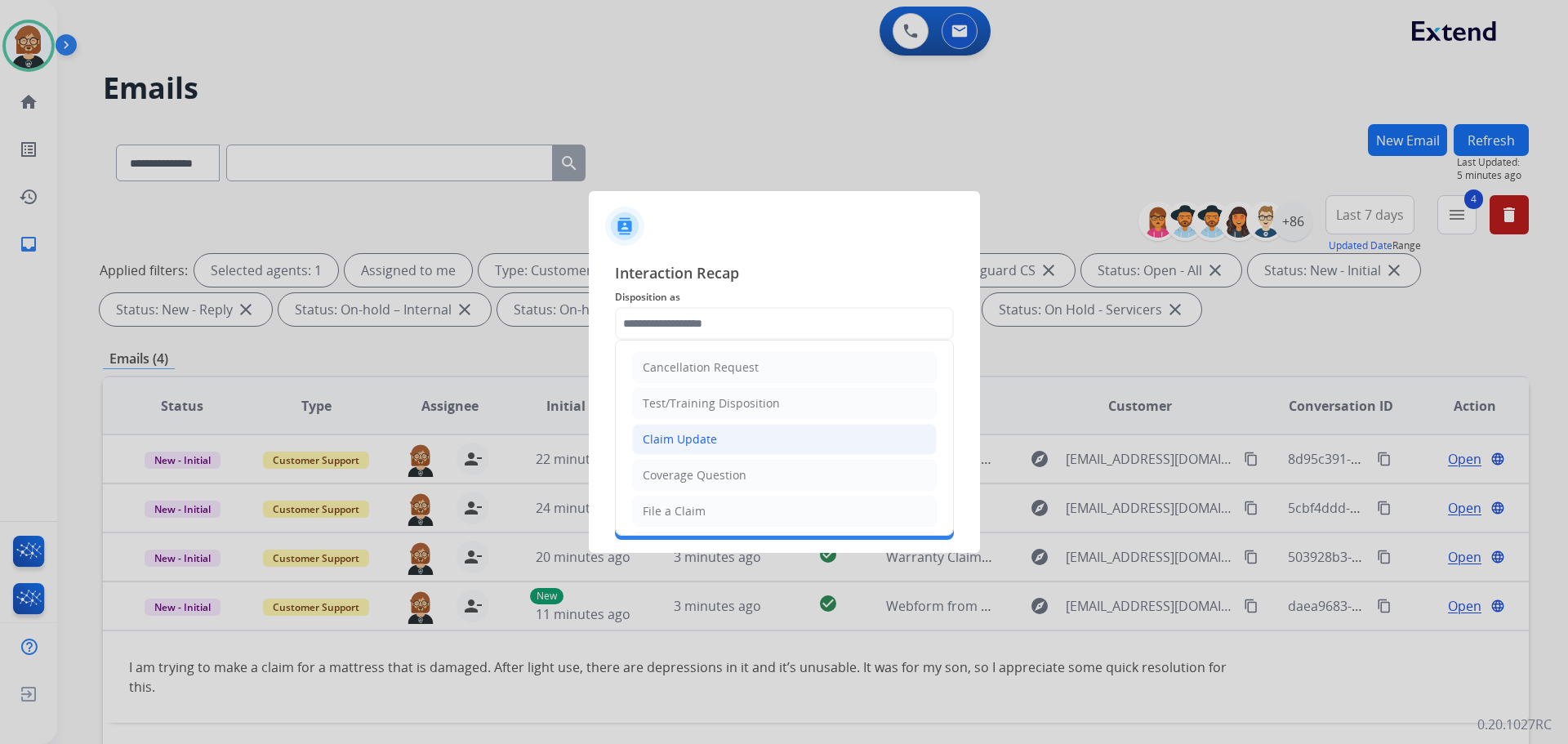
click at [778, 430] on li "Claim Update" at bounding box center [785, 439] width 305 height 31
type input "**********"
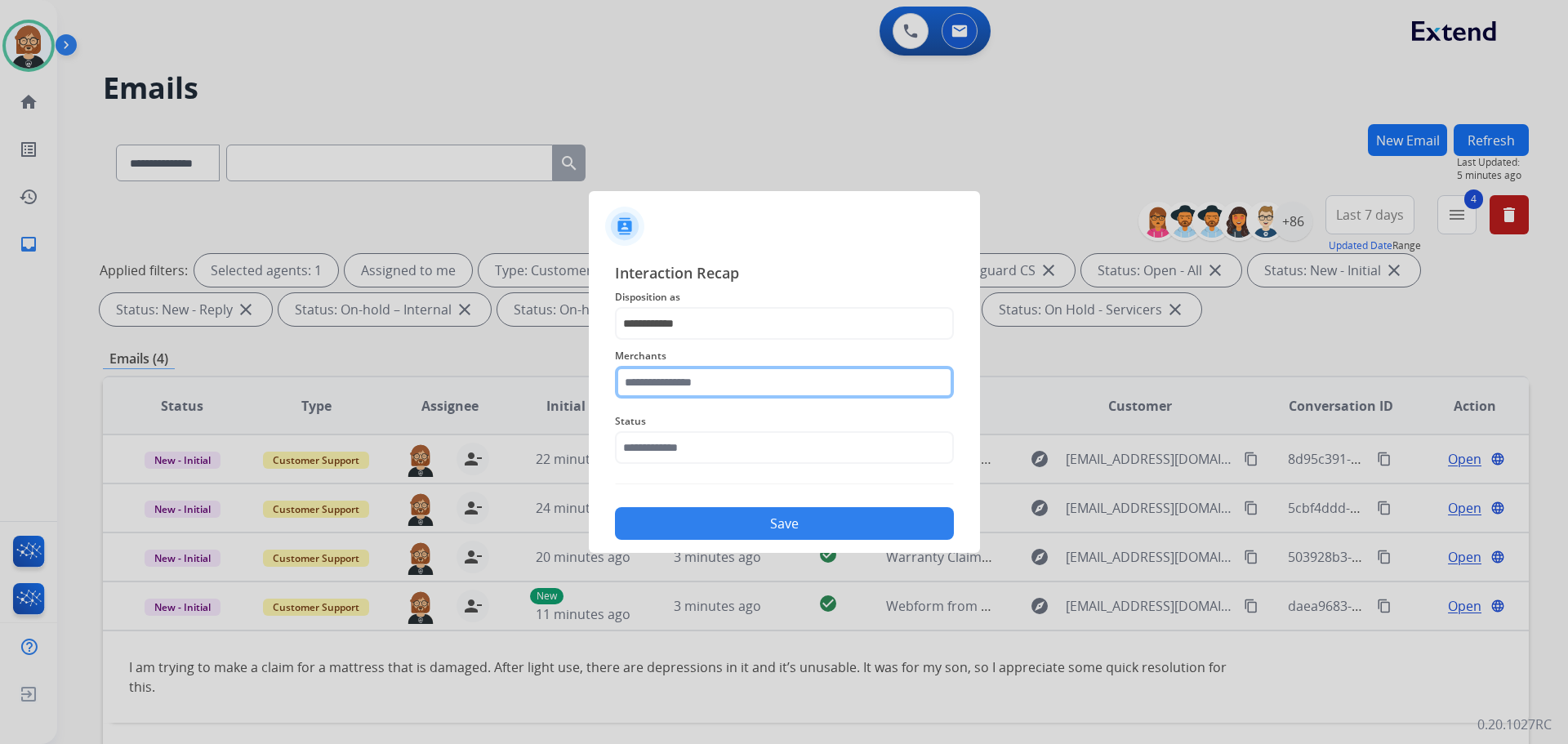
click at [789, 383] on input "text" at bounding box center [785, 382] width 339 height 32
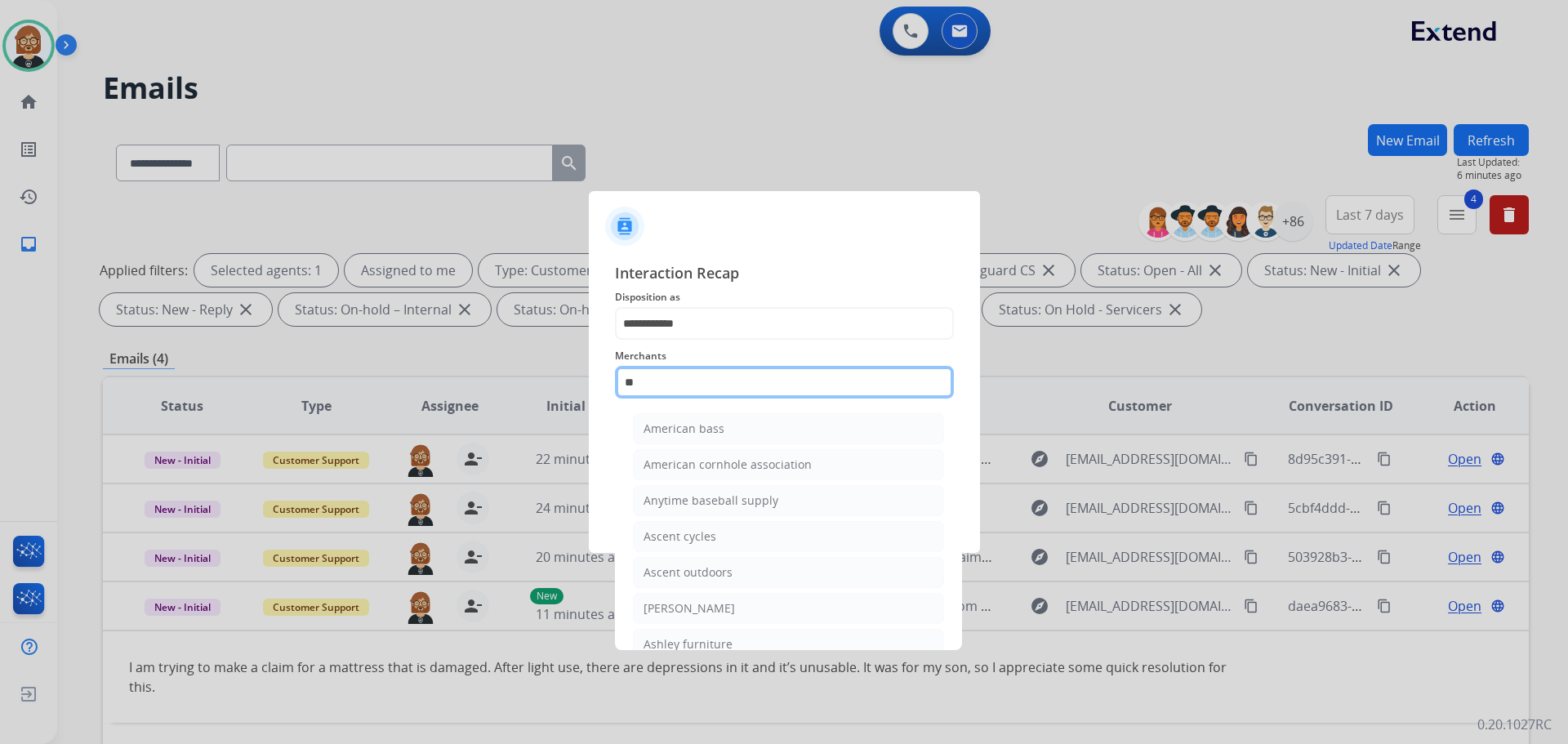
drag, startPoint x: 823, startPoint y: 386, endPoint x: 491, endPoint y: 362, distance: 332.9
click at [0, 362] on app-contact-recap-modal "**********" at bounding box center [0, 372] width 0 height 744
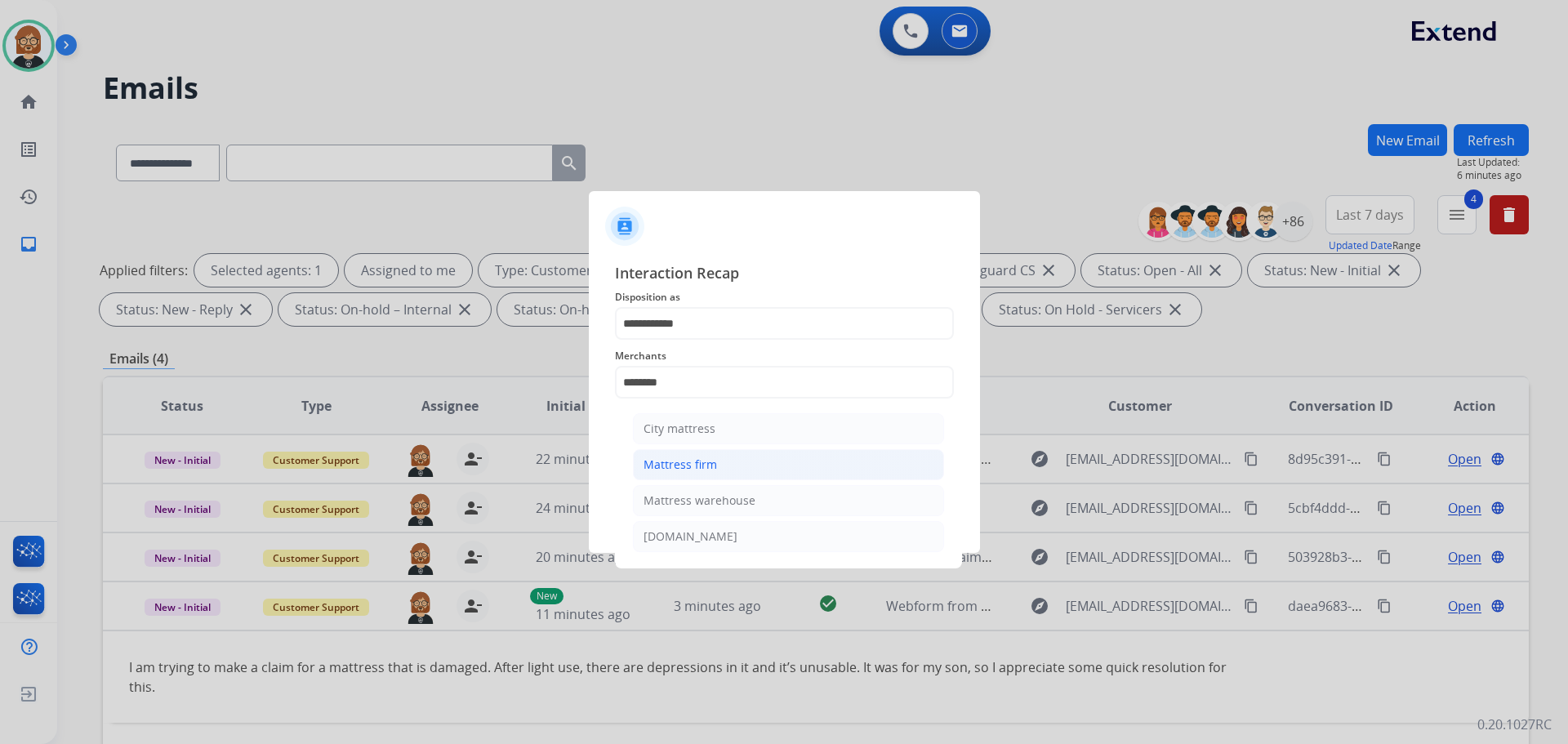
click at [696, 463] on div "Mattress firm" at bounding box center [680, 465] width 74 height 16
type input "**********"
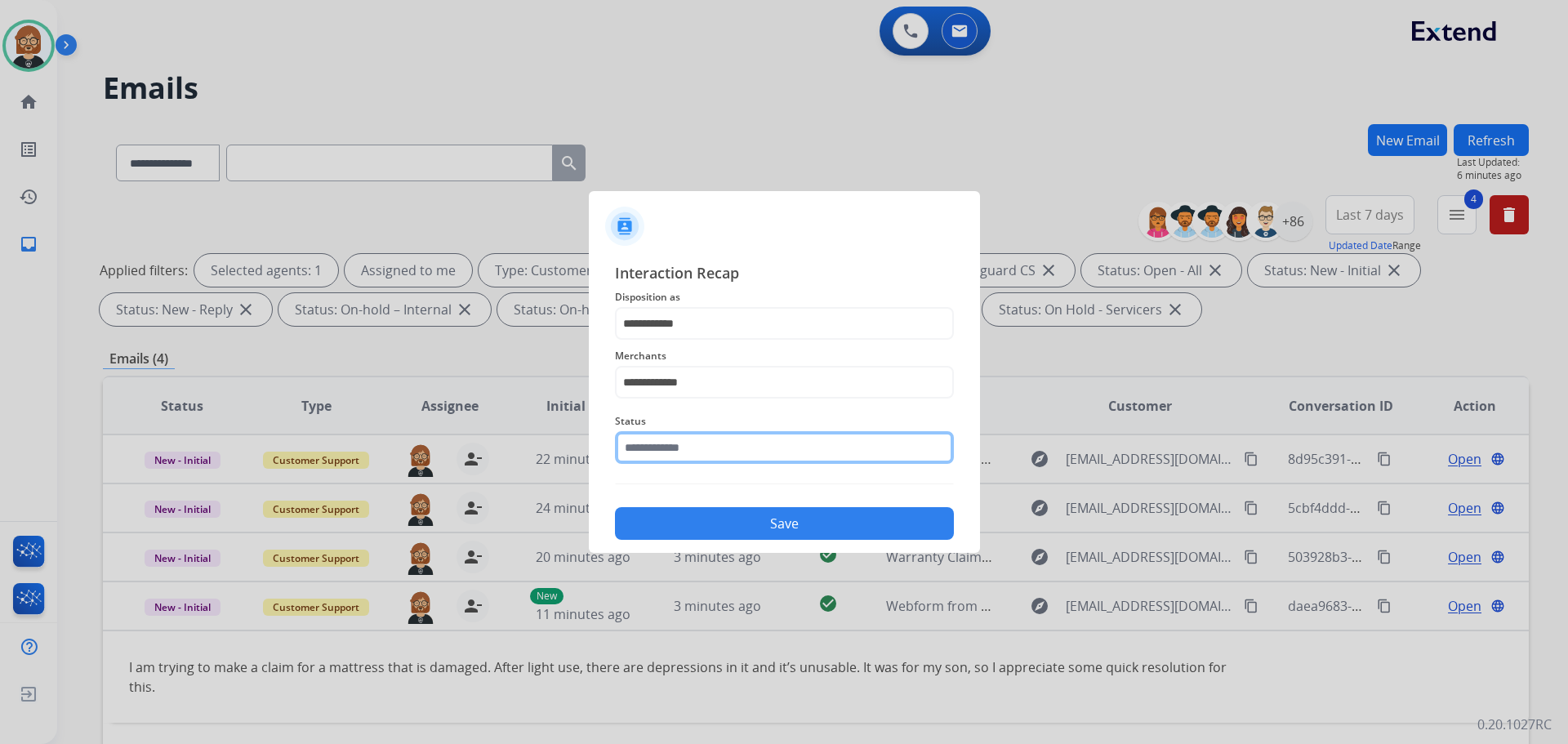
click at [697, 463] on input "text" at bounding box center [785, 448] width 339 height 32
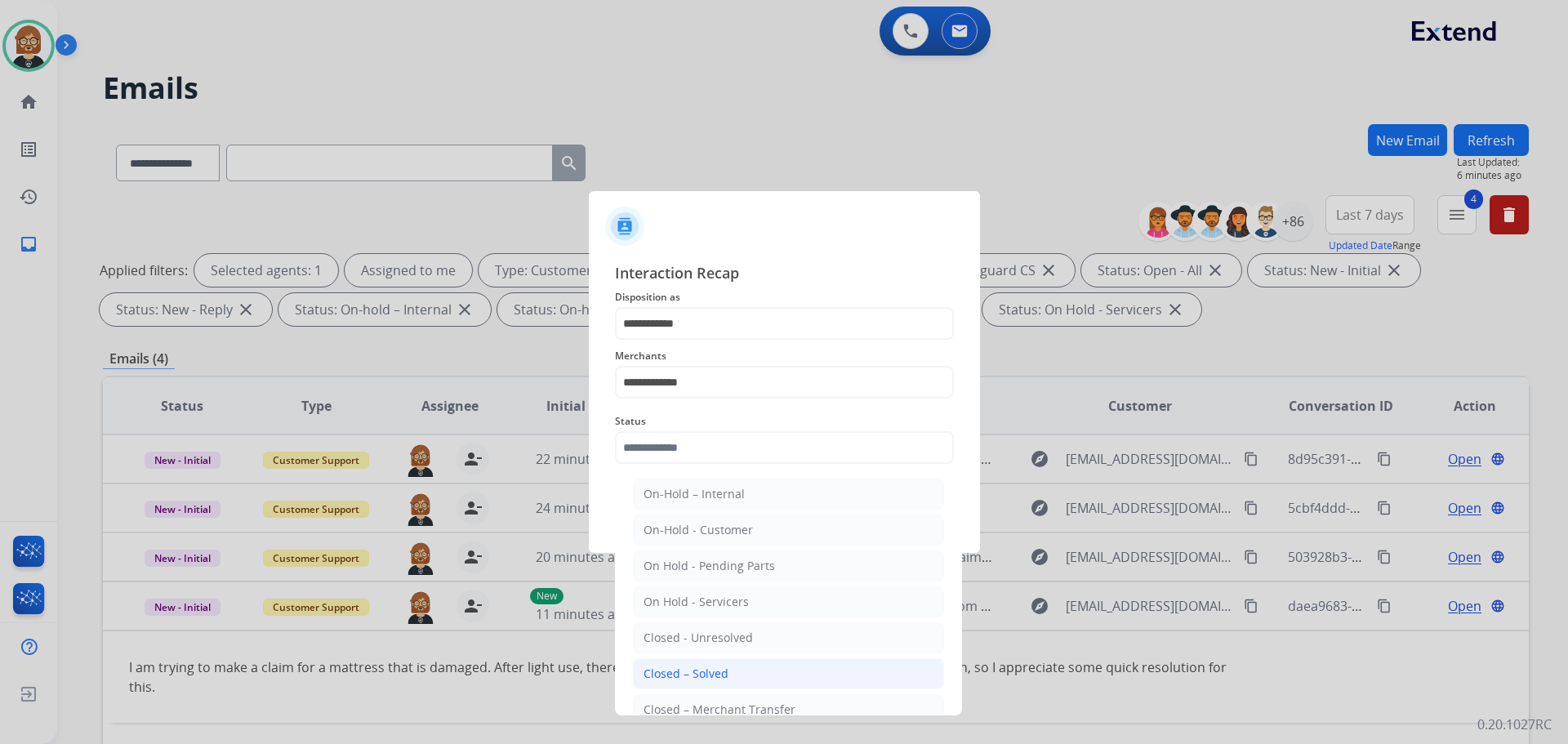
click at [716, 669] on div "Closed – Solved" at bounding box center [686, 674] width 85 height 16
type input "**********"
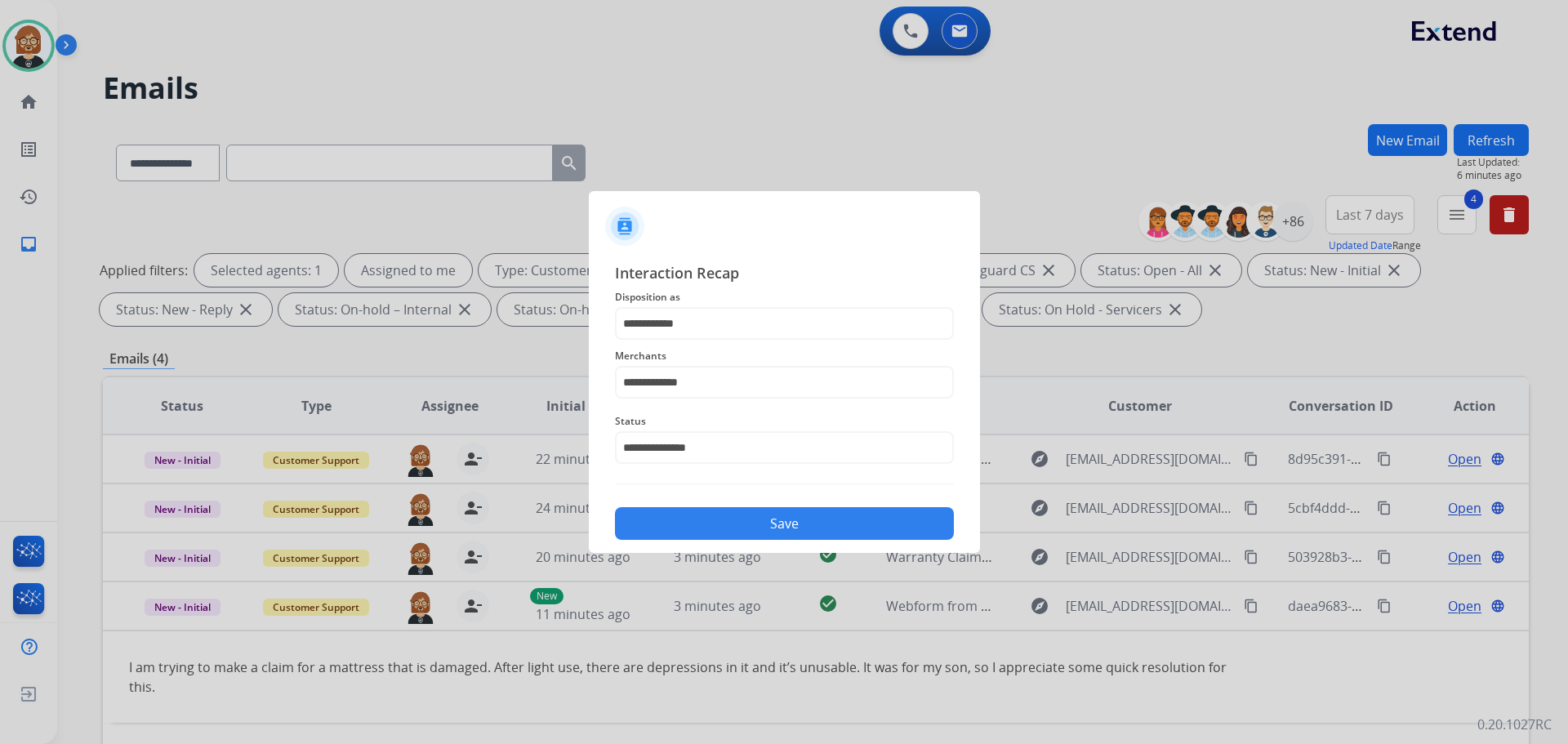
click at [820, 535] on button "Save" at bounding box center [785, 523] width 339 height 32
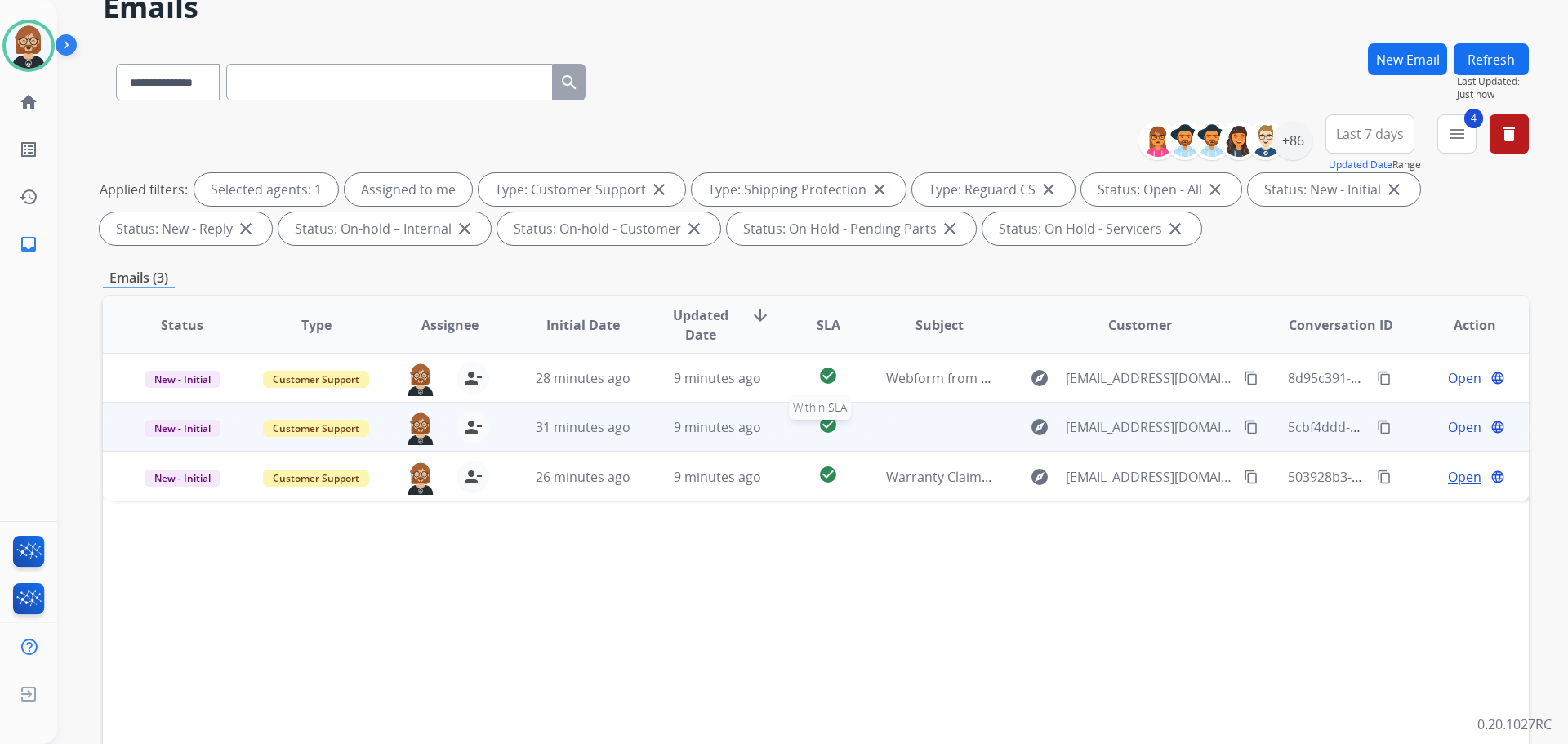
scroll to position [82, 0]
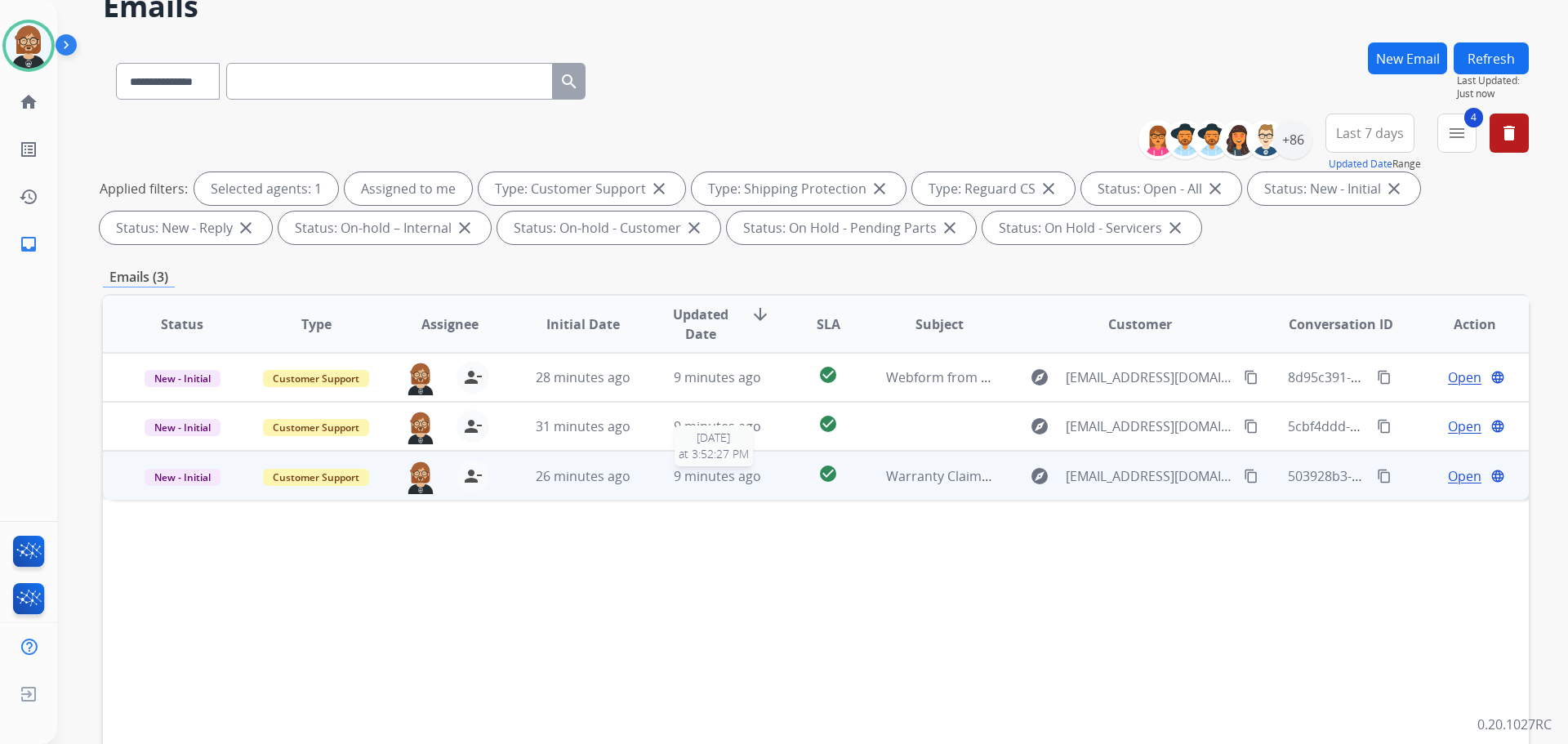
click at [758, 485] on div "9 minutes ago" at bounding box center [717, 476] width 107 height 20
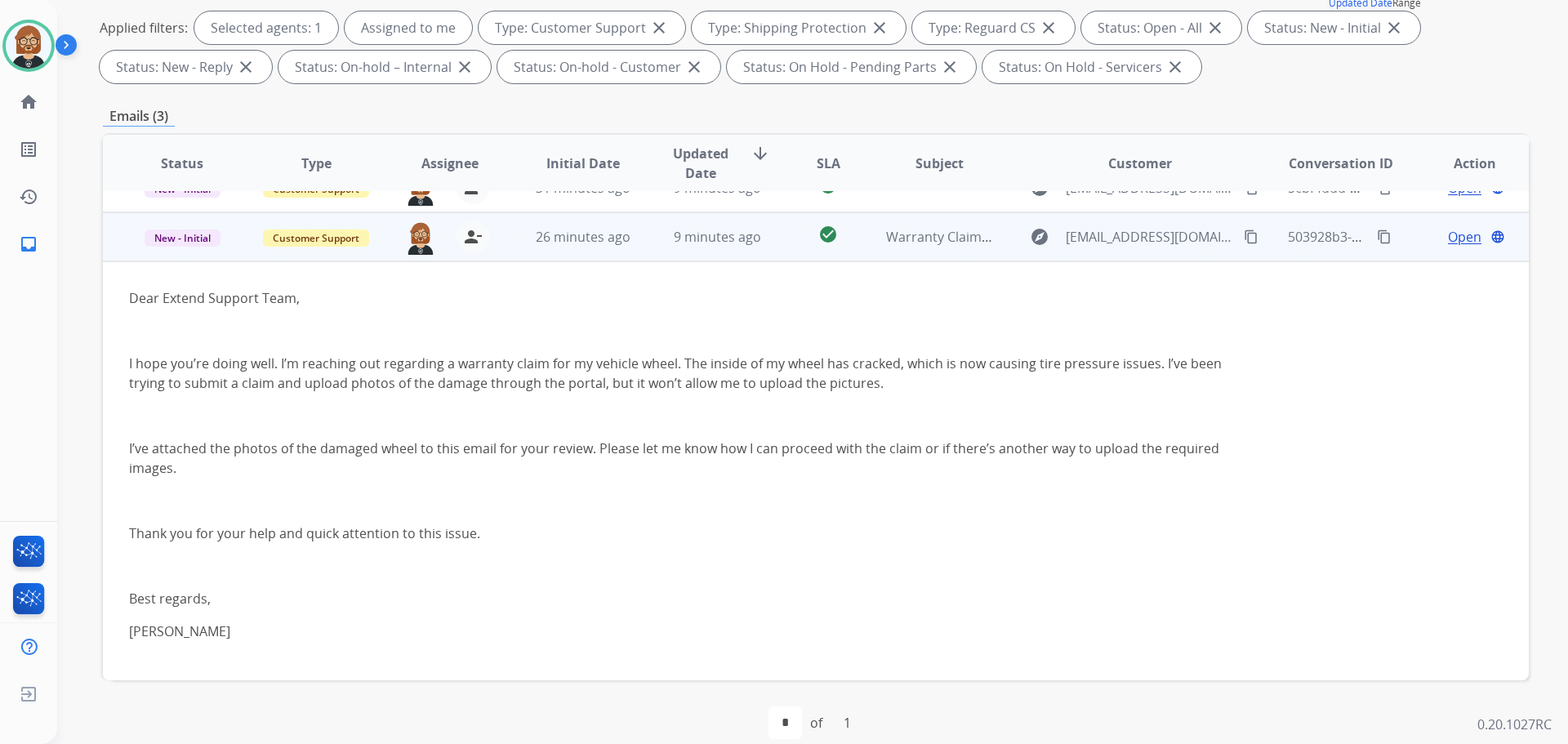
scroll to position [245, 0]
click at [1448, 237] on span "Open" at bounding box center [1464, 234] width 33 height 20
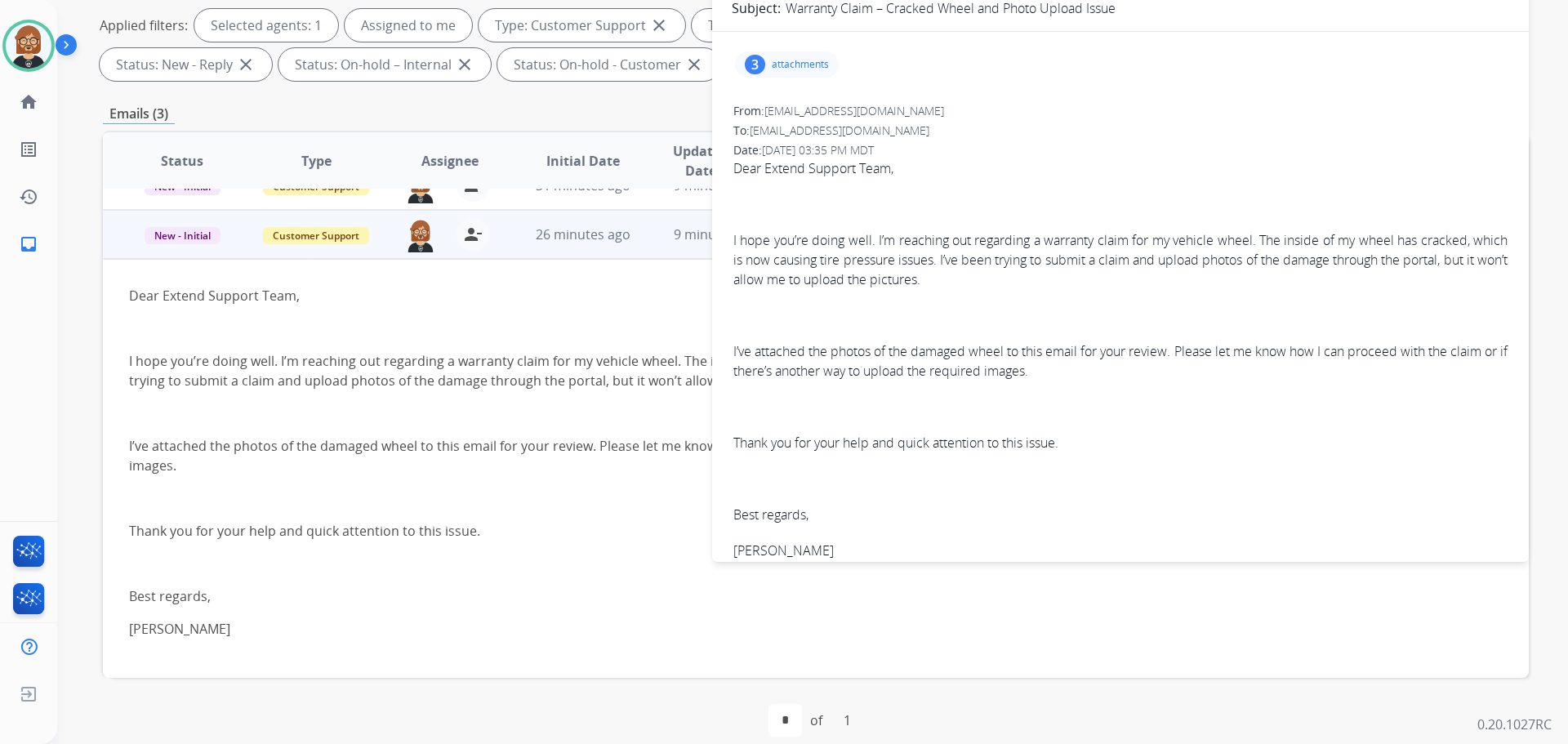
scroll to position [64, 0]
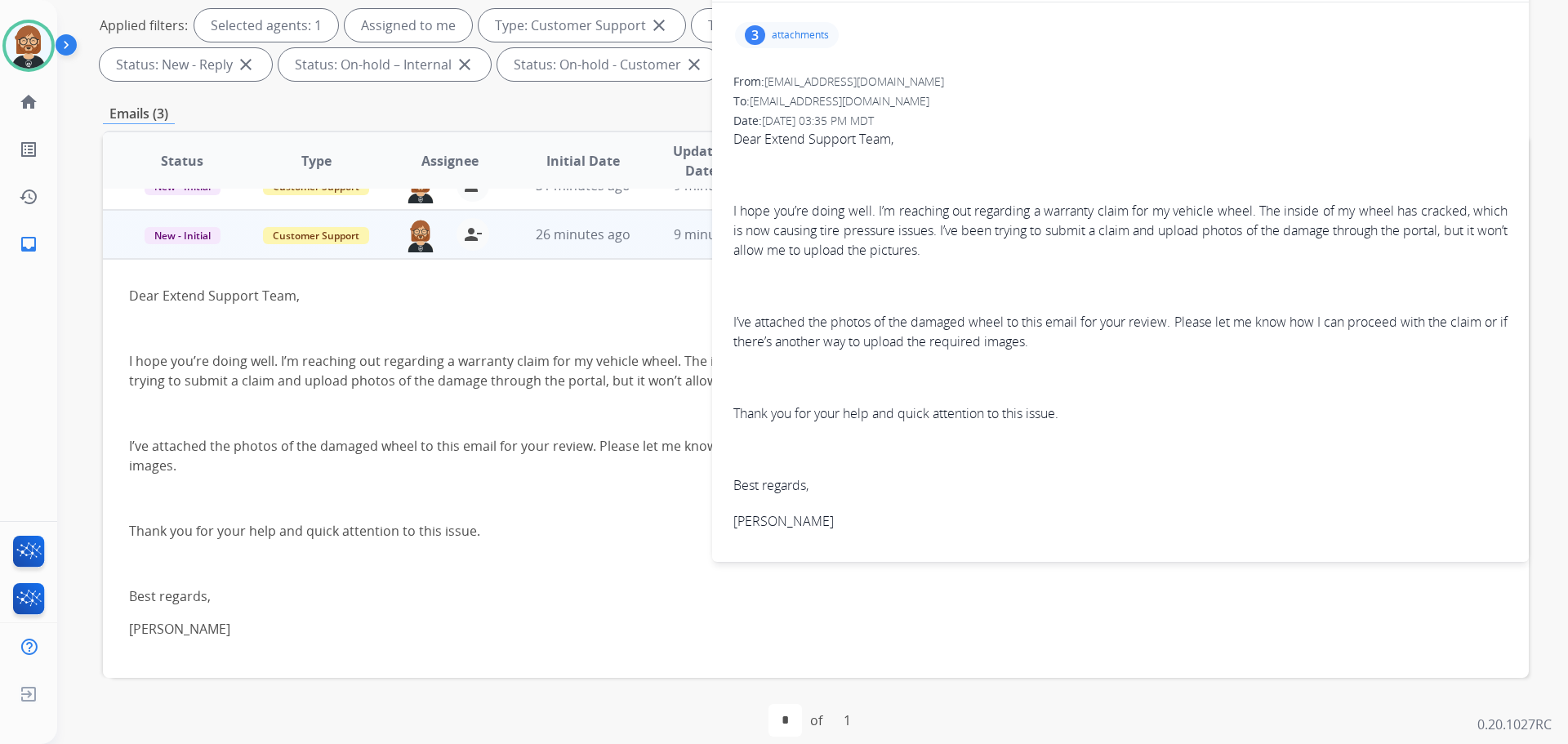
click at [781, 38] on p "attachments" at bounding box center [800, 35] width 57 height 14
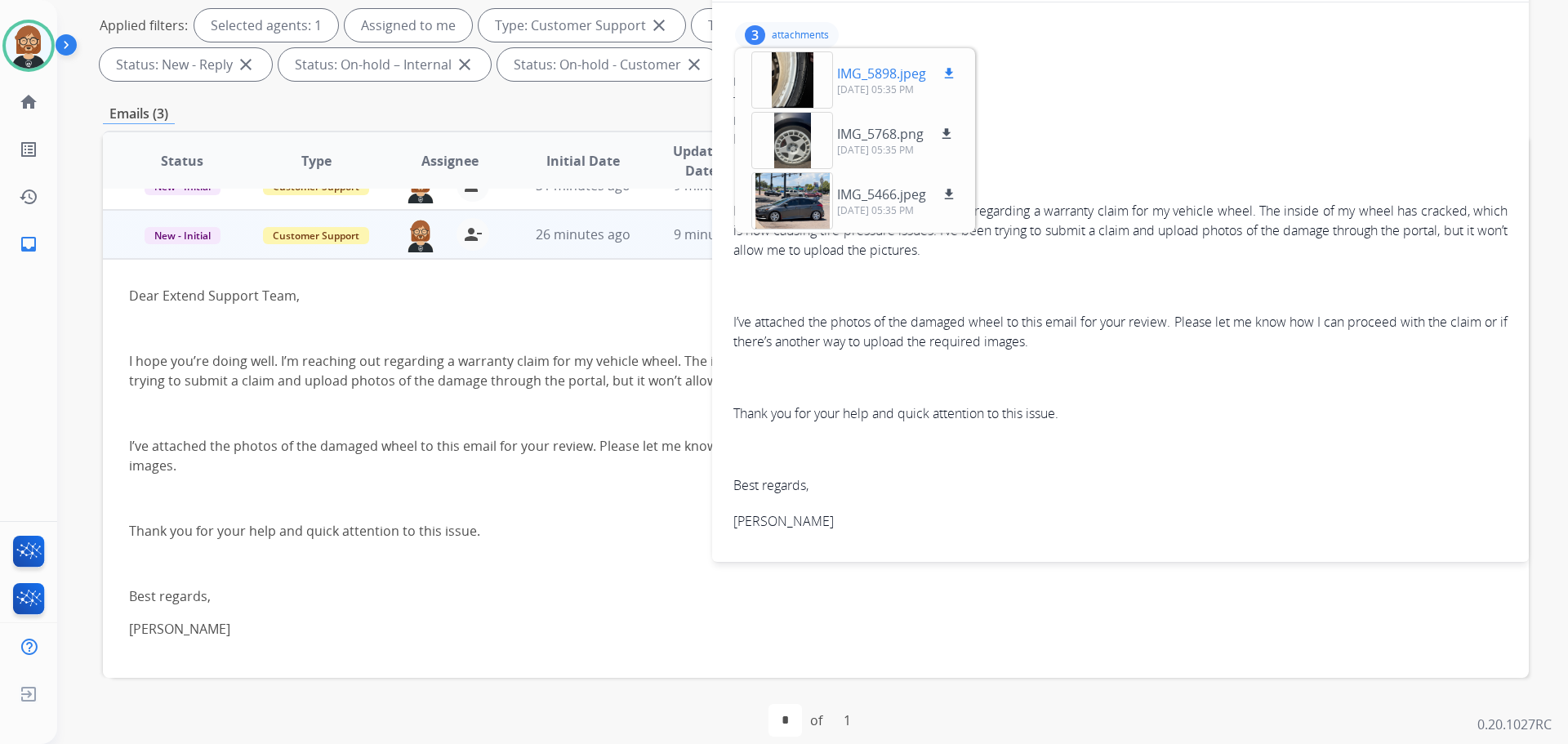
click at [953, 68] on mat-icon "download" at bounding box center [949, 73] width 14 height 14
click at [944, 130] on mat-icon "download" at bounding box center [946, 133] width 14 height 14
click at [948, 186] on button "download" at bounding box center [949, 195] width 20 height 20
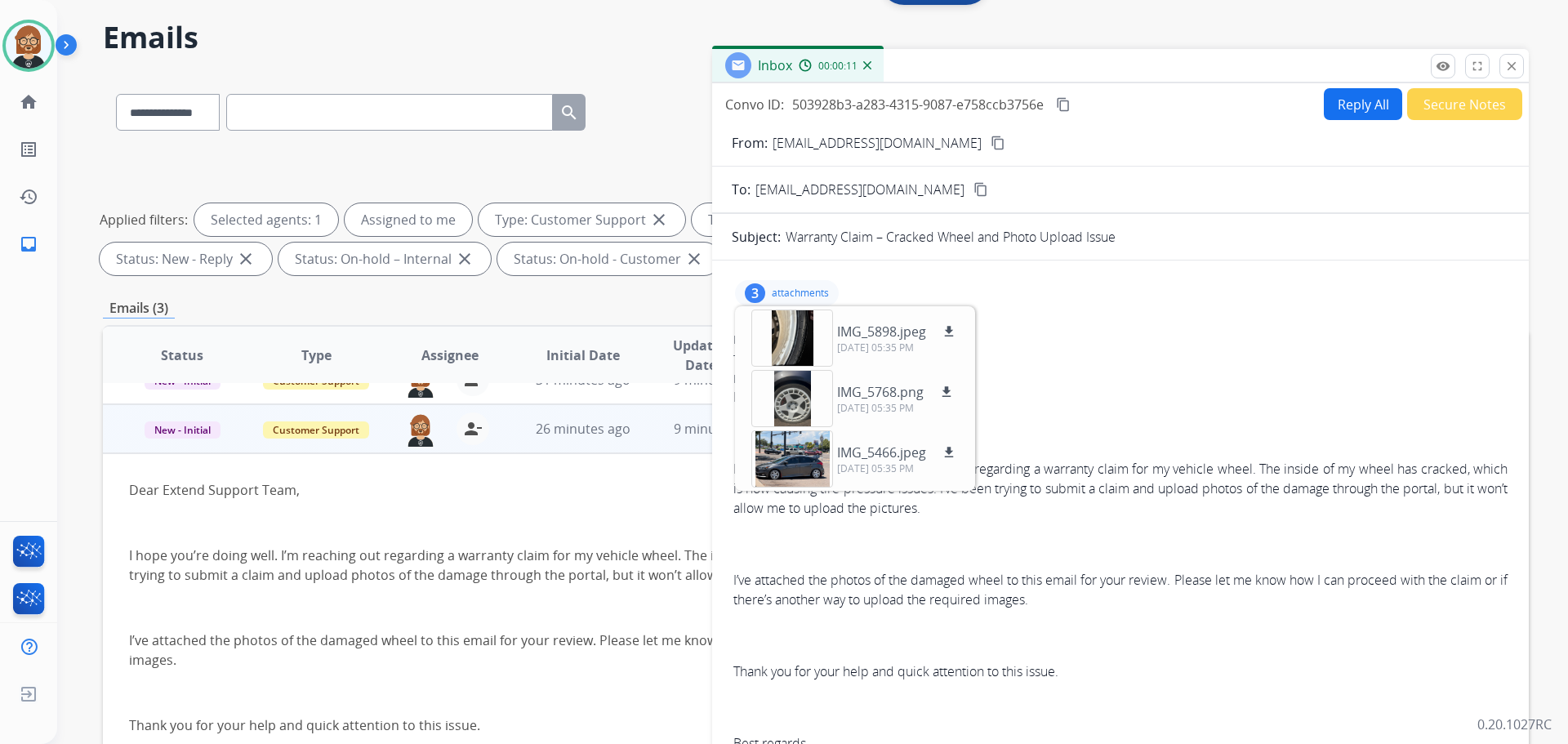
scroll to position [0, 0]
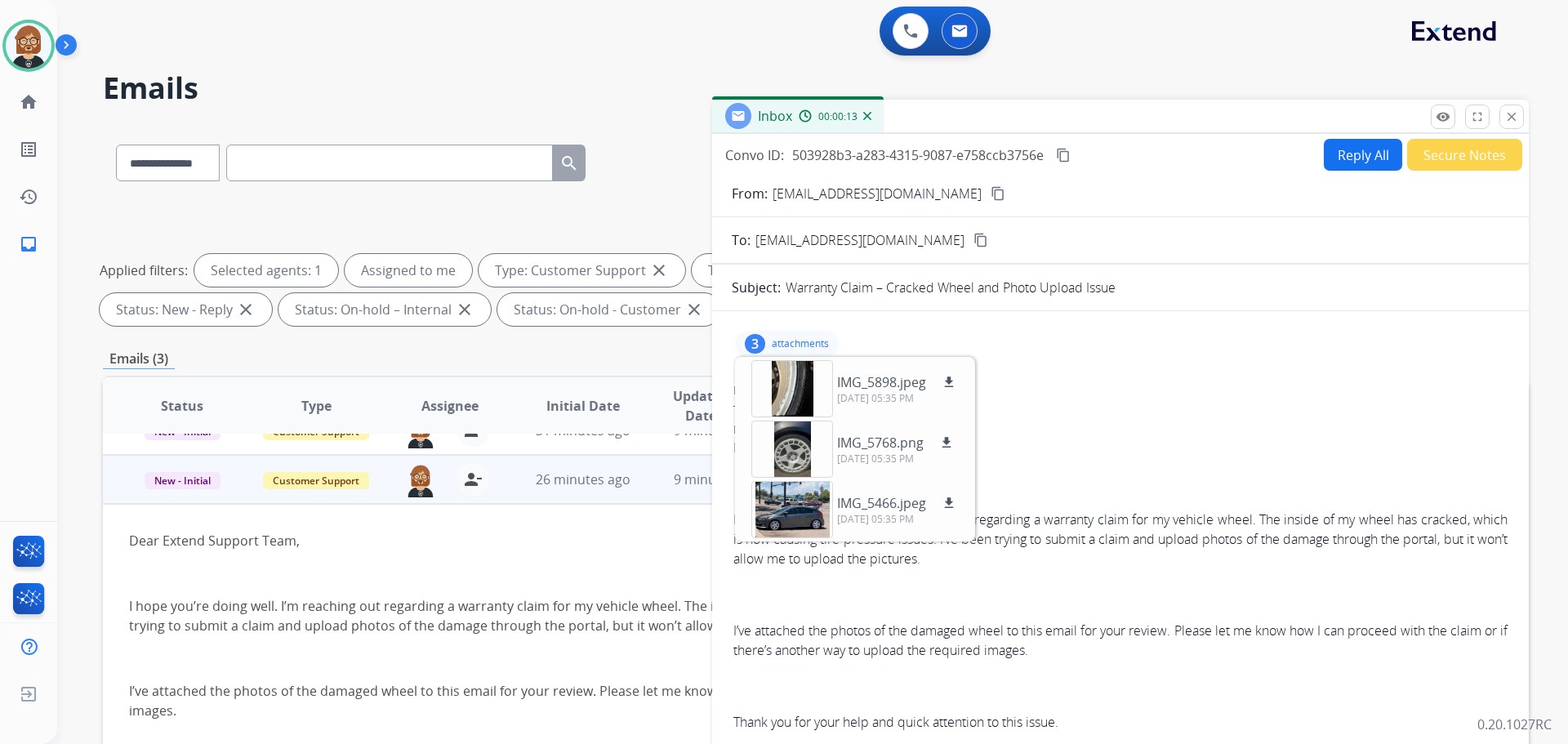
click at [990, 198] on mat-icon "content_copy" at bounding box center [998, 194] width 14 height 14
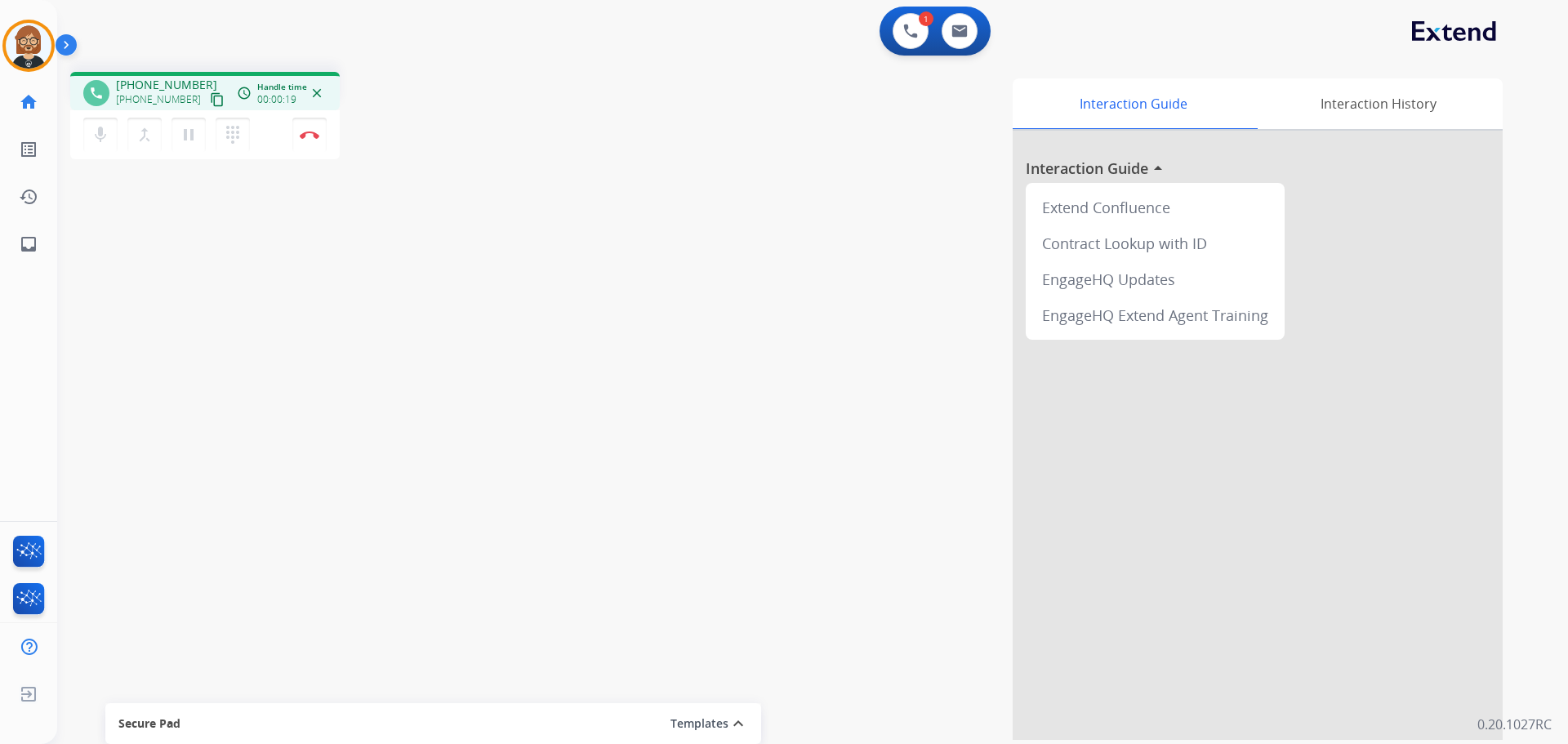
click at [156, 401] on div "phone [PHONE_NUMBER] [PHONE_NUMBER] content_copy access_time Call metrics Queue…" at bounding box center [792, 399] width 1472 height 681
click at [308, 140] on button "Disconnect" at bounding box center [309, 135] width 34 height 34
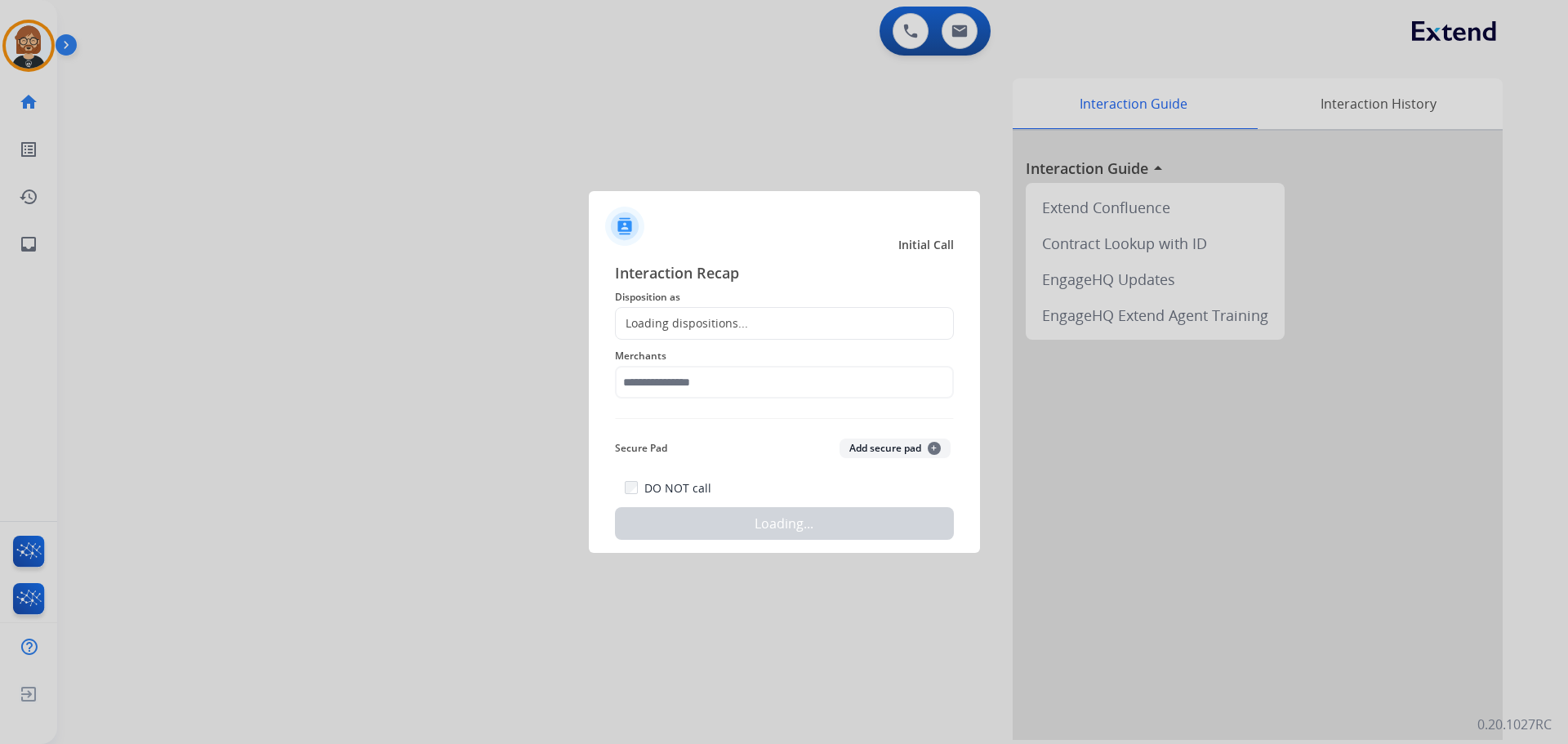
click at [812, 319] on div "Loading dispositions..." at bounding box center [785, 323] width 339 height 32
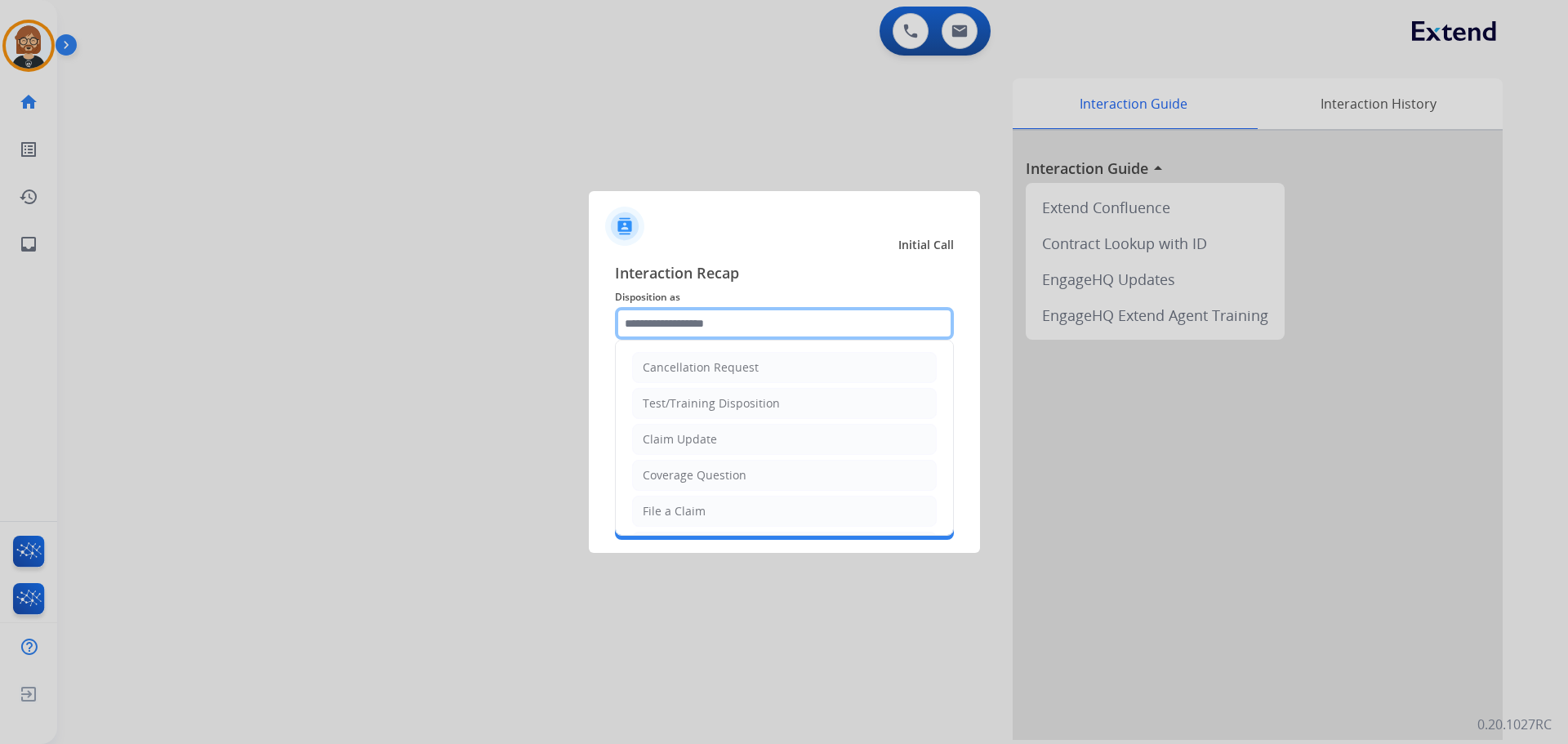
click at [748, 319] on input "text" at bounding box center [785, 323] width 339 height 32
click at [725, 428] on li "Claim Update" at bounding box center [785, 439] width 305 height 31
type input "**********"
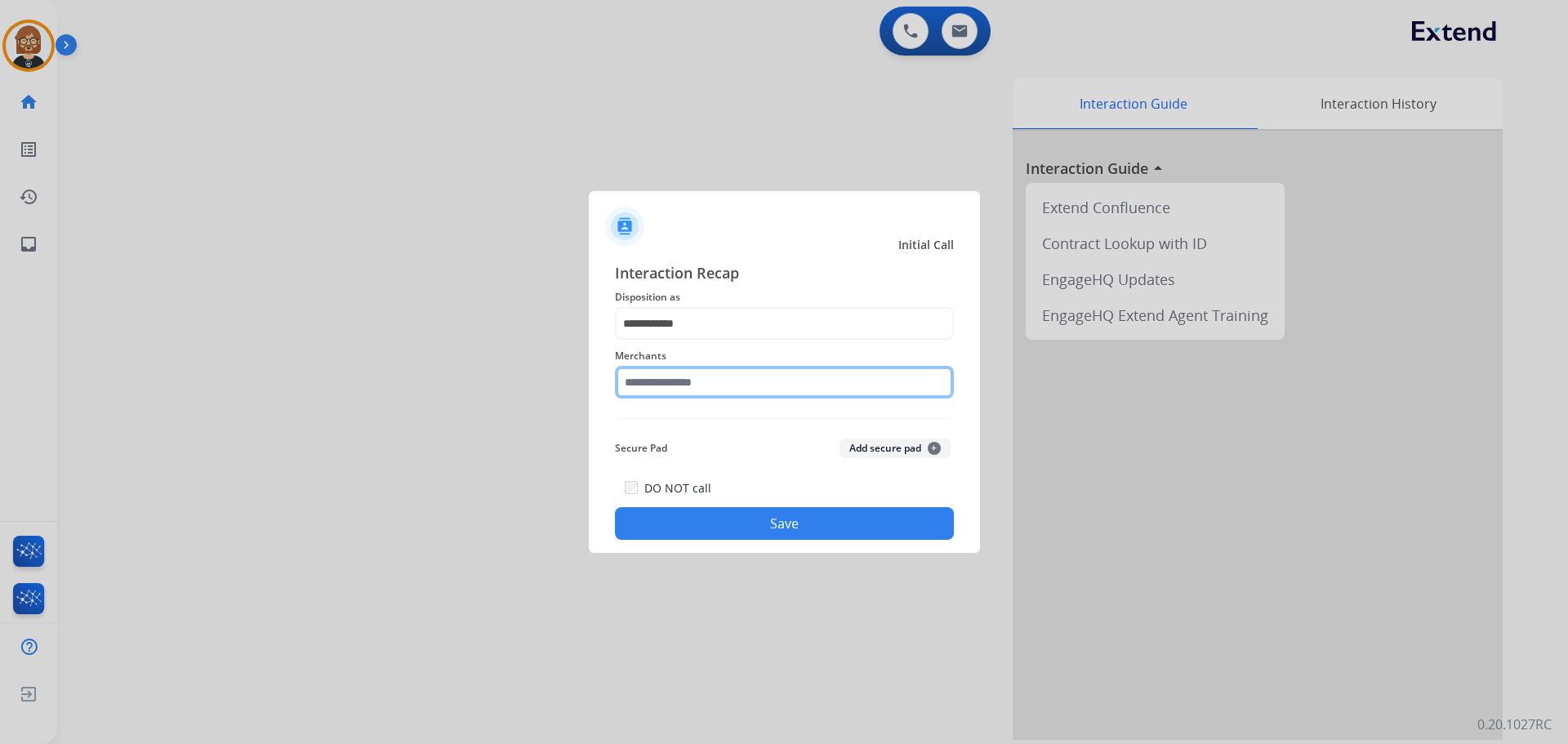
click at [737, 379] on input "text" at bounding box center [785, 382] width 339 height 32
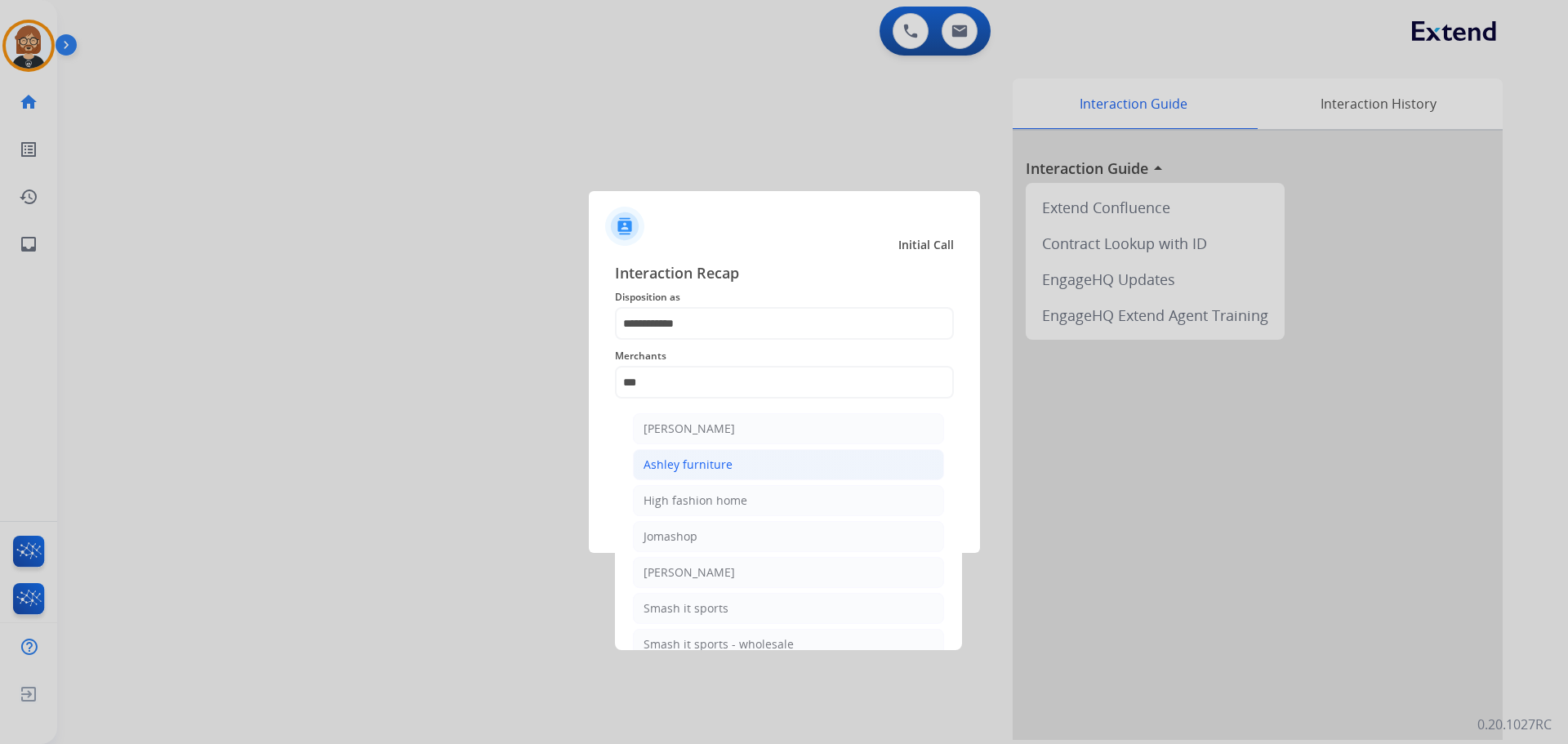
click at [724, 458] on div "Ashley furniture" at bounding box center [688, 465] width 89 height 16
type input "**********"
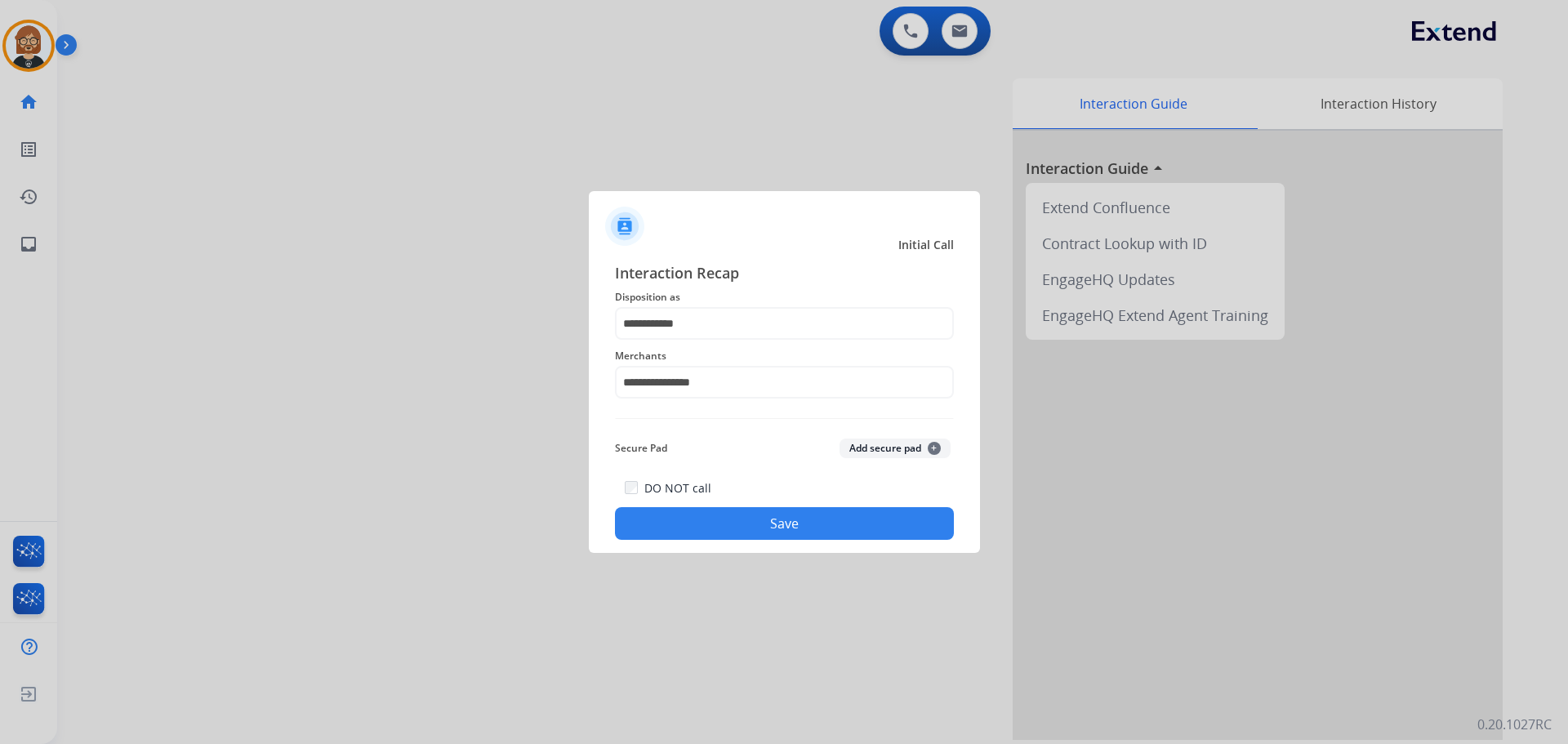
click at [770, 528] on button "Save" at bounding box center [785, 523] width 339 height 32
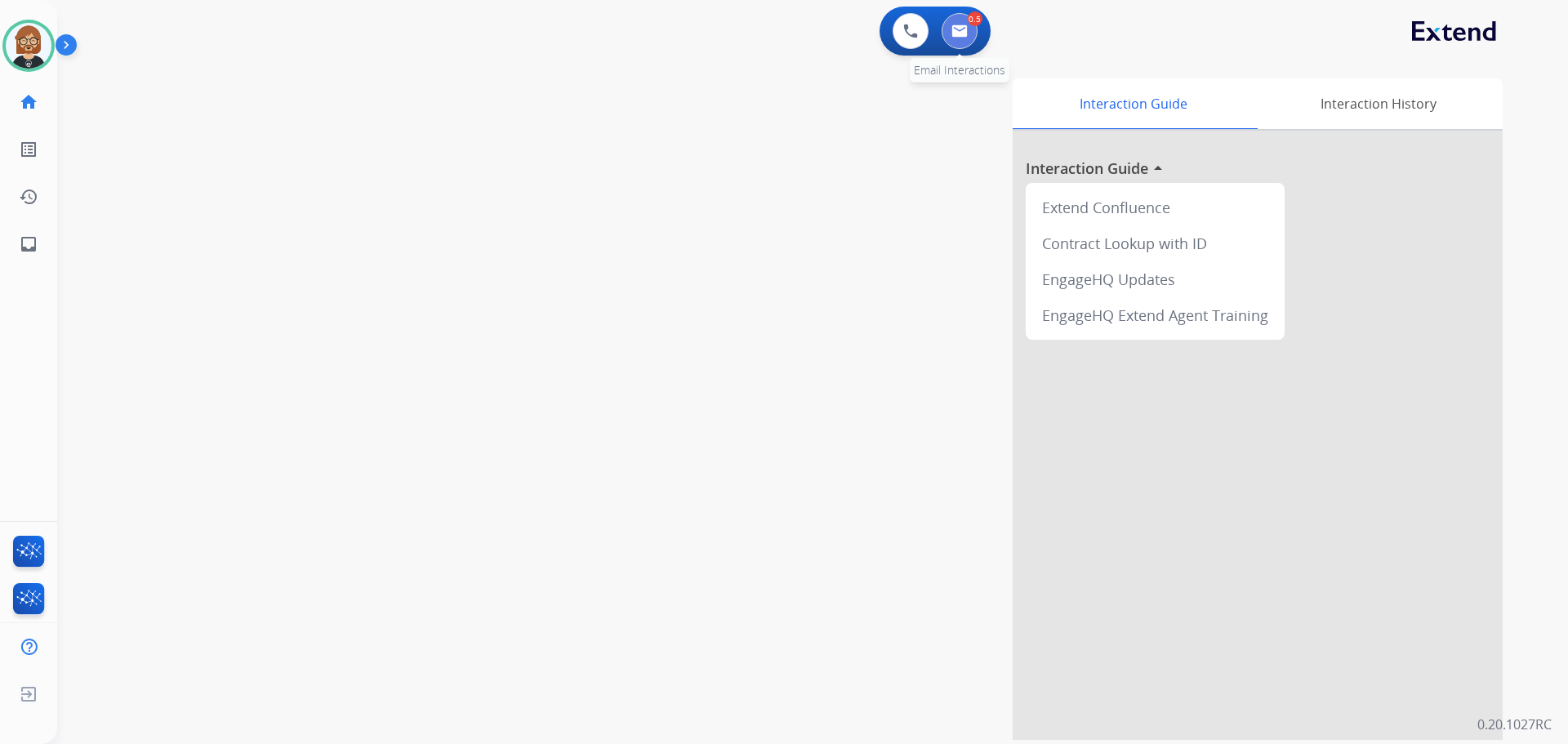
click at [954, 29] on img at bounding box center [960, 31] width 16 height 14
select select "**********"
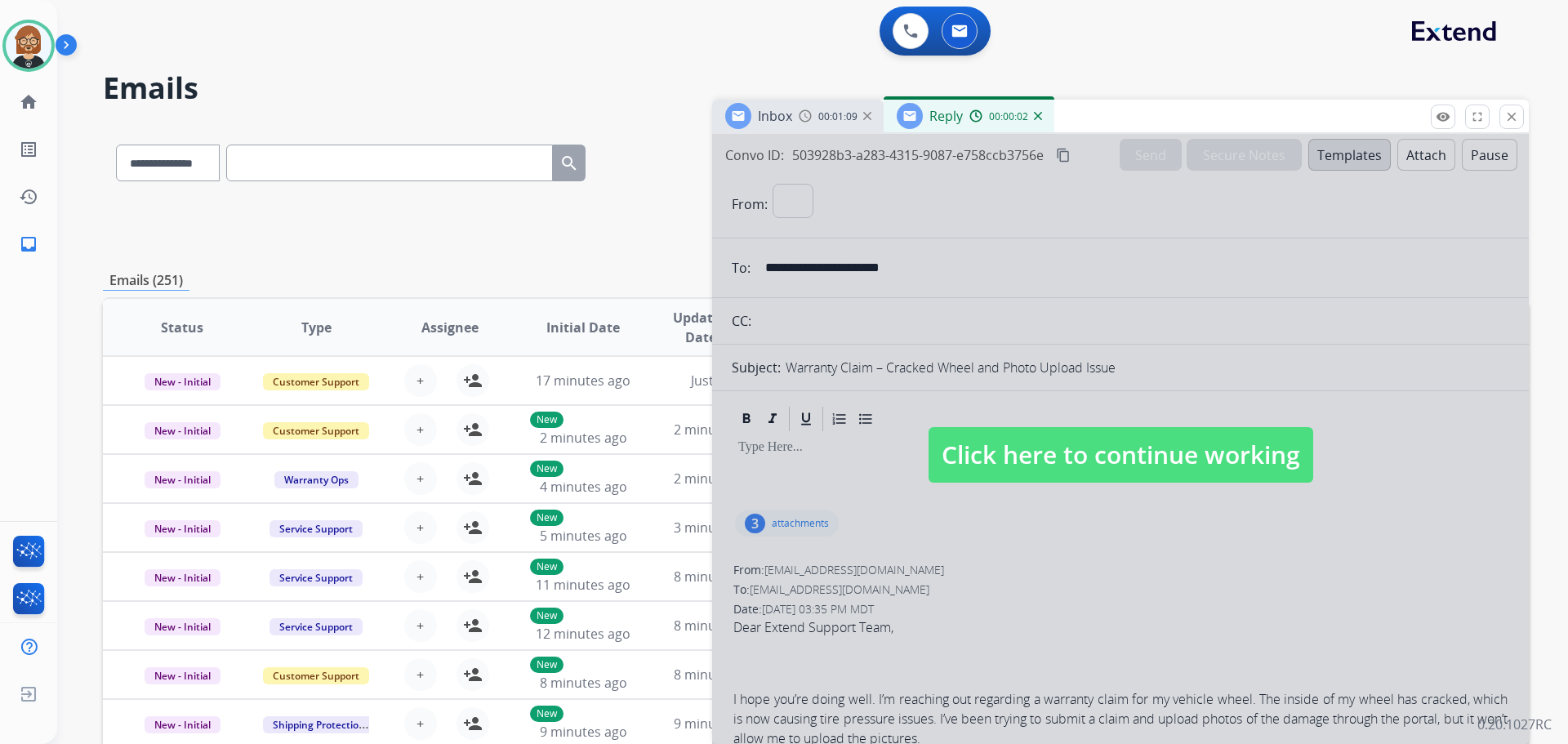
click at [1127, 449] on span "Click here to continue working" at bounding box center [1121, 455] width 385 height 56
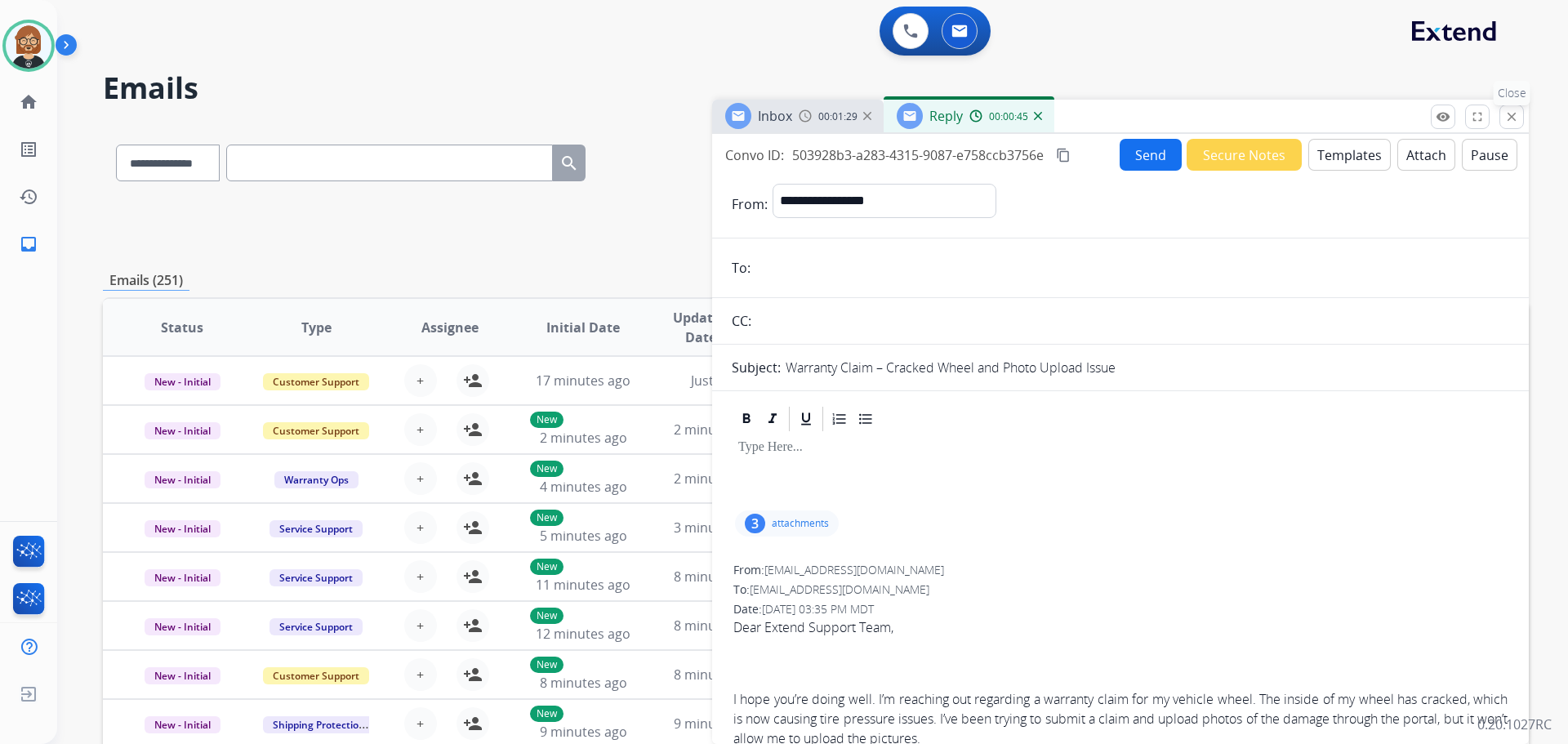
click at [1510, 121] on mat-icon "close" at bounding box center [1512, 116] width 14 height 14
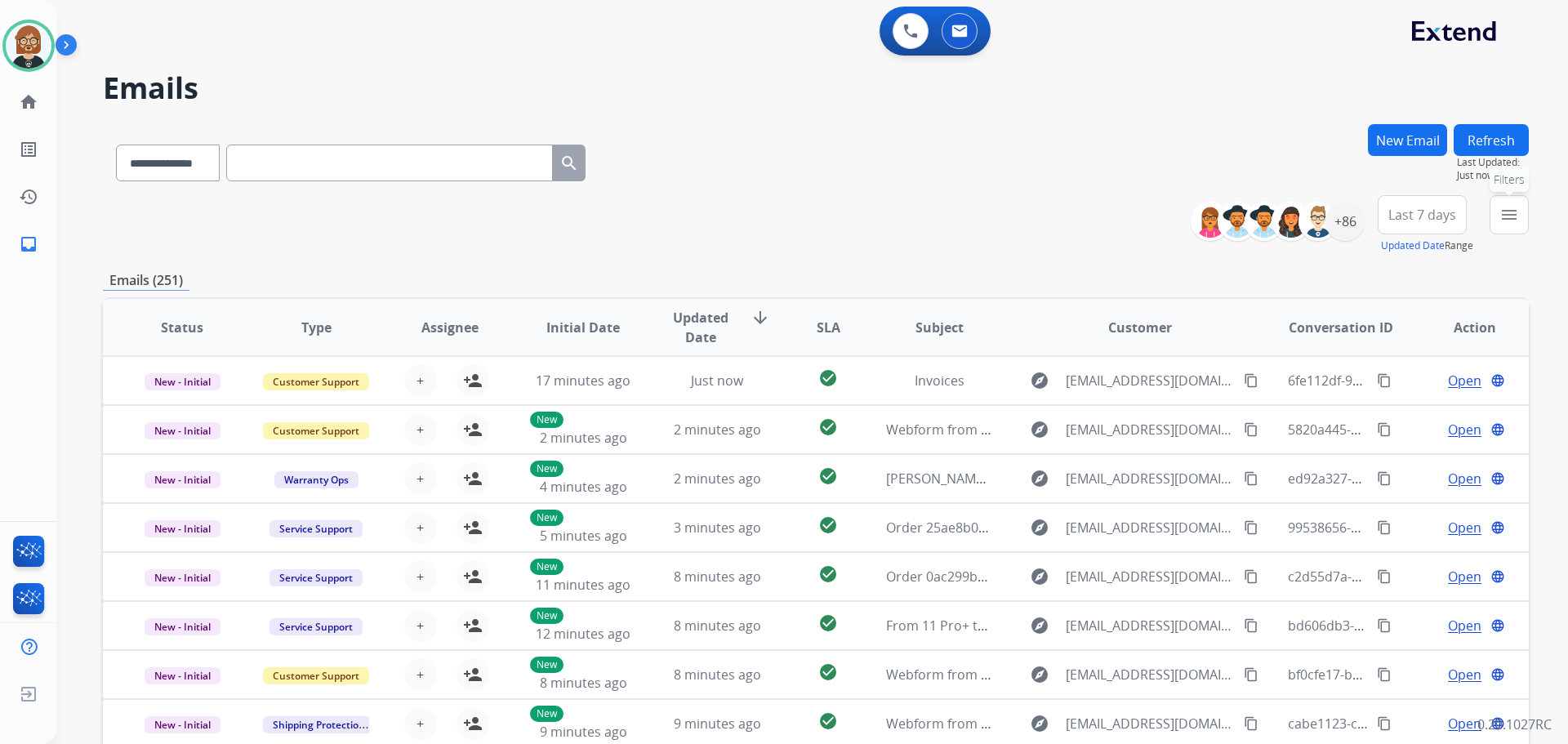
click at [1516, 219] on mat-icon "menu" at bounding box center [1509, 215] width 20 height 20
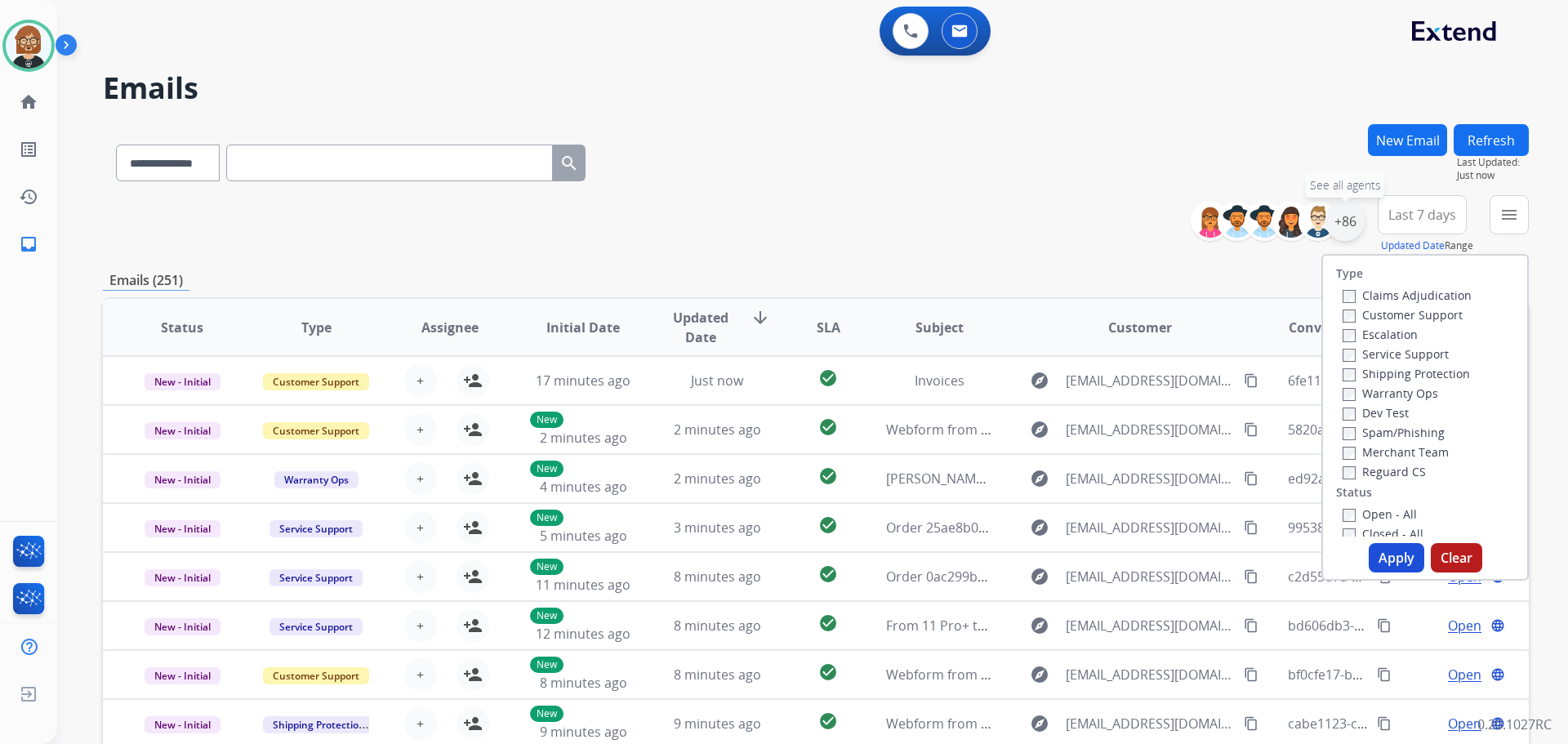
click at [1354, 223] on div "+86" at bounding box center [1345, 222] width 40 height 40
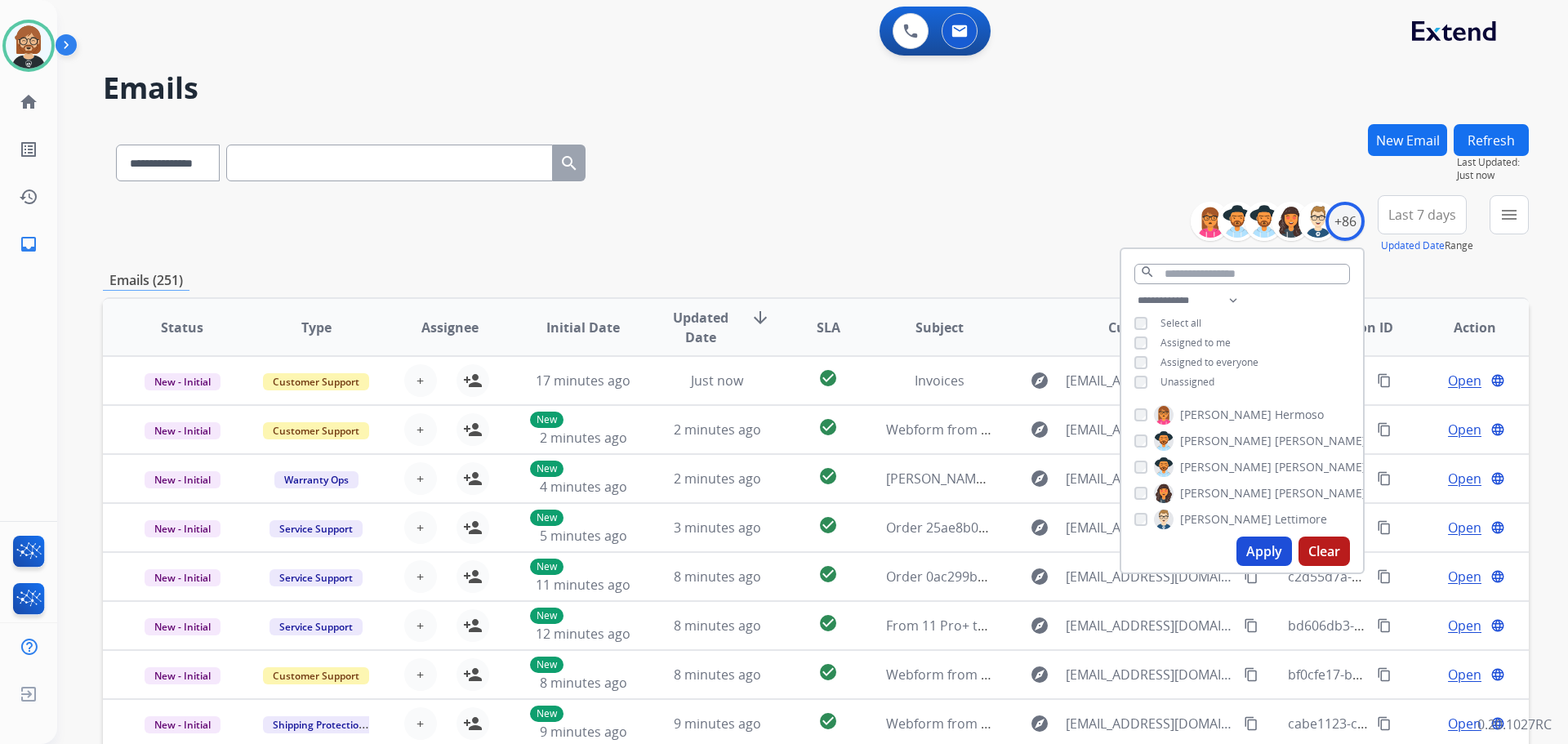
click at [1173, 379] on span "Unassigned" at bounding box center [1188, 381] width 54 height 14
click at [1255, 552] on button "Apply" at bounding box center [1264, 551] width 56 height 30
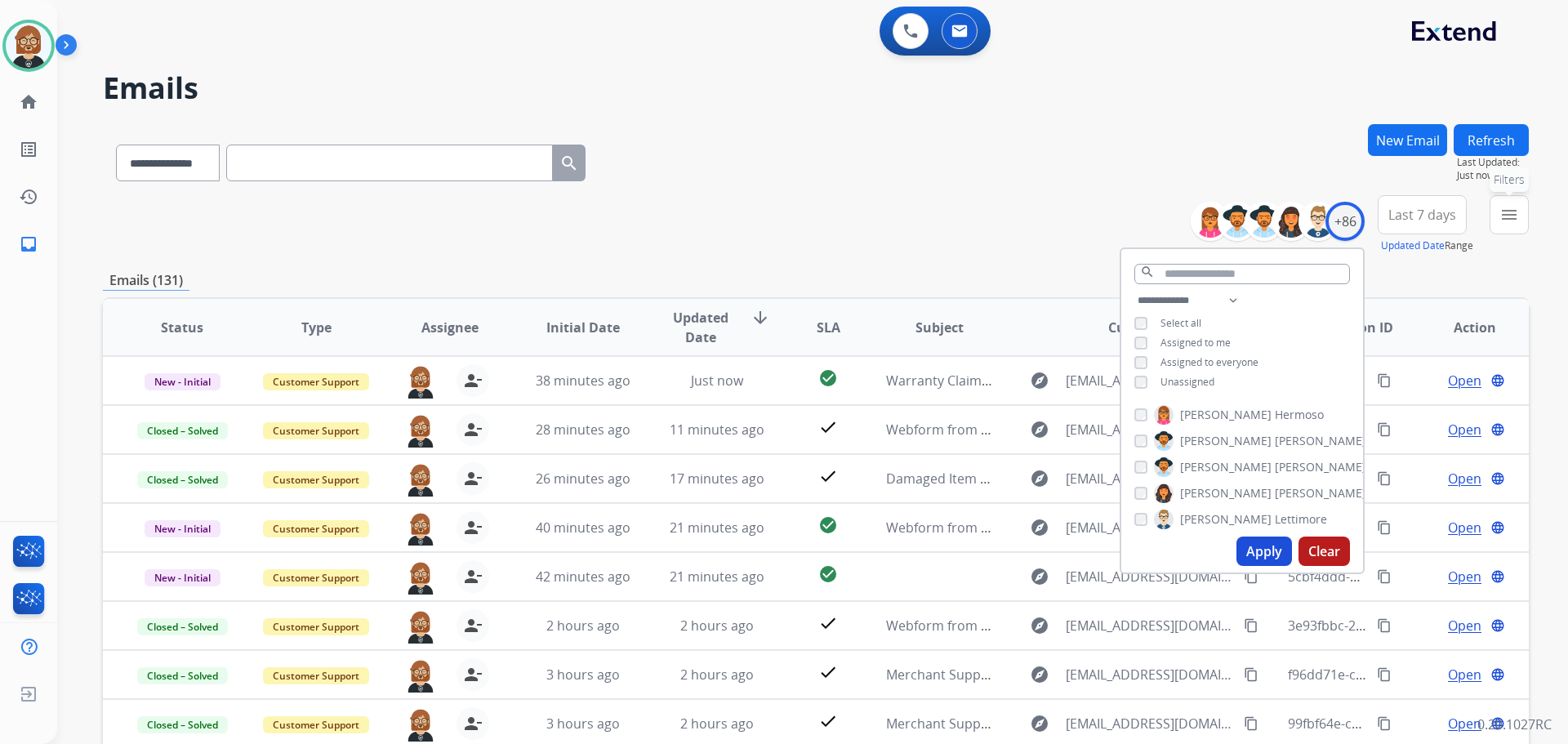
drag, startPoint x: 1509, startPoint y: 218, endPoint x: 1506, endPoint y: 226, distance: 8.5
click at [1509, 222] on mat-icon "menu" at bounding box center [1509, 215] width 20 height 20
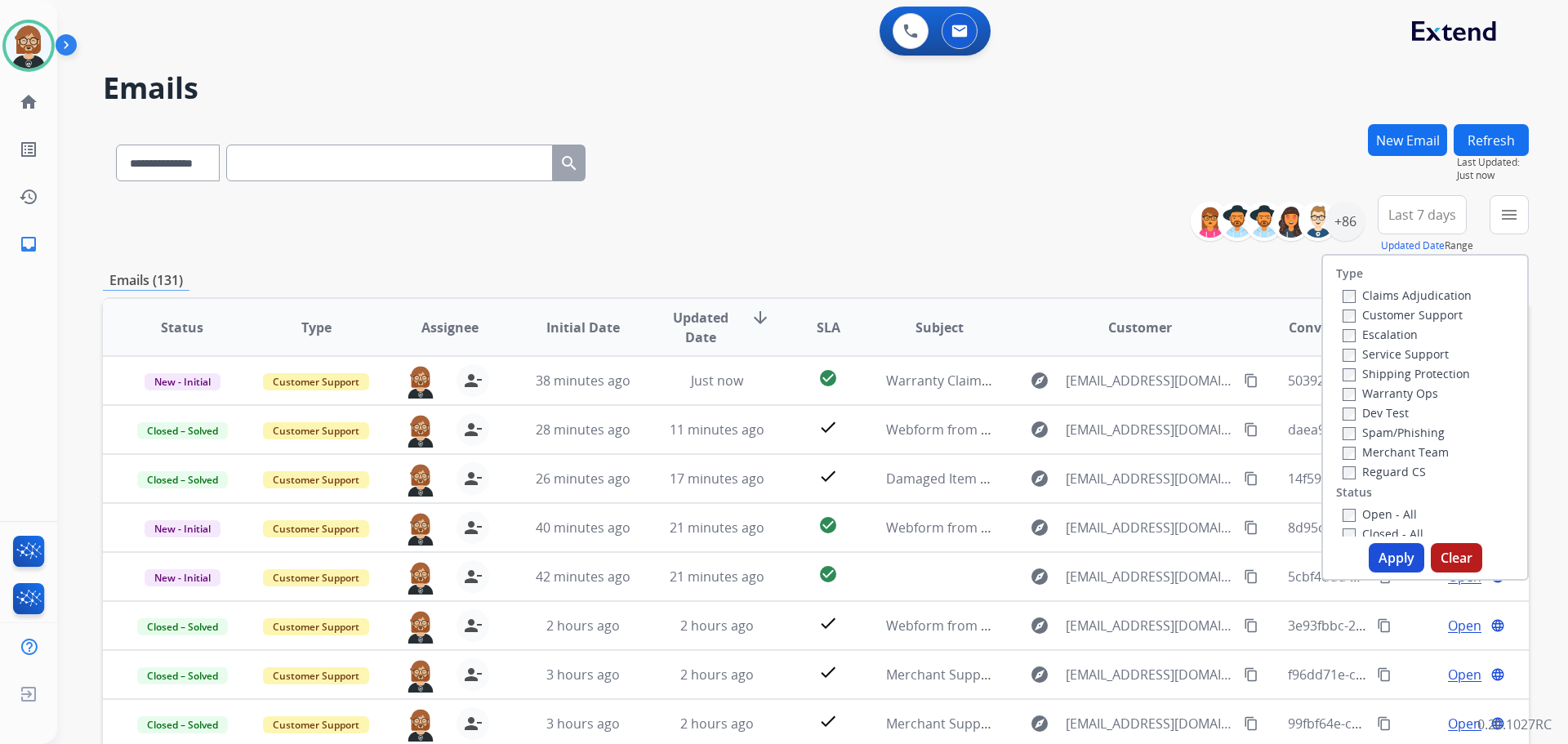
click at [1372, 513] on label "Open - All" at bounding box center [1380, 513] width 74 height 15
click at [1375, 561] on button "Apply" at bounding box center [1397, 558] width 56 height 30
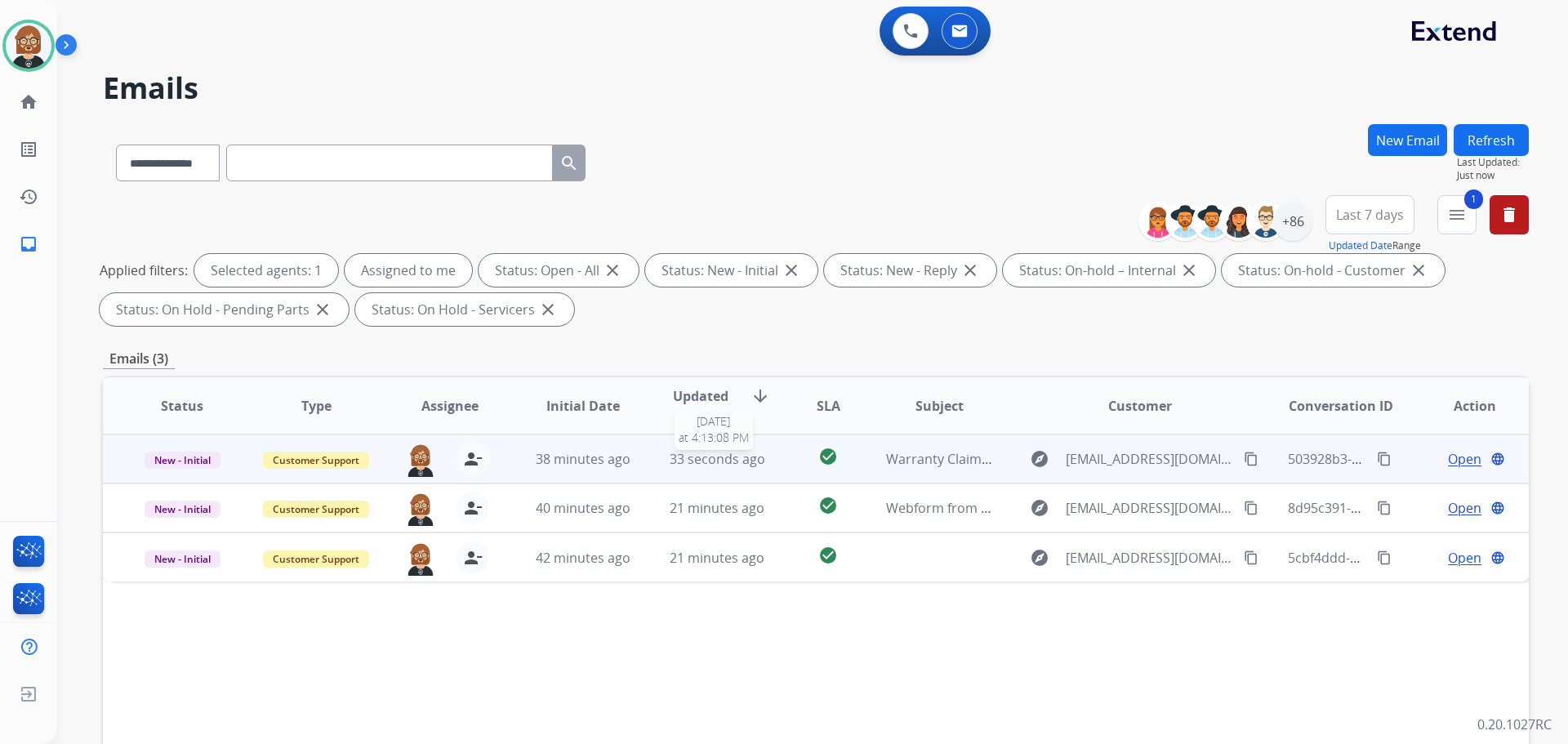
click at [679, 461] on span "33 seconds ago" at bounding box center [717, 458] width 96 height 18
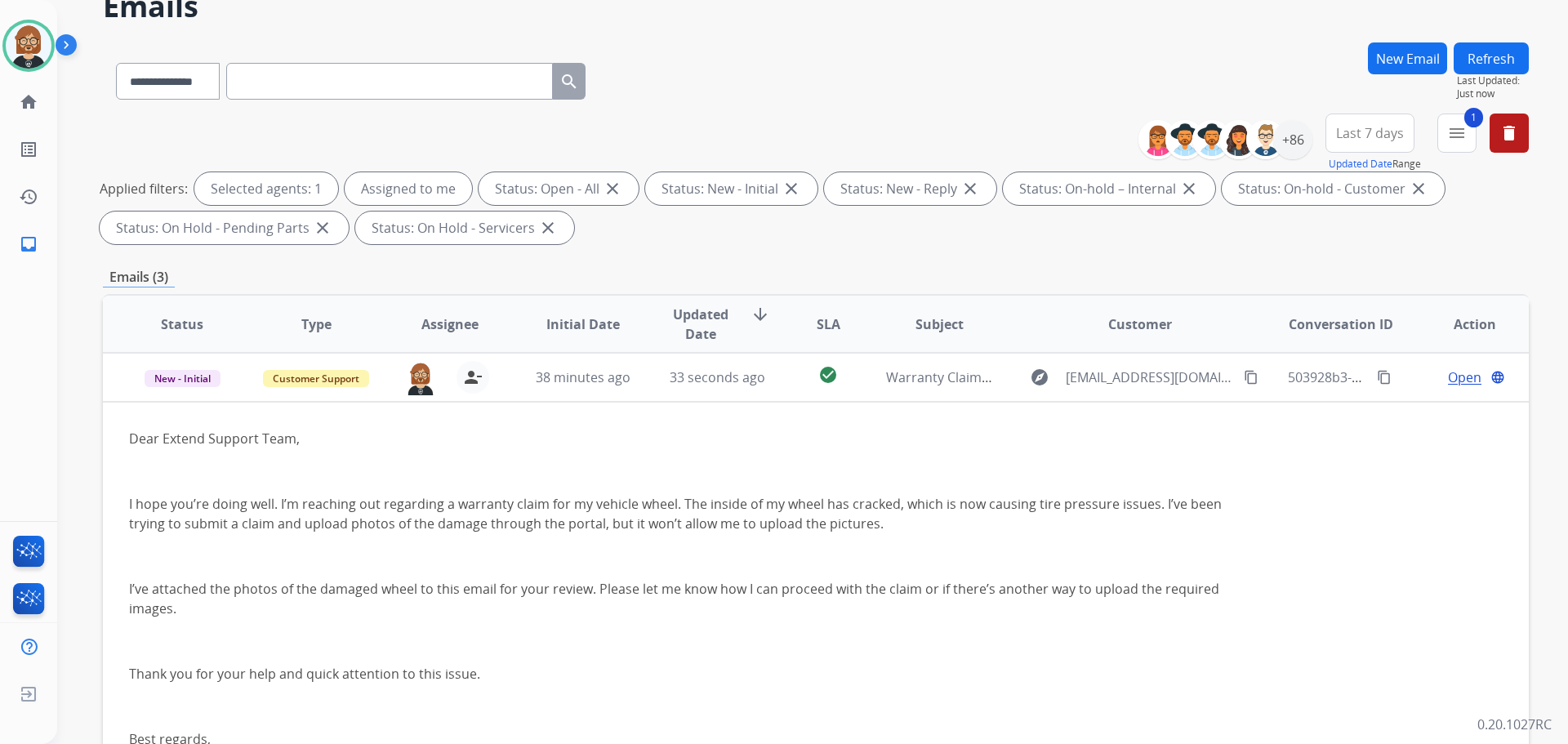
click at [945, 247] on div "**********" at bounding box center [816, 182] width 1427 height 137
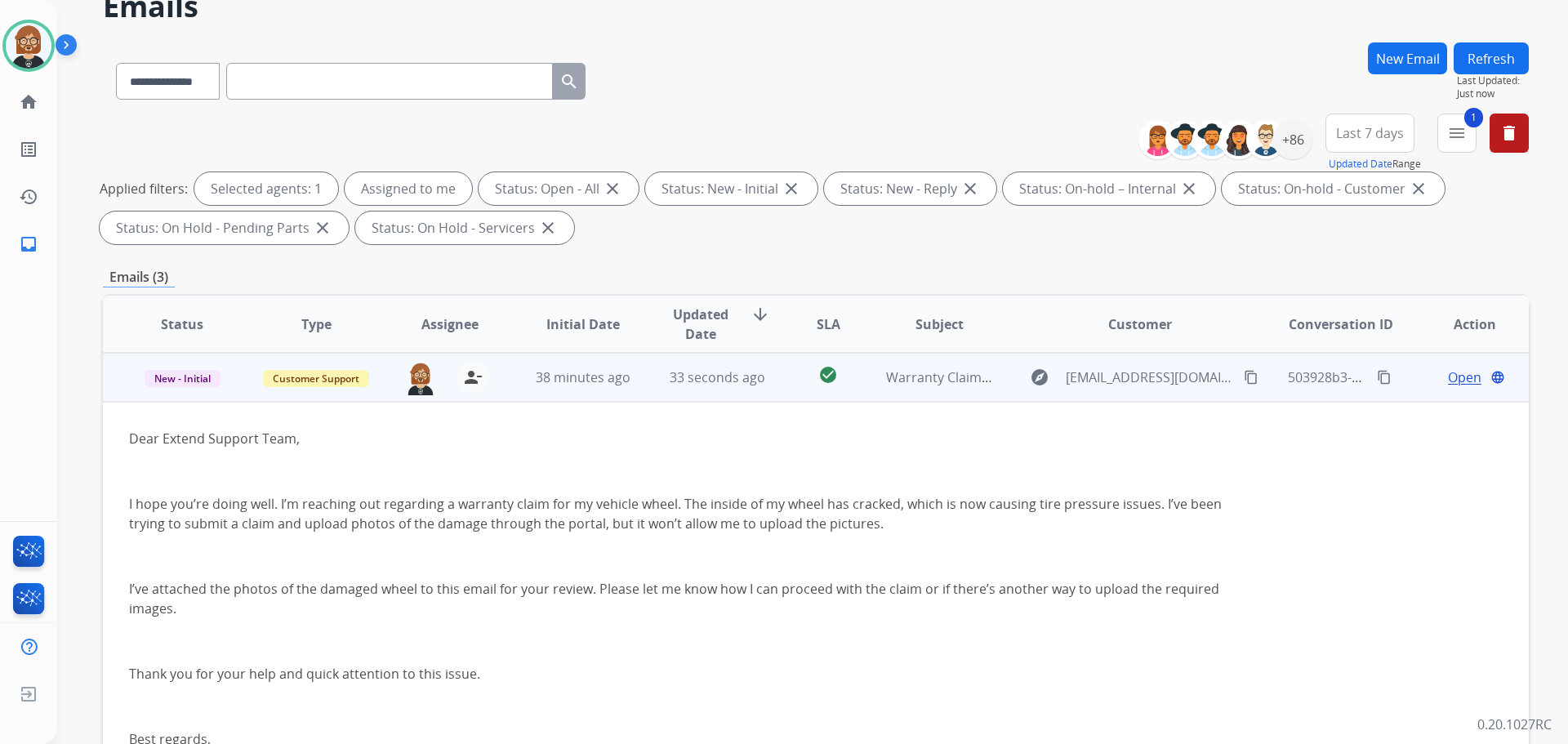
click at [940, 381] on span "Warranty Claim – Cracked Wheel and Photo Upload Issue" at bounding box center [1062, 377] width 351 height 18
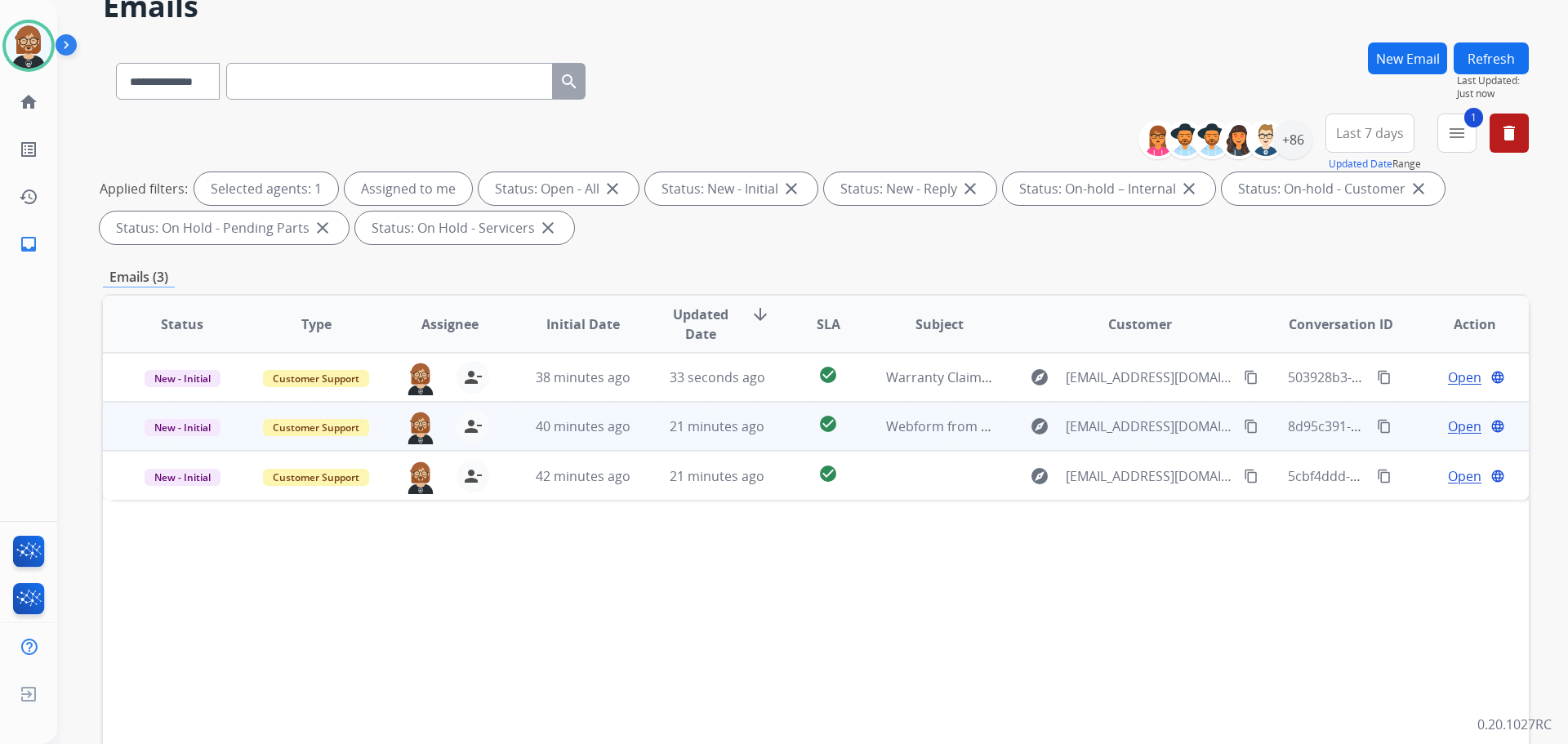
click at [896, 444] on td "Webform from [EMAIL_ADDRESS][DOMAIN_NAME] on [DATE]" at bounding box center [926, 426] width 134 height 49
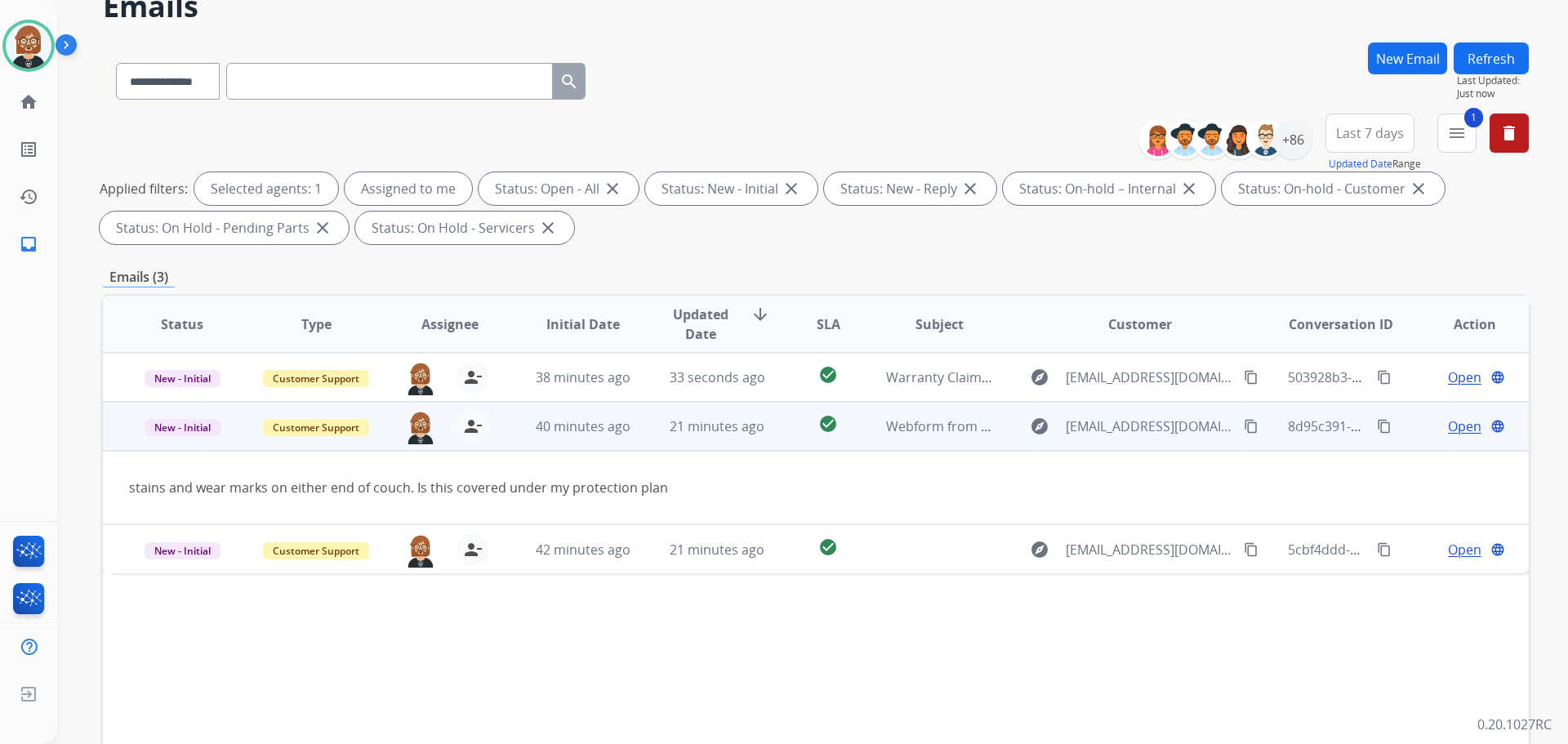
click at [1448, 431] on span "Open" at bounding box center [1464, 426] width 33 height 20
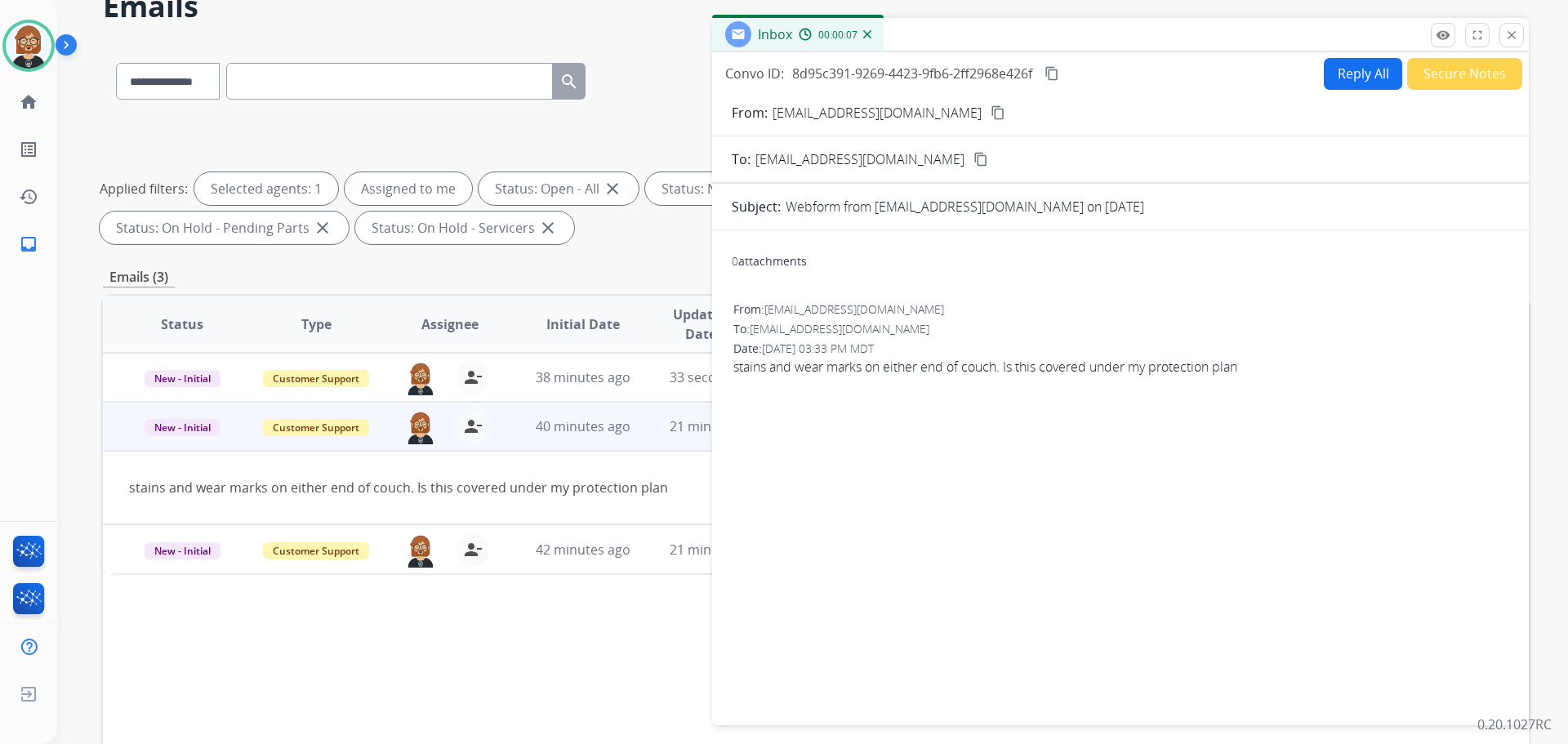
click at [990, 113] on mat-icon "content_copy" at bounding box center [998, 113] width 14 height 14
click at [1370, 65] on button "Reply All" at bounding box center [1363, 73] width 78 height 32
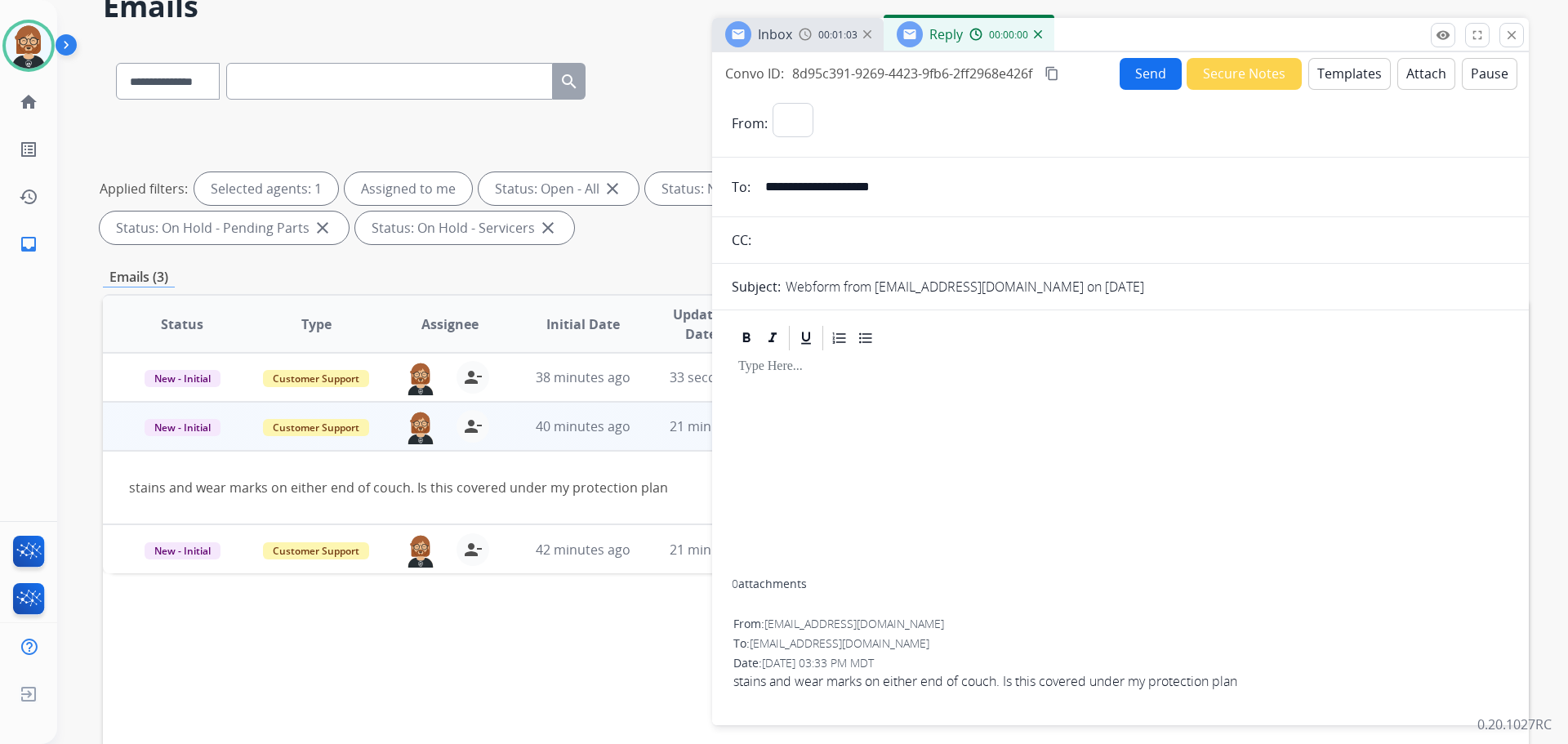
select select "**********"
click at [1334, 65] on button "Templates" at bounding box center [1350, 73] width 83 height 32
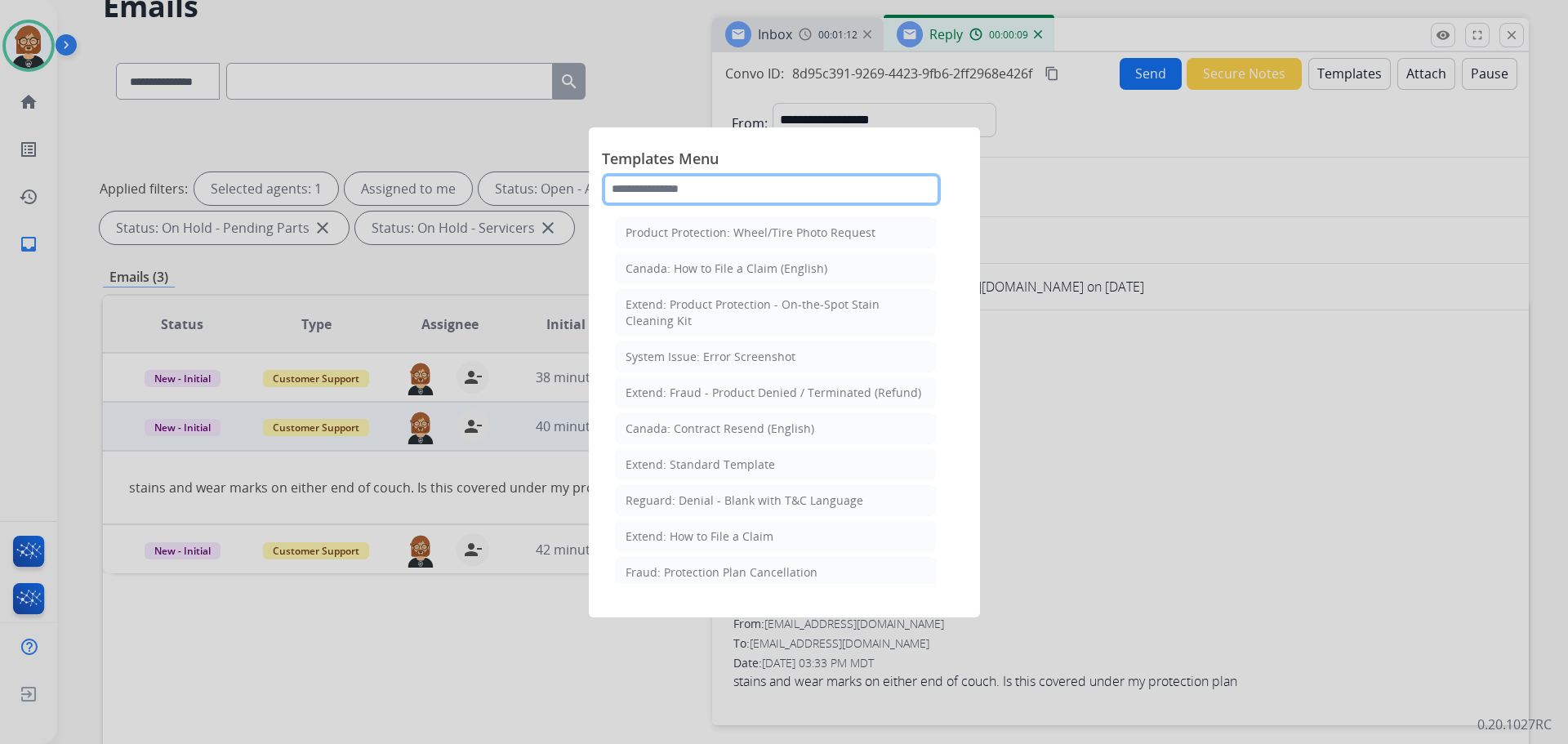
click at [784, 186] on input "text" at bounding box center [771, 189] width 339 height 32
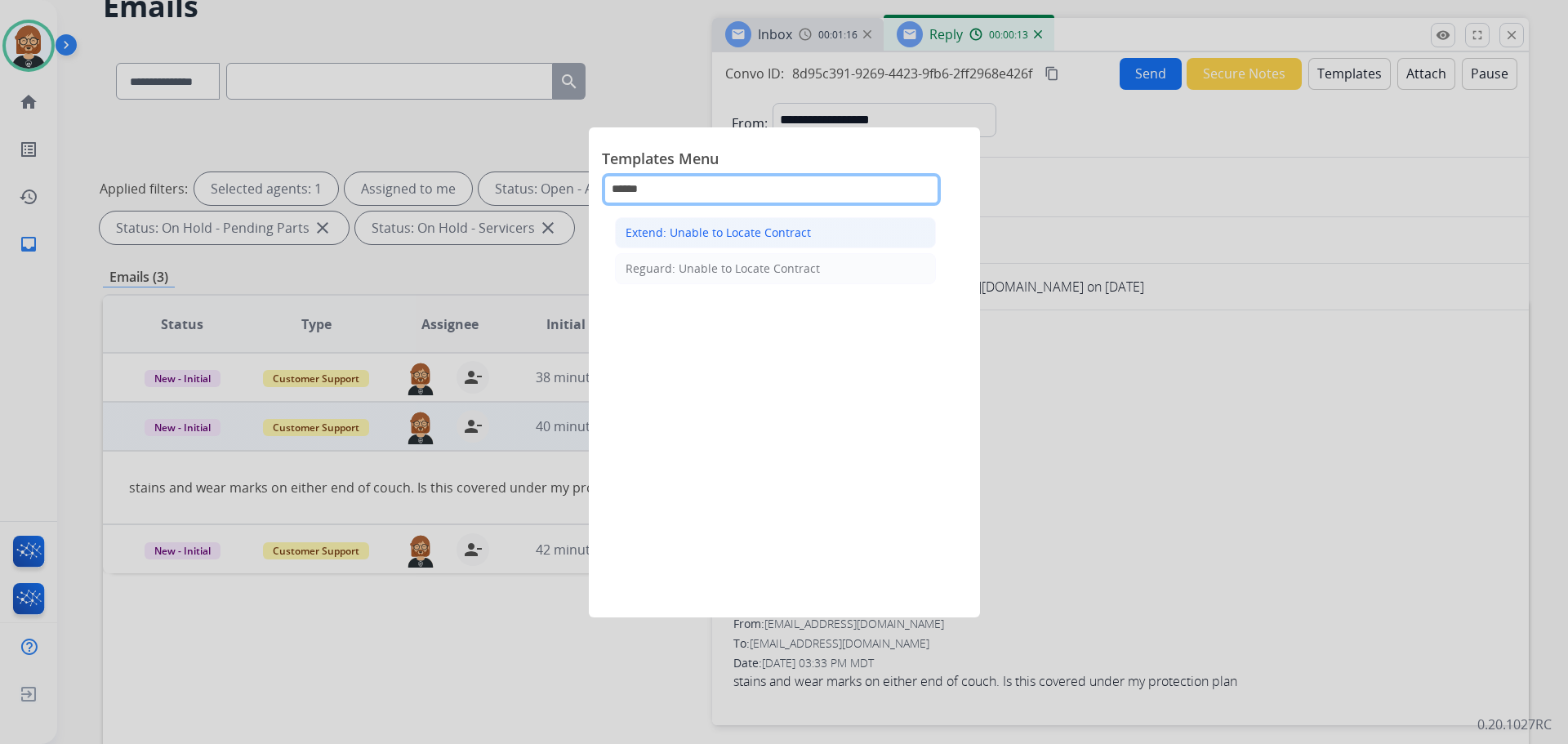
type input "******"
click at [773, 245] on li "Extend: Unable to Locate Contract" at bounding box center [776, 232] width 321 height 31
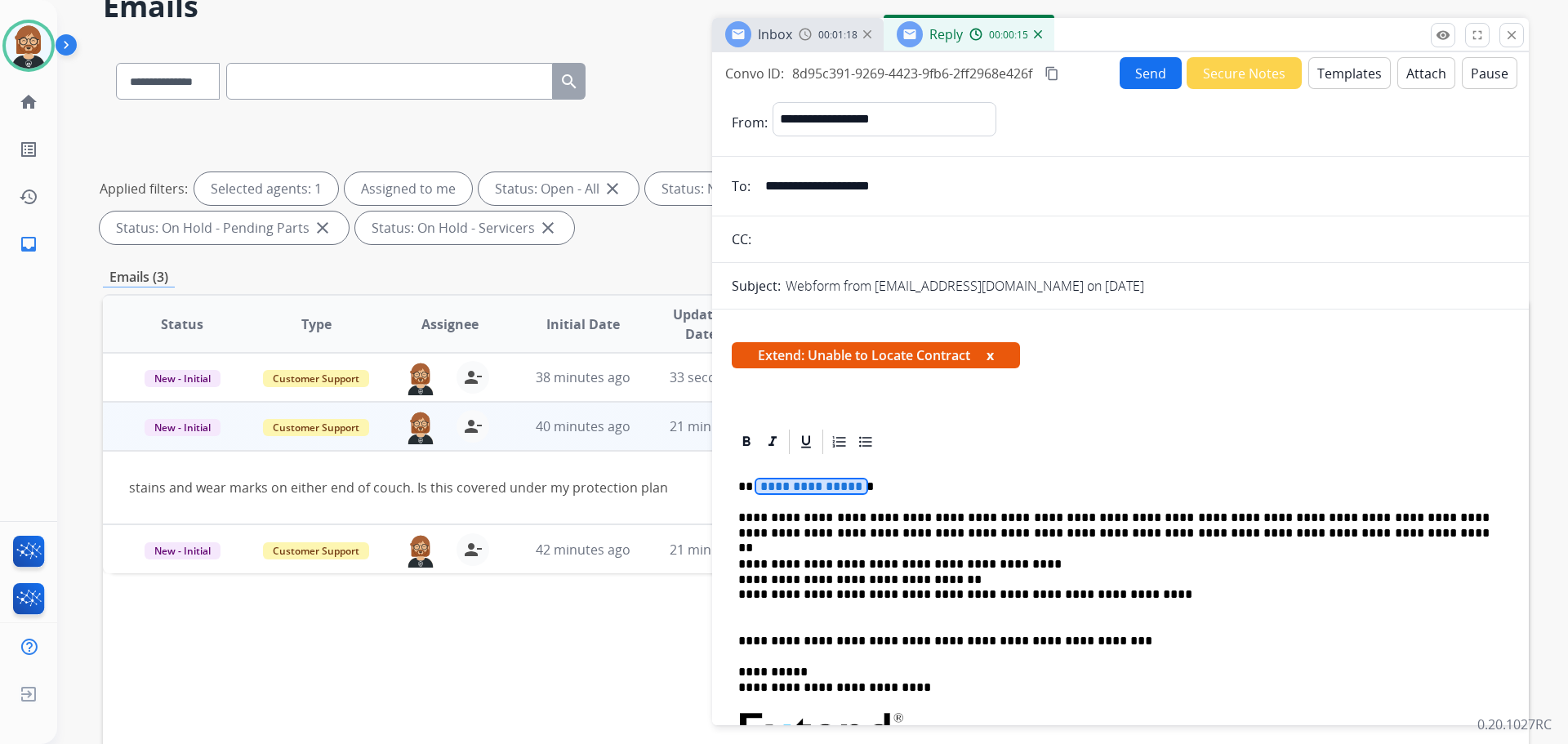
click at [801, 485] on span "**********" at bounding box center [811, 485] width 110 height 14
click at [1490, 515] on p "**********" at bounding box center [1114, 526] width 752 height 31
click at [1144, 74] on button "Send" at bounding box center [1151, 72] width 62 height 32
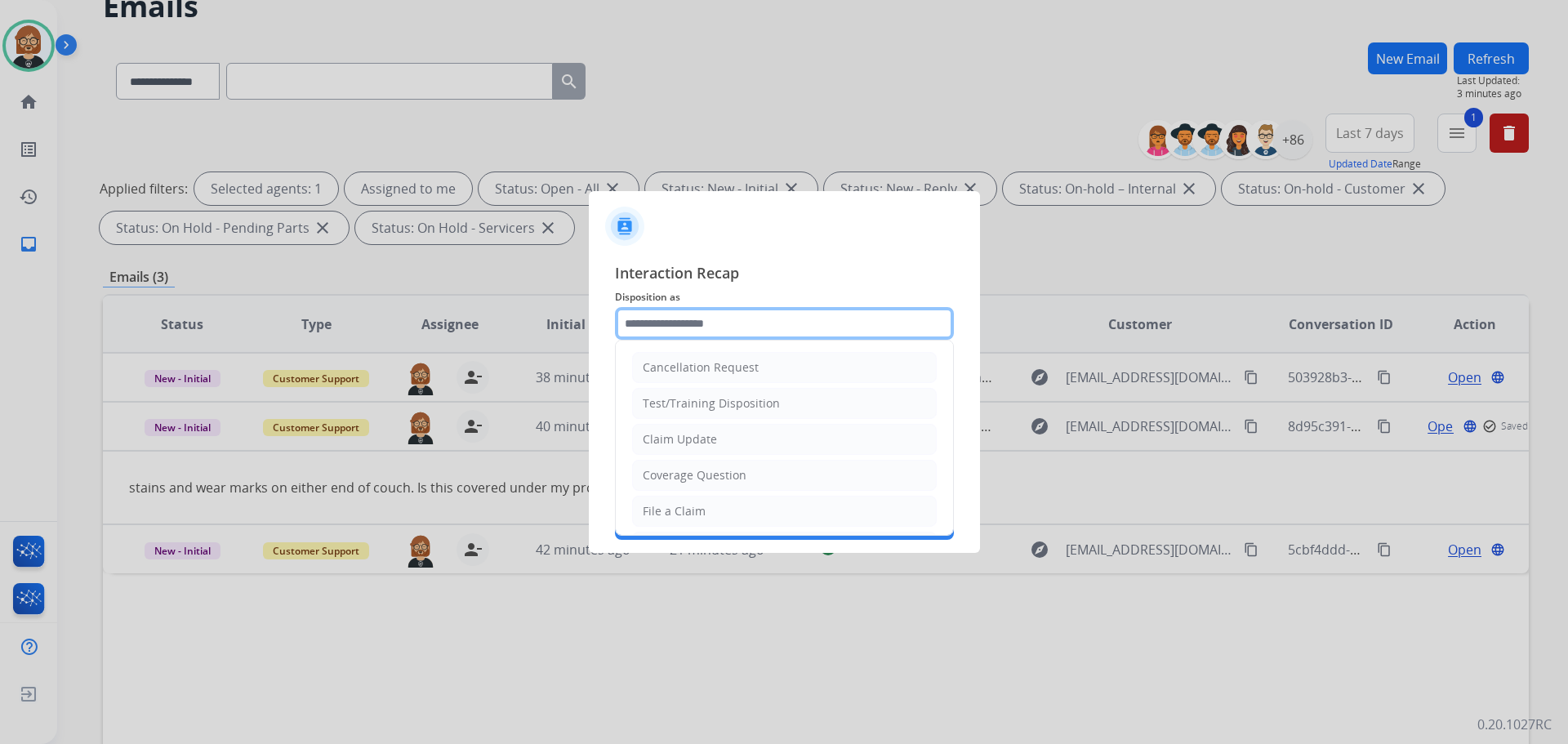
click at [886, 310] on input "text" at bounding box center [785, 323] width 339 height 32
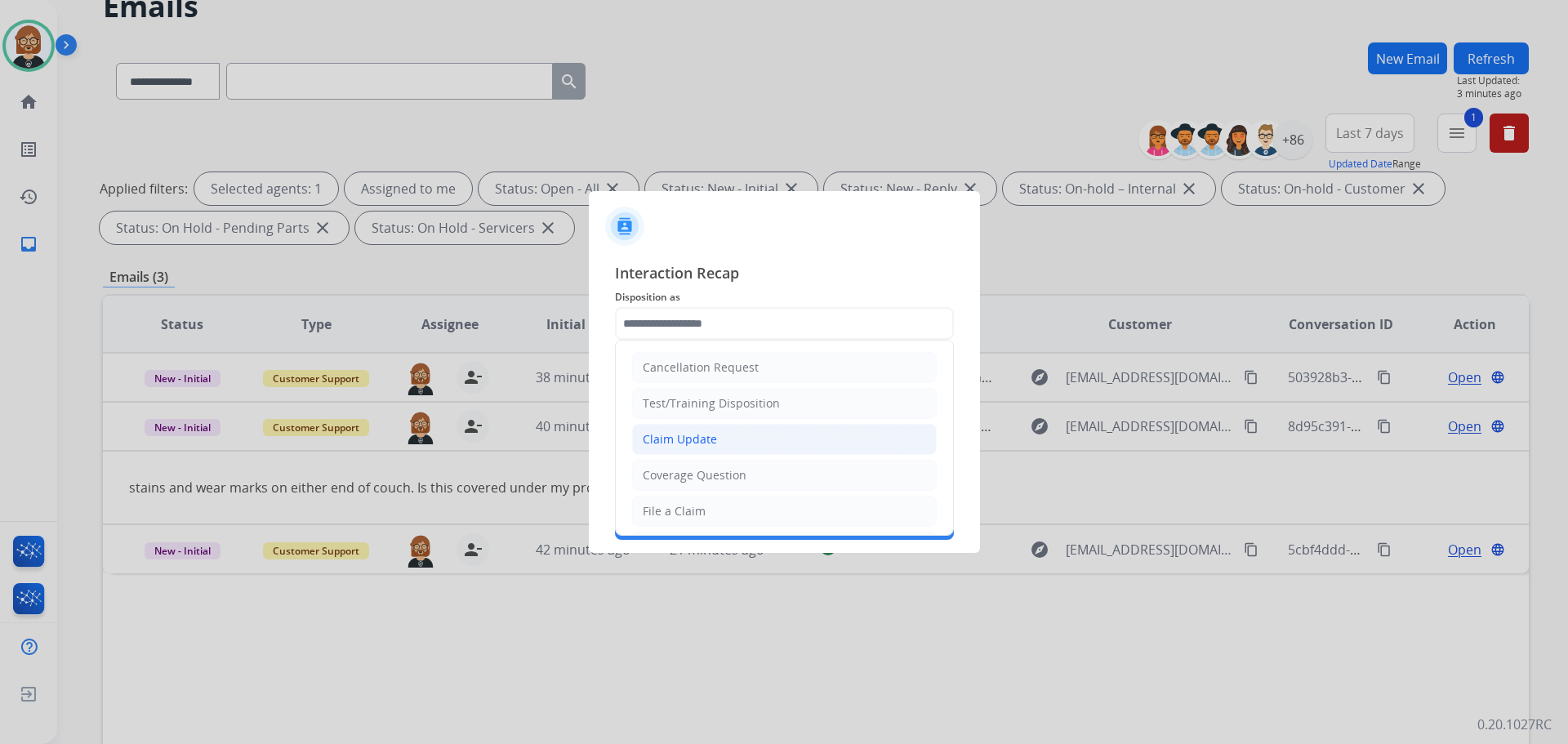
click at [809, 423] on li "Claim Update" at bounding box center [785, 439] width 305 height 31
type input "**********"
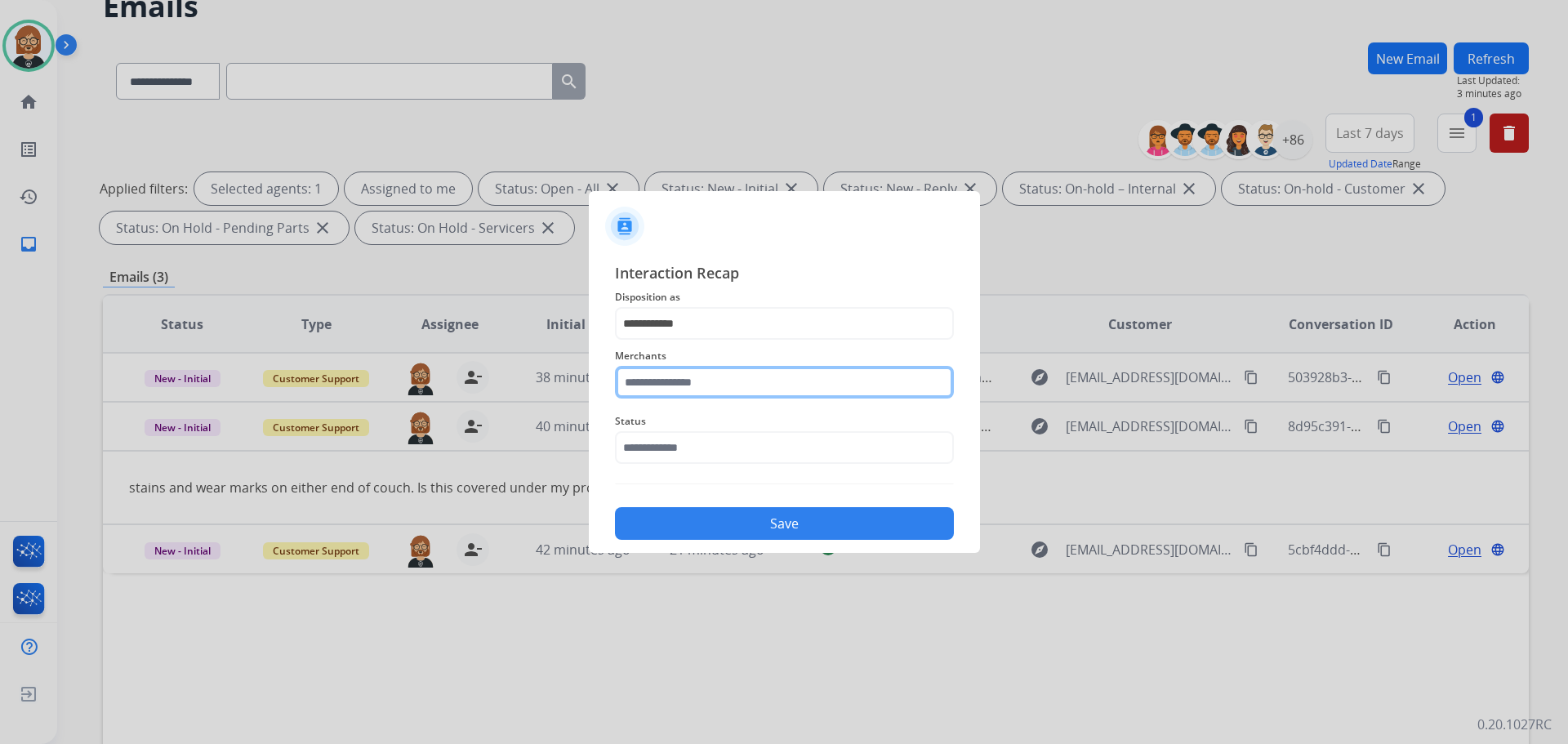
click at [792, 385] on input "text" at bounding box center [785, 382] width 339 height 32
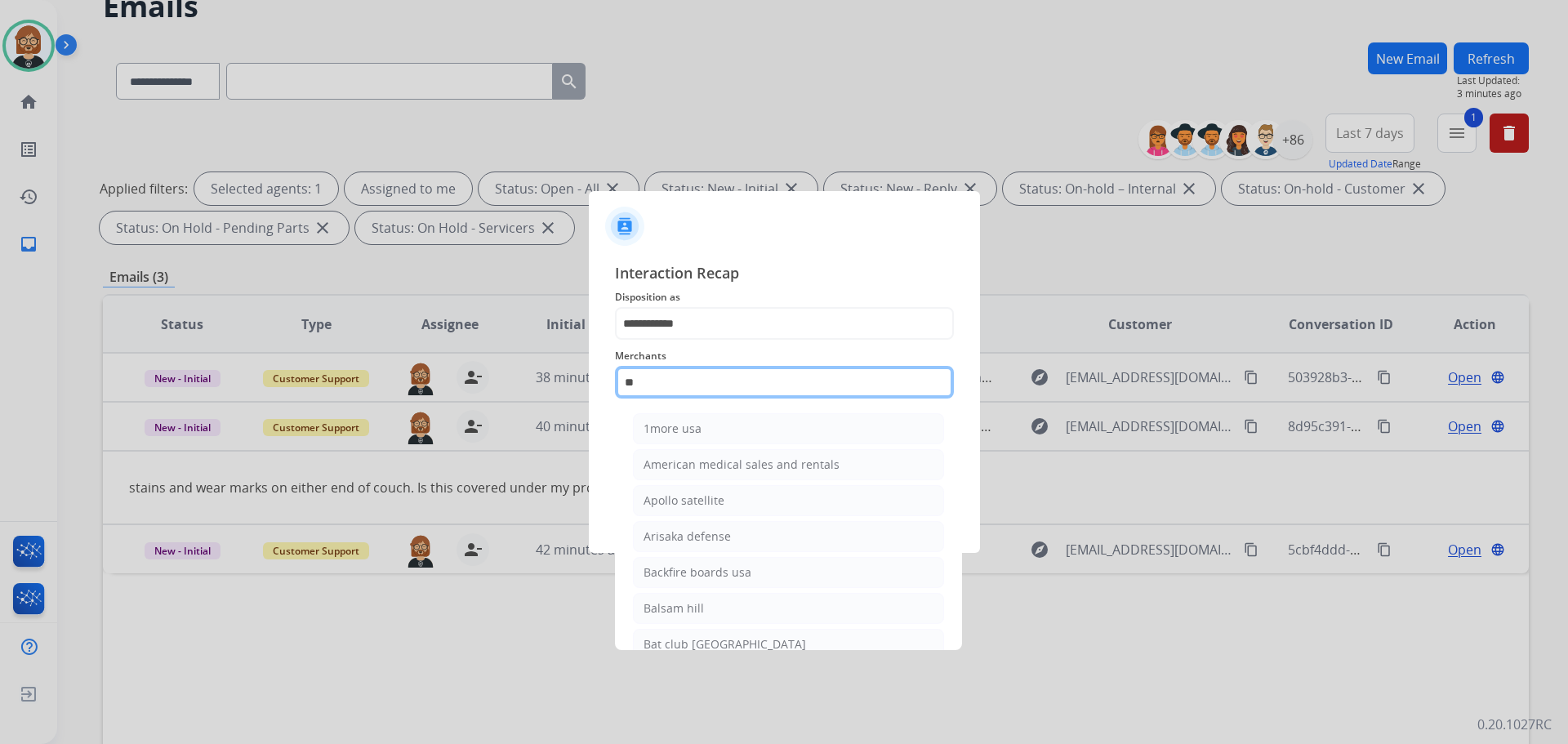
type input "*"
drag, startPoint x: 779, startPoint y: 378, endPoint x: 426, endPoint y: 369, distance: 353.1
click at [0, 369] on app-contact-recap-modal "**********" at bounding box center [0, 372] width 0 height 744
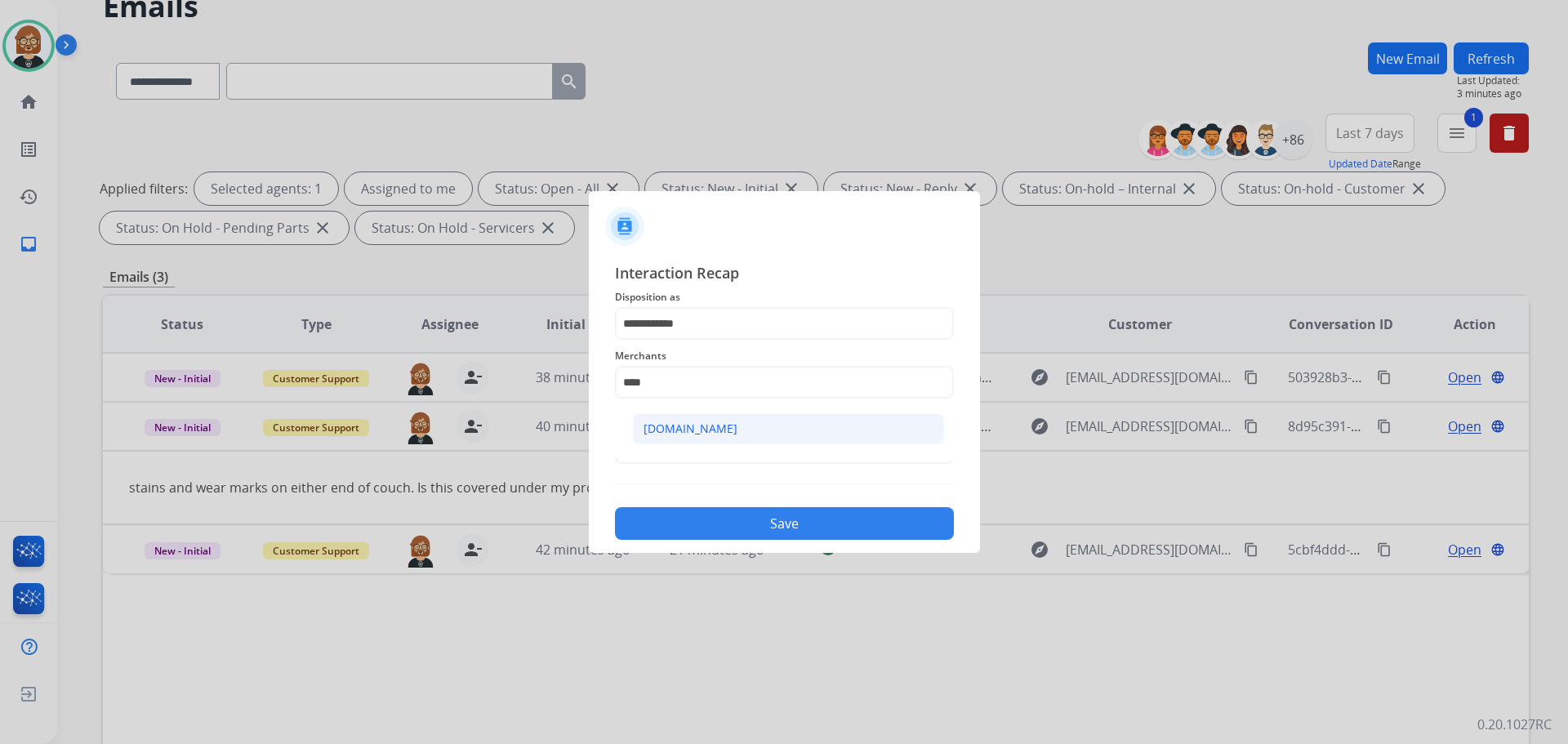
click at [807, 438] on li "[DOMAIN_NAME]" at bounding box center [788, 429] width 311 height 31
type input "**********"
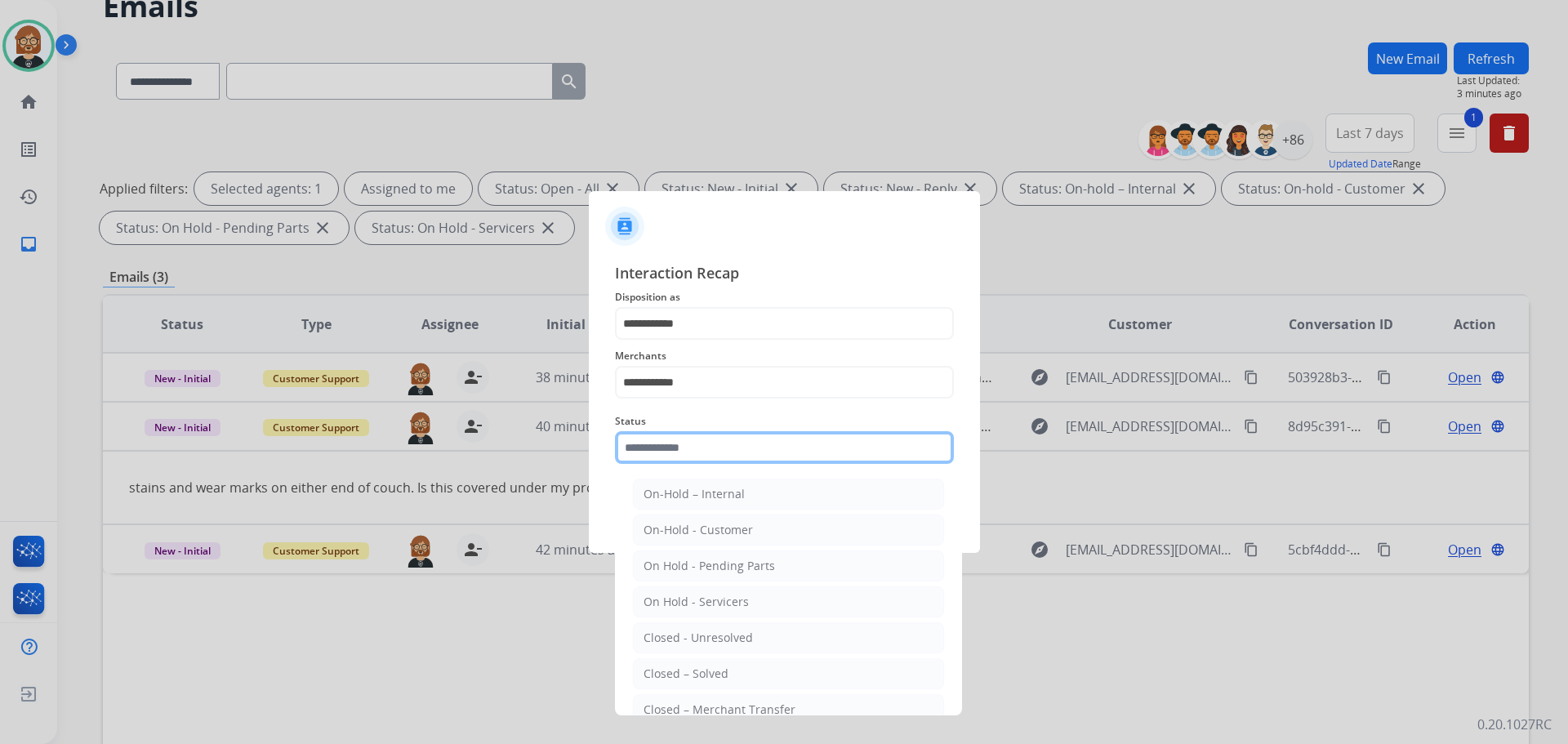
click at [793, 455] on input "text" at bounding box center [785, 448] width 339 height 32
click at [737, 680] on li "Closed – Solved" at bounding box center [788, 674] width 311 height 31
type input "**********"
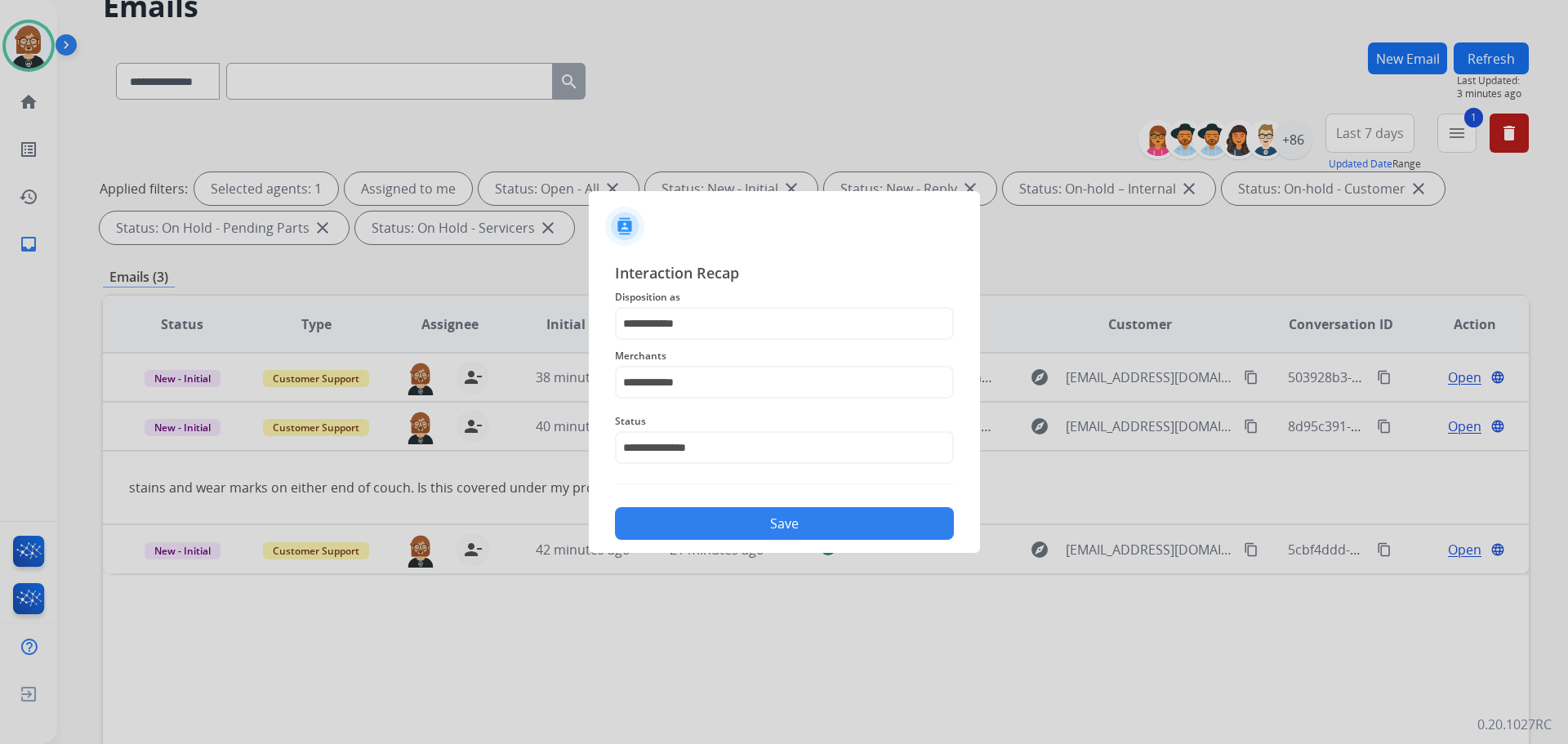
click at [825, 493] on div "**********" at bounding box center [785, 400] width 339 height 278
click at [802, 531] on button "Save" at bounding box center [785, 523] width 339 height 32
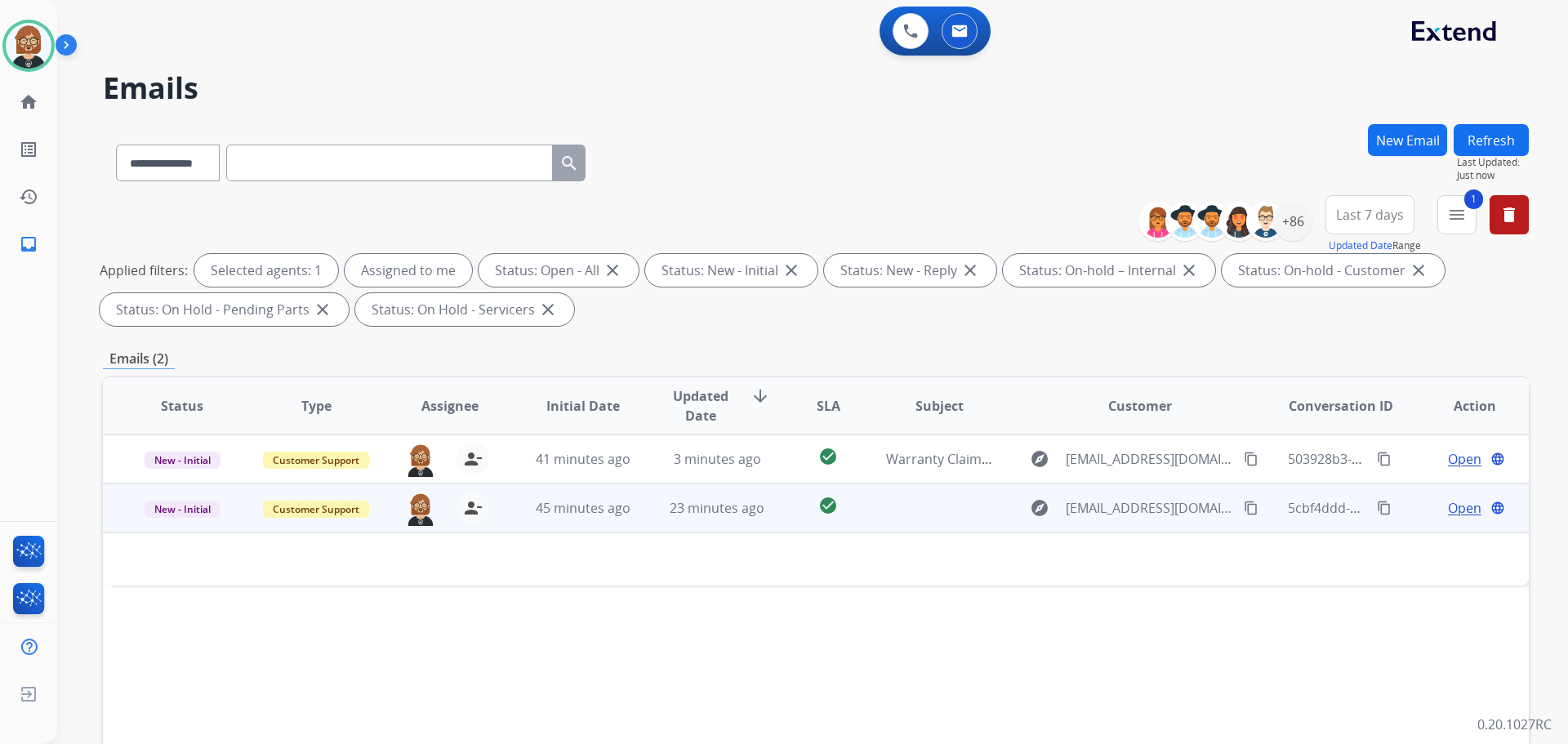
click at [799, 528] on td "check_circle" at bounding box center [816, 508] width 89 height 49
click at [807, 521] on td "check_circle" at bounding box center [816, 508] width 89 height 49
click at [1457, 511] on span "Open" at bounding box center [1464, 508] width 33 height 20
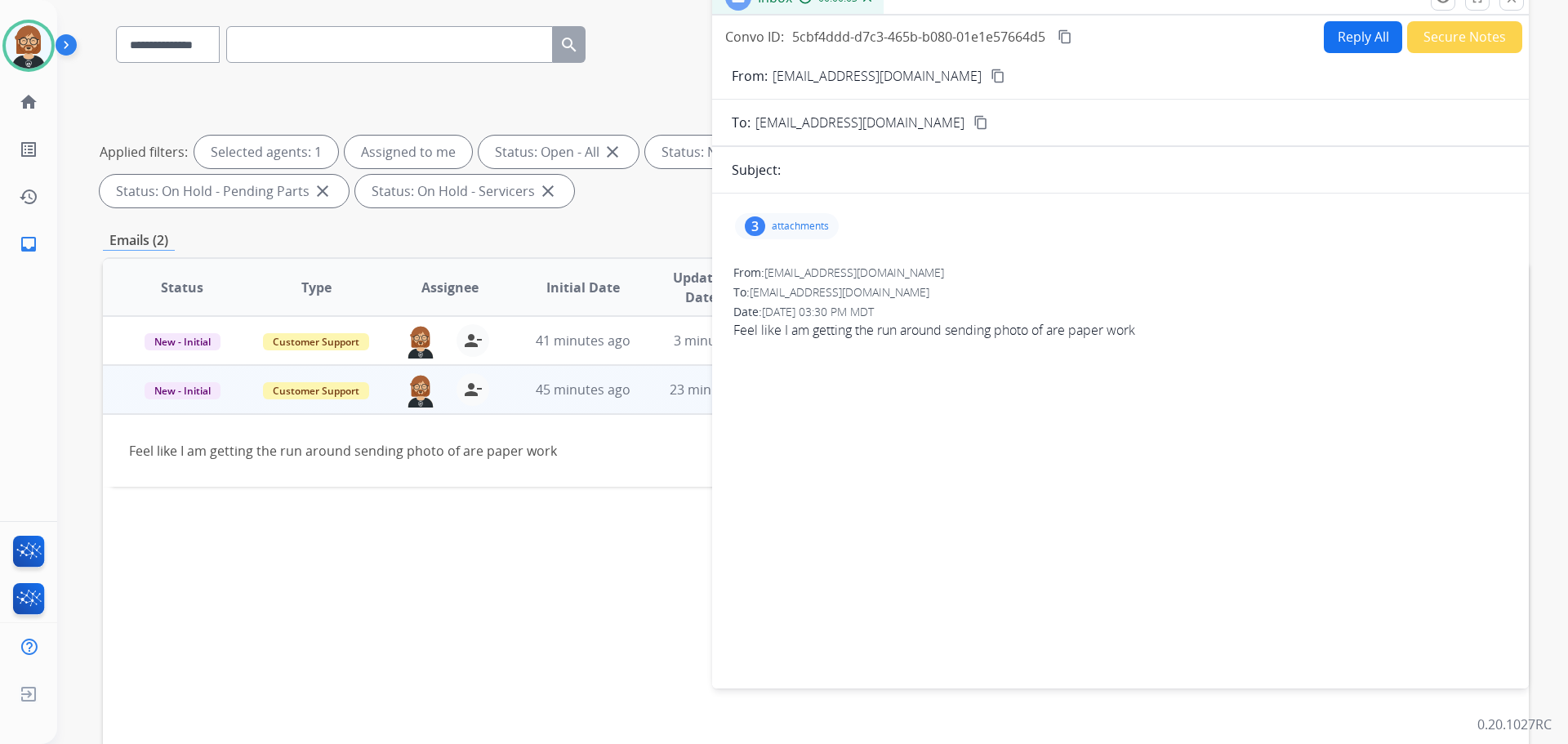
scroll to position [19, 0]
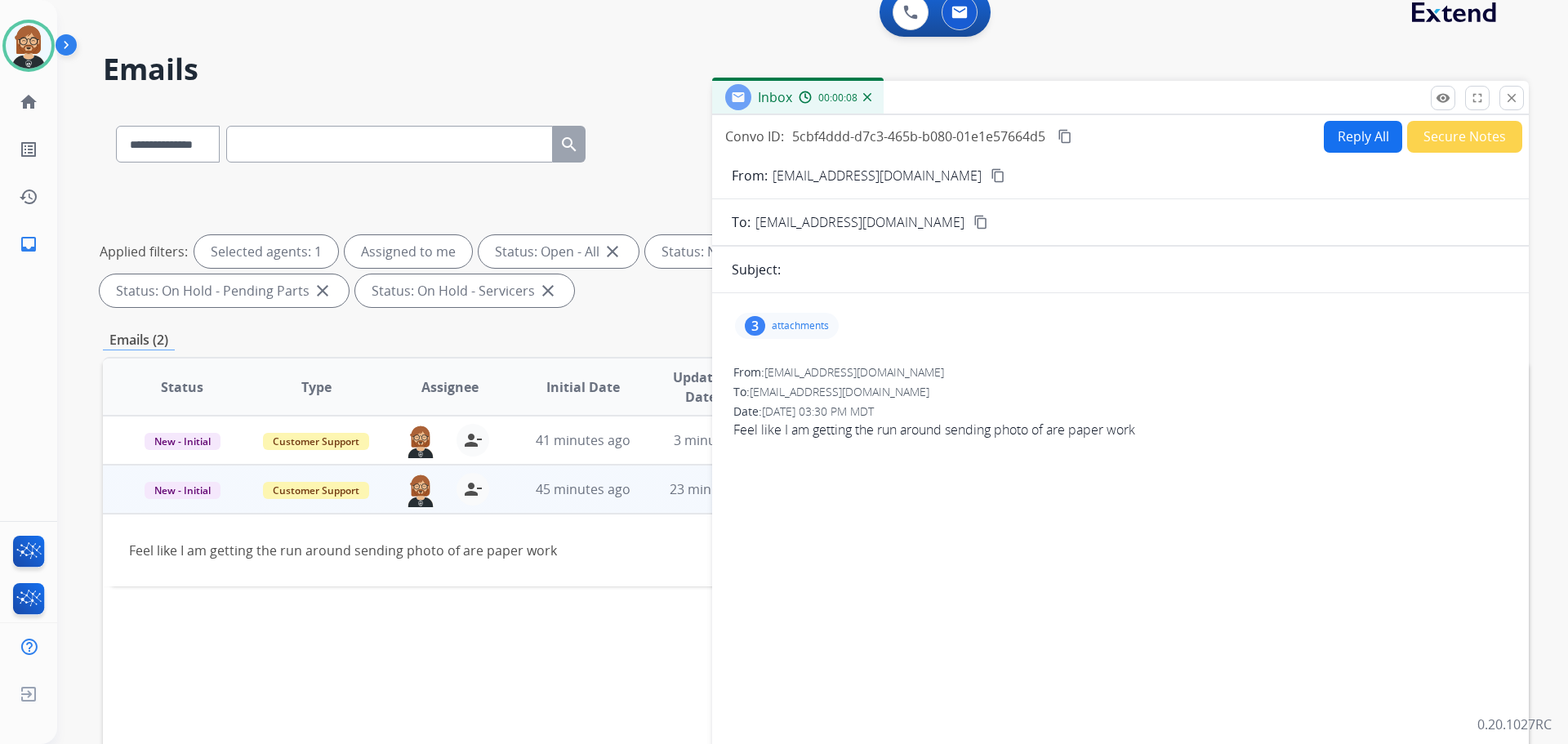
click at [798, 322] on p "attachments" at bounding box center [800, 325] width 57 height 14
click at [807, 364] on div at bounding box center [792, 370] width 82 height 57
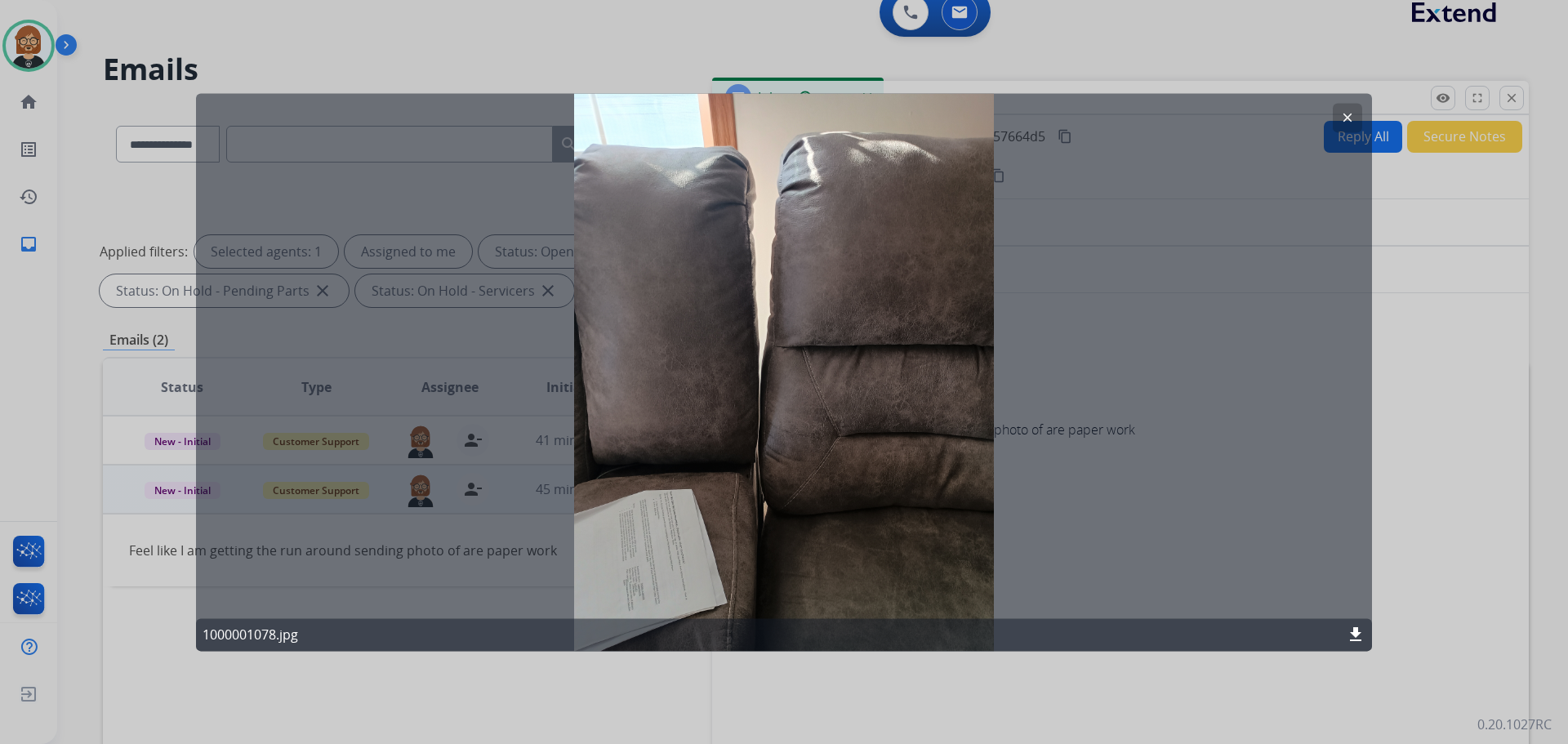
click at [1343, 111] on mat-icon "clear" at bounding box center [1347, 117] width 14 height 14
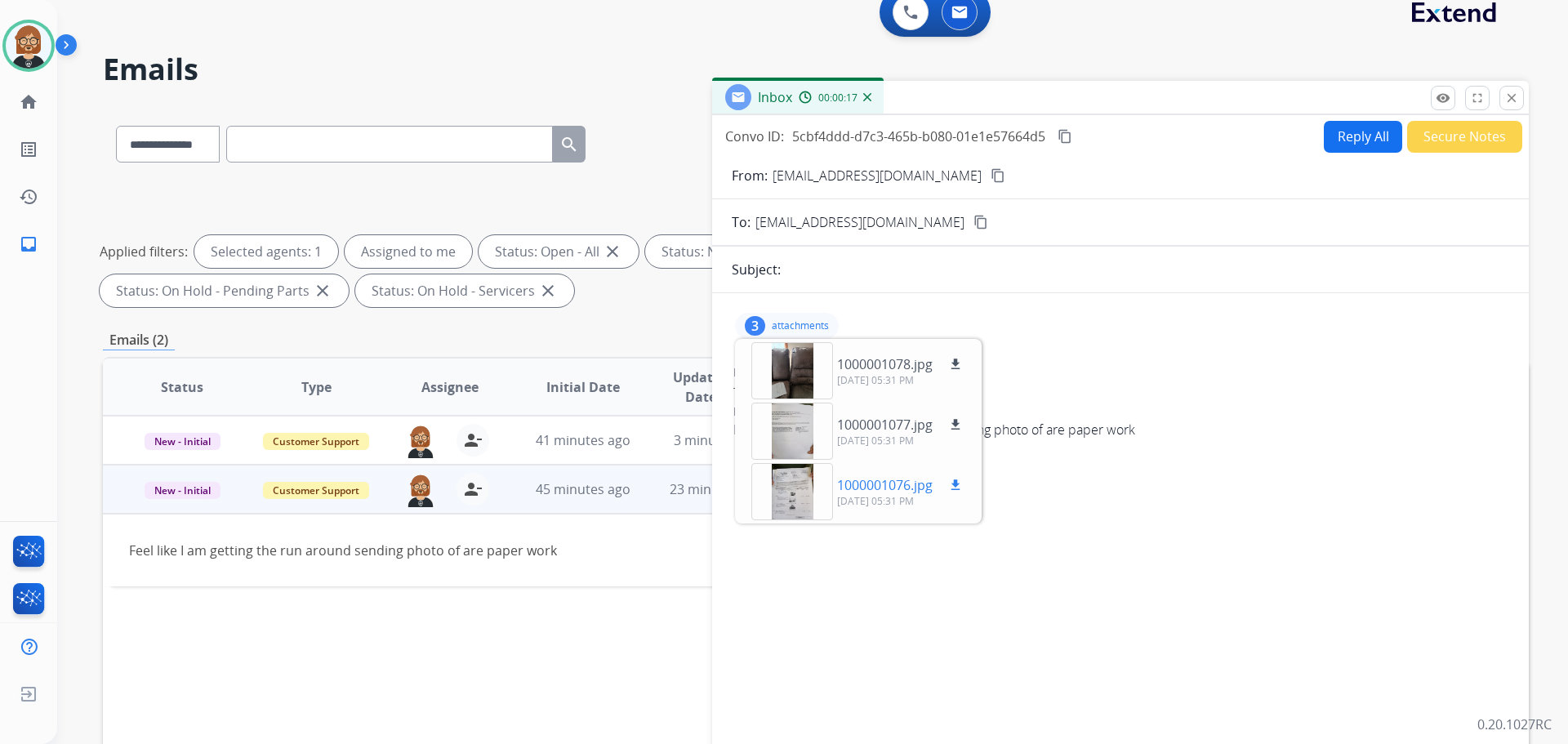
click at [800, 478] on div at bounding box center [792, 491] width 82 height 57
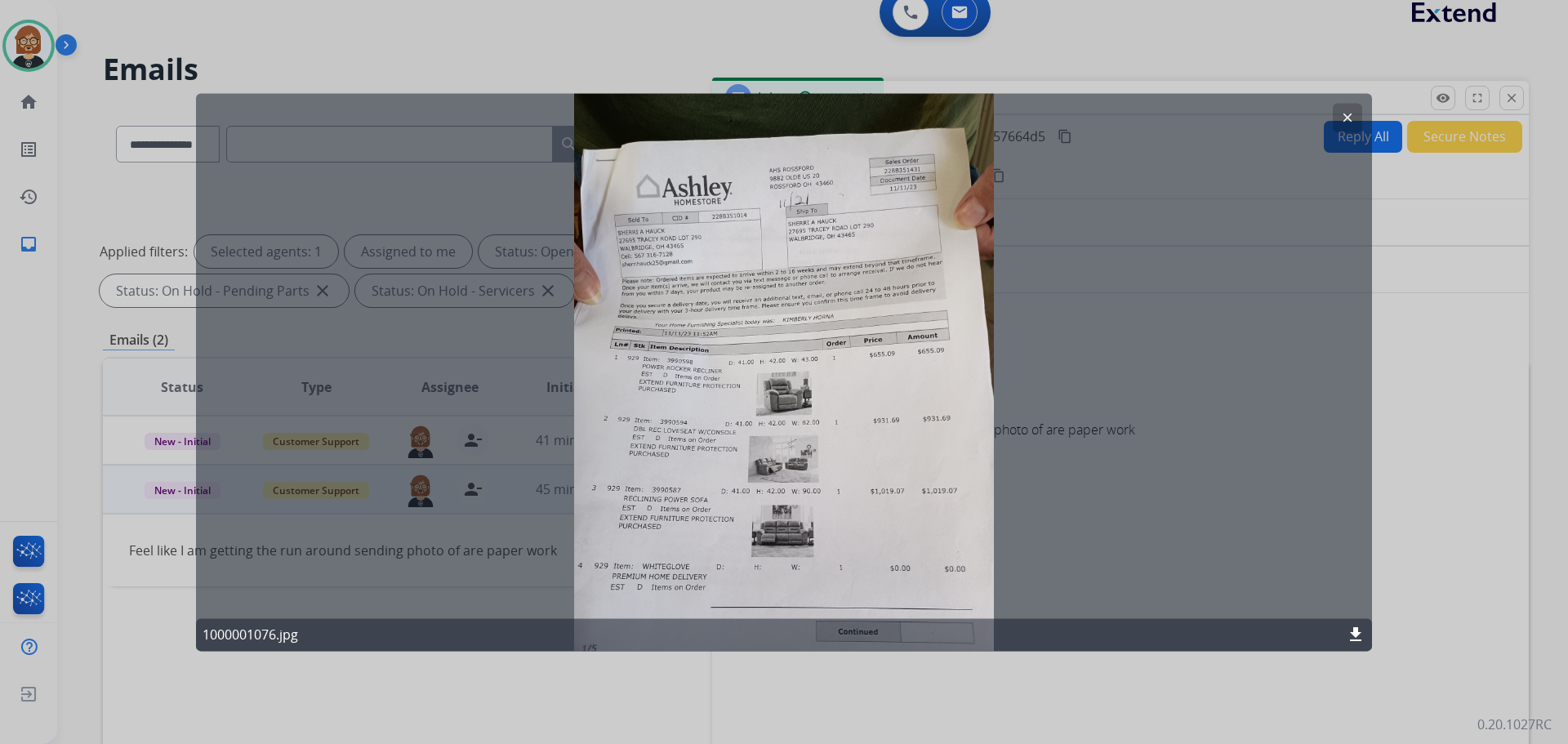
click at [1360, 632] on mat-icon "download" at bounding box center [1356, 634] width 20 height 20
click at [1427, 520] on div at bounding box center [784, 372] width 1568 height 744
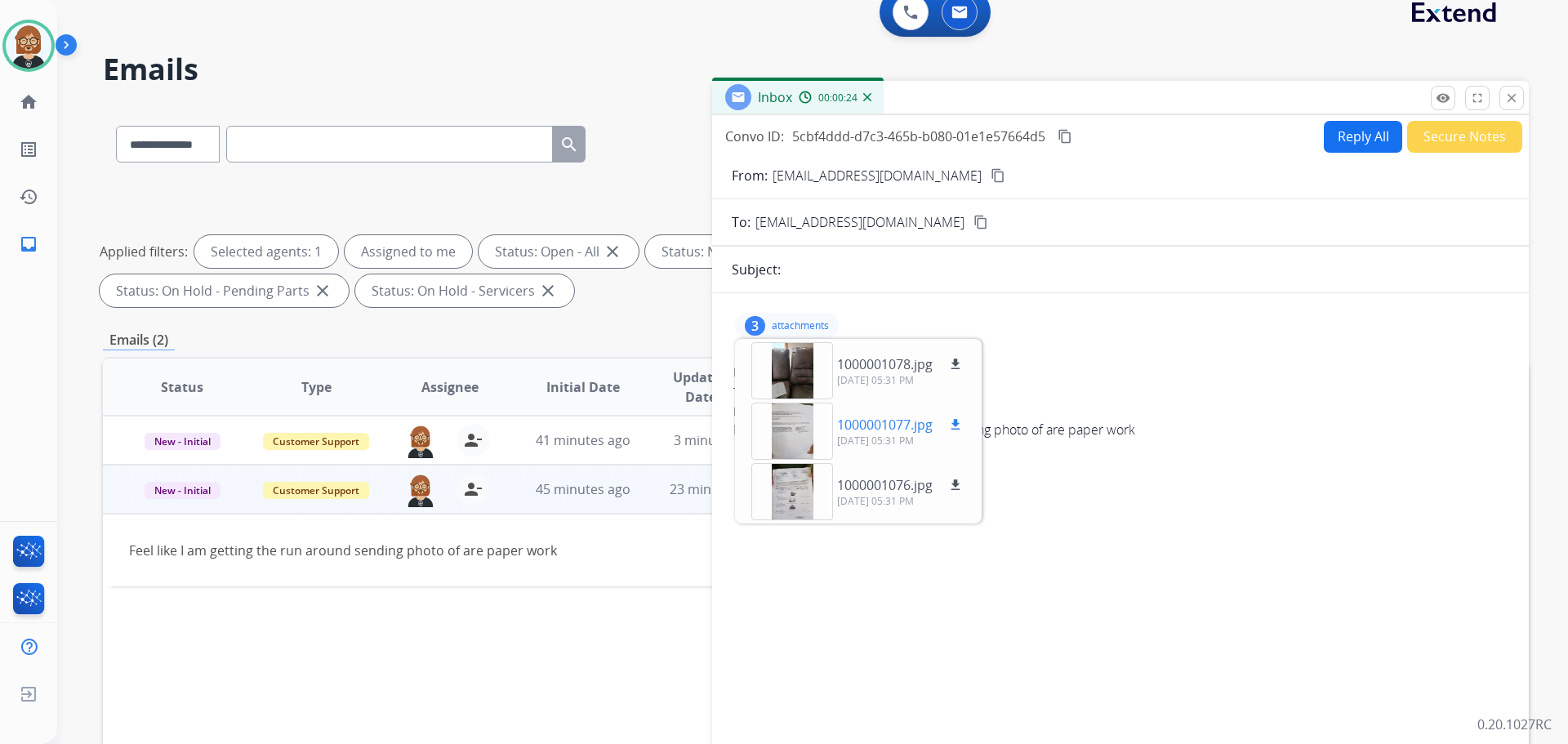
click at [799, 440] on div at bounding box center [792, 431] width 82 height 57
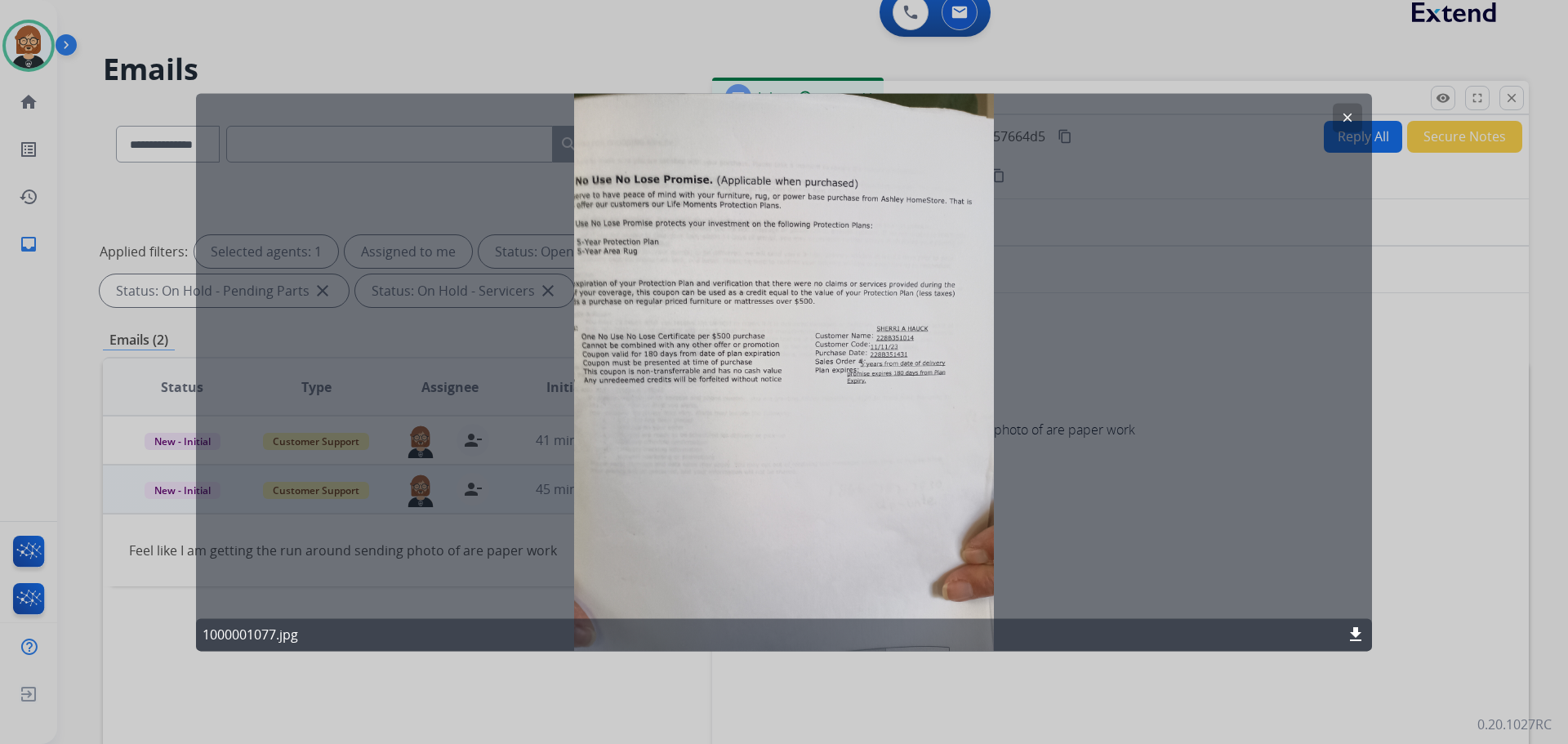
click at [1347, 631] on mat-icon "download" at bounding box center [1356, 634] width 20 height 20
click at [1158, 503] on div "clear 1000001077.jpg download" at bounding box center [784, 371] width 1176 height 558
click at [1208, 450] on div "clear 1000001077.jpg download" at bounding box center [784, 371] width 1176 height 558
click at [1352, 110] on mat-icon "clear" at bounding box center [1347, 117] width 14 height 14
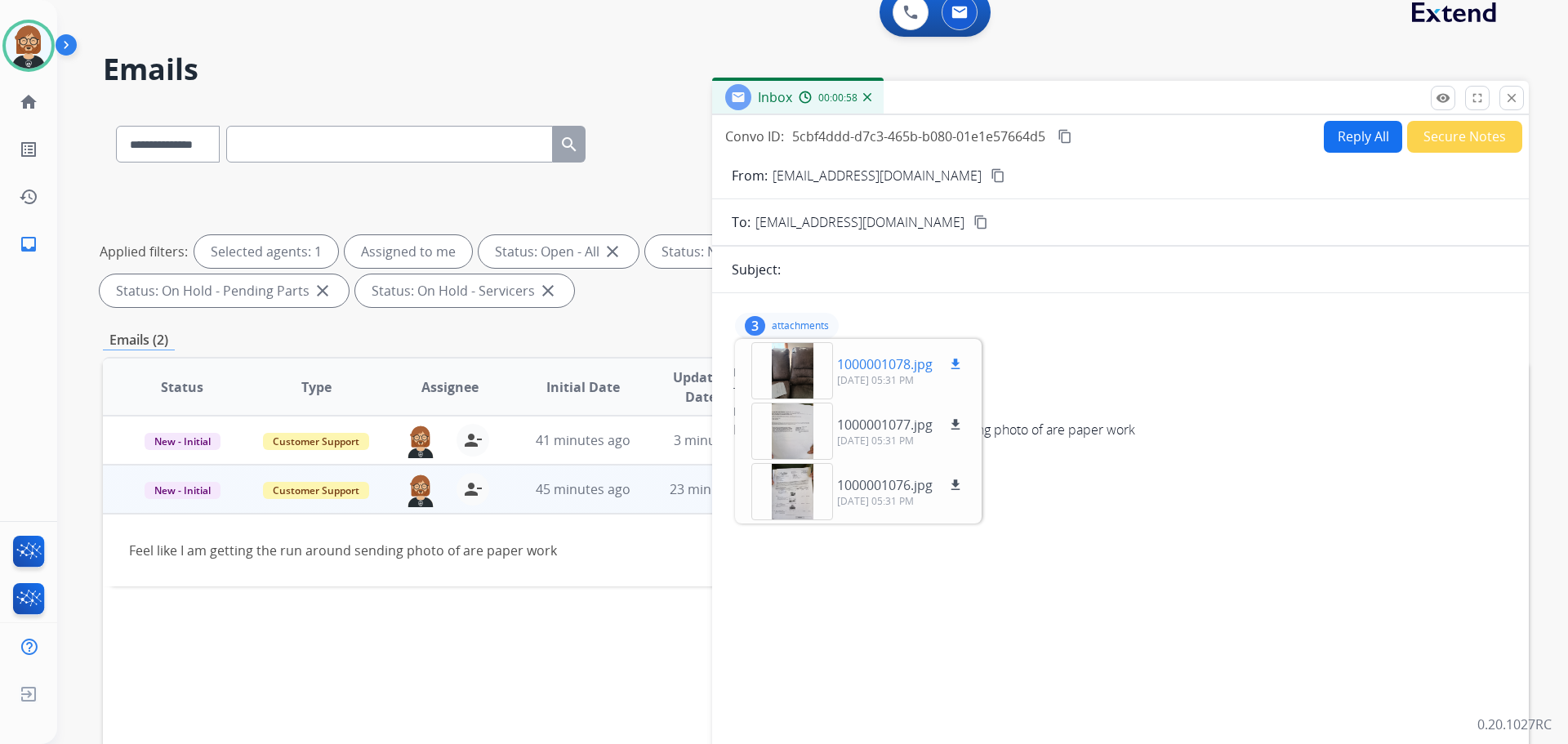
click at [796, 374] on div at bounding box center [792, 370] width 82 height 57
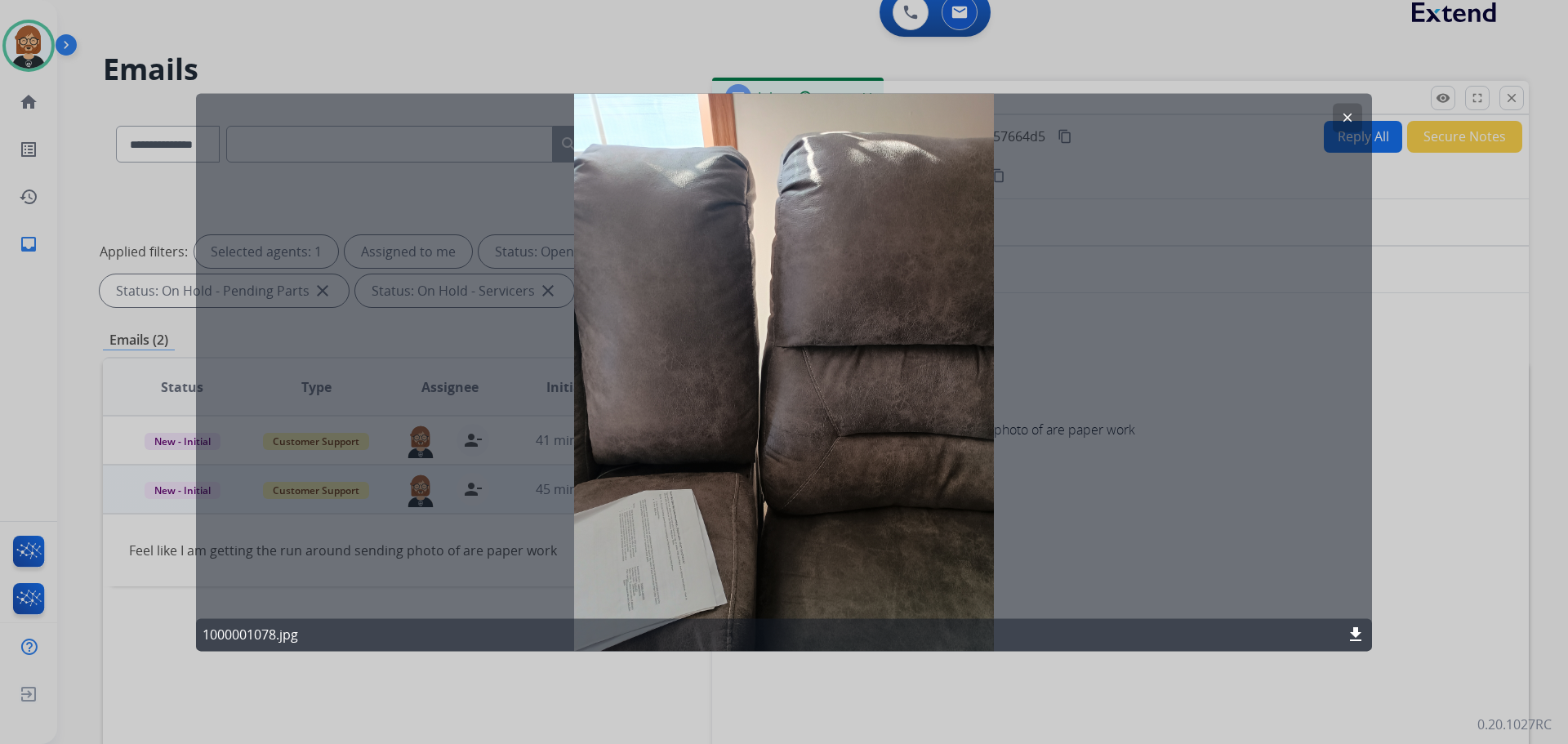
click at [1352, 628] on mat-icon "download" at bounding box center [1356, 634] width 20 height 20
click at [1411, 518] on div at bounding box center [784, 372] width 1568 height 744
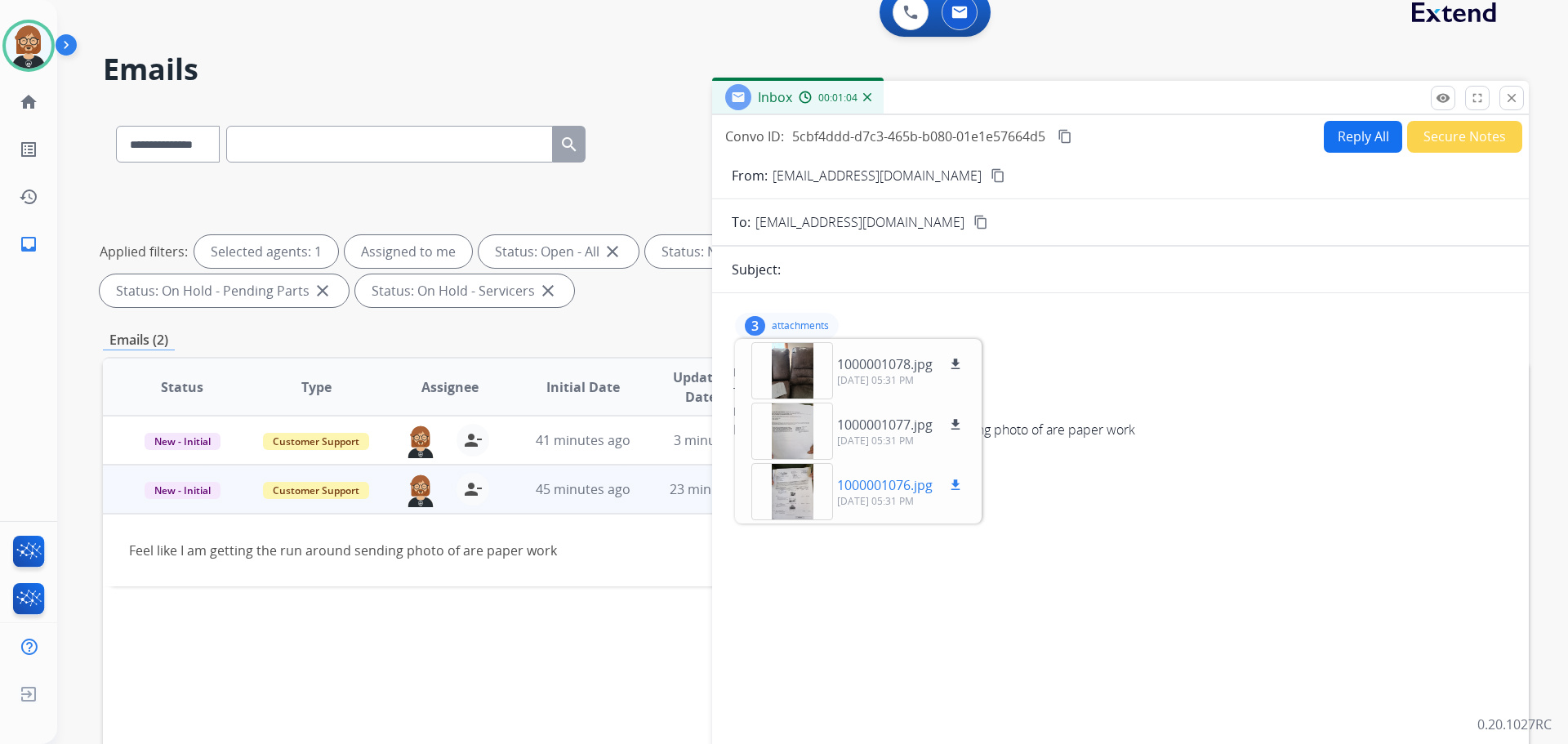
click at [807, 494] on div at bounding box center [792, 491] width 82 height 57
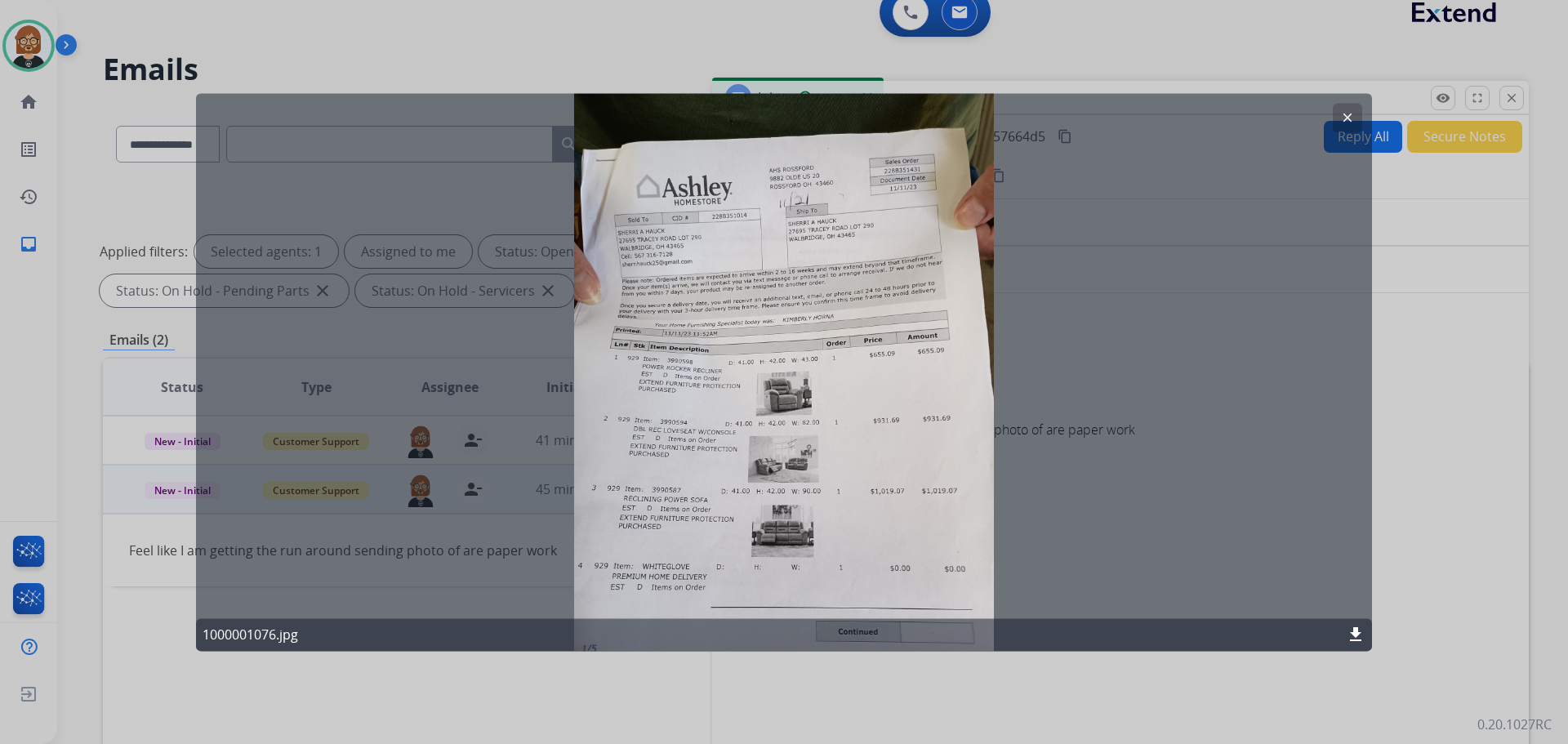
click at [1353, 116] on mat-icon "clear" at bounding box center [1347, 117] width 14 height 14
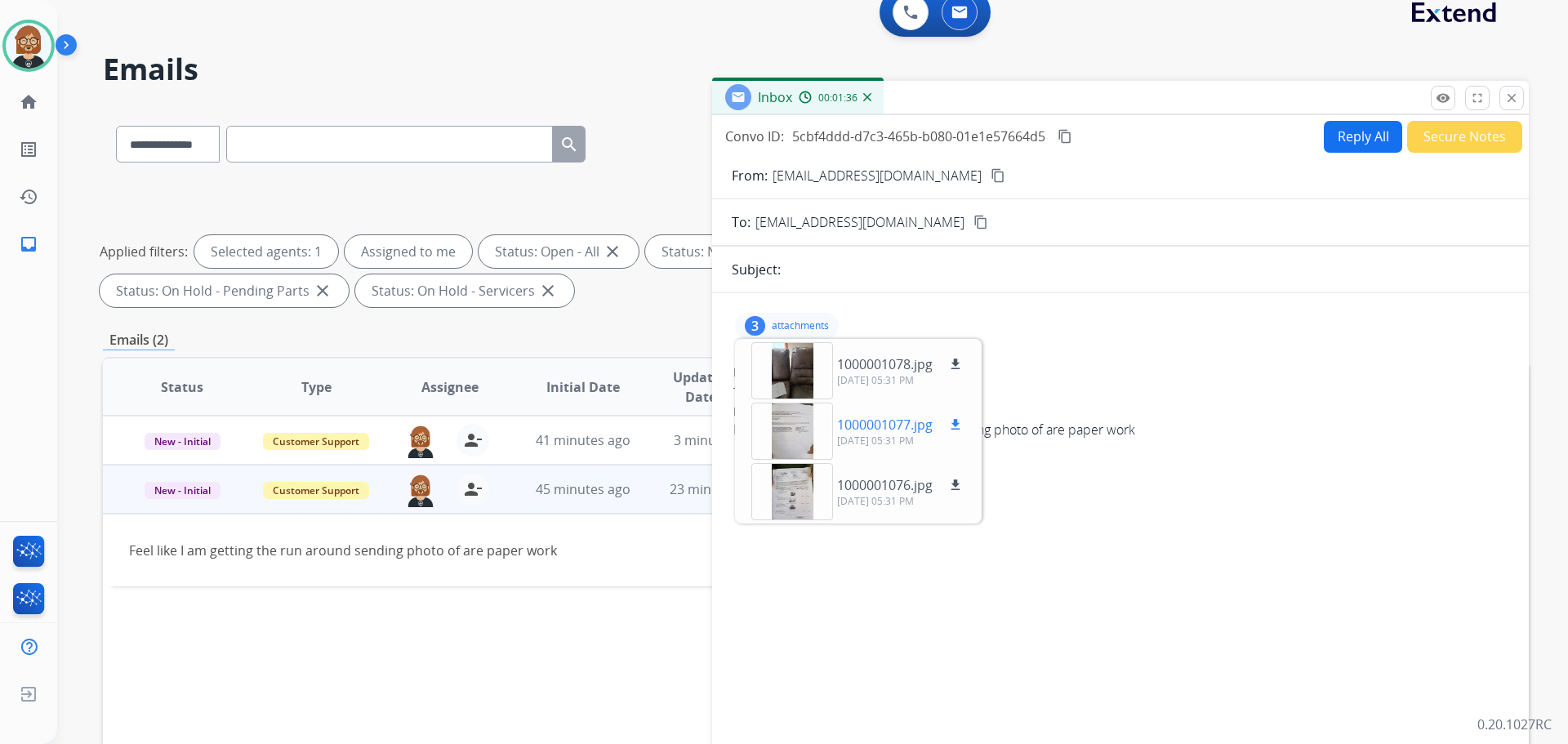
click at [793, 427] on div at bounding box center [792, 431] width 82 height 57
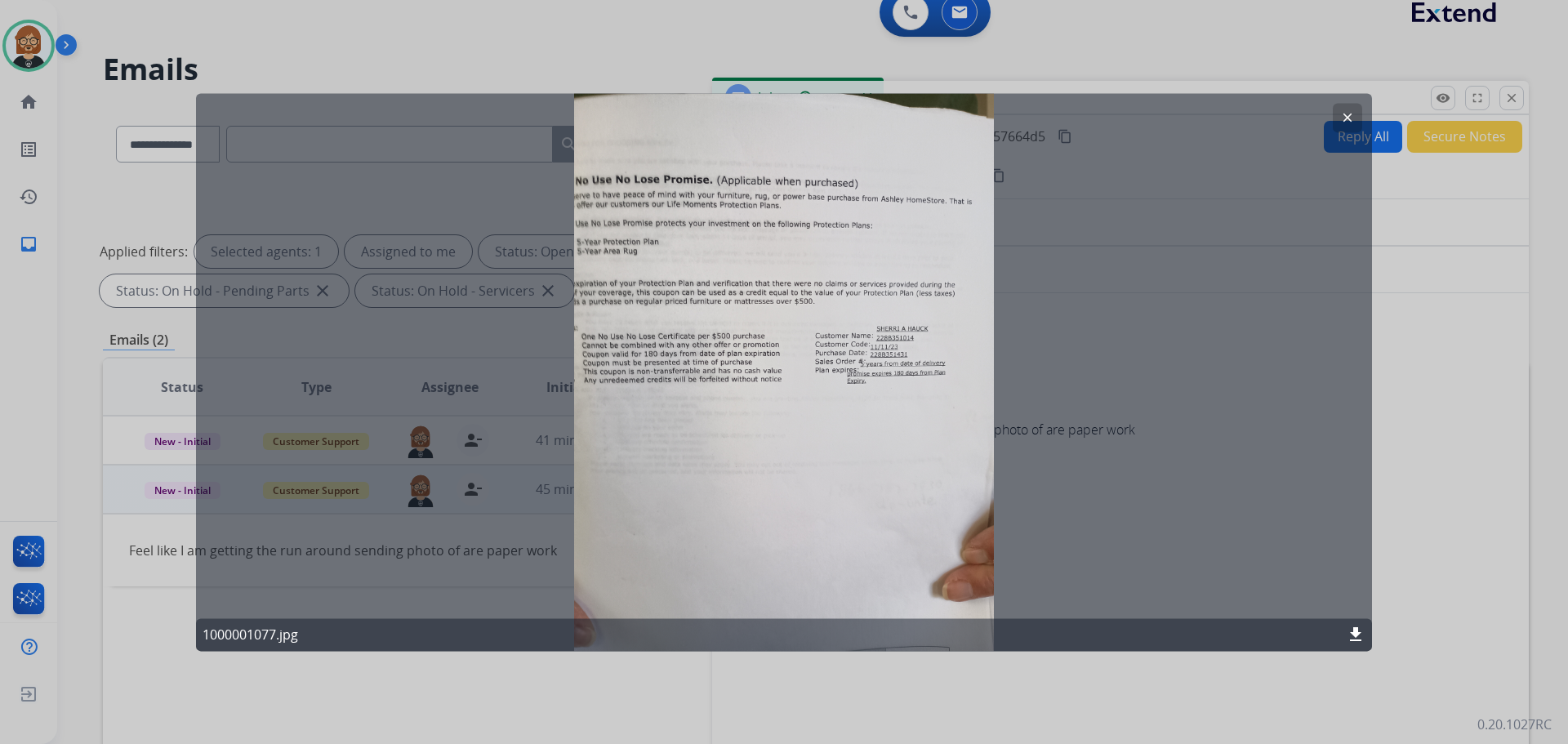
click at [1228, 221] on div "clear 1000001077.jpg download" at bounding box center [784, 371] width 1176 height 558
click at [1354, 111] on mat-icon "clear" at bounding box center [1347, 117] width 14 height 14
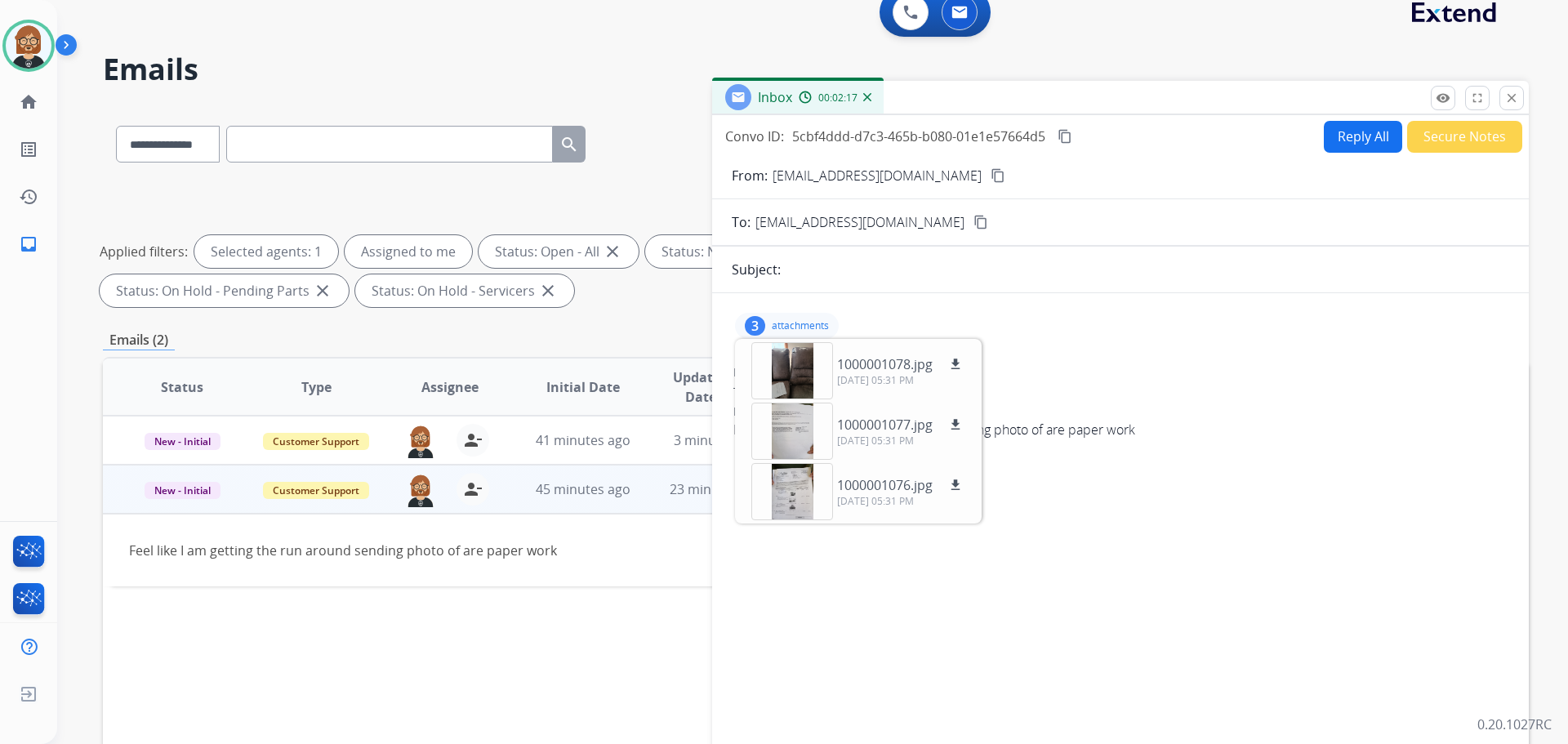
click at [1121, 377] on div "From: [EMAIL_ADDRESS][DOMAIN_NAME]" at bounding box center [1120, 372] width 774 height 16
click at [814, 327] on p "attachments" at bounding box center [800, 325] width 57 height 14
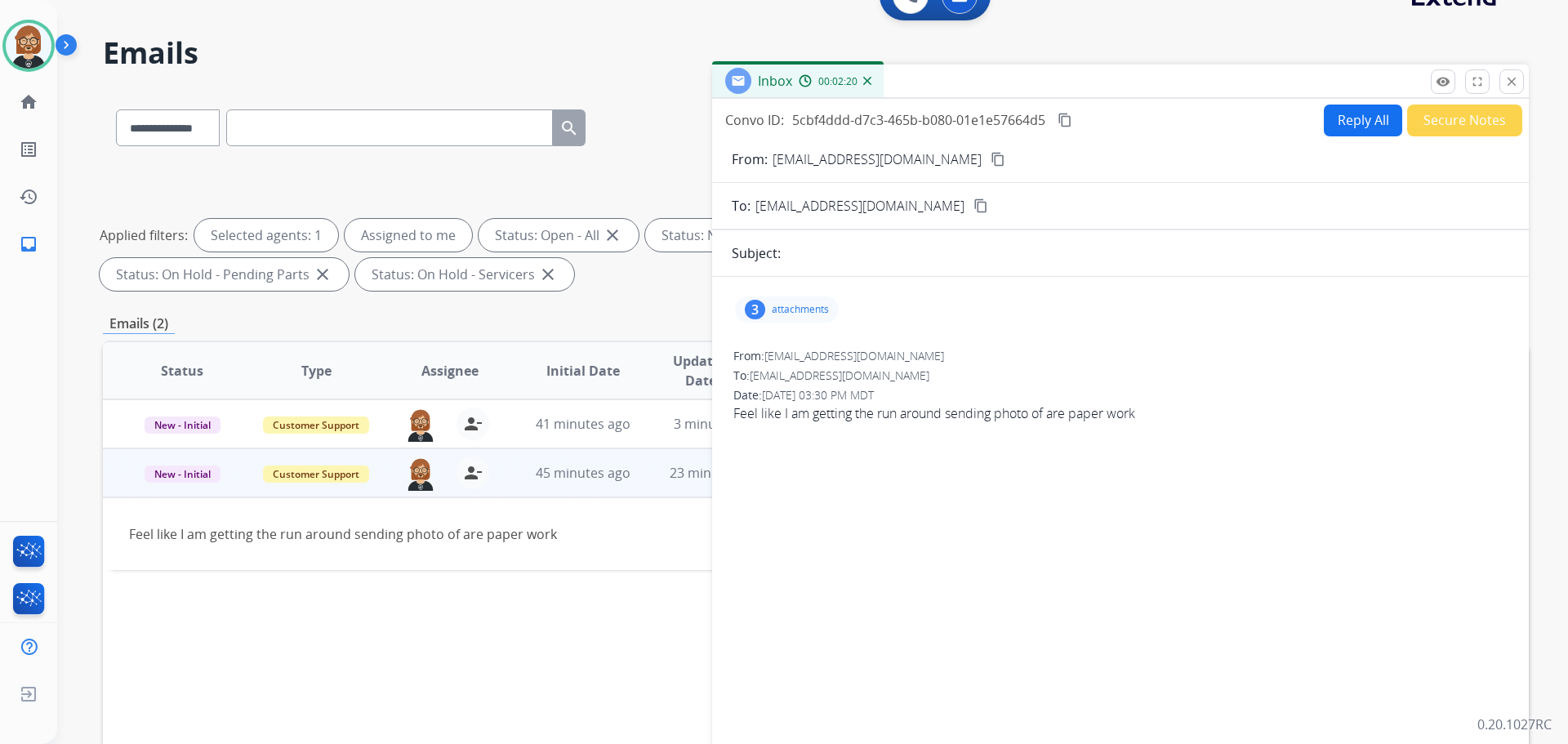
scroll to position [0, 0]
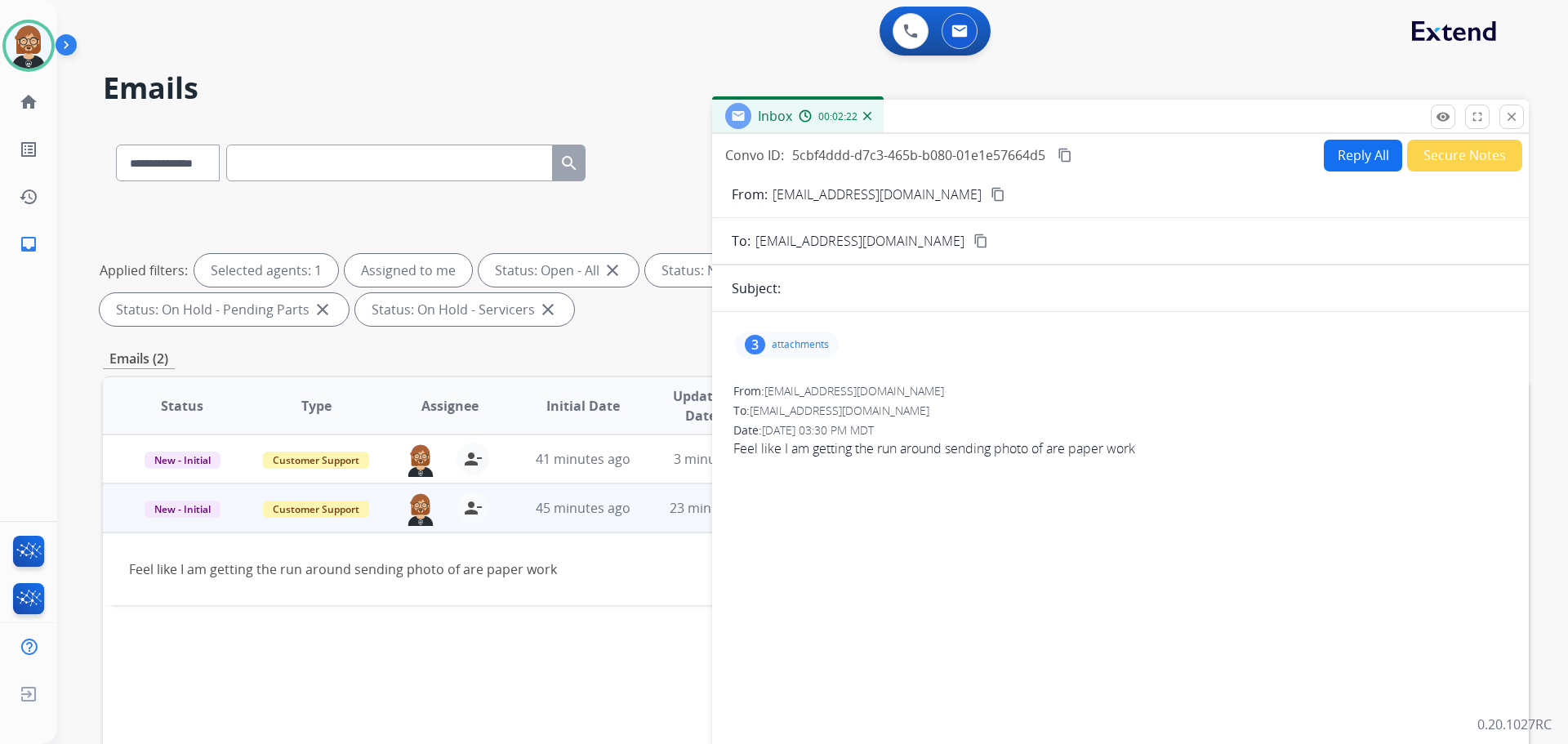
click at [990, 190] on mat-icon "content_copy" at bounding box center [998, 195] width 14 height 14
click at [1514, 119] on mat-icon "close" at bounding box center [1512, 116] width 14 height 14
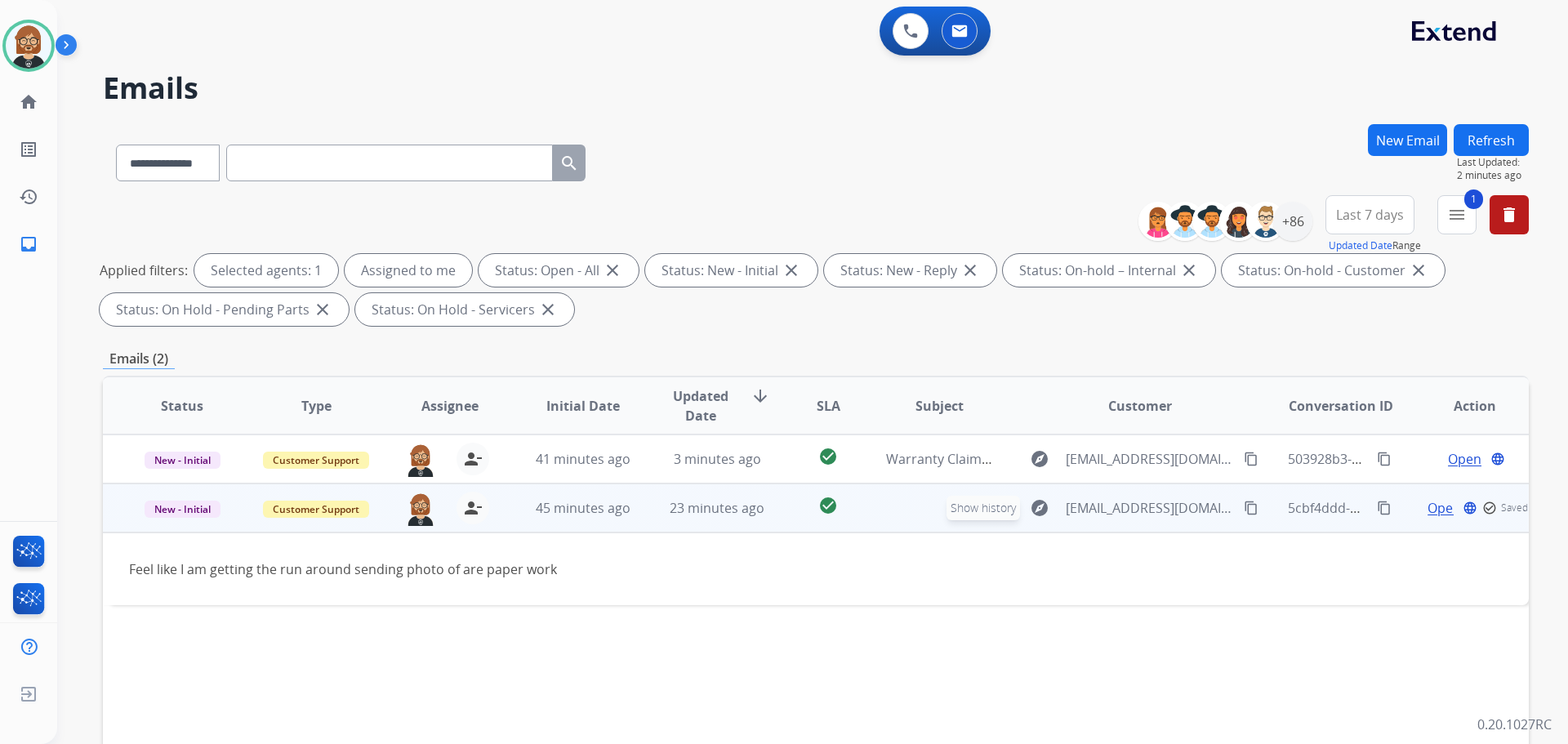
click at [1031, 506] on mat-icon "explore" at bounding box center [1040, 508] width 20 height 20
type input "**********"
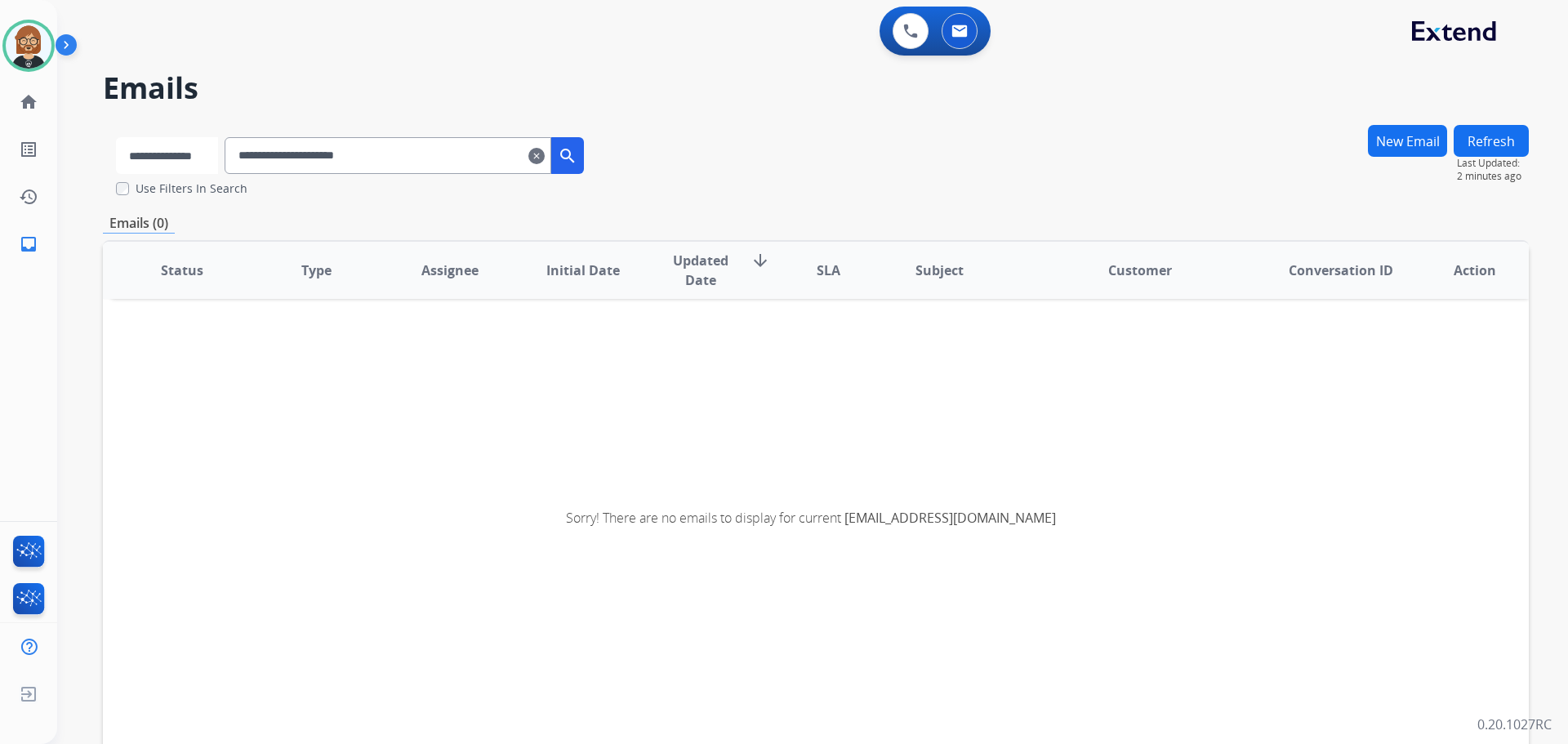
click at [205, 153] on select "**********" at bounding box center [167, 155] width 102 height 37
select select "**********"
click at [116, 137] on select "**********" at bounding box center [167, 155] width 102 height 37
click at [579, 161] on mat-icon "search" at bounding box center [570, 156] width 20 height 20
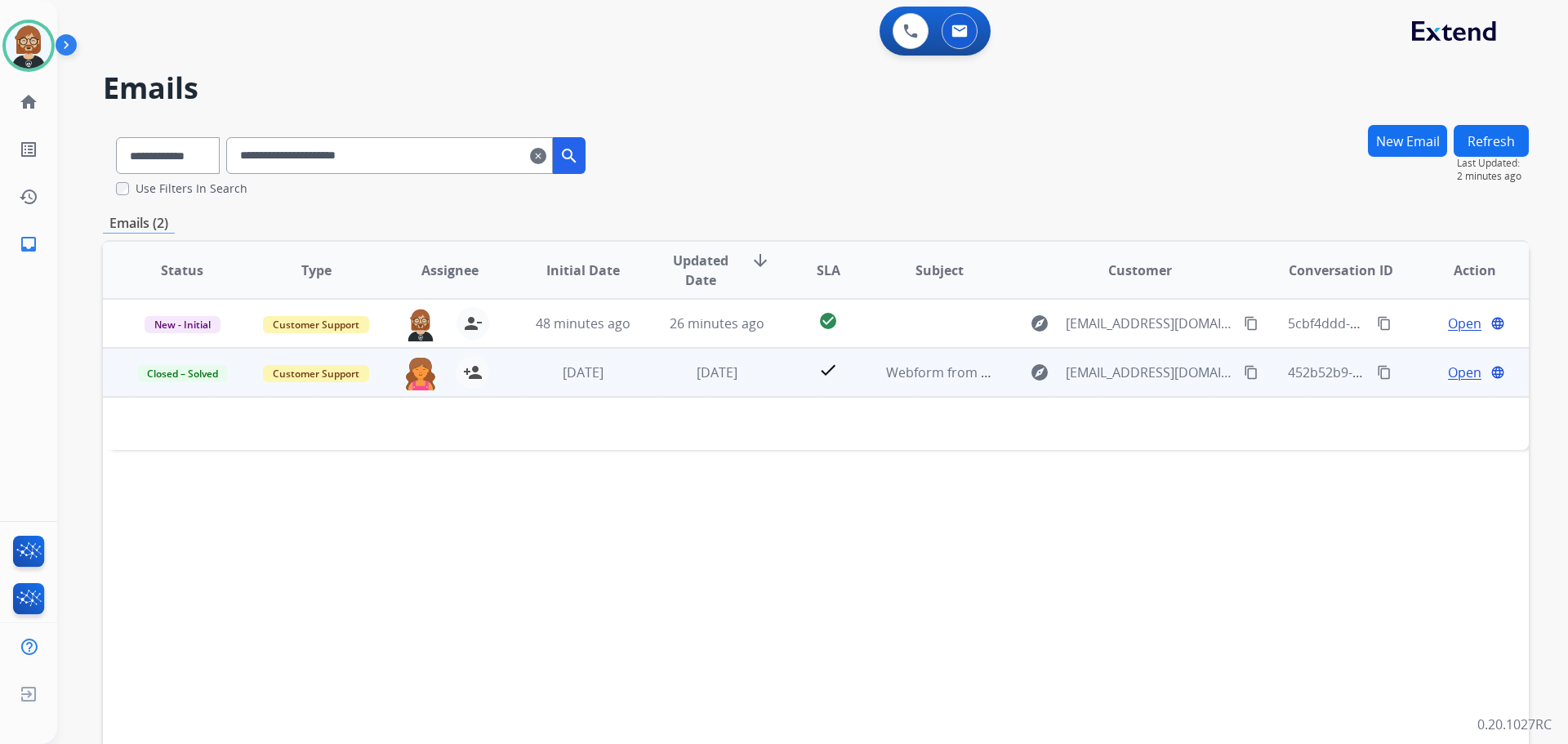
click at [707, 383] on td "[DATE]" at bounding box center [705, 372] width 134 height 49
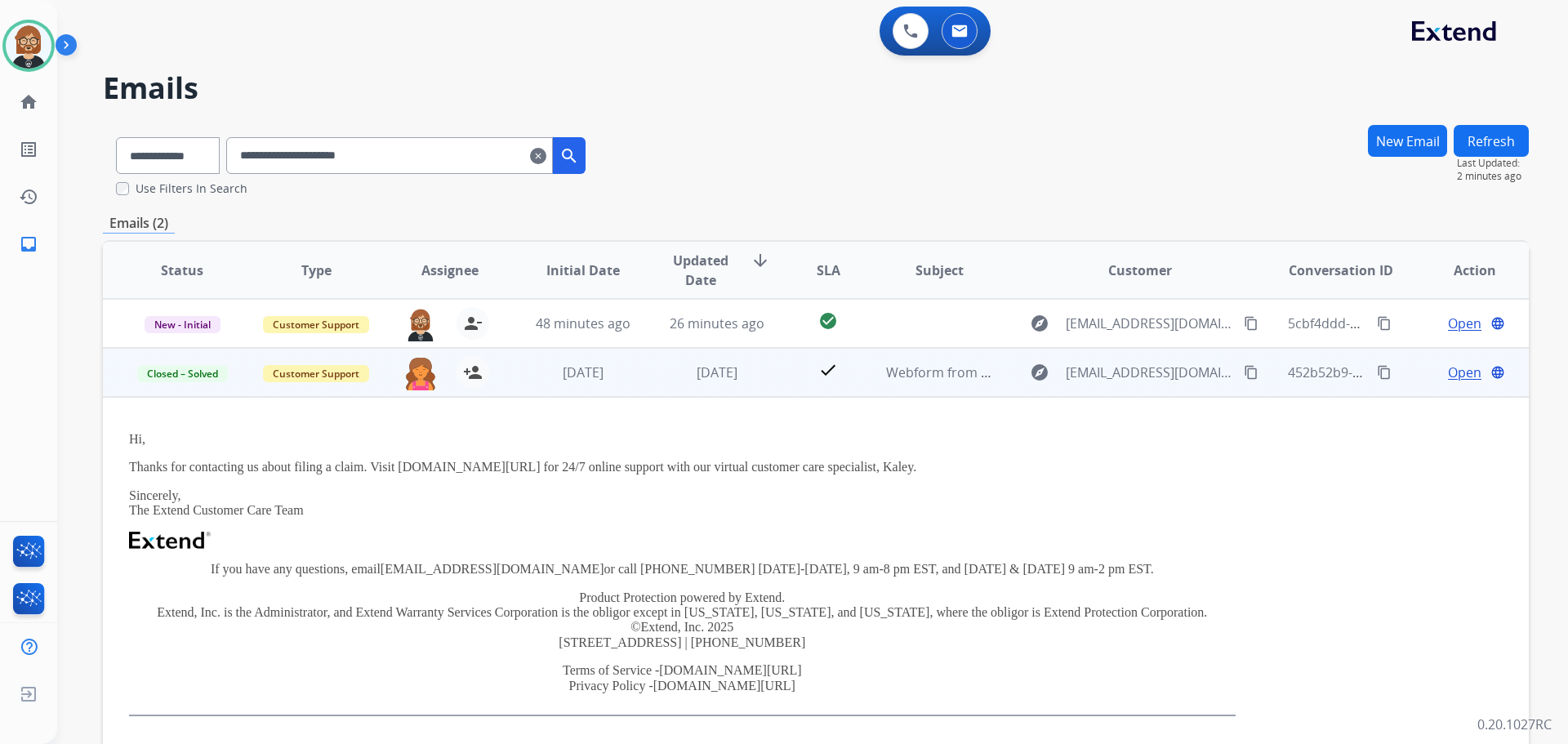
click at [1463, 373] on span "Open" at bounding box center [1464, 372] width 33 height 20
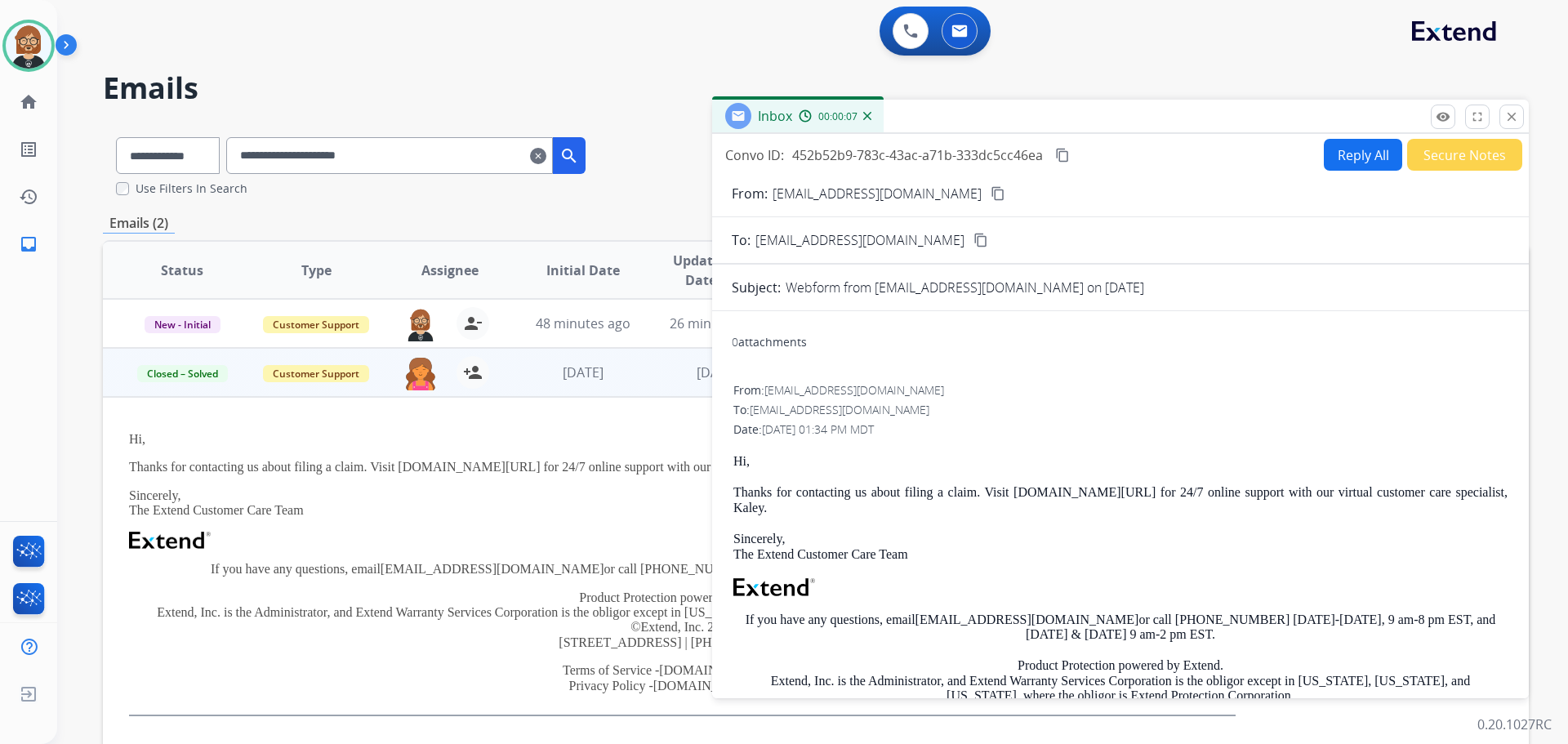
click at [572, 485] on div "Hi, Thanks for contacting us about filing a claim. Visit [DOMAIN_NAME][URL] for…" at bounding box center [682, 573] width 1107 height 284
click at [618, 449] on div "Hi, Thanks for contacting us about filing a claim. Visit [DOMAIN_NAME][URL] for…" at bounding box center [682, 573] width 1107 height 284
click at [1508, 116] on mat-icon "close" at bounding box center [1512, 116] width 14 height 14
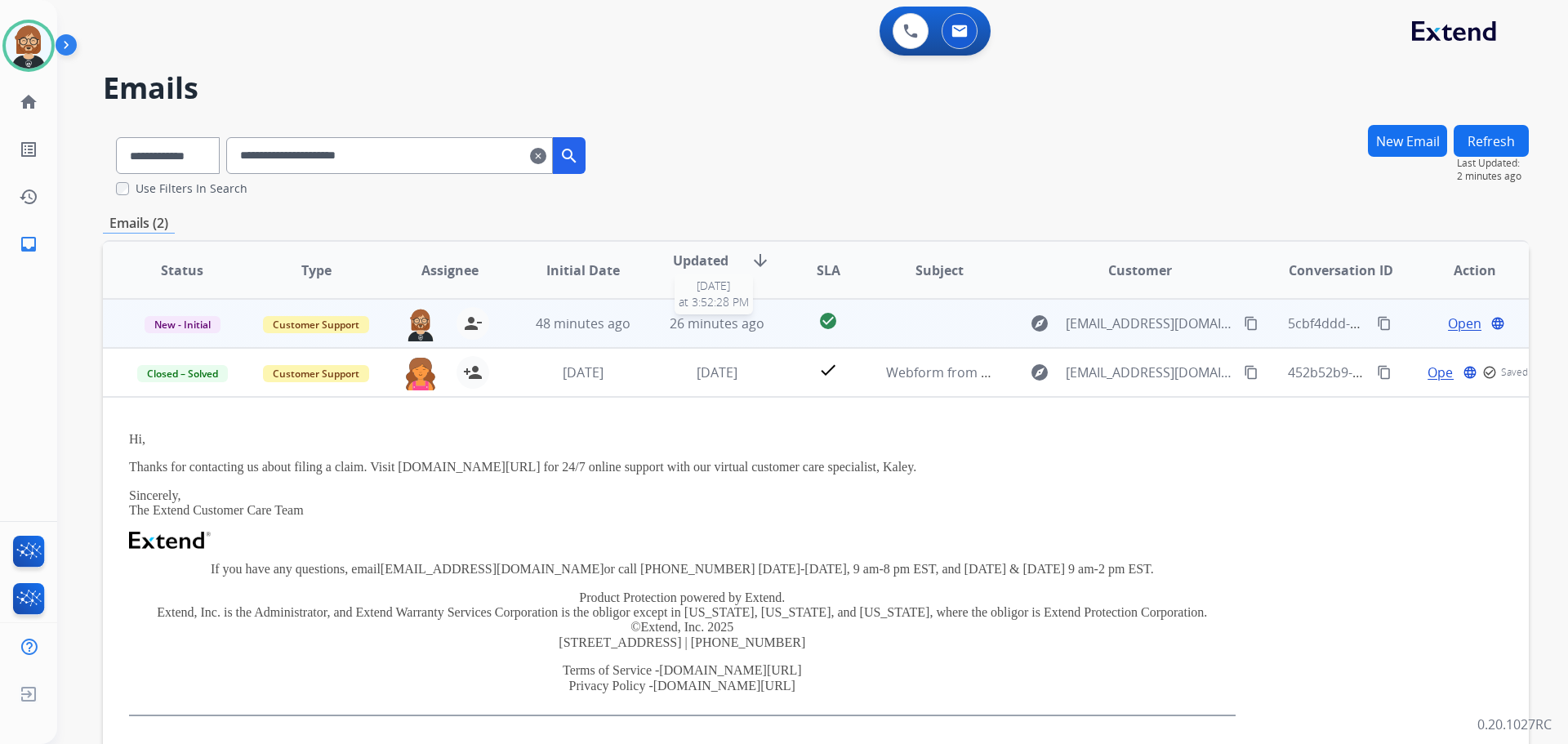
click at [705, 326] on span "26 minutes ago" at bounding box center [716, 323] width 95 height 18
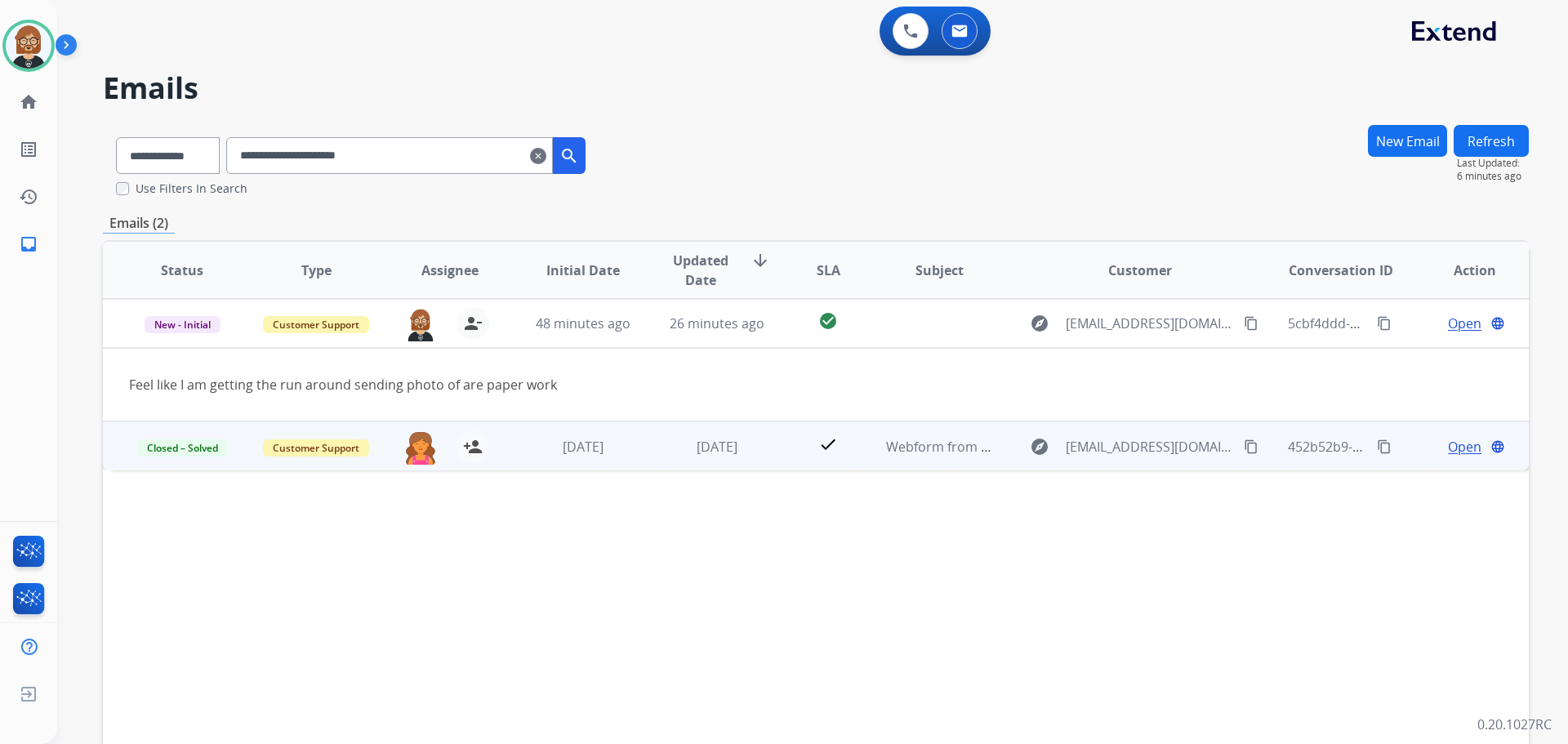
click at [1462, 447] on span "Open" at bounding box center [1464, 447] width 33 height 20
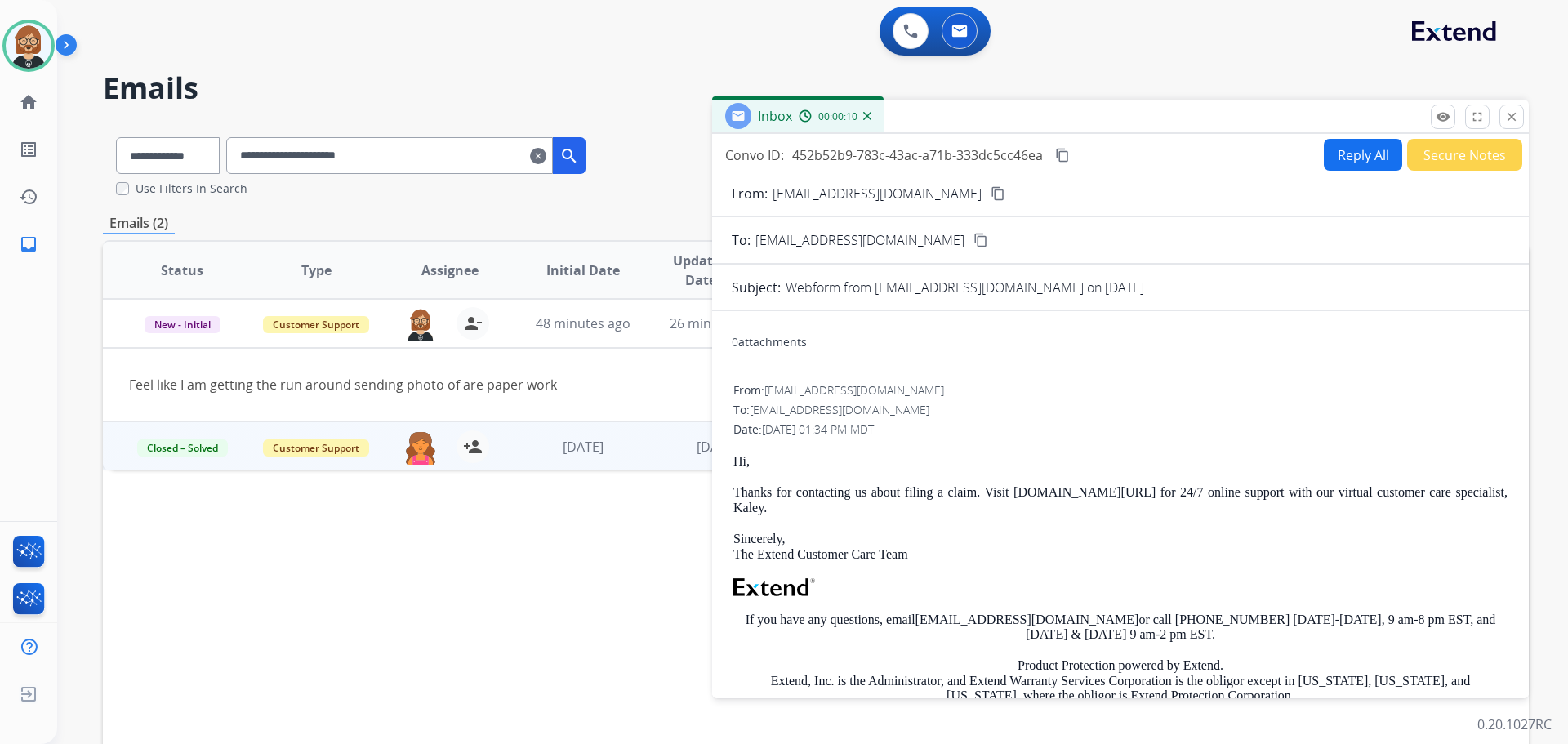
click at [494, 559] on div "Status Type Assignee Initial Date Updated Date arrow_downward SLA Subject Custo…" at bounding box center [816, 513] width 1427 height 547
click at [1507, 119] on mat-icon "close" at bounding box center [1512, 116] width 14 height 14
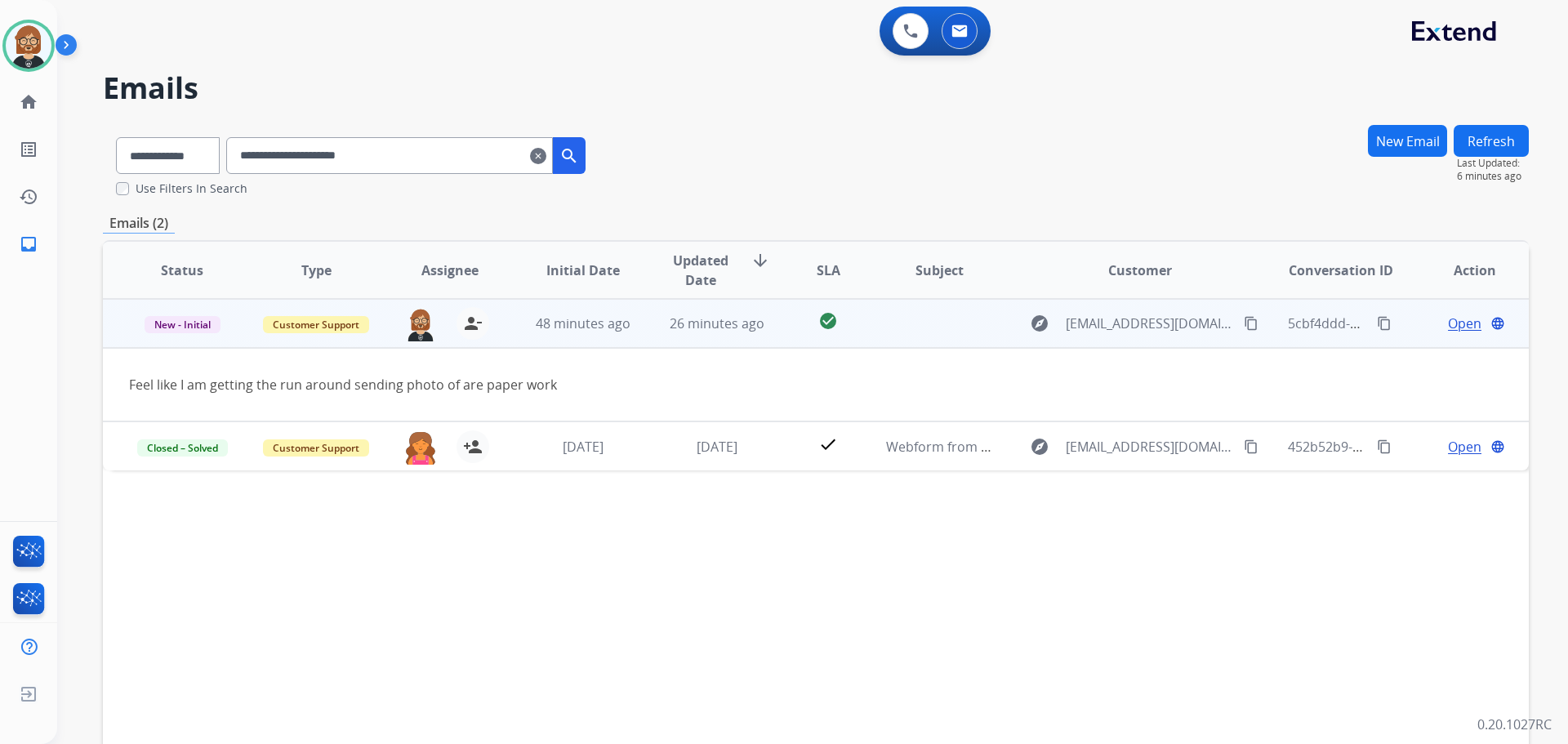
click at [1450, 322] on span "Open" at bounding box center [1464, 323] width 33 height 20
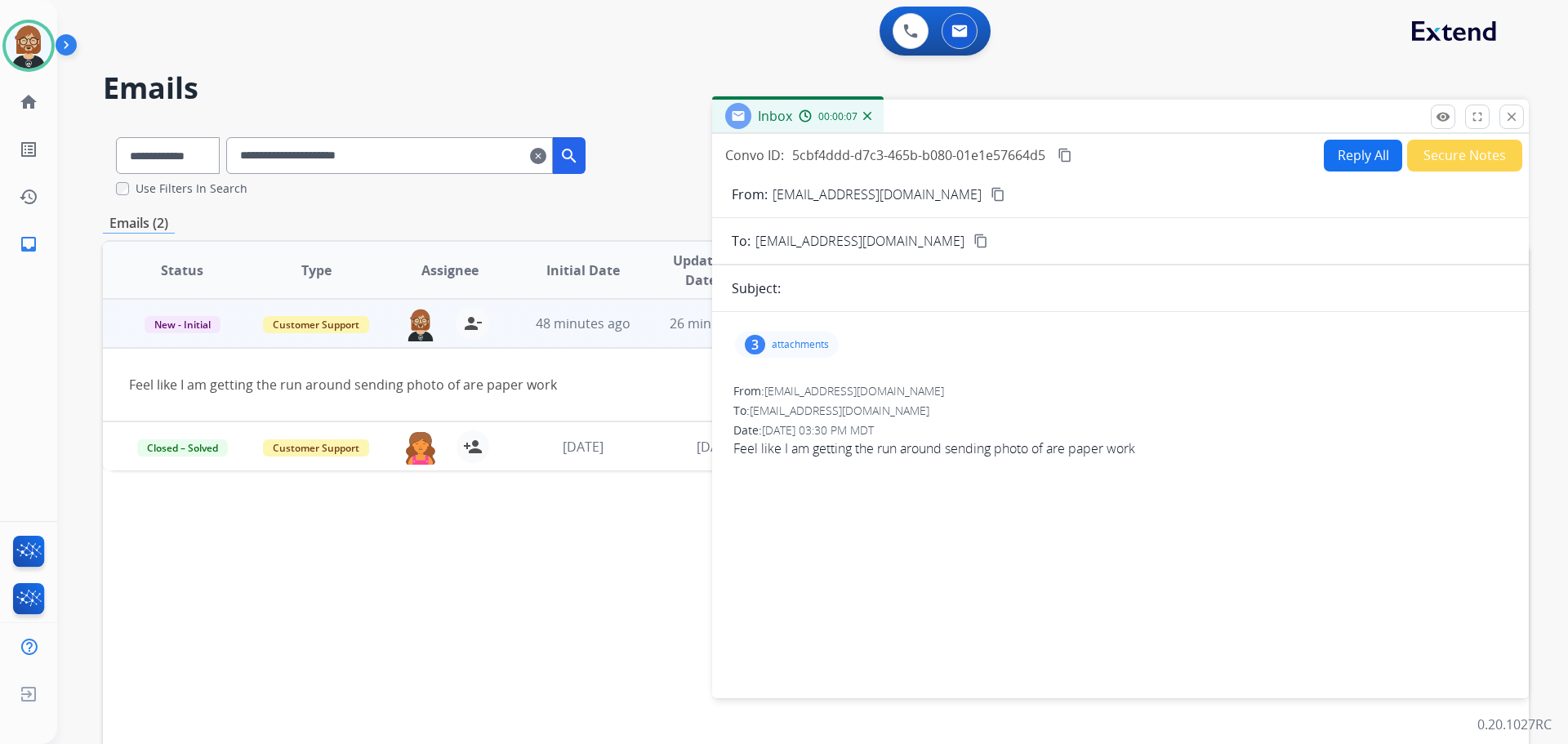
click at [479, 577] on div "Status Type Assignee Initial Date Updated Date arrow_downward SLA Subject Custo…" at bounding box center [816, 513] width 1427 height 547
click at [1523, 121] on button "close Close" at bounding box center [1511, 116] width 24 height 24
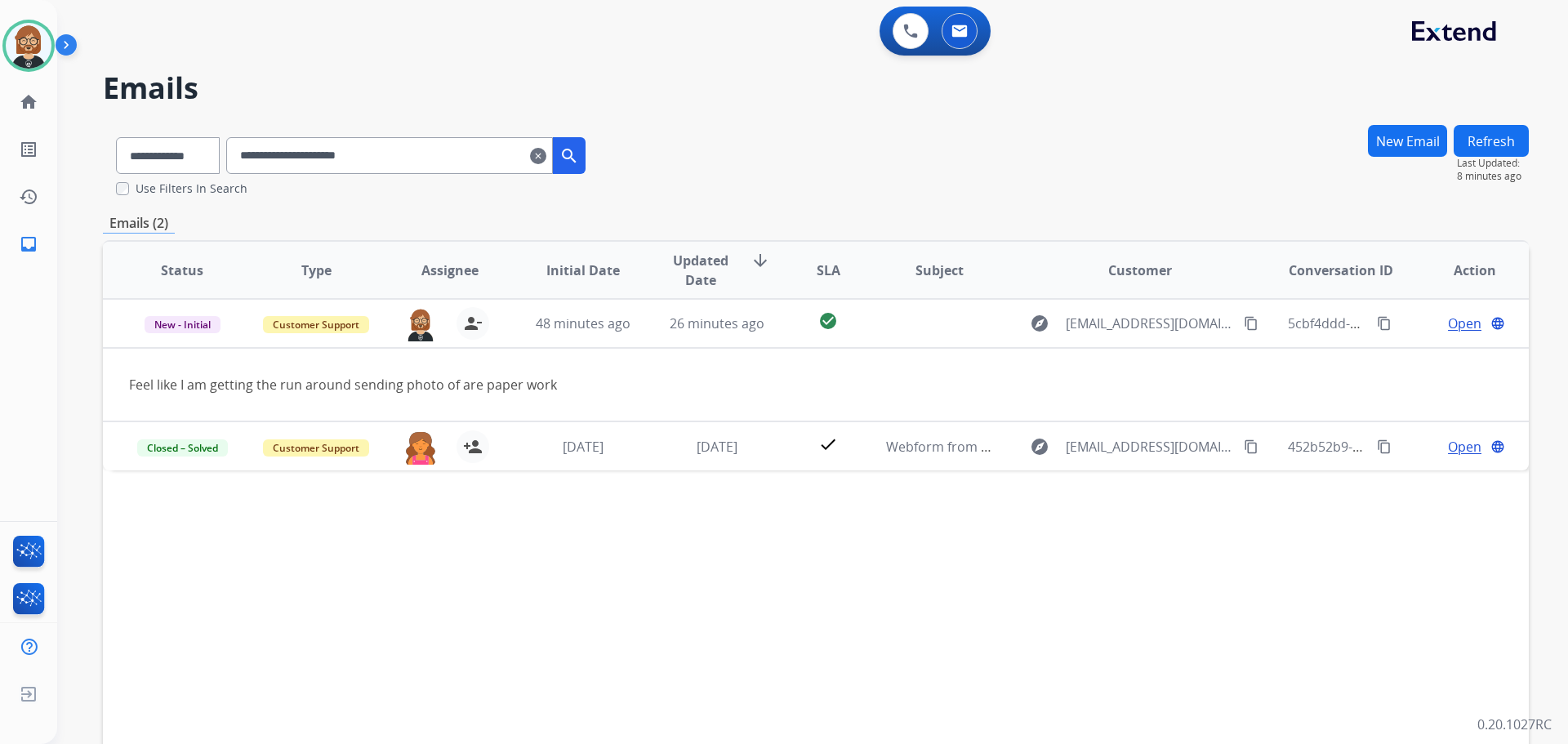
click at [176, 544] on div "Status Type Assignee Initial Date Updated Date arrow_downward SLA Subject Custo…" at bounding box center [816, 513] width 1427 height 547
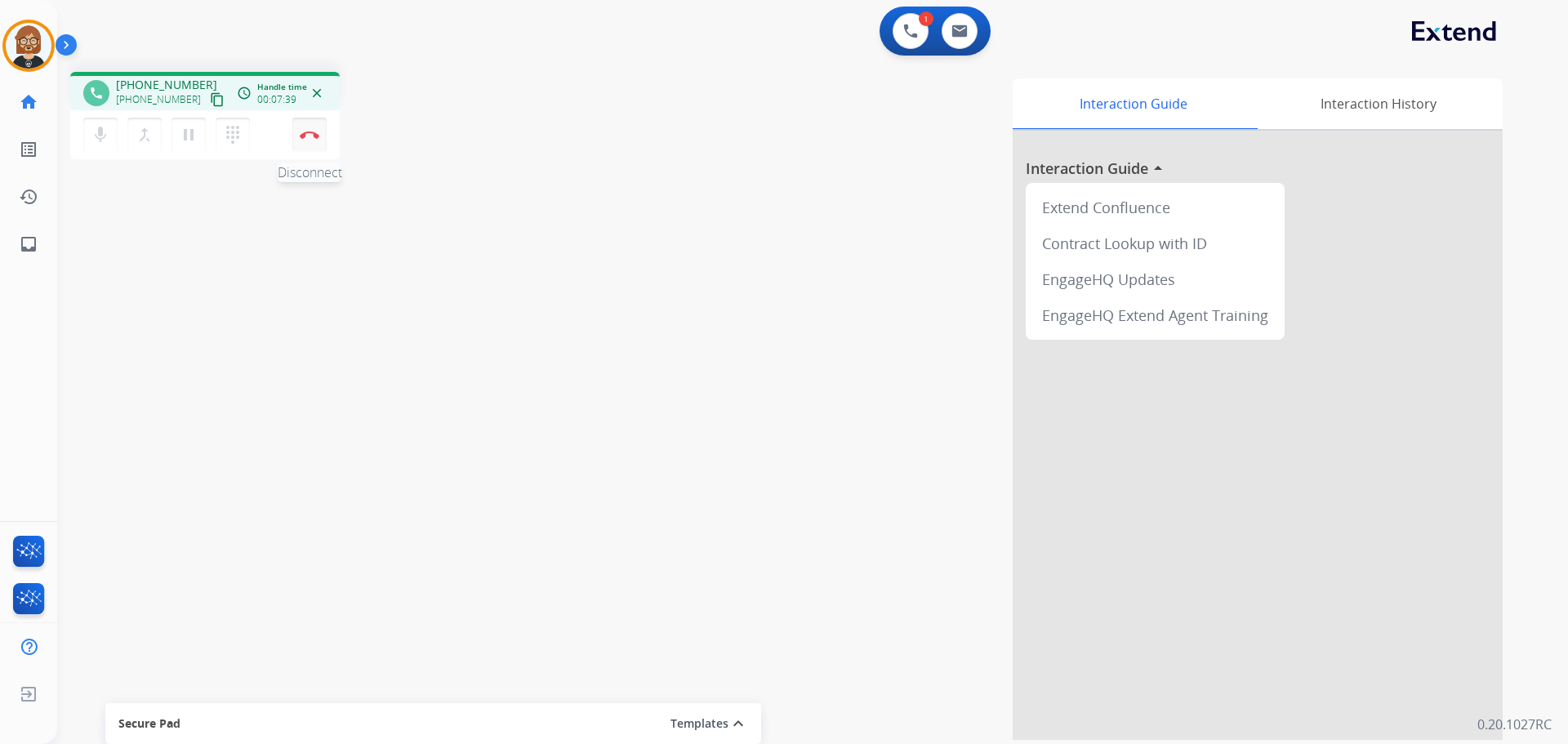
click at [305, 131] on img at bounding box center [310, 134] width 20 height 8
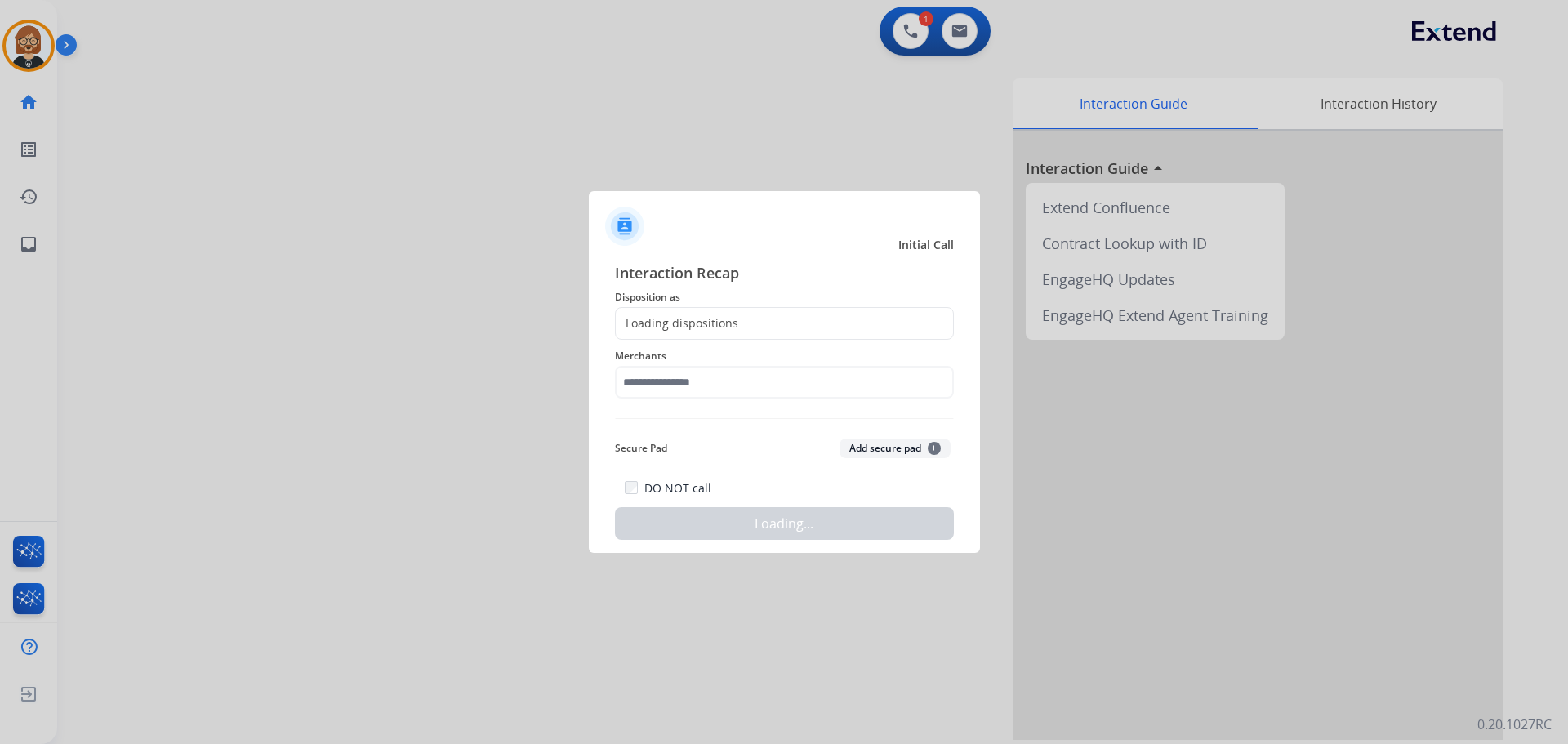
click at [738, 313] on div "Loading dispositions..." at bounding box center [785, 323] width 339 height 32
click at [722, 317] on div "Loading dispositions..." at bounding box center [681, 323] width 132 height 16
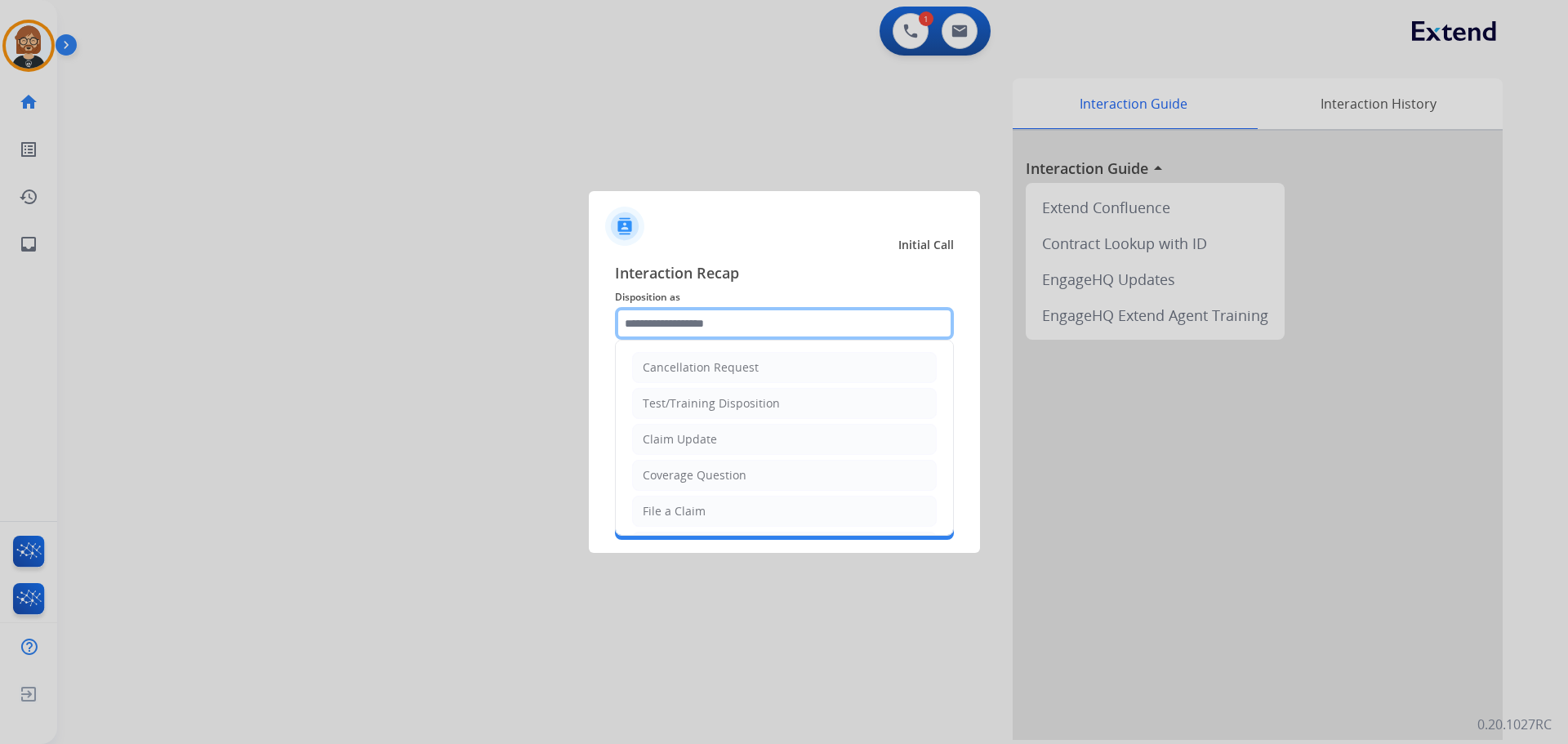
click at [723, 327] on input "text" at bounding box center [785, 323] width 339 height 32
click at [729, 432] on li "Claim Update" at bounding box center [785, 439] width 305 height 31
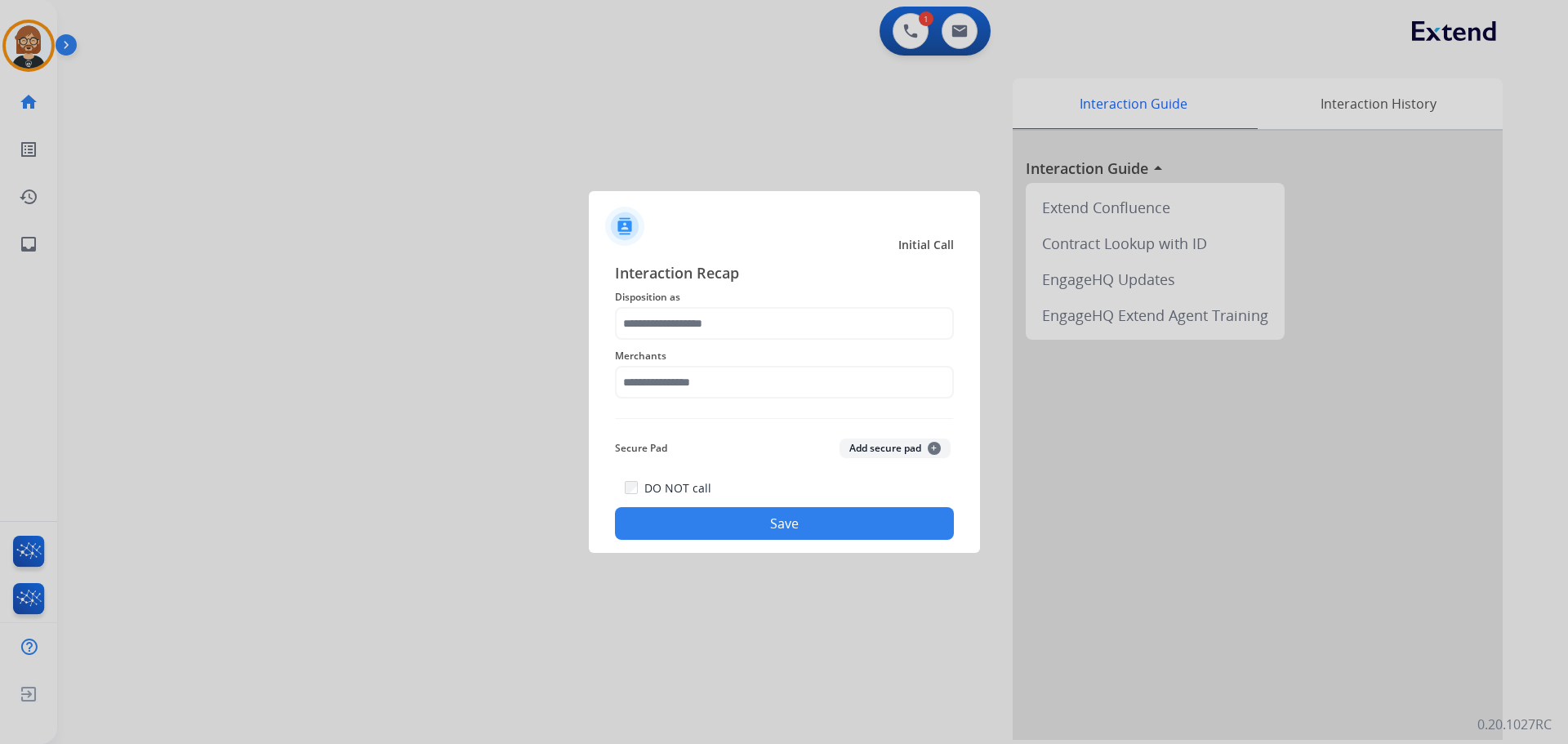
type input "**********"
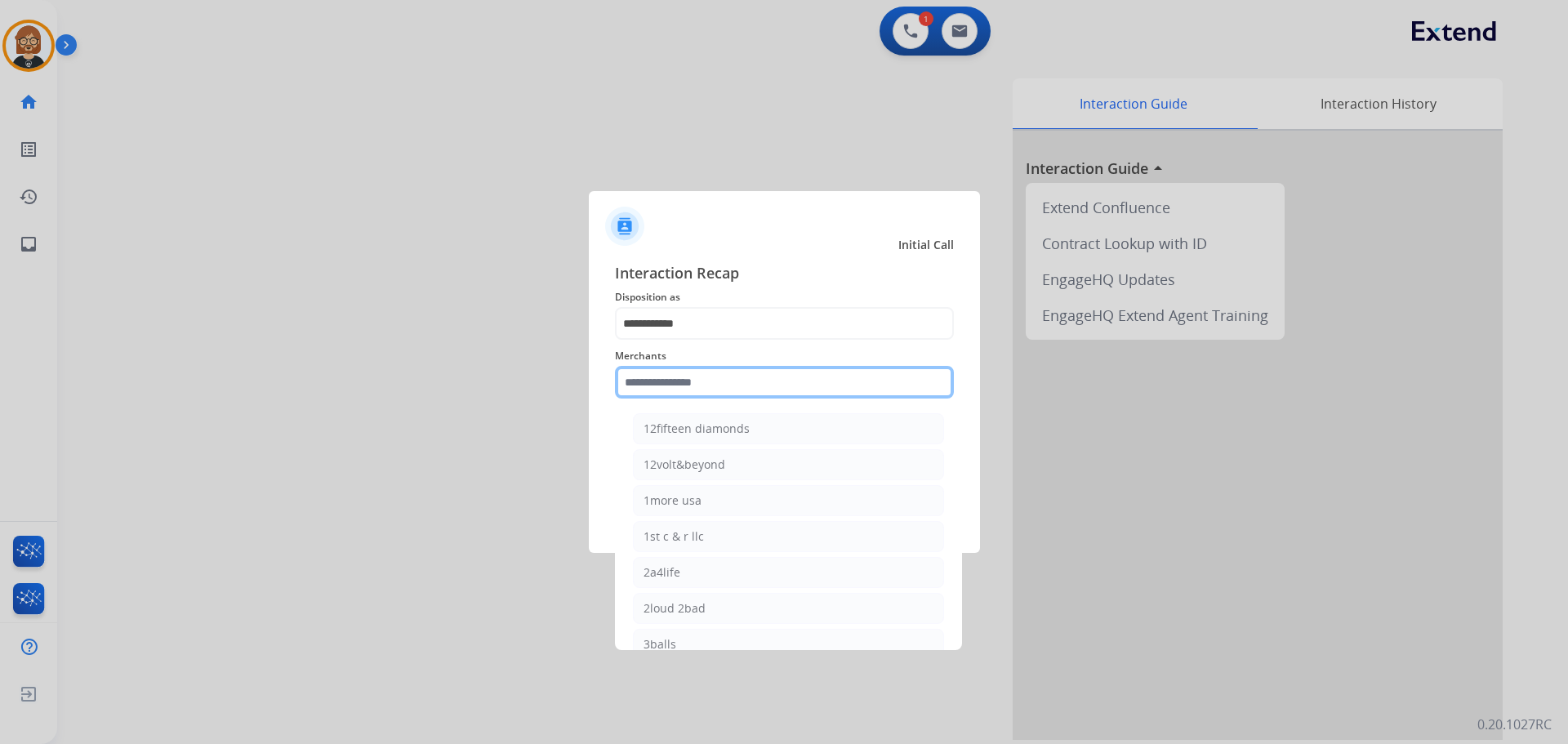
click at [737, 379] on input "text" at bounding box center [785, 382] width 339 height 32
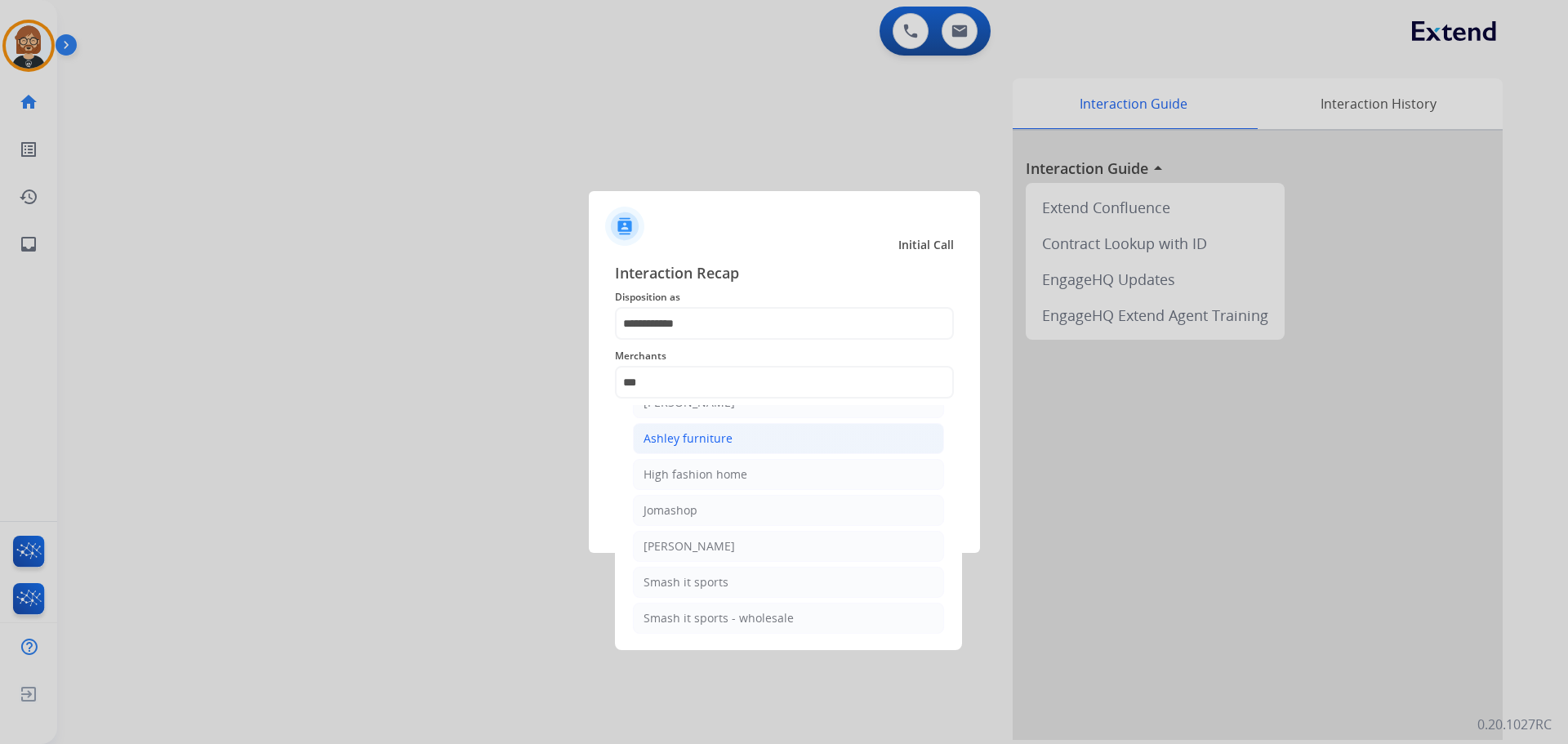
click at [761, 433] on li "Ashley furniture" at bounding box center [788, 439] width 311 height 31
type input "**********"
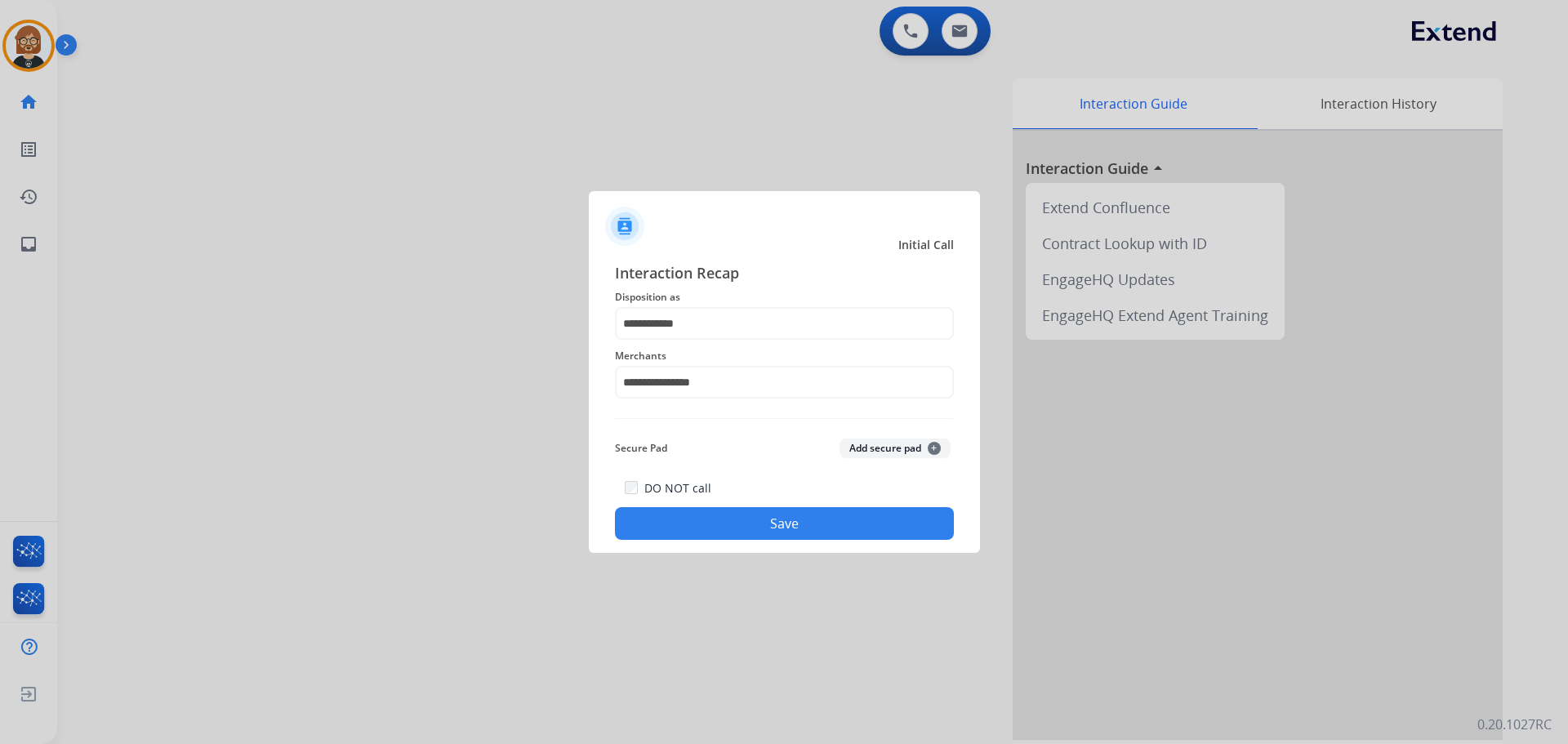
click at [752, 518] on button "Save" at bounding box center [785, 523] width 339 height 32
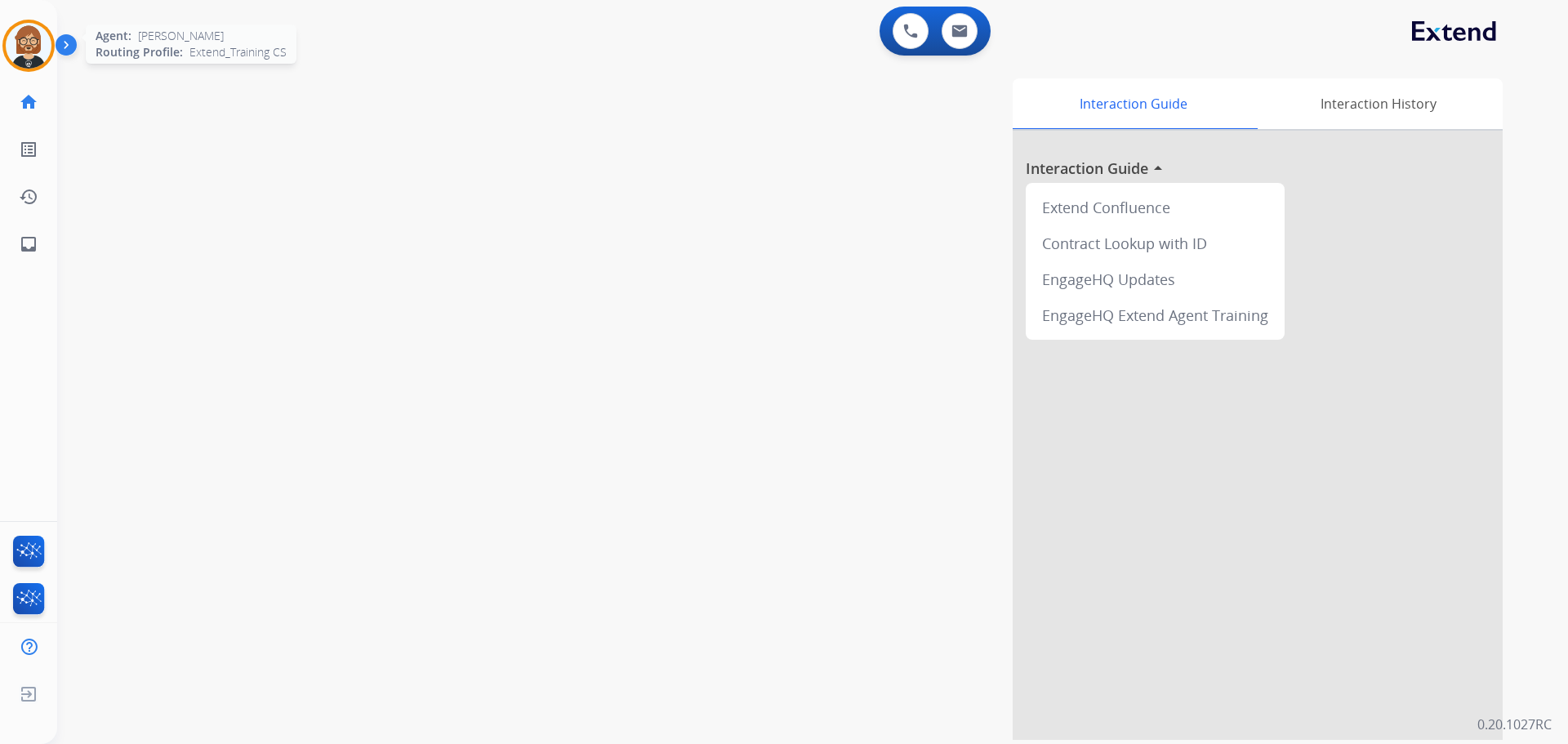
click at [32, 37] on img at bounding box center [28, 45] width 46 height 46
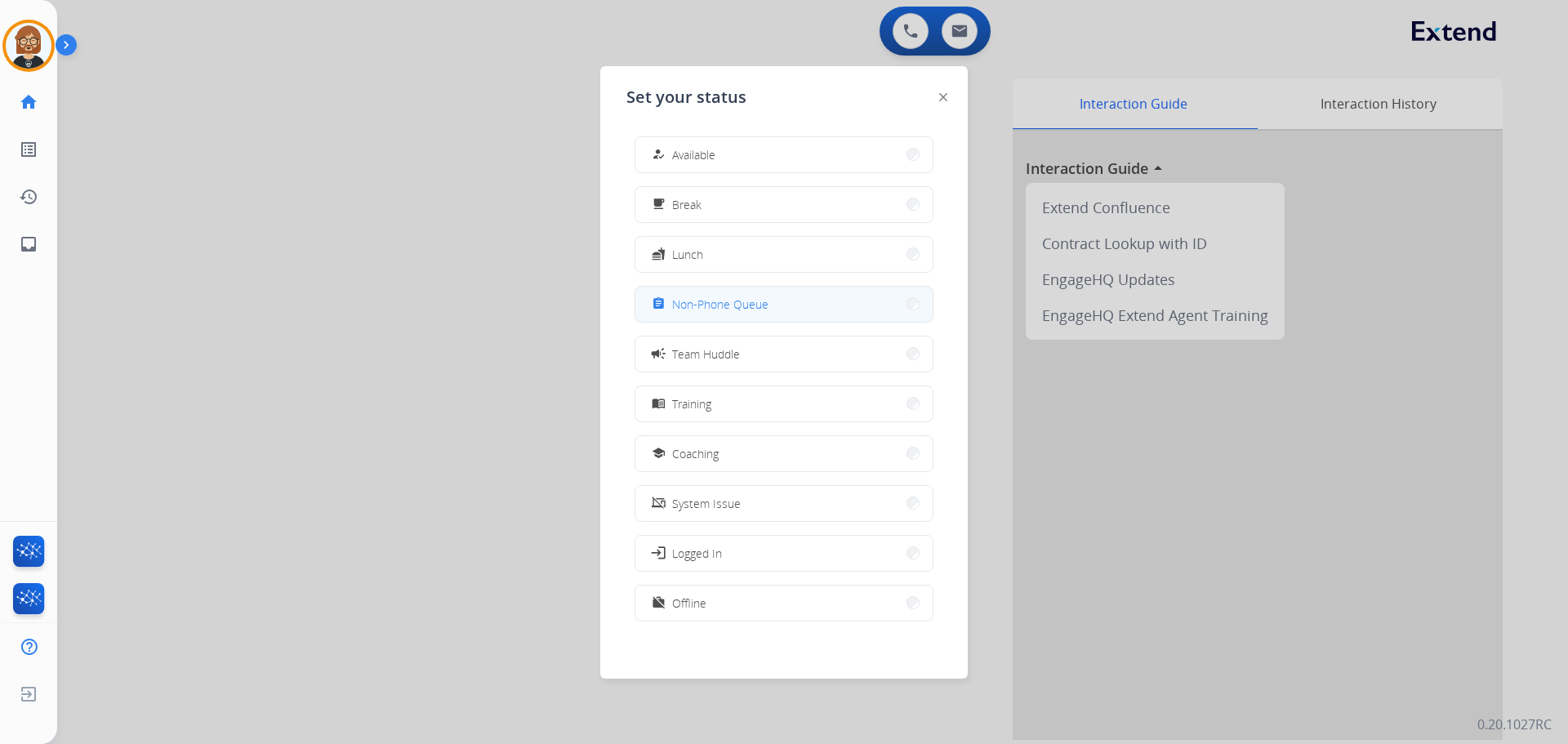
click at [737, 304] on span "Non-Phone Queue" at bounding box center [720, 304] width 96 height 17
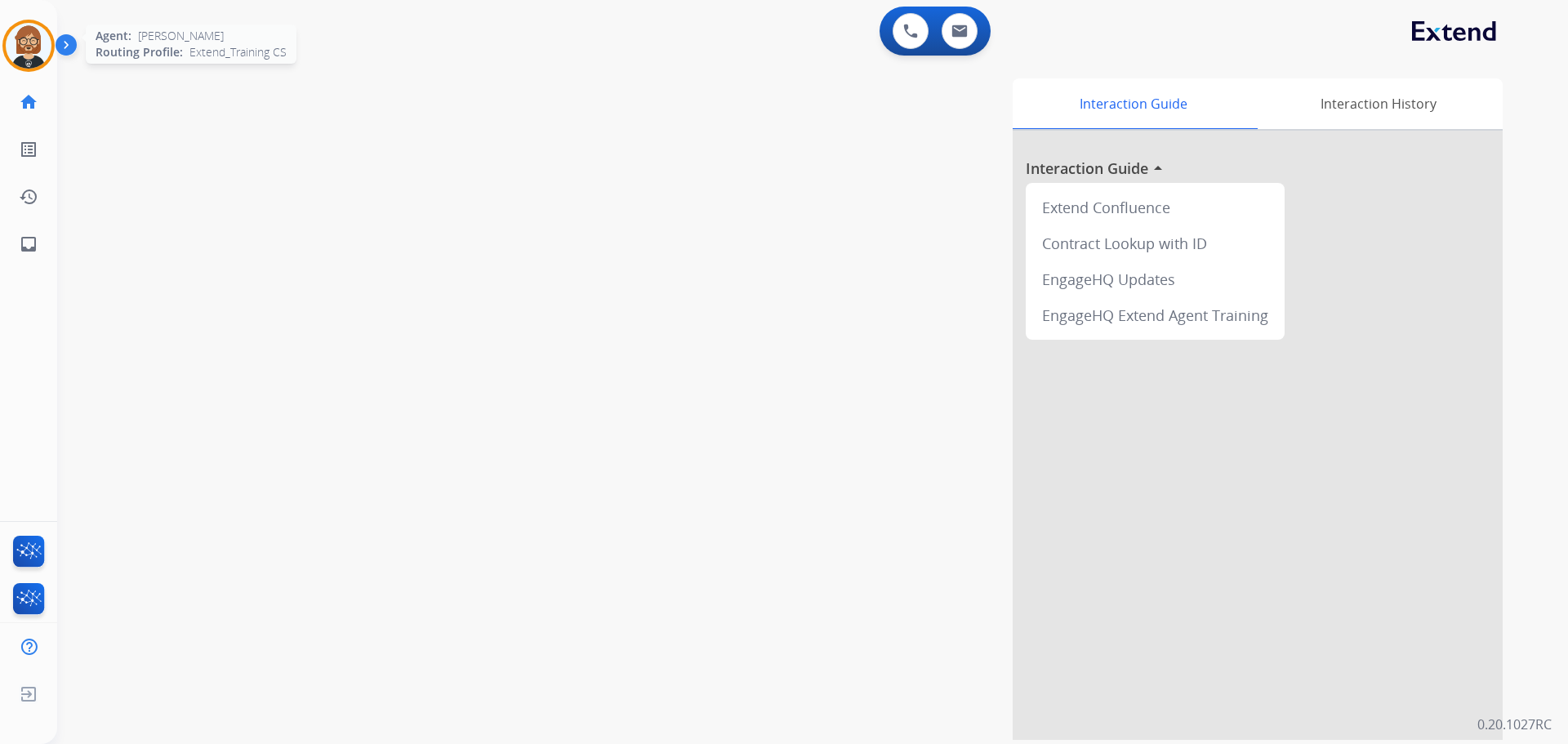
click at [34, 50] on img at bounding box center [28, 45] width 46 height 46
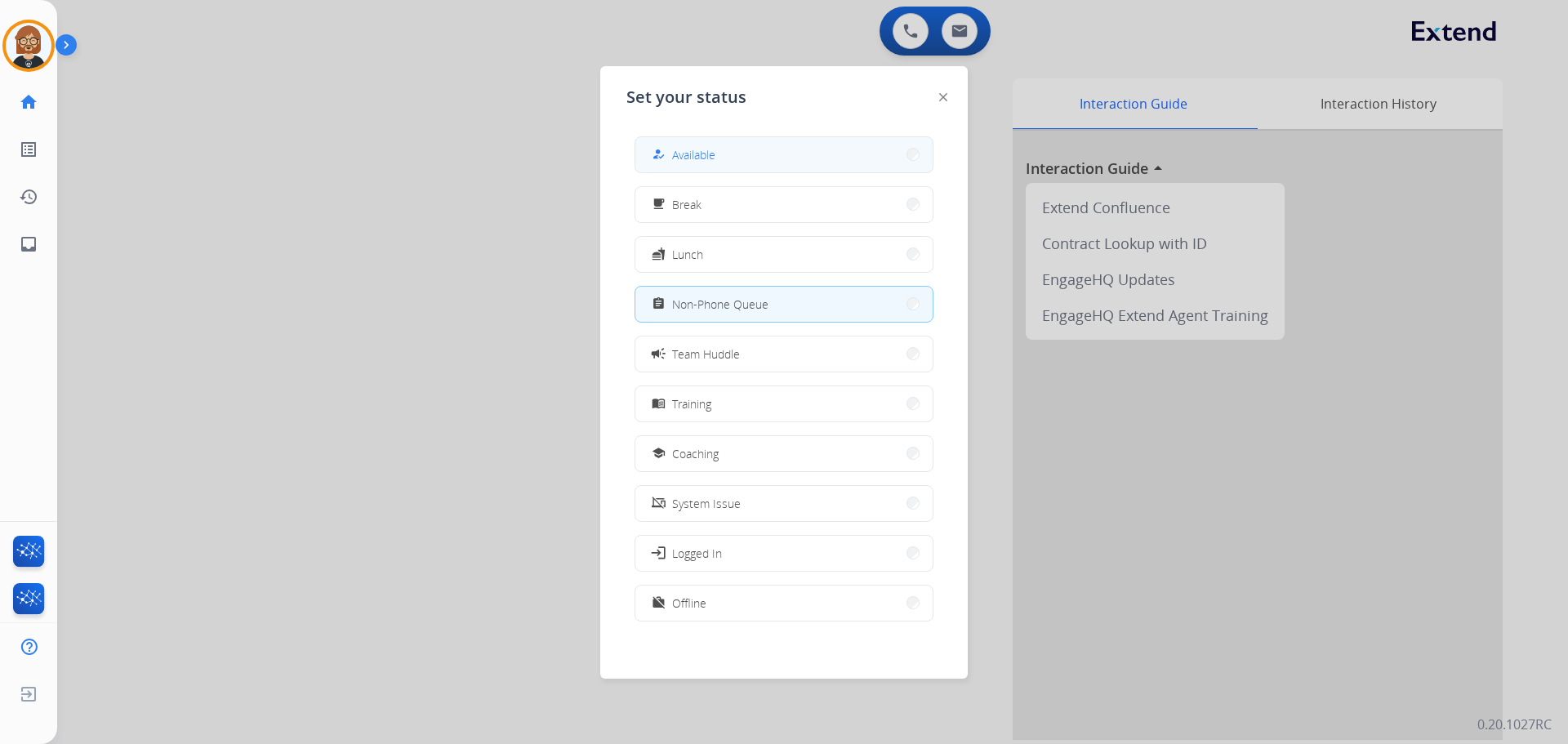
click at [727, 161] on button "how_to_reg Available" at bounding box center [784, 154] width 297 height 35
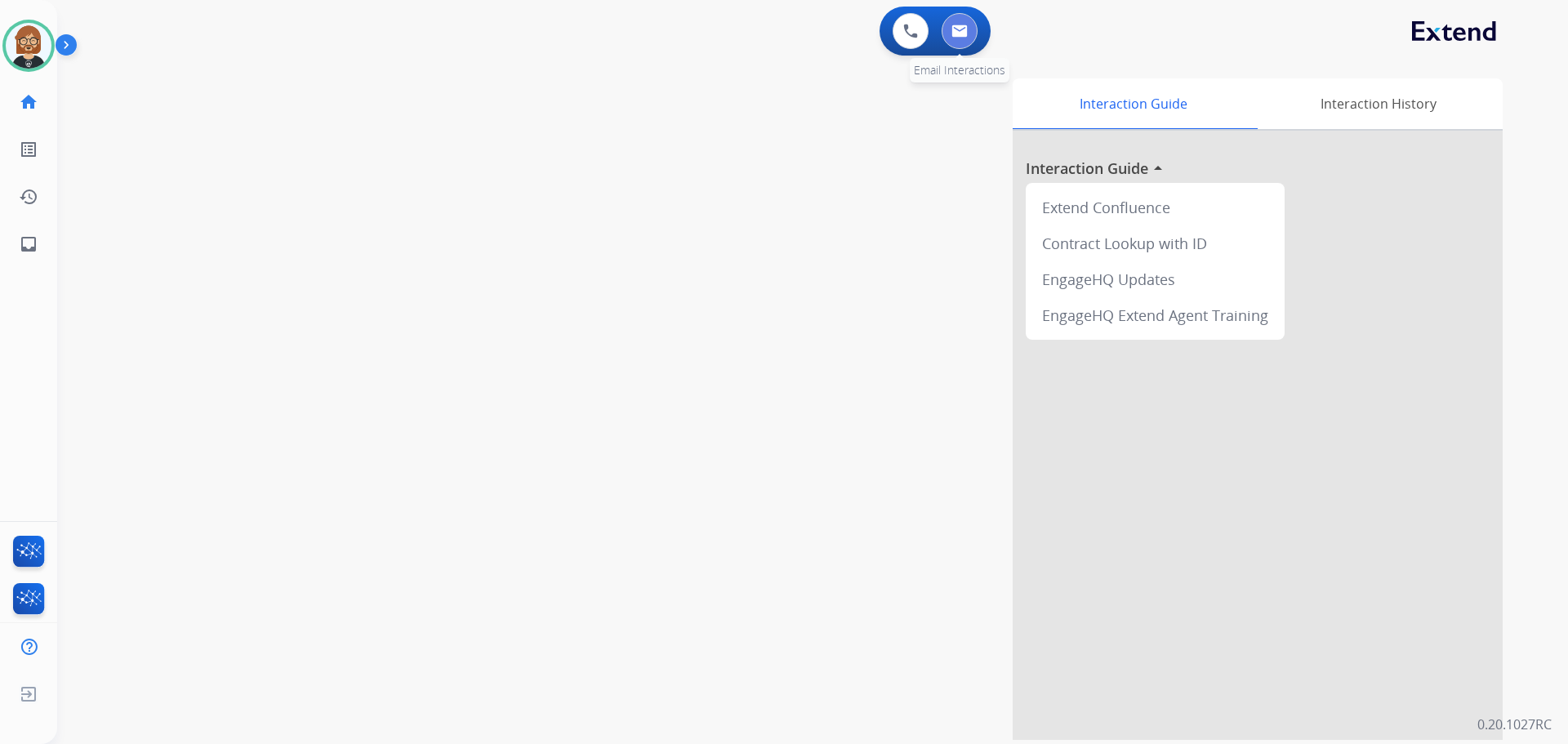
click at [964, 28] on img at bounding box center [960, 31] width 16 height 14
select select "**********"
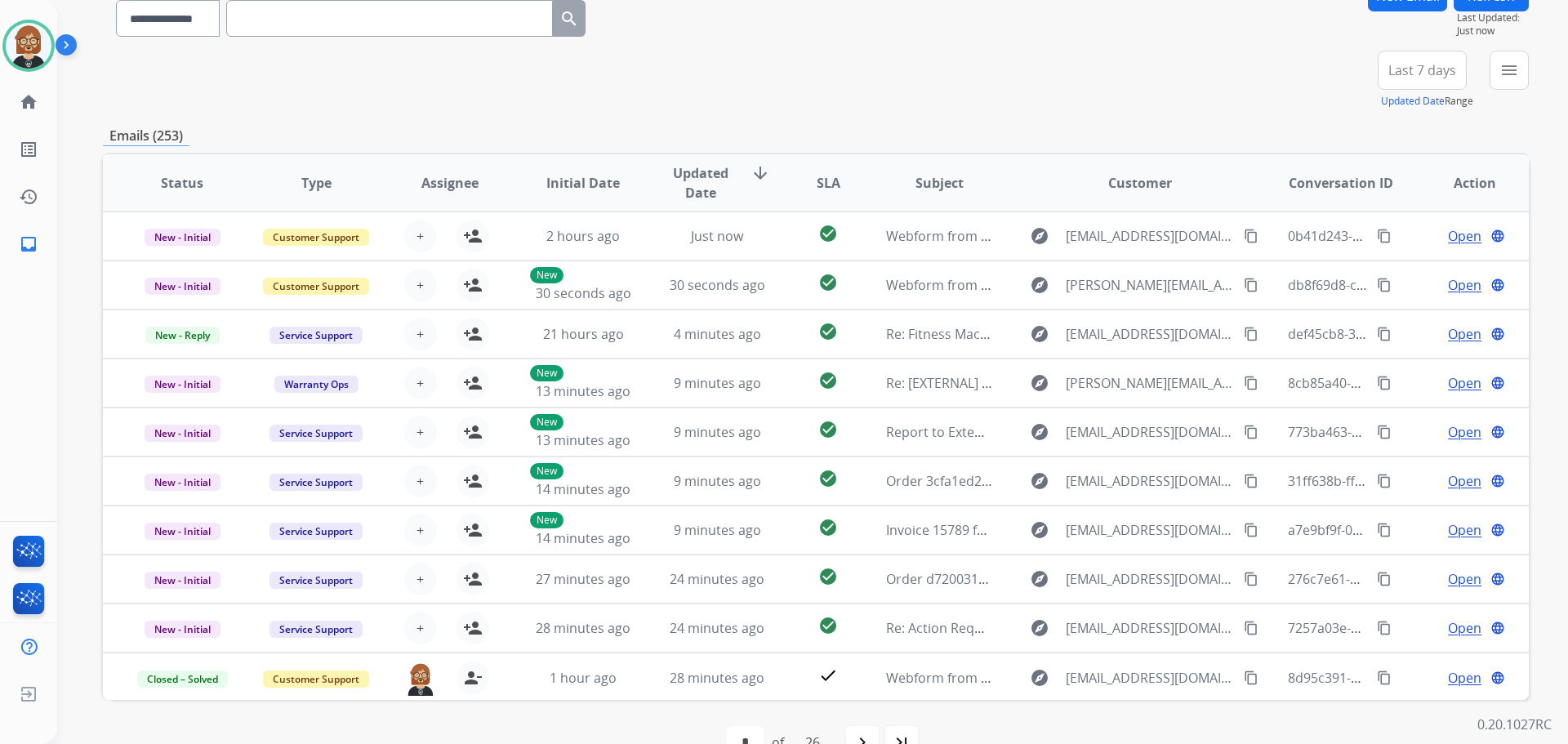
scroll to position [163, 0]
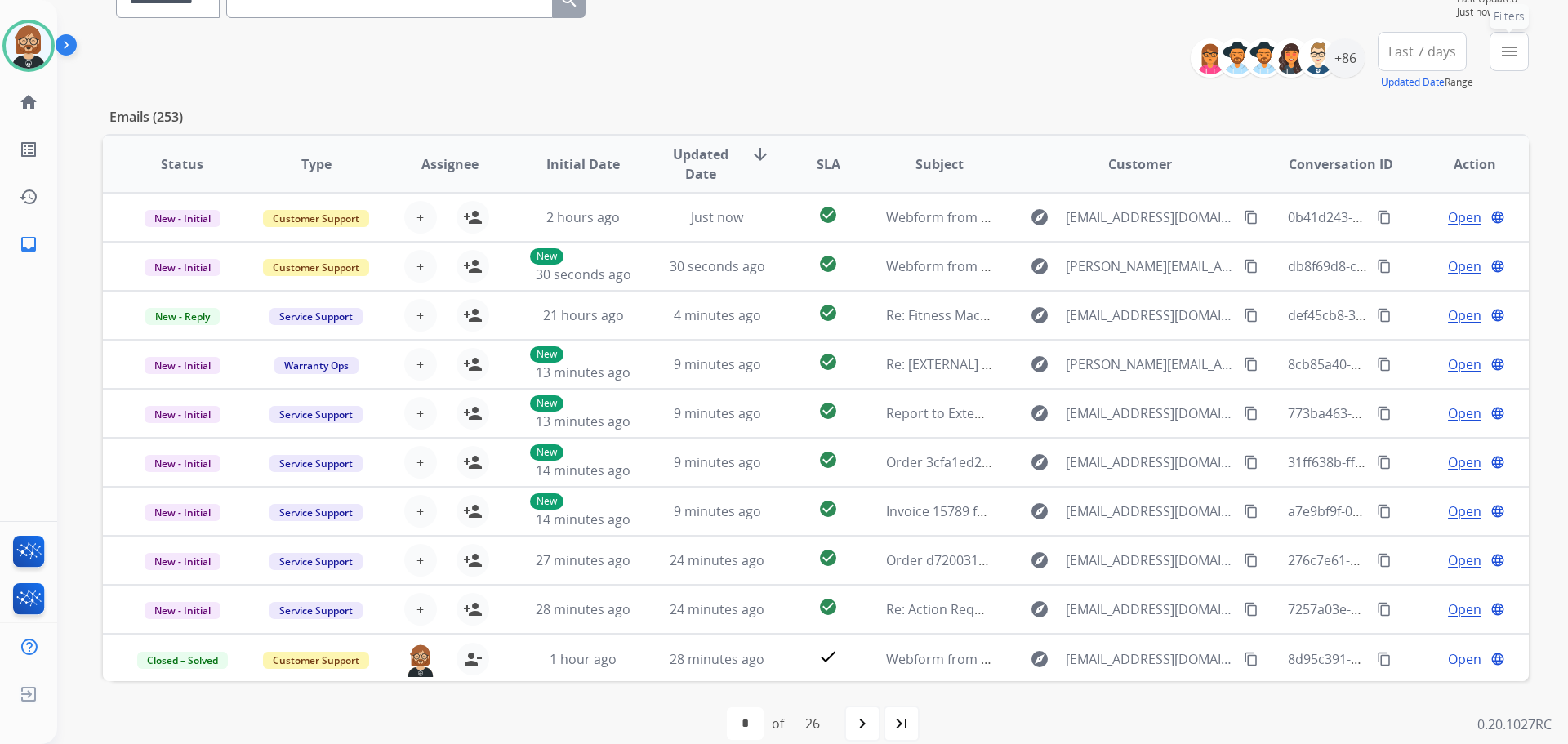
click at [1499, 57] on button "menu Filters" at bounding box center [1509, 51] width 40 height 40
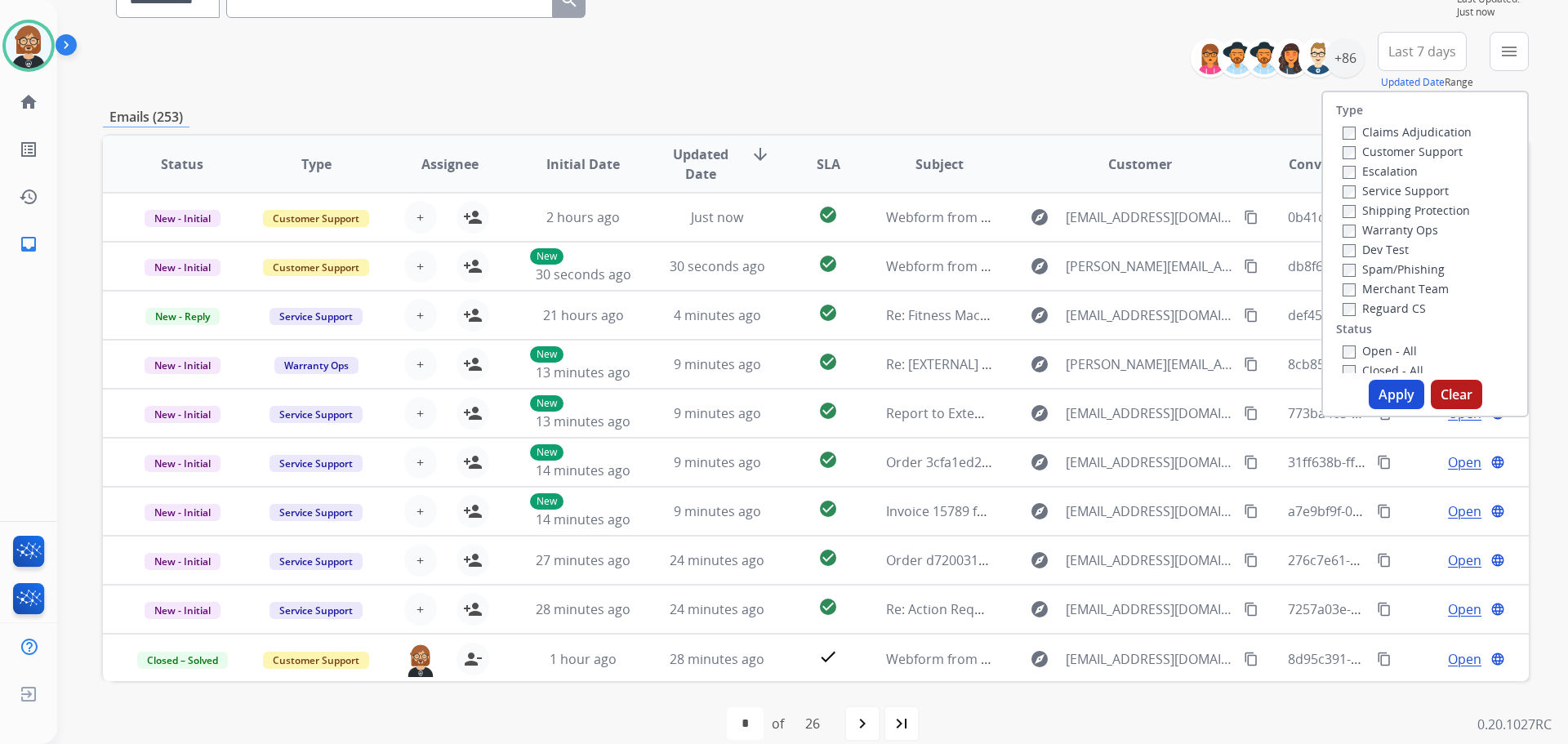
click at [1386, 312] on label "Reguard CS" at bounding box center [1384, 308] width 83 height 15
click at [1403, 147] on label "Customer Support" at bounding box center [1402, 151] width 120 height 15
click at [1396, 216] on label "Shipping Protection" at bounding box center [1406, 210] width 127 height 15
click at [1391, 351] on label "Open - All" at bounding box center [1380, 350] width 74 height 15
click at [1393, 389] on button "Apply" at bounding box center [1397, 394] width 56 height 30
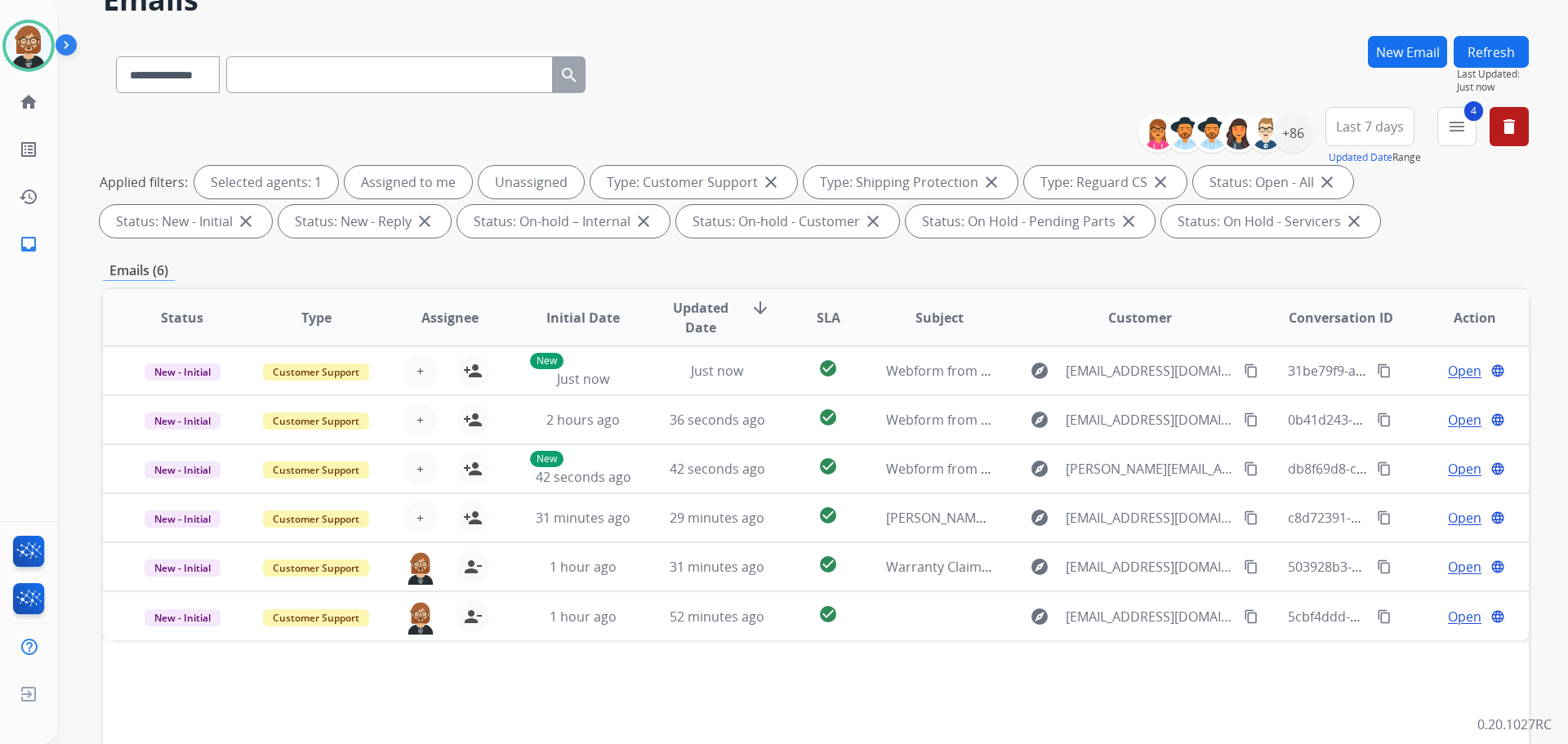
scroll to position [82, 0]
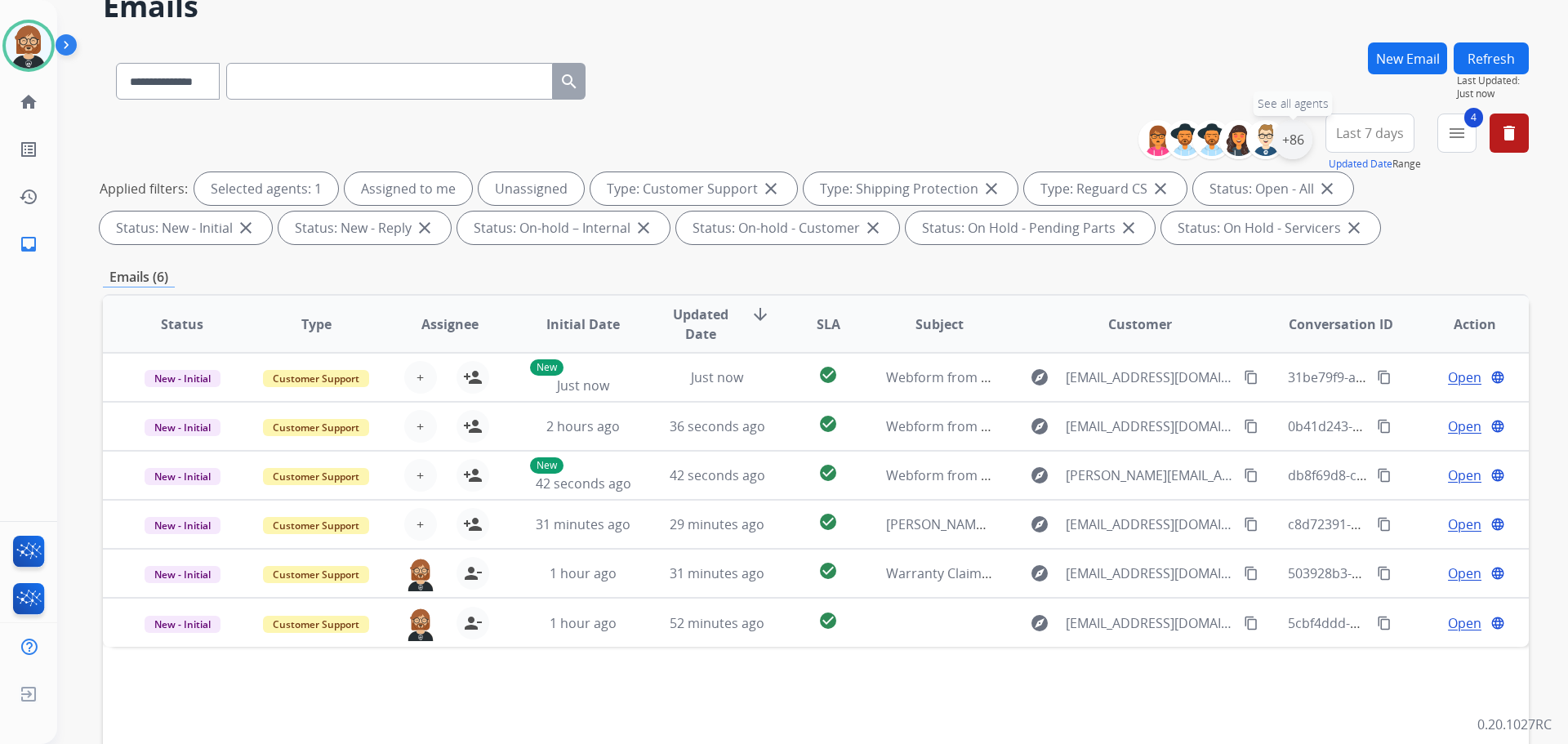
click at [1294, 138] on div "+86" at bounding box center [1293, 140] width 40 height 40
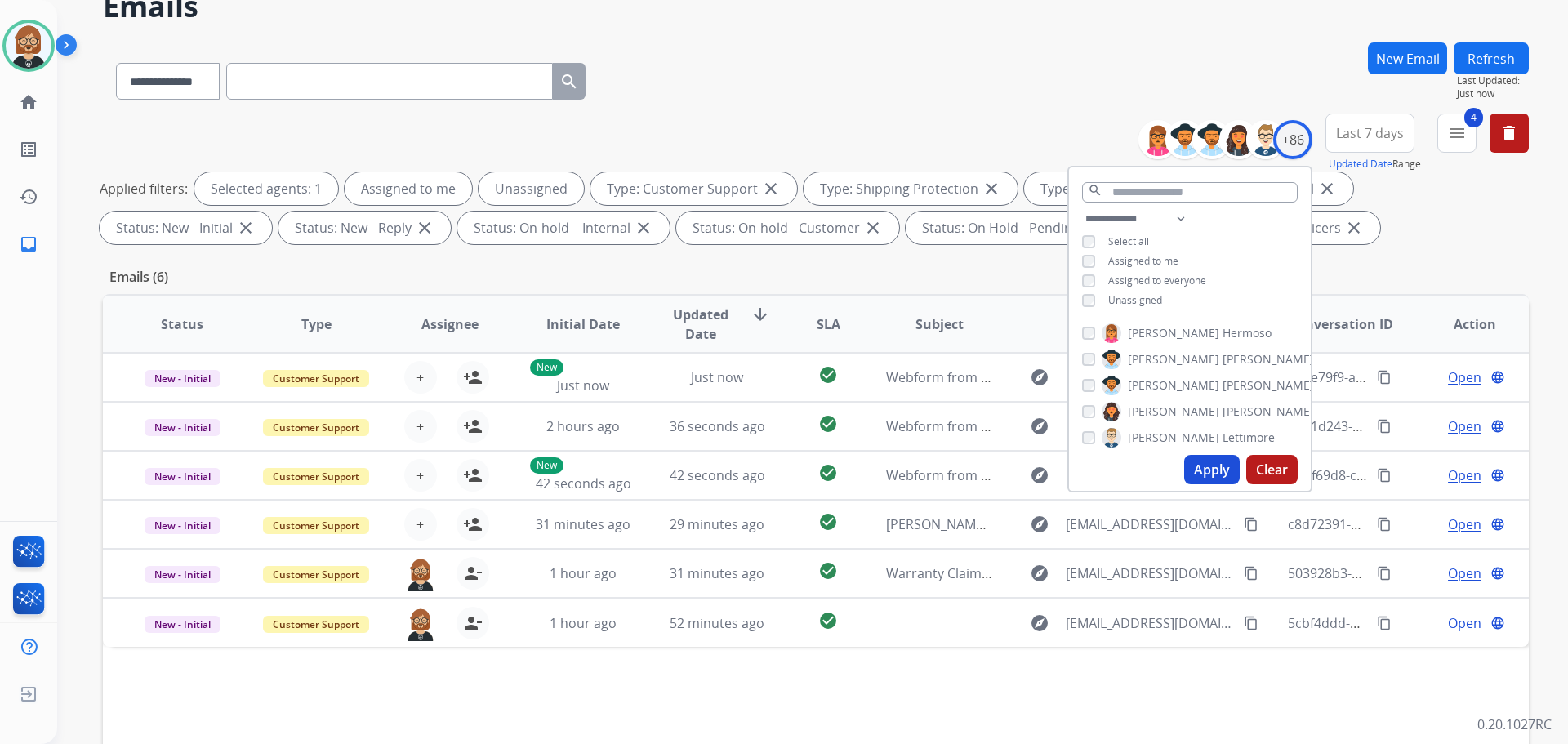
click at [1139, 294] on span "Unassigned" at bounding box center [1135, 299] width 54 height 14
click at [1227, 480] on button "Apply" at bounding box center [1212, 469] width 56 height 30
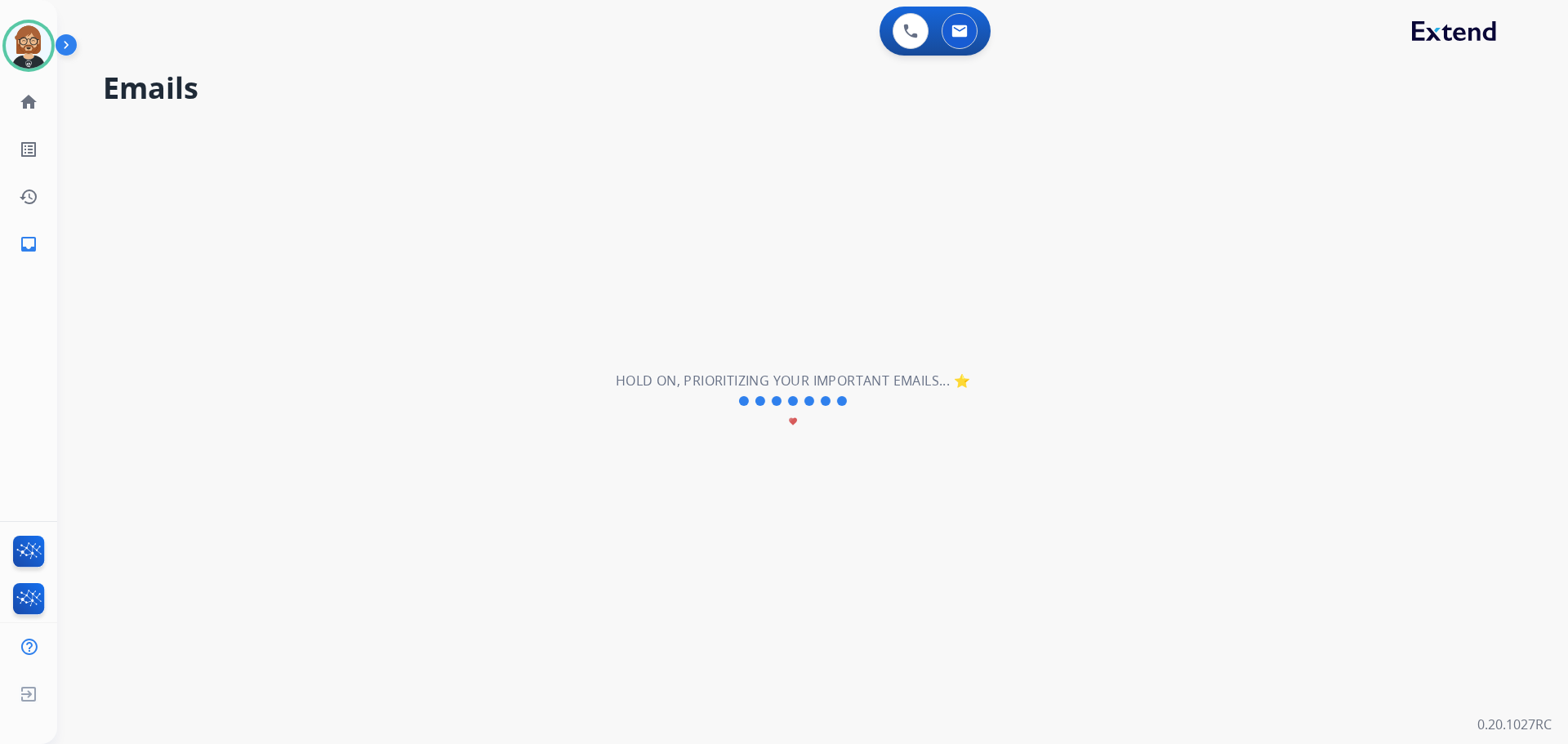
scroll to position [0, 0]
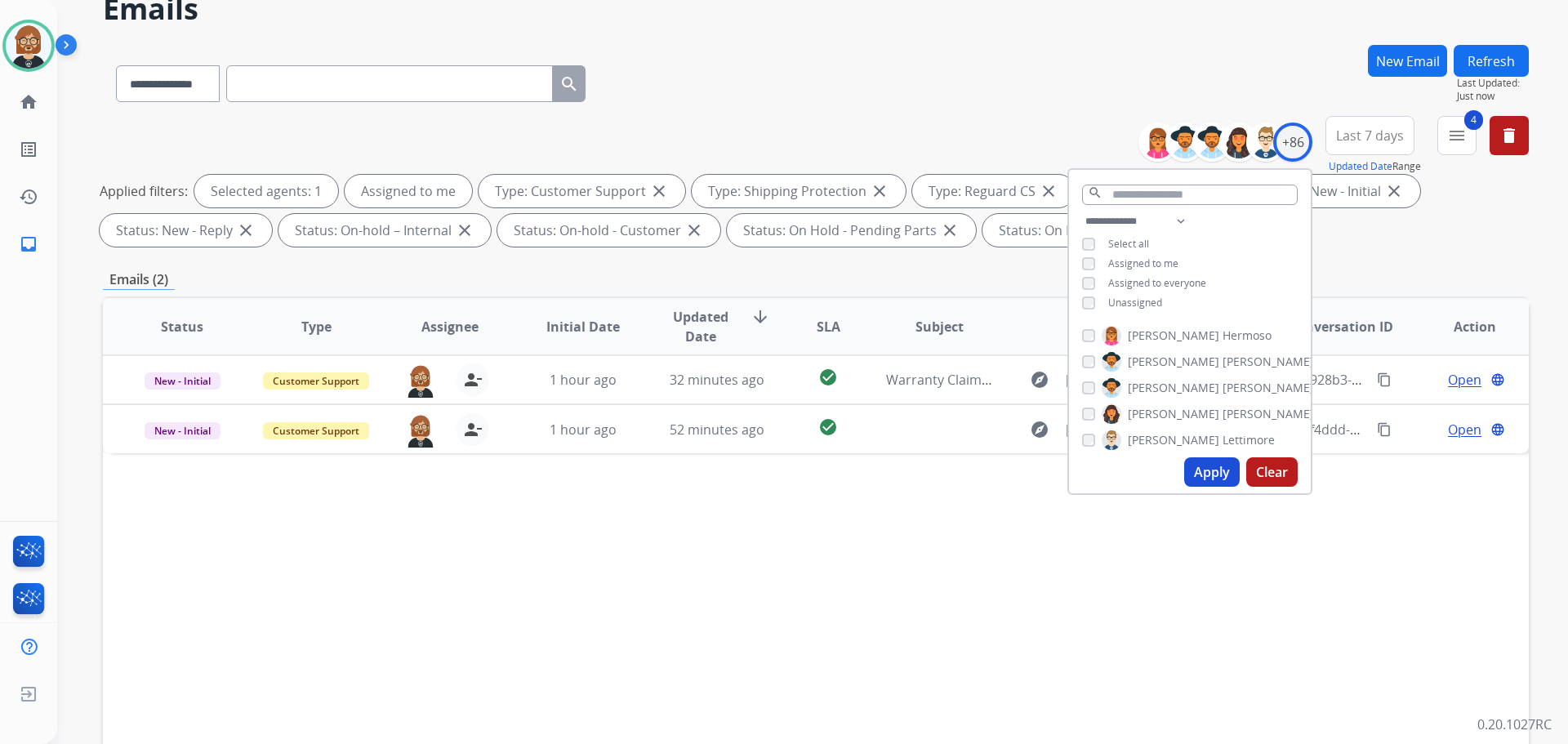
click at [823, 457] on div "Status Type Assignee Initial Date Updated Date arrow_downward SLA Subject Custo…" at bounding box center [816, 569] width 1427 height 547
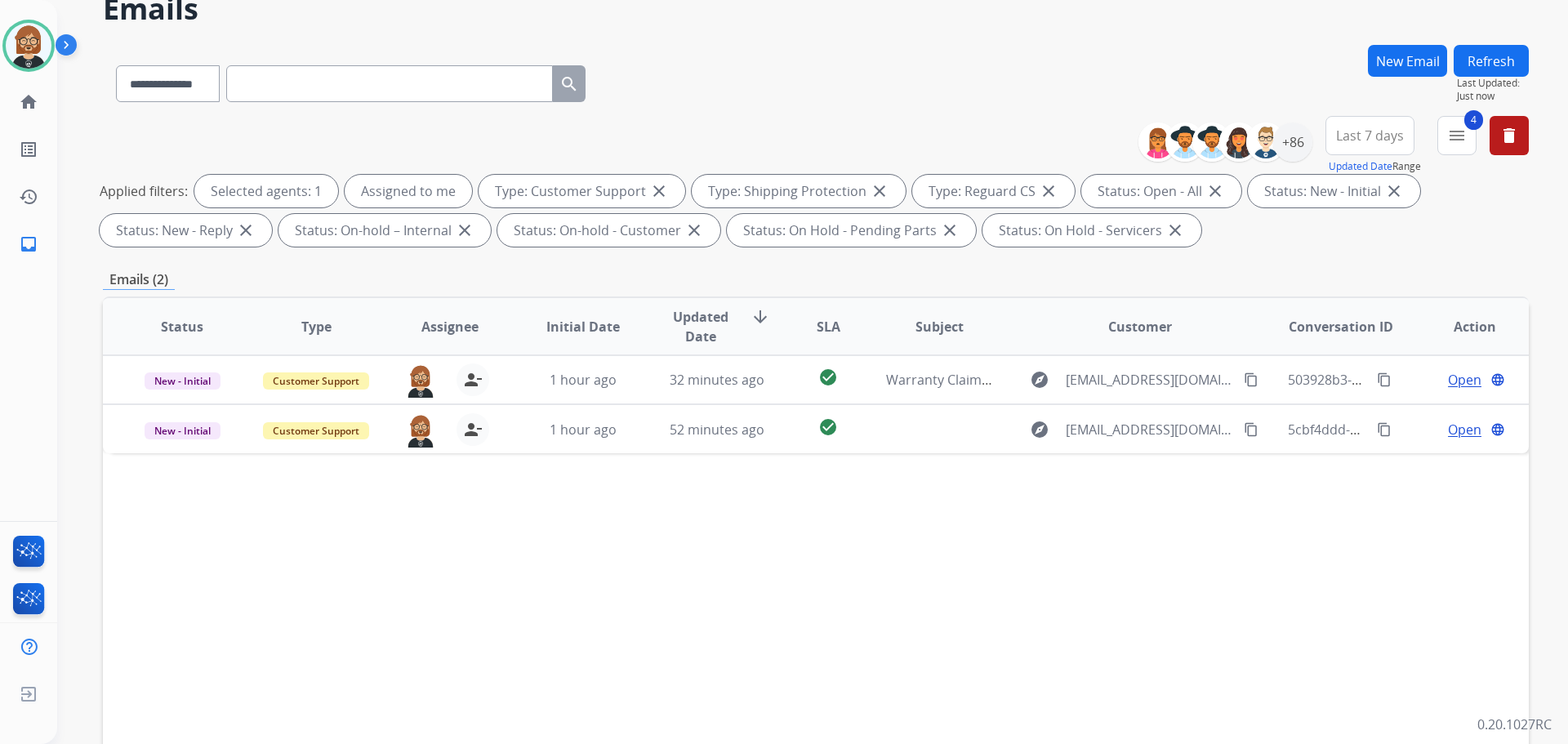
scroll to position [163, 0]
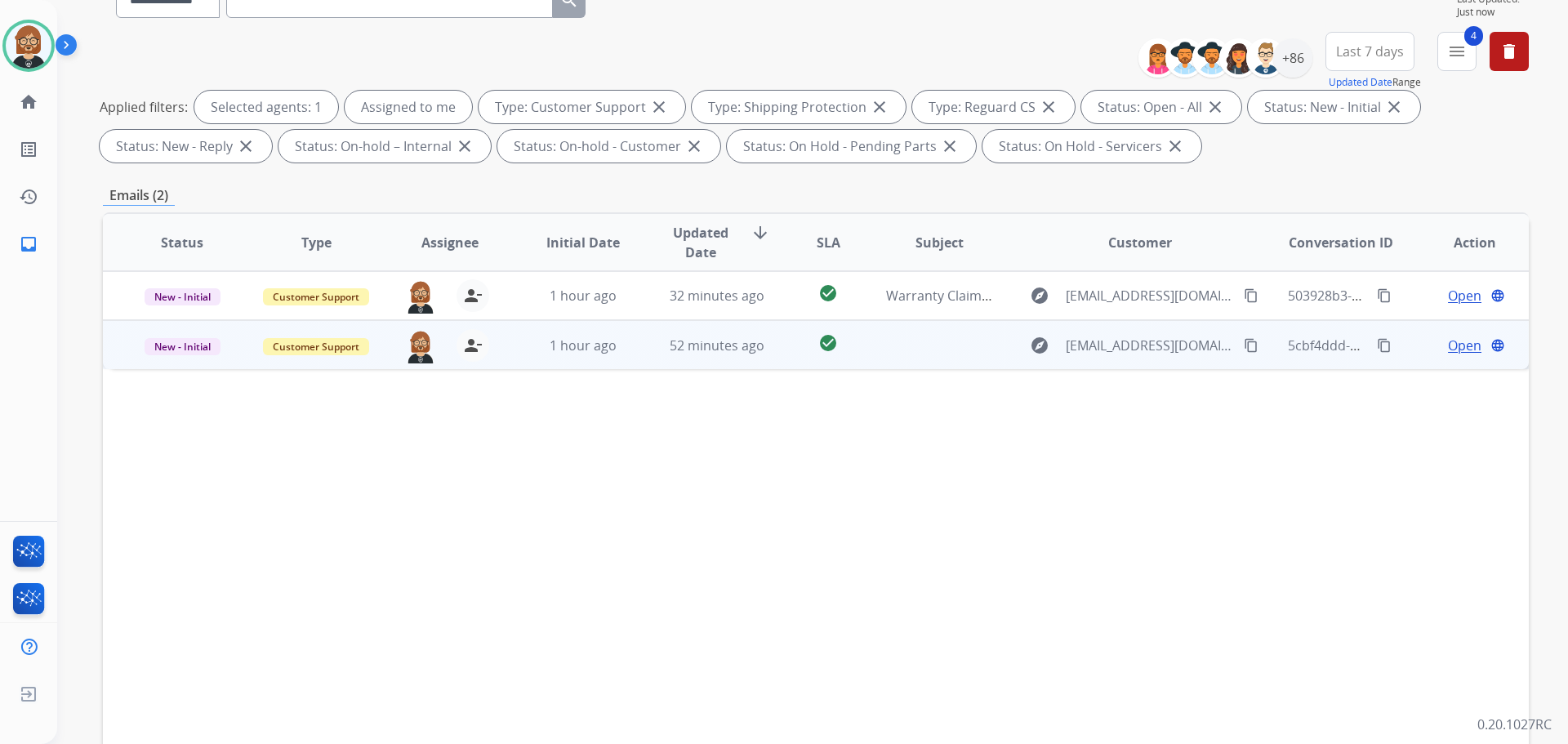
click at [871, 342] on td at bounding box center [926, 344] width 134 height 49
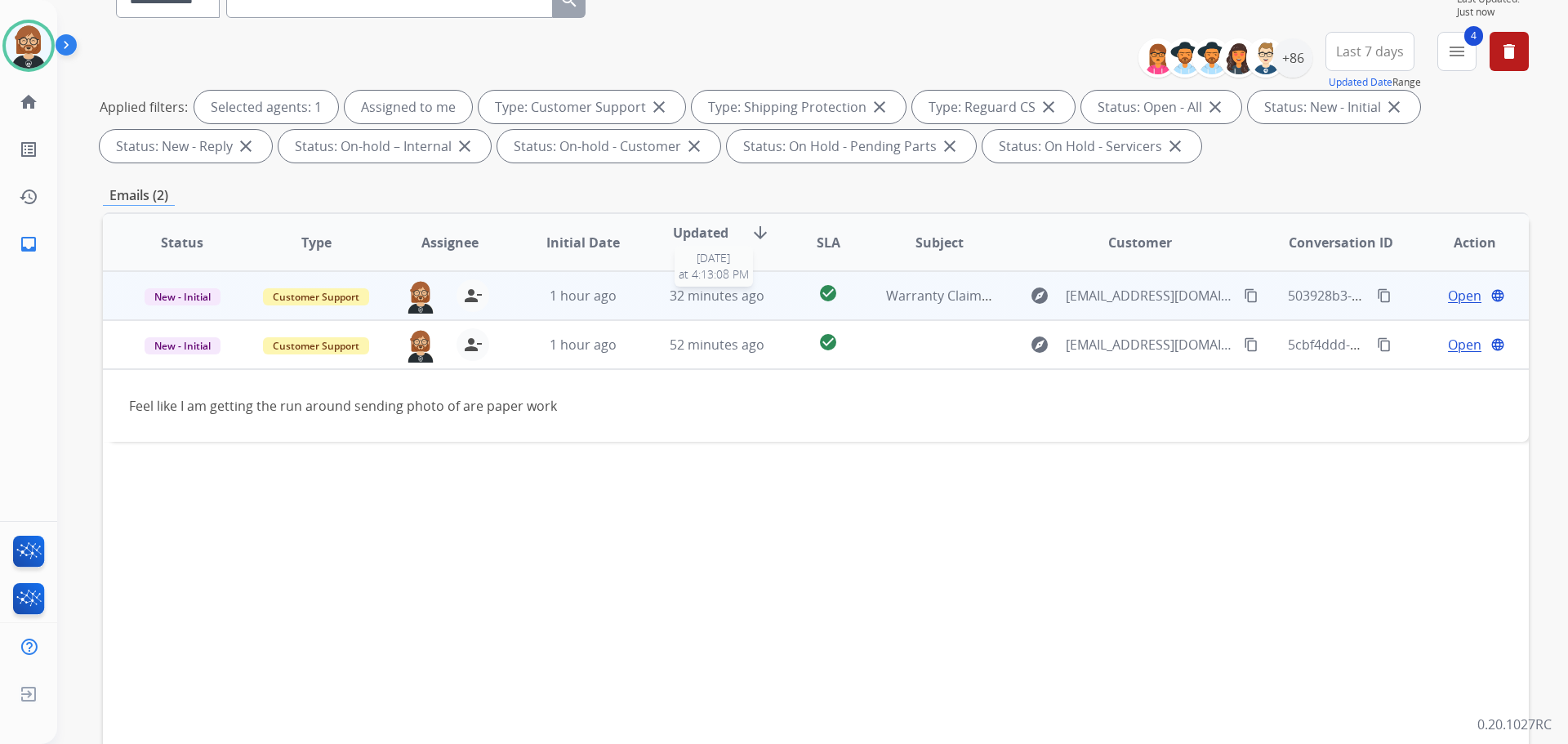
click at [687, 295] on span "32 minutes ago" at bounding box center [716, 295] width 95 height 18
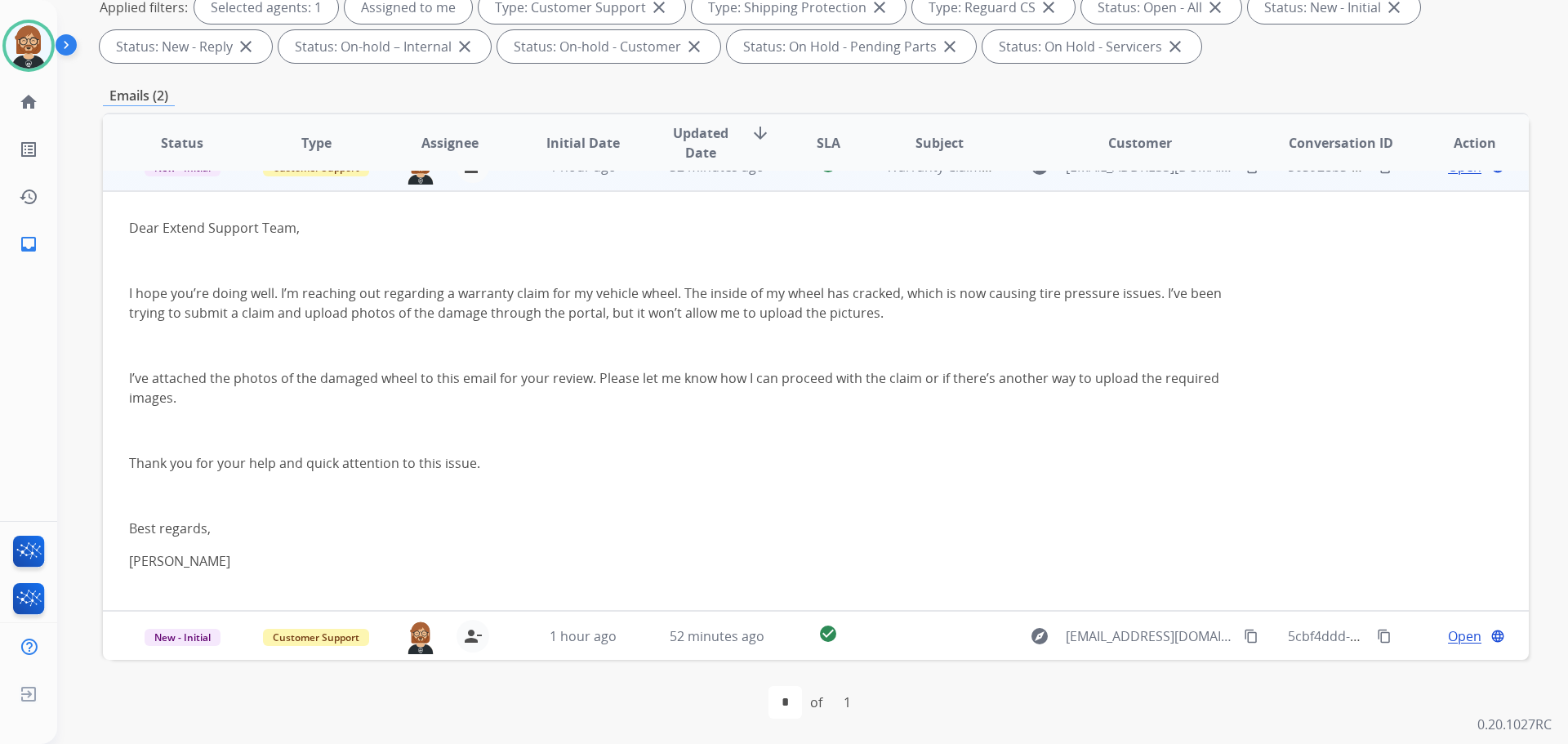
scroll to position [264, 0]
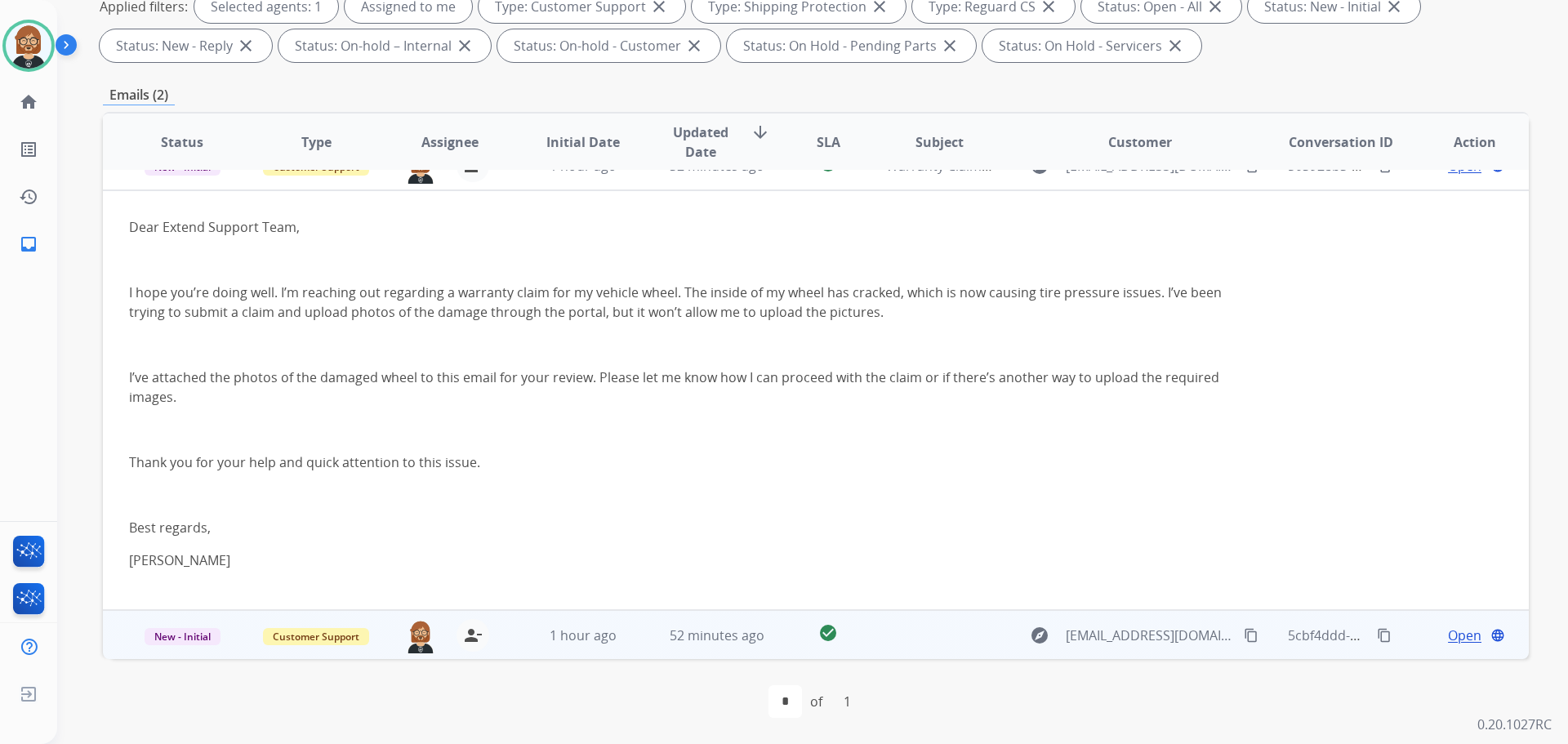
click at [896, 637] on td at bounding box center [926, 634] width 134 height 49
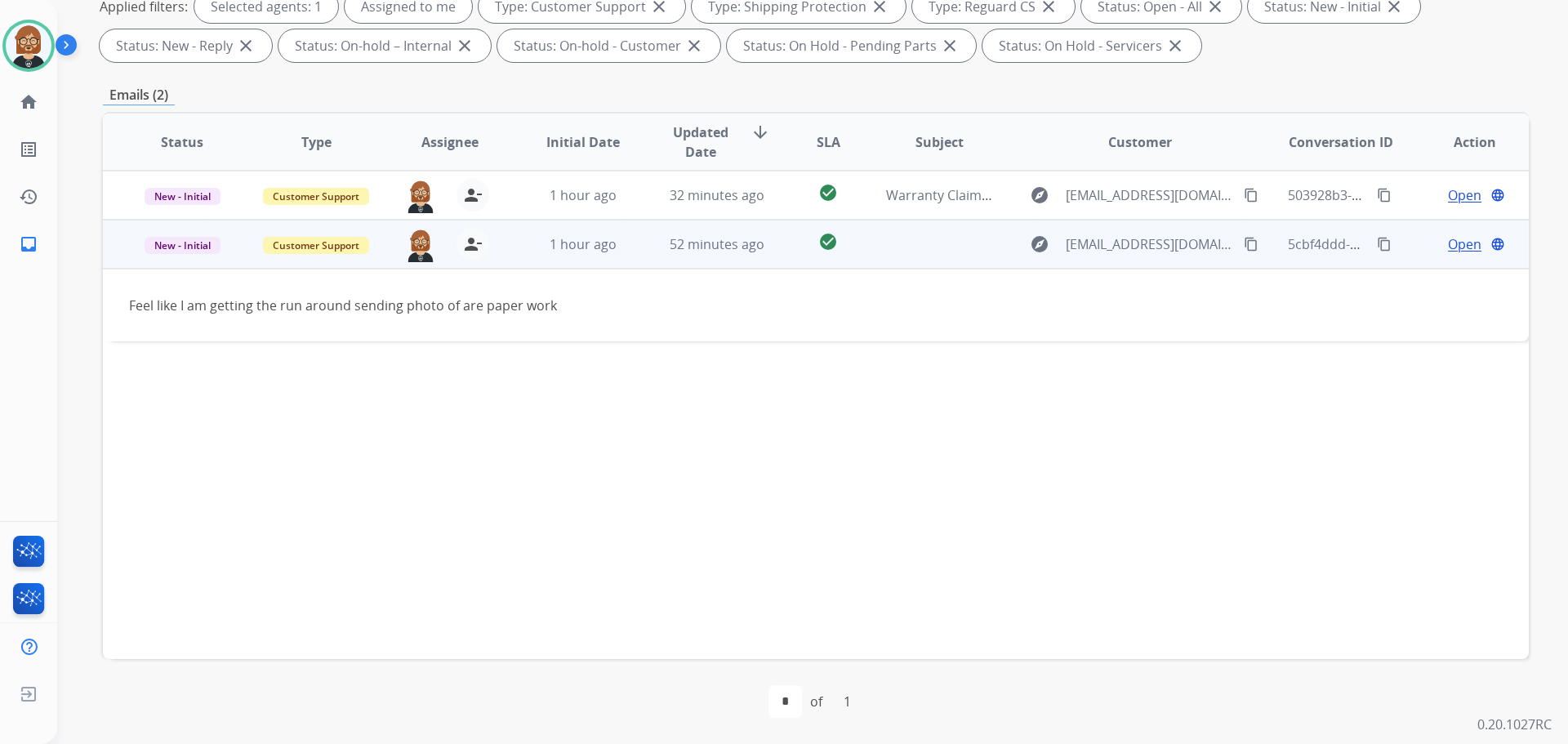
scroll to position [0, 0]
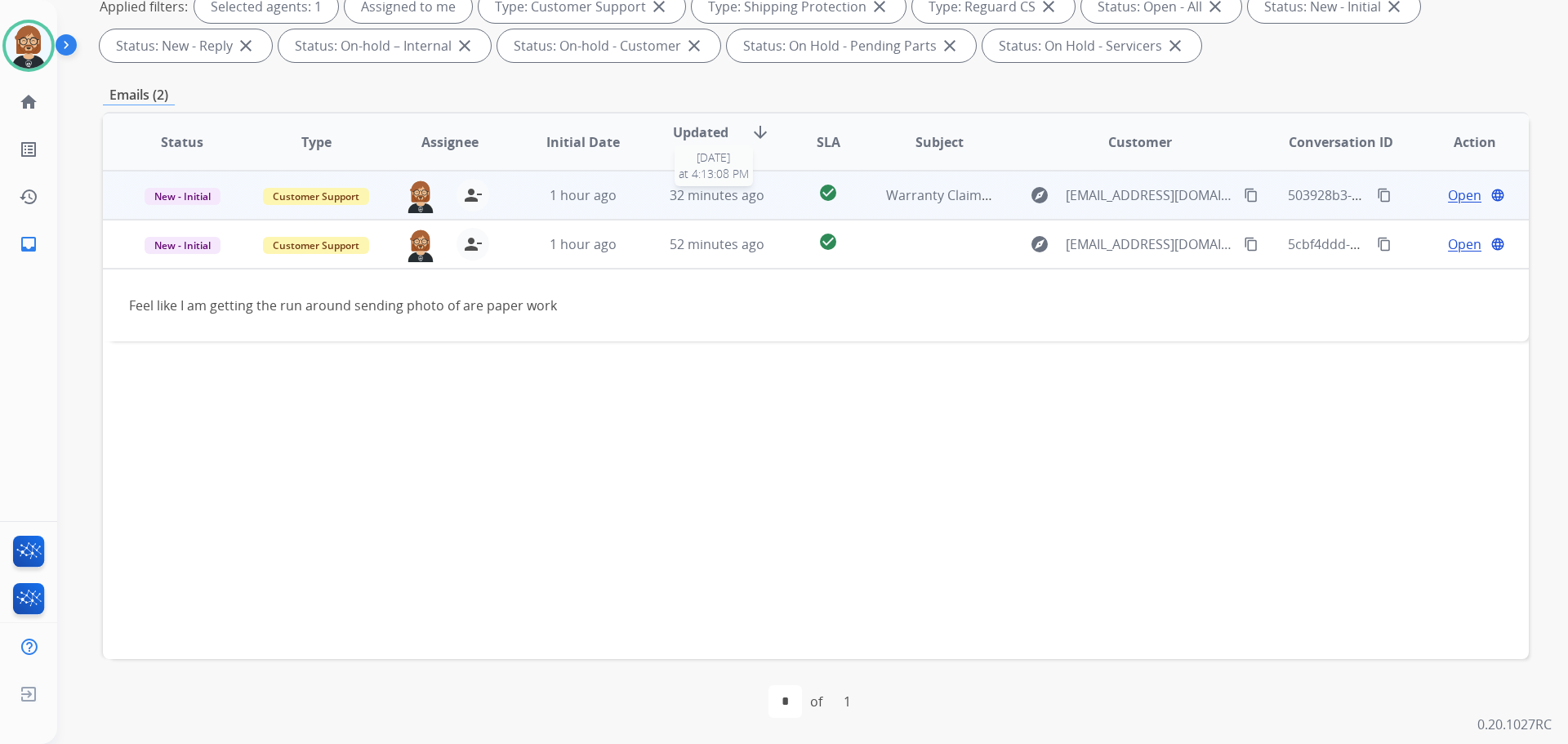
click at [700, 197] on span "32 minutes ago" at bounding box center [716, 195] width 95 height 18
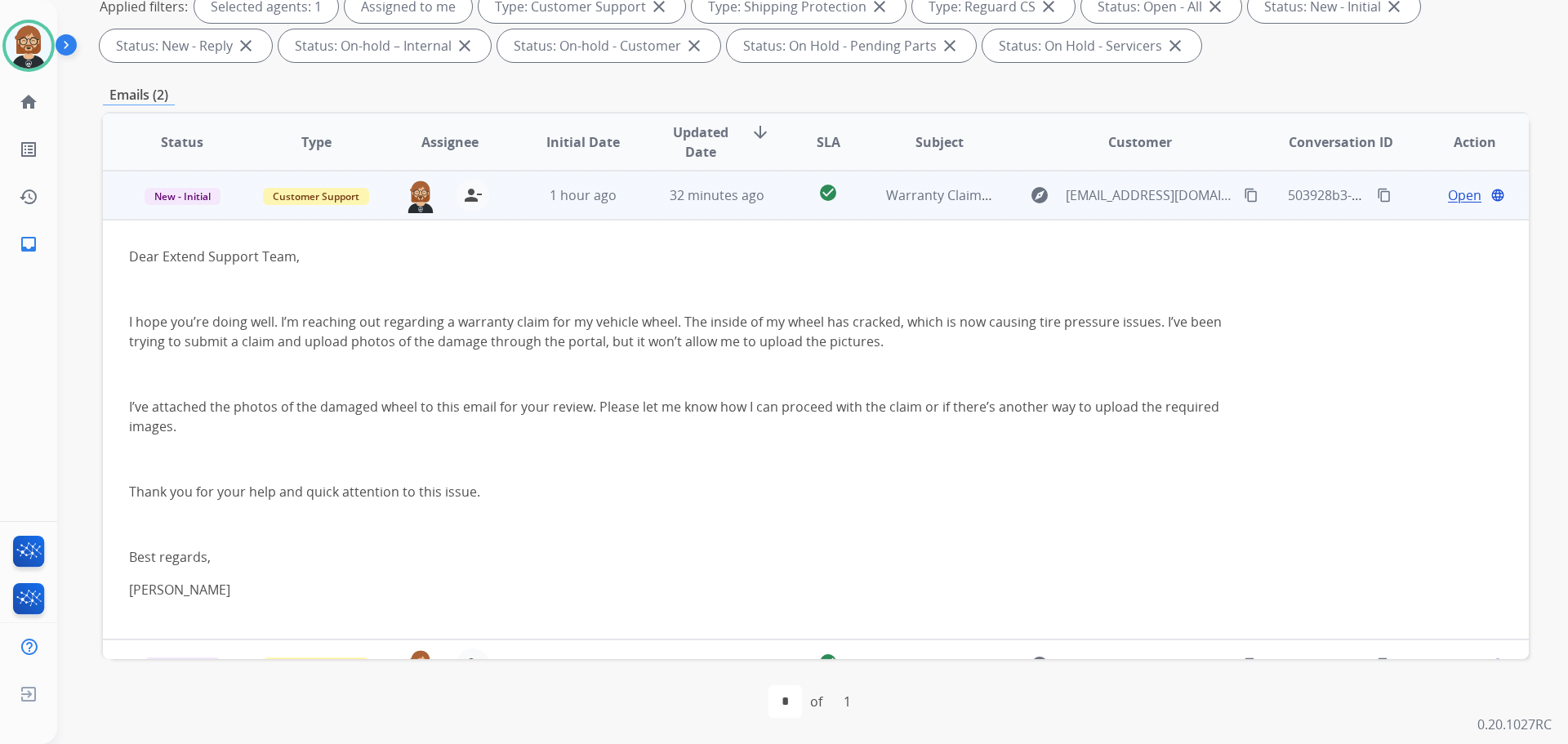
click at [1462, 204] on span "Open" at bounding box center [1464, 195] width 33 height 20
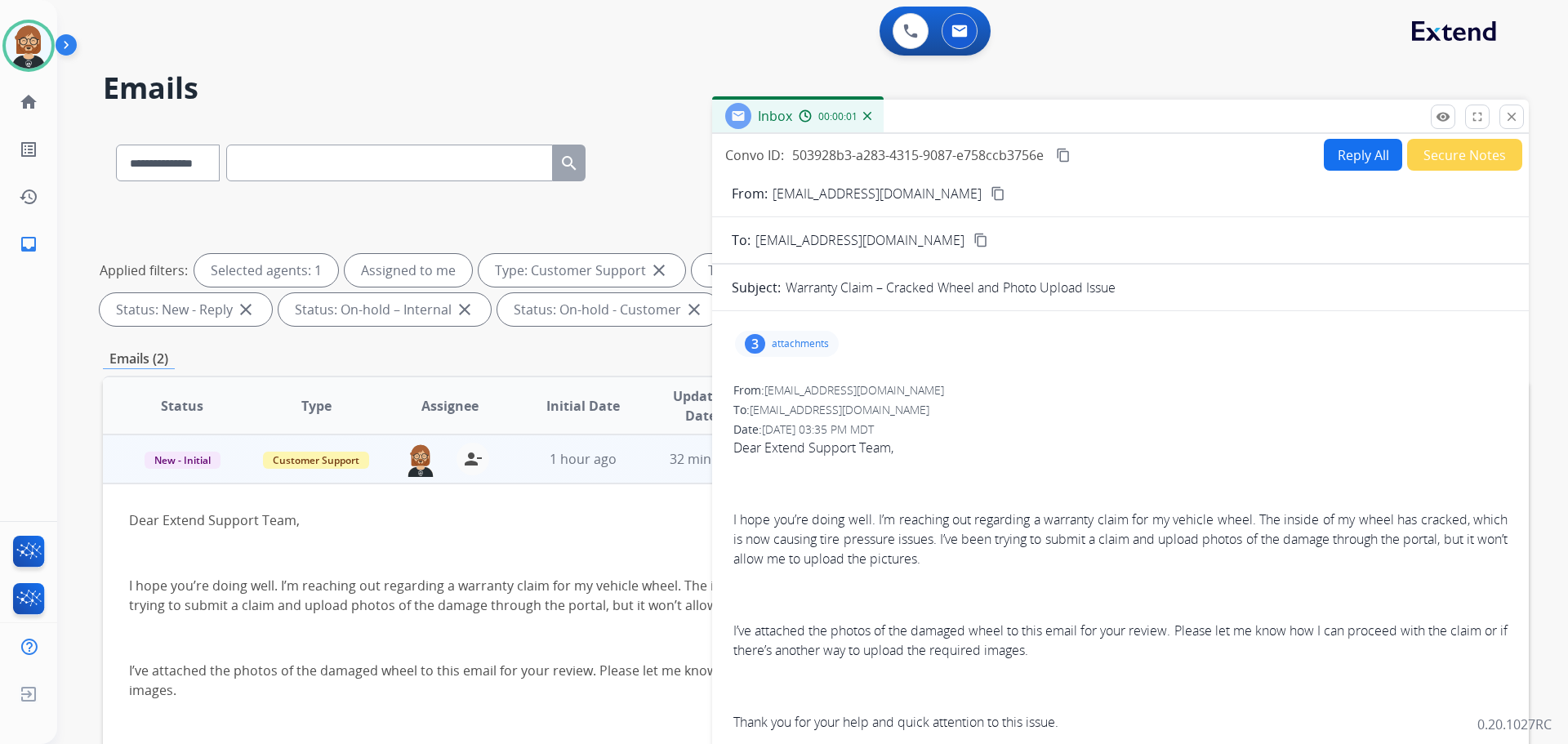
click at [1355, 150] on button "Reply All" at bounding box center [1363, 154] width 78 height 32
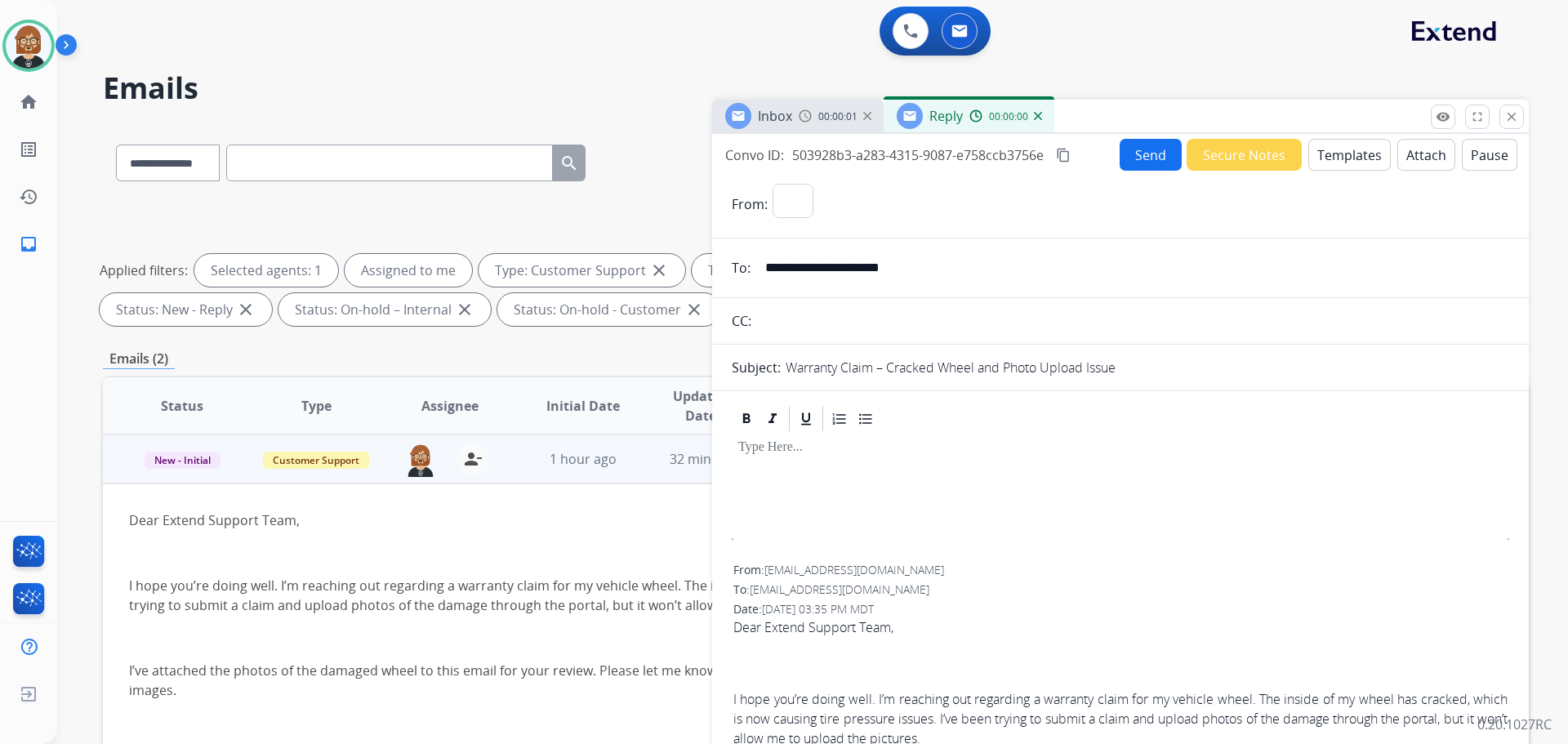
select select "**********"
click at [1312, 162] on button "Templates" at bounding box center [1350, 154] width 83 height 32
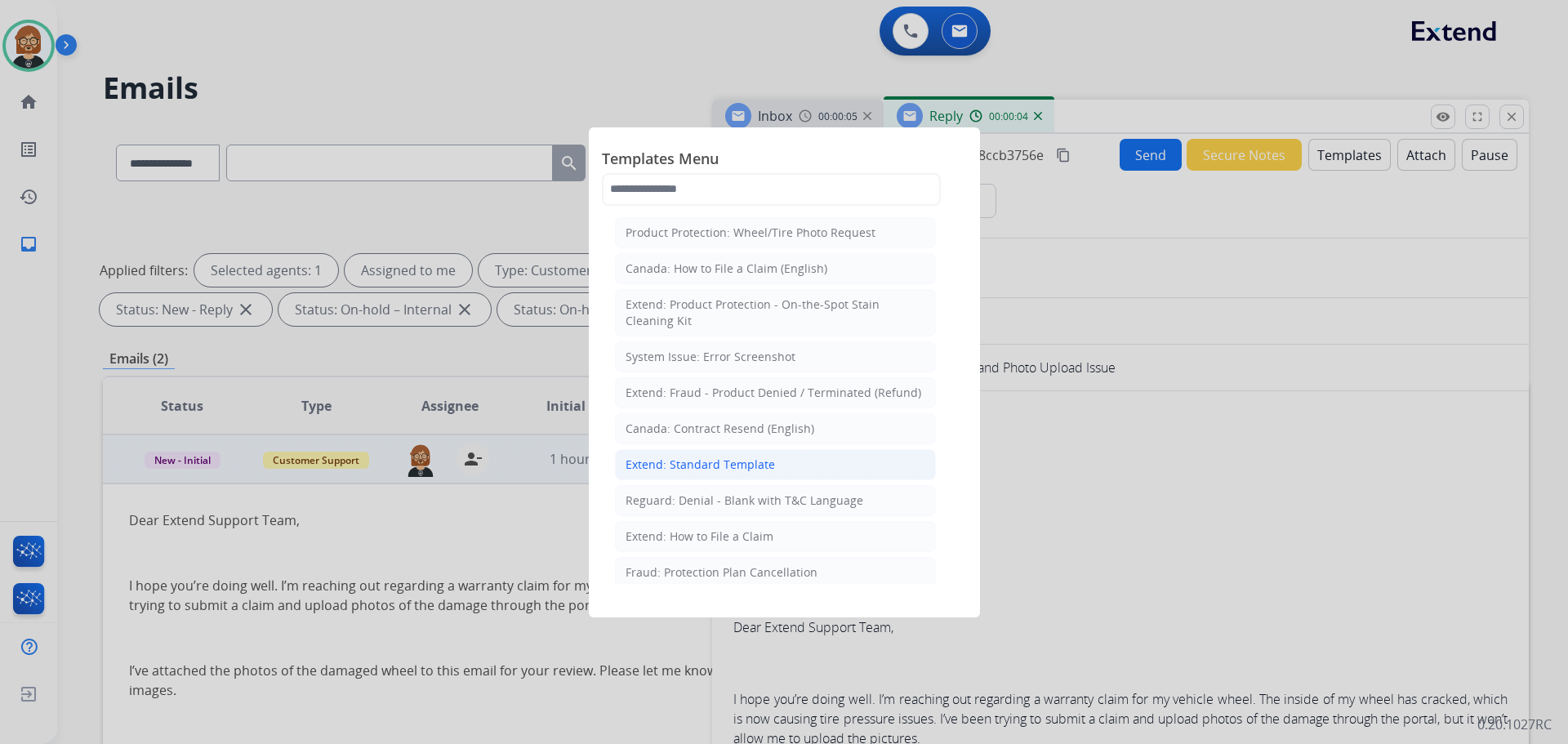
click at [729, 458] on div "Extend: Standard Template" at bounding box center [700, 465] width 150 height 16
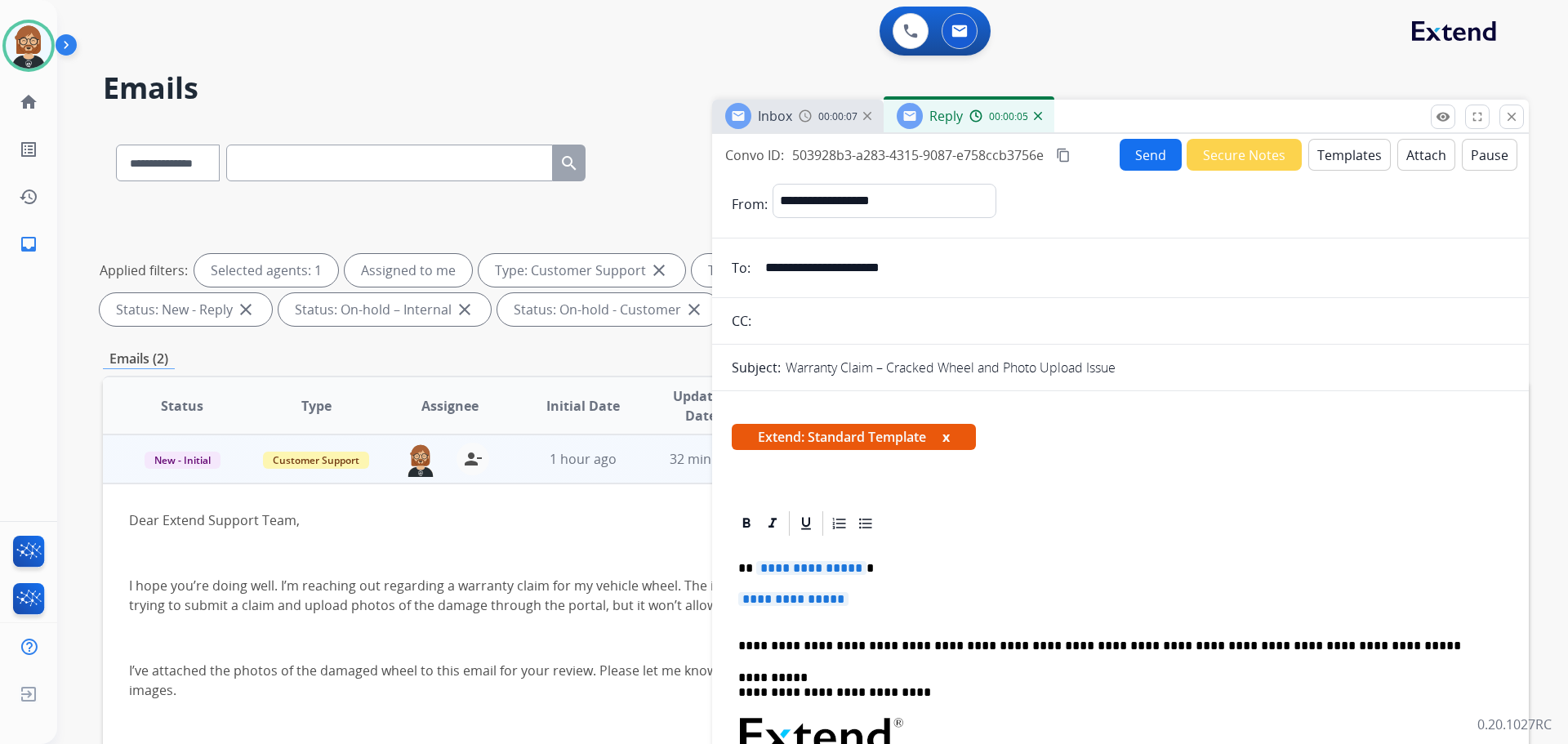
click at [825, 609] on p "**********" at bounding box center [1120, 607] width 764 height 31
click at [825, 600] on span "**********" at bounding box center [793, 598] width 110 height 14
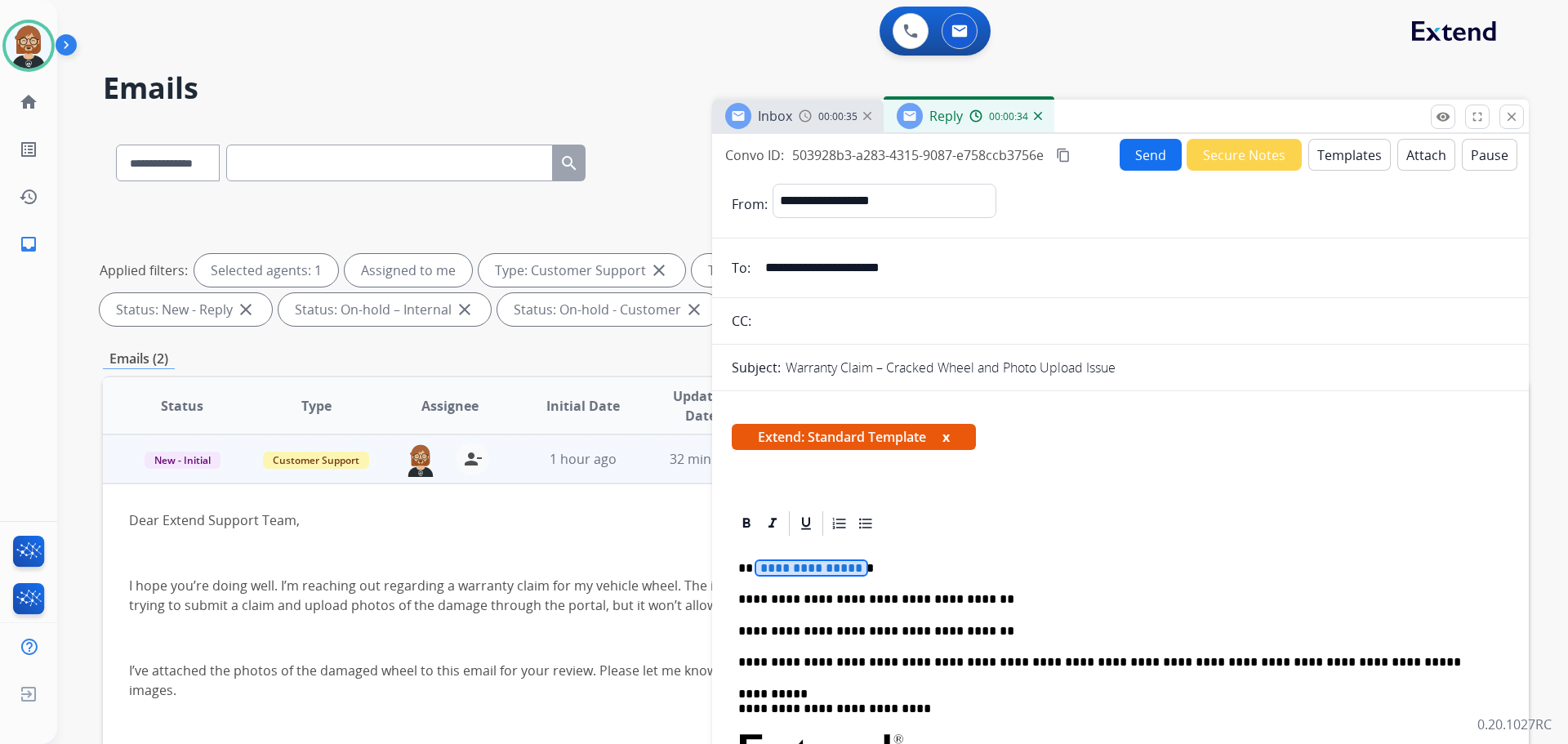
click at [807, 562] on span "**********" at bounding box center [811, 567] width 110 height 14
click at [1133, 159] on button "Send" at bounding box center [1151, 154] width 62 height 32
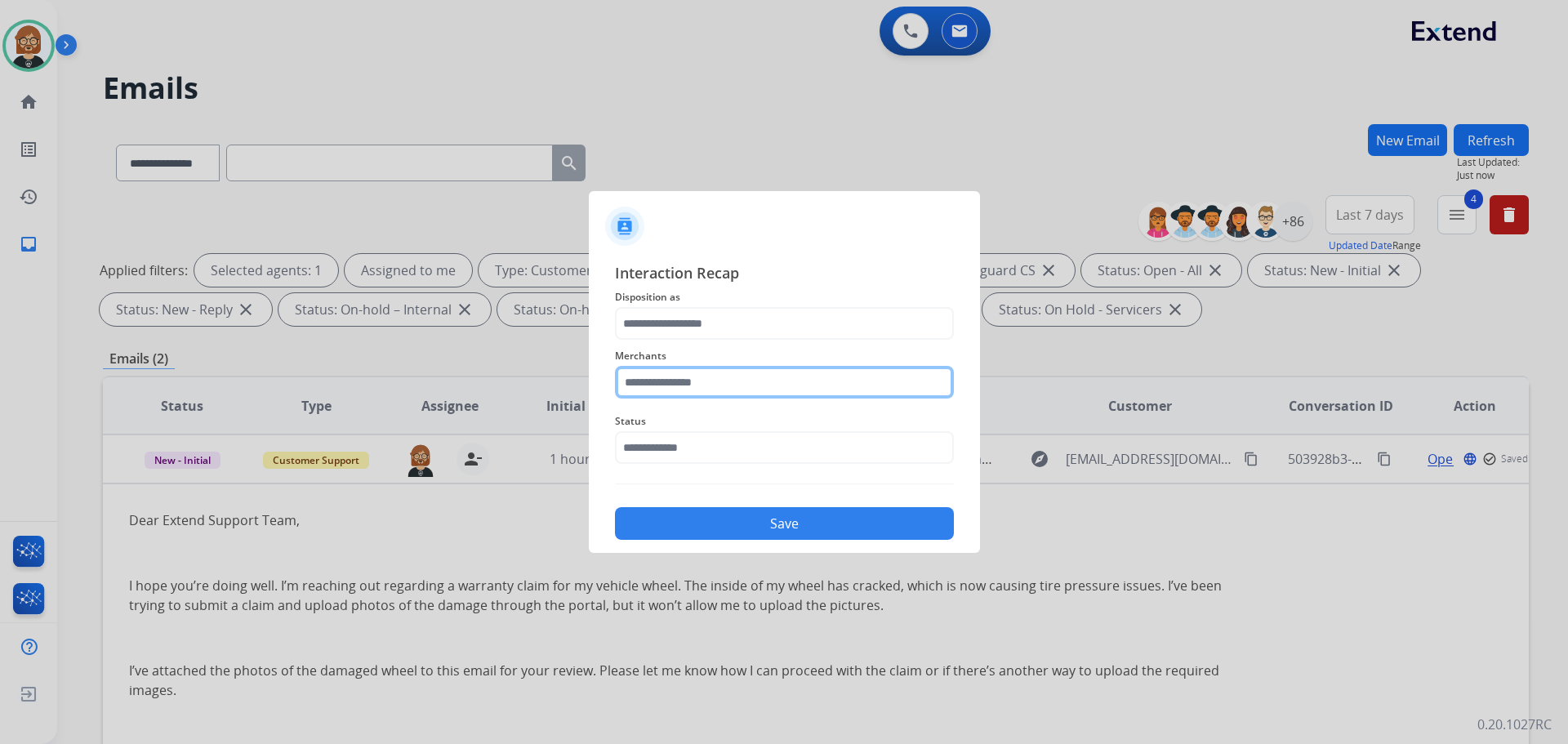
click at [770, 377] on input "text" at bounding box center [785, 382] width 339 height 32
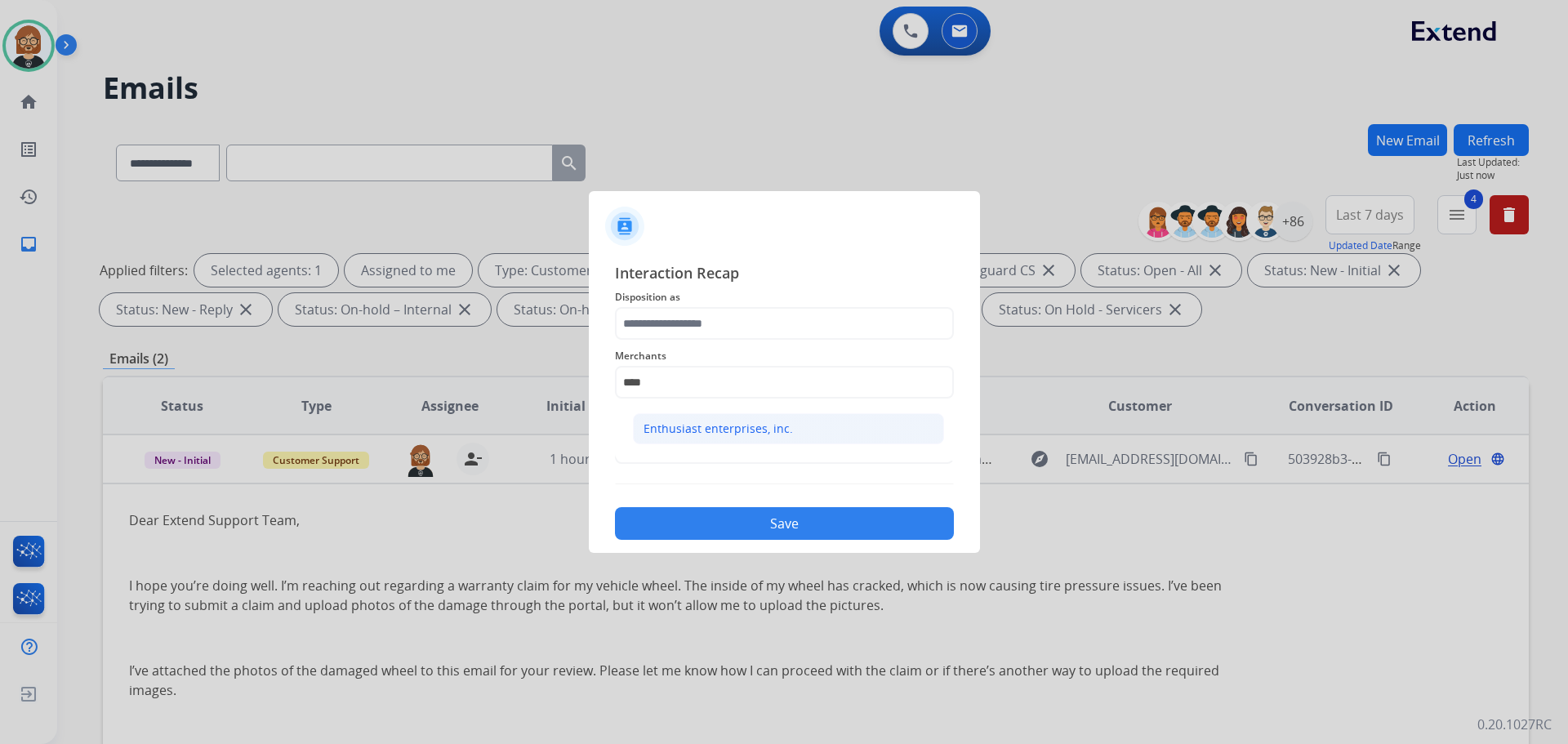
click at [672, 428] on div "Enthusiast enterprises, inc." at bounding box center [718, 429] width 150 height 16
type input "**********"
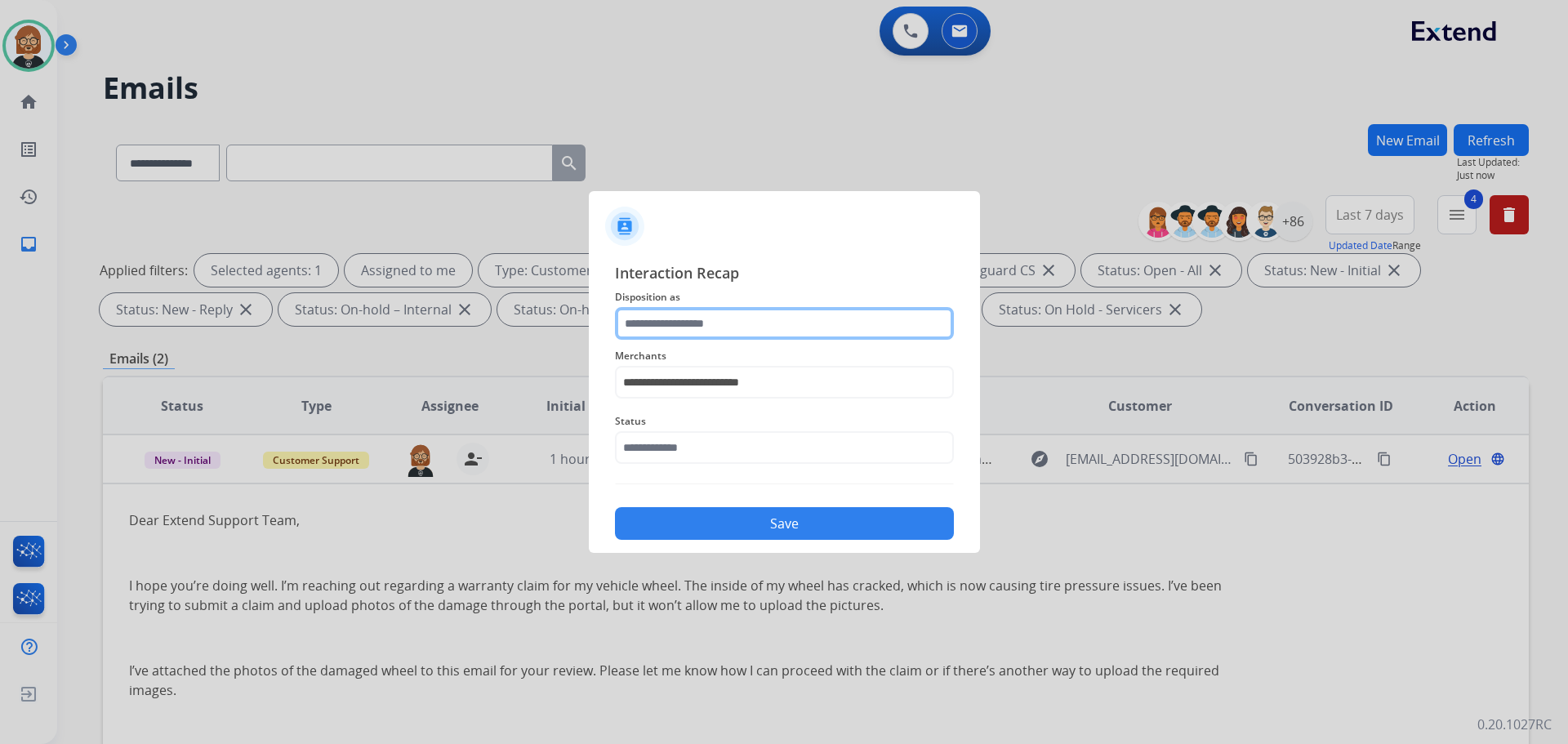
click at [695, 320] on input "text" at bounding box center [785, 323] width 339 height 32
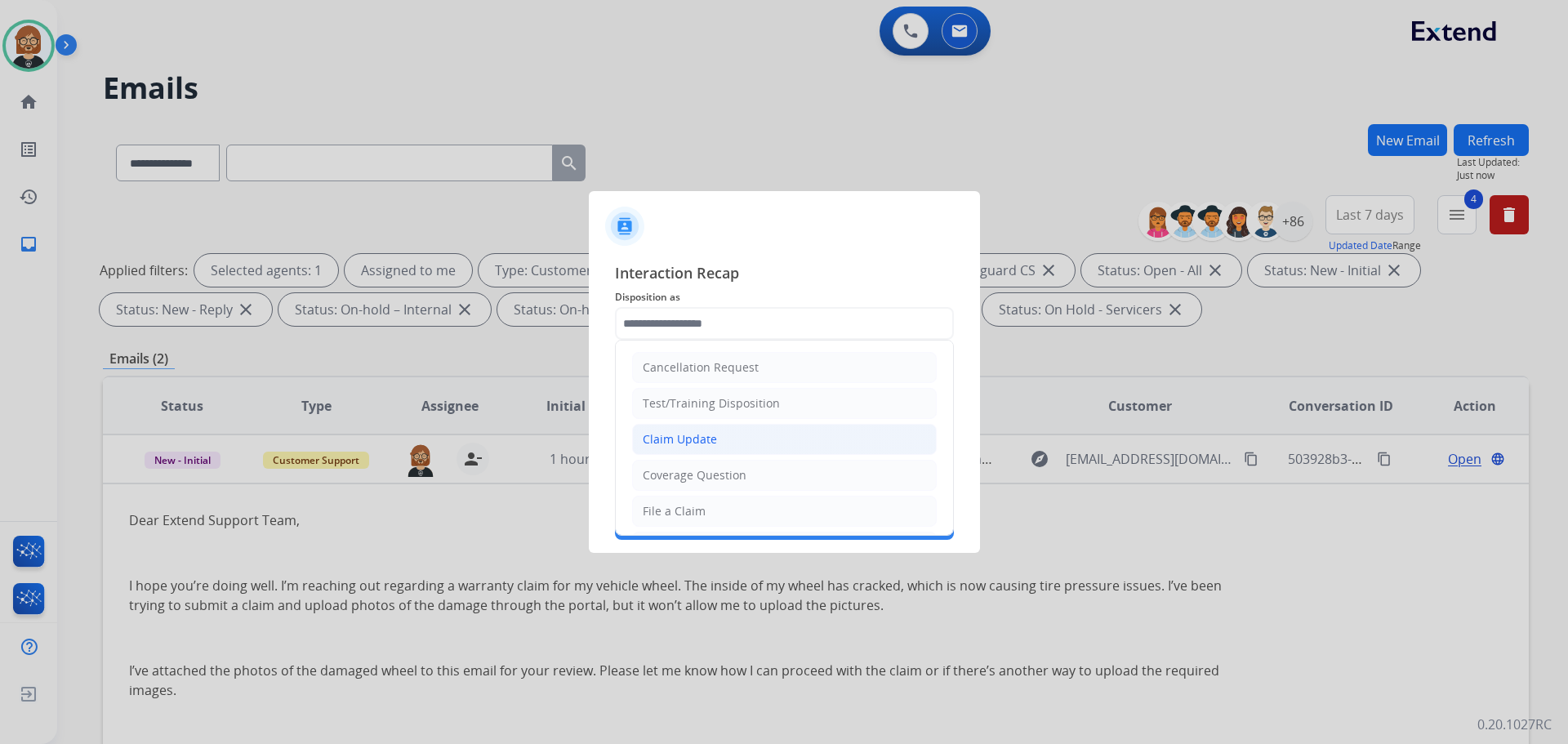
click at [743, 431] on li "Claim Update" at bounding box center [785, 439] width 305 height 31
type input "**********"
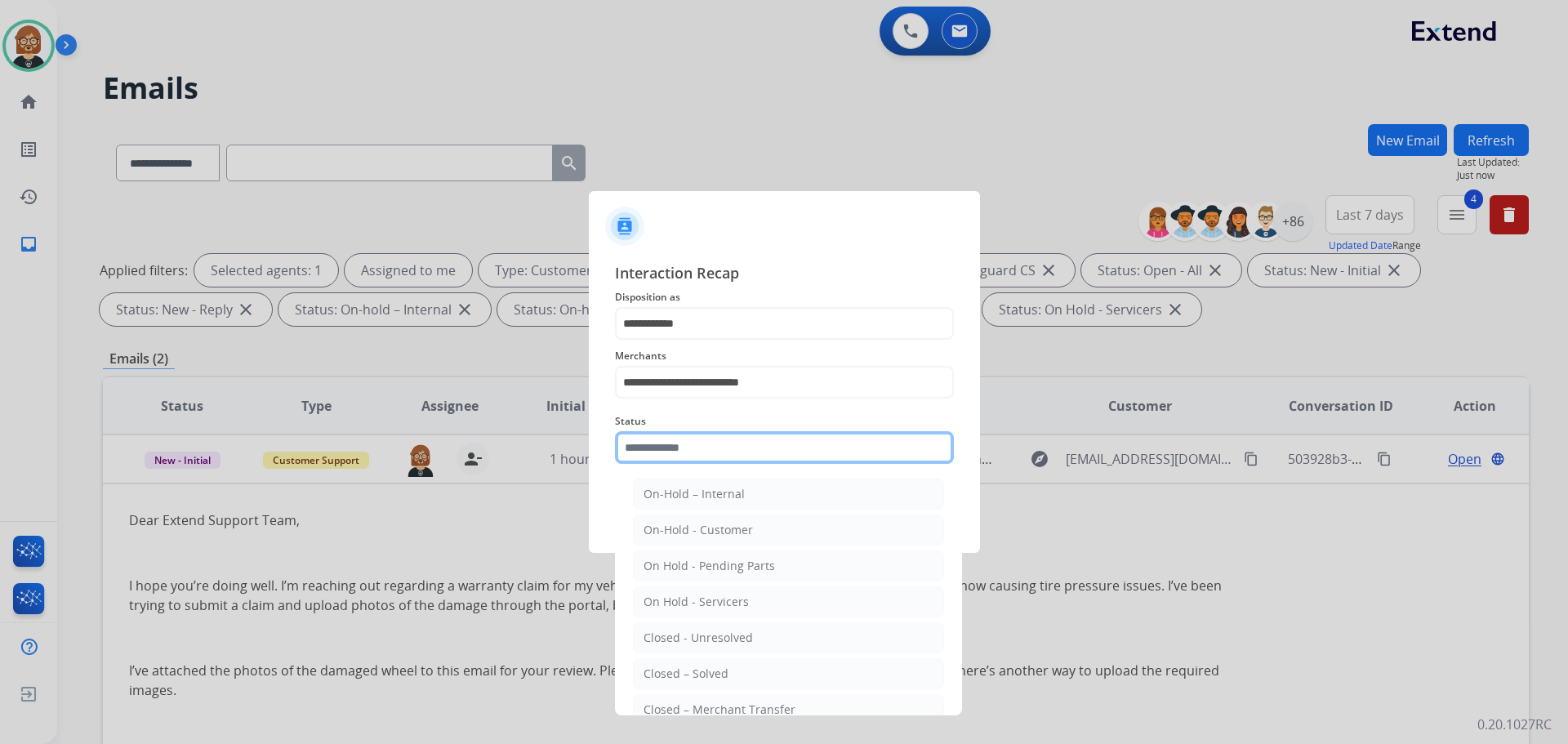
click at [752, 438] on input "text" at bounding box center [785, 448] width 339 height 32
click at [737, 667] on li "Closed – Solved" at bounding box center [788, 674] width 311 height 31
type input "**********"
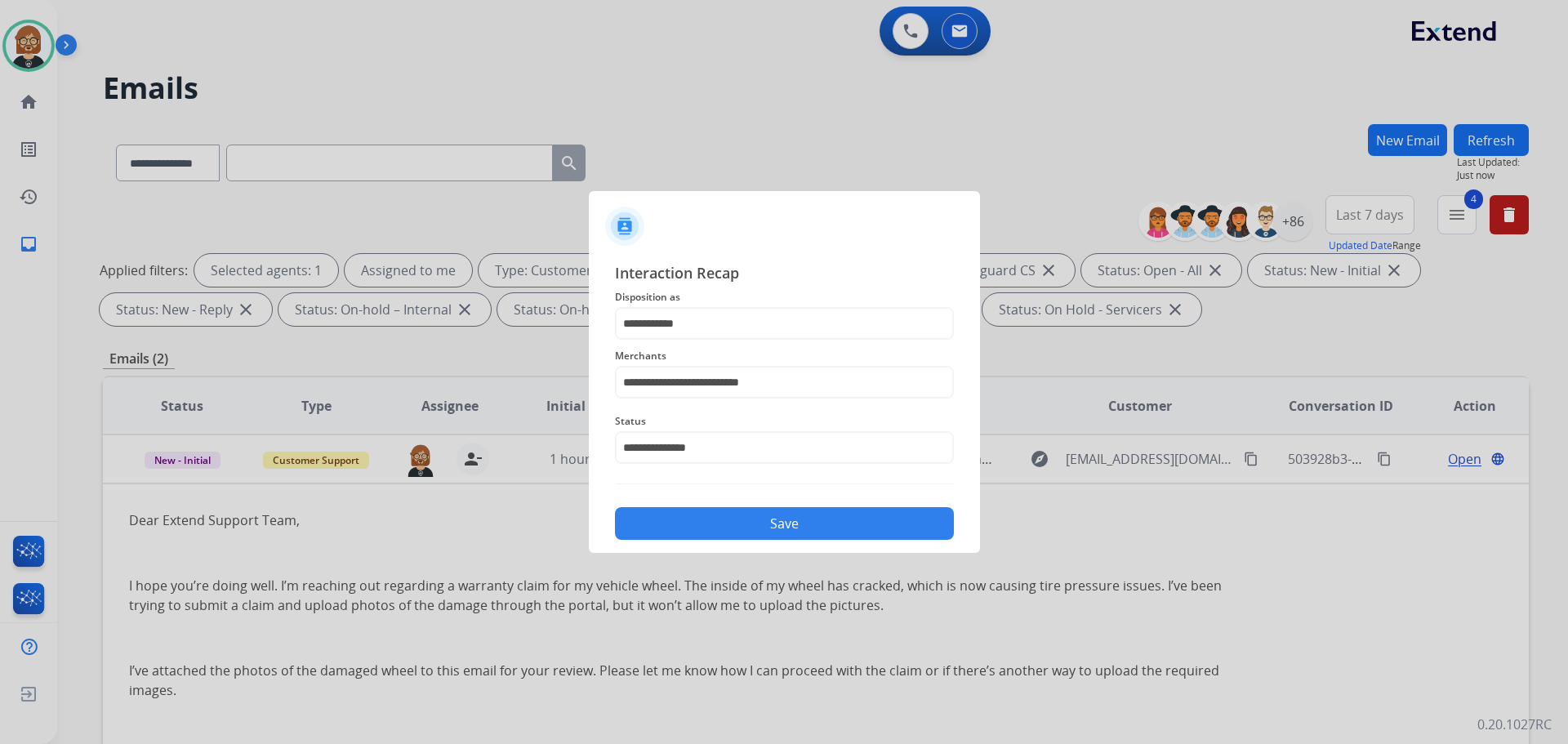
click at [784, 525] on button "Save" at bounding box center [785, 523] width 339 height 32
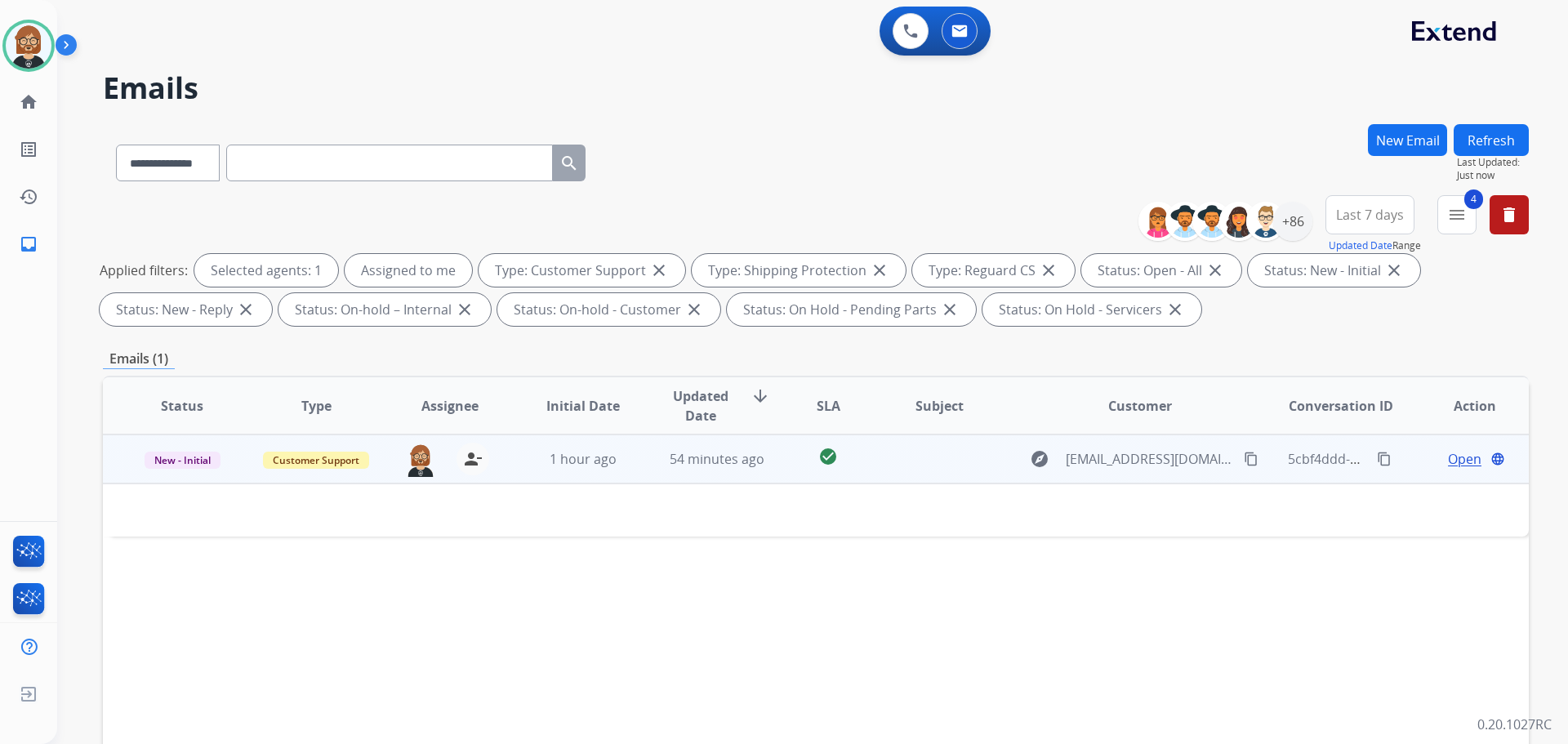
click at [921, 469] on td at bounding box center [926, 458] width 134 height 49
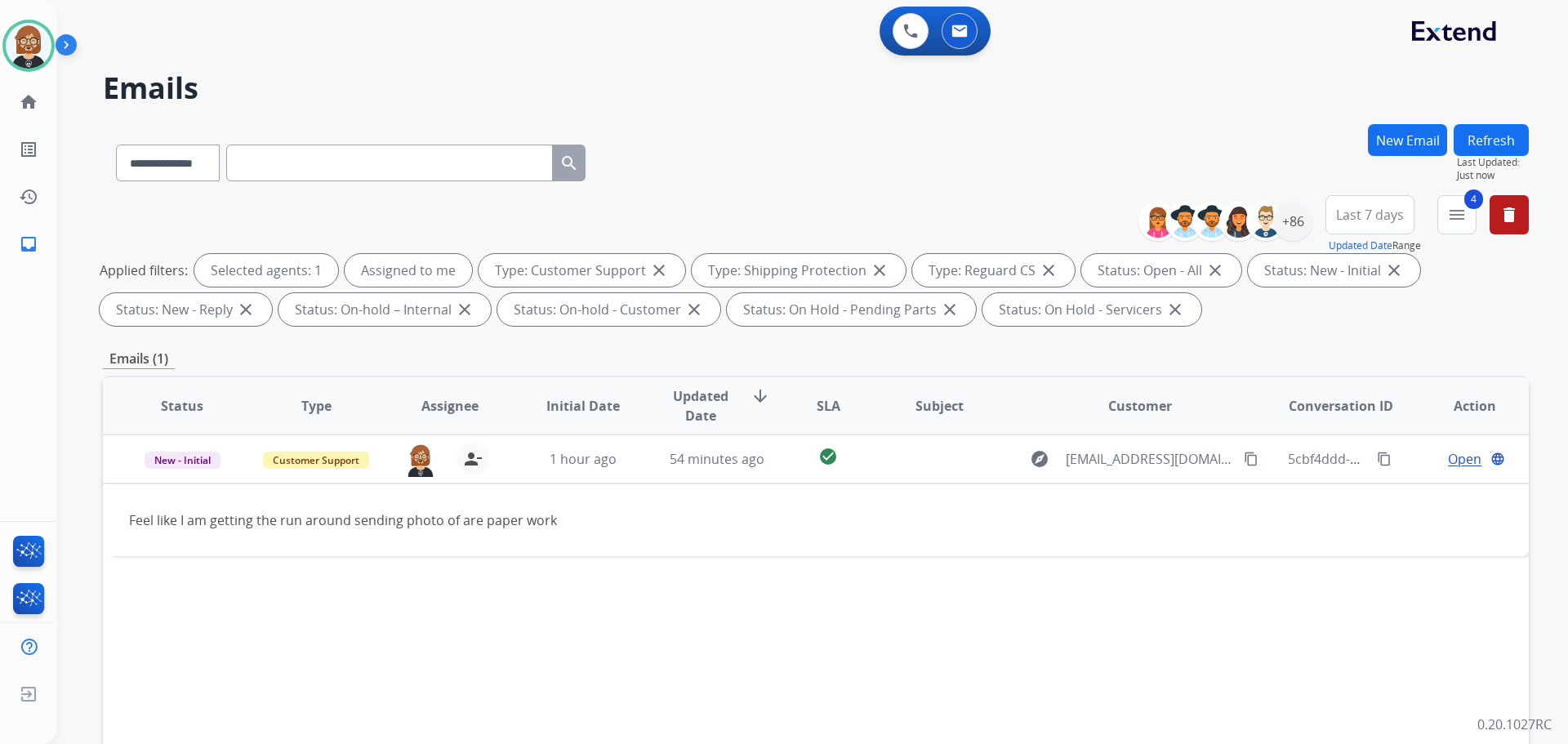
select select "**********"
click at [1356, 639] on div "Status Type Assignee Initial Date Updated Date arrow_downward SLA Subject Custo…" at bounding box center [816, 649] width 1427 height 547
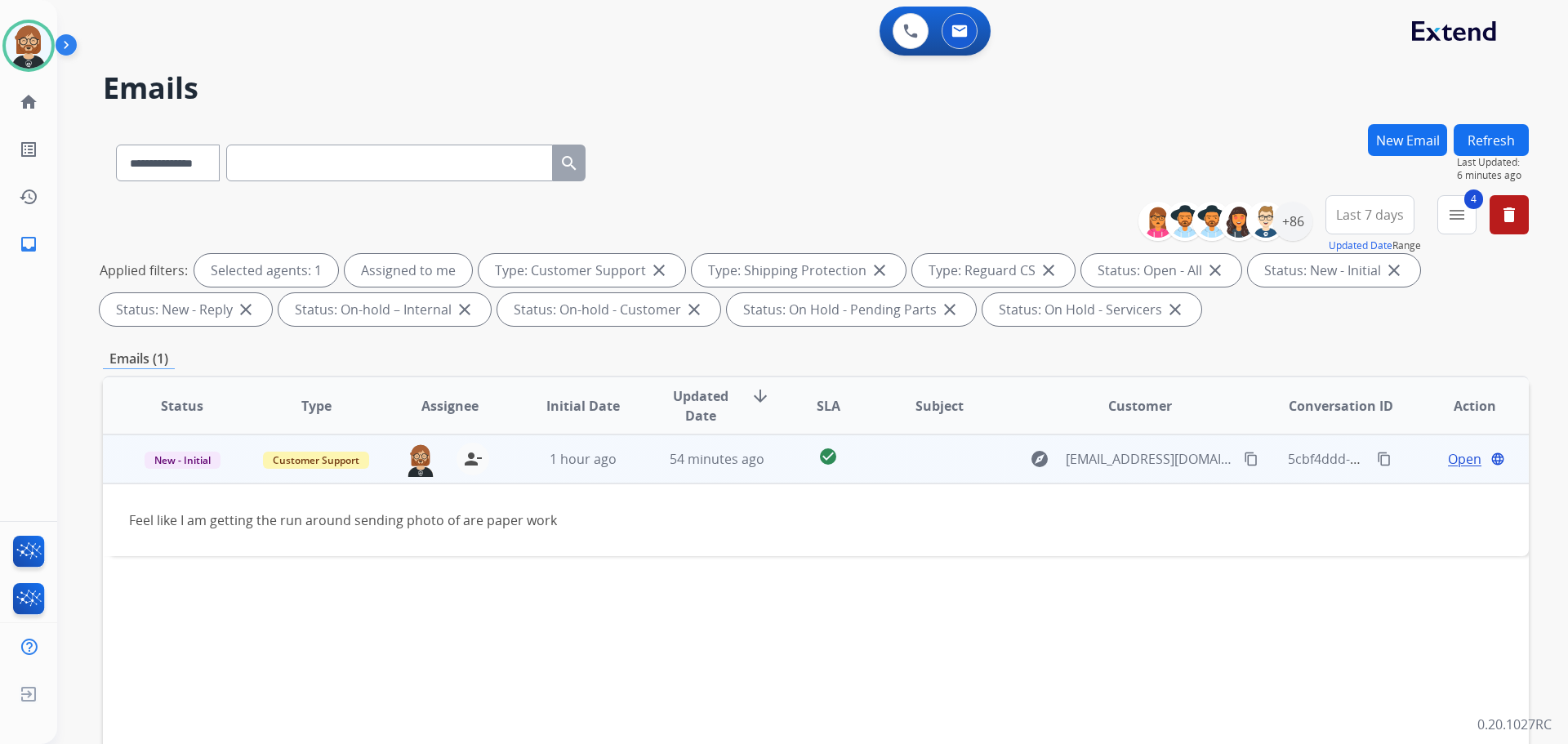
click at [1456, 461] on span "Open" at bounding box center [1464, 459] width 33 height 20
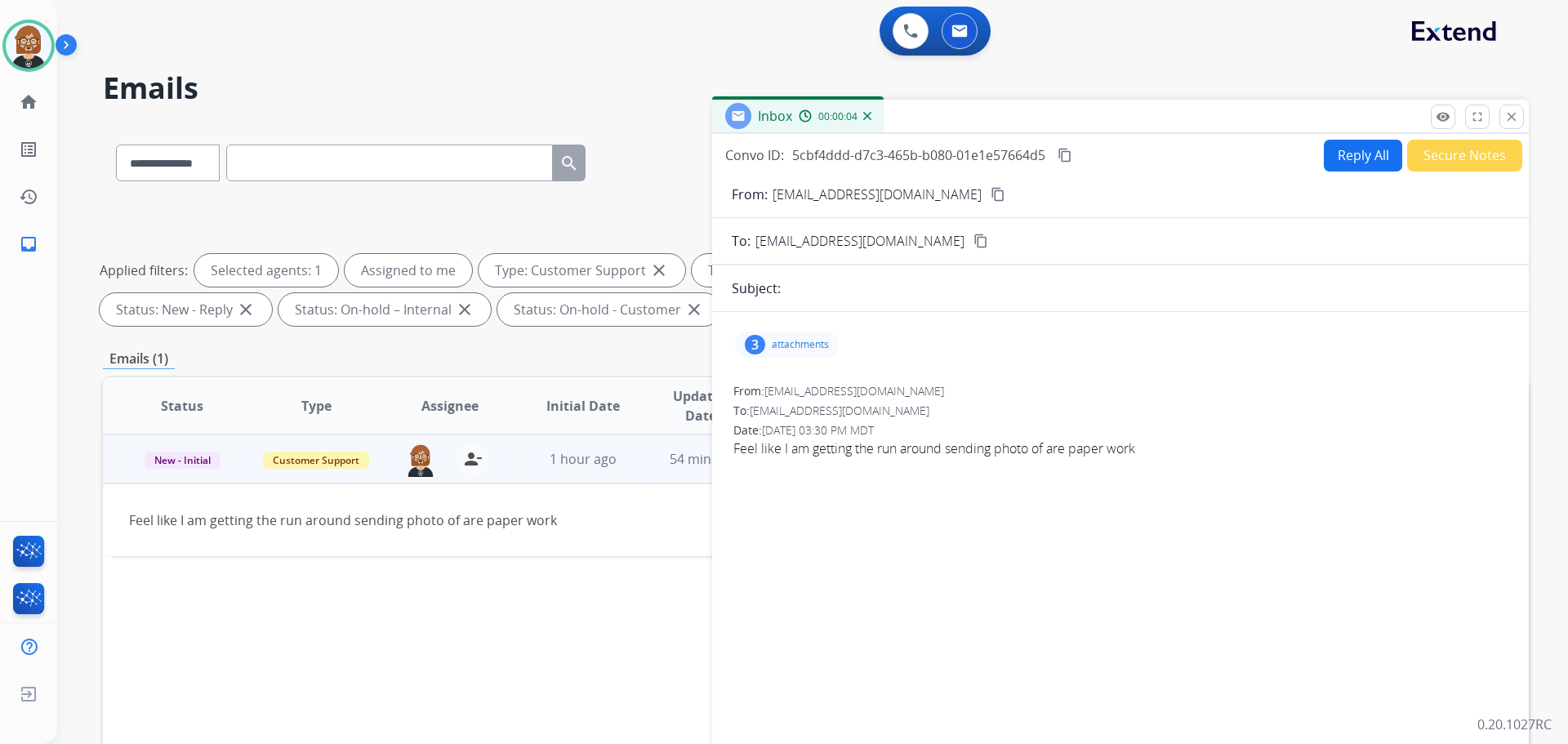
click at [1348, 161] on button "Reply All" at bounding box center [1363, 155] width 78 height 32
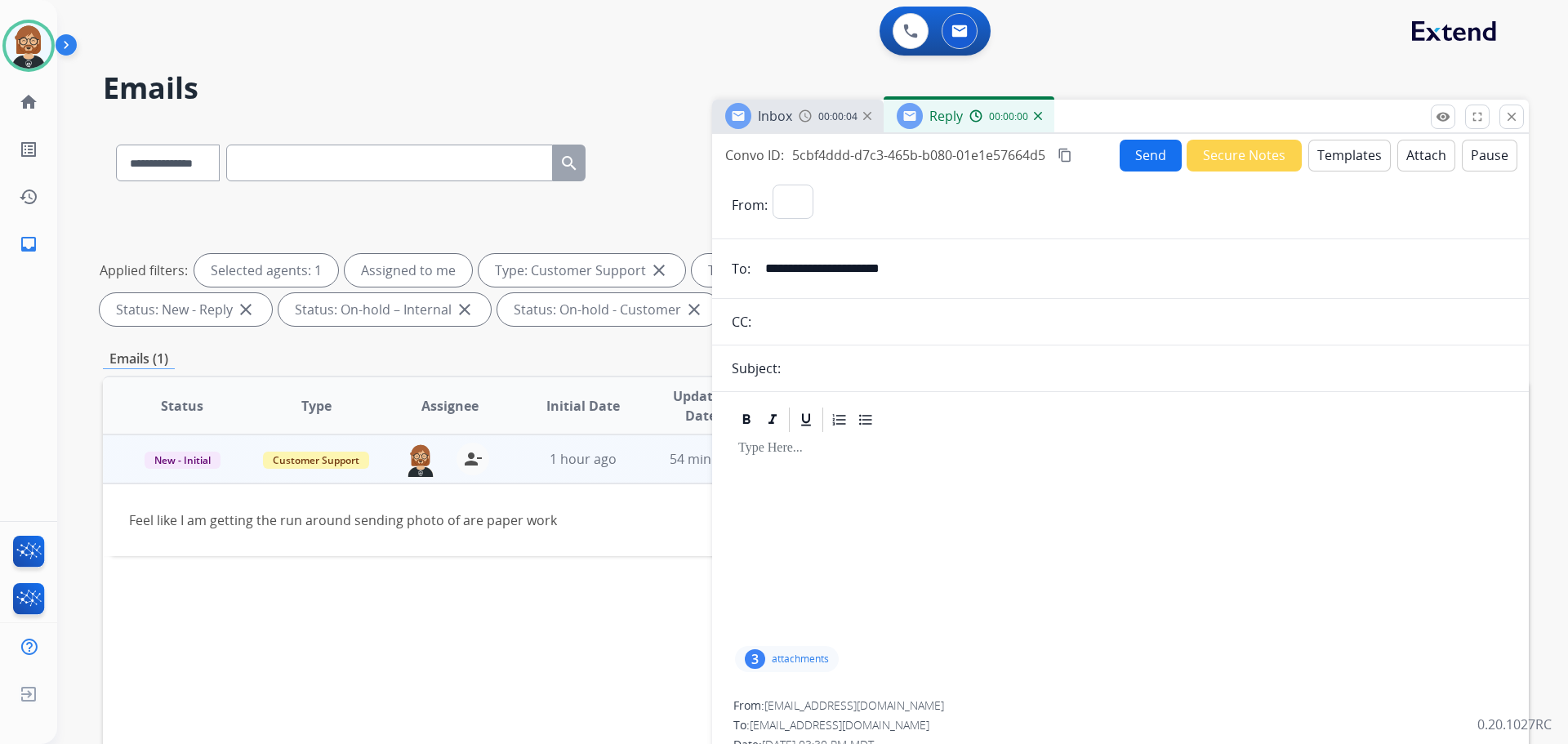
select select "**********"
click at [1324, 153] on button "Templates" at bounding box center [1350, 155] width 83 height 32
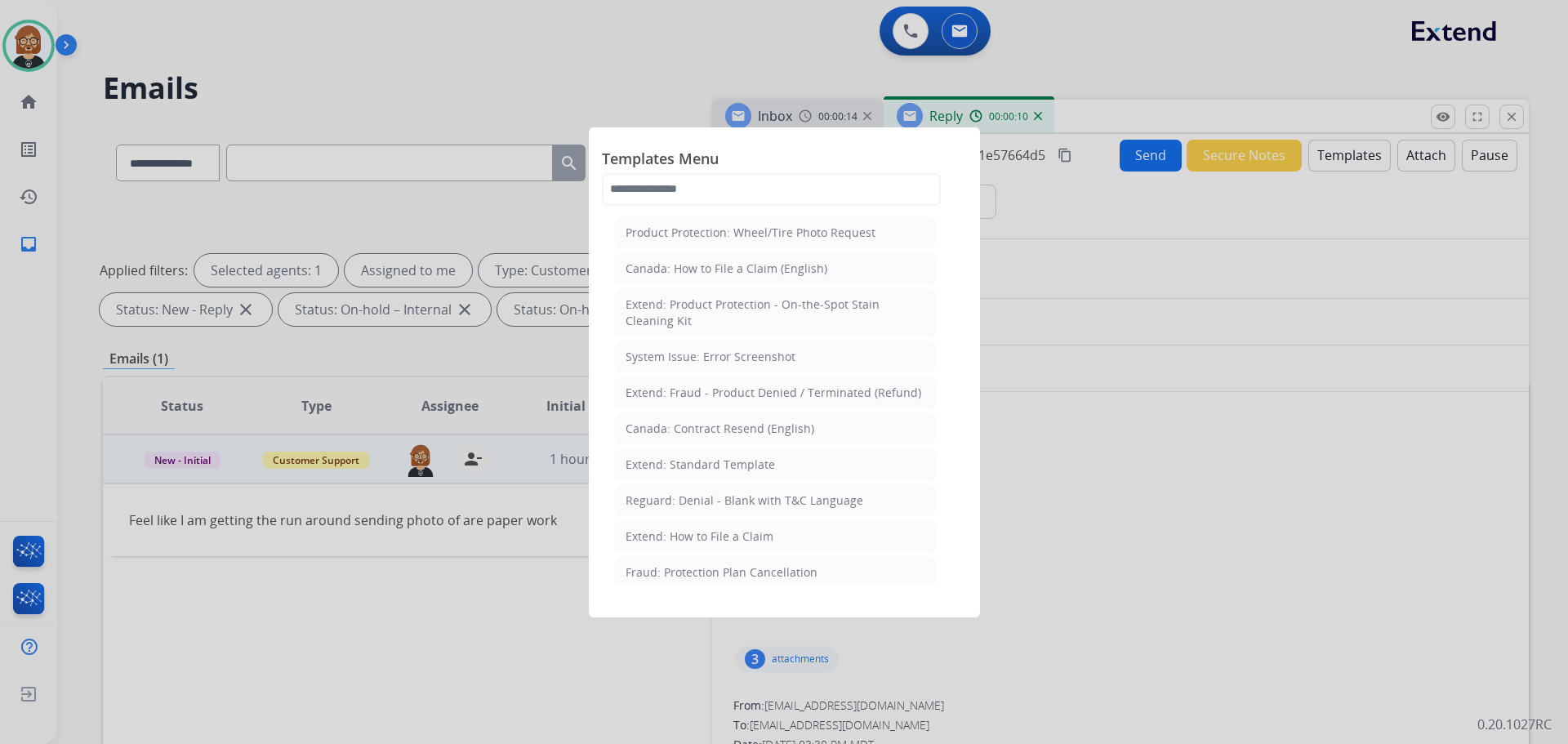
click at [1332, 157] on div at bounding box center [784, 372] width 1568 height 744
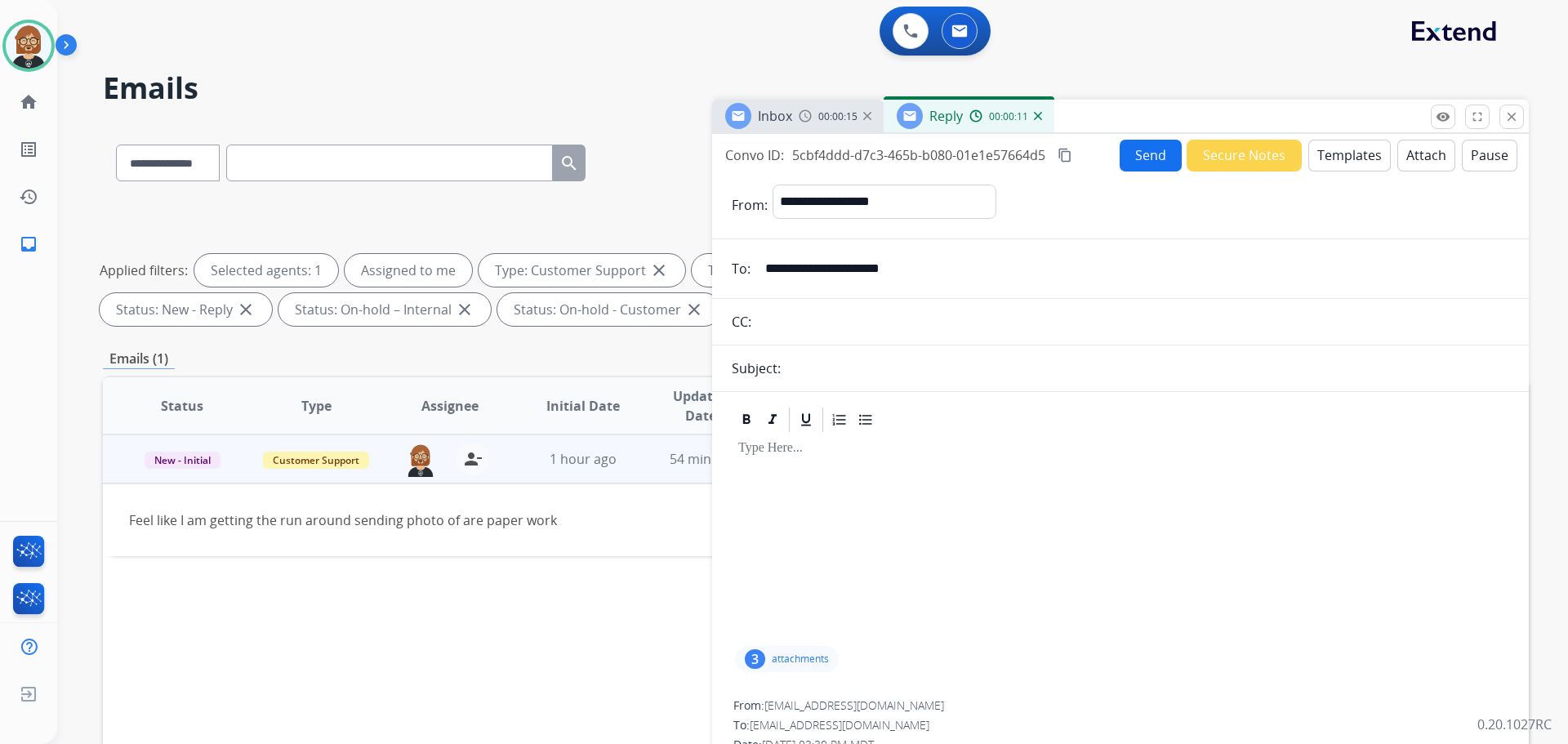
click at [1332, 157] on button "Templates" at bounding box center [1350, 155] width 83 height 32
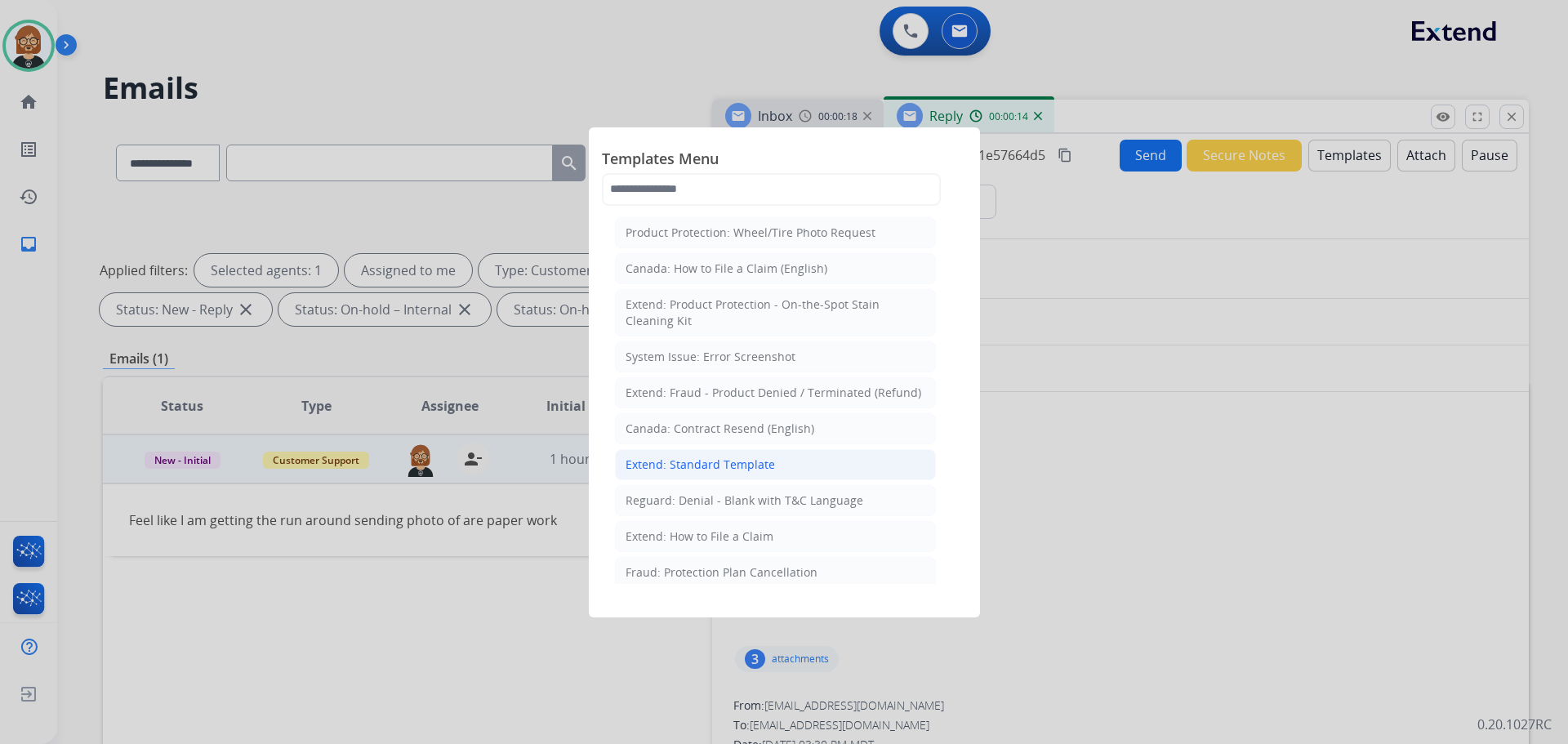
click at [760, 466] on div "Extend: Standard Template" at bounding box center [700, 465] width 150 height 16
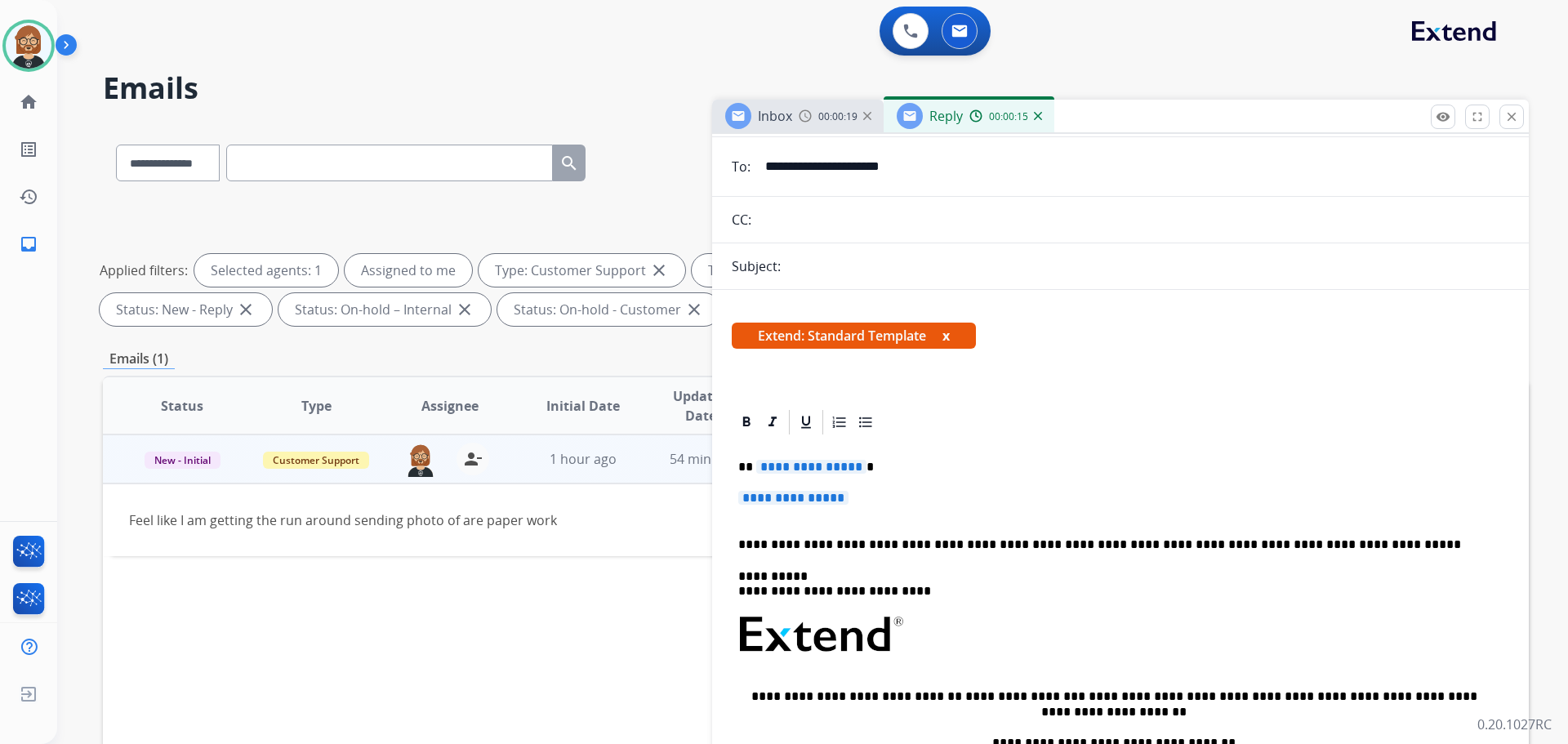
scroll to position [163, 0]
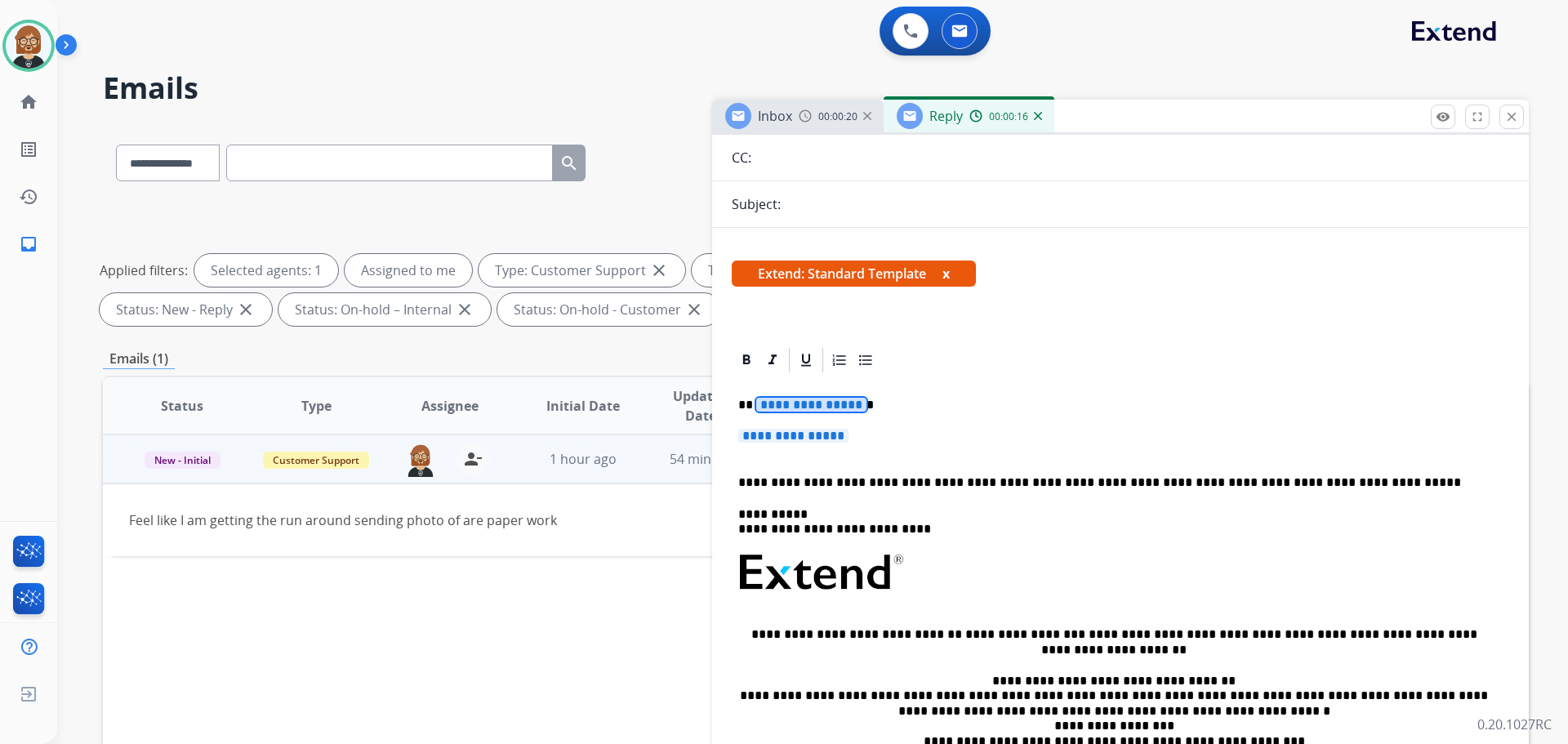
click at [813, 405] on span "**********" at bounding box center [811, 404] width 110 height 14
click at [795, 438] on span "**********" at bounding box center [793, 435] width 110 height 14
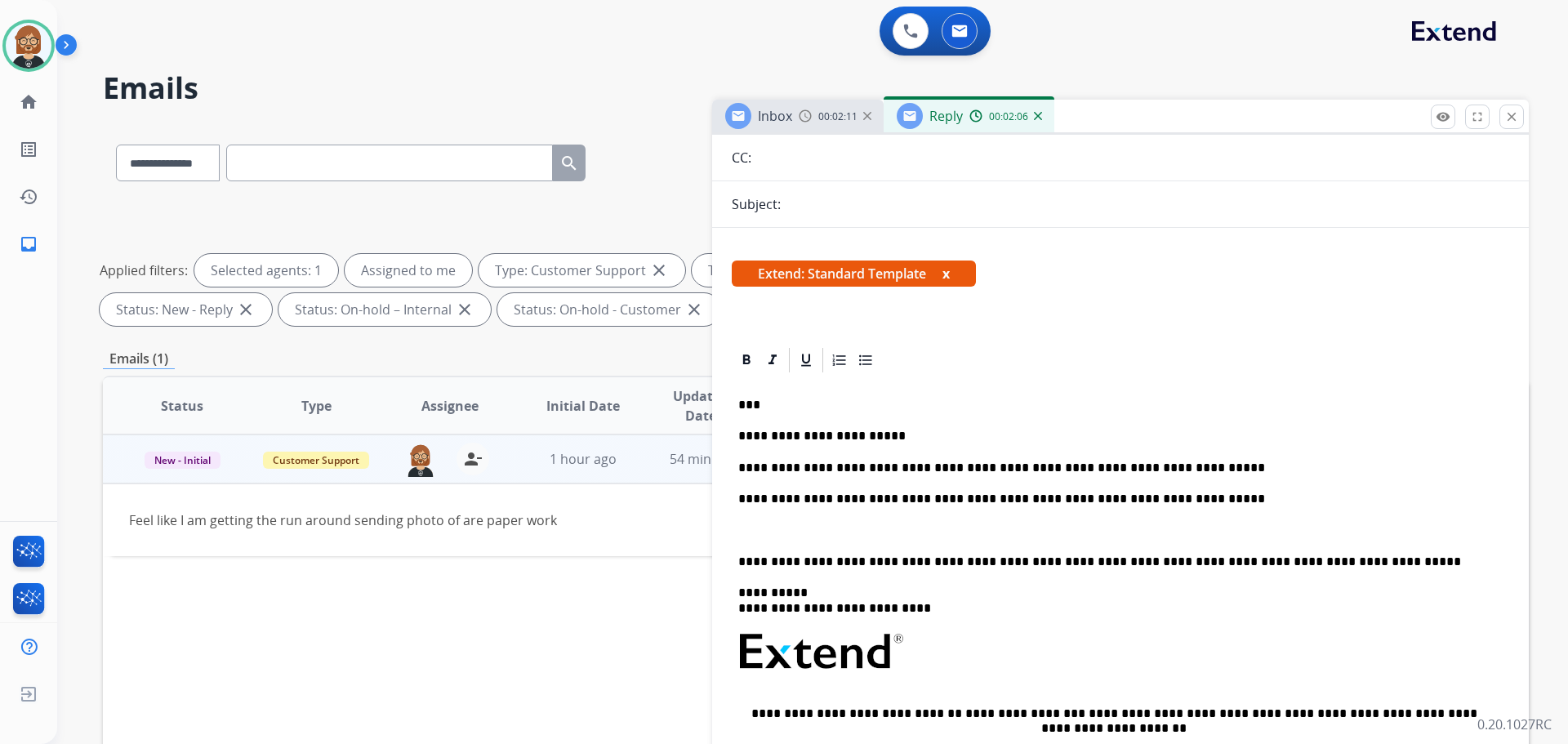
click at [1220, 496] on p "**********" at bounding box center [1114, 499] width 752 height 14
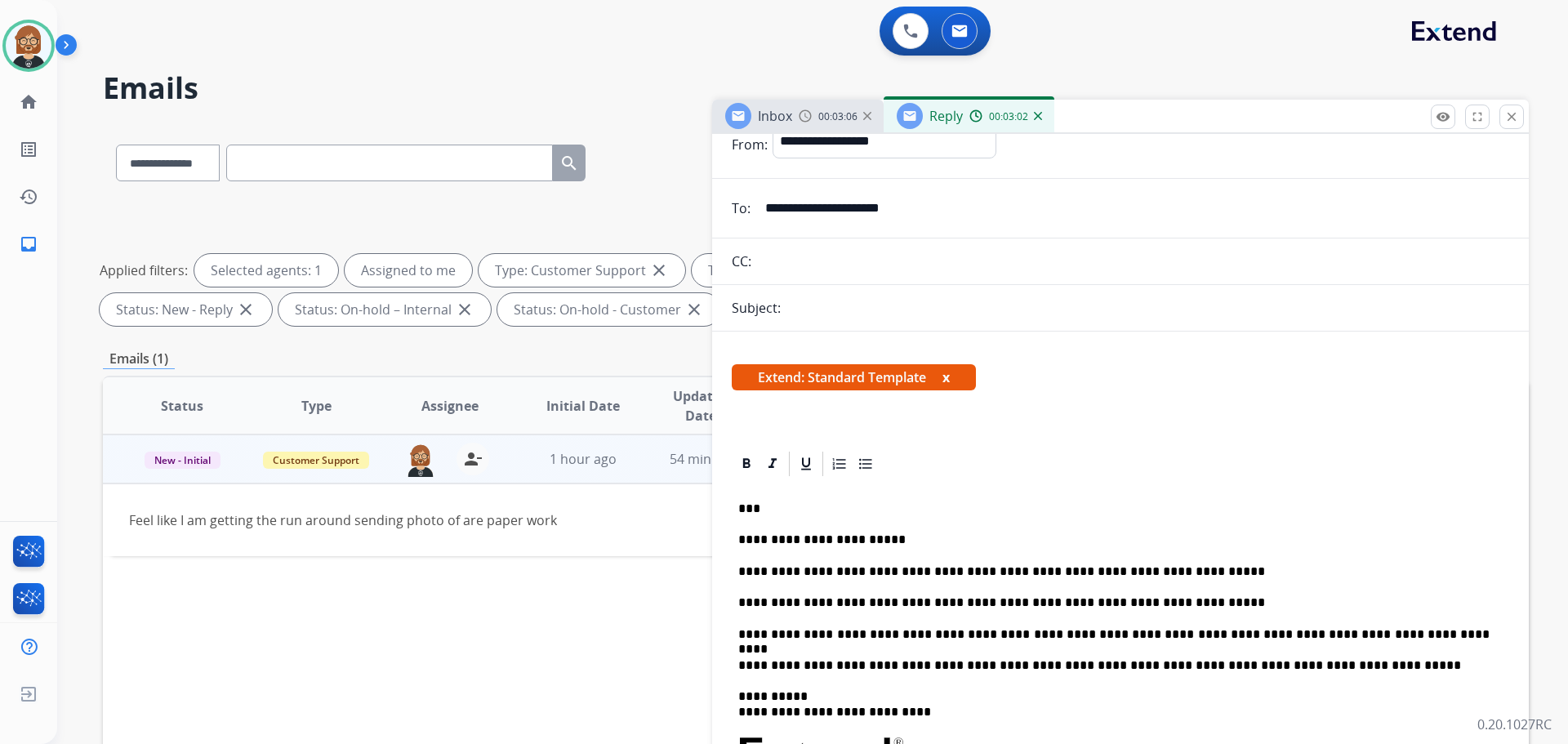
scroll to position [0, 0]
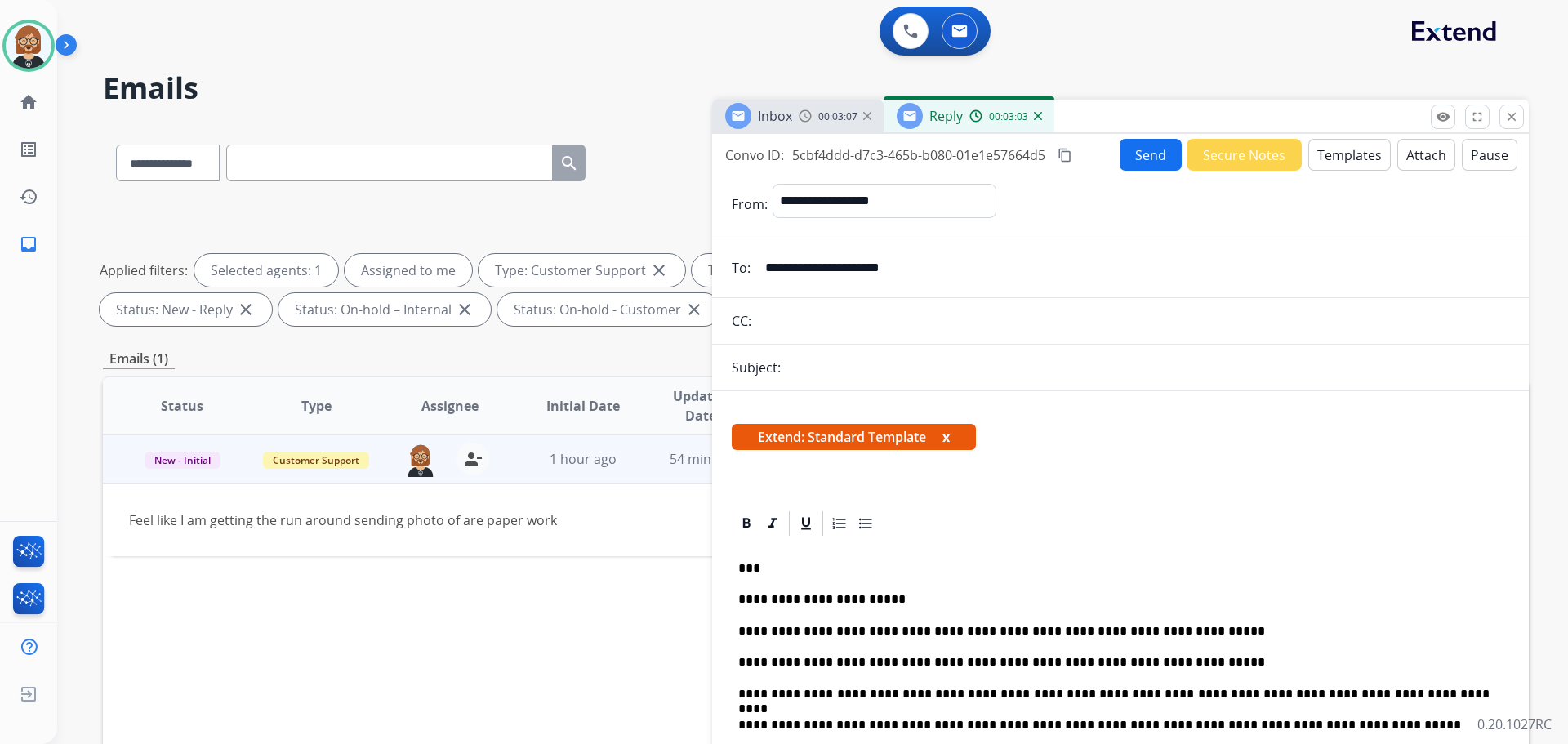
click at [1144, 149] on button "Send" at bounding box center [1151, 154] width 62 height 32
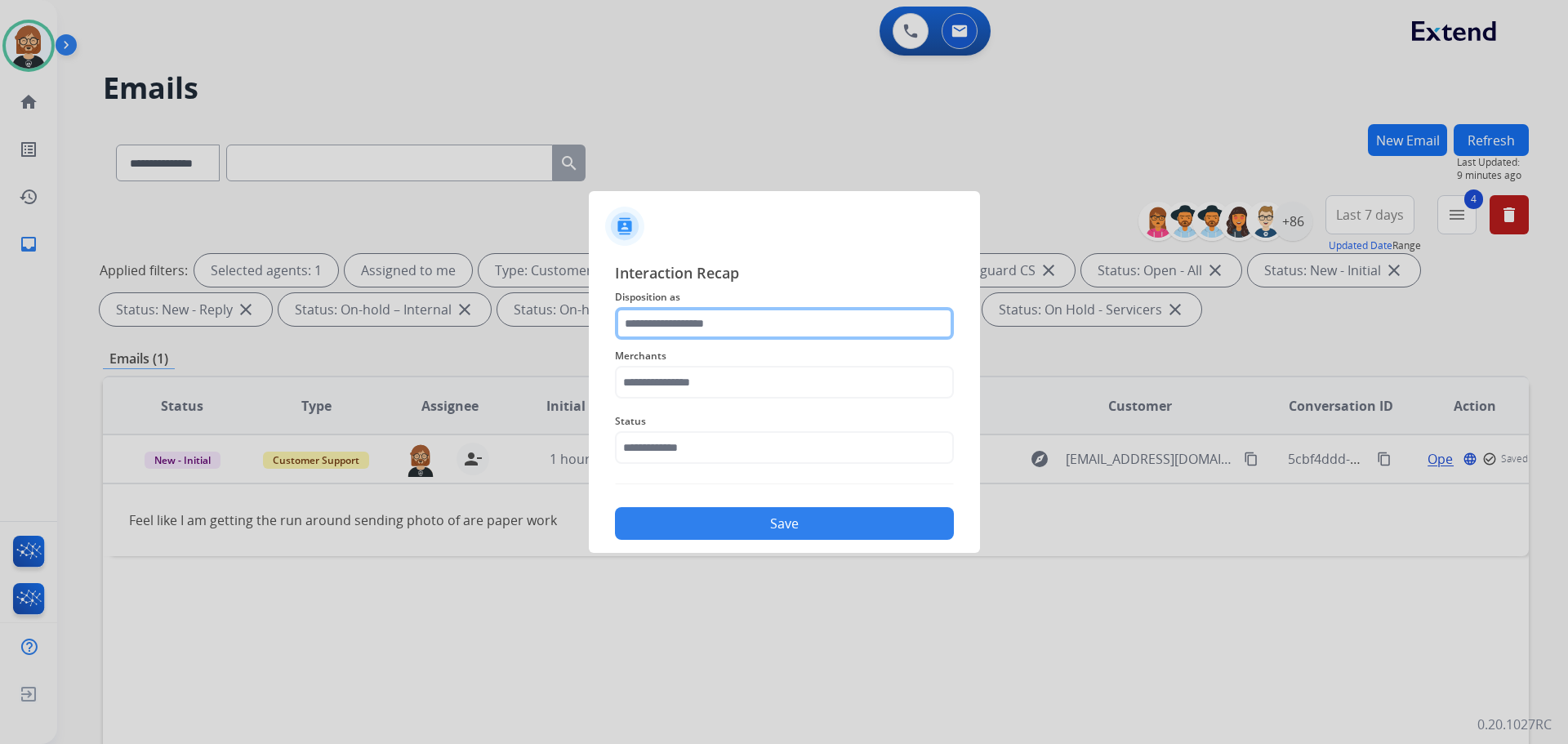
click at [823, 327] on input "text" at bounding box center [785, 323] width 339 height 32
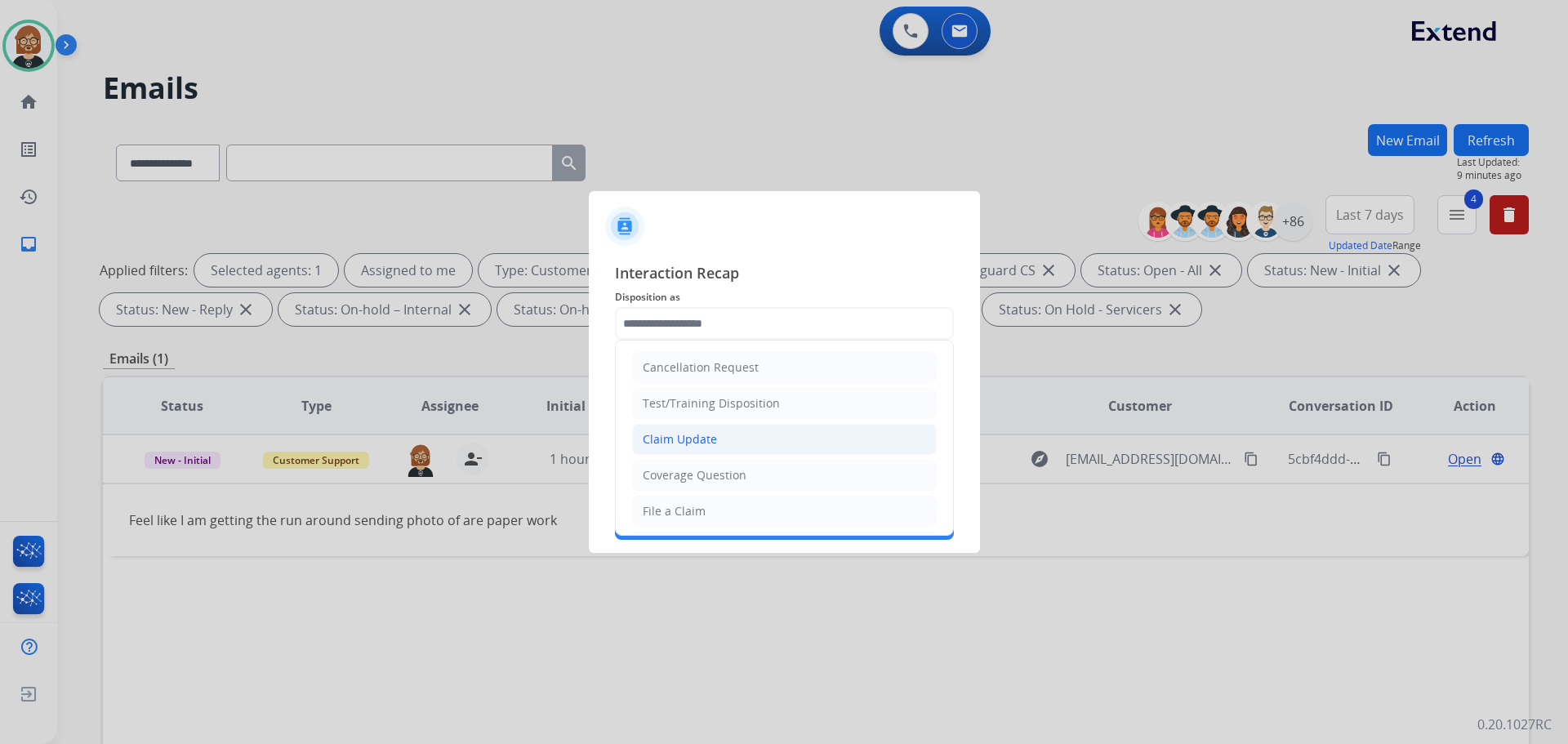
click at [801, 440] on li "Claim Update" at bounding box center [785, 439] width 305 height 31
type input "**********"
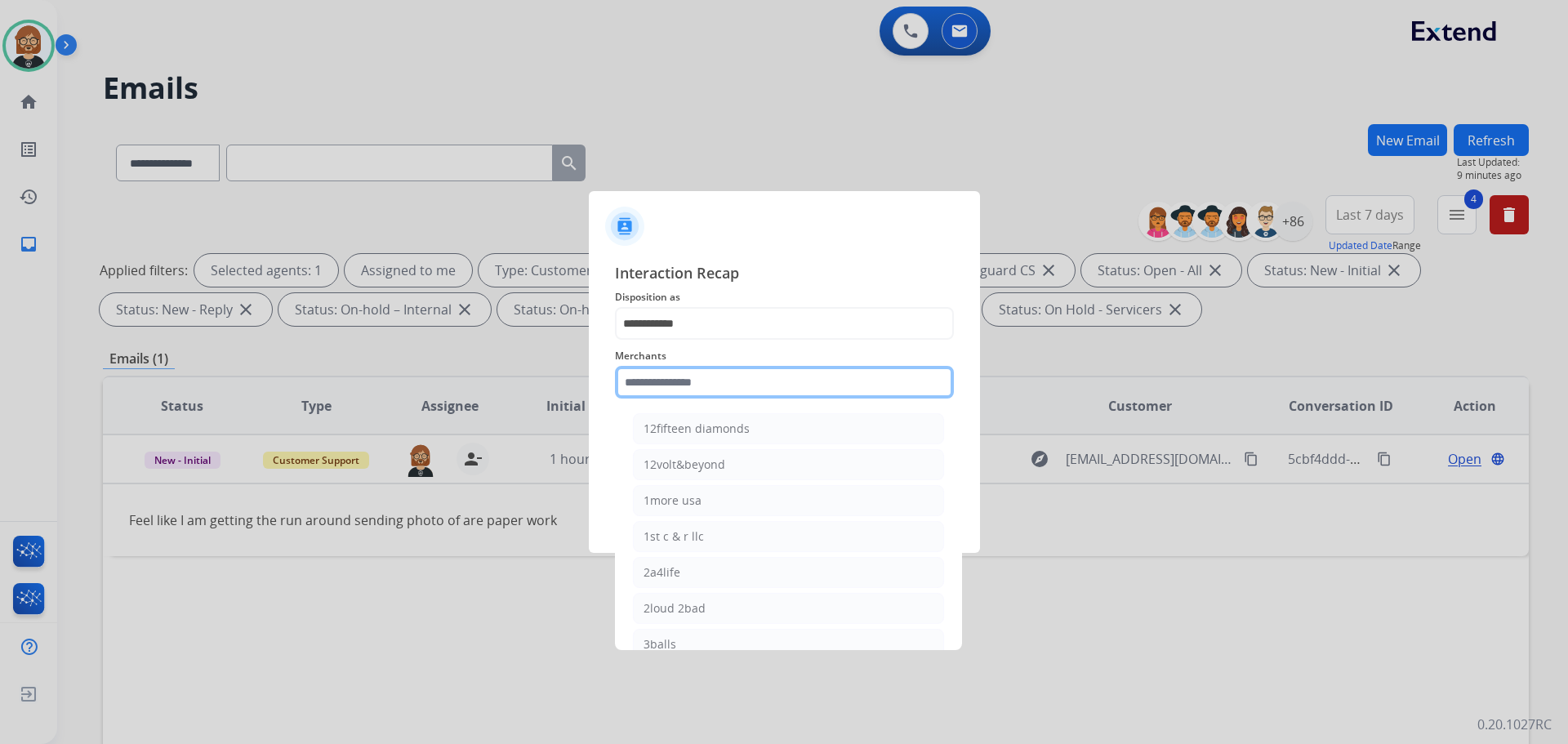
click at [825, 397] on input "text" at bounding box center [785, 382] width 339 height 32
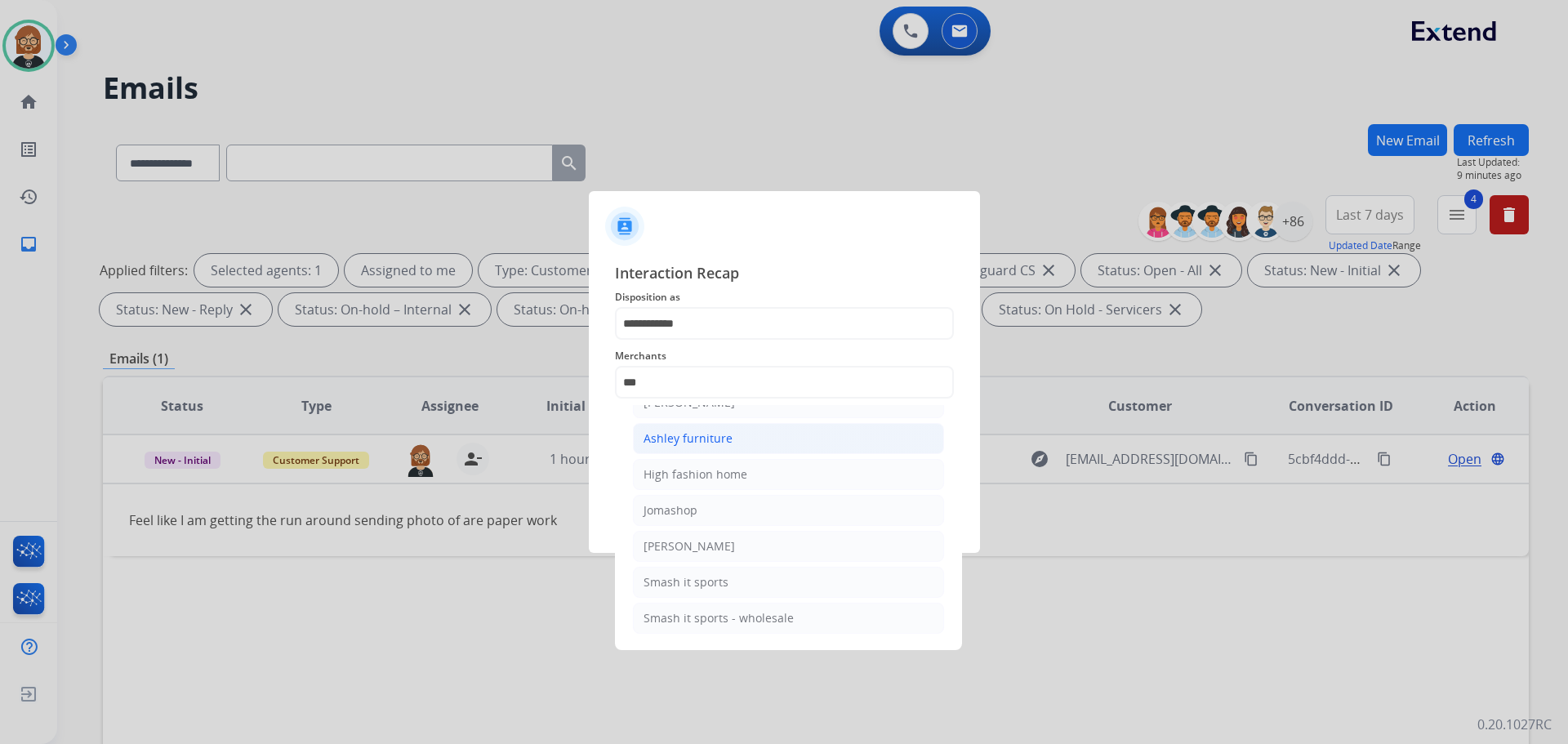
click at [798, 431] on li "Ashley furniture" at bounding box center [788, 439] width 311 height 31
type input "**********"
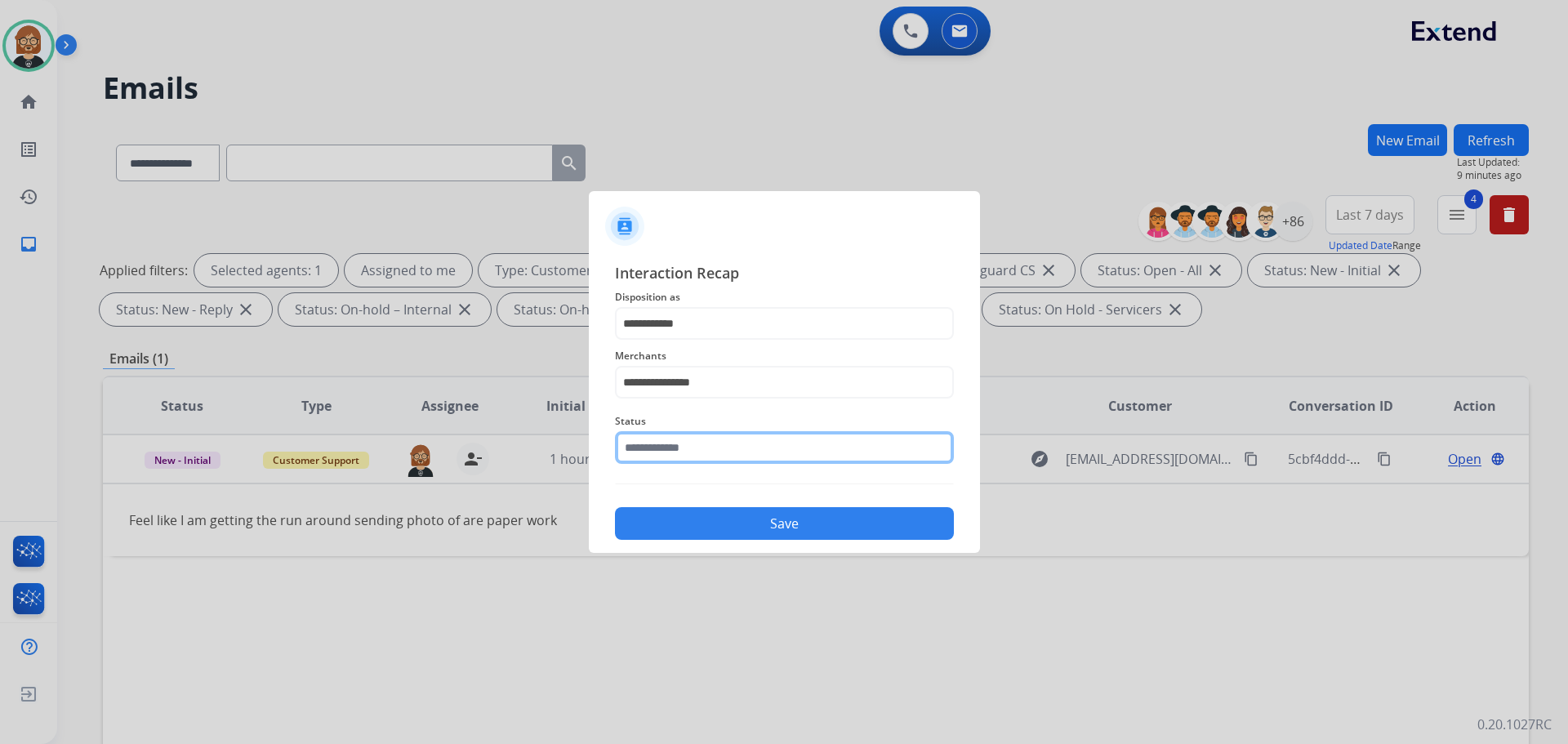
click at [798, 446] on input "text" at bounding box center [785, 448] width 339 height 32
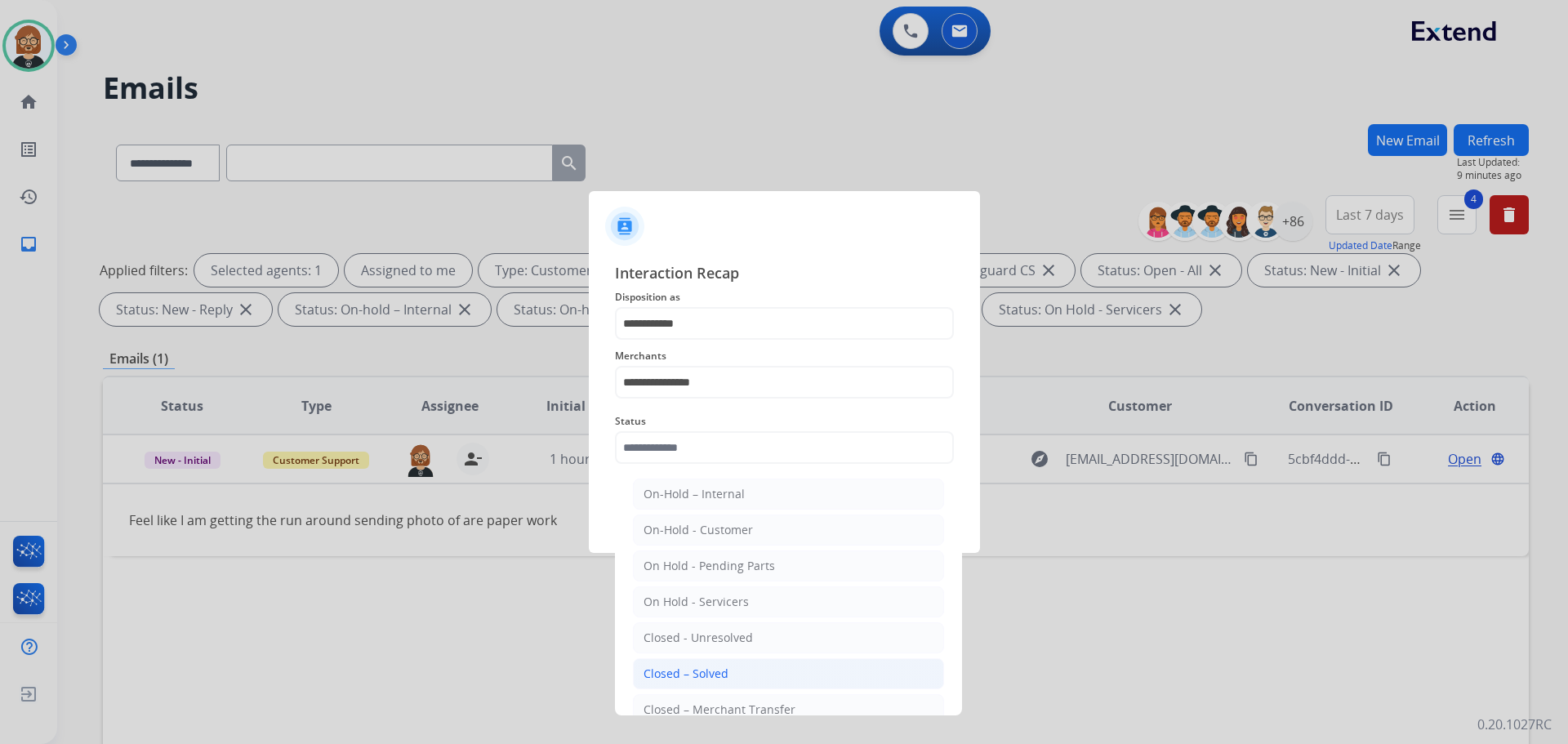
click at [816, 676] on li "Closed – Solved" at bounding box center [788, 674] width 311 height 31
type input "**********"
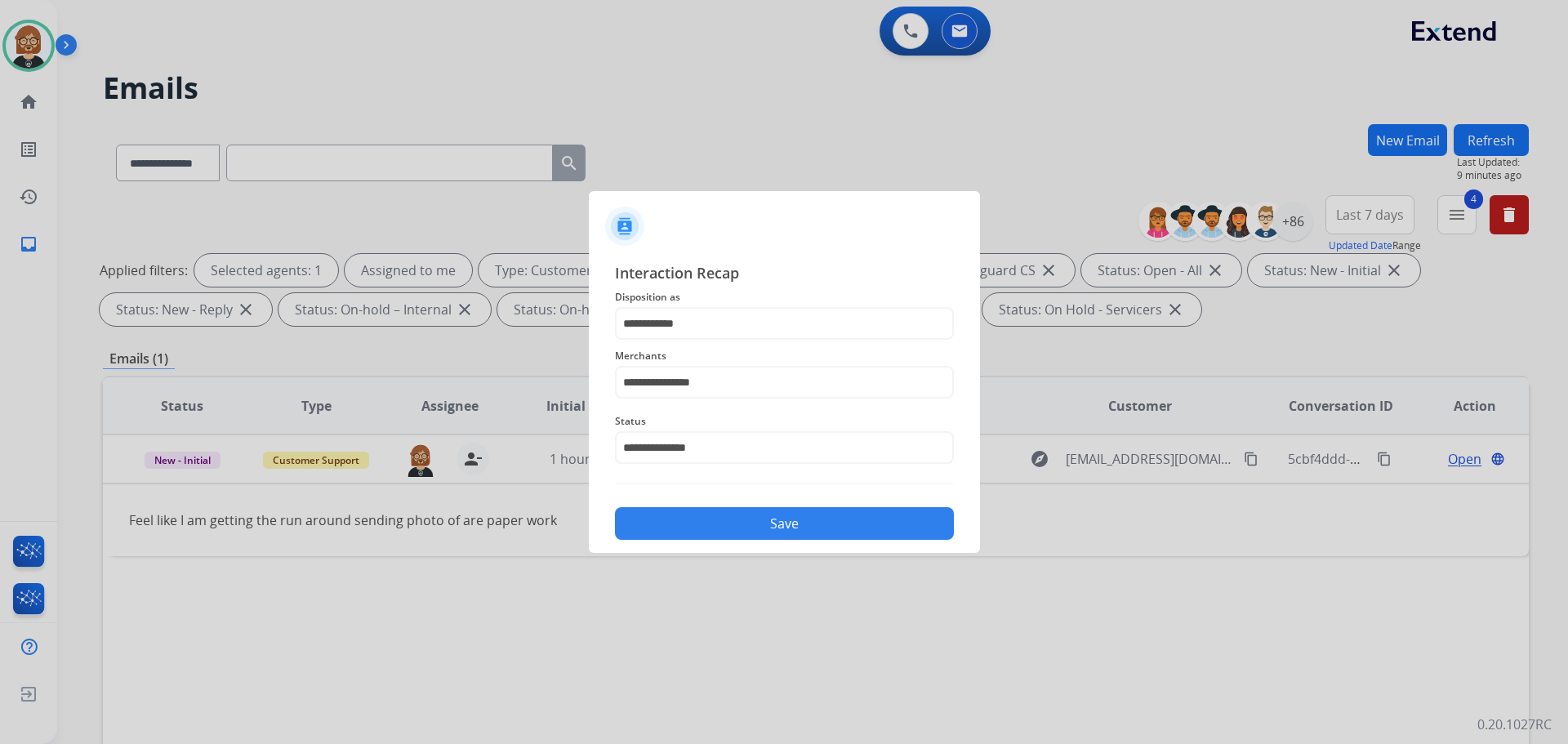
click at [847, 516] on button "Save" at bounding box center [785, 523] width 339 height 32
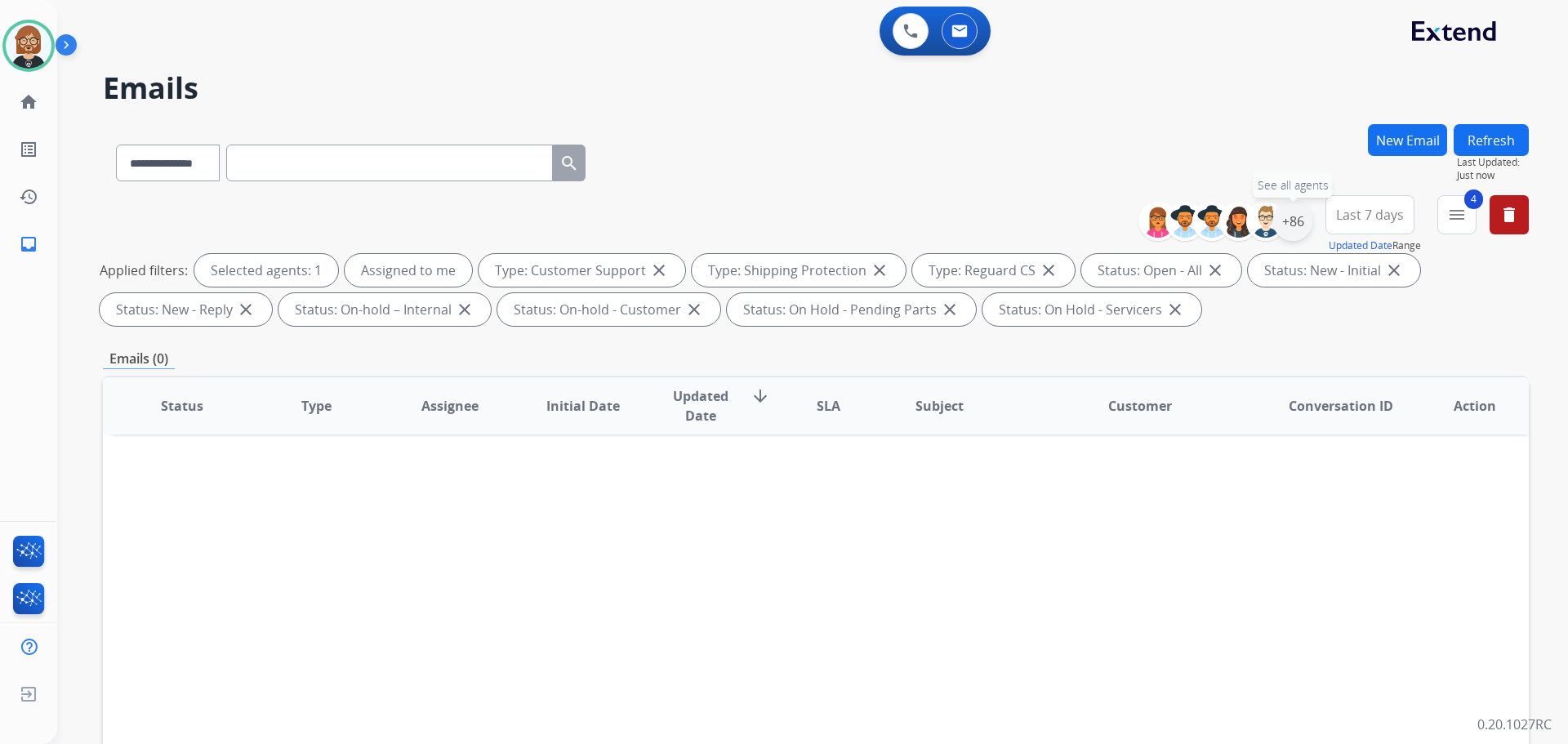
click at [1279, 220] on div "+86" at bounding box center [1293, 222] width 40 height 40
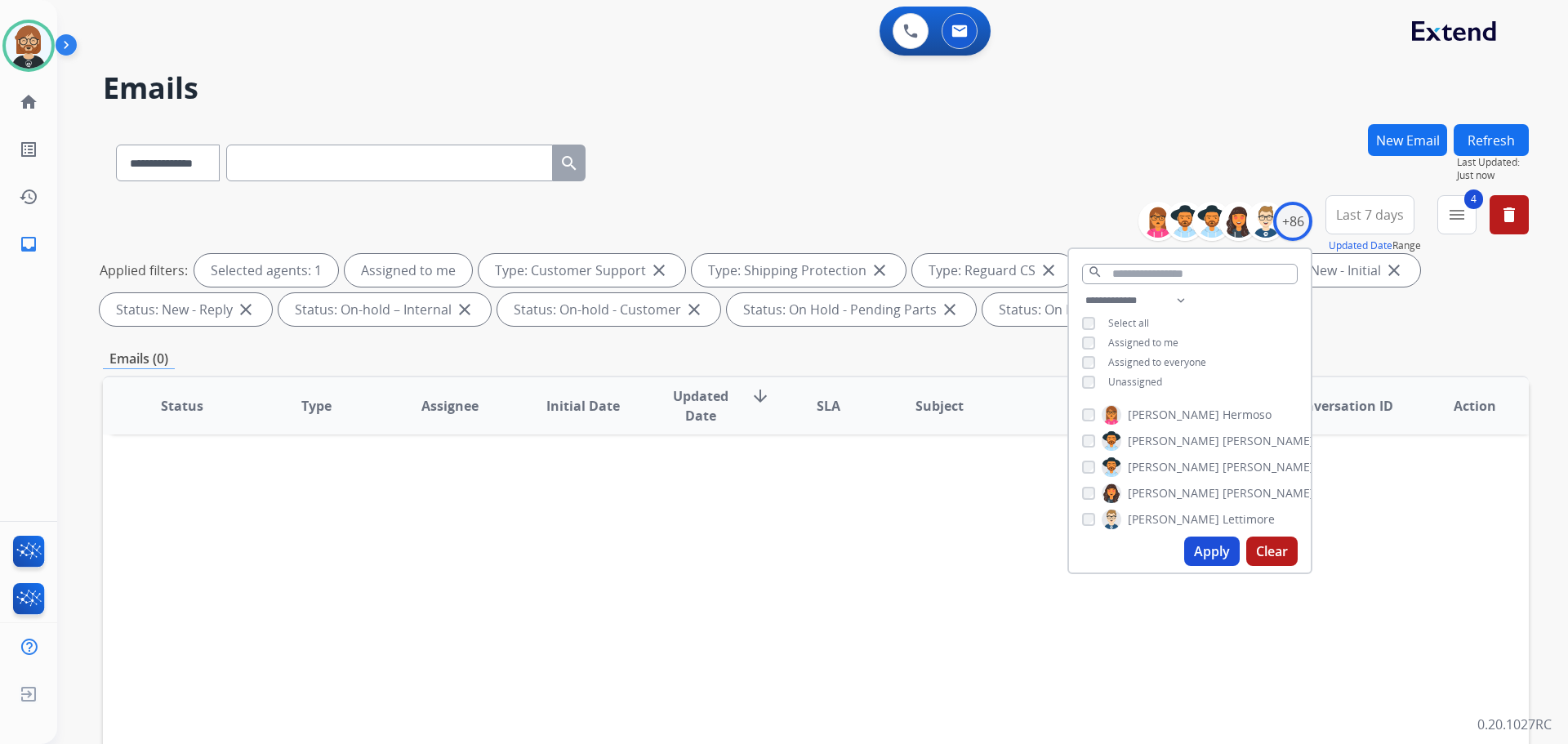
click at [1122, 379] on span "Unassigned" at bounding box center [1135, 381] width 54 height 14
click at [1191, 558] on button "Apply" at bounding box center [1212, 551] width 56 height 30
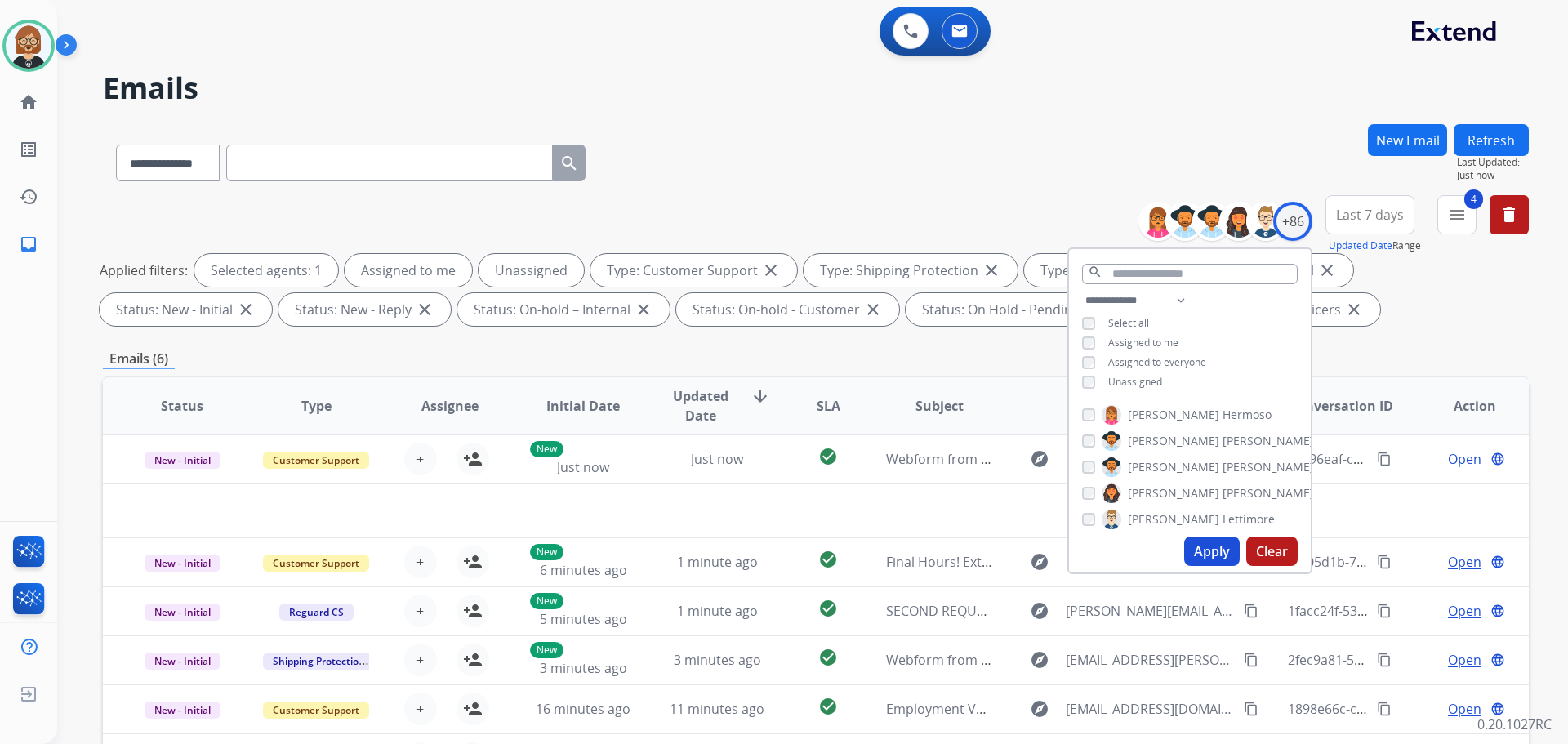
click at [1359, 317] on div "Applied filters: Selected agents: 1 Assigned to me Unassigned Type: Customer Su…" at bounding box center [813, 290] width 1427 height 72
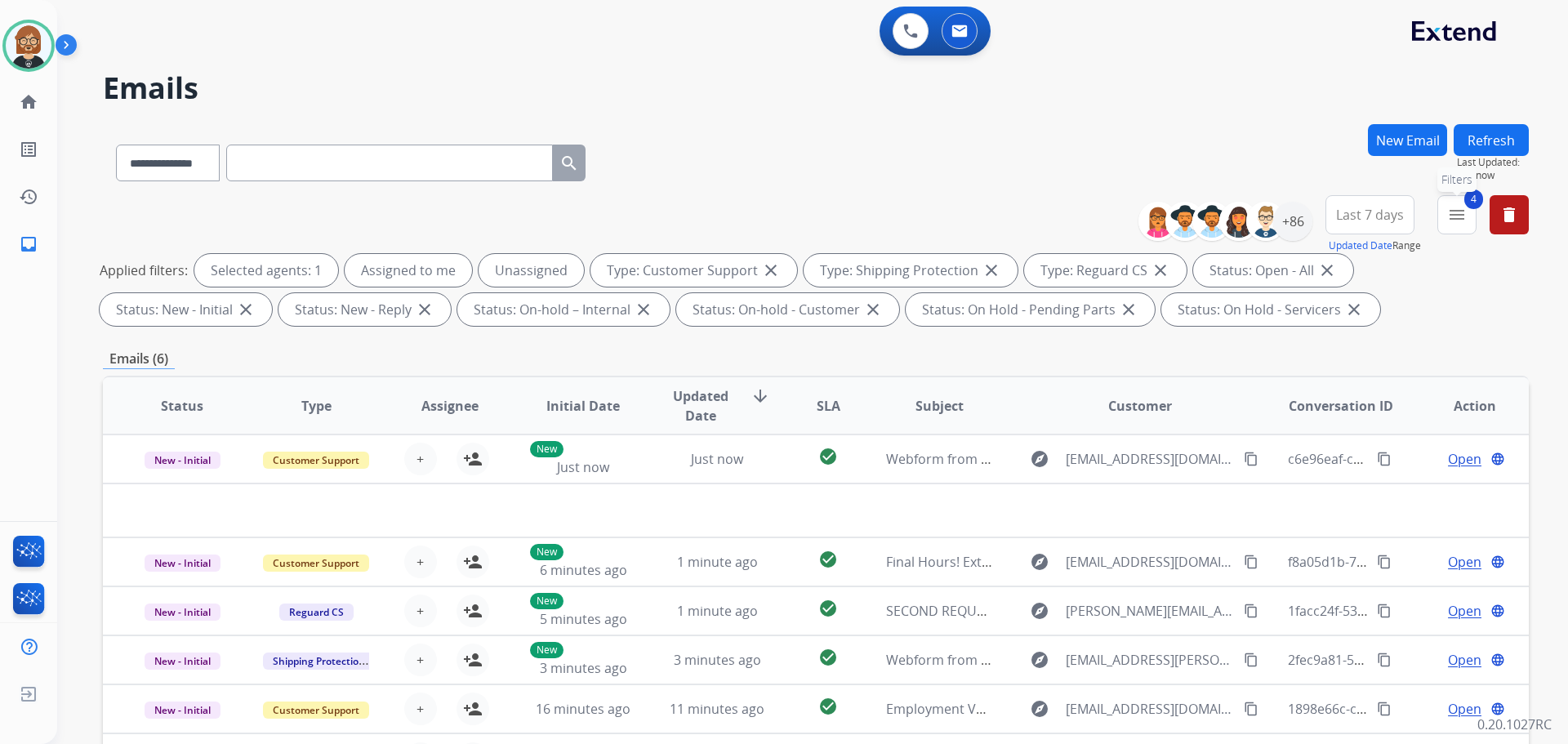
click at [1465, 212] on mat-icon "menu" at bounding box center [1457, 215] width 20 height 20
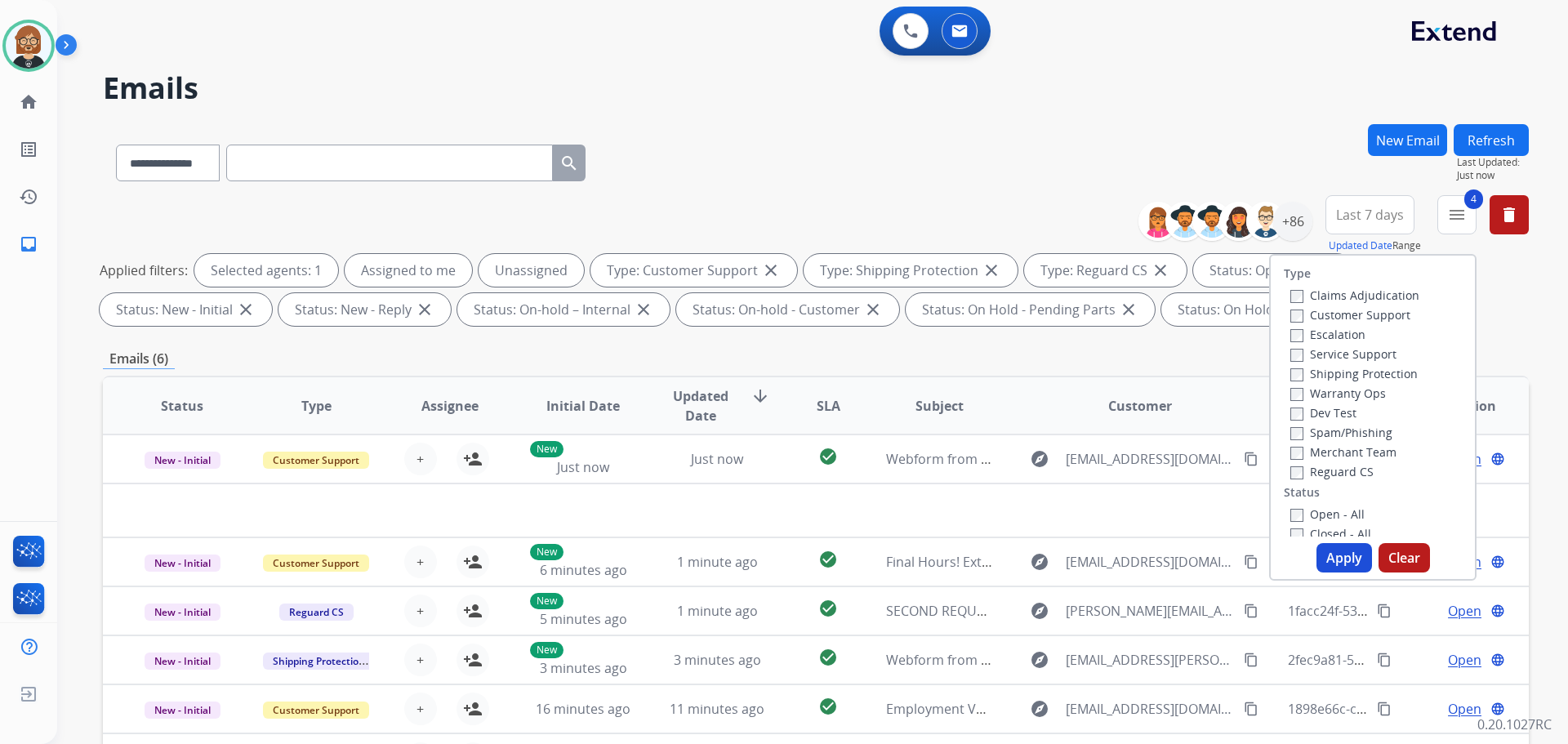
click at [1316, 513] on label "Open - All" at bounding box center [1327, 513] width 74 height 15
click at [1331, 511] on label "Open - All" at bounding box center [1327, 513] width 74 height 15
click at [1340, 556] on button "Apply" at bounding box center [1345, 558] width 56 height 30
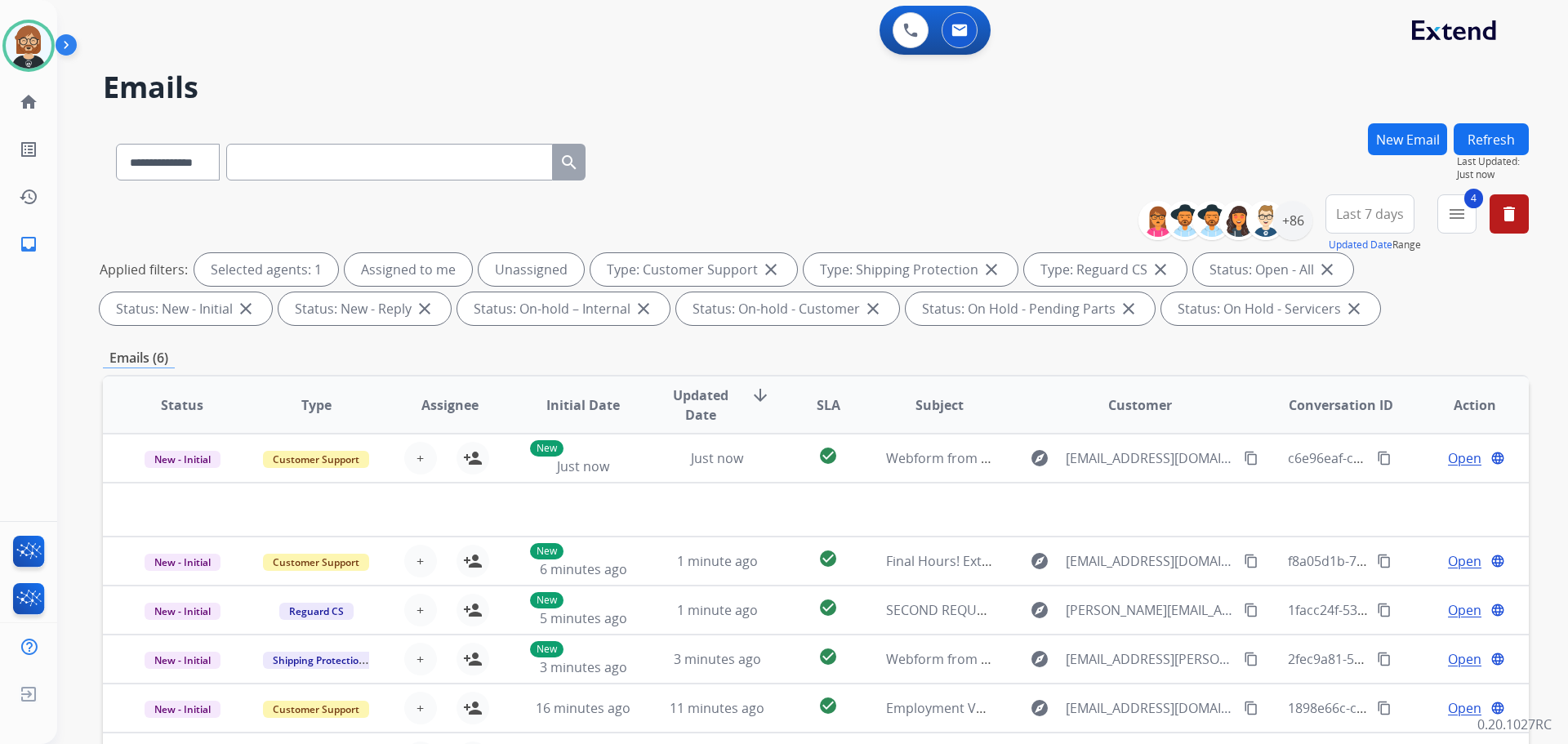
scroll to position [0, 0]
click at [1296, 221] on div "+86" at bounding box center [1293, 222] width 40 height 40
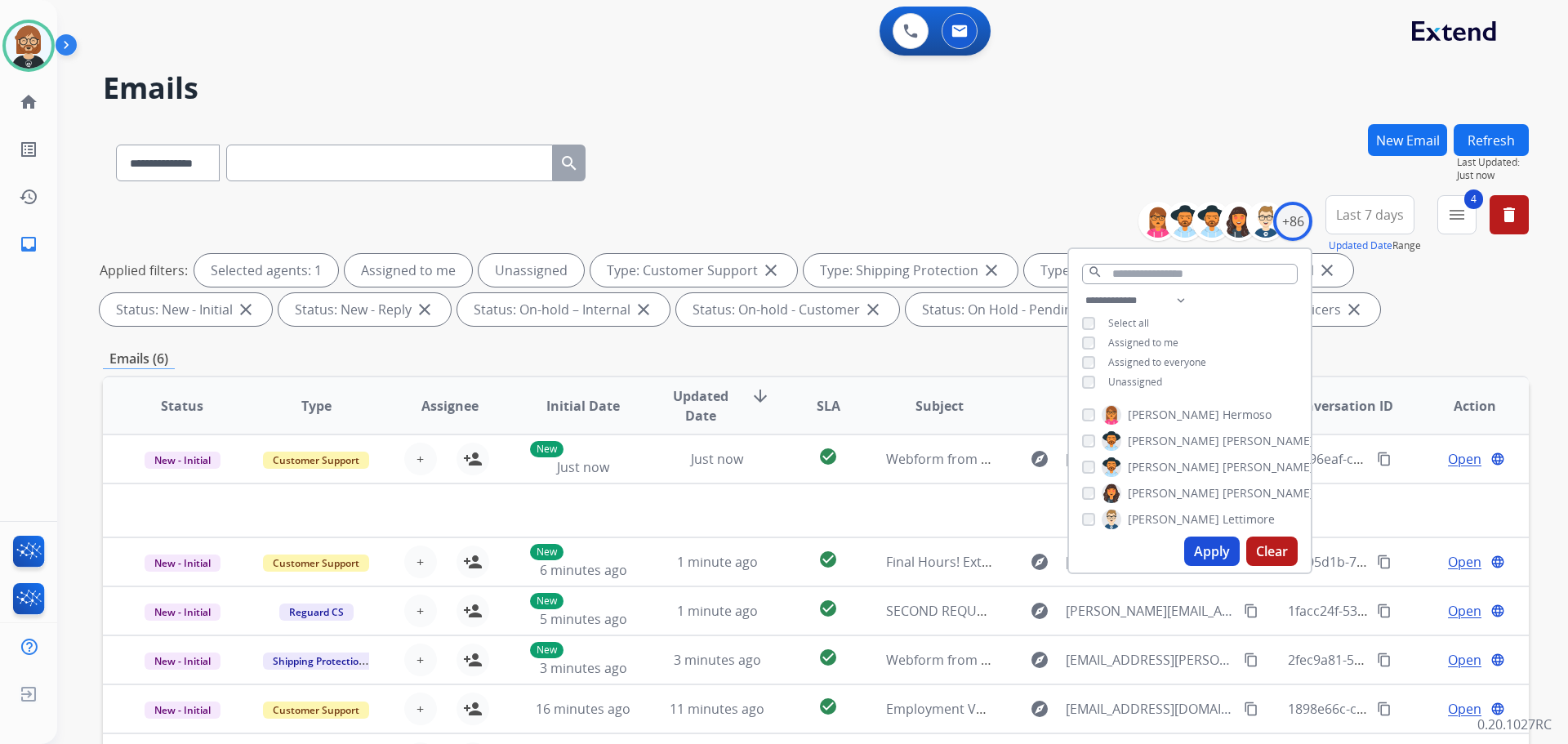
click at [1117, 378] on span "Unassigned" at bounding box center [1135, 381] width 54 height 14
click at [1214, 552] on button "Apply" at bounding box center [1212, 551] width 56 height 30
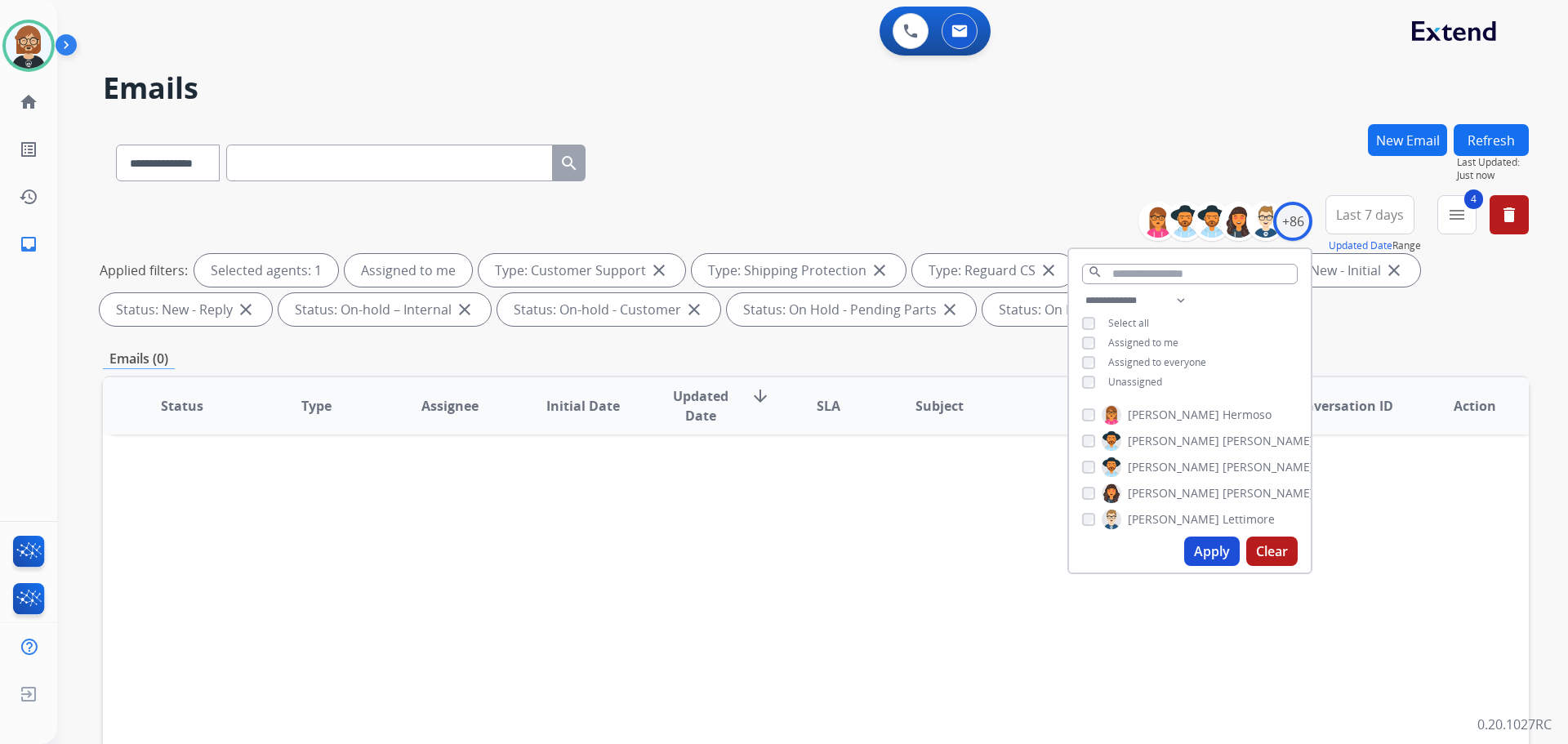
click at [1043, 535] on div "Status Type Assignee Initial Date Updated Date arrow_downward SLA Subject Custo…" at bounding box center [816, 649] width 1427 height 547
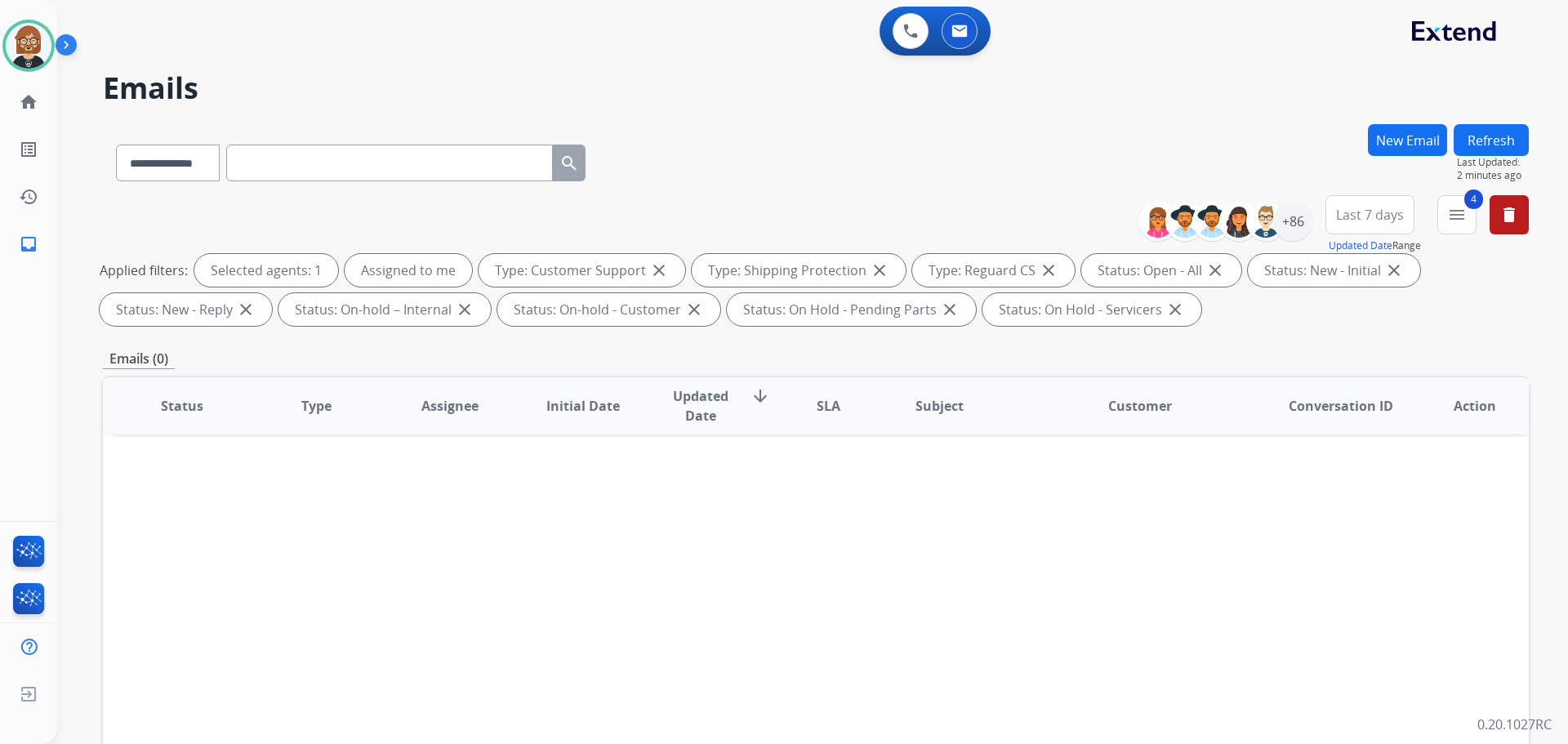
click at [1445, 89] on h2 "Emails" at bounding box center [816, 88] width 1427 height 32
click at [159, 483] on div "Status Type Assignee Initial Date Updated Date arrow_downward SLA Subject Custo…" at bounding box center [816, 649] width 1427 height 547
click at [1290, 226] on div "+86" at bounding box center [1293, 222] width 40 height 40
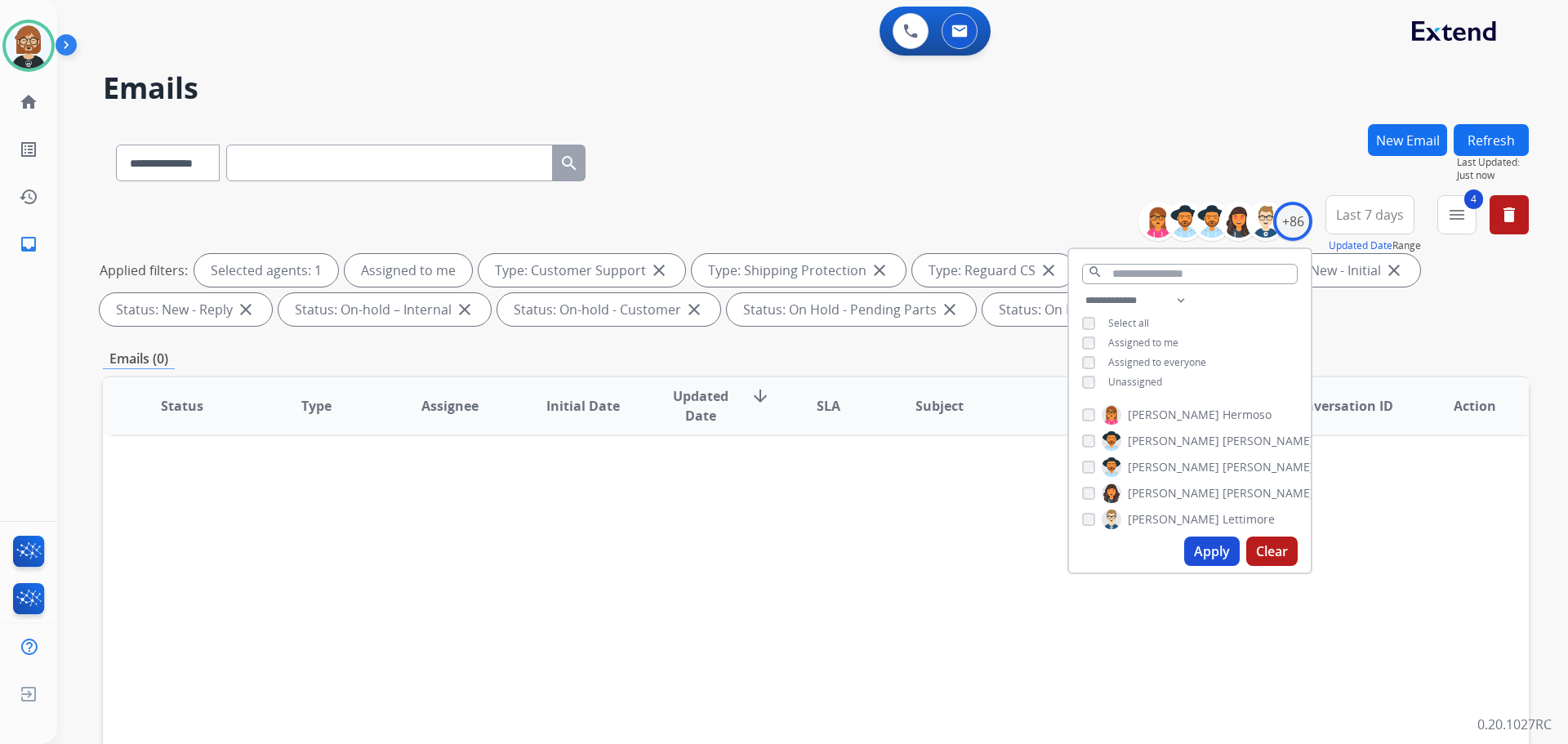
click at [1141, 383] on span "Unassigned" at bounding box center [1135, 381] width 54 height 14
click at [1204, 561] on button "Apply" at bounding box center [1212, 551] width 56 height 30
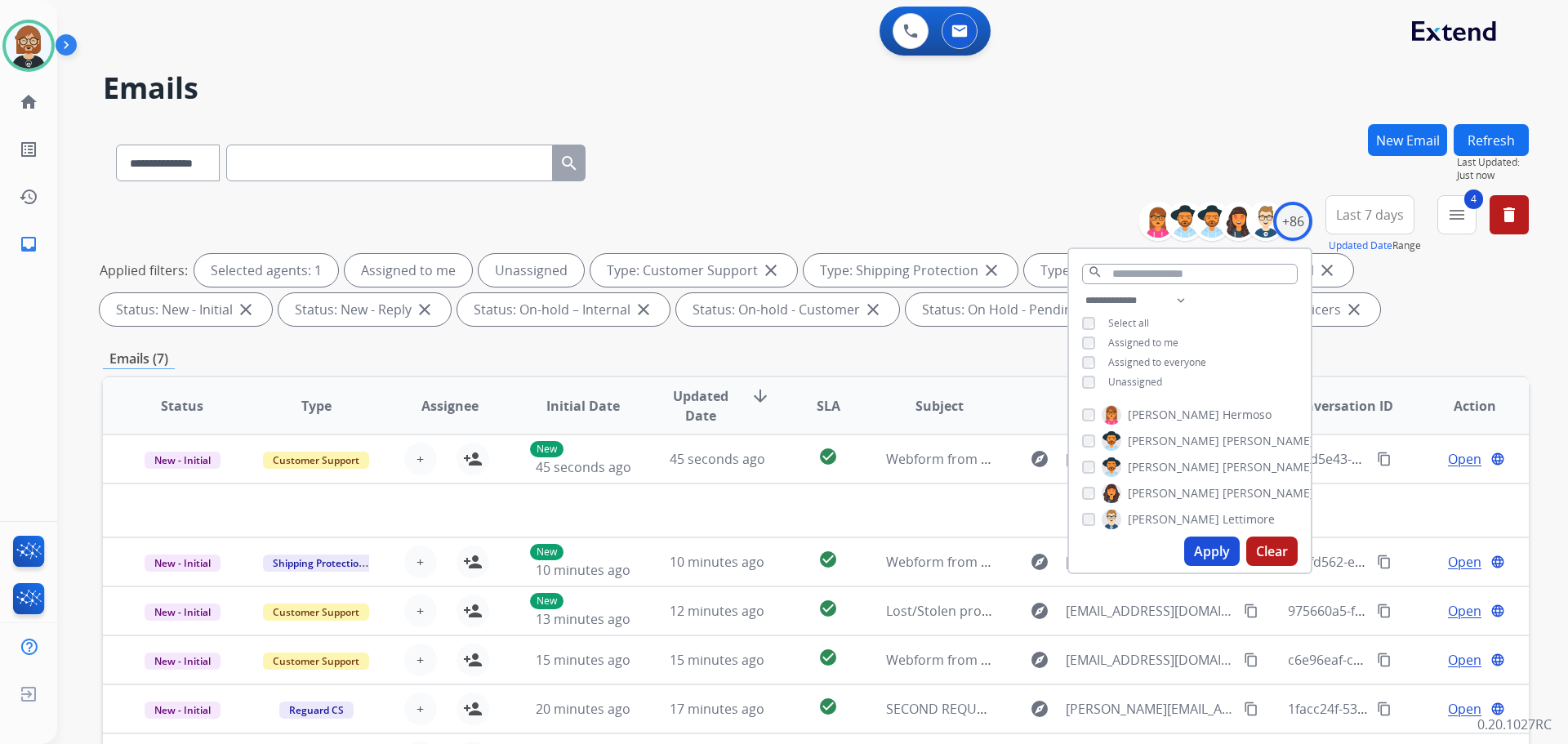
click at [1007, 367] on div "Emails (7)" at bounding box center [816, 358] width 1427 height 21
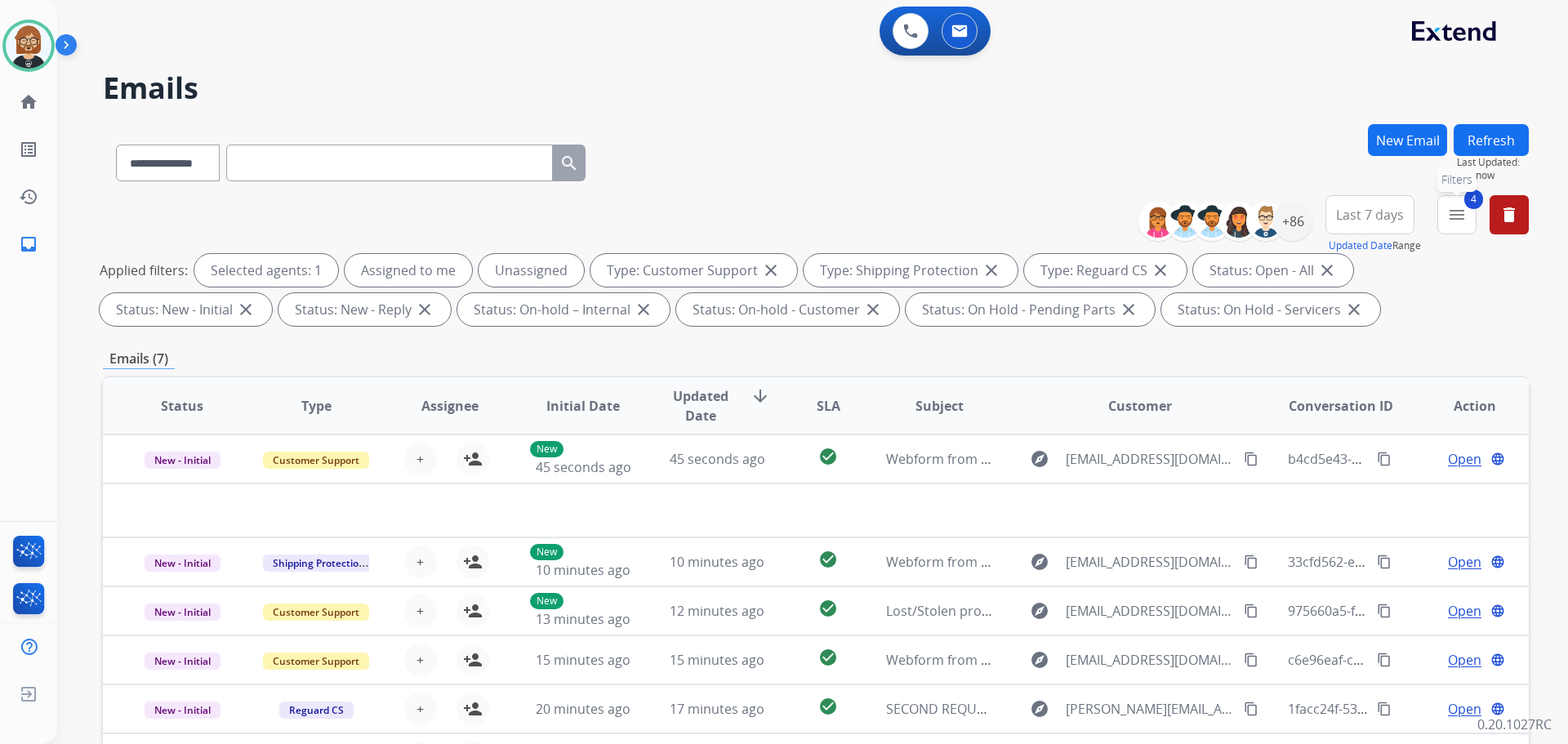
click at [1465, 214] on mat-icon "menu" at bounding box center [1457, 215] width 20 height 20
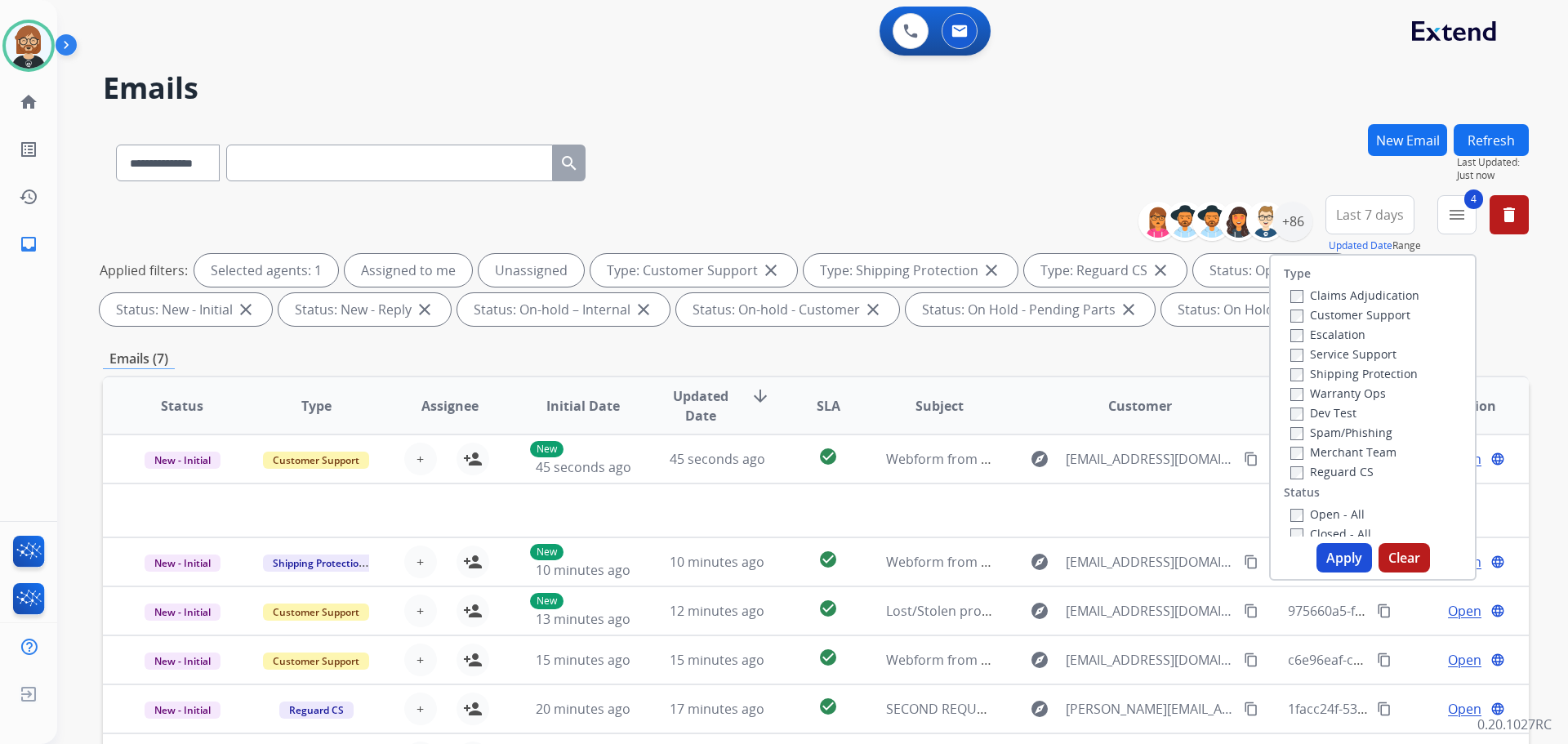
click at [1330, 546] on button "Apply" at bounding box center [1345, 558] width 56 height 30
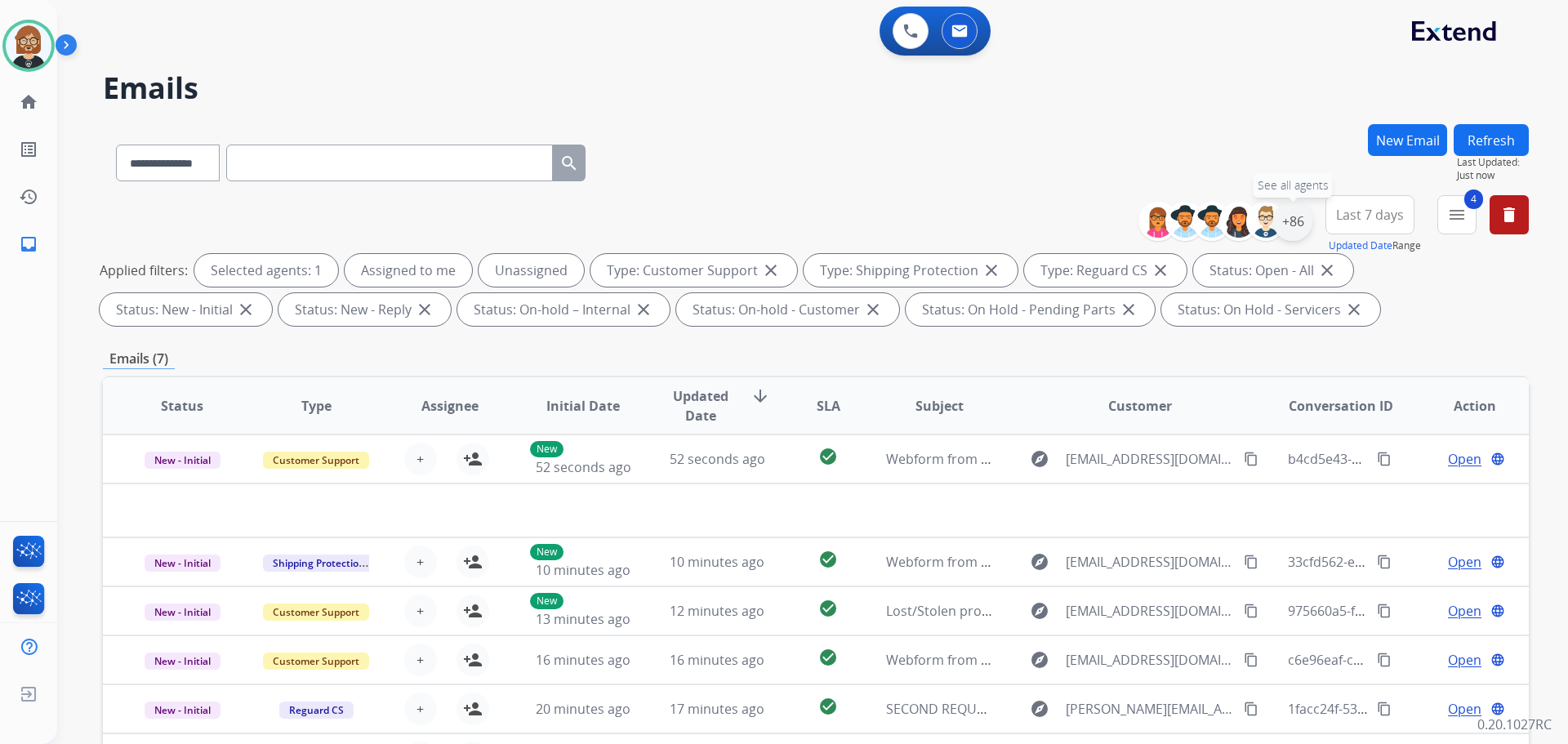
click at [1295, 214] on div "+86" at bounding box center [1293, 222] width 40 height 40
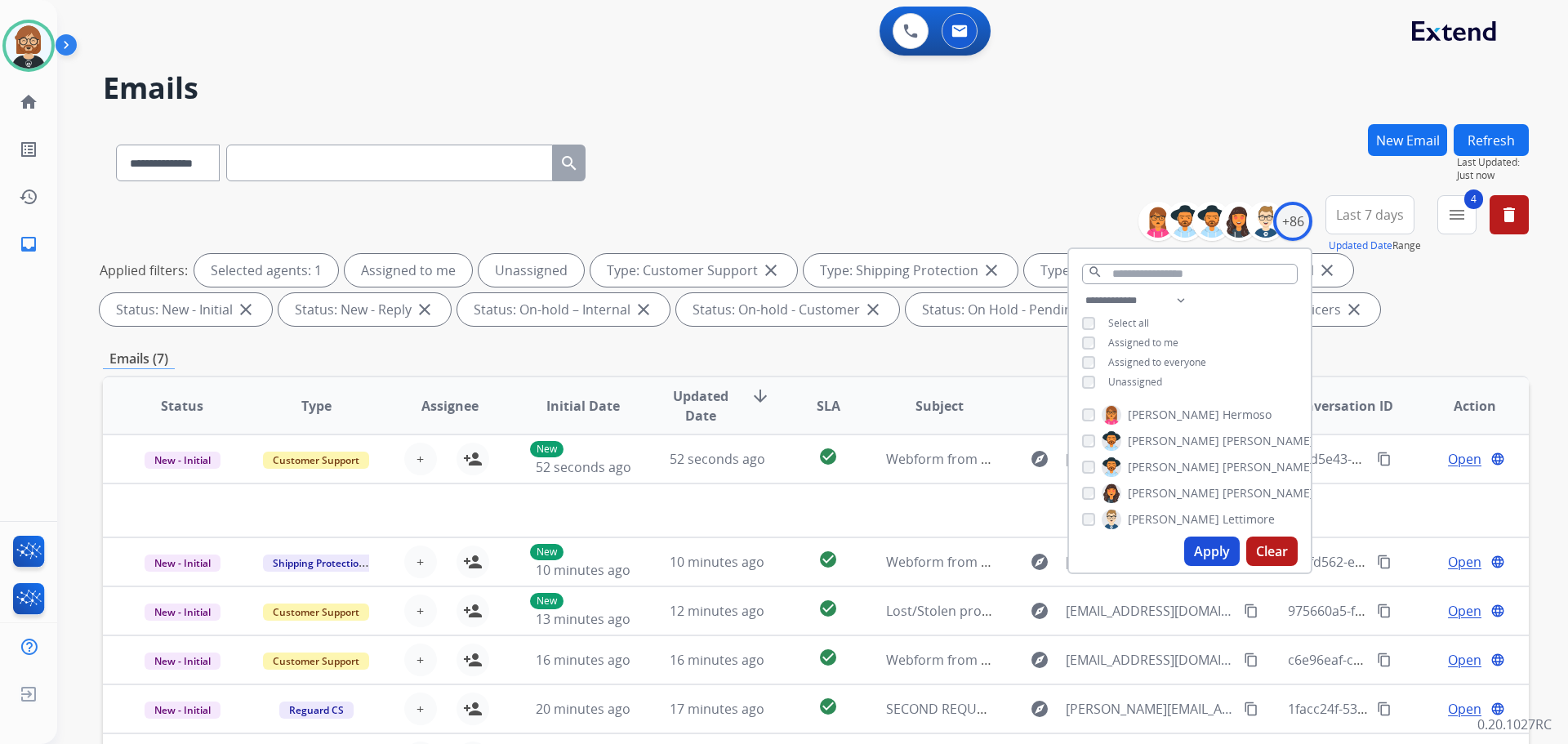
click at [1216, 543] on button "Apply" at bounding box center [1212, 551] width 56 height 30
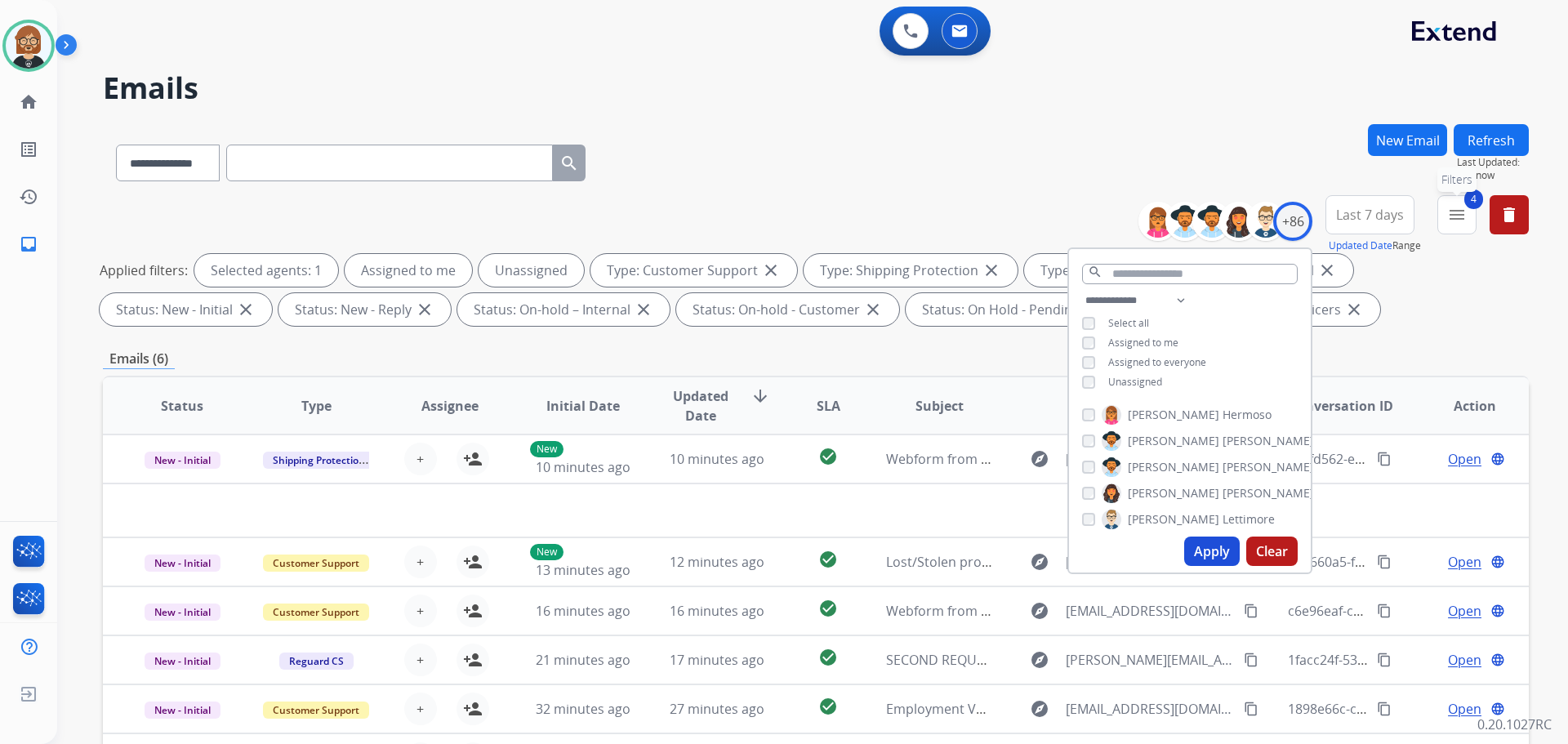
click at [1476, 220] on div "4 menu Filters Type Claims Adjudication Customer Support Escalation Service Sup…" at bounding box center [1457, 224] width 40 height 59
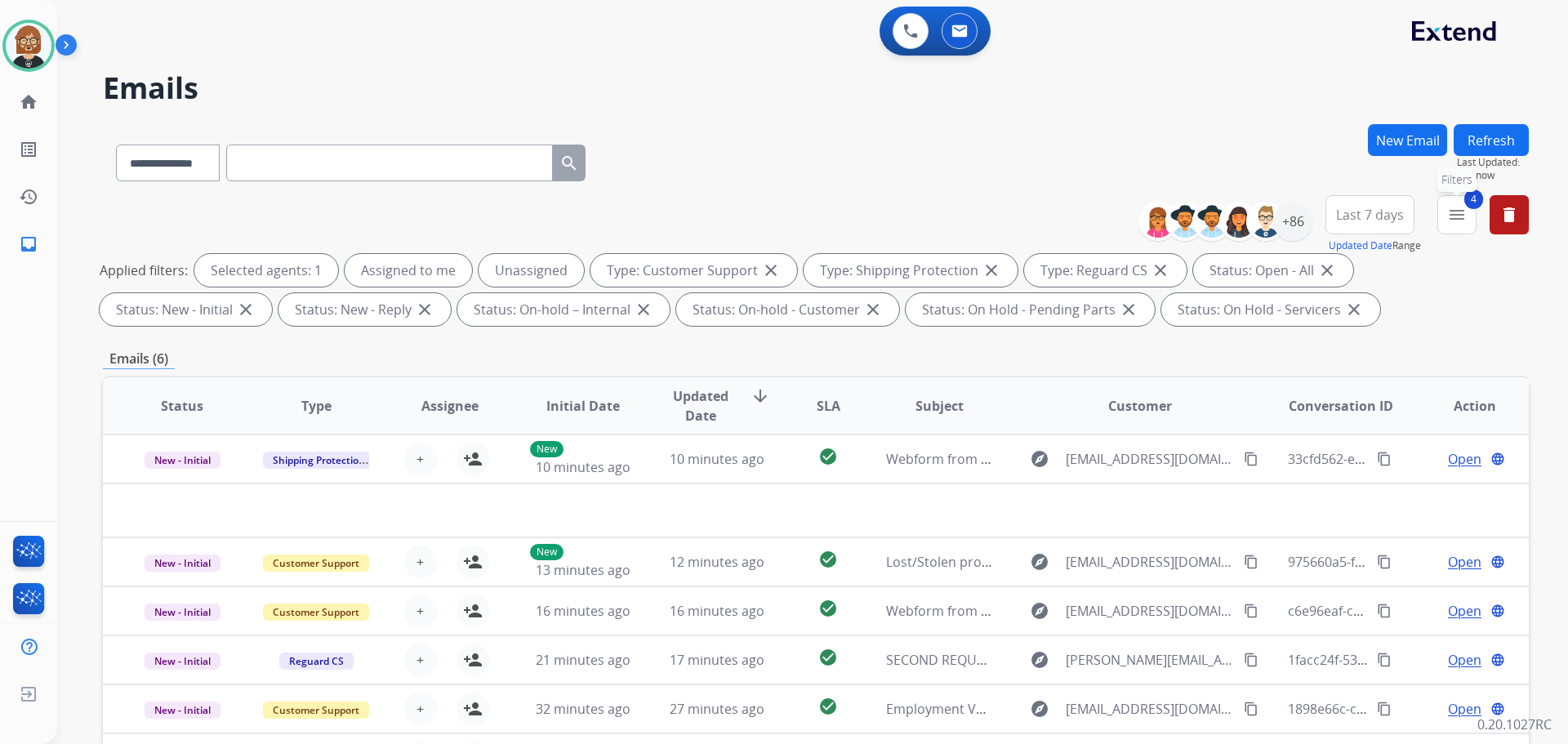
click at [1462, 222] on mat-icon "menu" at bounding box center [1457, 215] width 20 height 20
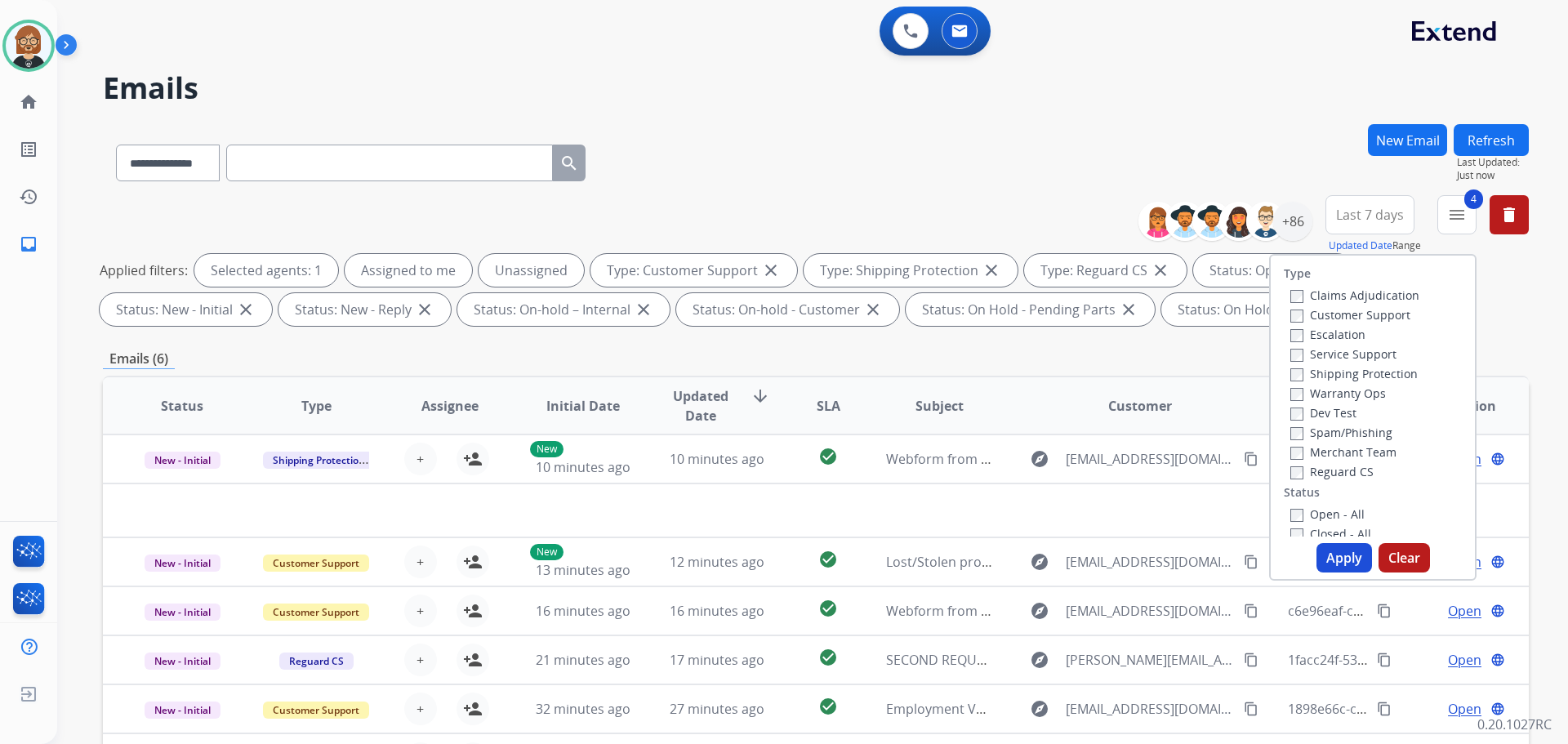
click at [1335, 558] on button "Apply" at bounding box center [1345, 558] width 56 height 30
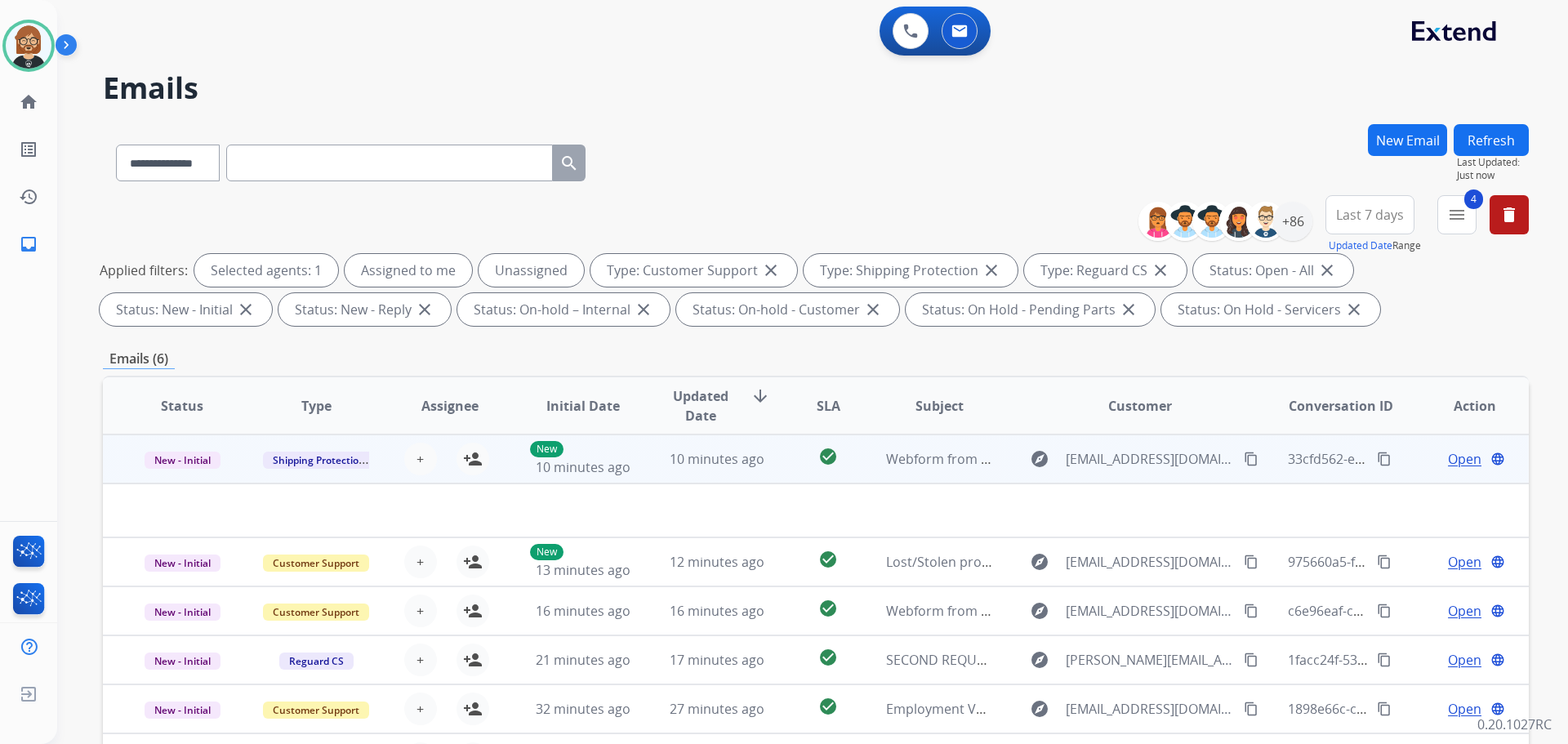
click at [1011, 516] on td at bounding box center [682, 511] width 1159 height 54
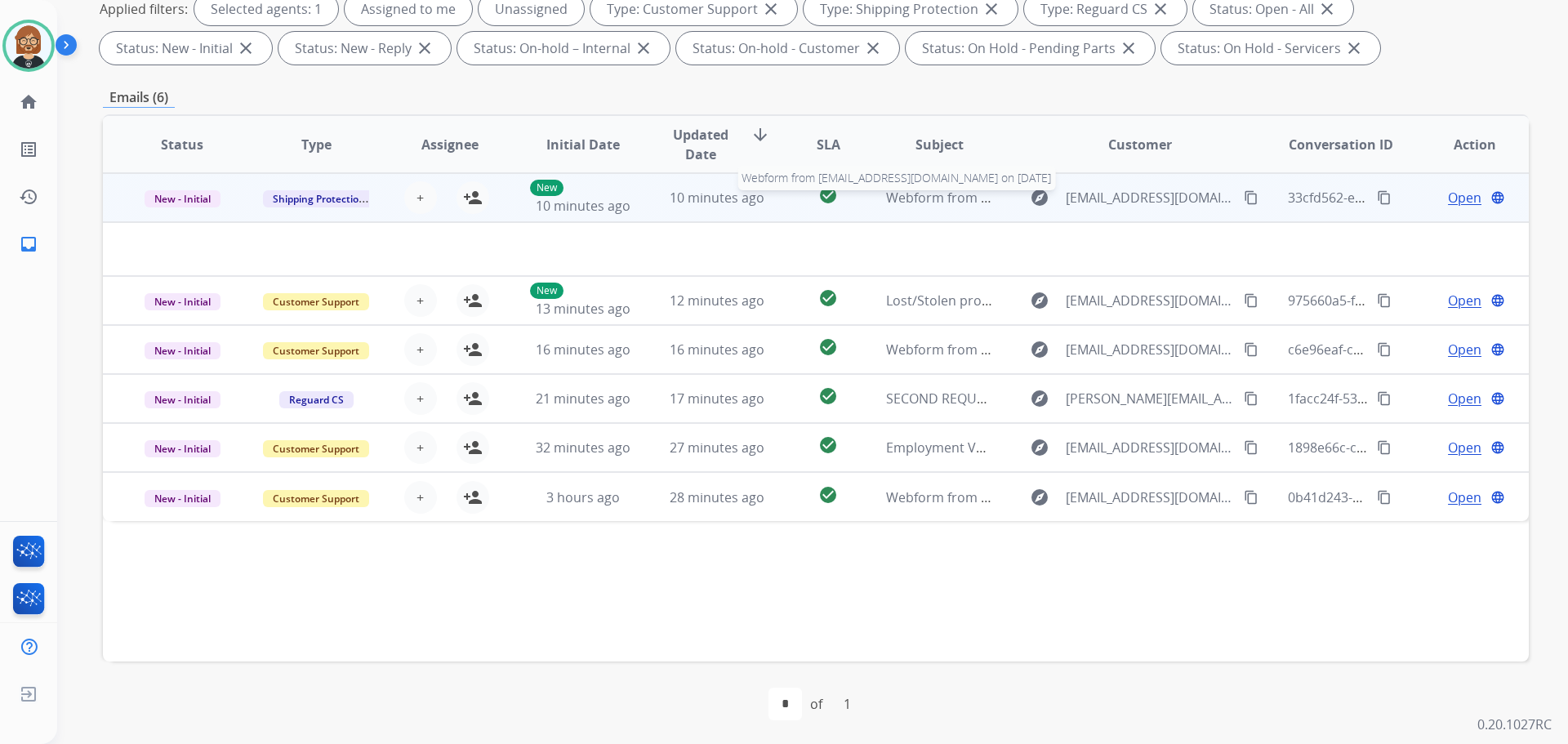
scroll to position [264, 0]
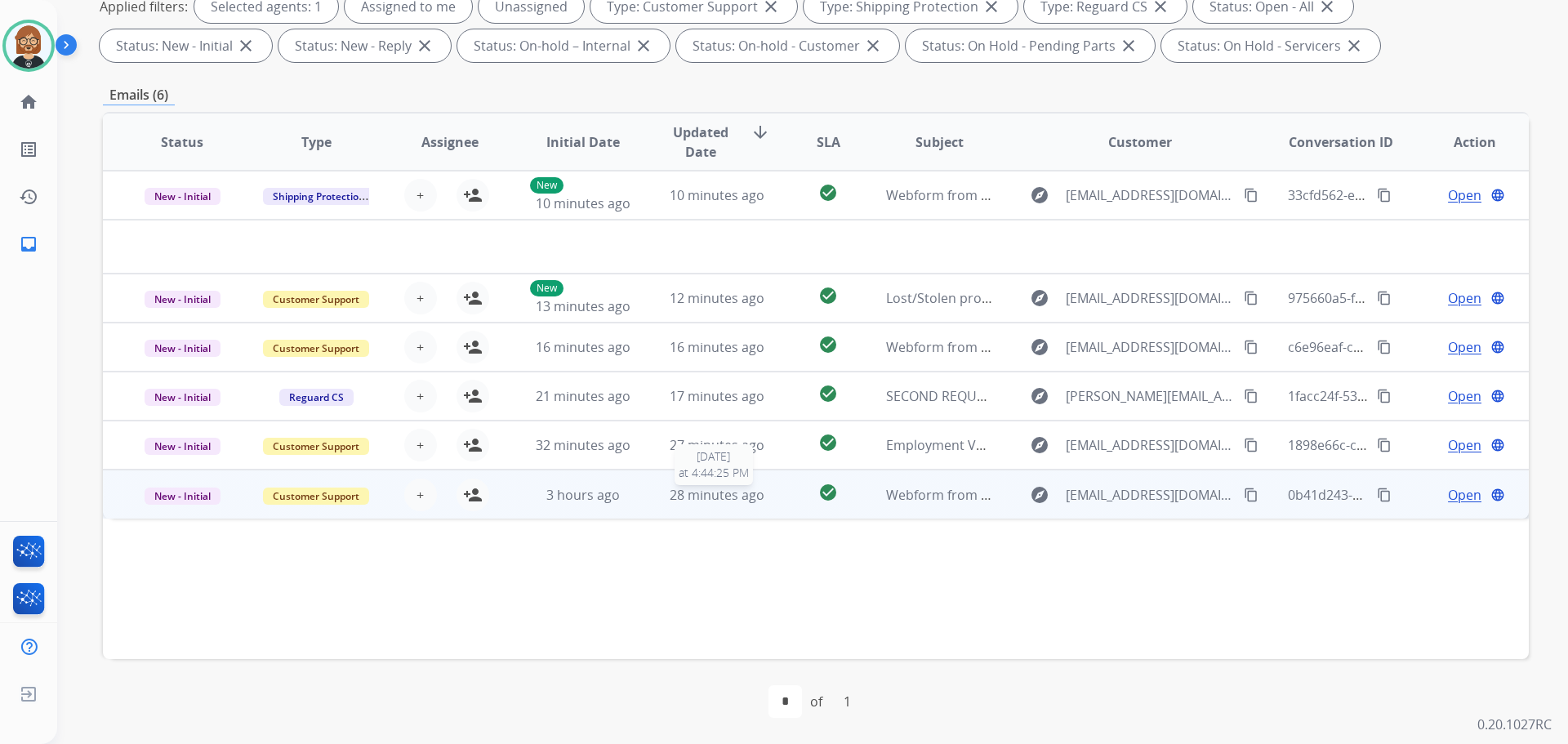
click at [716, 502] on span "28 minutes ago" at bounding box center [716, 494] width 95 height 18
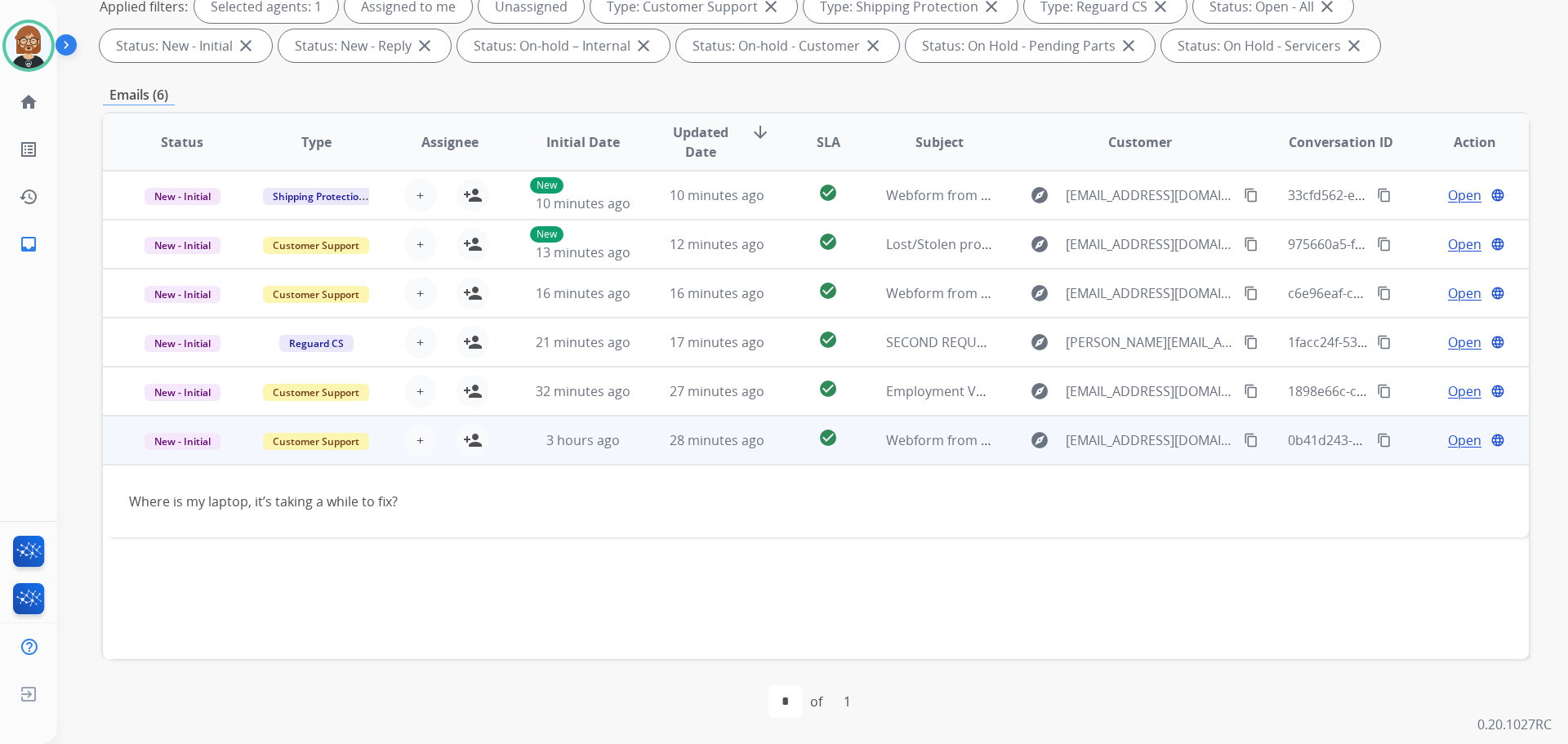
click at [1244, 434] on mat-icon "content_copy" at bounding box center [1251, 440] width 14 height 14
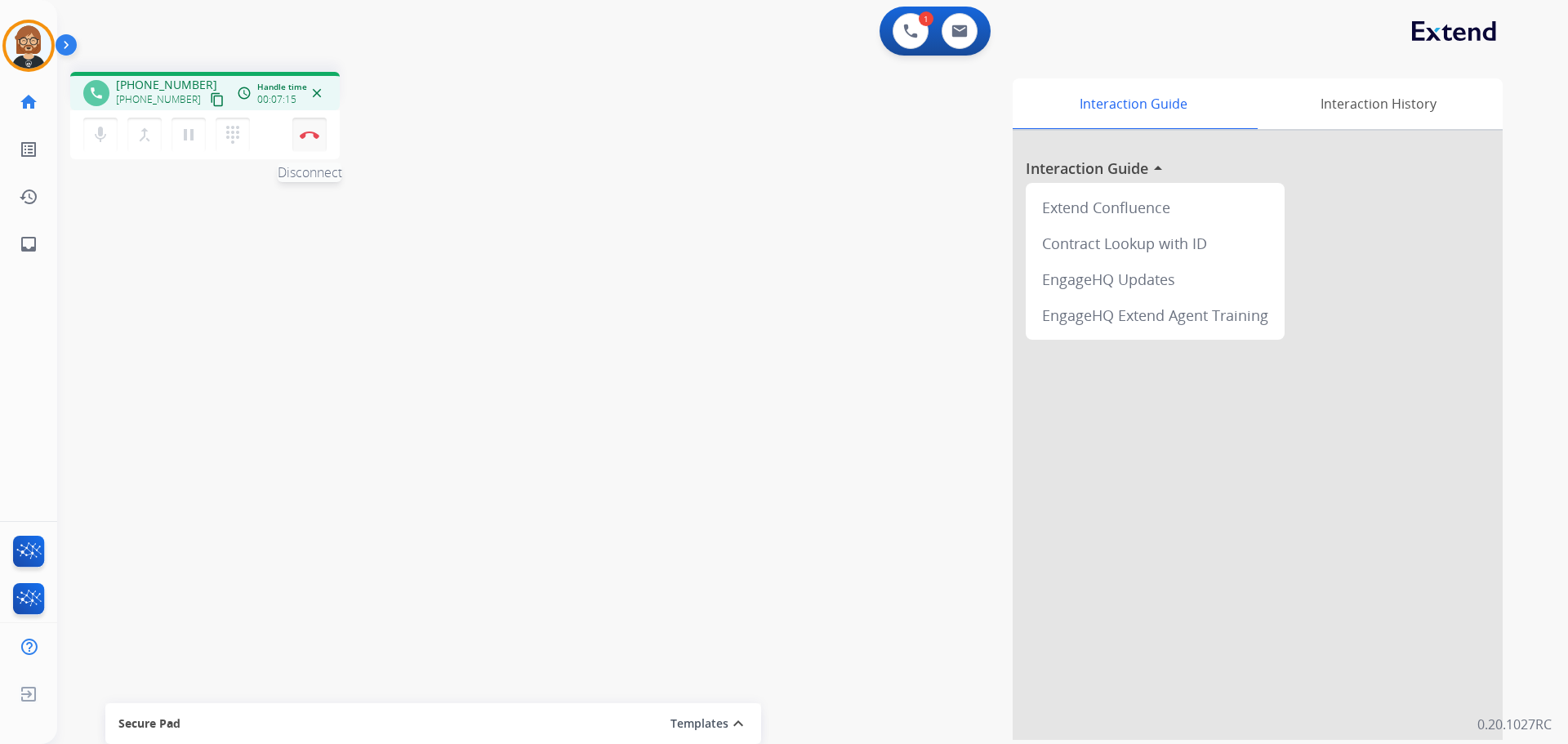
click at [306, 140] on button "Disconnect" at bounding box center [309, 135] width 34 height 34
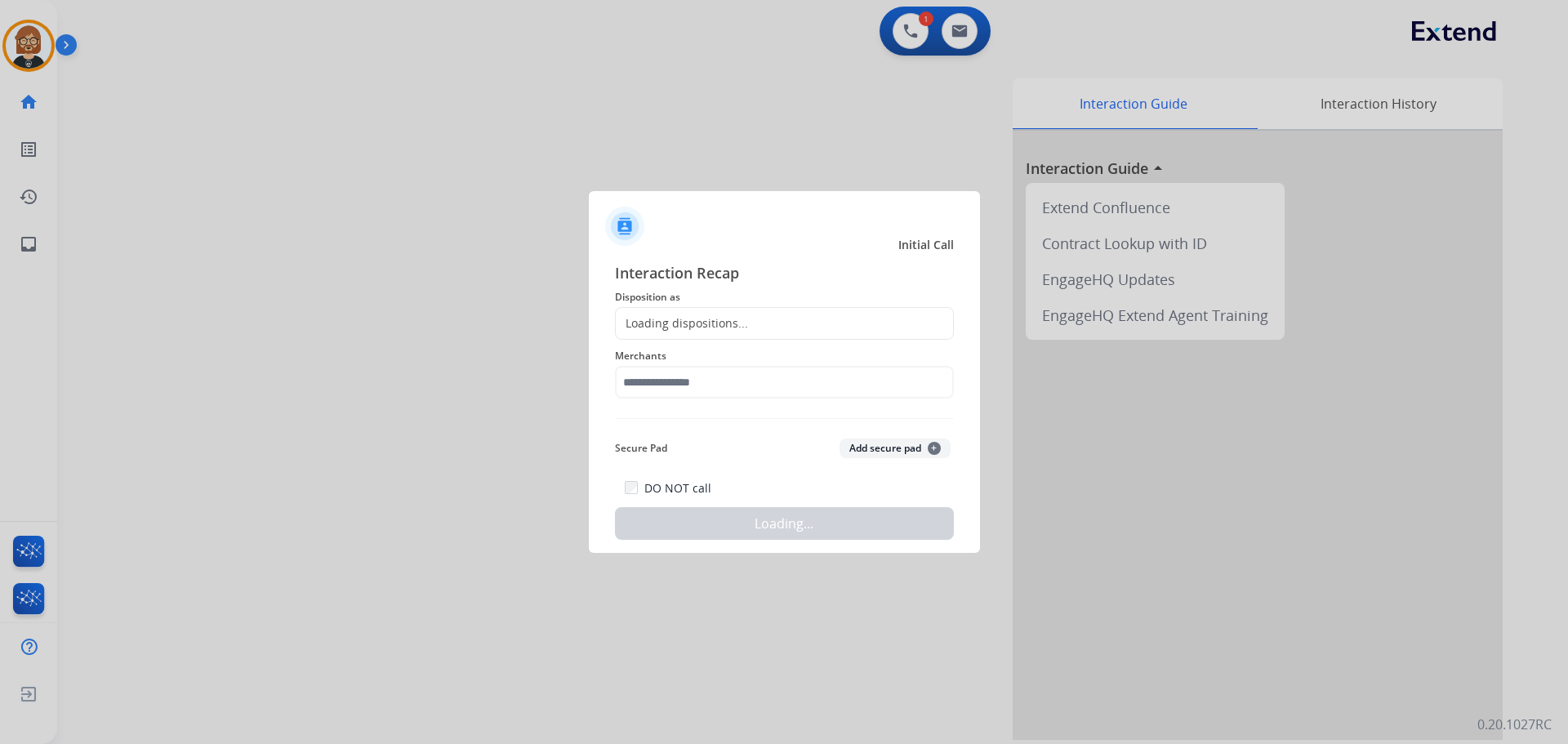
click at [798, 319] on div "Loading dispositions..." at bounding box center [785, 323] width 339 height 32
click at [796, 331] on div "Loading dispositions..." at bounding box center [785, 323] width 339 height 32
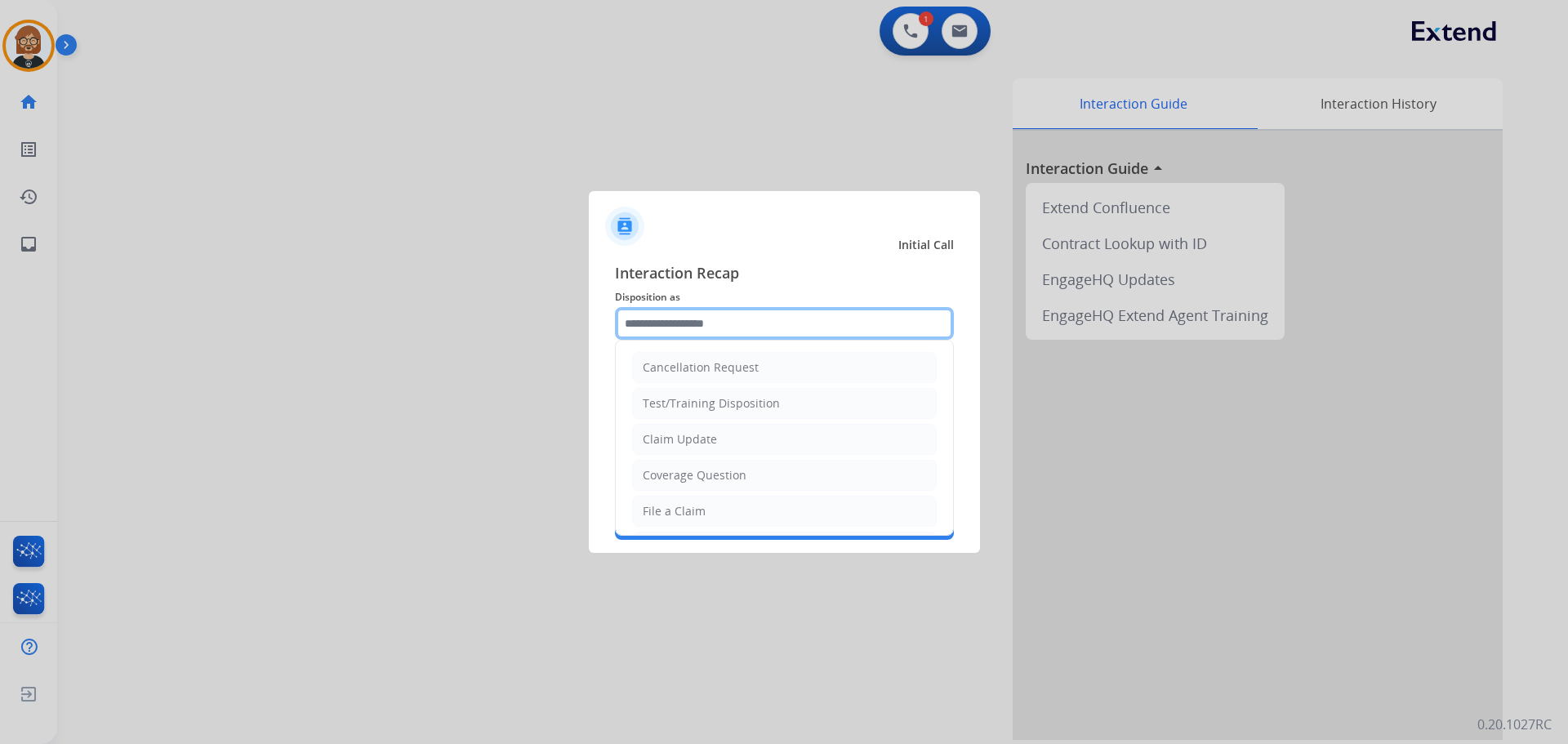
click at [784, 319] on input "text" at bounding box center [785, 323] width 339 height 32
click at [754, 446] on li "Claim Update" at bounding box center [785, 439] width 305 height 31
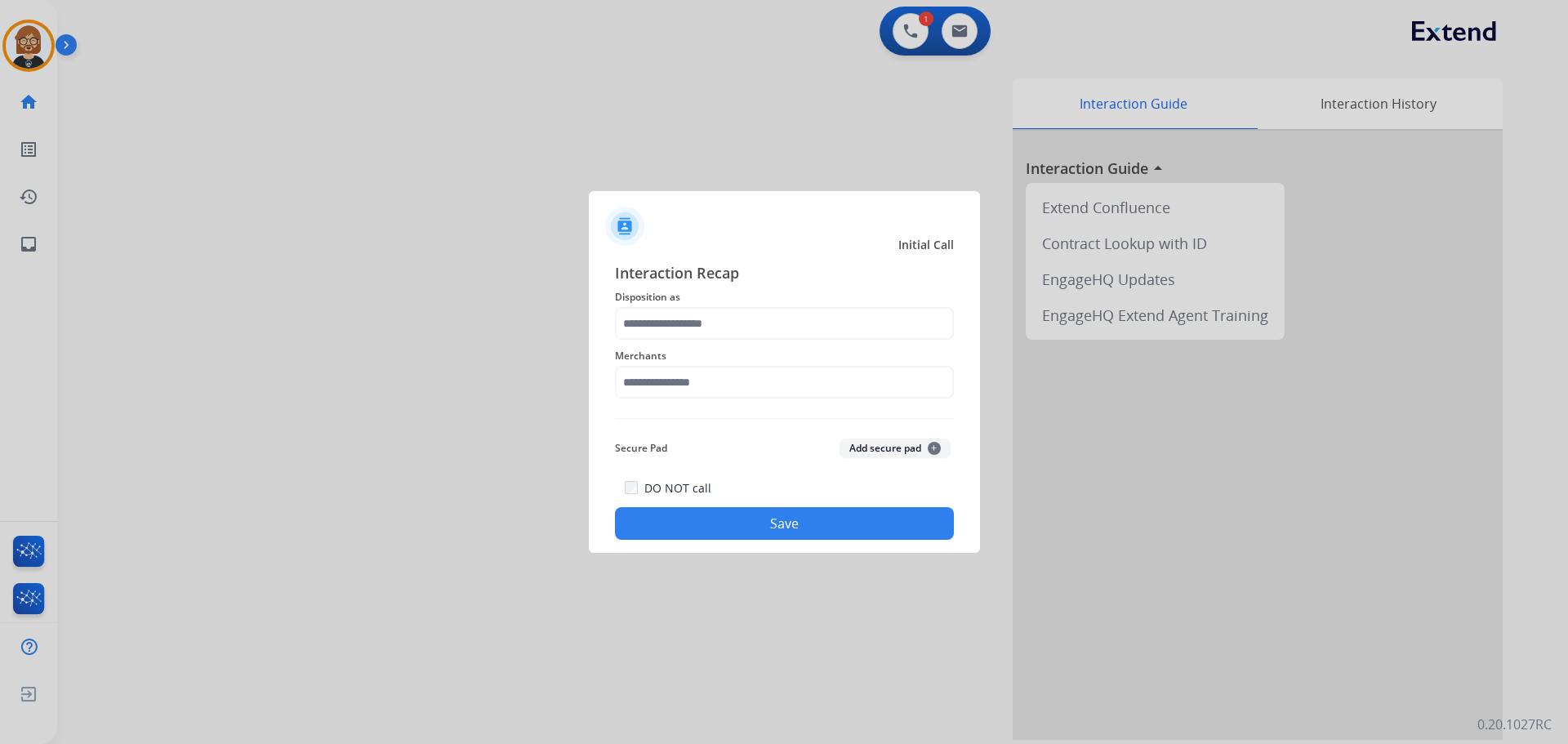
type input "**********"
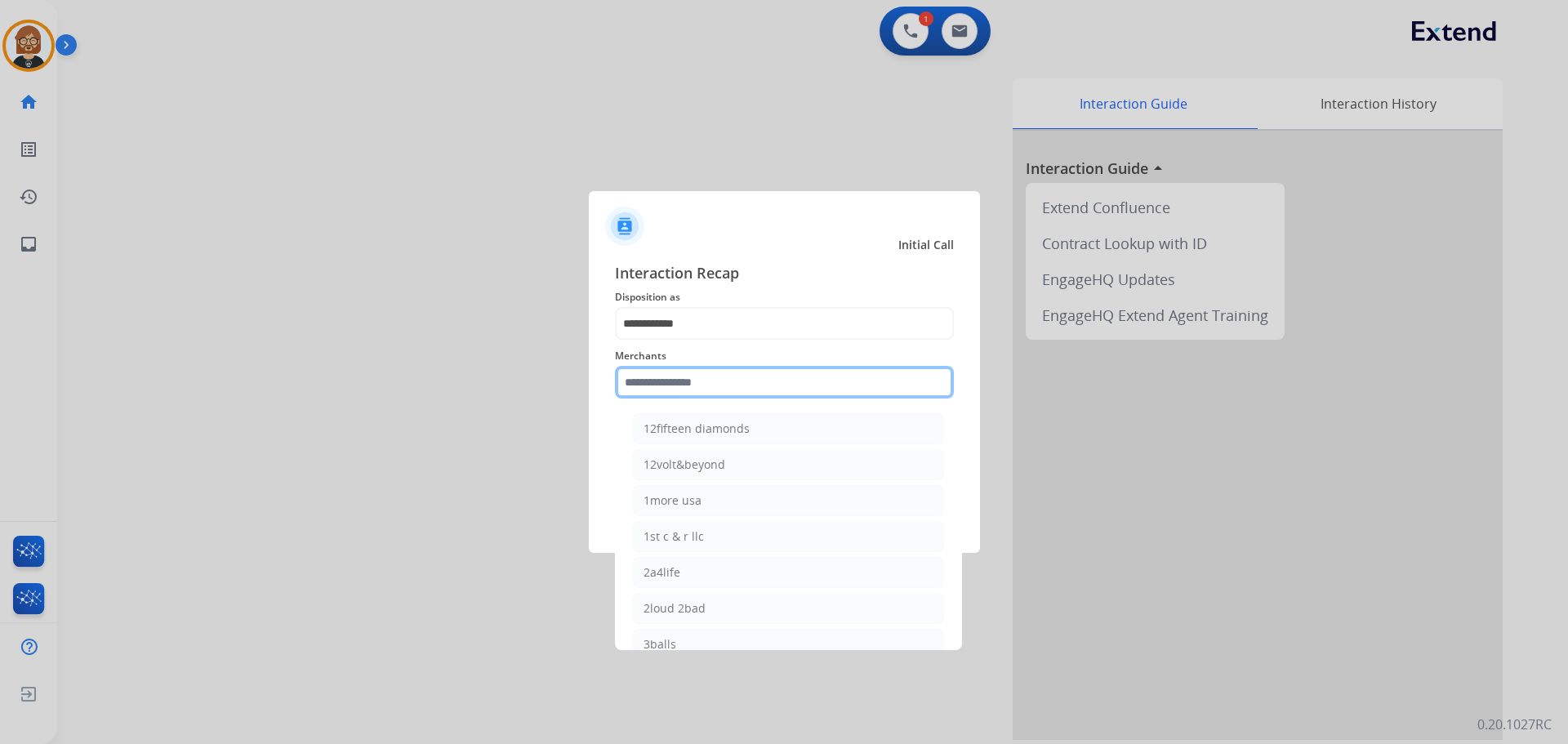
click at [769, 368] on input "text" at bounding box center [785, 382] width 339 height 32
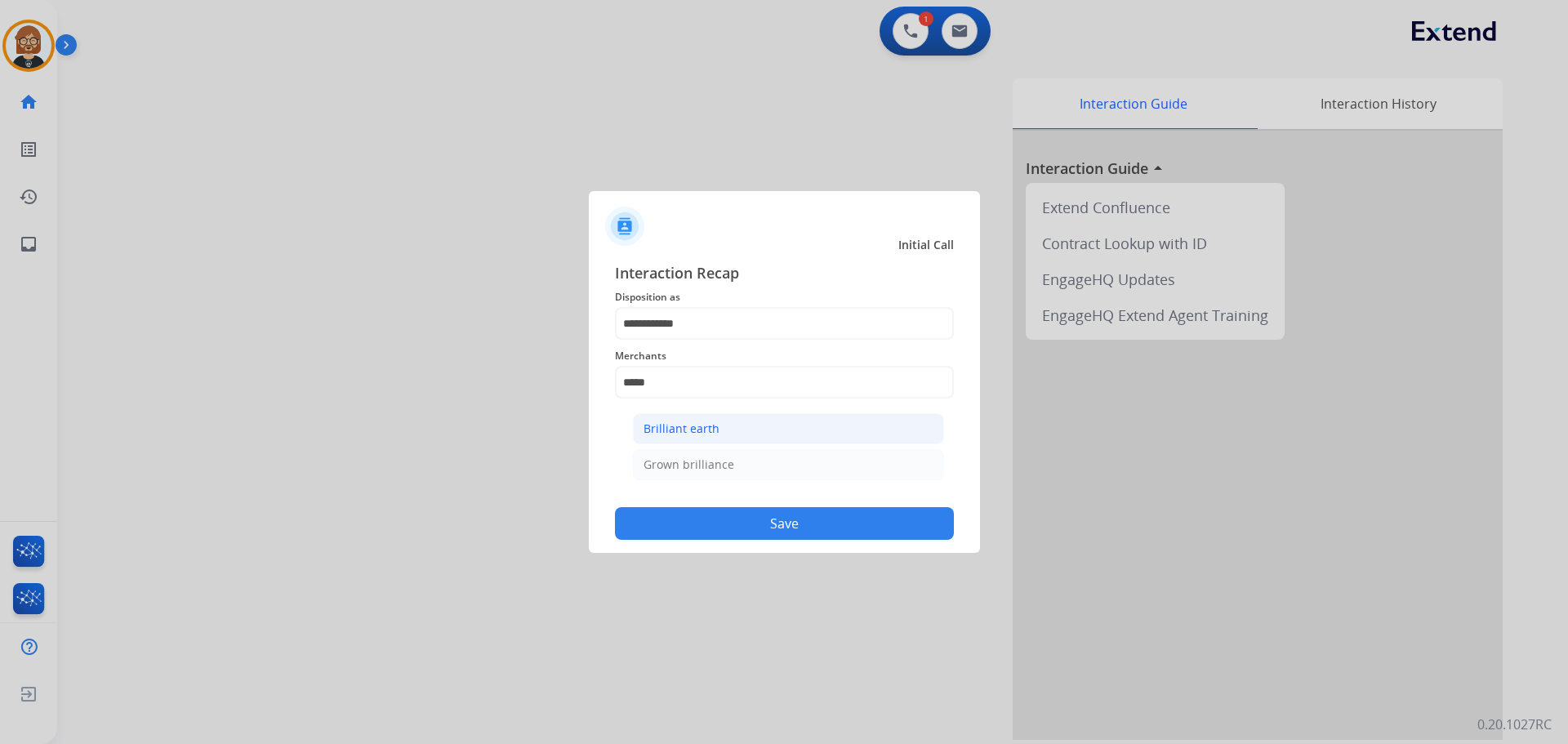
click at [751, 426] on li "Brilliant earth" at bounding box center [788, 429] width 311 height 31
type input "**********"
click at [764, 528] on button "Save" at bounding box center [785, 523] width 339 height 32
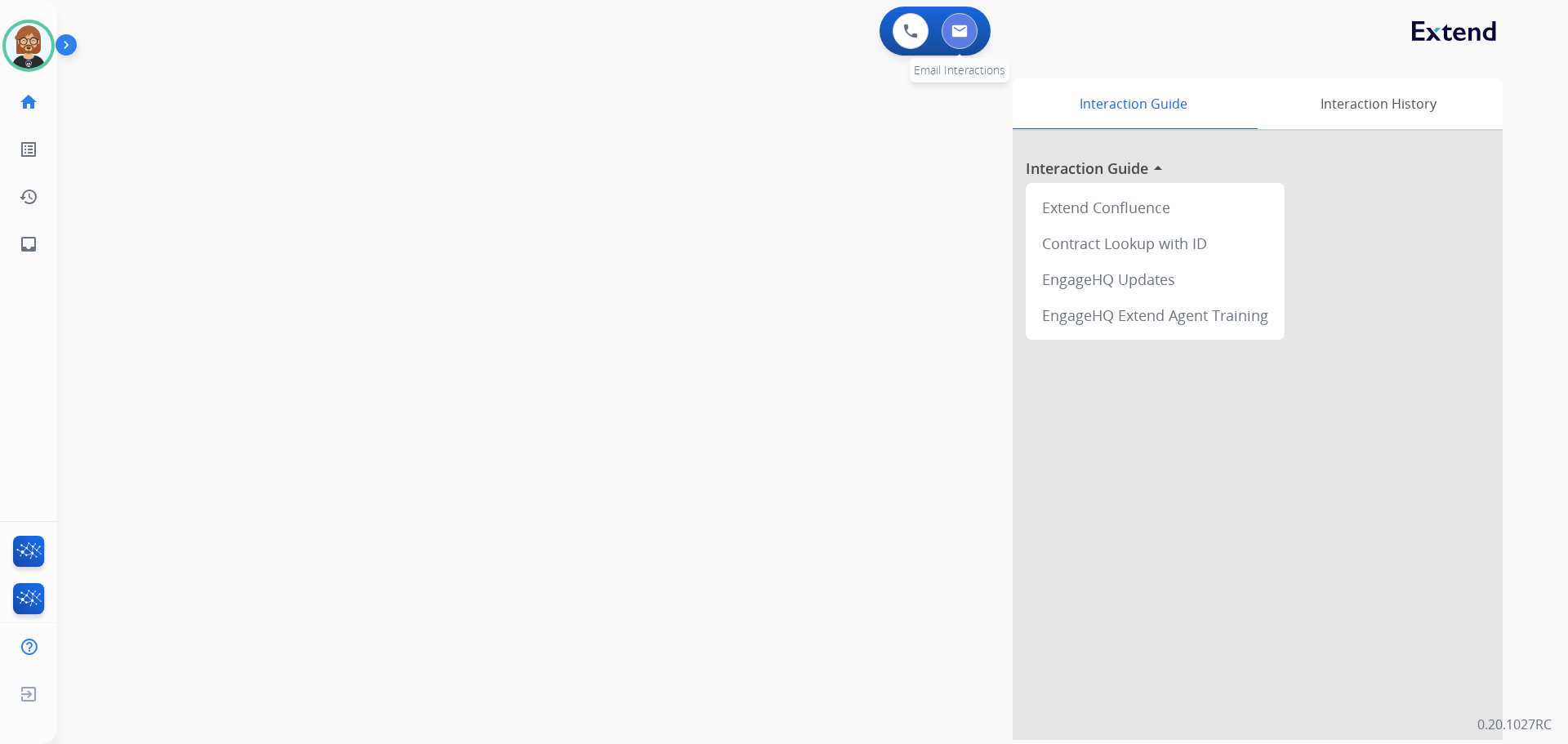
click at [955, 41] on button at bounding box center [960, 32] width 36 height 36
select select "**********"
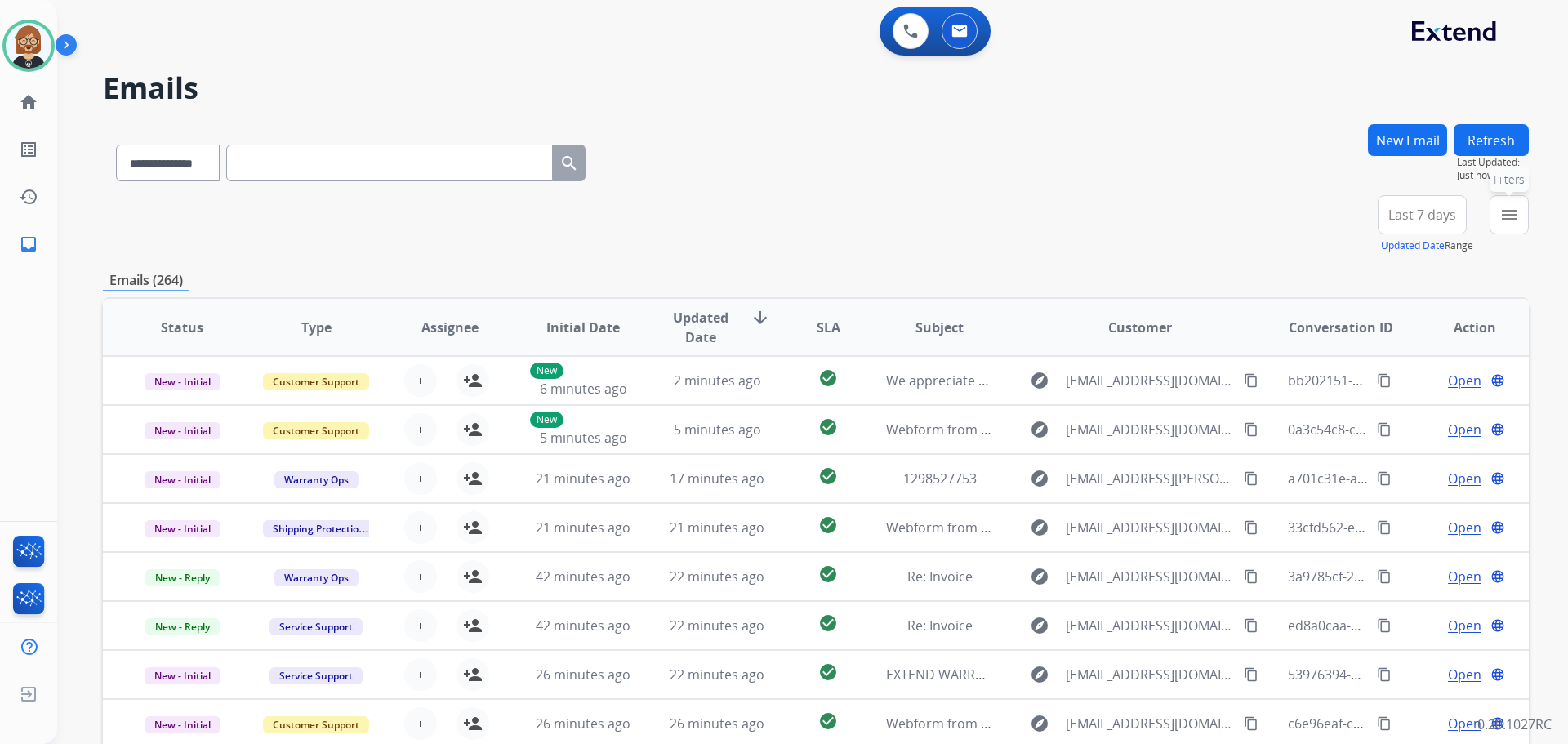
click at [1507, 212] on mat-icon "menu" at bounding box center [1509, 215] width 20 height 20
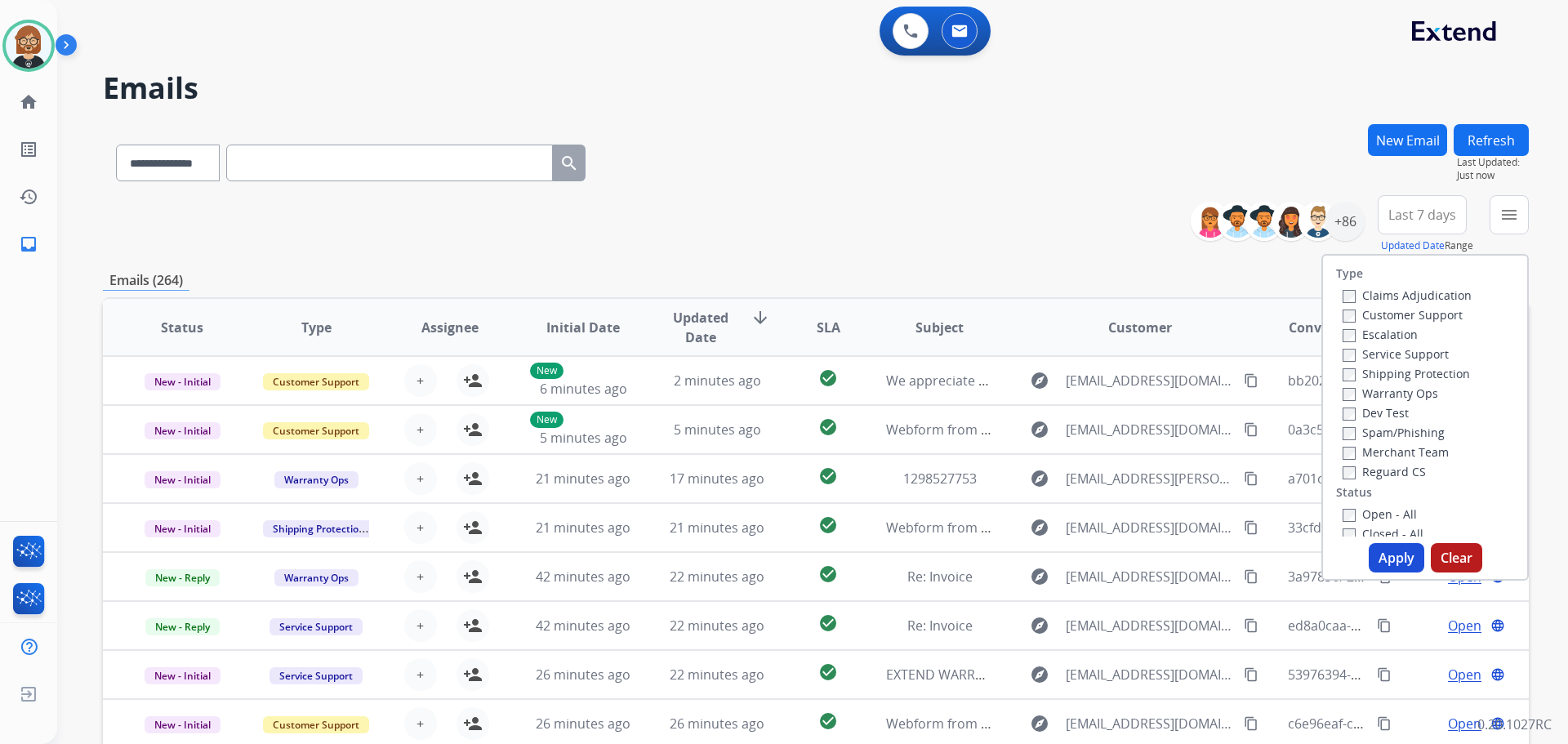
click at [1373, 513] on label "Open - All" at bounding box center [1380, 513] width 74 height 15
click at [1382, 560] on button "Apply" at bounding box center [1397, 558] width 56 height 30
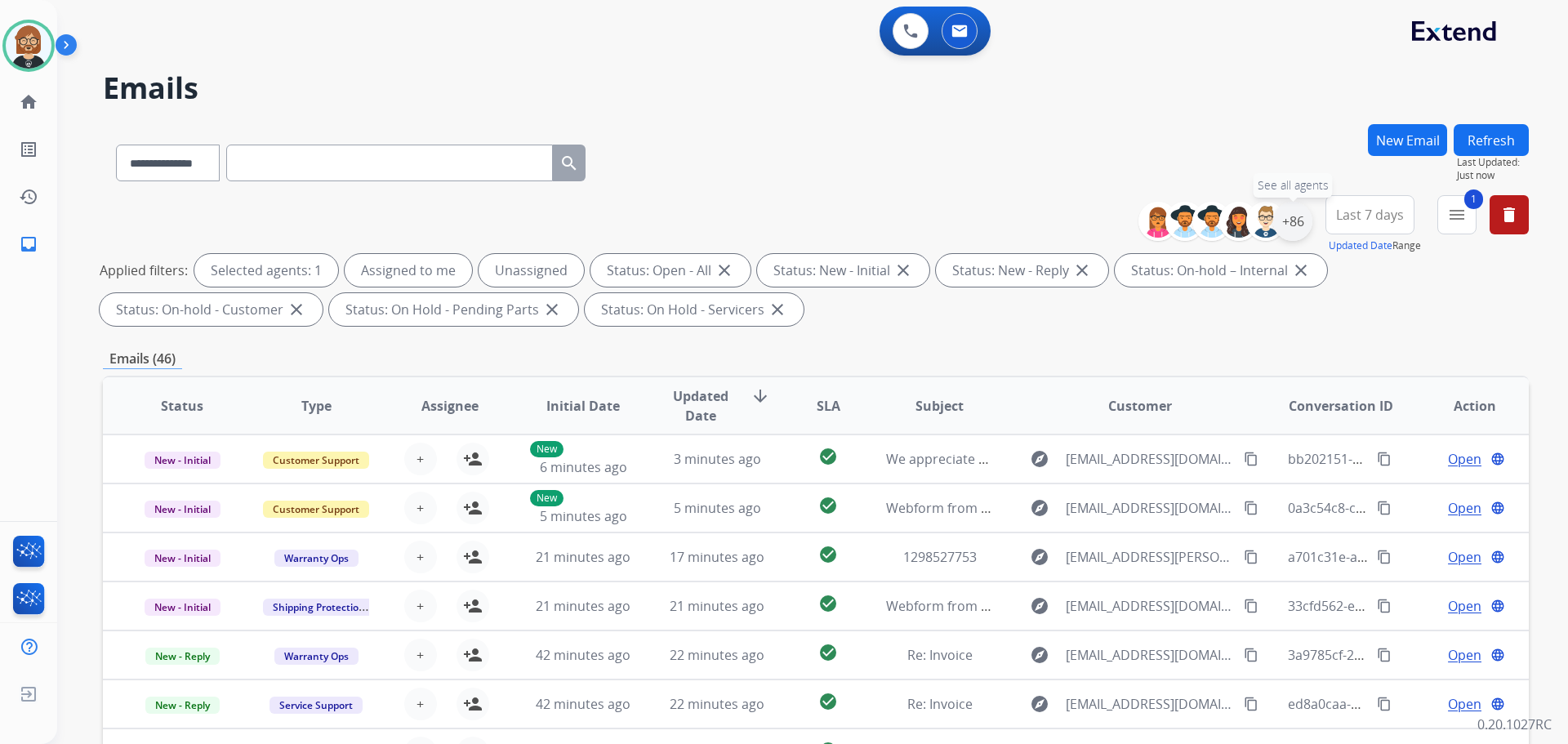
click at [1289, 221] on div "+86" at bounding box center [1293, 222] width 40 height 40
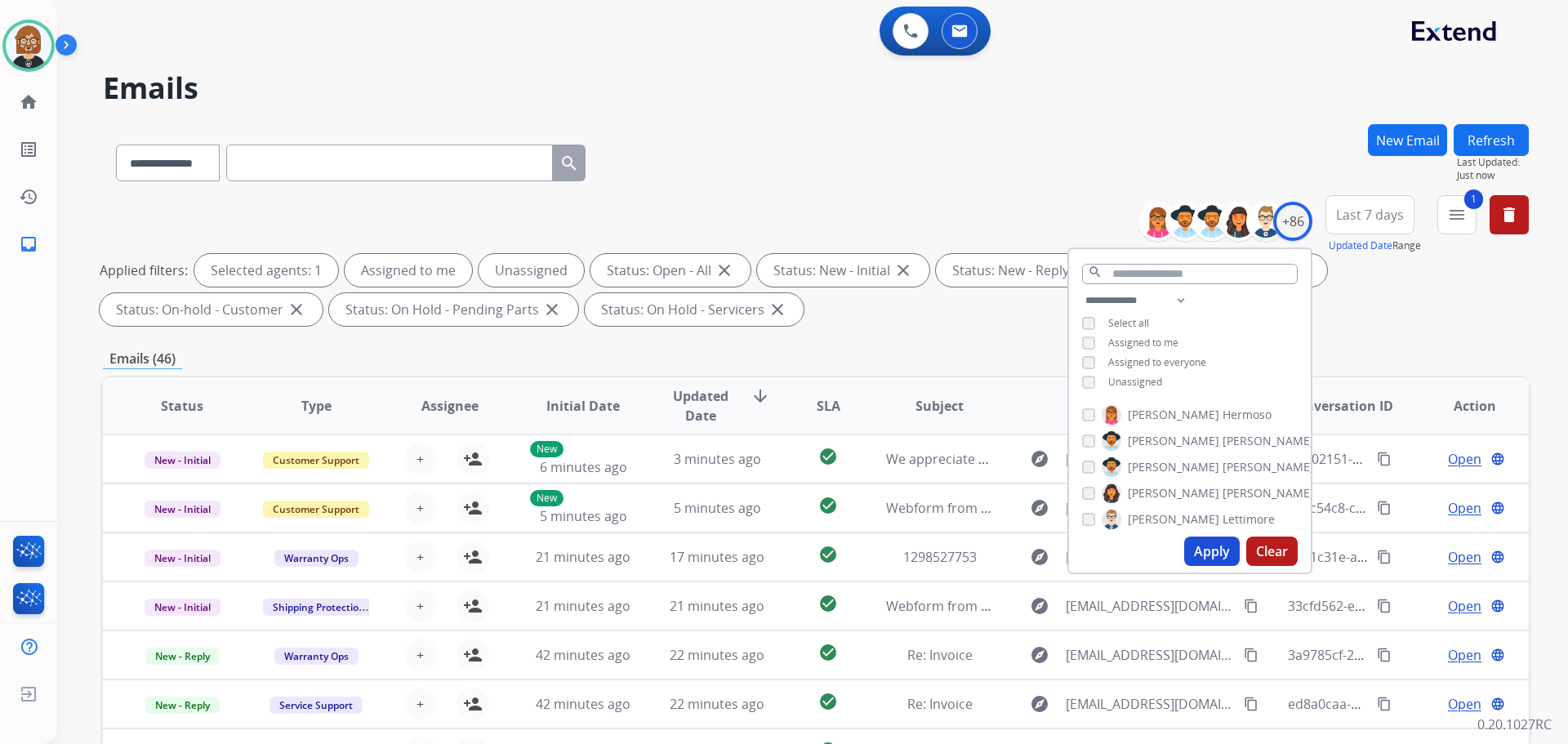
click at [1143, 379] on span "Unassigned" at bounding box center [1135, 381] width 54 height 14
click at [1205, 557] on button "Apply" at bounding box center [1212, 551] width 56 height 30
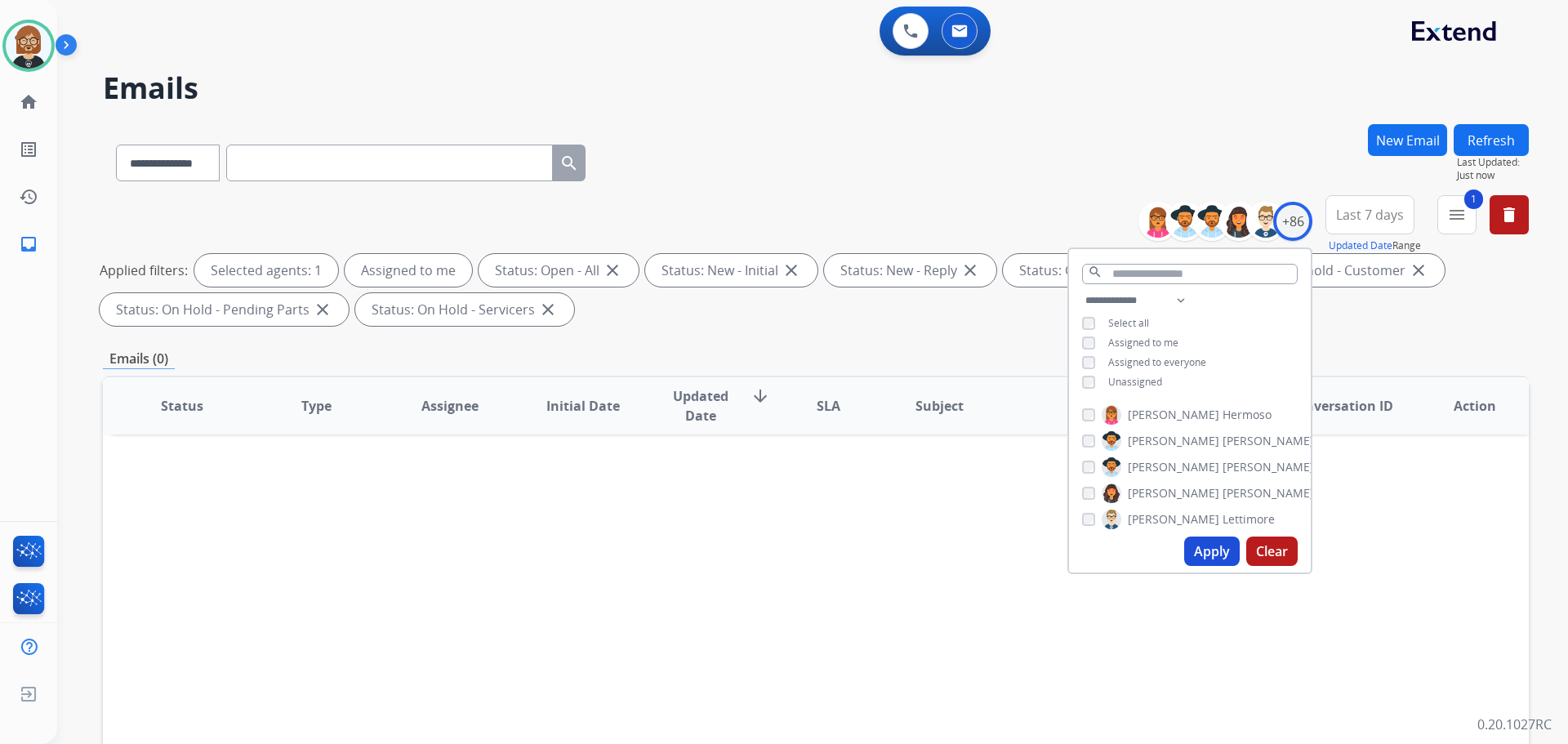
click at [889, 506] on div "Status Type Assignee Initial Date Updated Date arrow_downward SLA Subject Custo…" at bounding box center [816, 649] width 1427 height 547
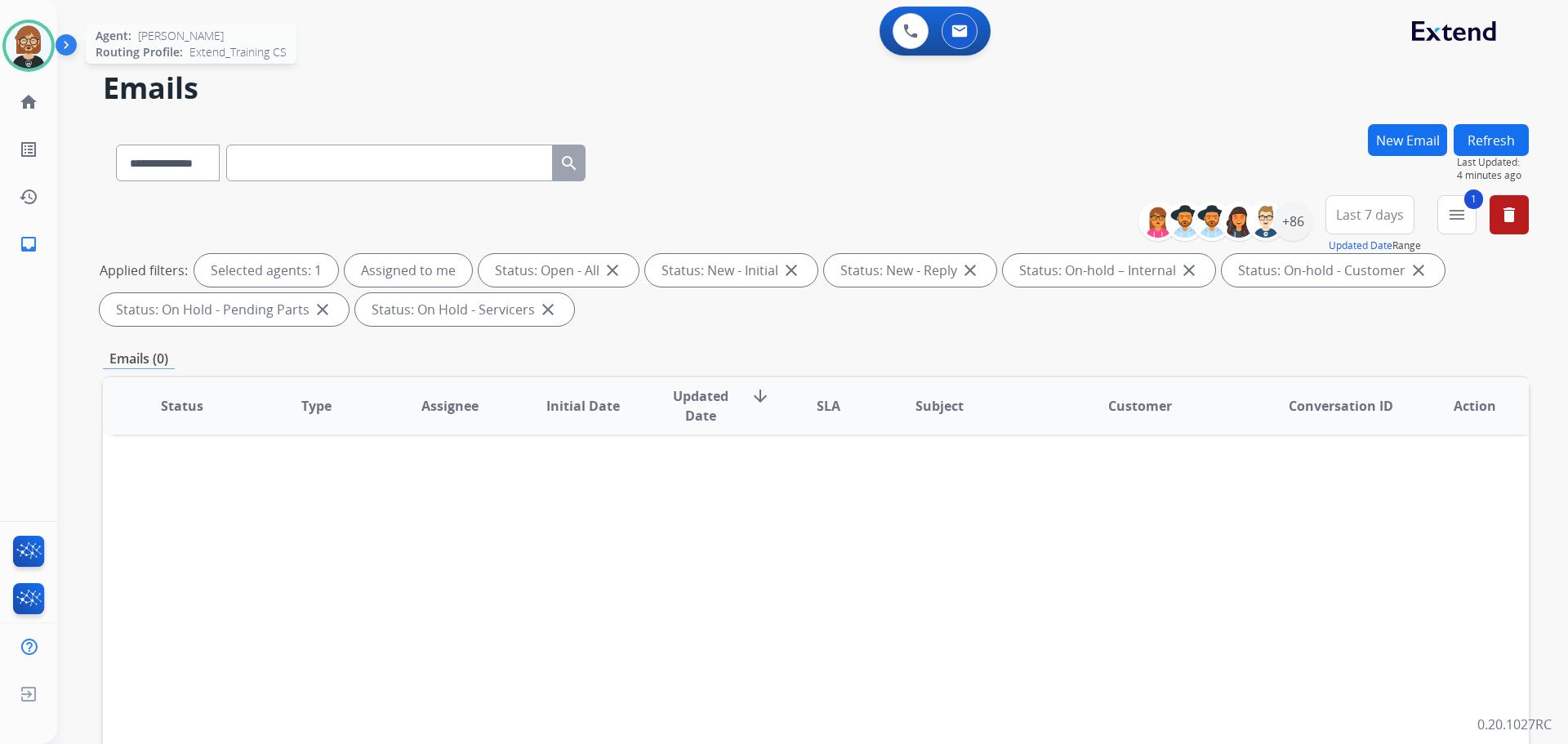
click at [39, 41] on img at bounding box center [28, 45] width 46 height 46
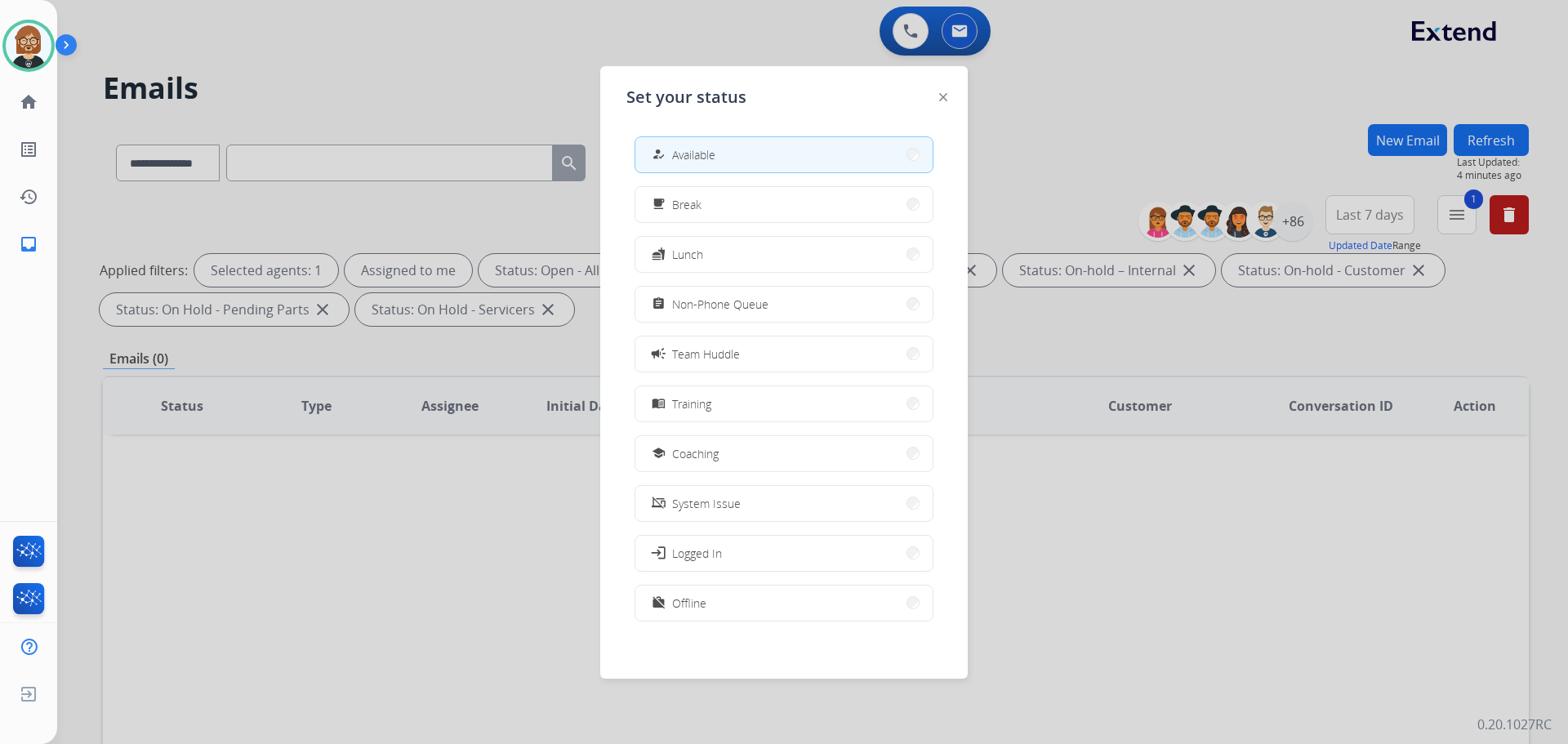
click at [331, 68] on div at bounding box center [784, 372] width 1568 height 744
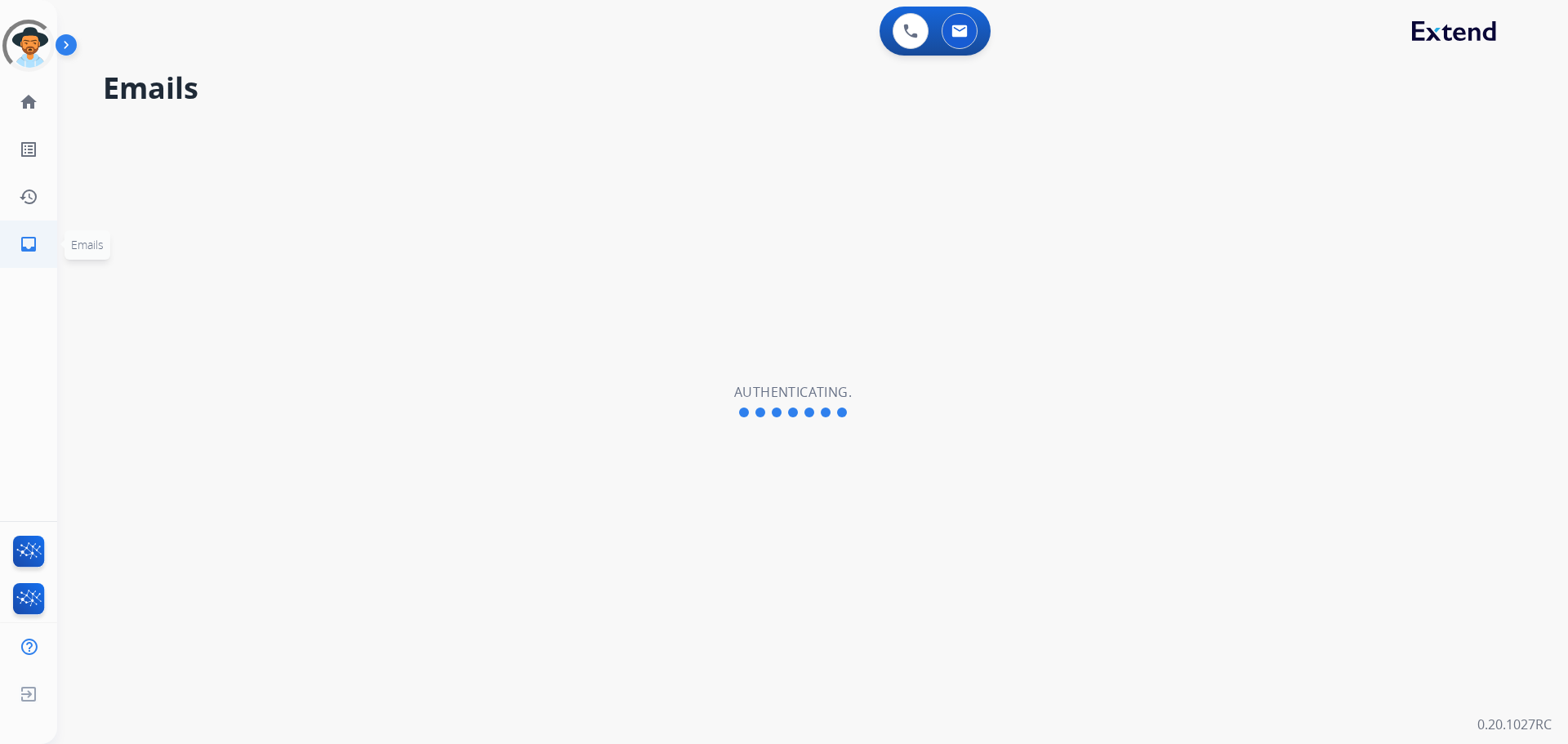
select select "**********"
click at [25, 246] on mat-icon "inbox" at bounding box center [29, 244] width 20 height 20
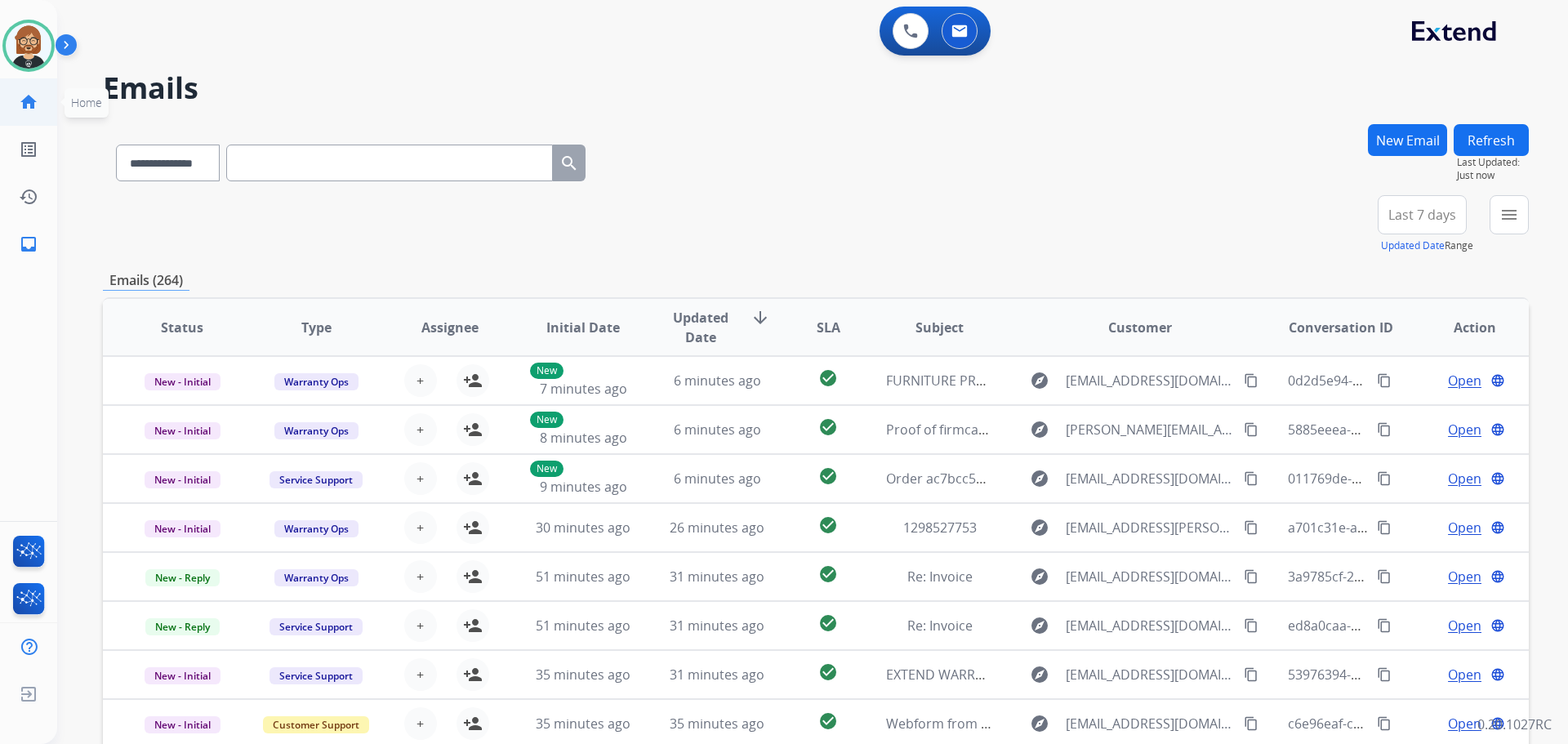
click at [28, 113] on link "home Home" at bounding box center [28, 102] width 46 height 46
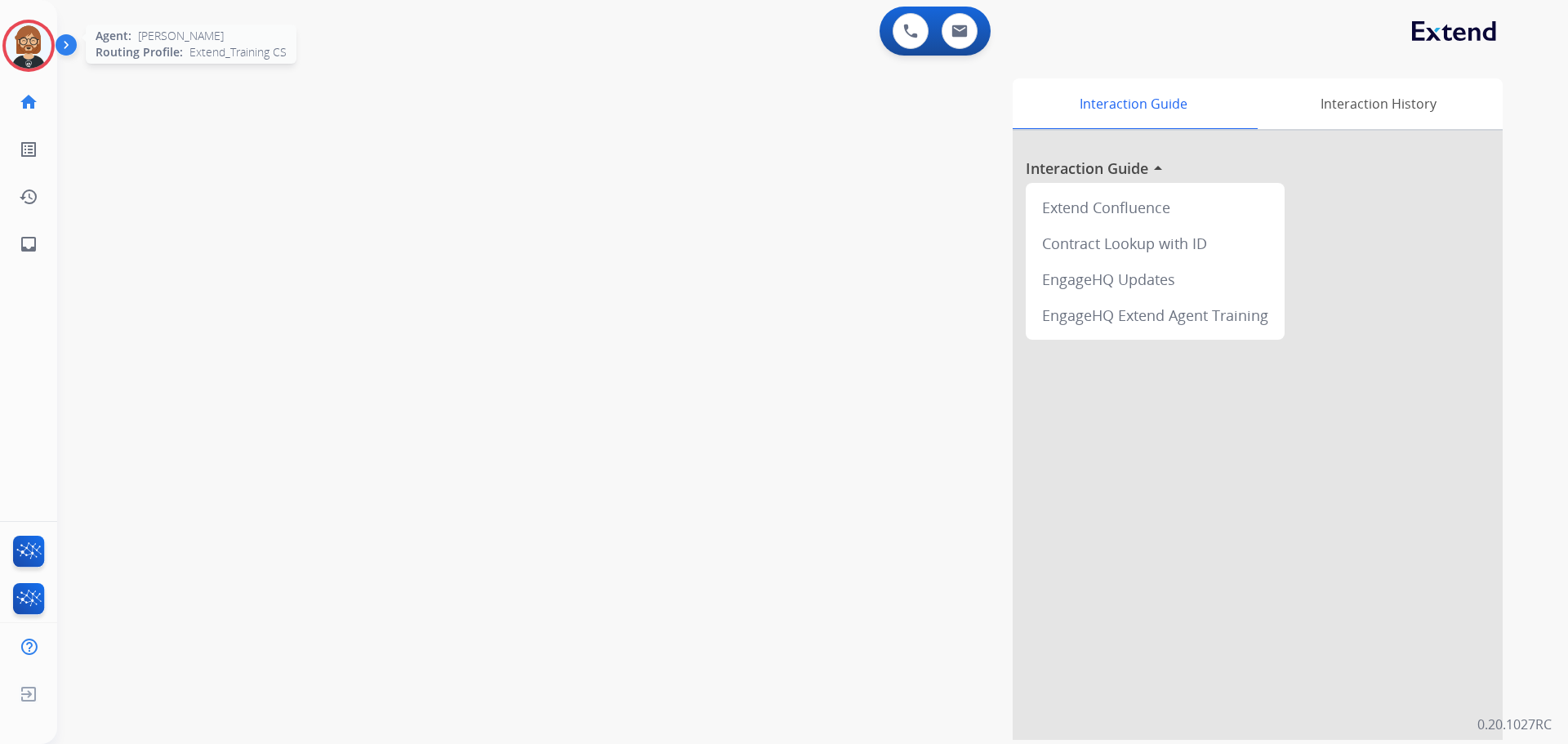
click at [40, 55] on img at bounding box center [28, 45] width 46 height 46
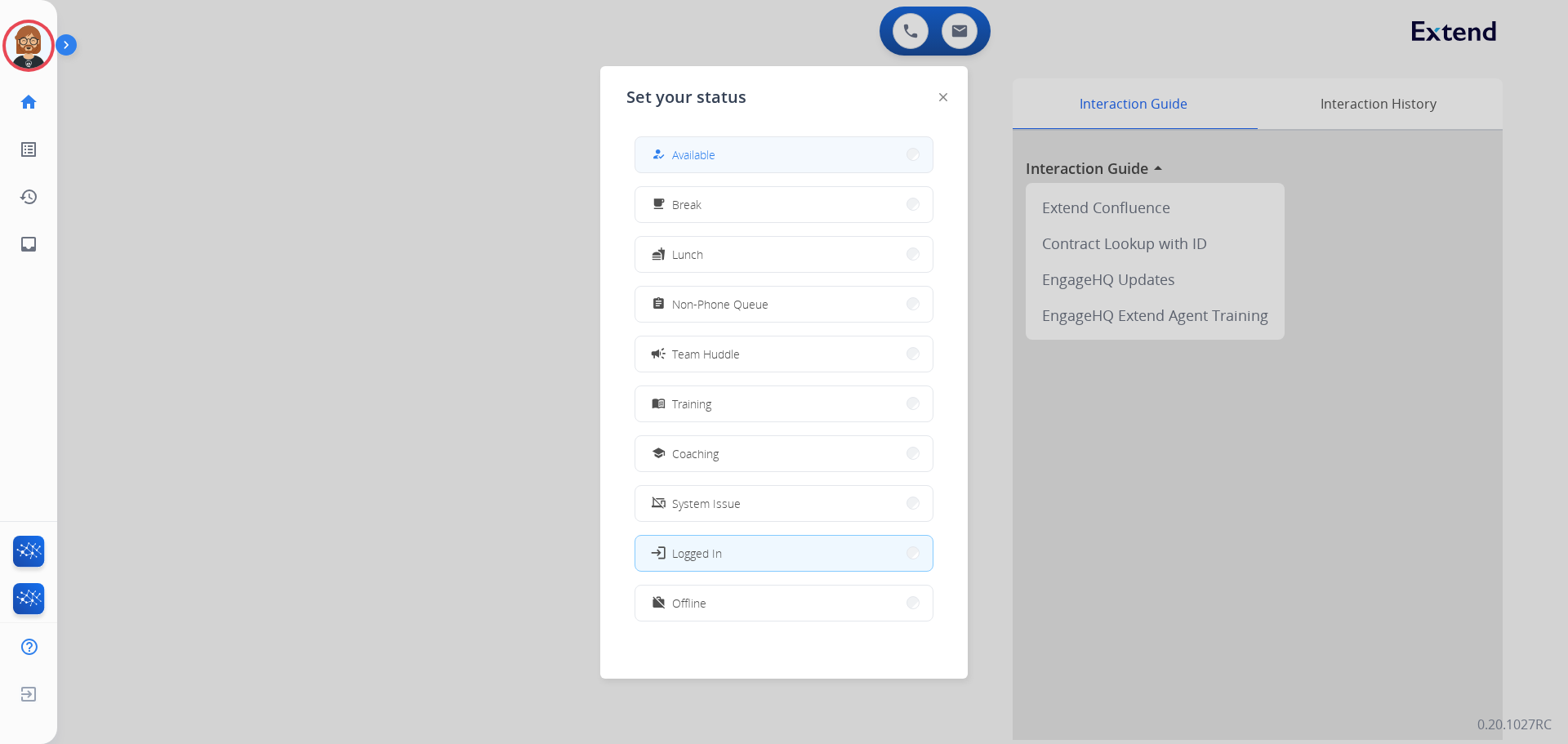
click at [775, 157] on button "how_to_reg Available" at bounding box center [784, 154] width 297 height 35
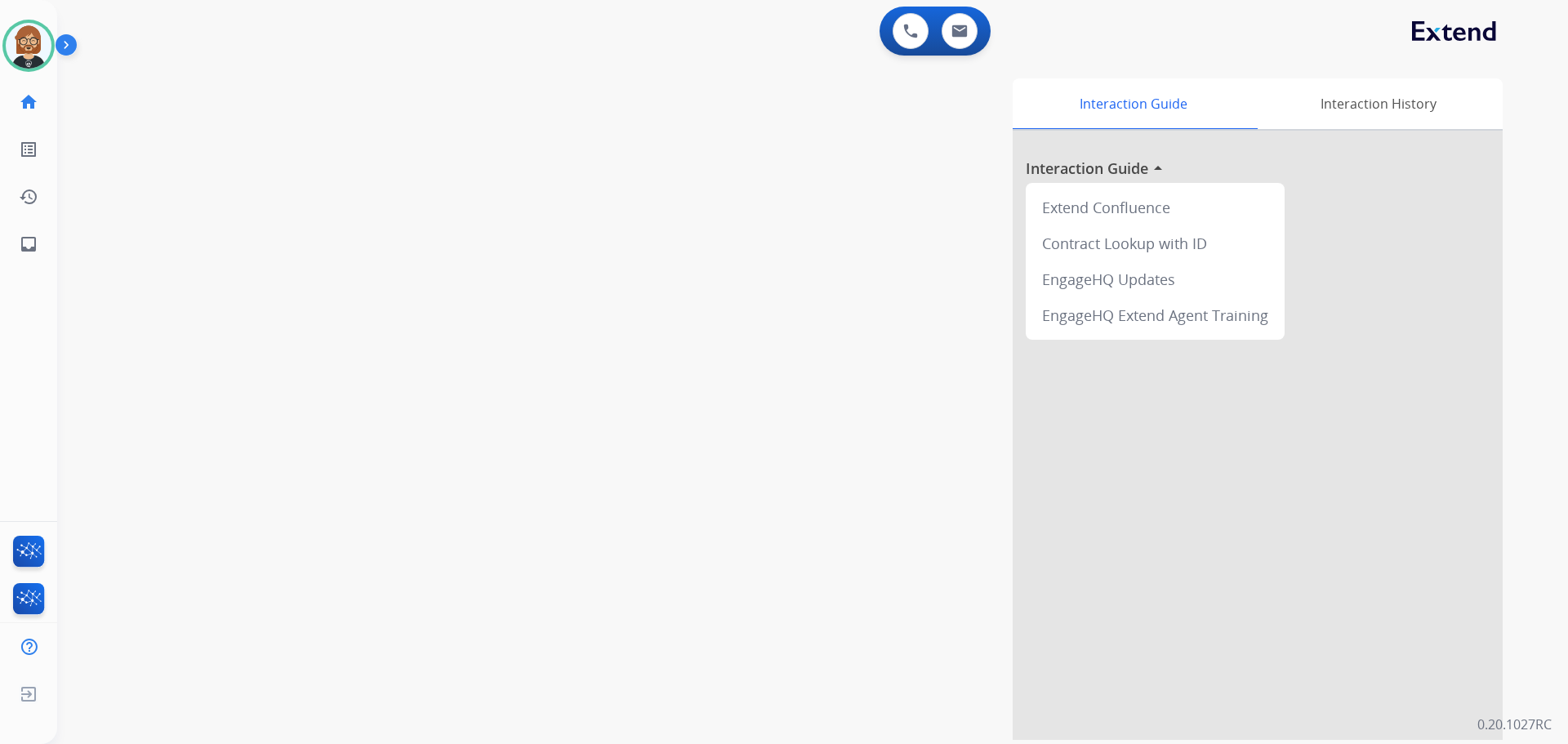
click at [669, 423] on div "Interaction Guide Interaction History Interaction Guide arrow_drop_up Extend Co…" at bounding box center [1022, 409] width 962 height 661
click at [165, 144] on div "swap_horiz Break voice bridge close_fullscreen Connect 3-Way Call merge_type Se…" at bounding box center [792, 399] width 1472 height 681
click at [798, 303] on div at bounding box center [1258, 435] width 490 height 609
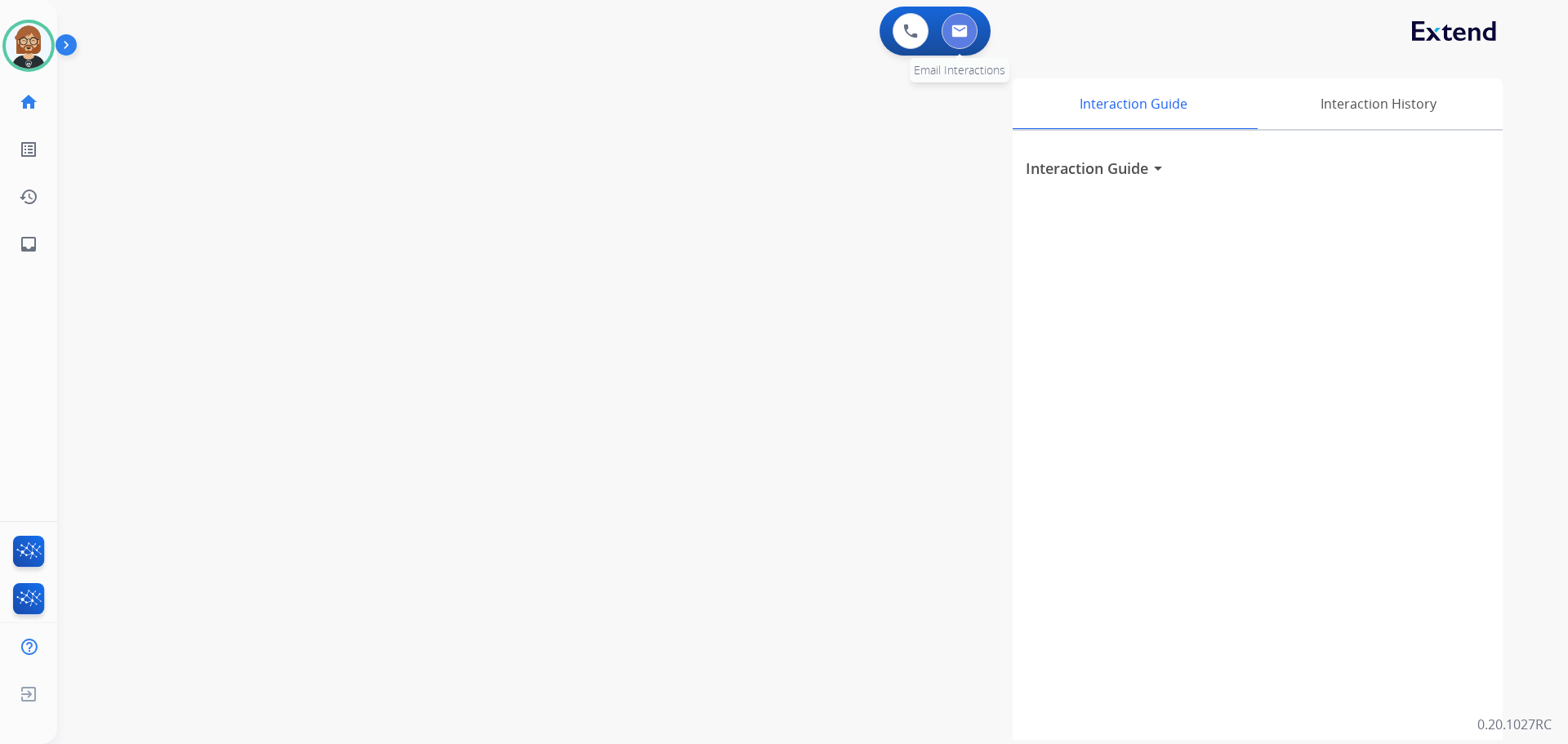
click at [798, 45] on button at bounding box center [960, 32] width 36 height 36
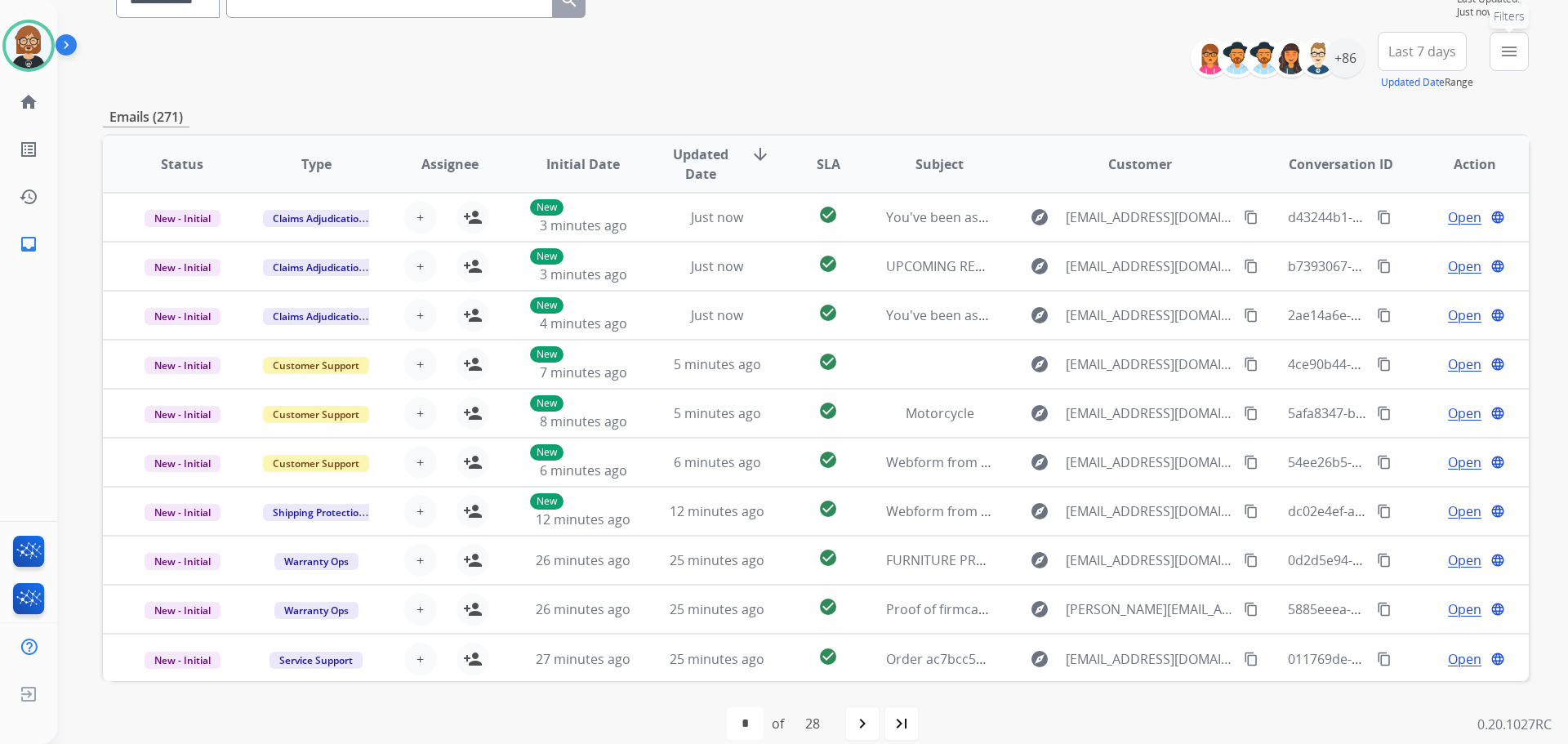
click at [798, 63] on button "menu Filters" at bounding box center [1509, 51] width 40 height 40
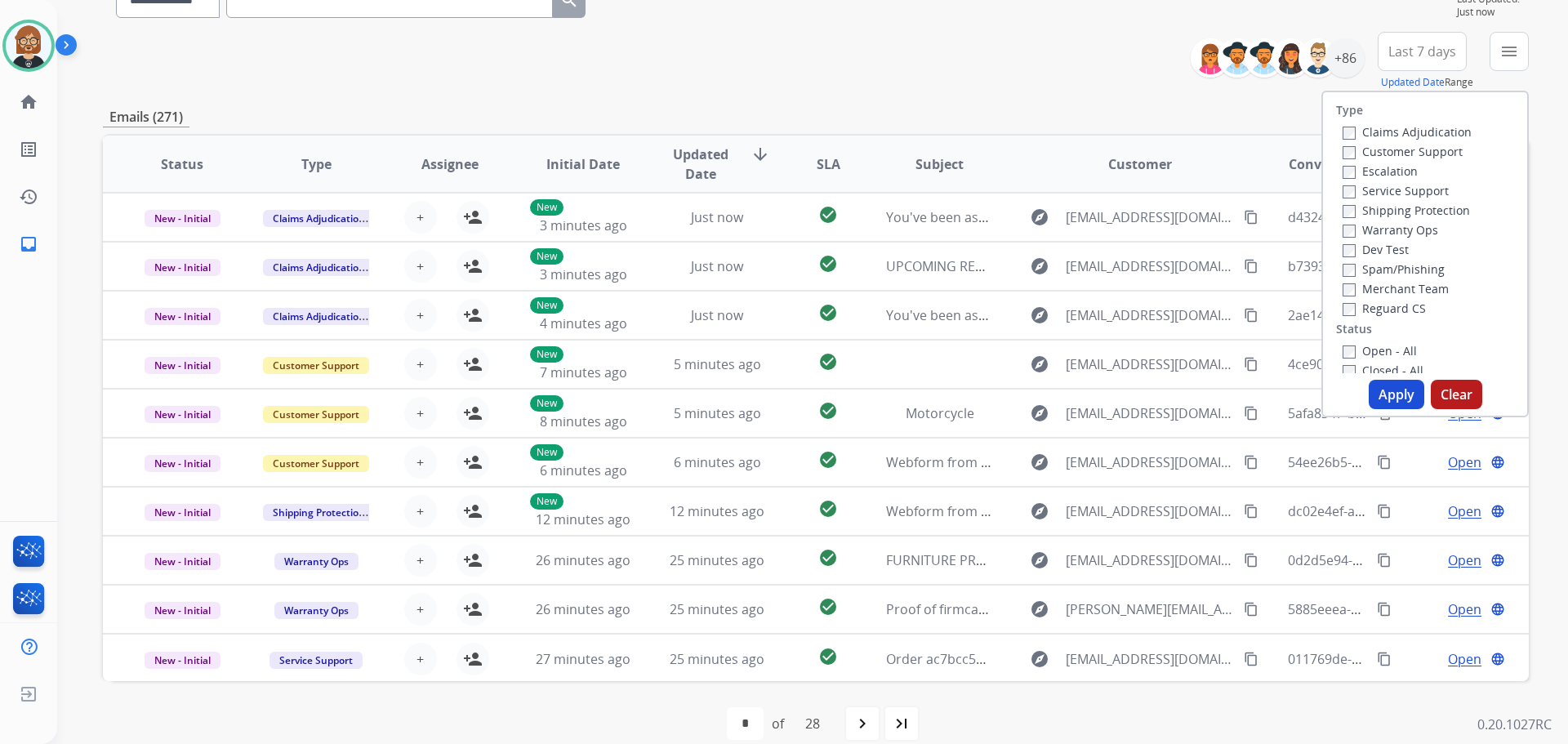
click at [798, 358] on label "Open - All" at bounding box center [1380, 350] width 74 height 15
click at [798, 311] on label "Reguard CS" at bounding box center [1384, 308] width 83 height 15
click at [798, 158] on label "Customer Support" at bounding box center [1402, 151] width 120 height 15
click at [798, 213] on label "Shipping Protection" at bounding box center [1406, 210] width 127 height 15
click at [798, 397] on button "Apply" at bounding box center [1397, 394] width 56 height 30
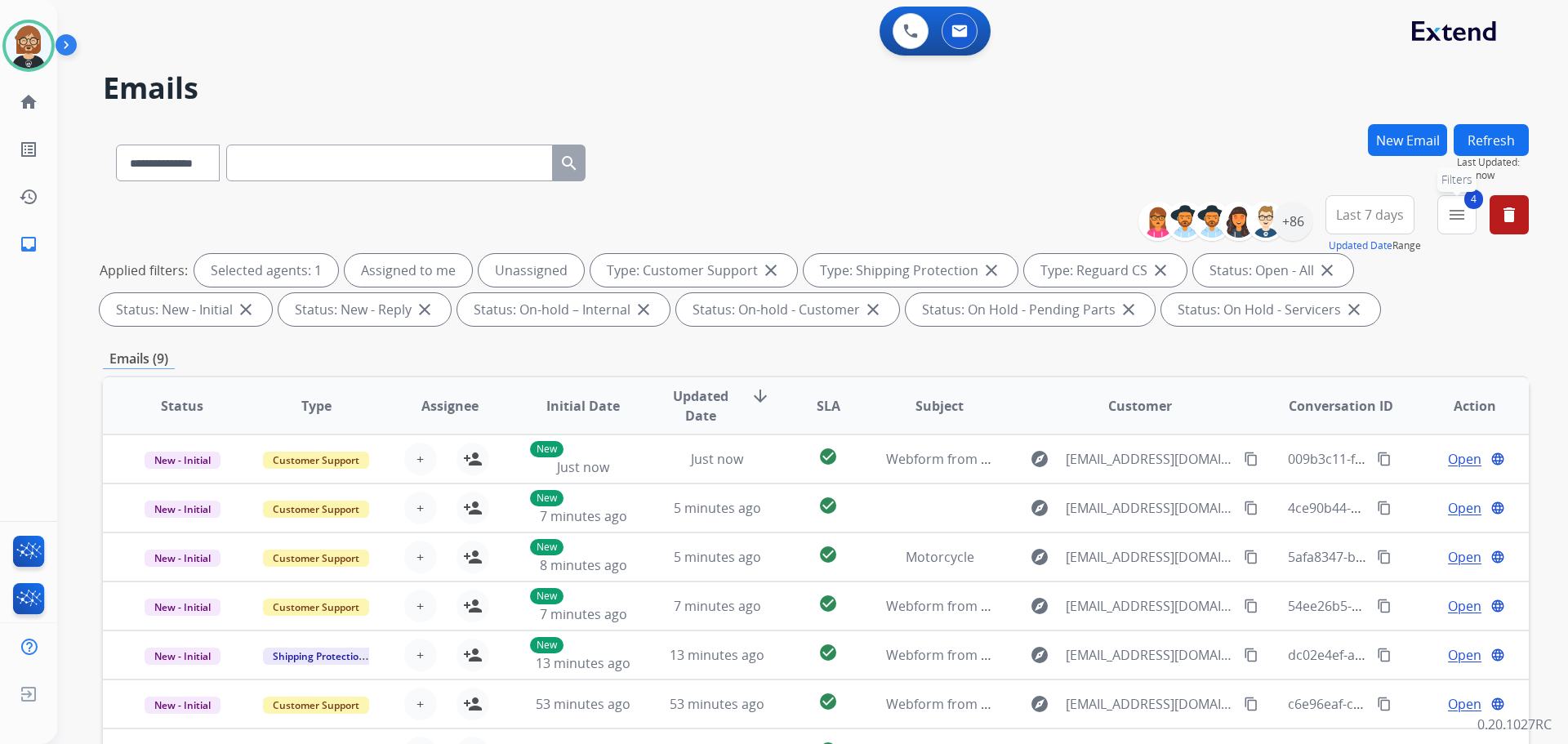
click at [798, 222] on mat-icon "menu" at bounding box center [1457, 215] width 20 height 20
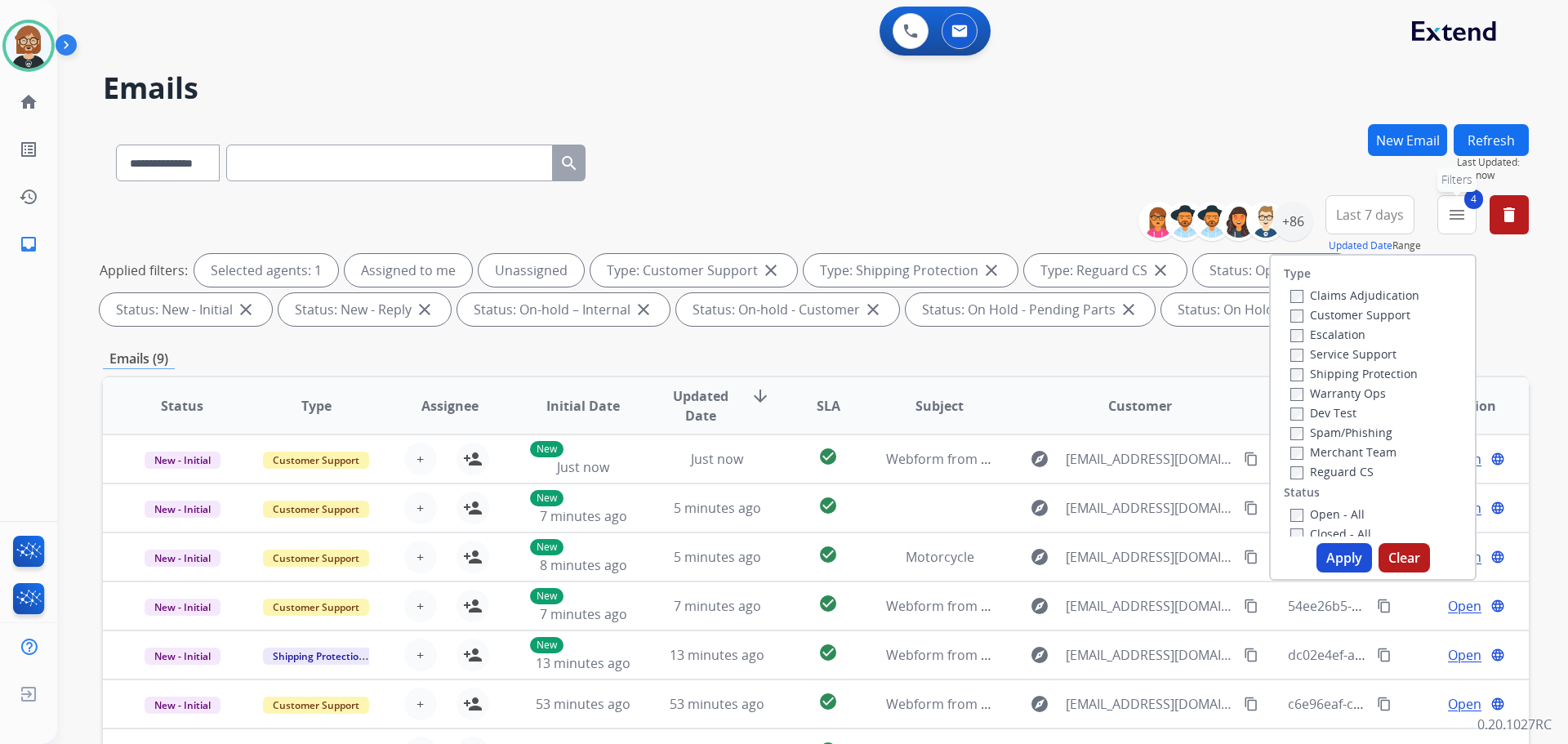
click at [798, 222] on mat-icon "menu" at bounding box center [1457, 215] width 20 height 20
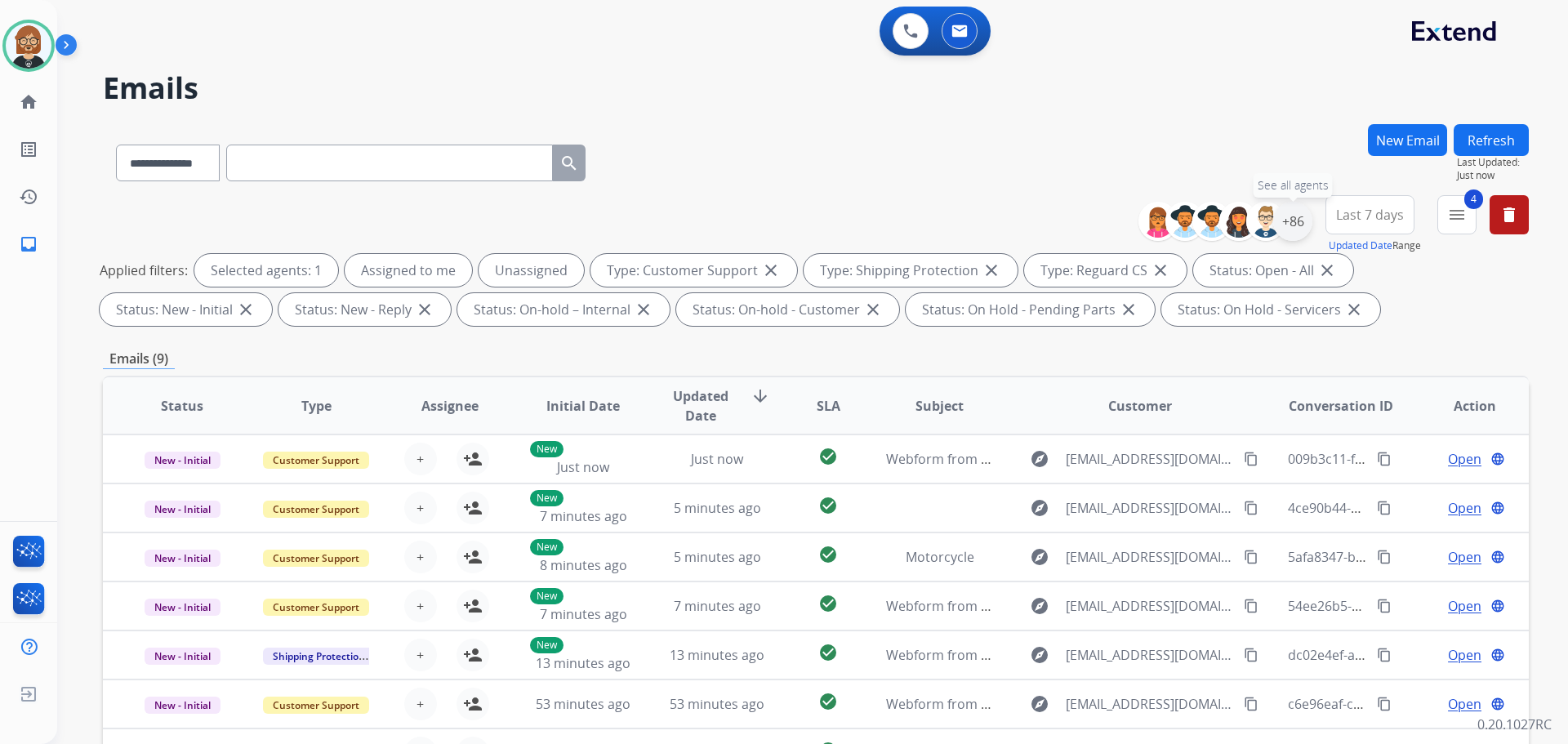
click at [798, 217] on div "+86" at bounding box center [1293, 222] width 40 height 40
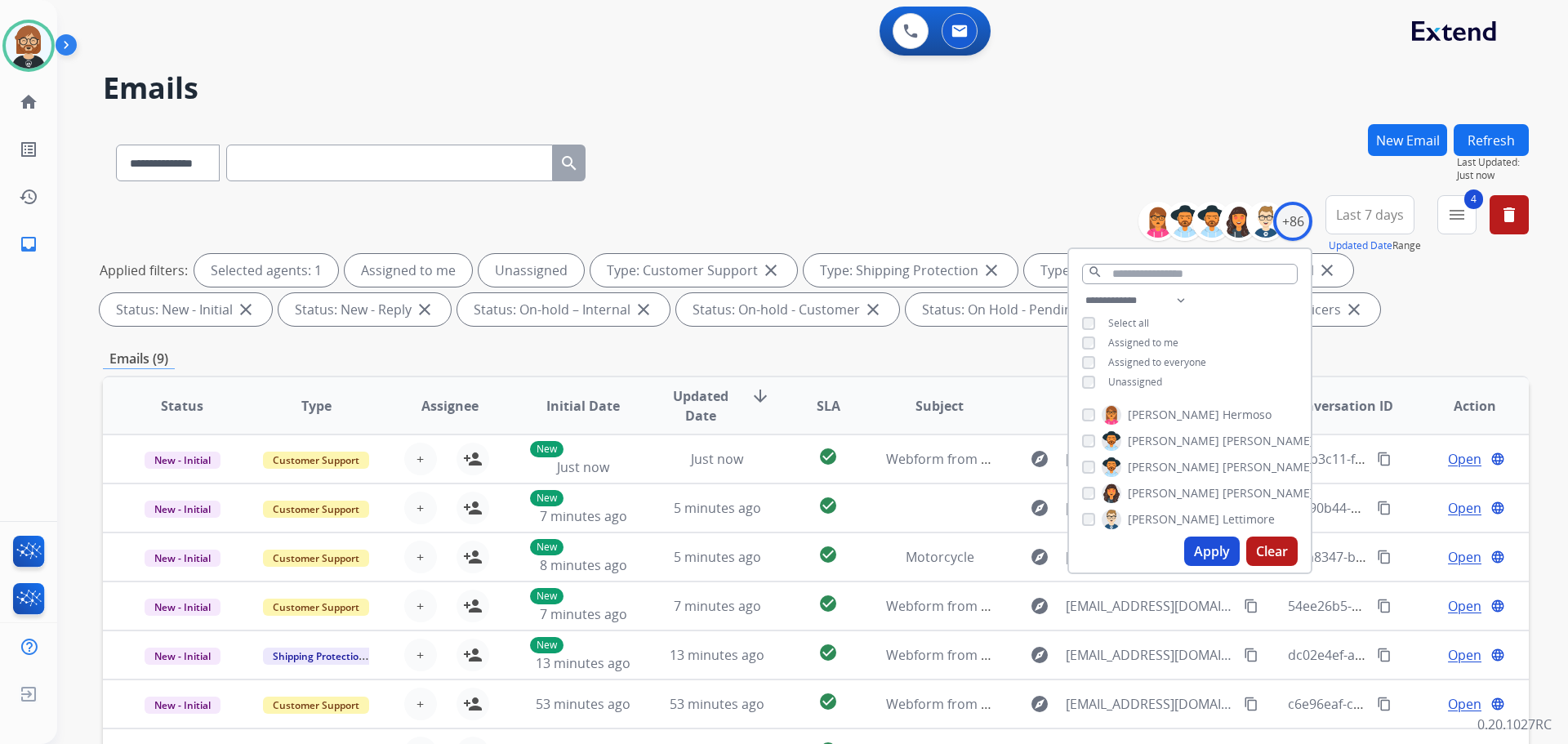
click at [798, 375] on span "Unassigned" at bounding box center [1135, 381] width 54 height 14
click at [798, 558] on button "Apply" at bounding box center [1212, 551] width 56 height 30
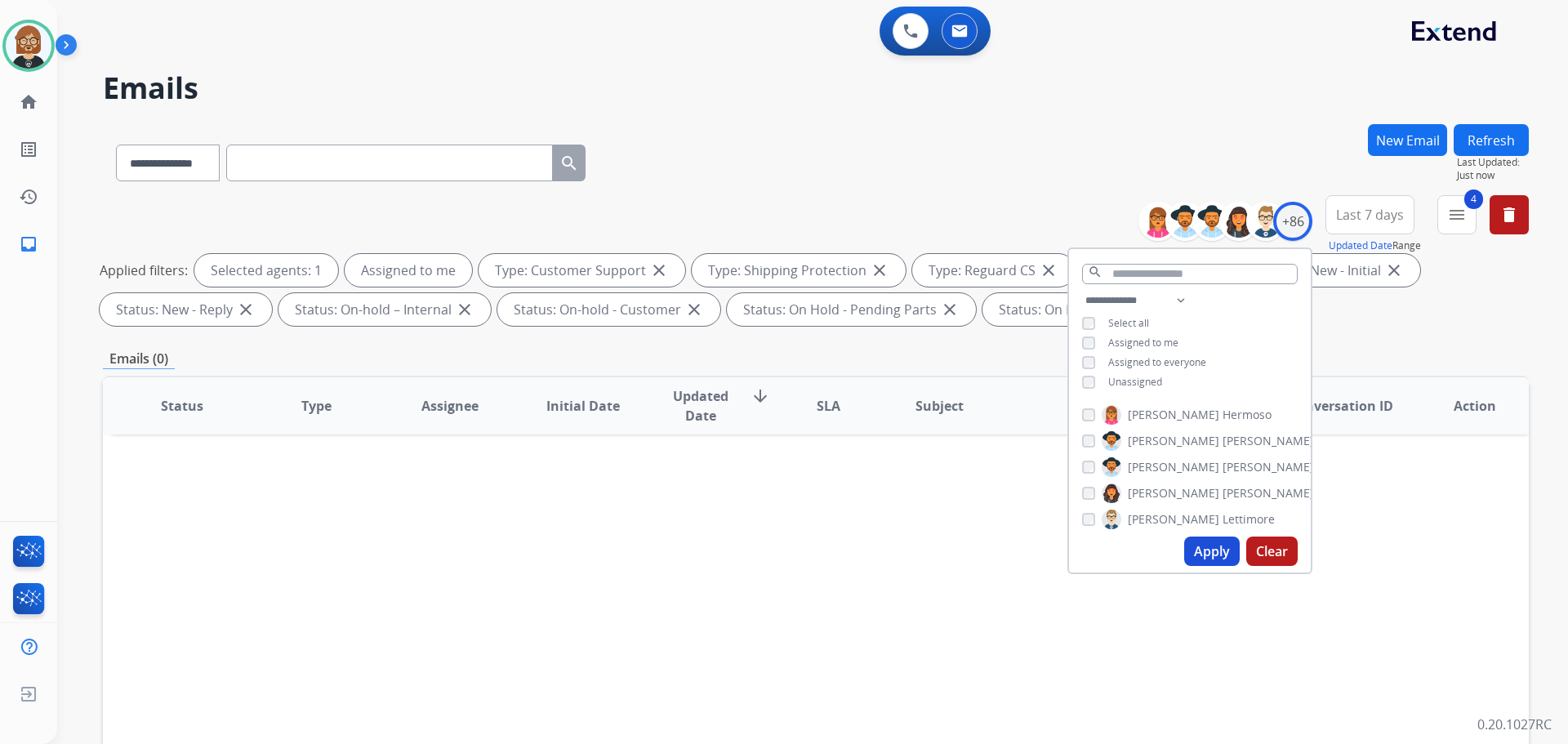
click at [798, 387] on div "**********" at bounding box center [1190, 343] width 242 height 104
click at [798, 380] on span "Unassigned" at bounding box center [1135, 381] width 54 height 14
click at [798, 558] on button "Apply" at bounding box center [1212, 551] width 56 height 30
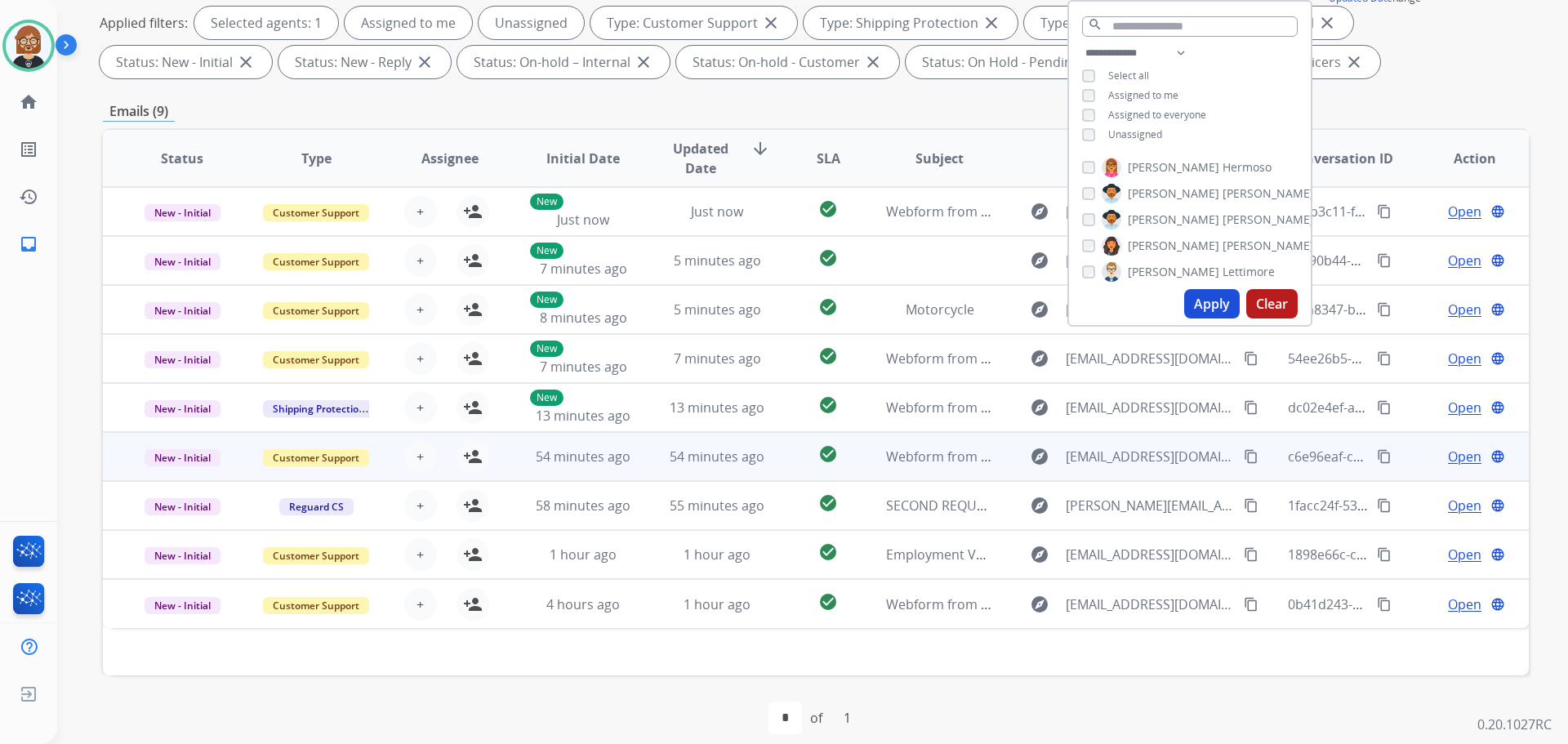
scroll to position [264, 0]
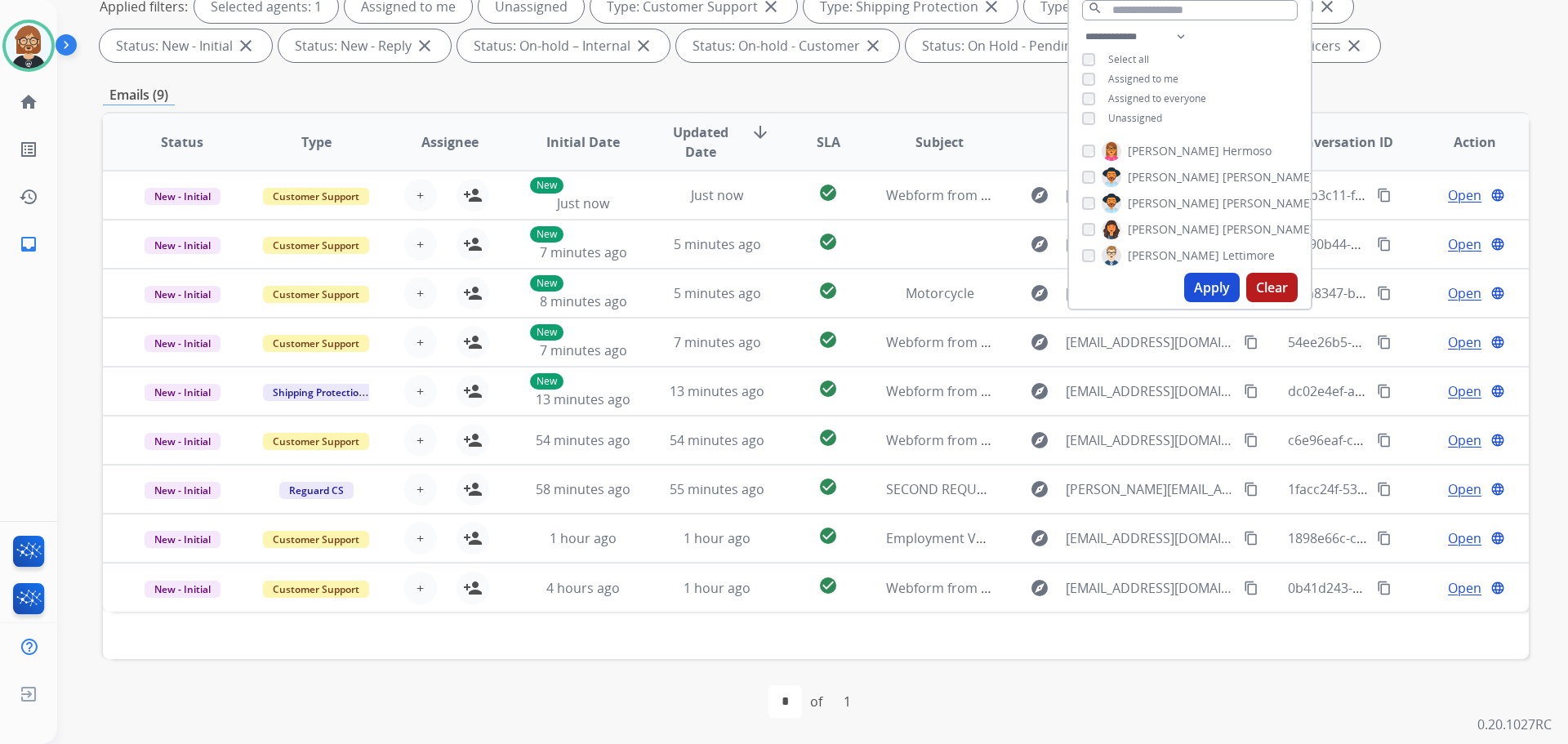
click at [798, 73] on div "**********" at bounding box center [816, 302] width 1427 height 884
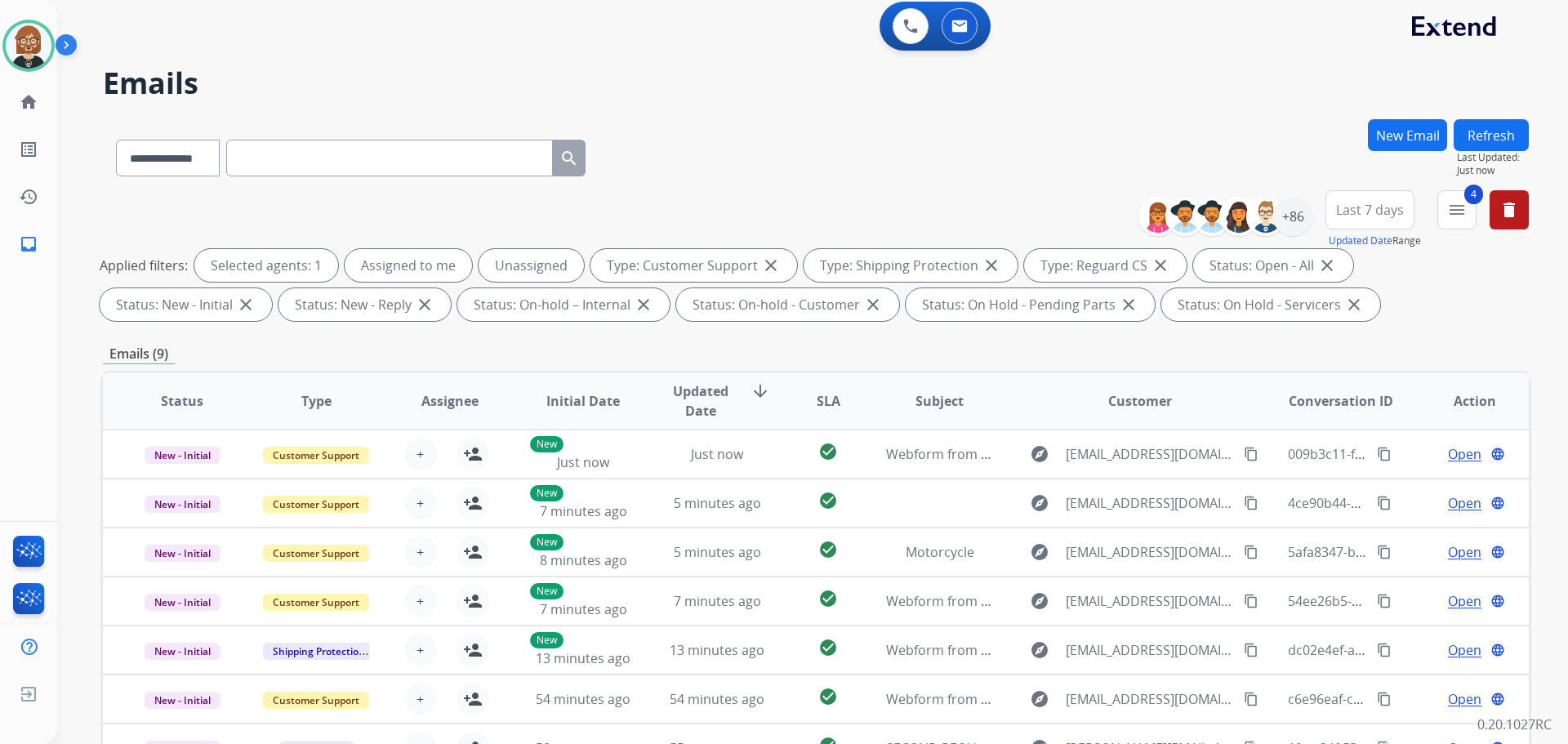
scroll to position [0, 0]
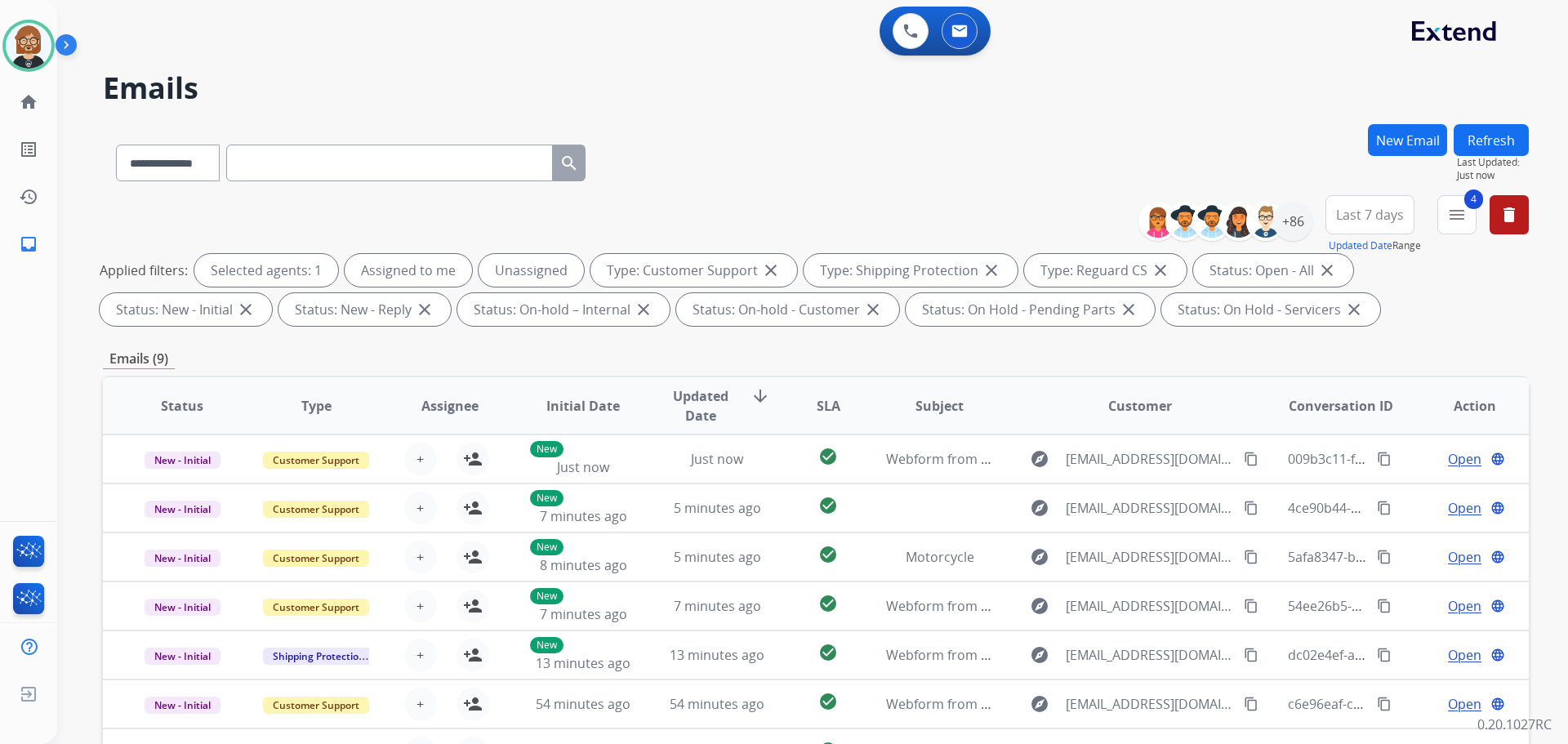
click at [798, 131] on button "Refresh" at bounding box center [1491, 140] width 75 height 32
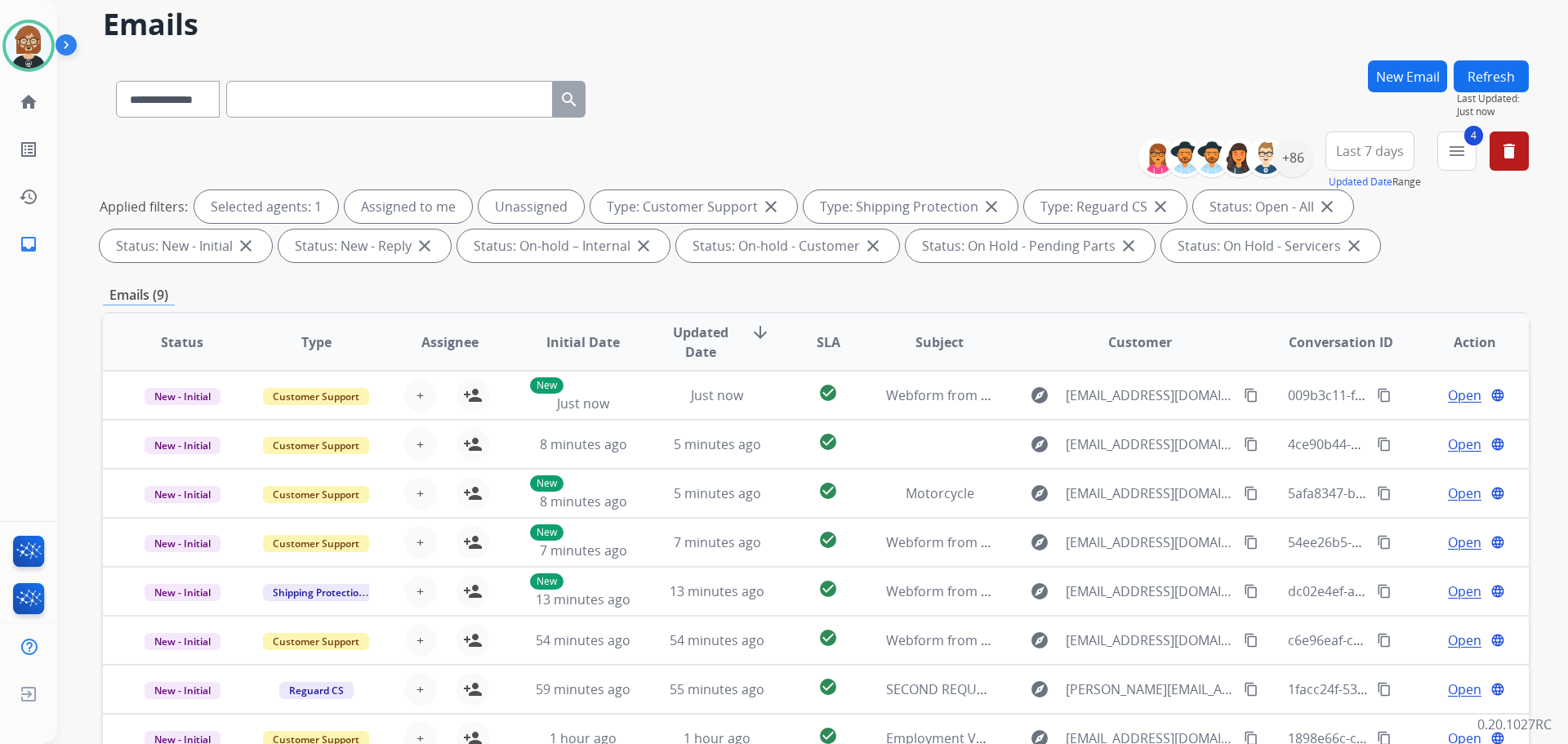
scroll to position [264, 0]
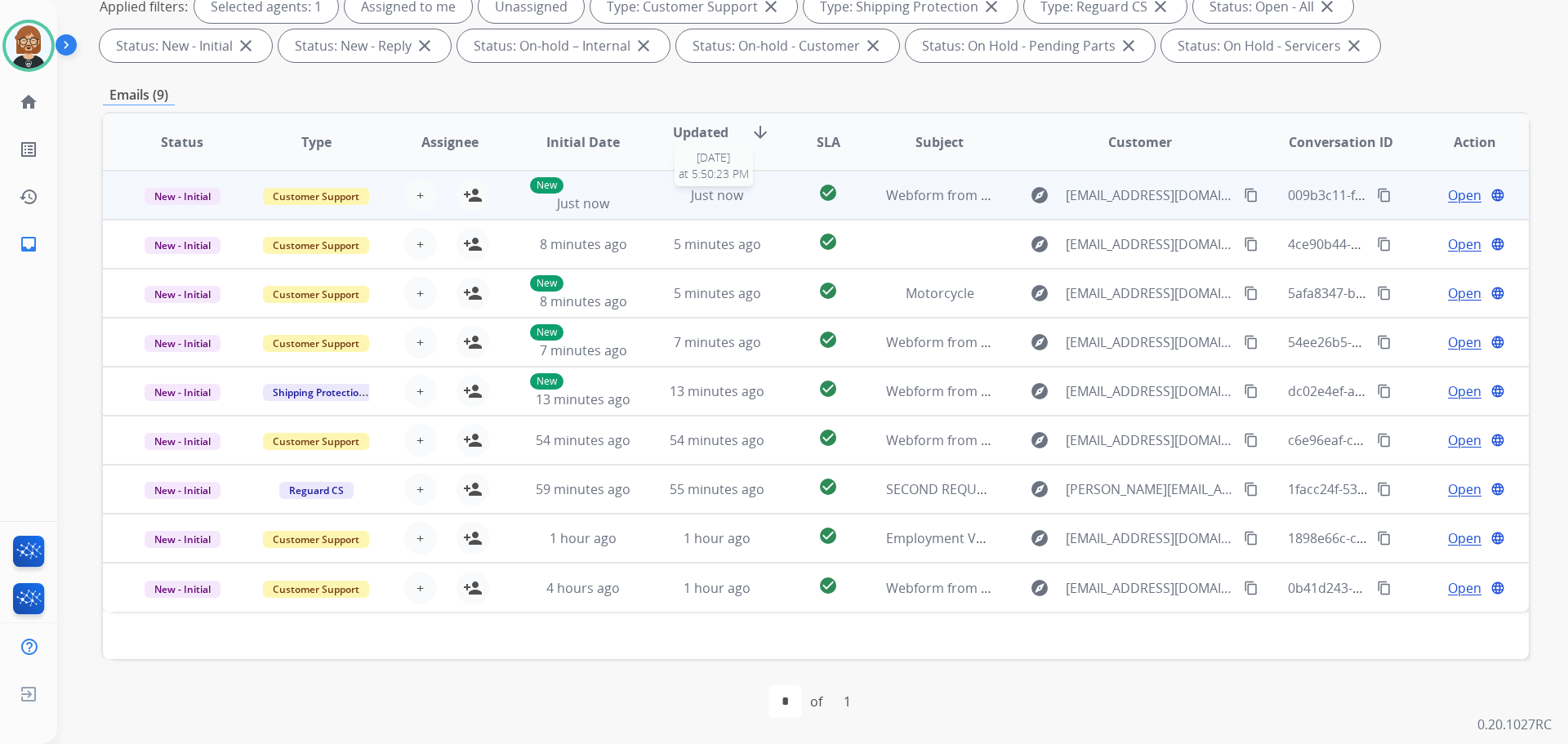
click at [702, 204] on span "Just now" at bounding box center [717, 195] width 52 height 18
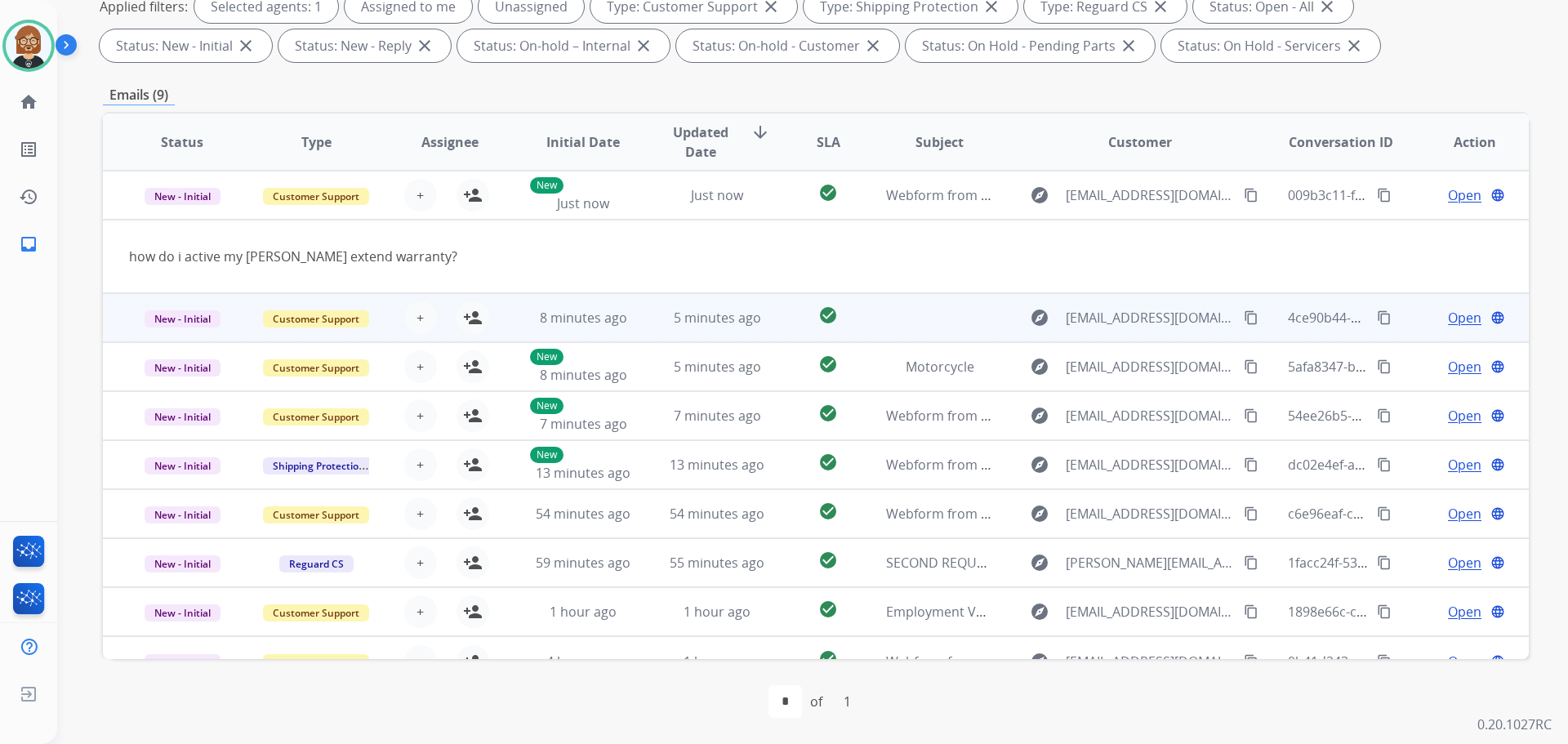
click at [798, 333] on td at bounding box center [926, 317] width 134 height 49
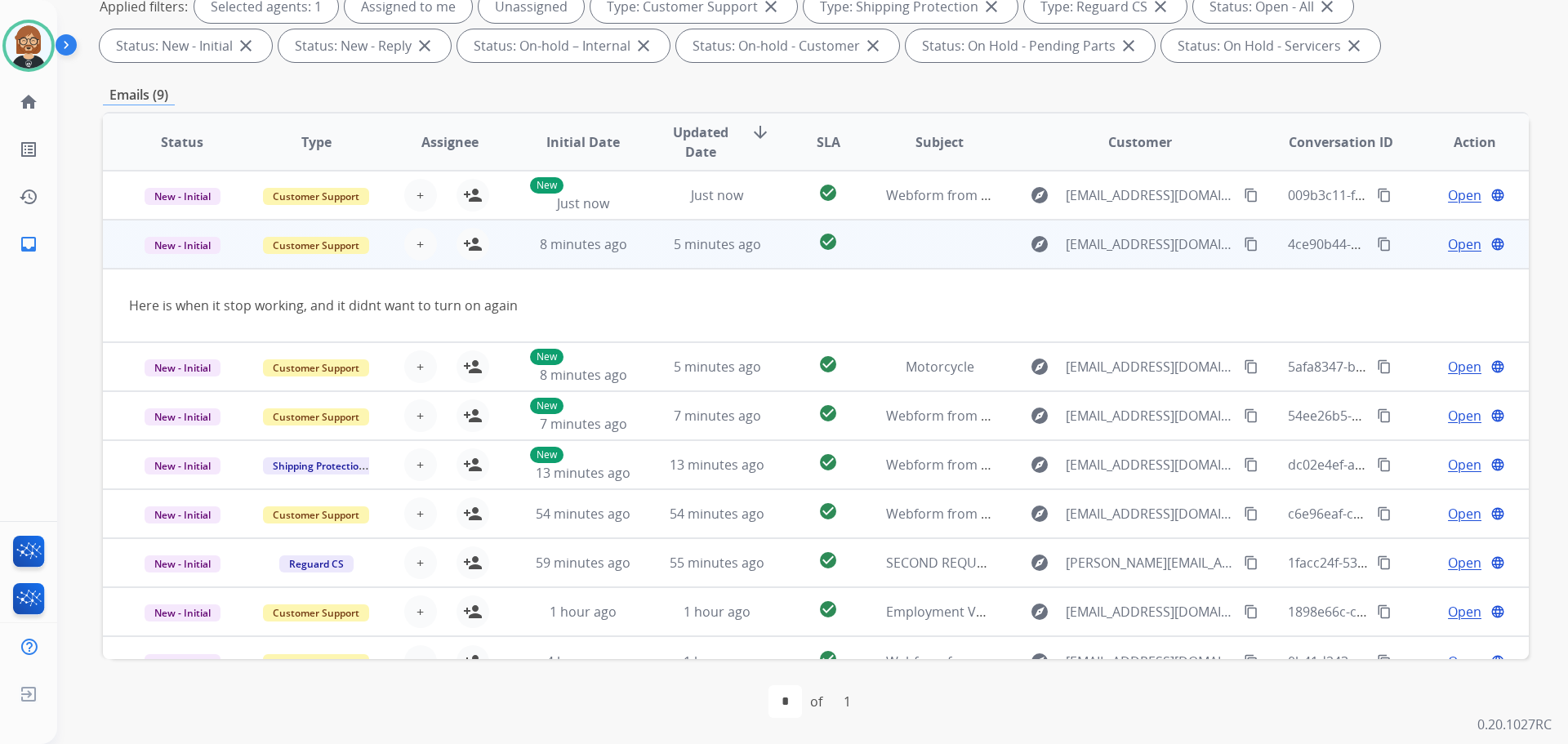
scroll to position [26, 0]
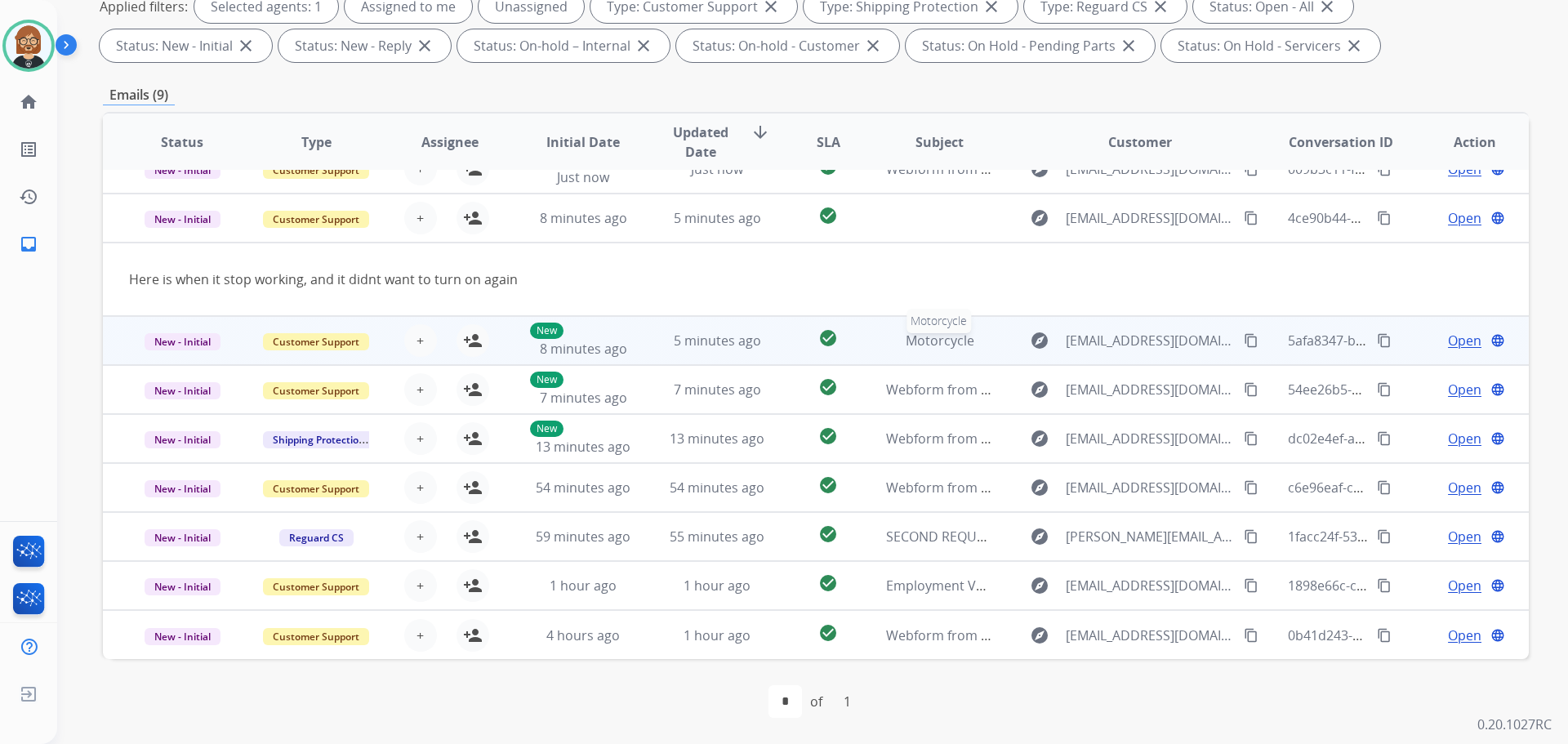
click at [798, 339] on span "Motorcycle" at bounding box center [940, 340] width 68 height 18
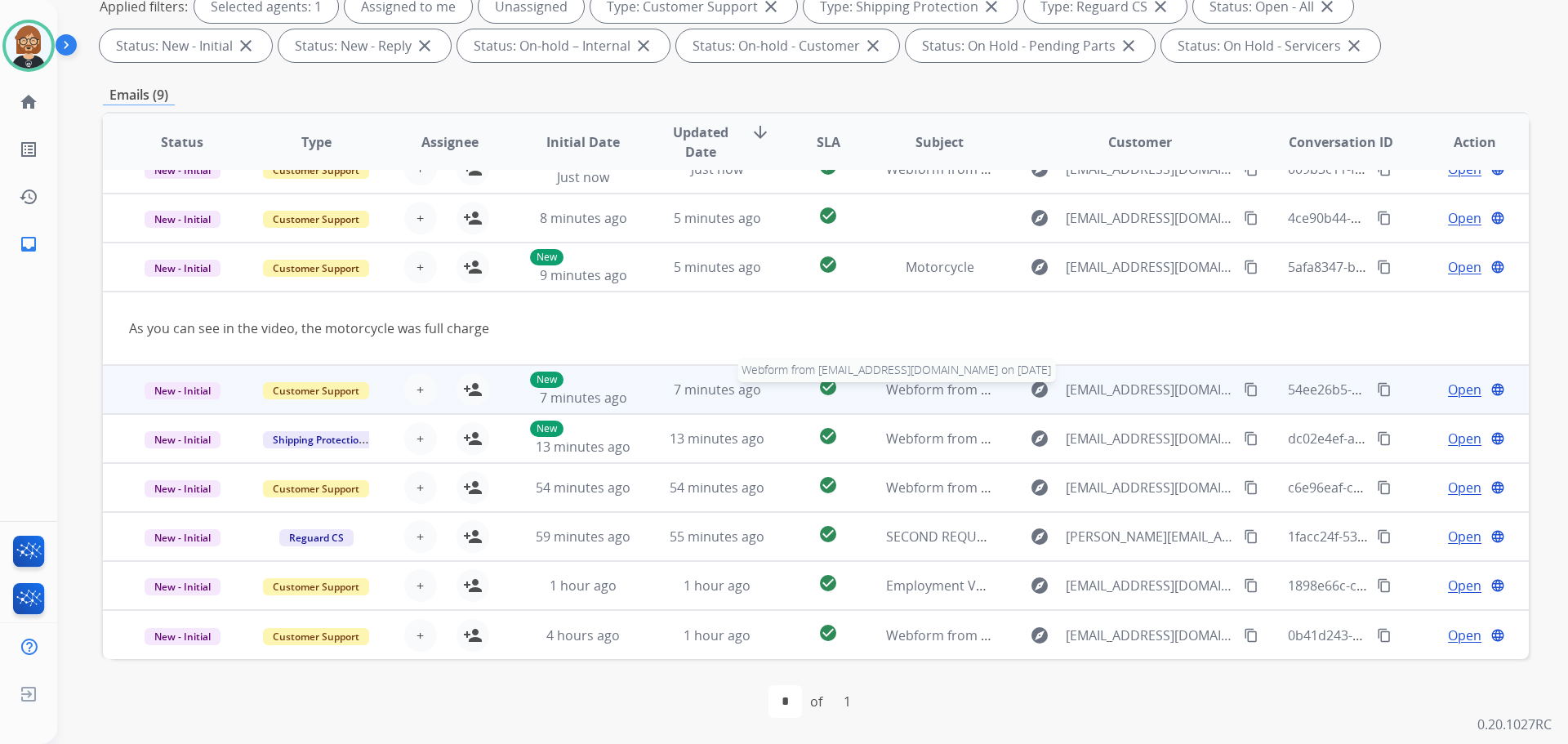
click at [798, 397] on span "Webform from Lucindahrushka@gmail.com on 10/08/2025" at bounding box center [1071, 389] width 370 height 18
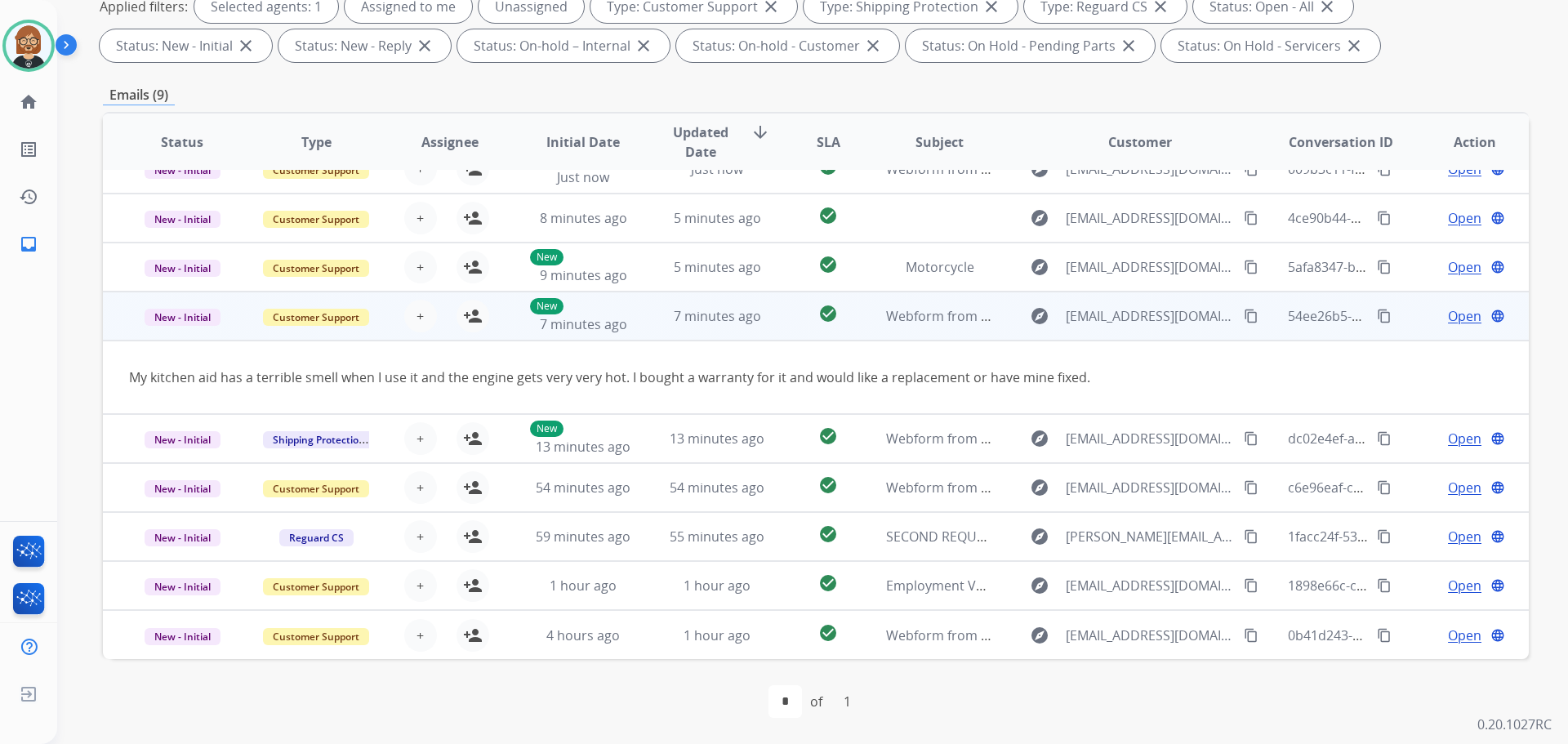
click at [798, 313] on span "Open" at bounding box center [1464, 316] width 33 height 20
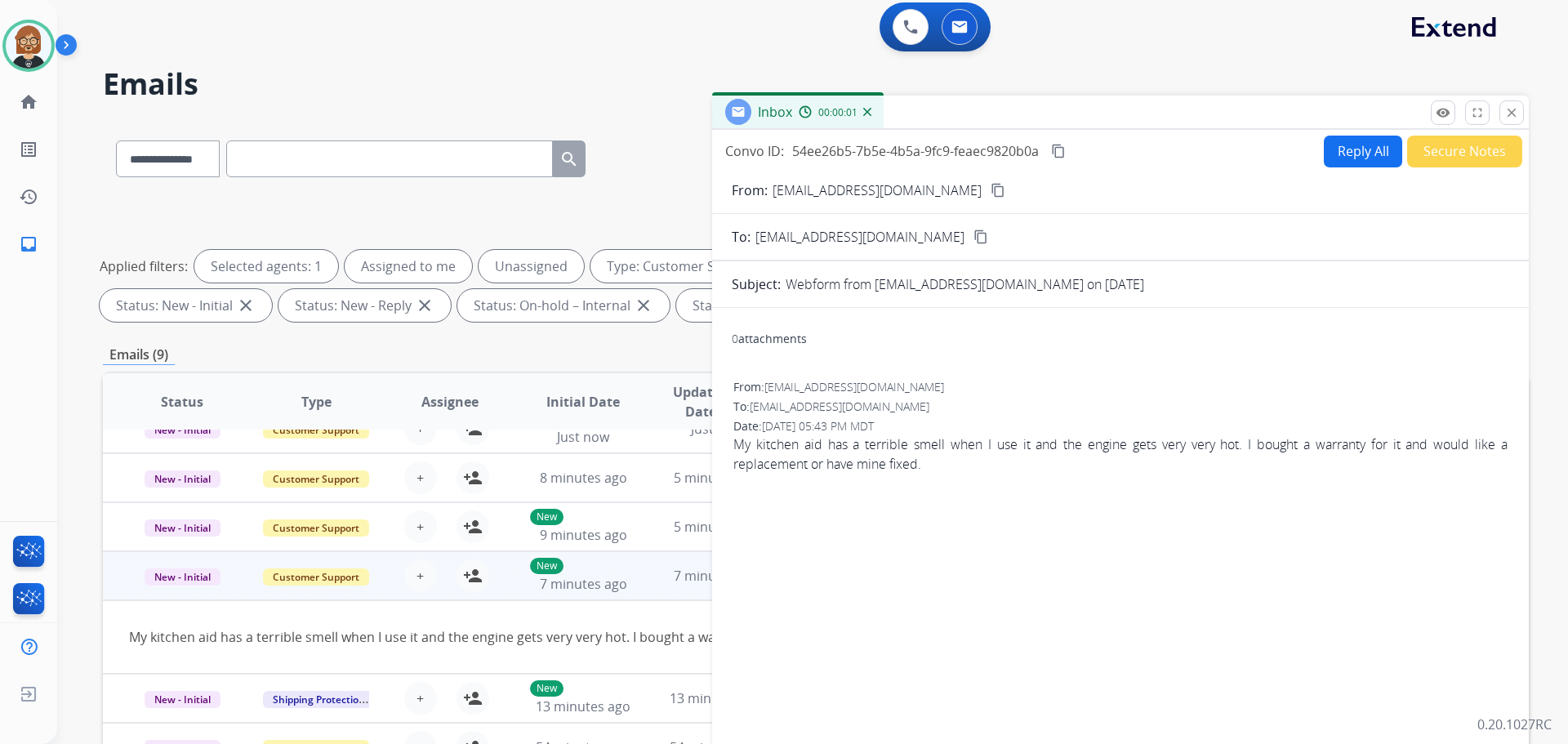
scroll to position [0, 0]
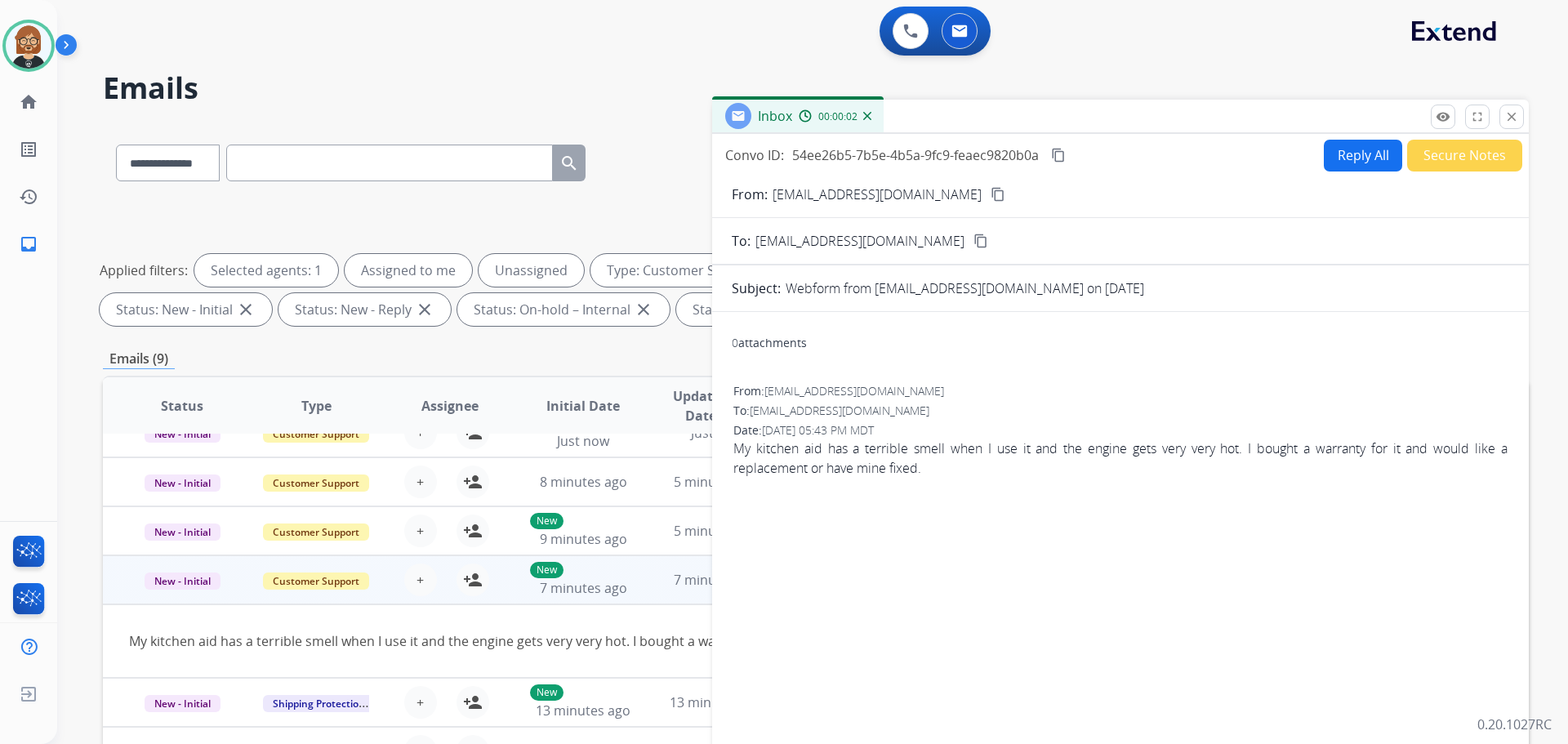
click at [798, 193] on mat-icon "content_copy" at bounding box center [998, 195] width 14 height 14
click at [474, 591] on button "person_add Assign to Me" at bounding box center [473, 579] width 32 height 32
click at [798, 155] on button "Reply All" at bounding box center [1363, 155] width 78 height 32
select select "**********"
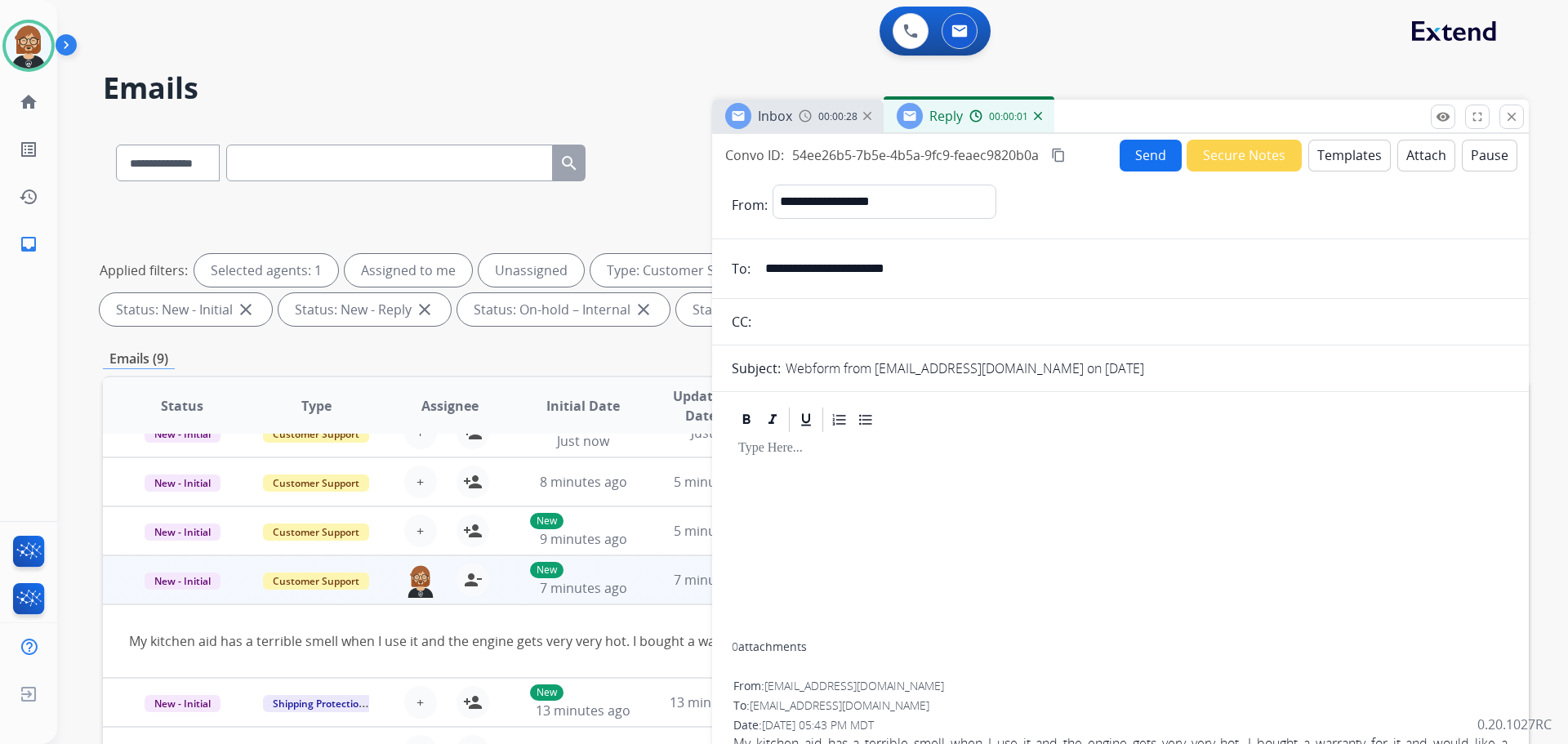
click at [798, 164] on button "Templates" at bounding box center [1350, 155] width 83 height 32
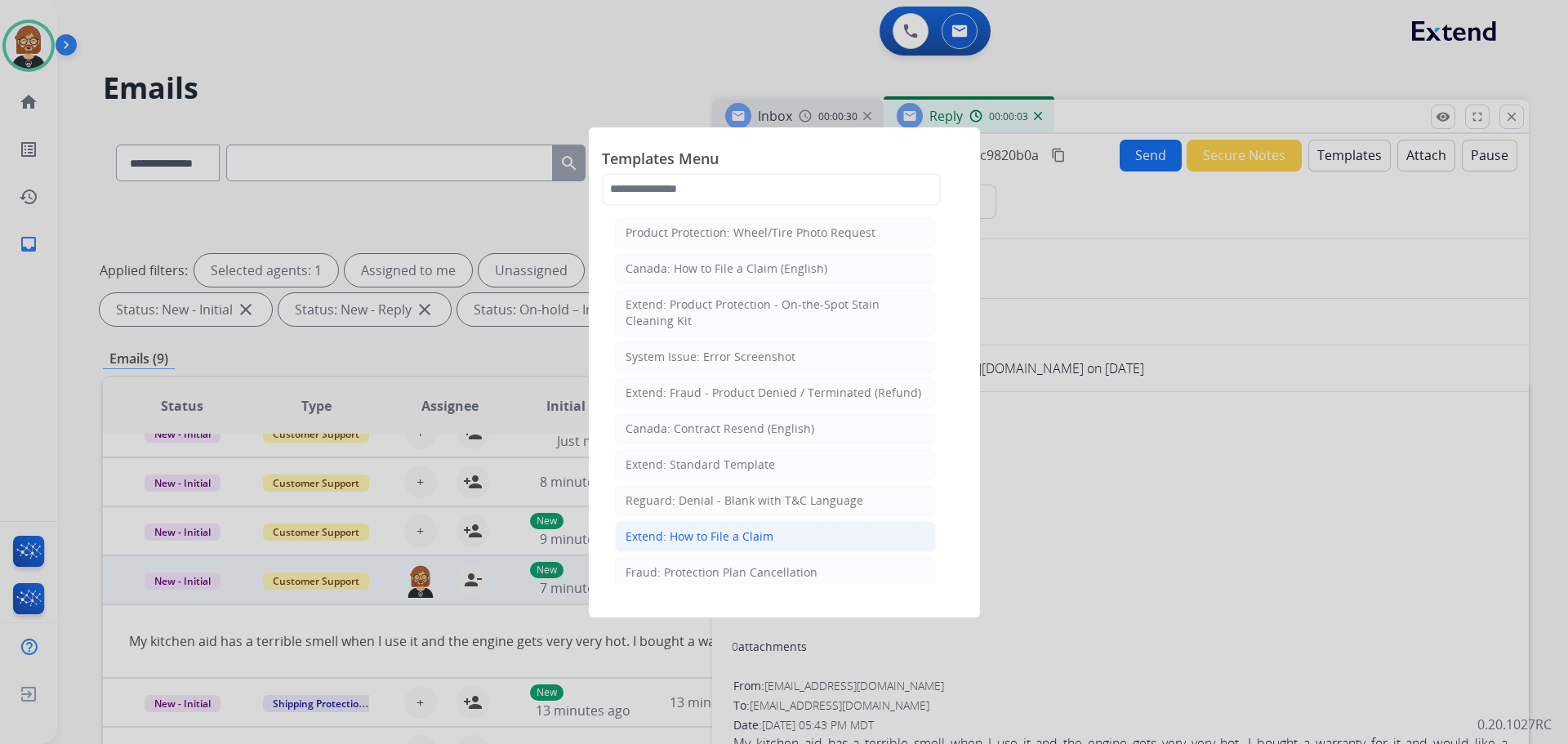
click at [740, 527] on li "Extend: How to File a Claim" at bounding box center [776, 536] width 321 height 31
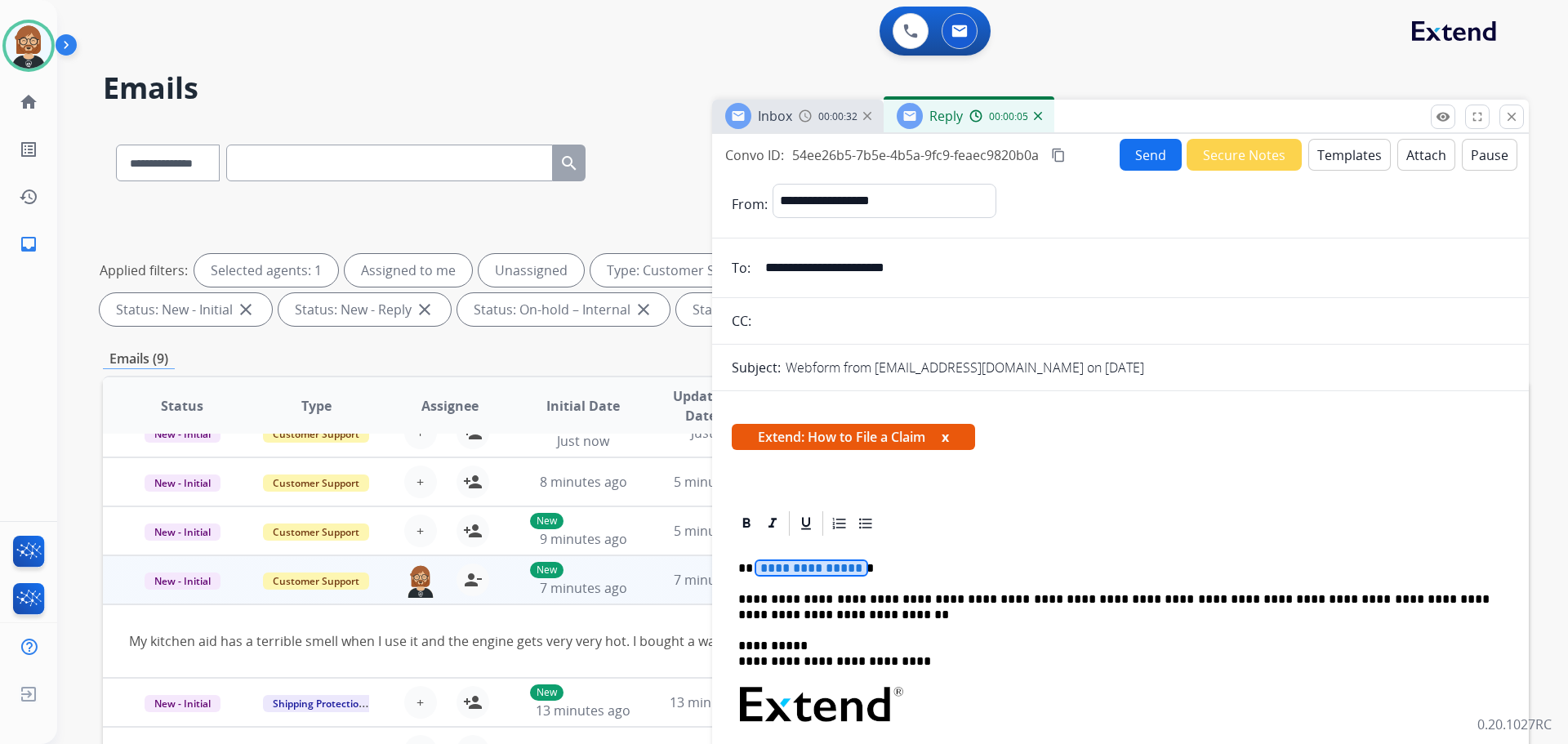
drag, startPoint x: 832, startPoint y: 563, endPoint x: 811, endPoint y: 571, distance: 22.5
click at [798, 565] on span "**********" at bounding box center [811, 567] width 110 height 14
click at [770, 613] on p "**********" at bounding box center [1114, 607] width 752 height 31
click at [798, 150] on button "Send" at bounding box center [1151, 154] width 62 height 32
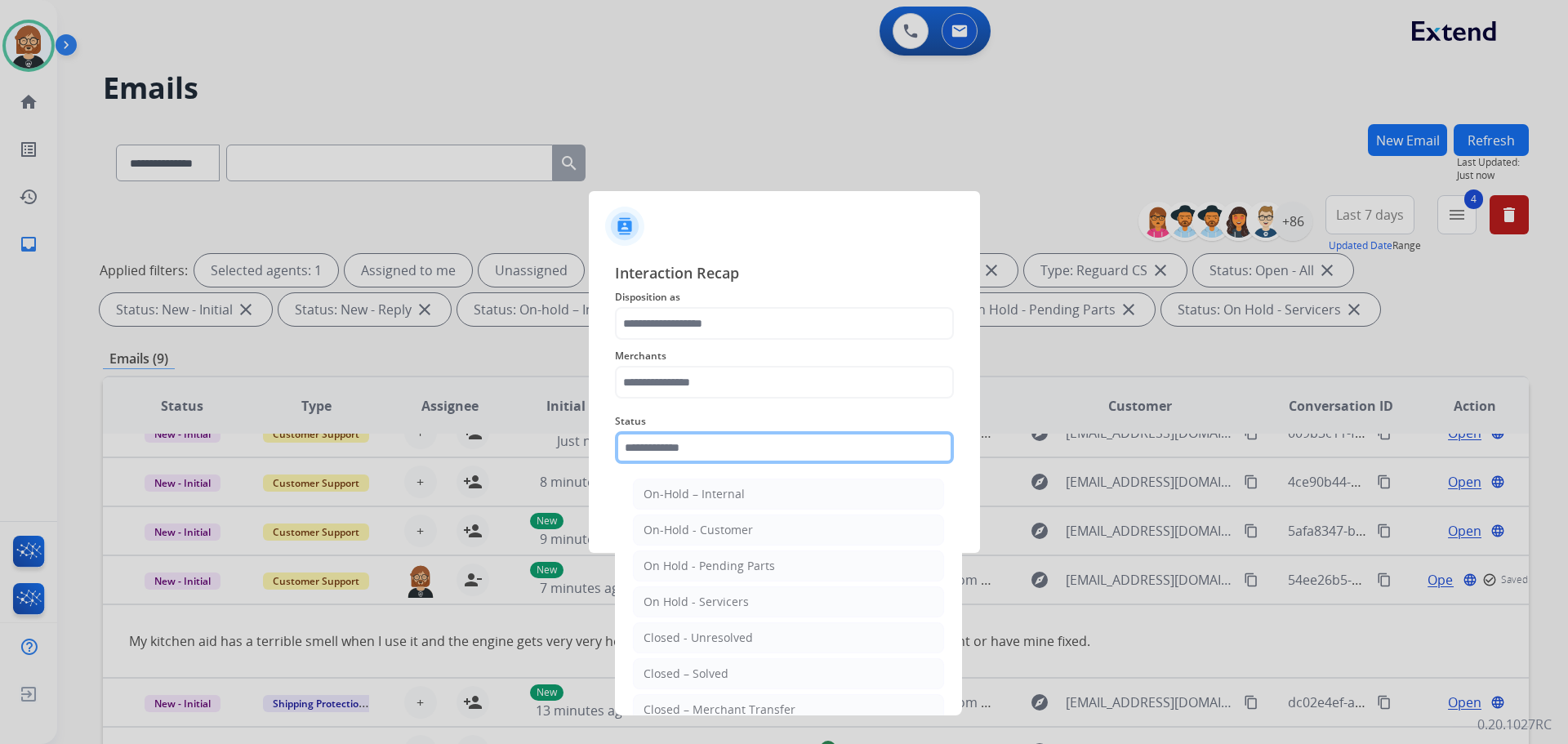
click at [681, 445] on input "text" at bounding box center [785, 448] width 339 height 32
click at [794, 672] on li "Closed – Solved" at bounding box center [788, 674] width 311 height 31
type input "**********"
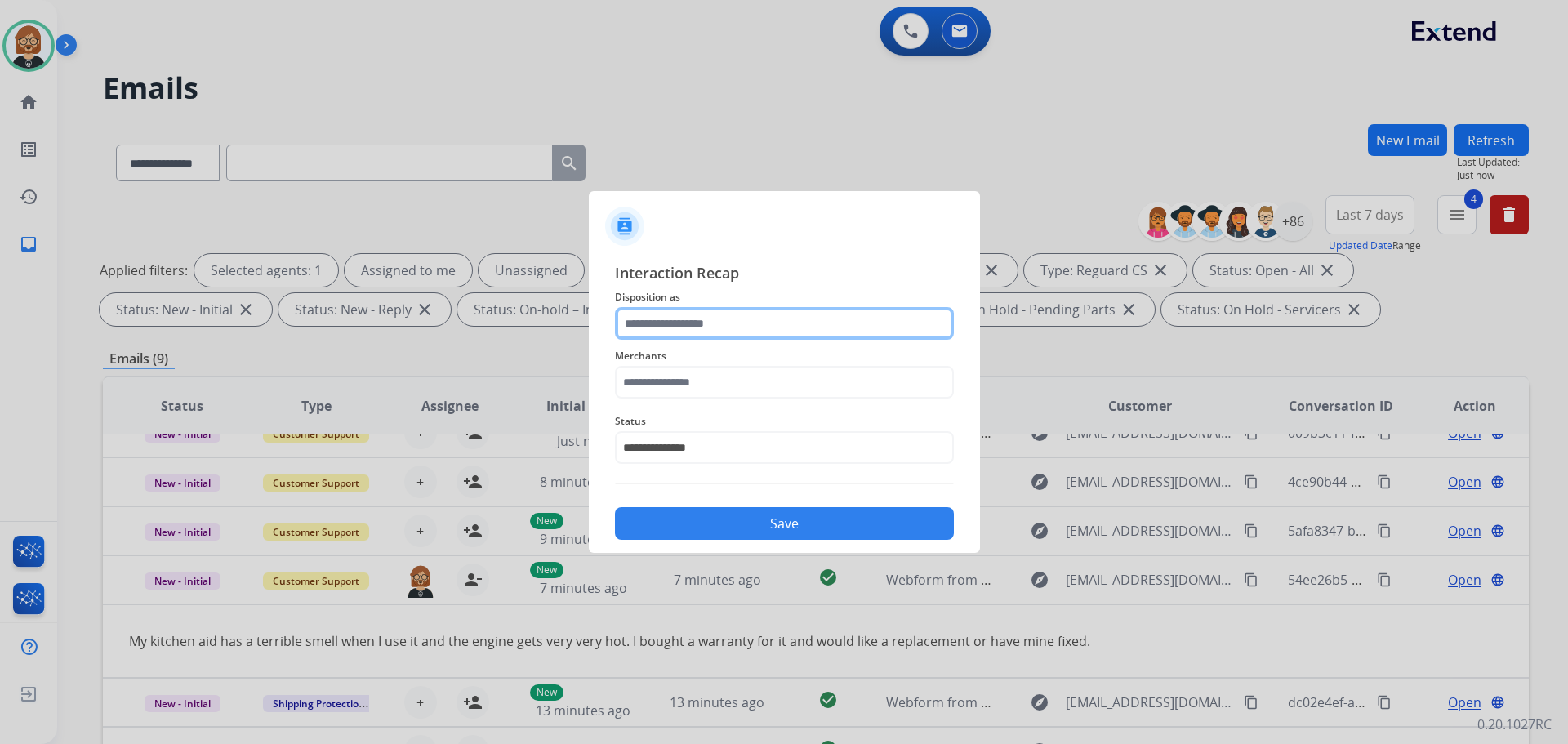
click at [773, 316] on input "text" at bounding box center [785, 323] width 339 height 32
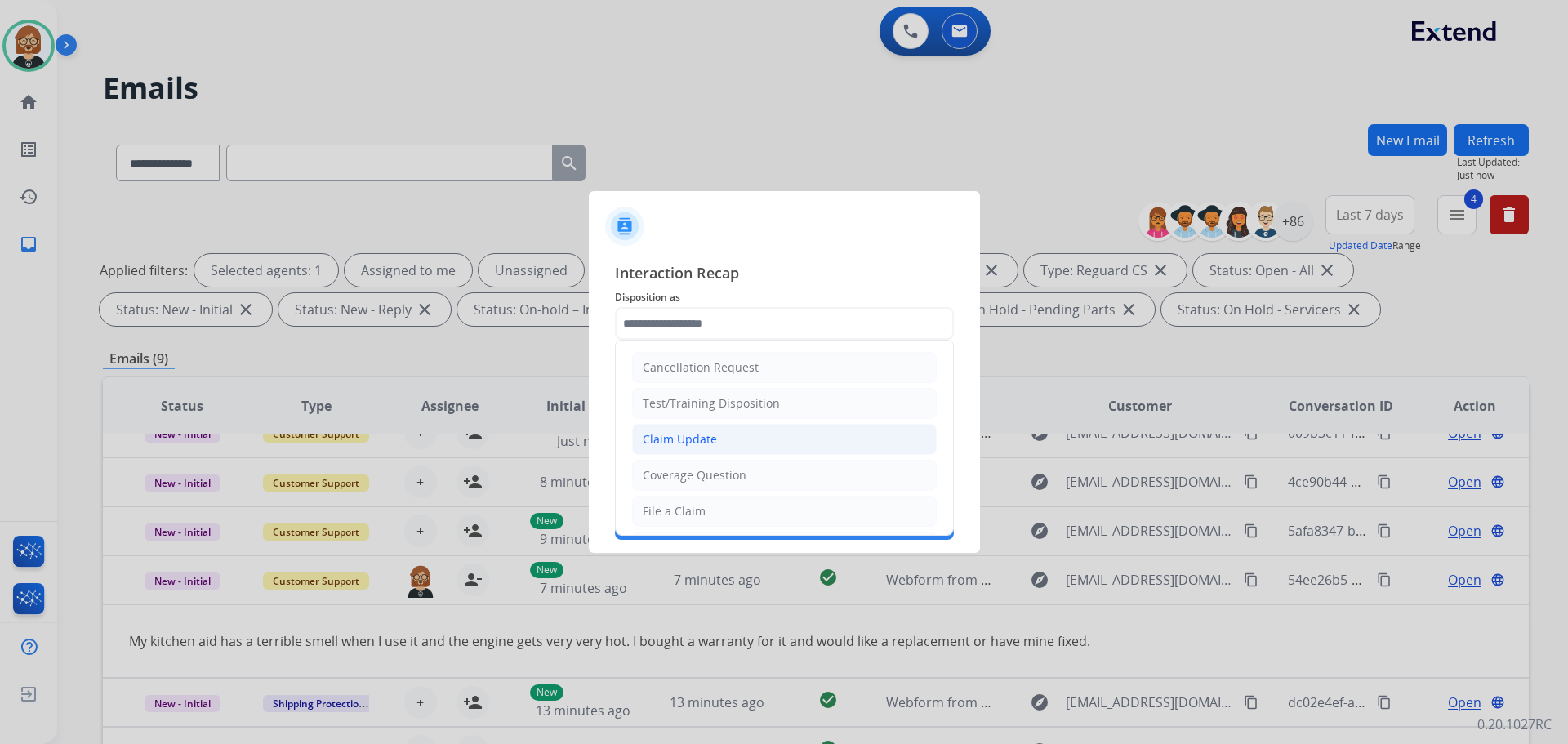
click at [738, 446] on li "Claim Update" at bounding box center [785, 439] width 305 height 31
type input "**********"
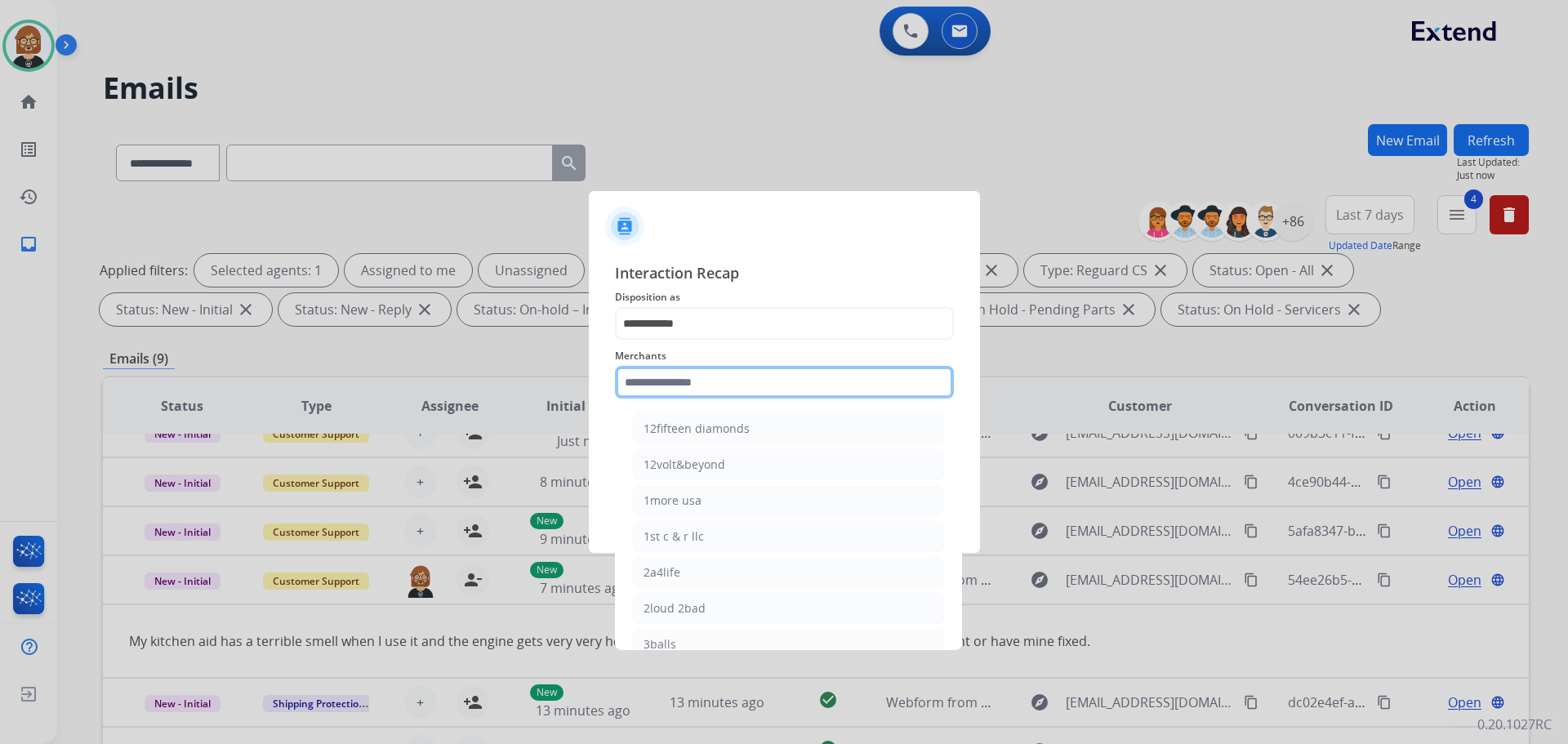
click at [763, 392] on input "text" at bounding box center [785, 382] width 339 height 32
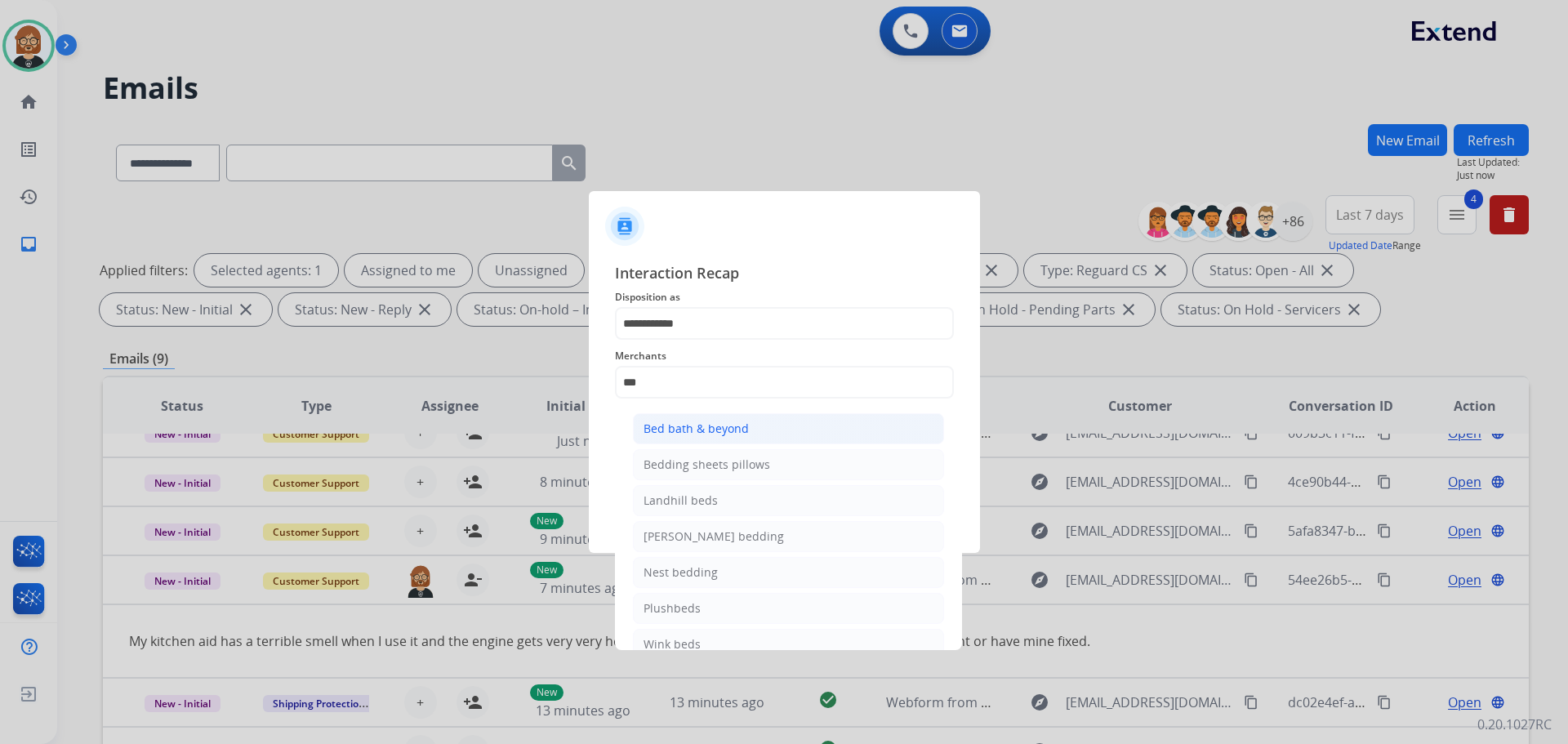
click at [788, 440] on li "Bed bath & beyond" at bounding box center [788, 429] width 311 height 31
type input "**********"
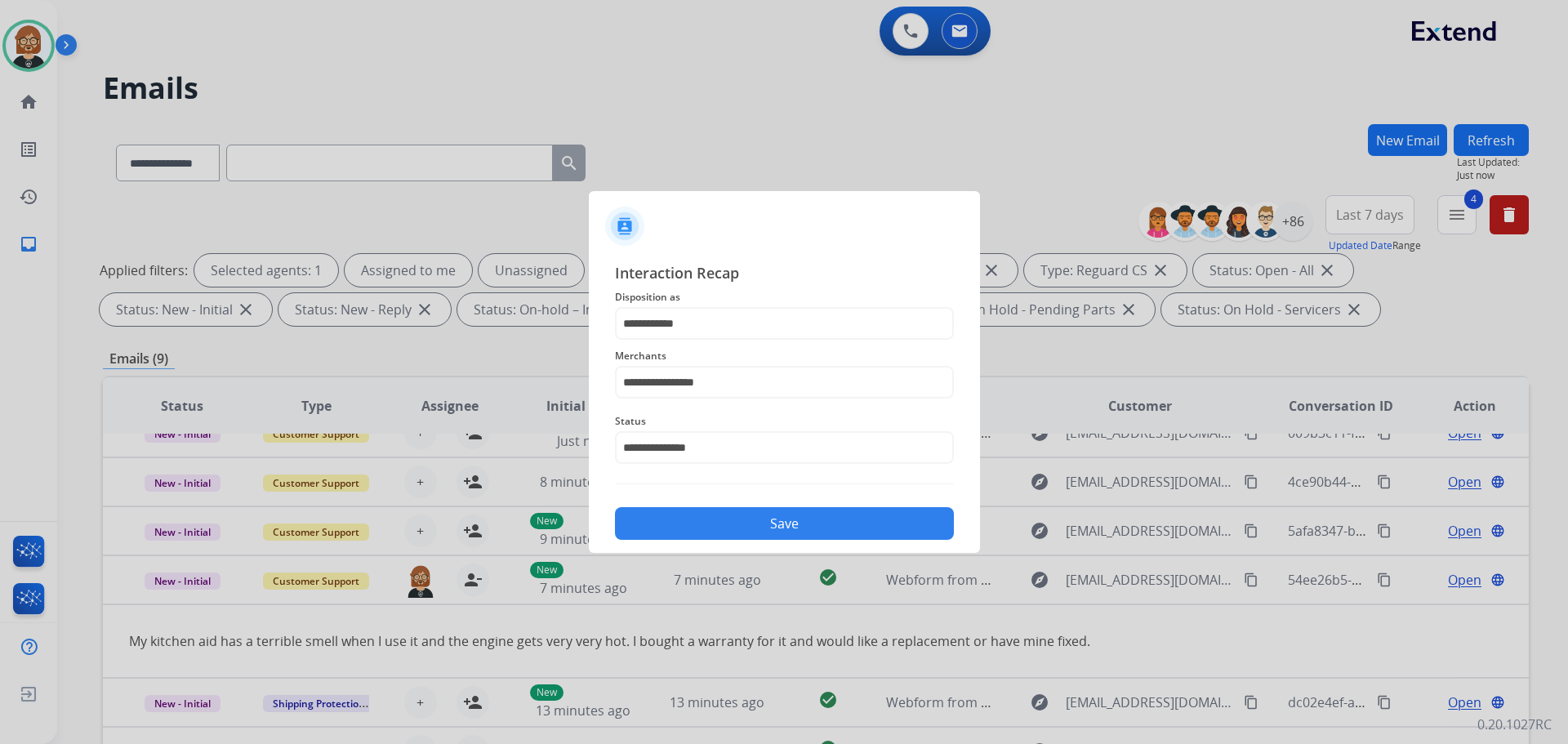
click at [788, 516] on button "Save" at bounding box center [785, 523] width 339 height 32
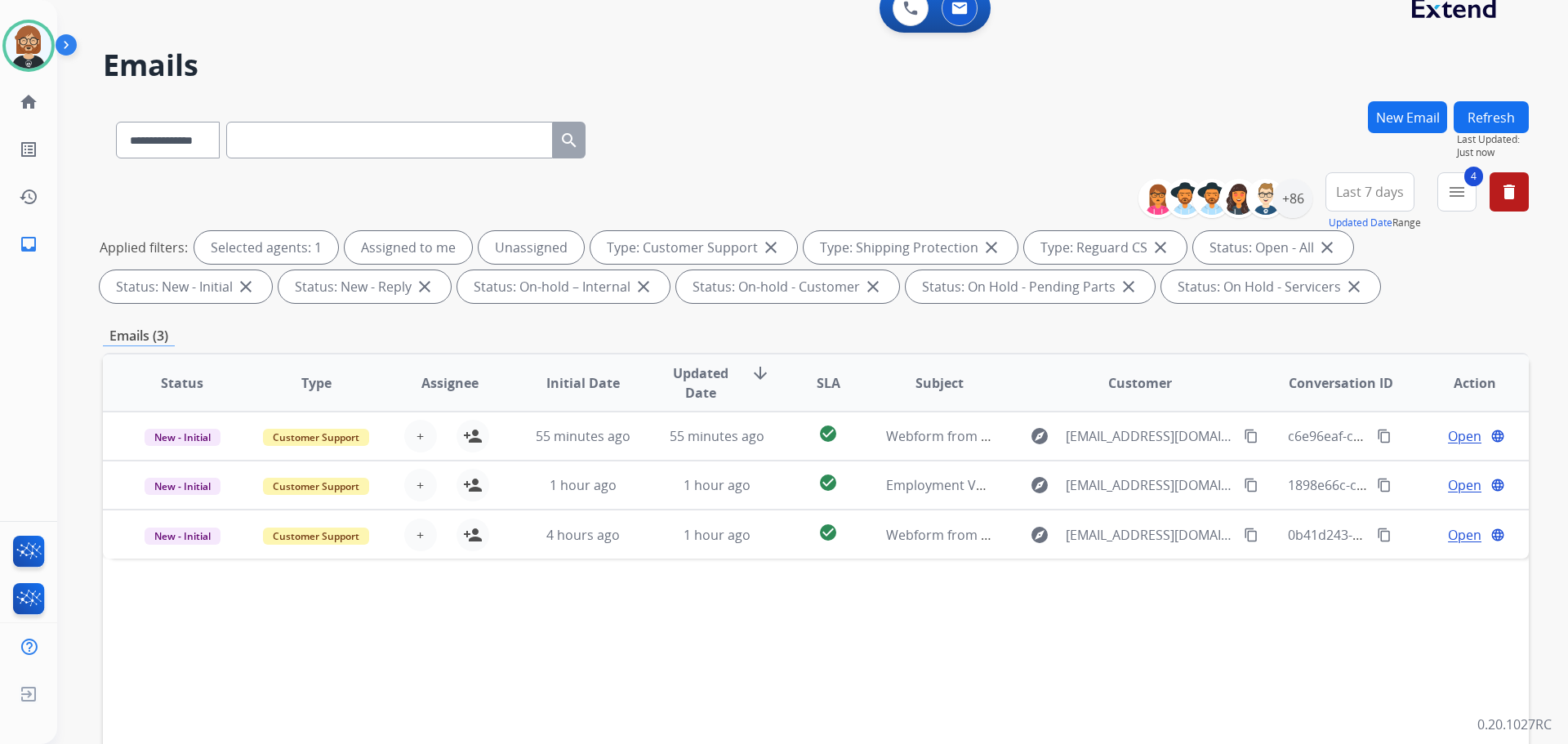
scroll to position [19, 0]
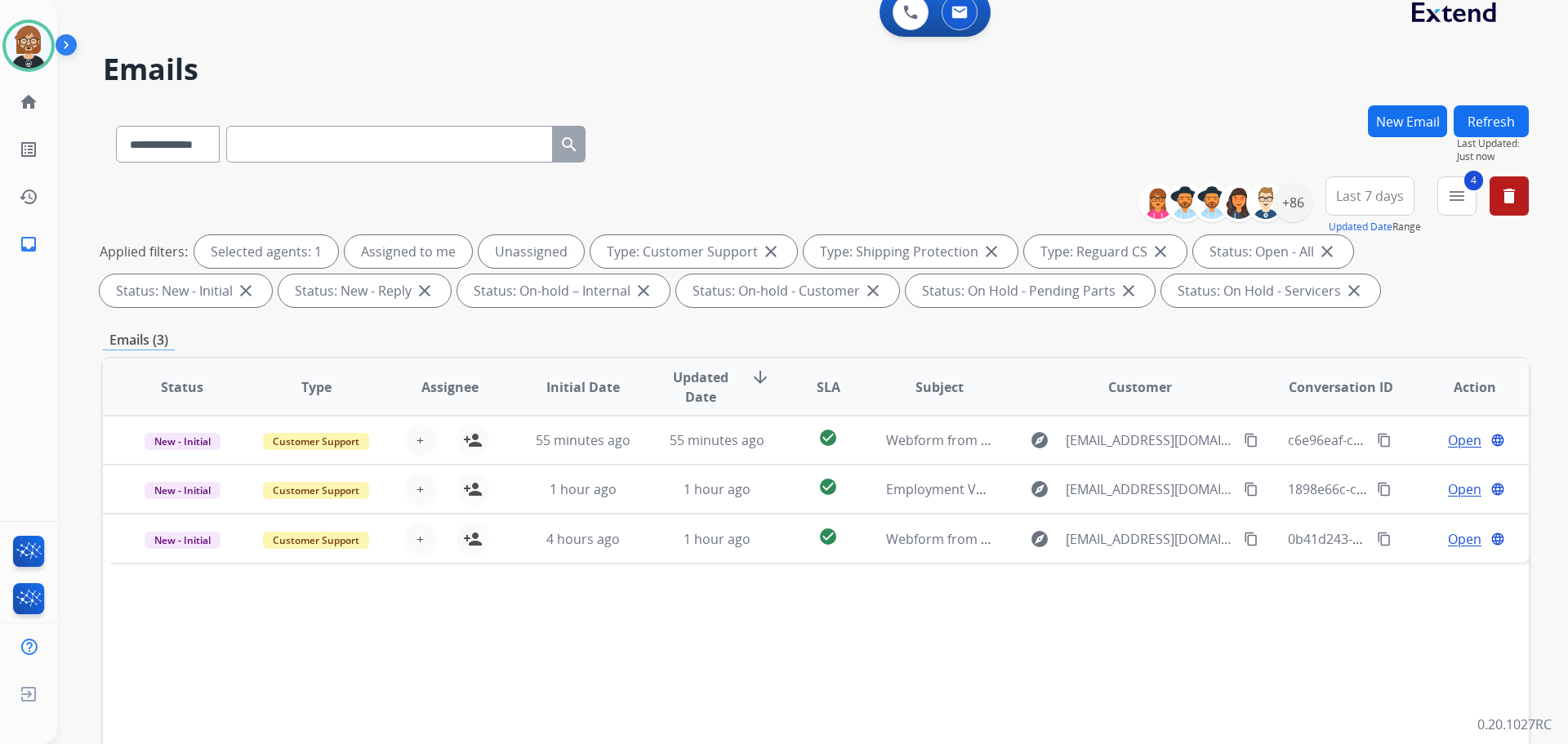
click at [798, 115] on button "Refresh" at bounding box center [1491, 121] width 75 height 32
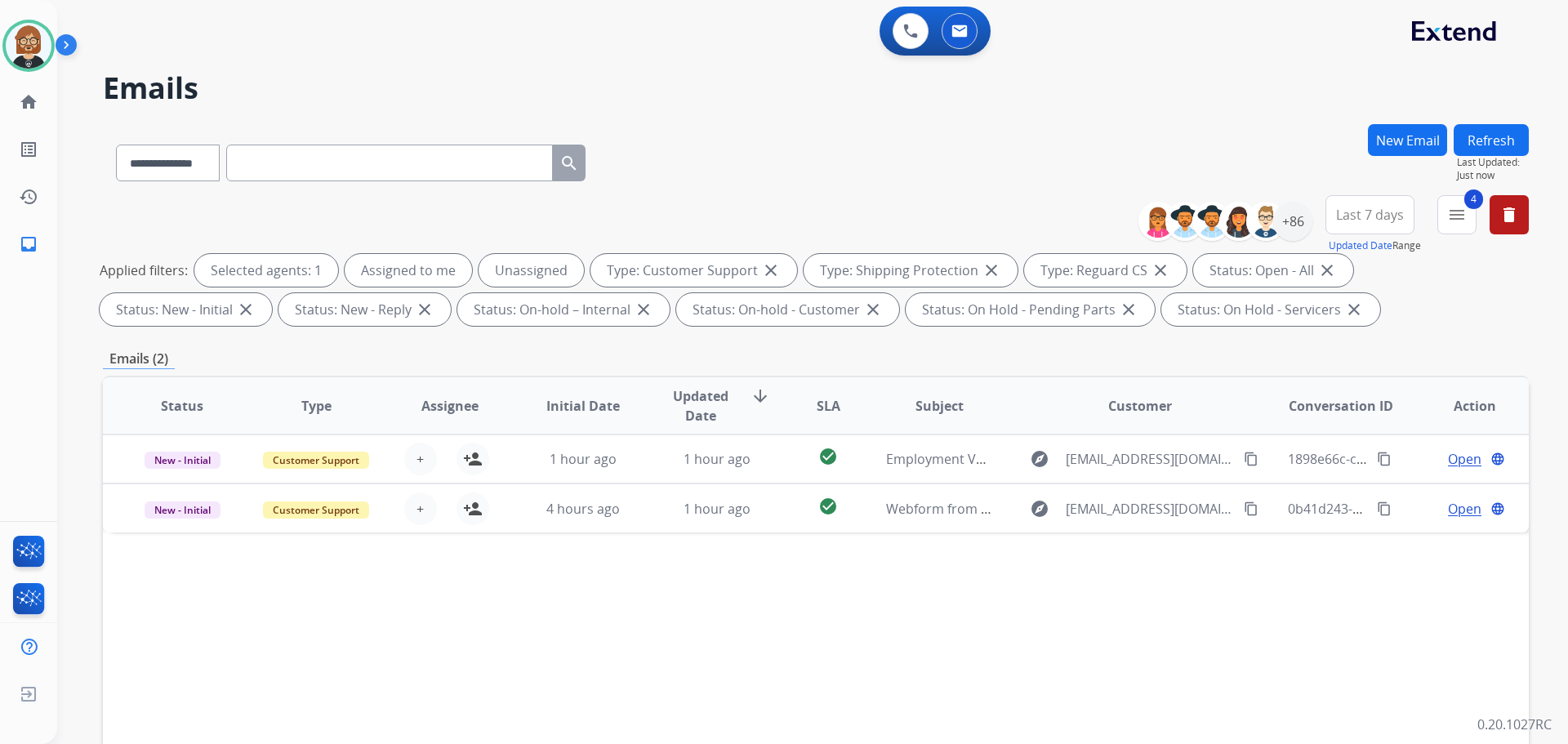
click at [798, 129] on button "Refresh" at bounding box center [1491, 140] width 75 height 32
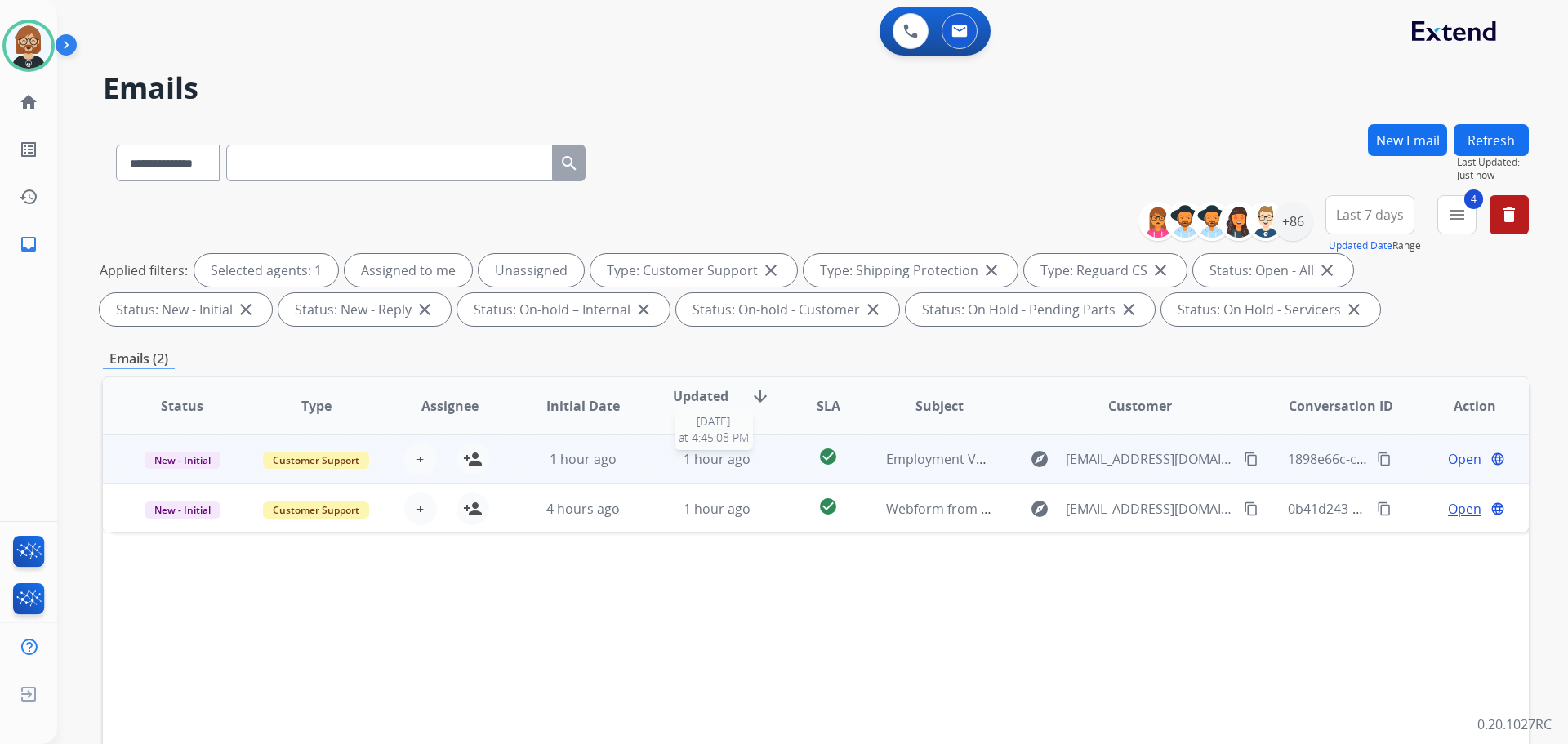
click at [694, 458] on span "1 hour ago" at bounding box center [717, 458] width 67 height 18
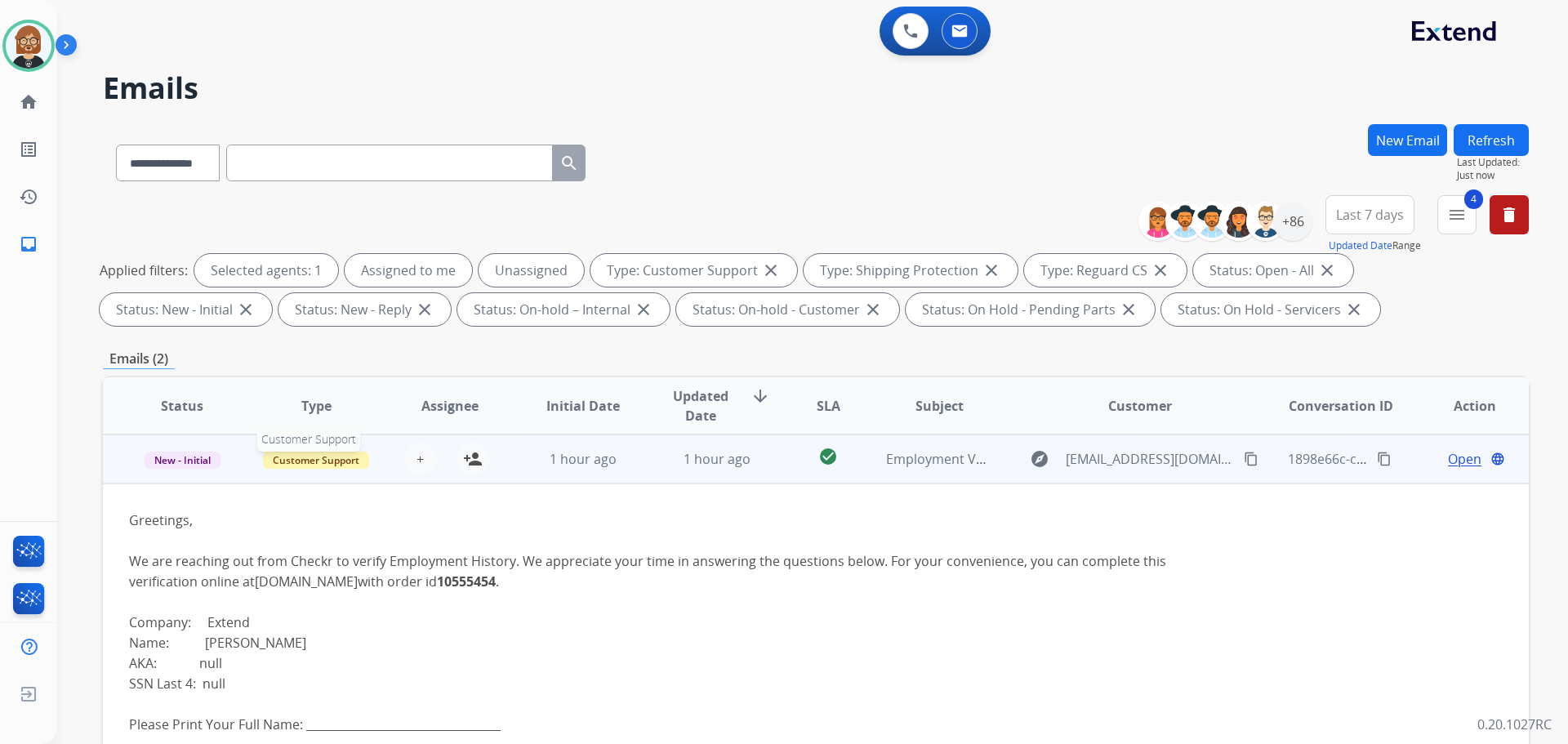
click at [351, 460] on span "Customer Support" at bounding box center [316, 459] width 106 height 17
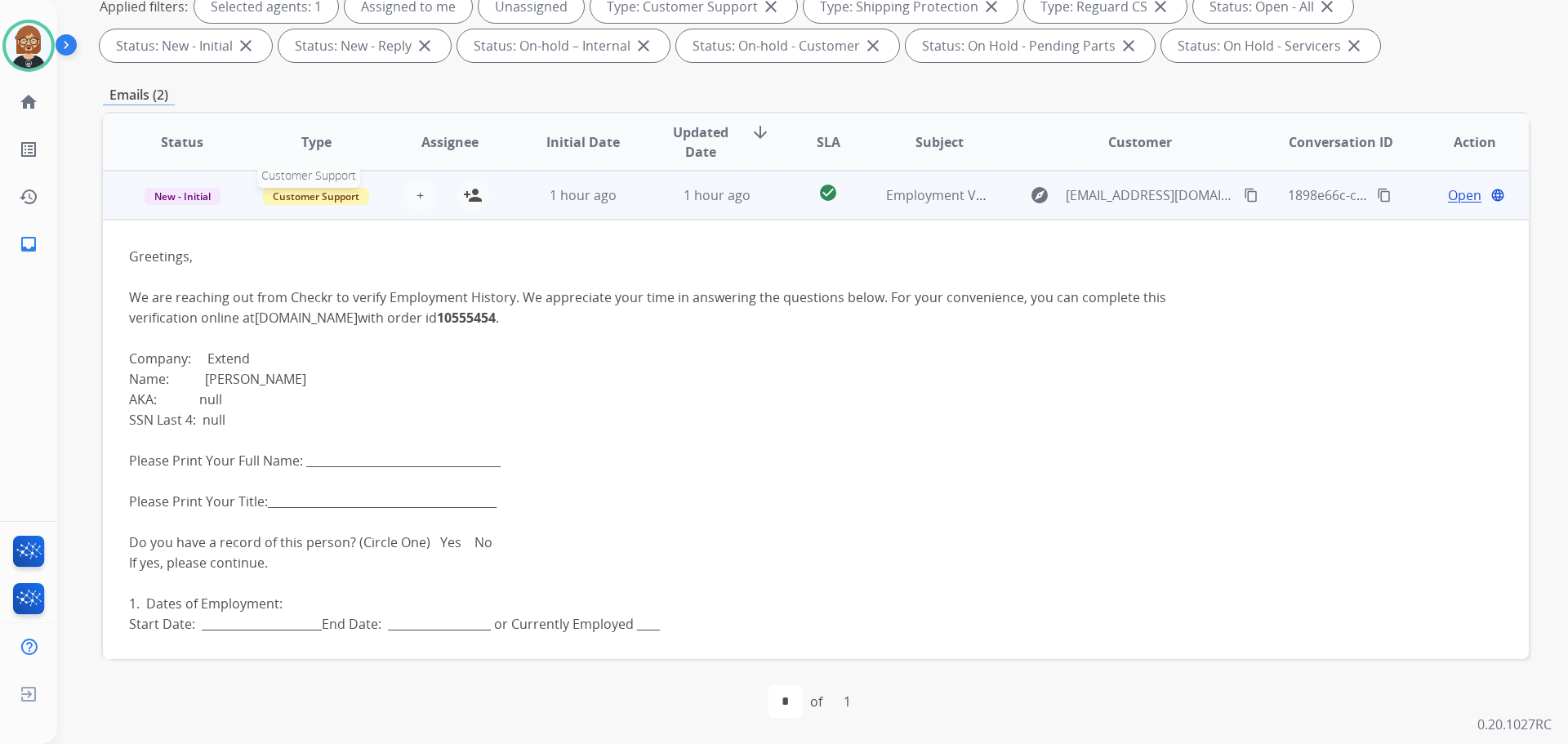
click at [307, 195] on span "Customer Support" at bounding box center [316, 195] width 106 height 17
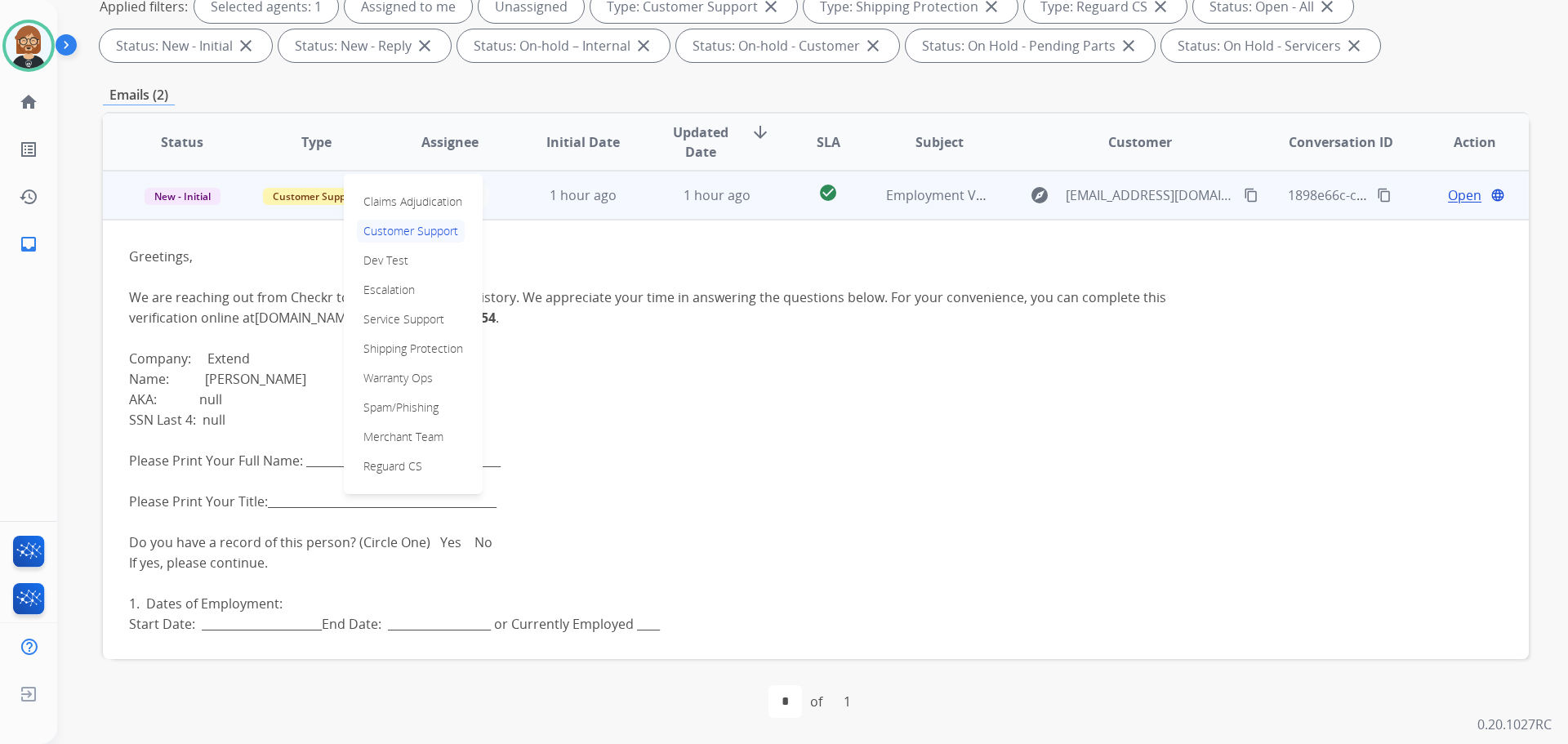
click at [582, 373] on div "Greetings, We are reaching out from Checkr to verify Employment History. We app…" at bounding box center [682, 665] width 1107 height 837
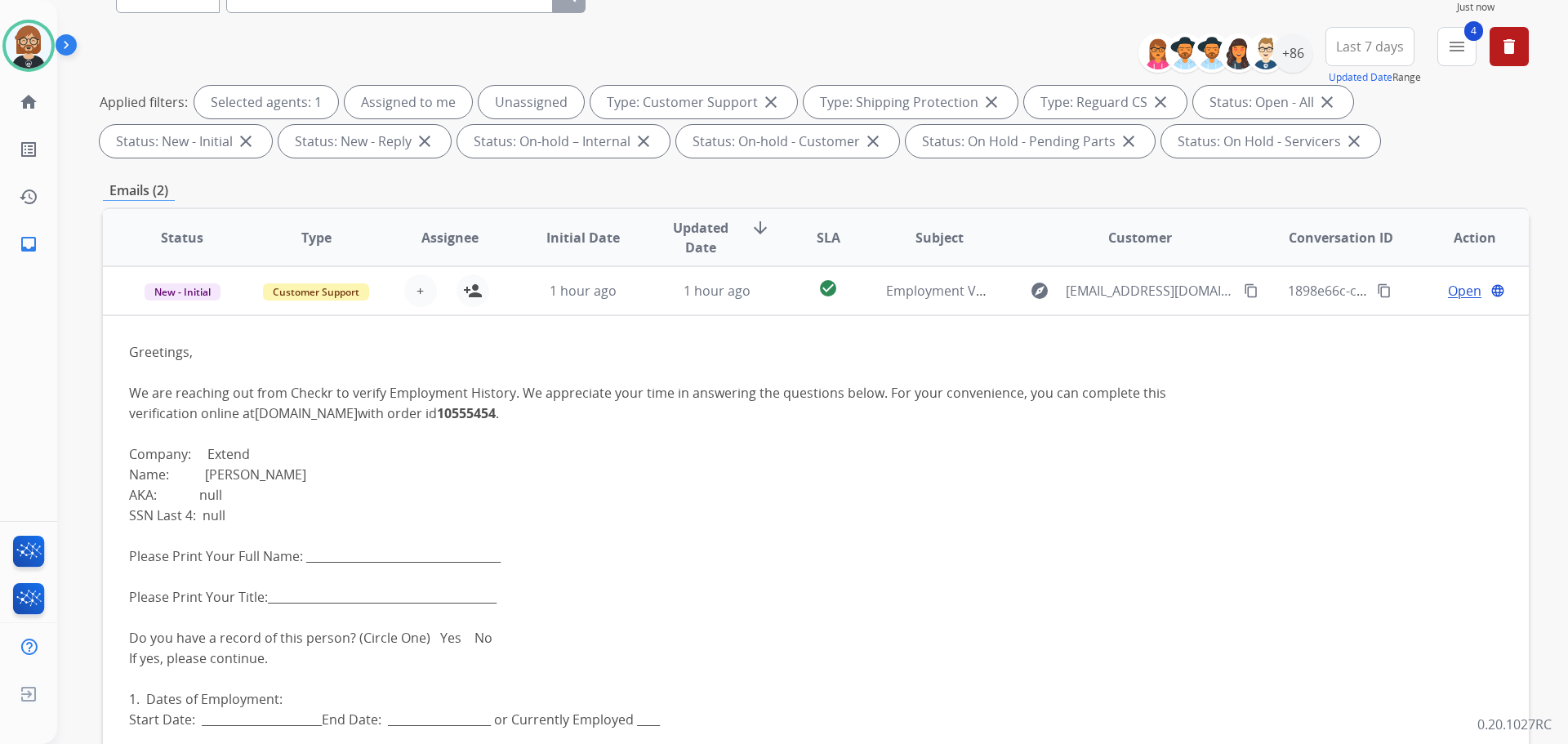
scroll to position [19, 0]
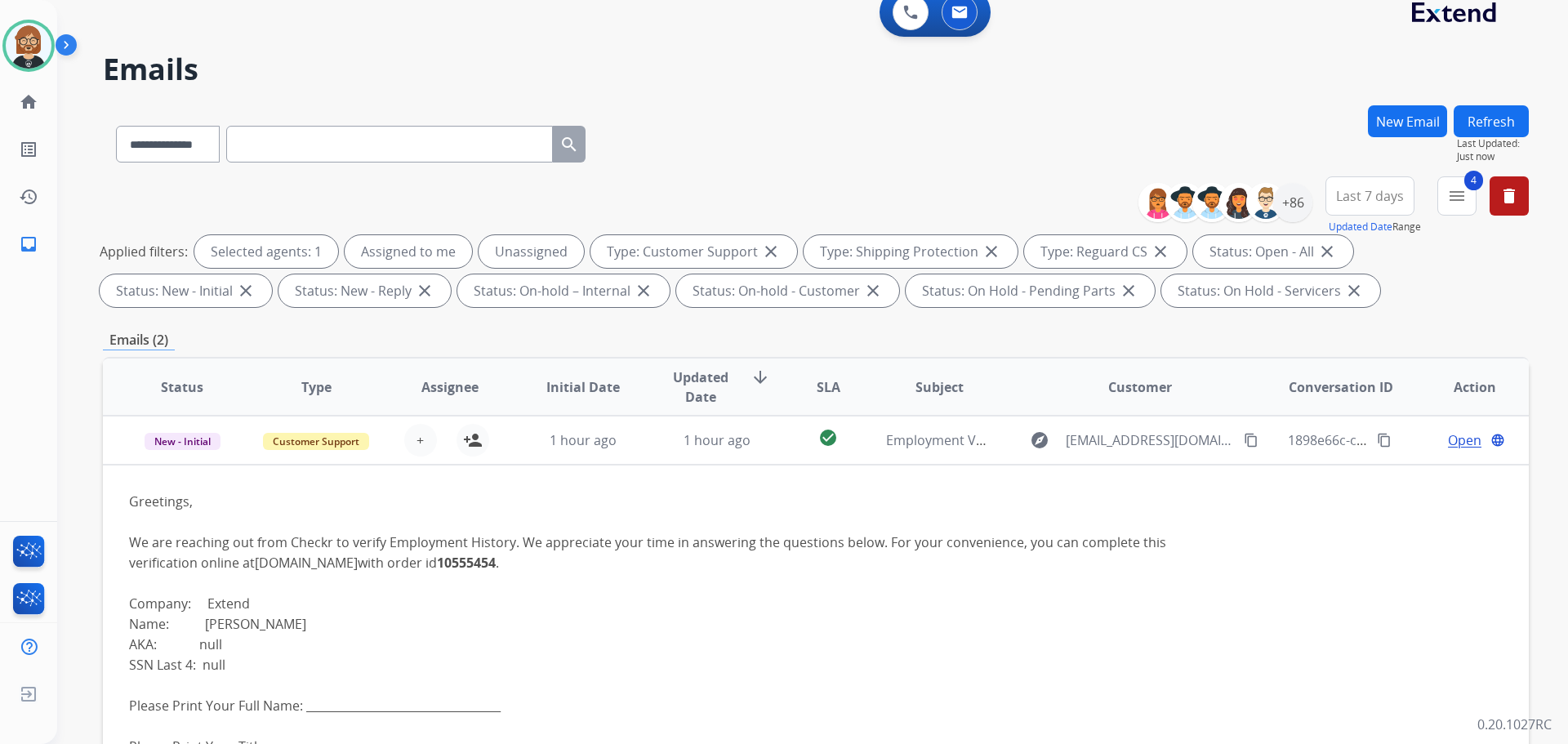
click at [798, 115] on button "Refresh" at bounding box center [1491, 121] width 75 height 32
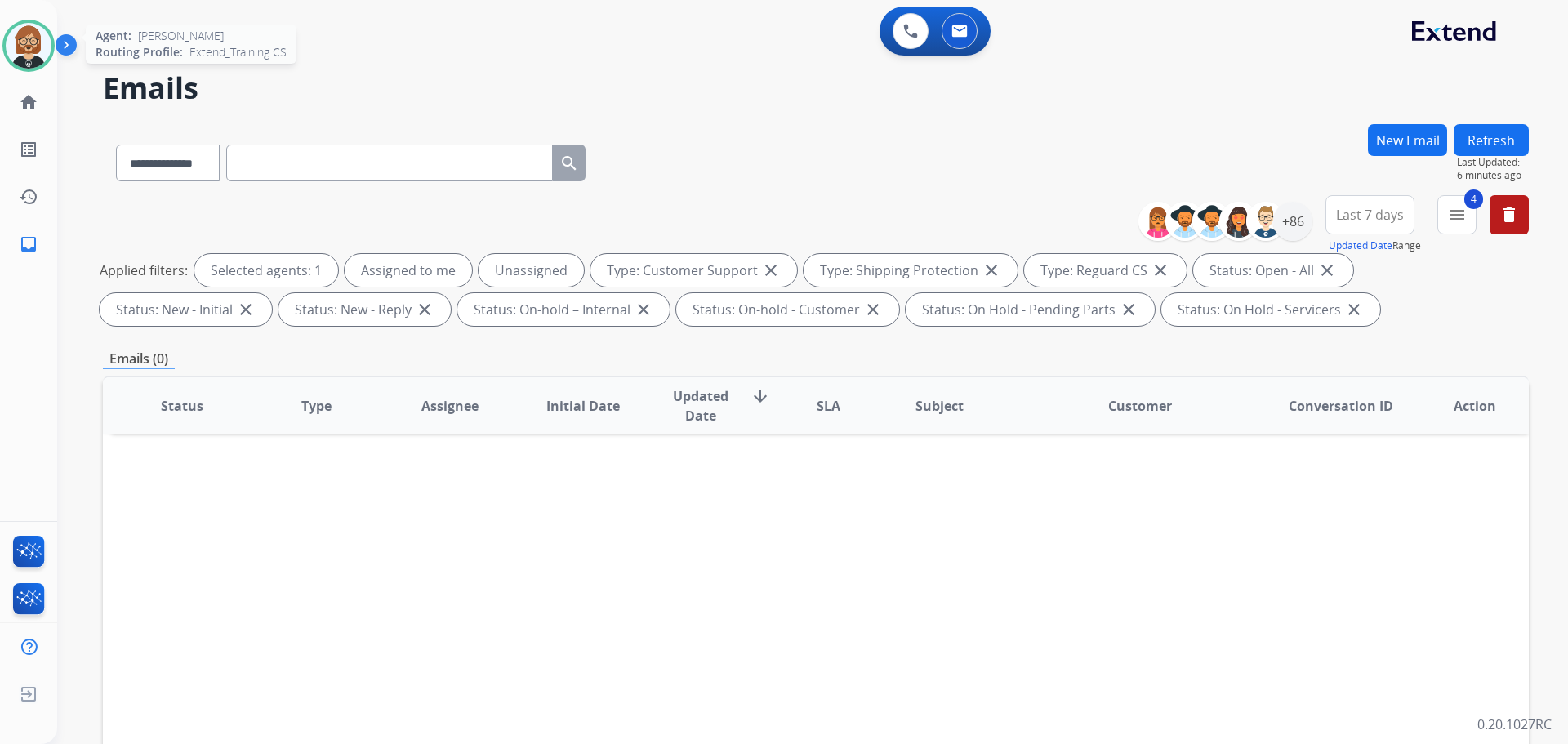
click at [36, 48] on img at bounding box center [28, 45] width 46 height 46
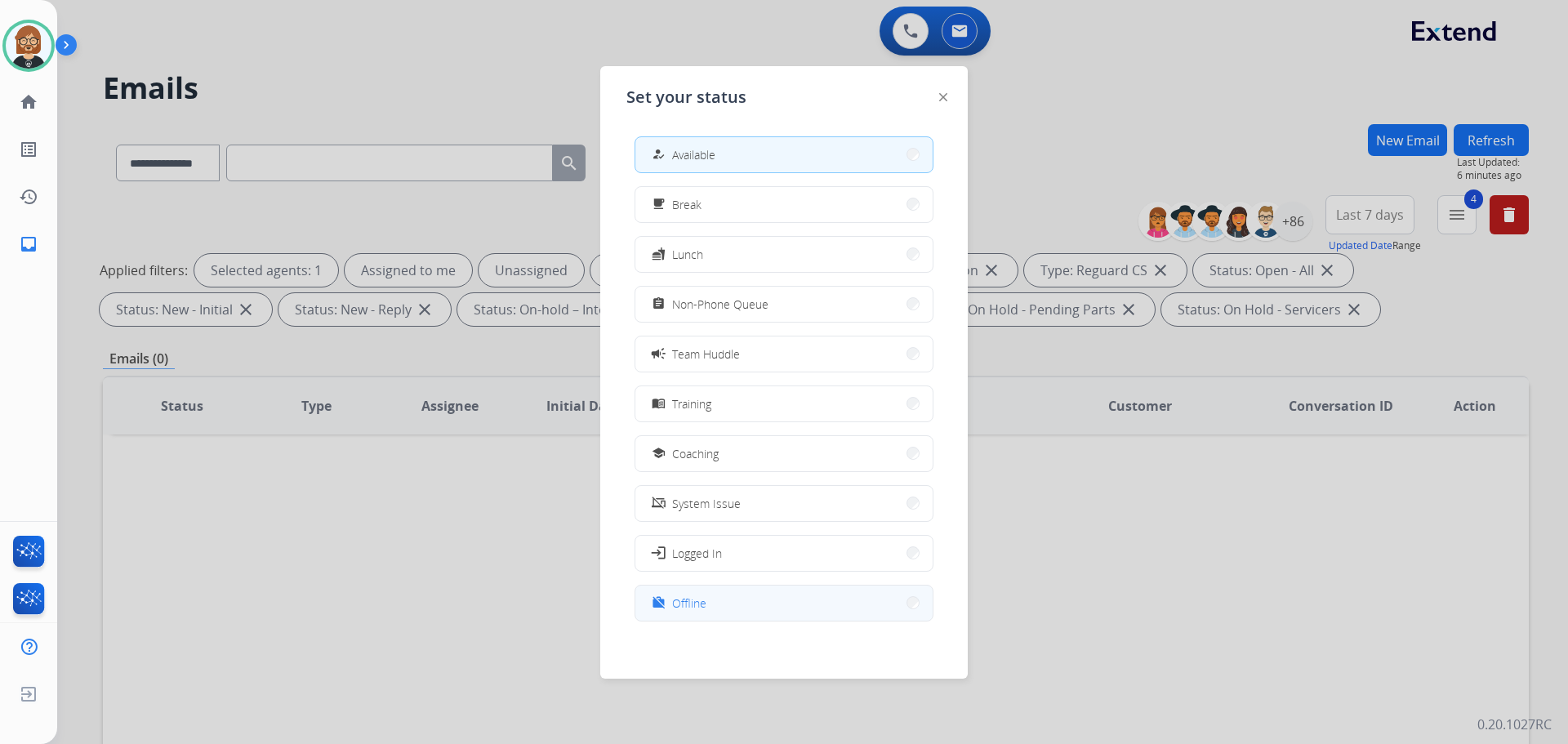
click at [798, 604] on button "work_off Offline" at bounding box center [784, 603] width 297 height 35
